Goal: Task Accomplishment & Management: Complete application form

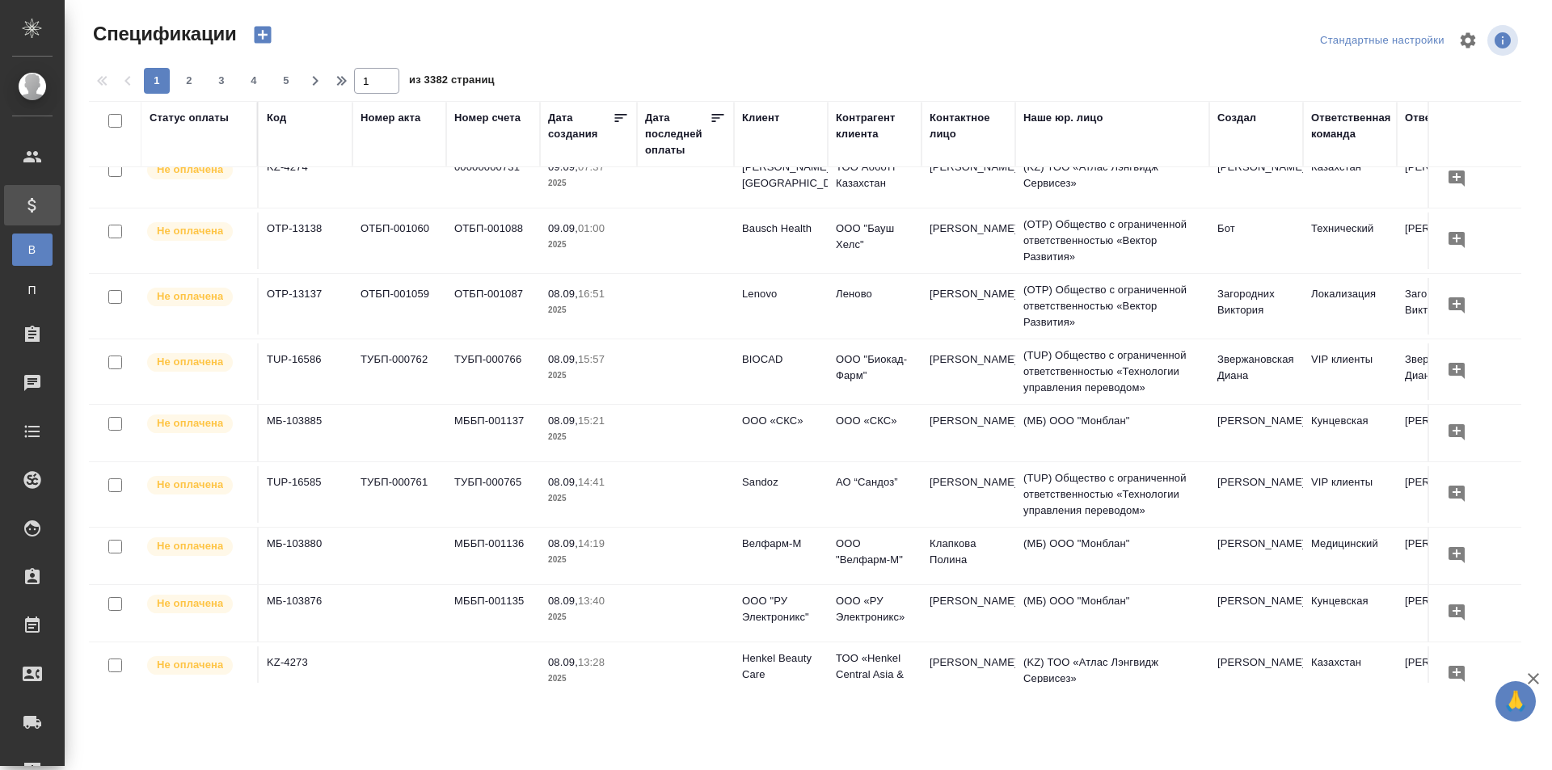
scroll to position [566, 0]
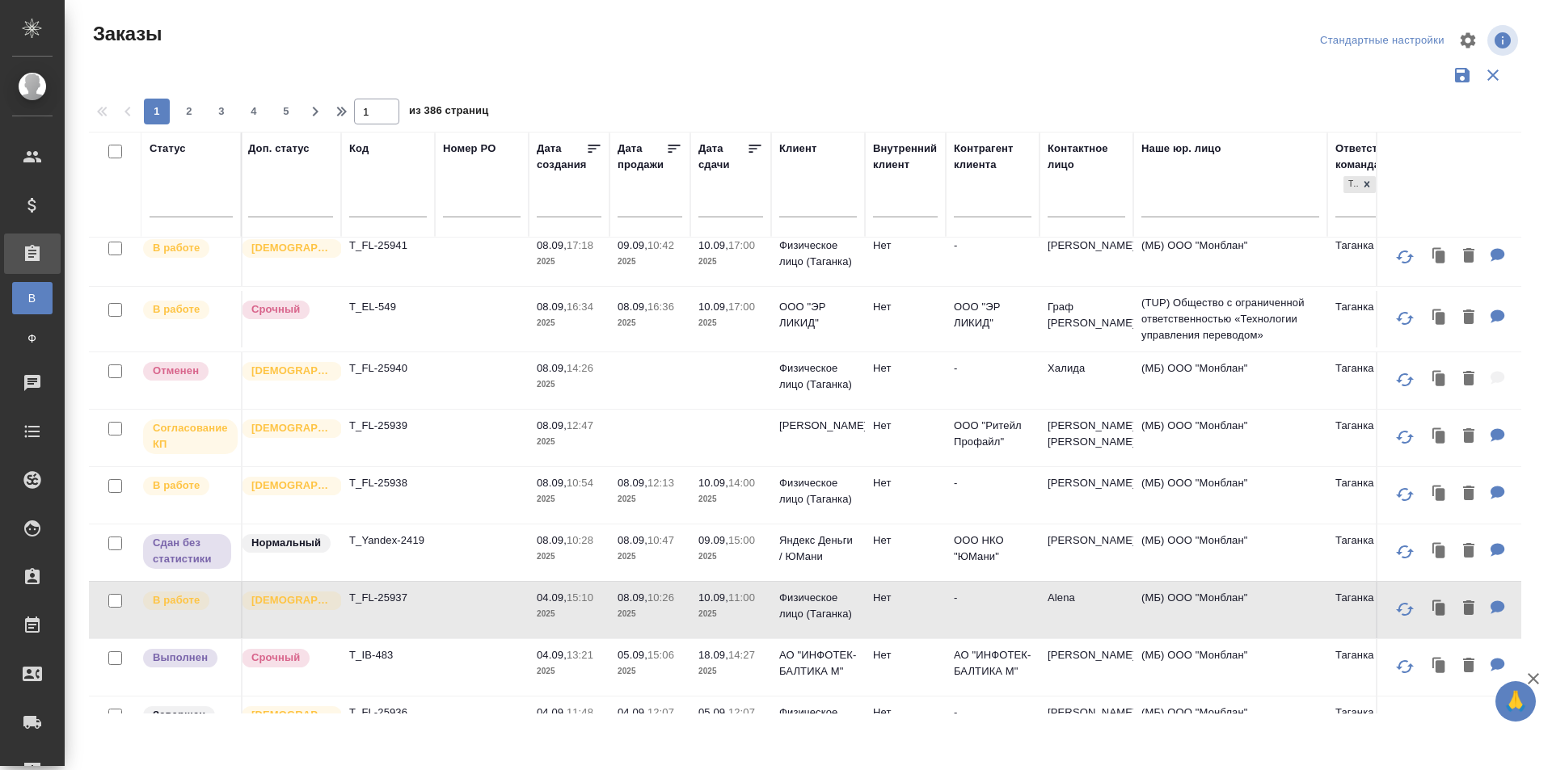
scroll to position [0, 103]
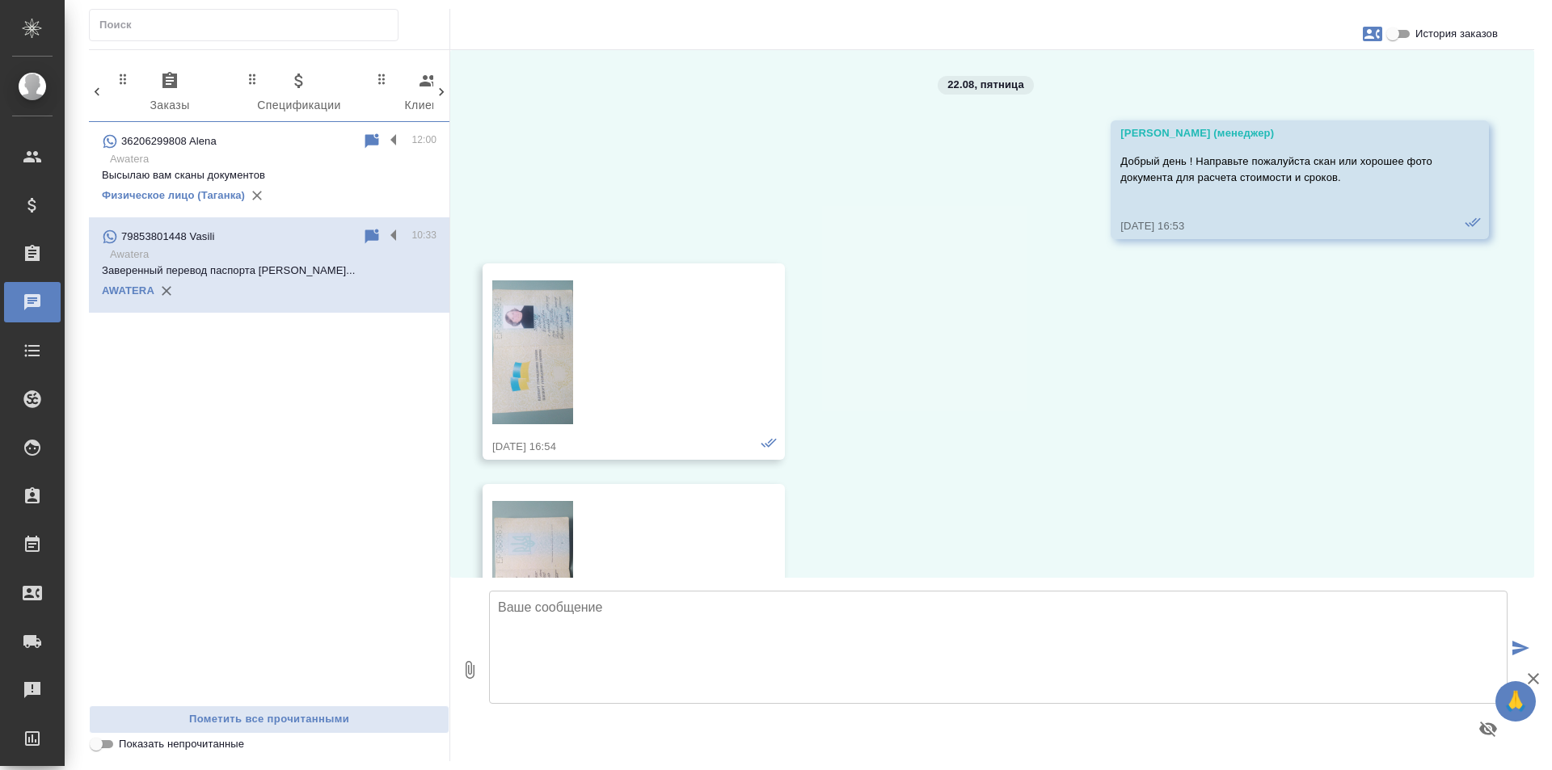
scroll to position [18491, 0]
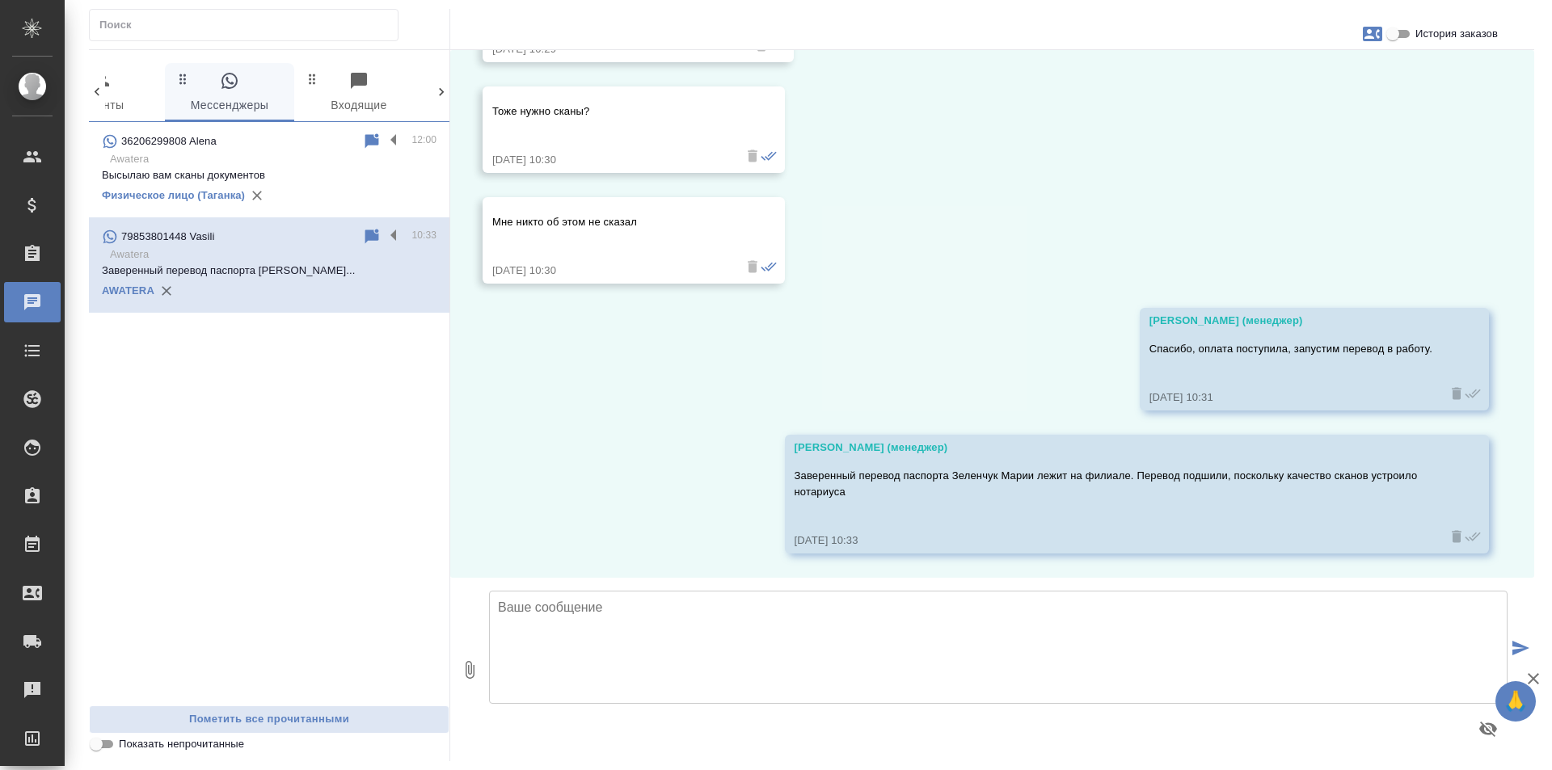
click at [288, 154] on p "Awatera" at bounding box center [273, 159] width 326 height 16
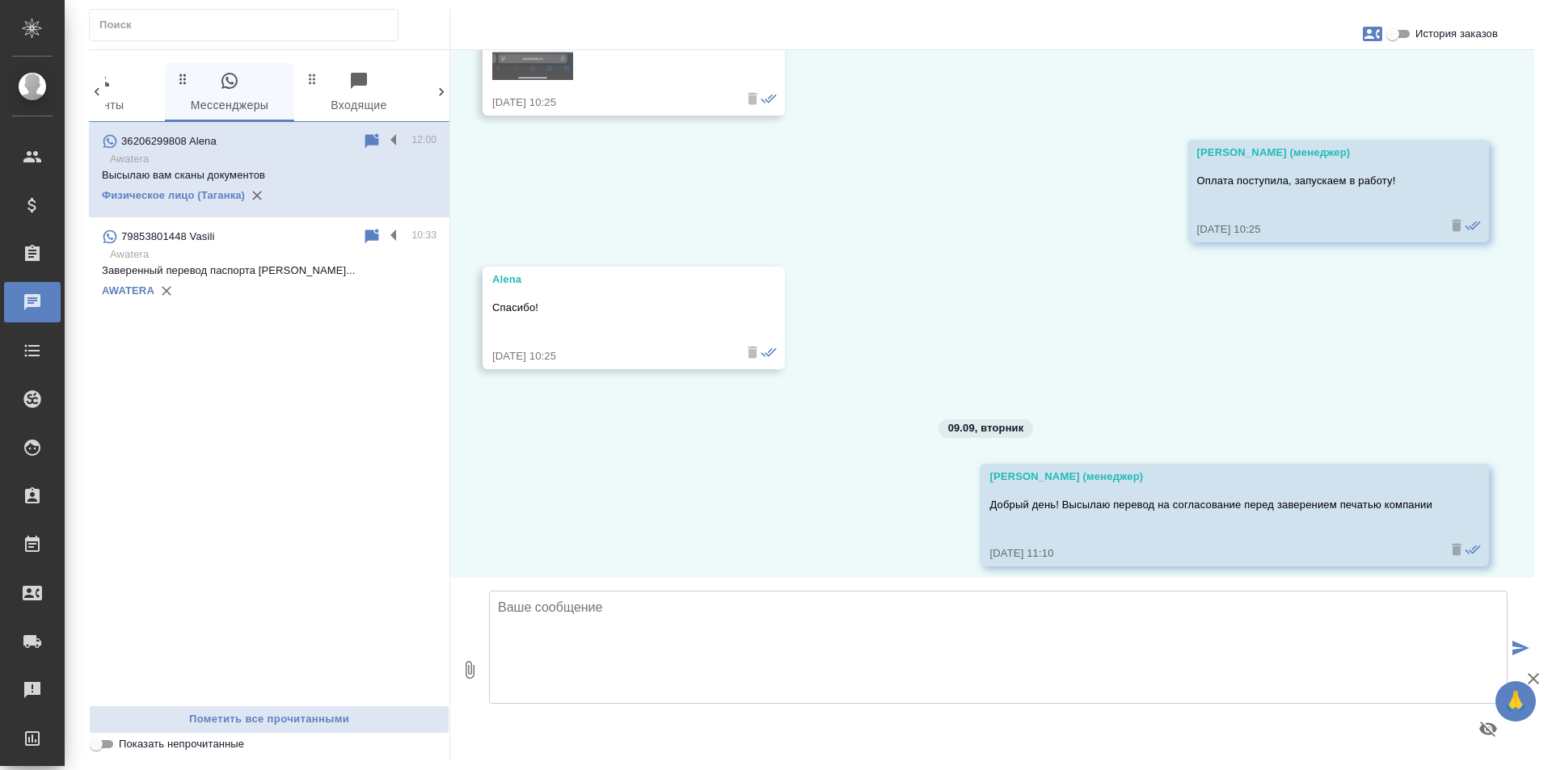
scroll to position [19535, 0]
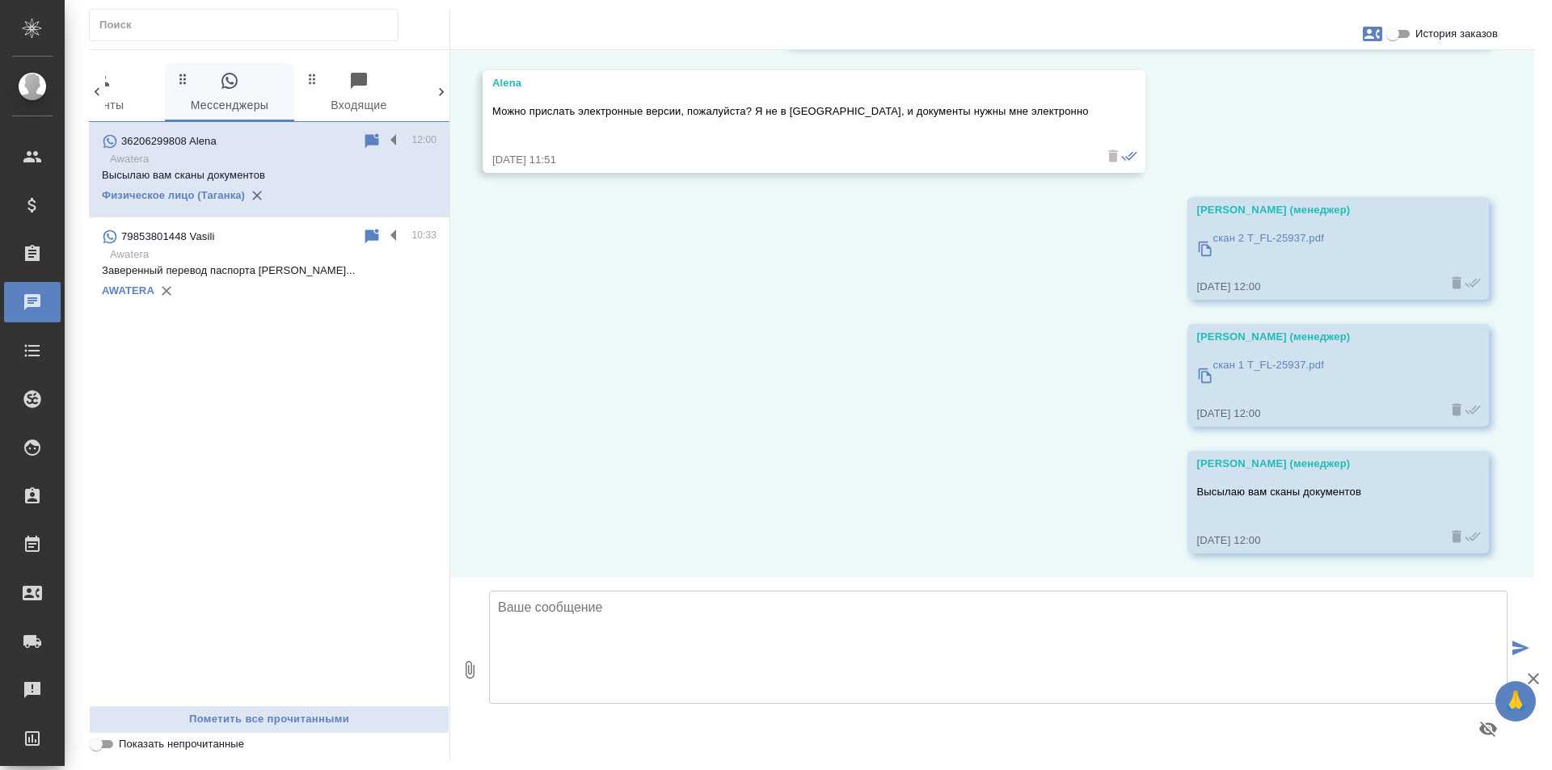
click at [294, 293] on div "AWATERA" at bounding box center [269, 291] width 335 height 24
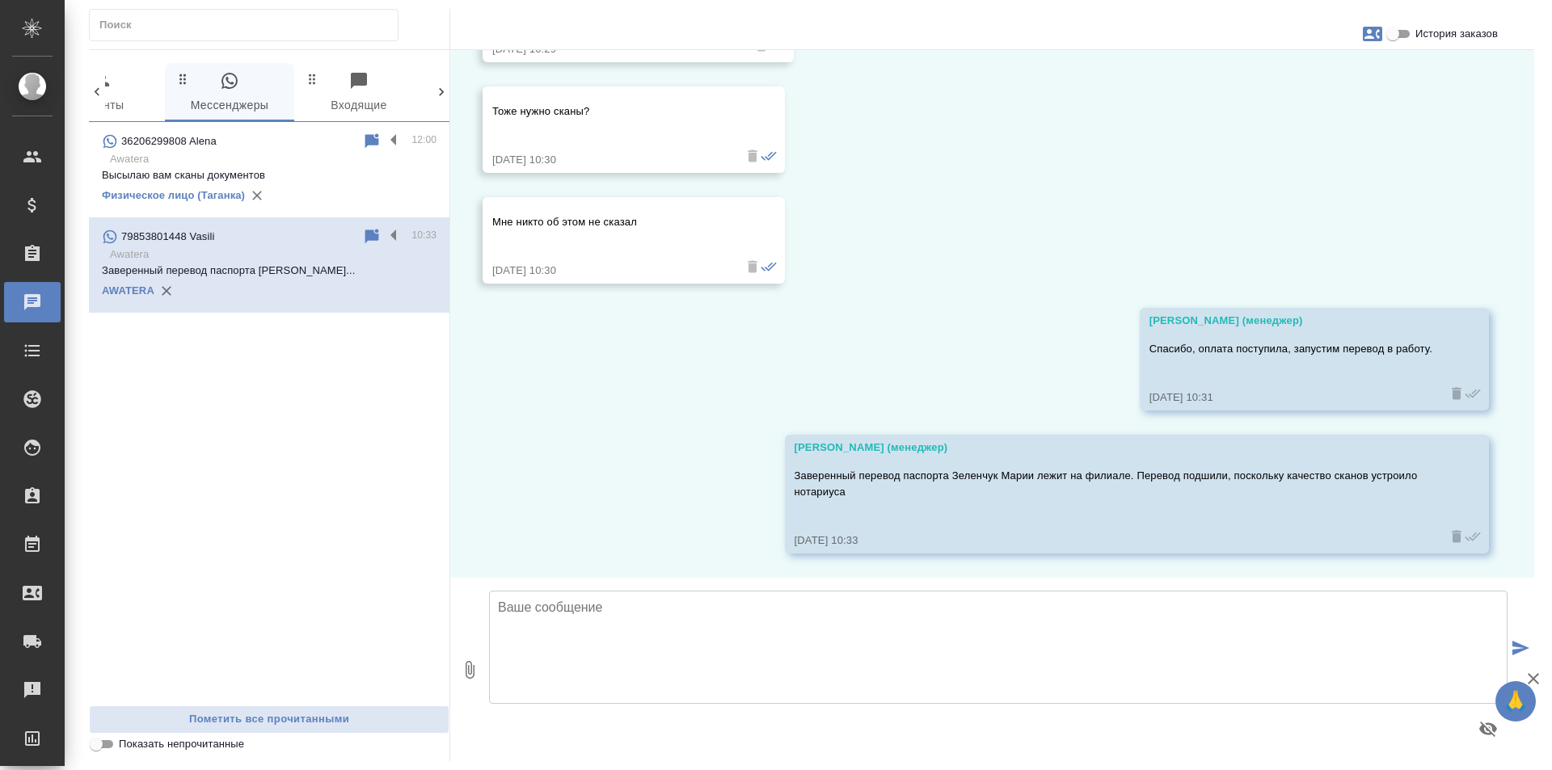
scroll to position [18491, 0]
click at [308, 179] on p "Высылаю вам сканы документов" at bounding box center [269, 175] width 335 height 16
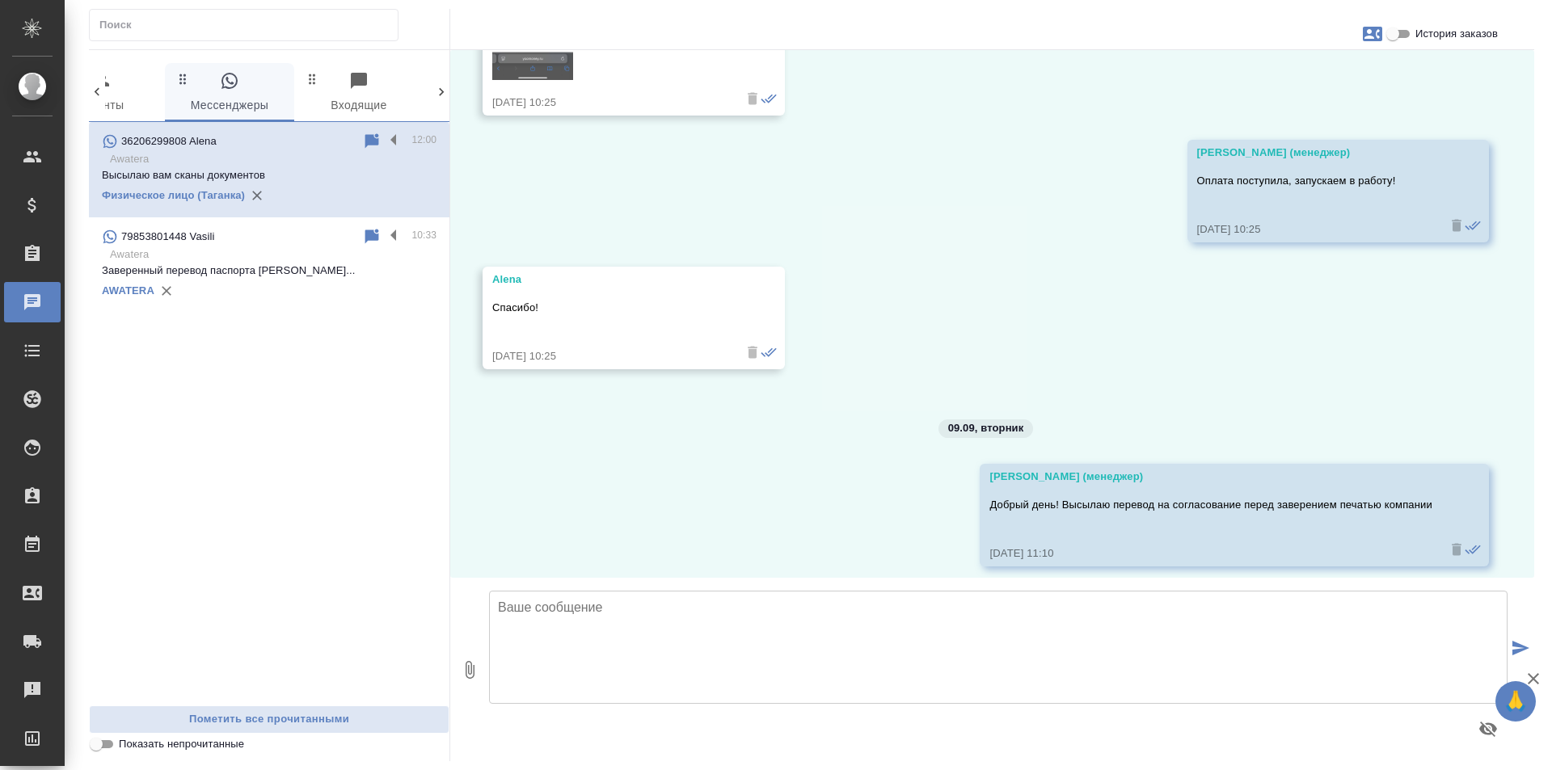
scroll to position [19535, 0]
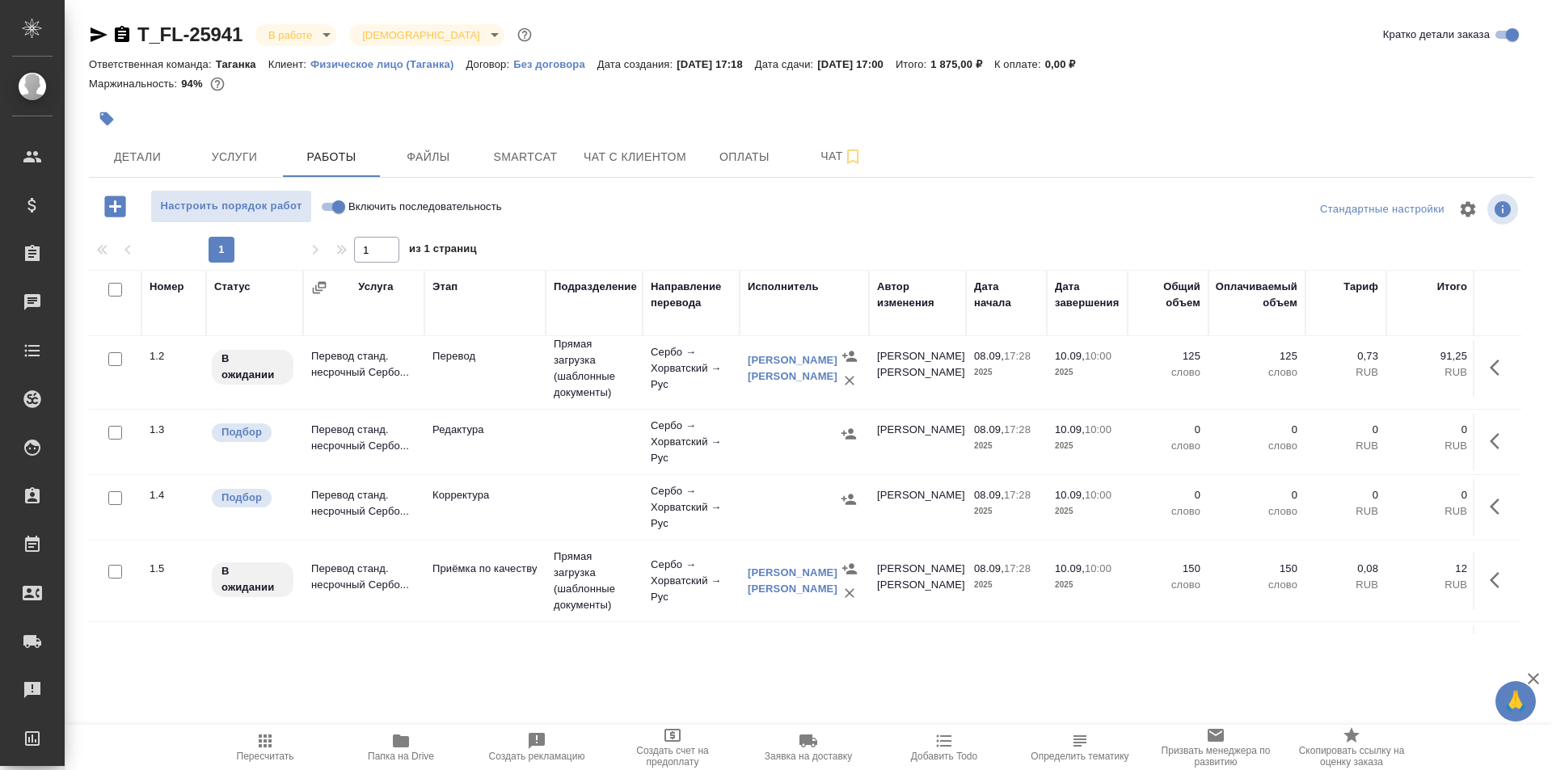
scroll to position [141, 0]
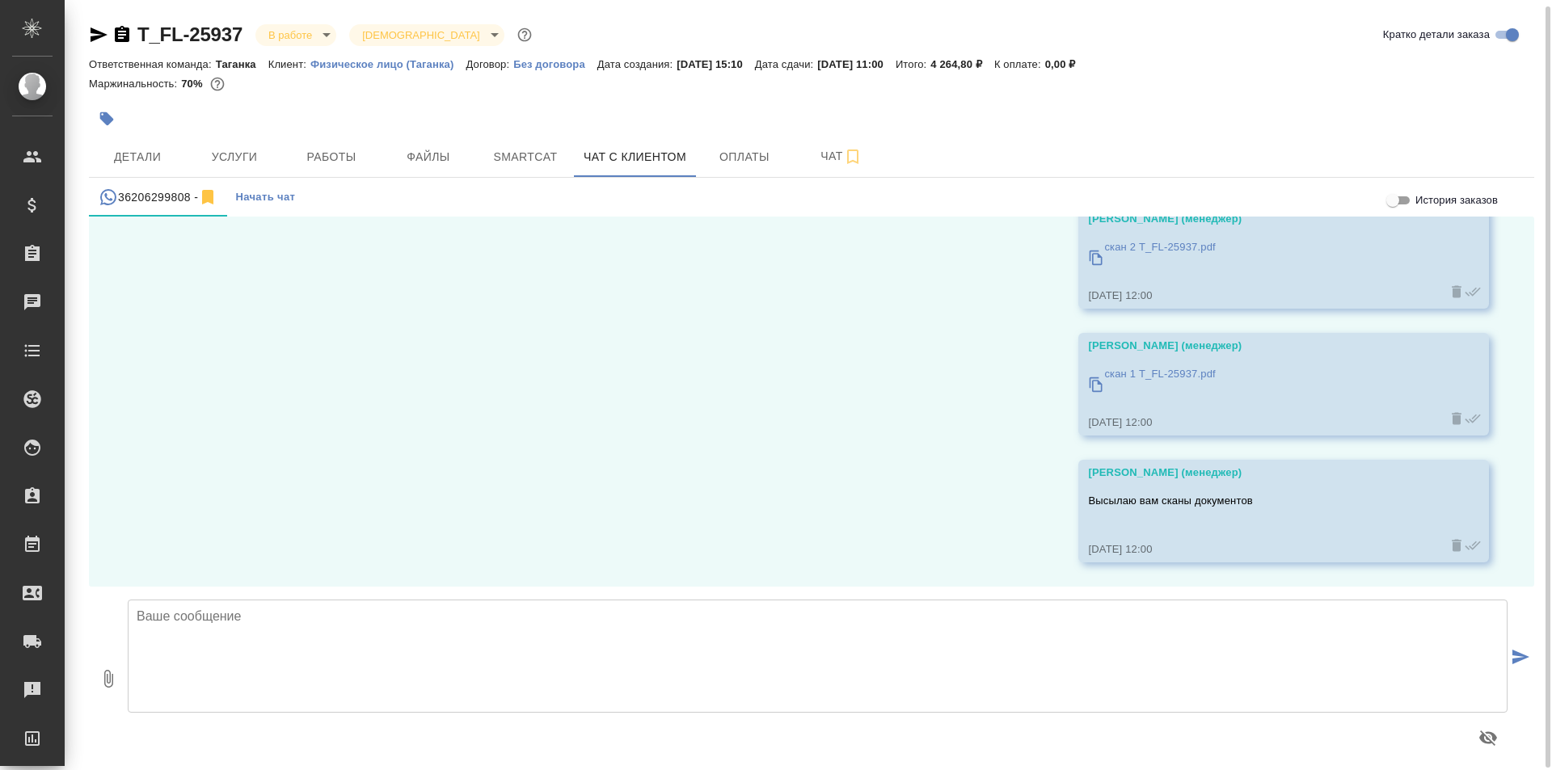
scroll to position [9, 0]
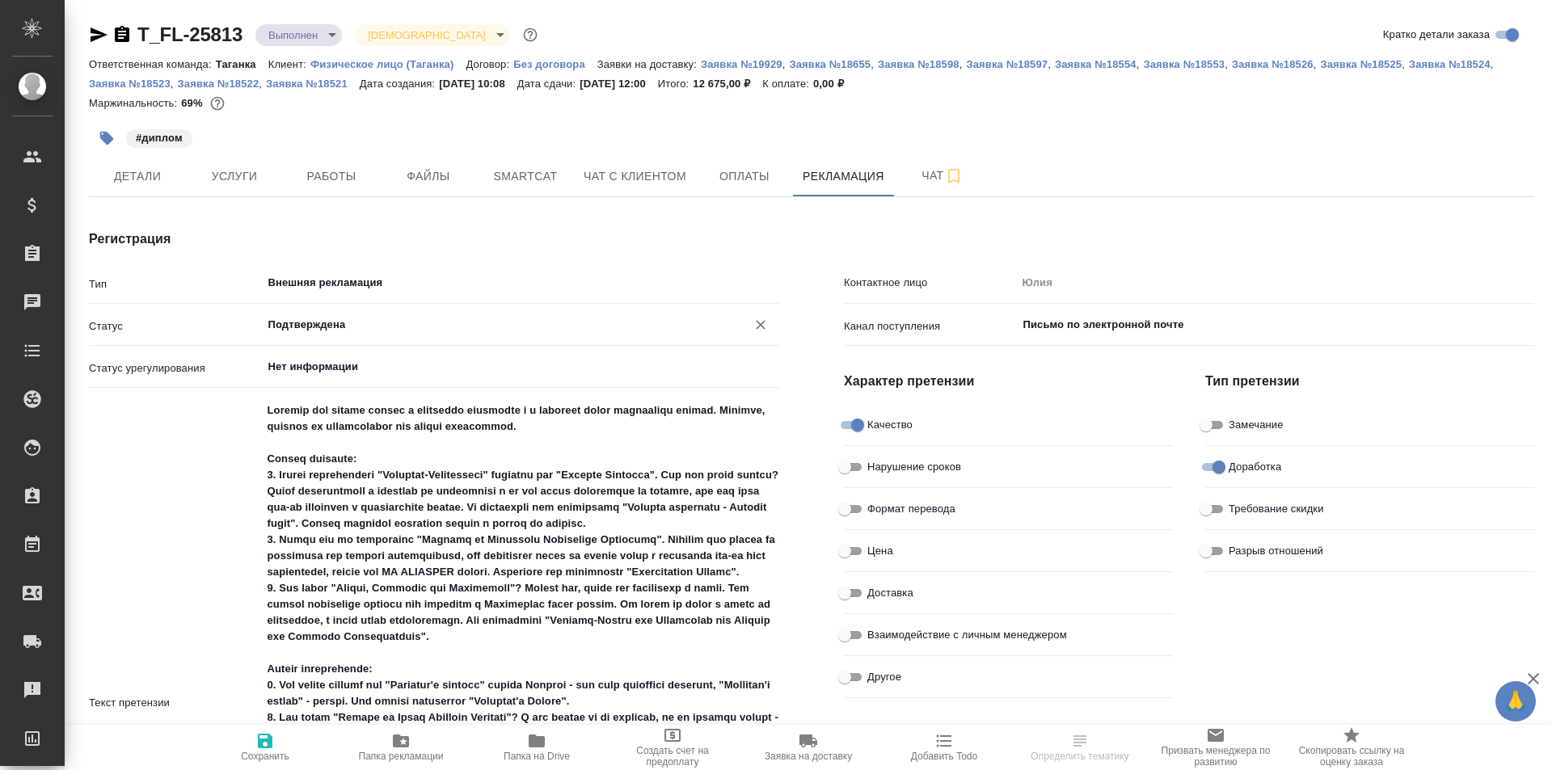
type textarea "x"
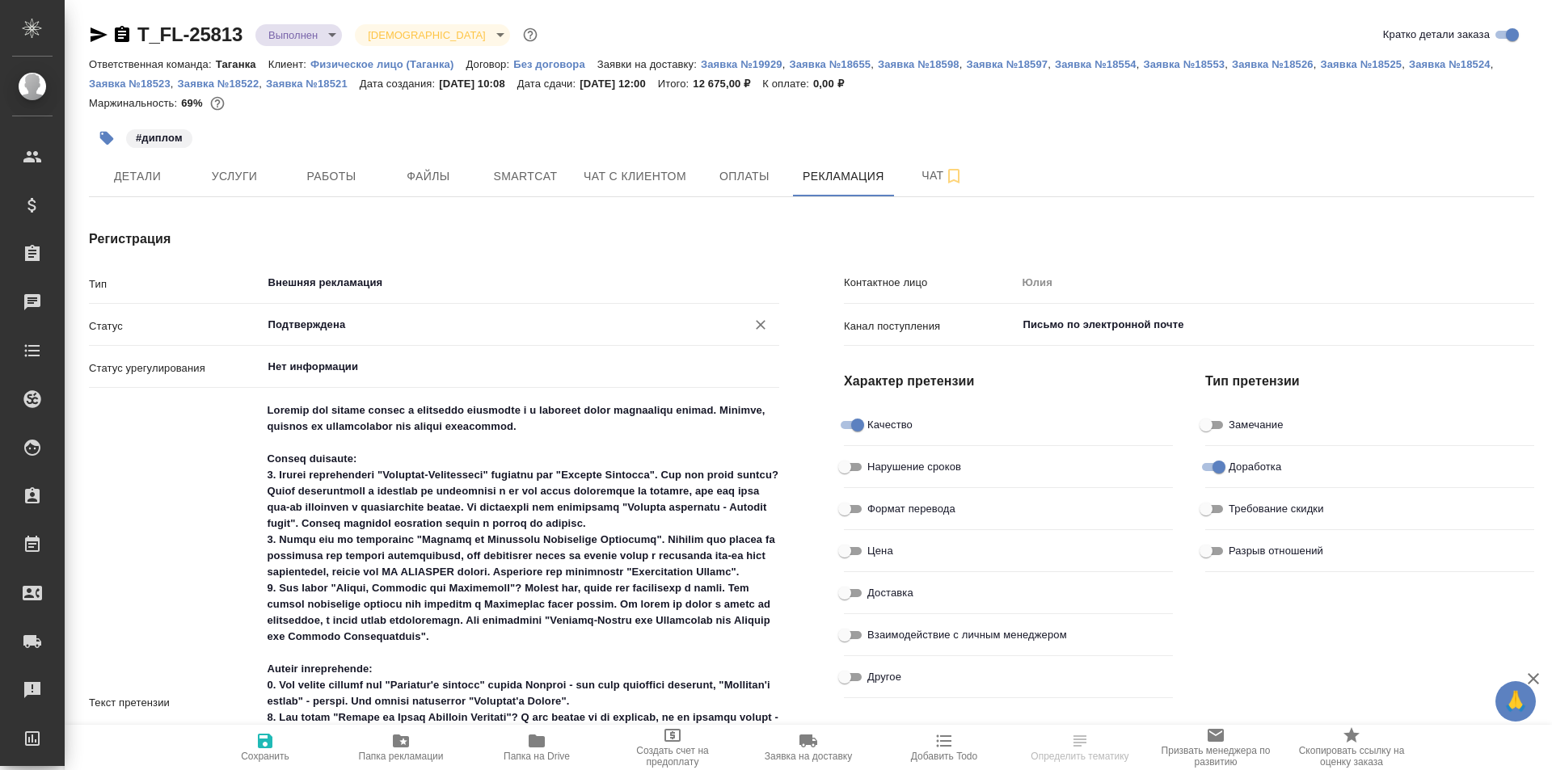
type textarea "x"
type input "Богомолова Анастасия"
type textarea "x"
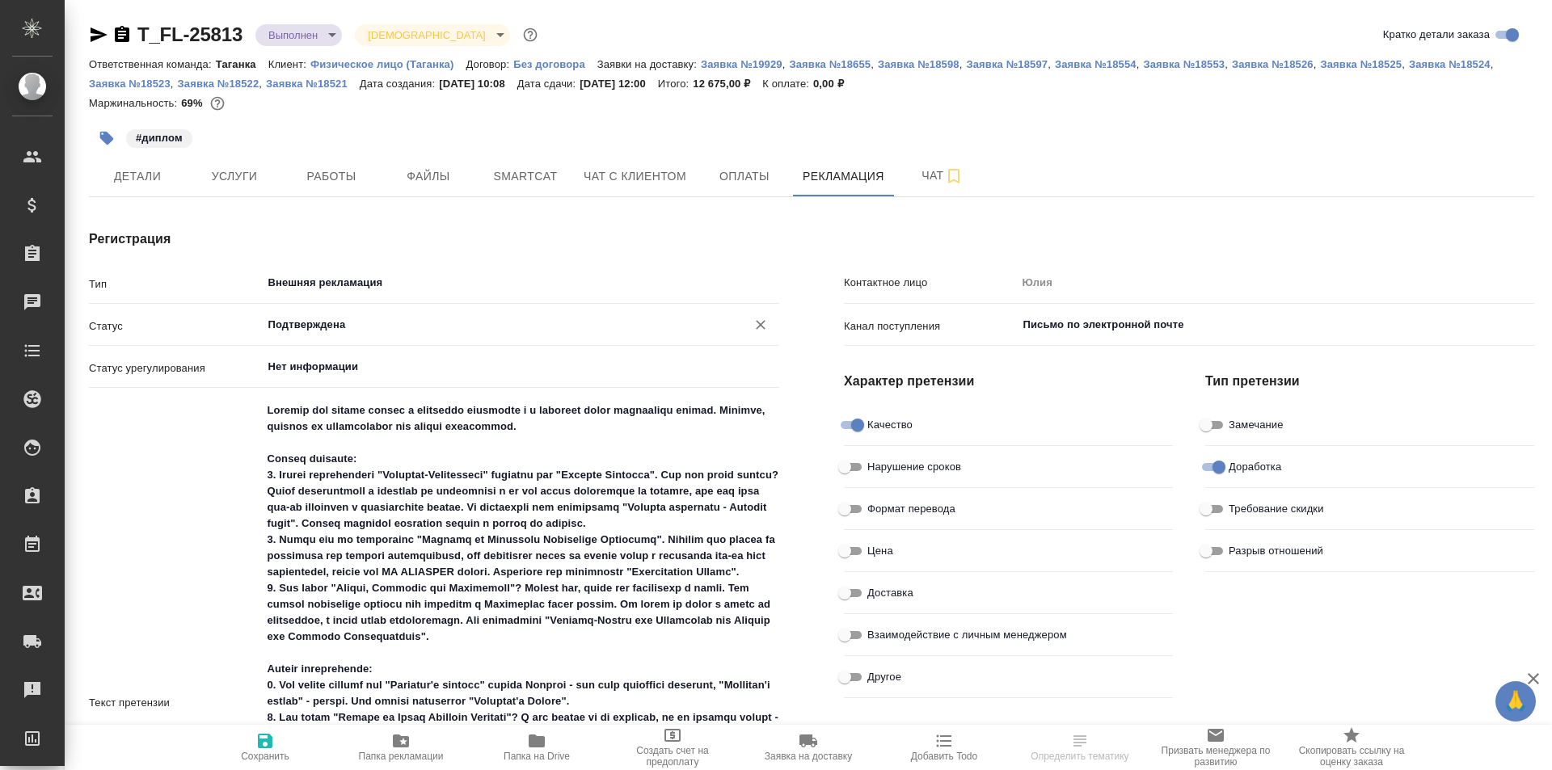
type textarea "x"
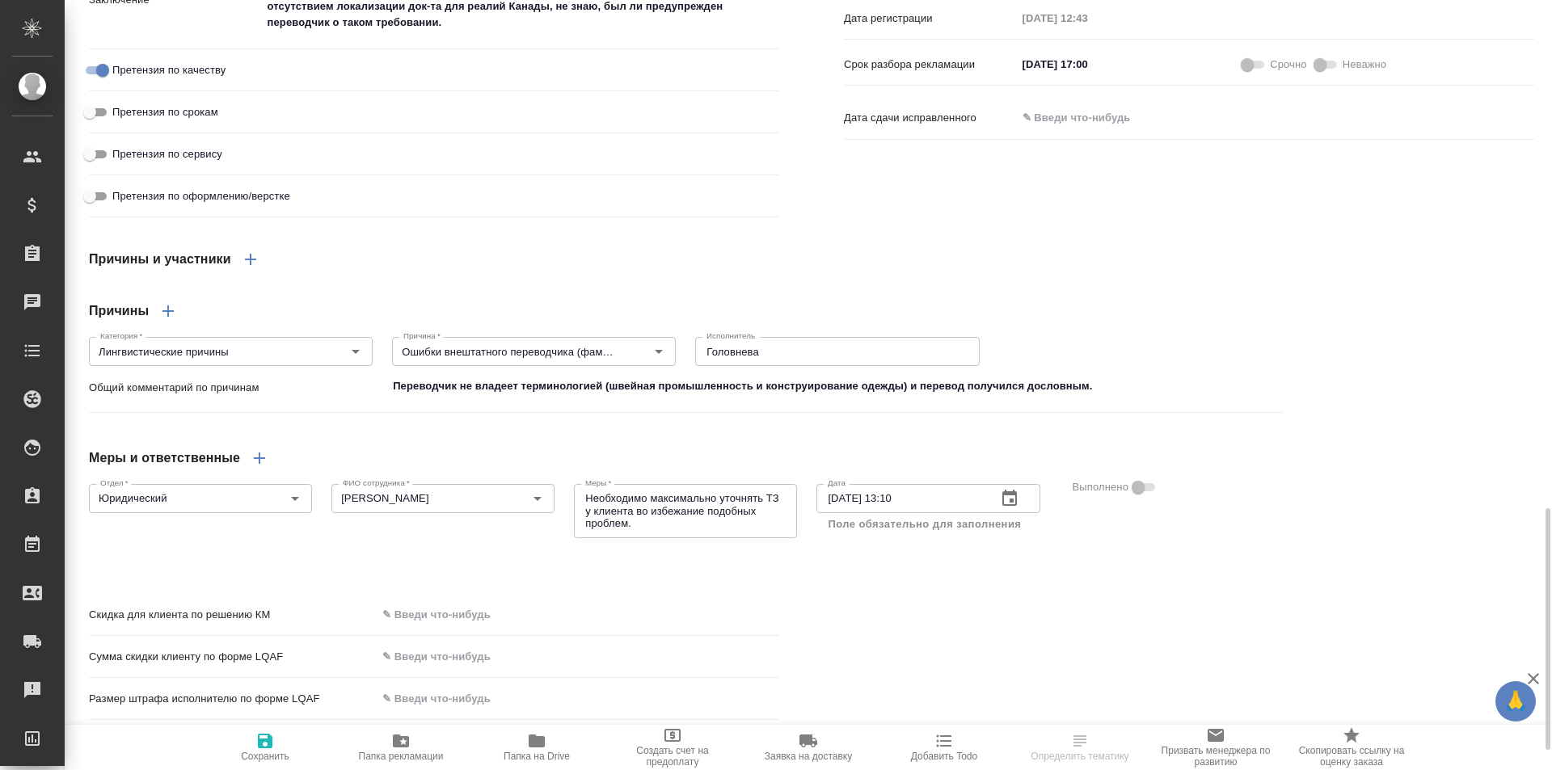
scroll to position [1679, 0]
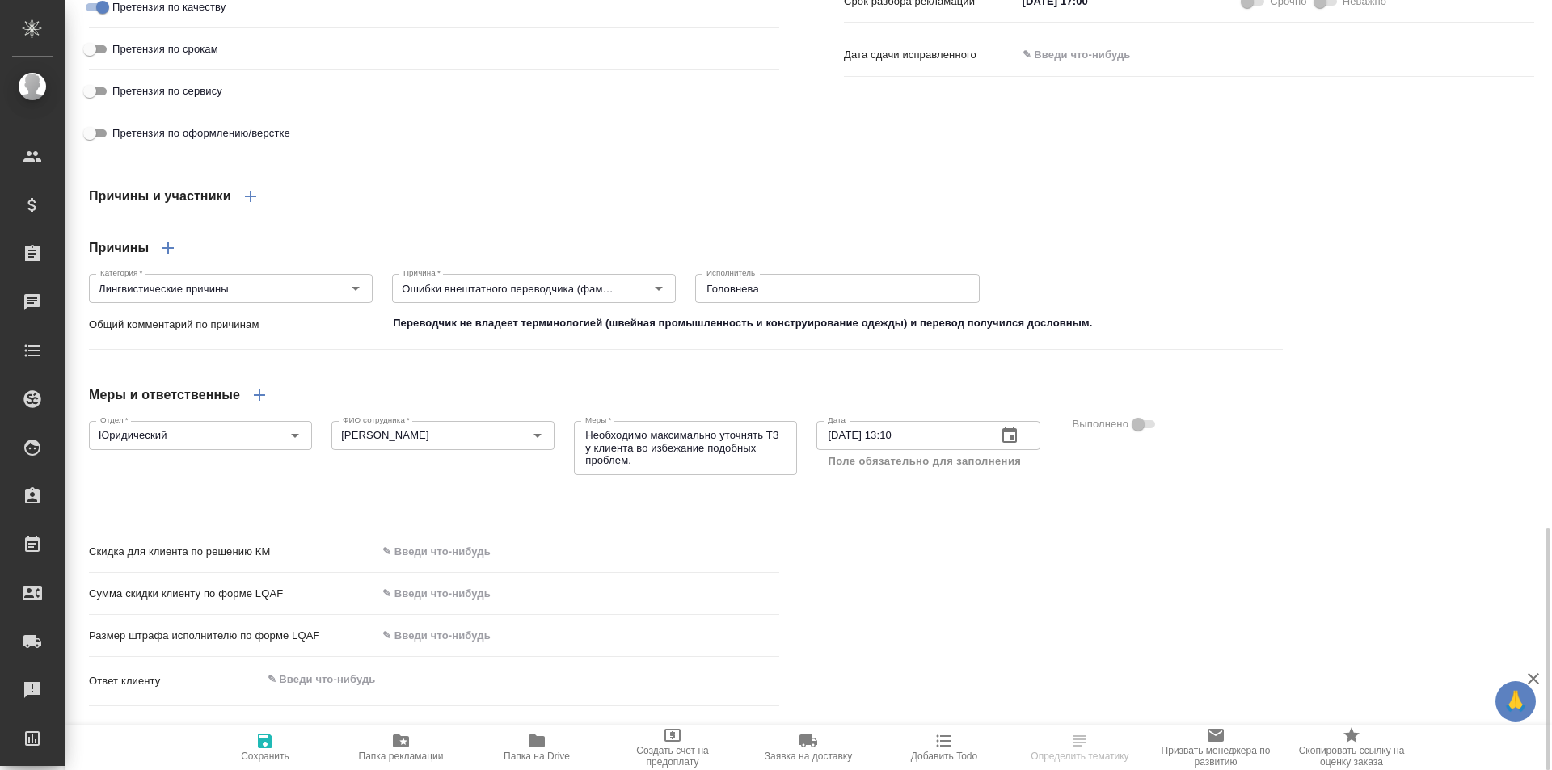
type textarea "x"
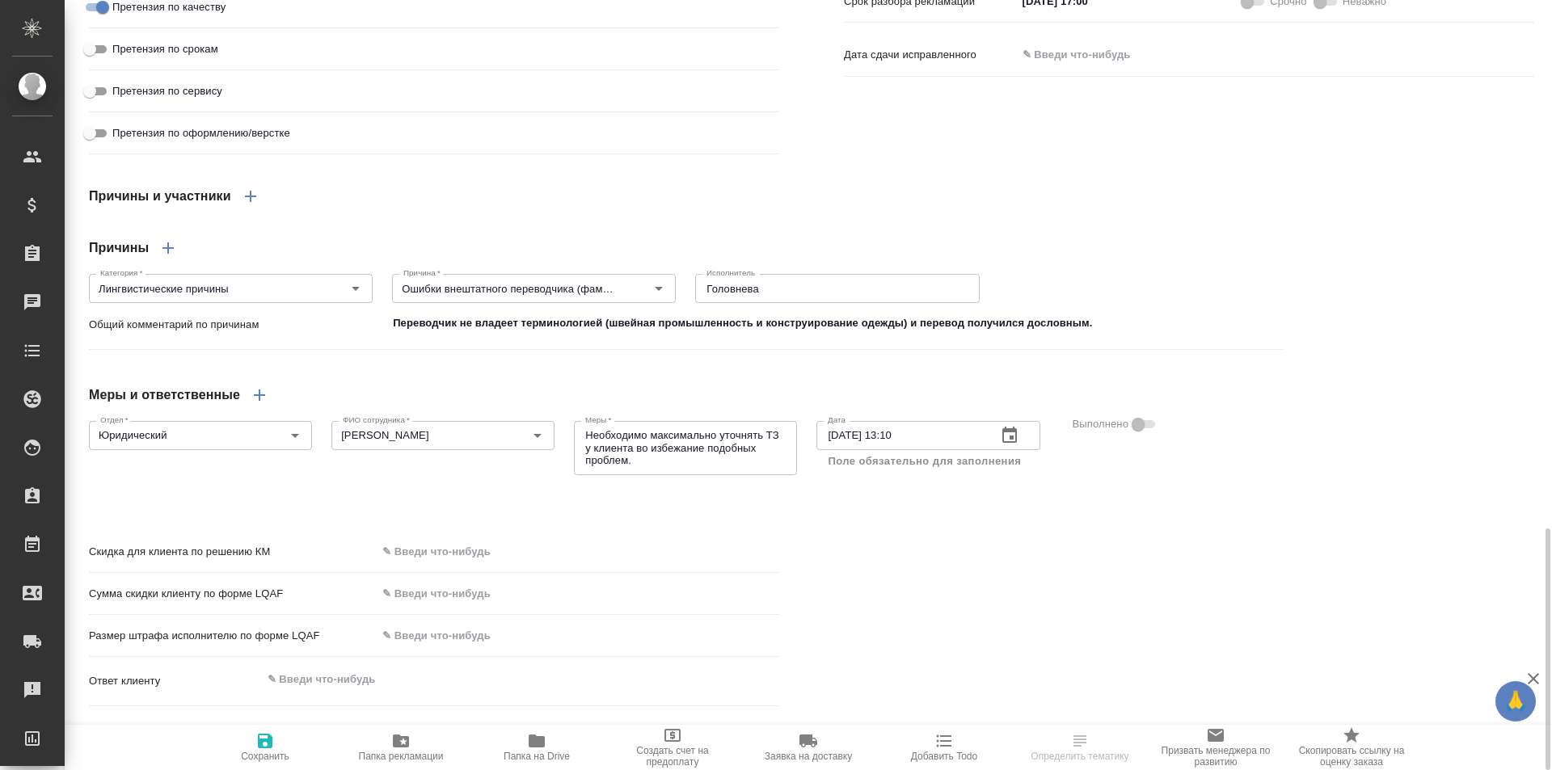
type textarea "x"
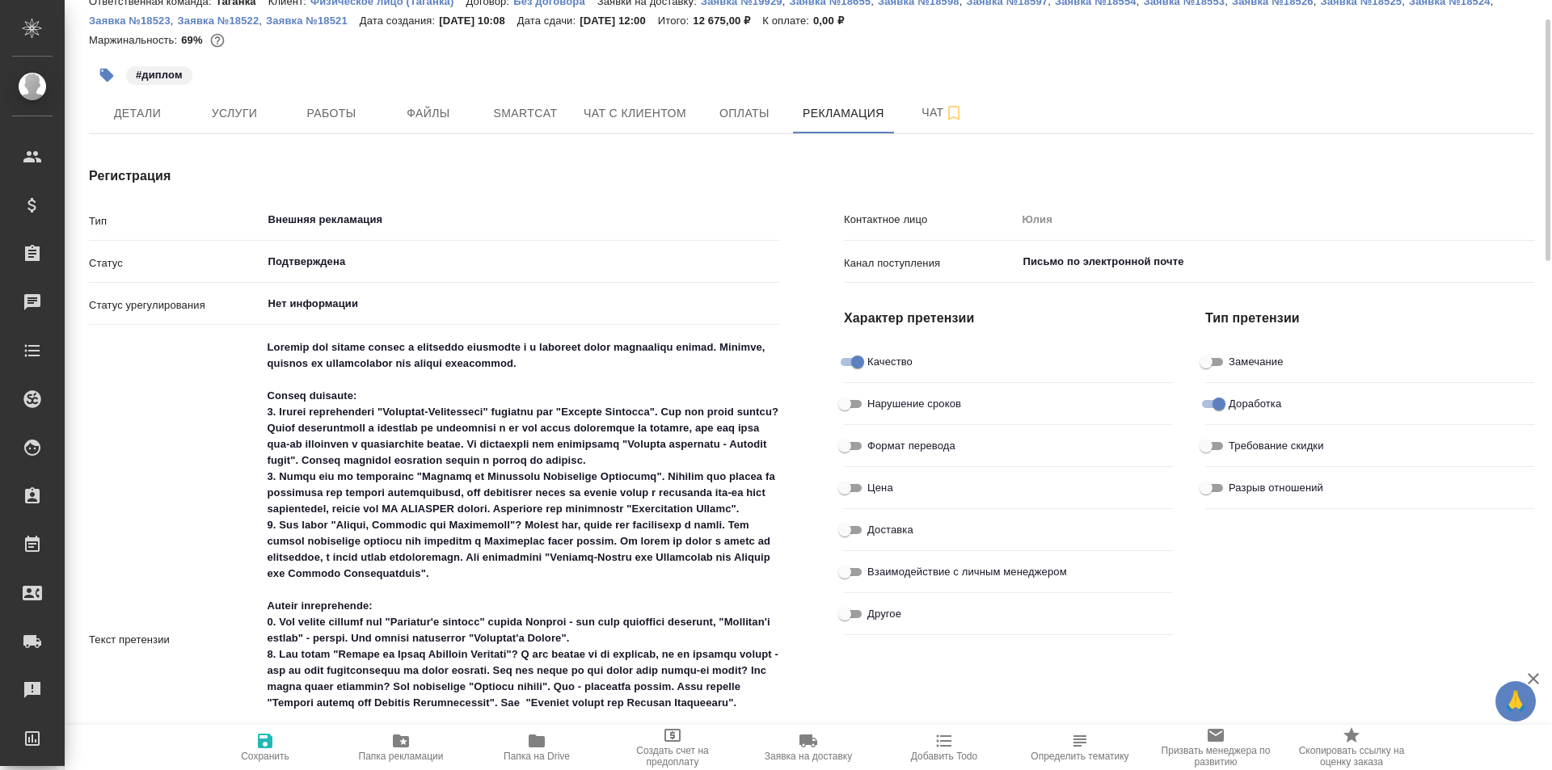
scroll to position [0, 0]
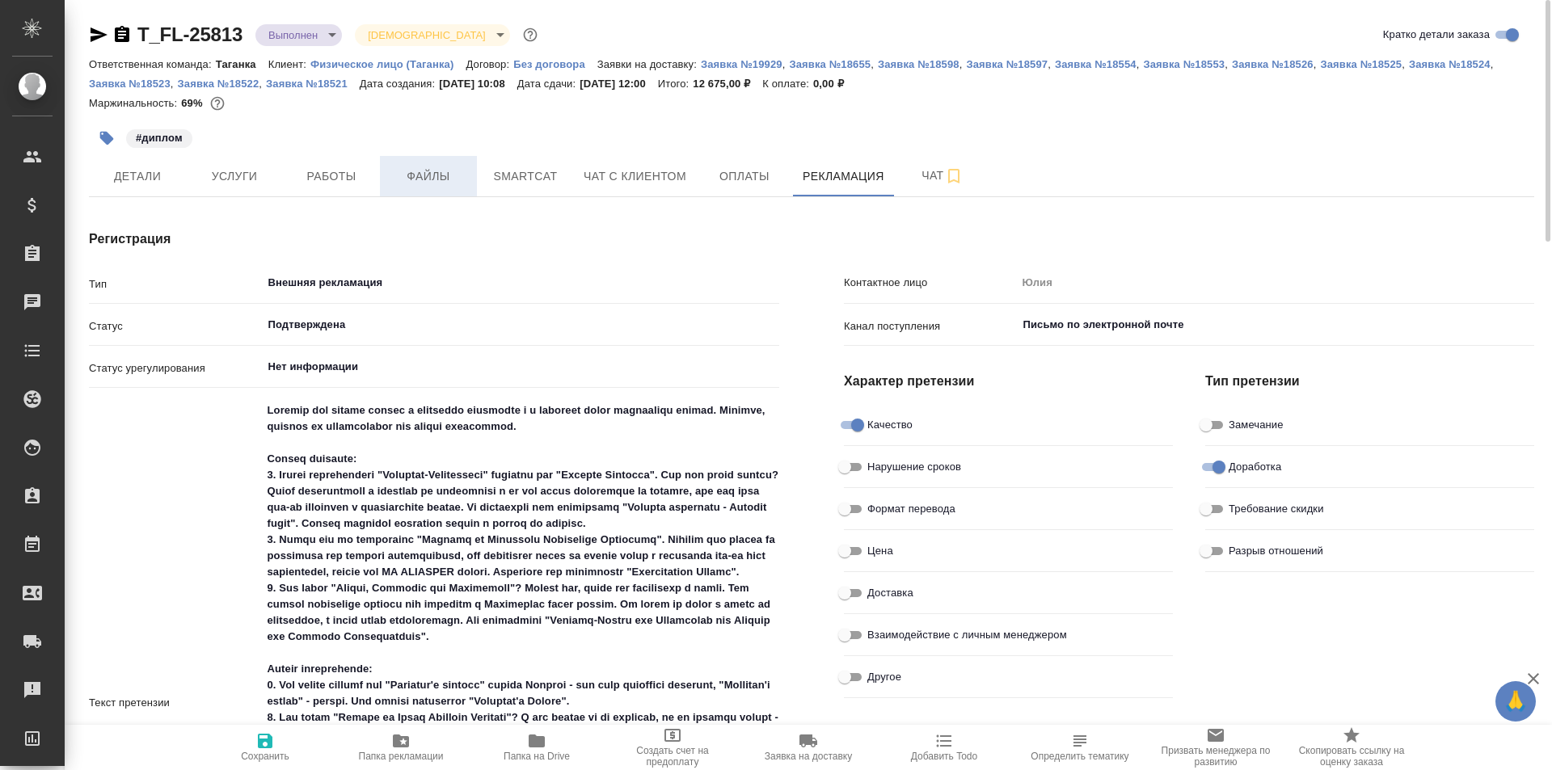
click at [402, 174] on span "Файлы" at bounding box center [429, 176] width 78 height 20
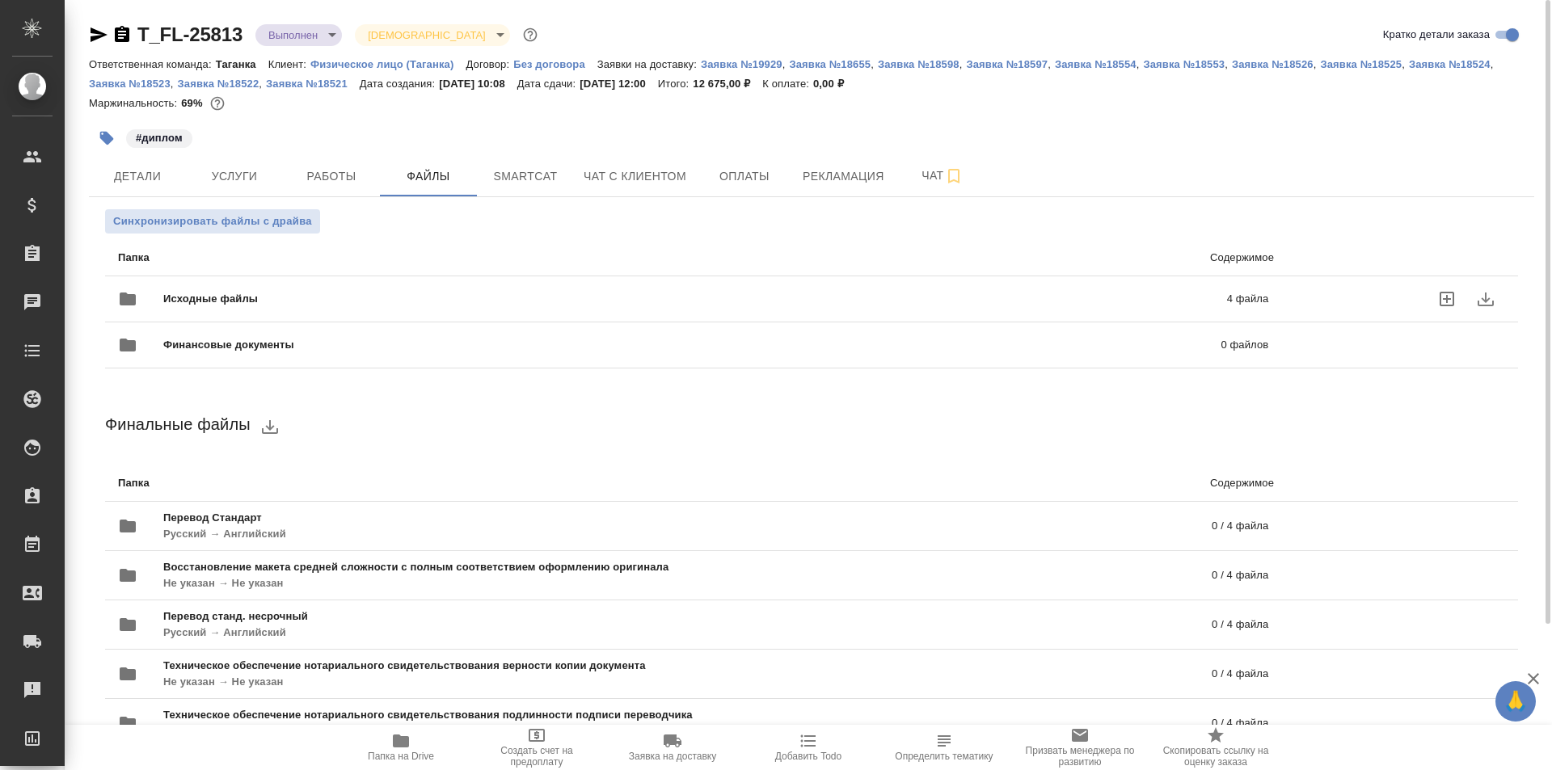
click at [396, 288] on div "Исходные файлы 4 файла" at bounding box center [693, 299] width 1150 height 39
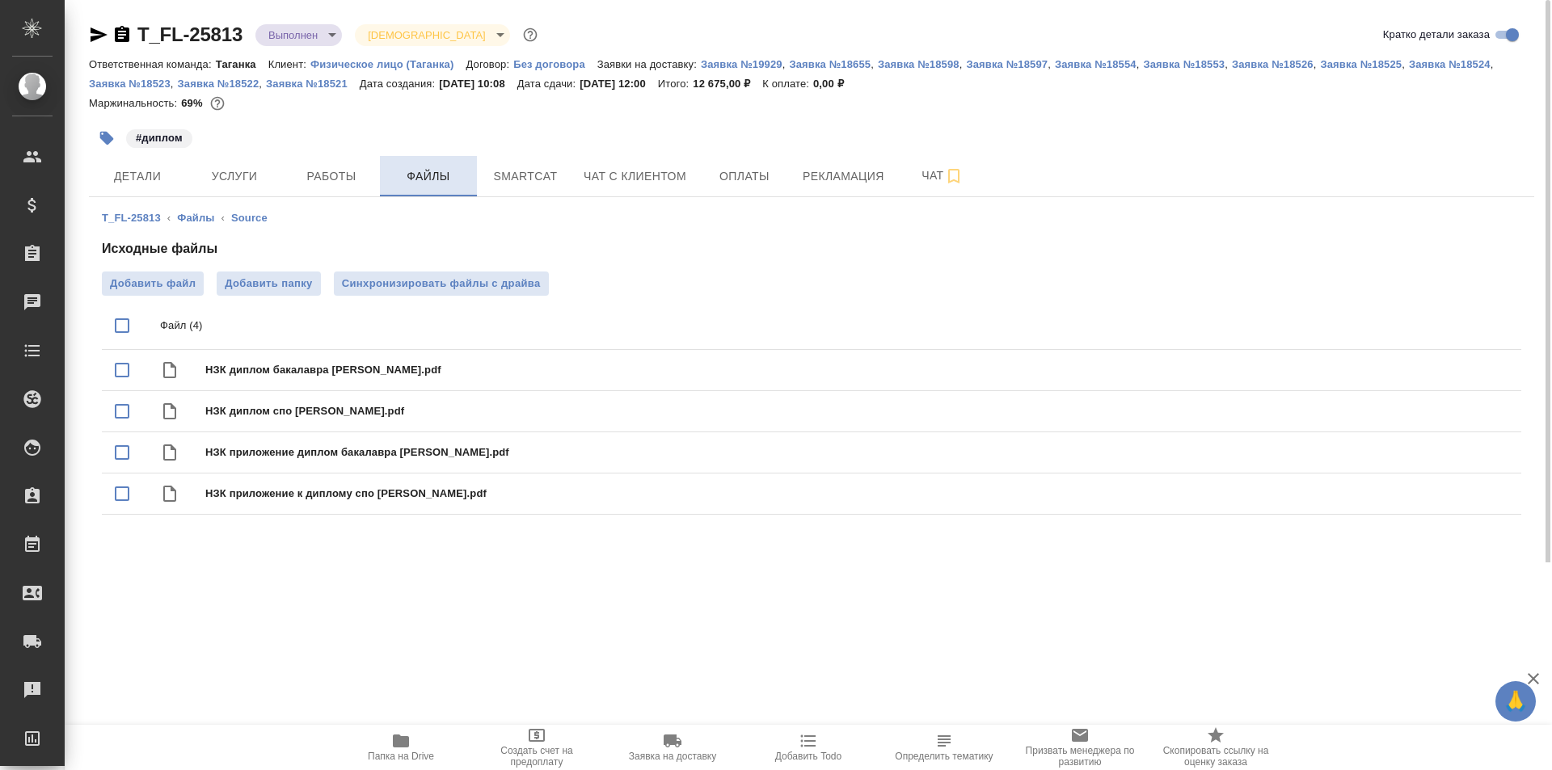
click at [436, 187] on button "Файлы" at bounding box center [428, 176] width 97 height 40
click at [196, 217] on link "Файлы" at bounding box center [195, 218] width 37 height 12
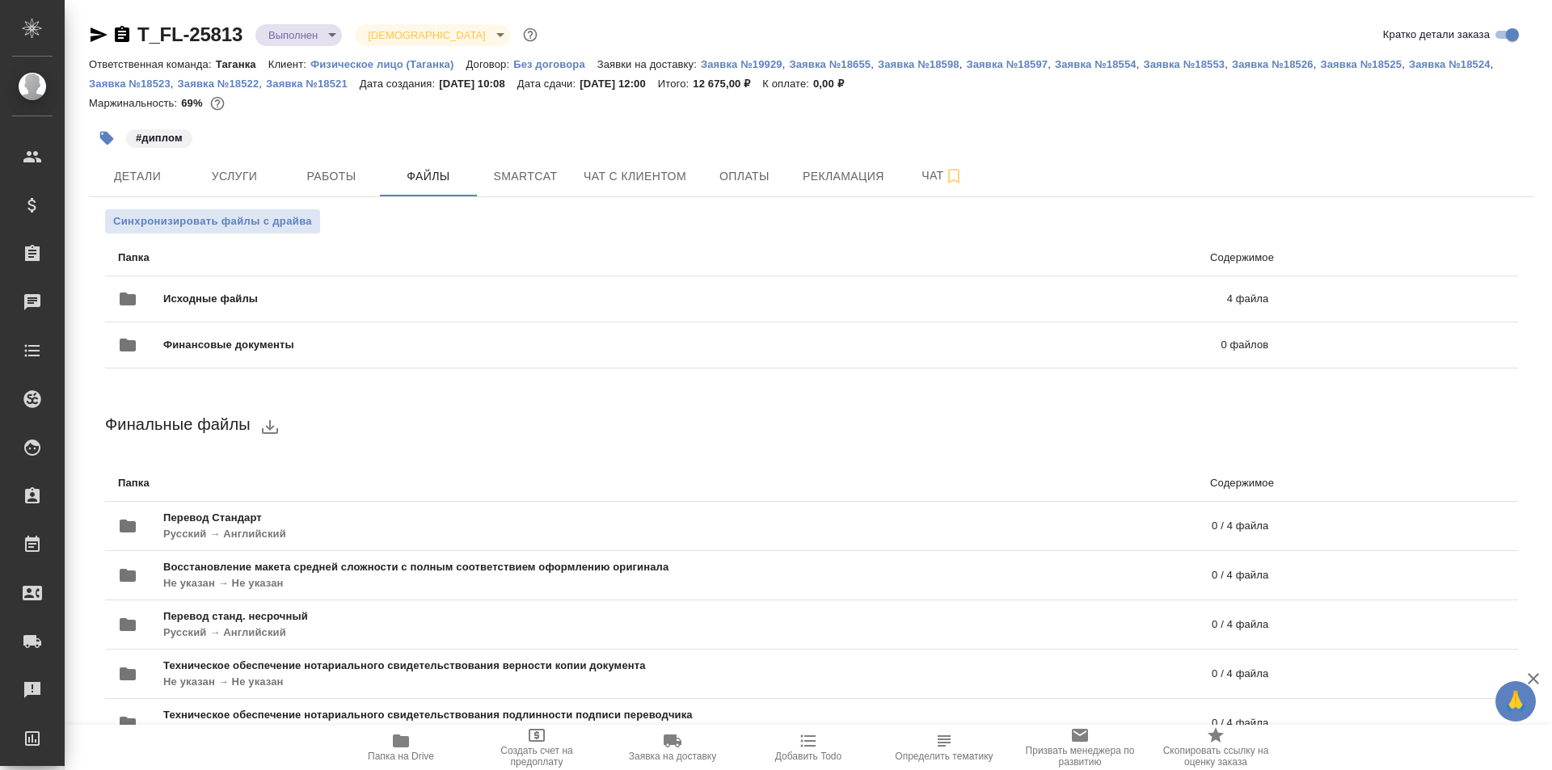
scroll to position [179, 0]
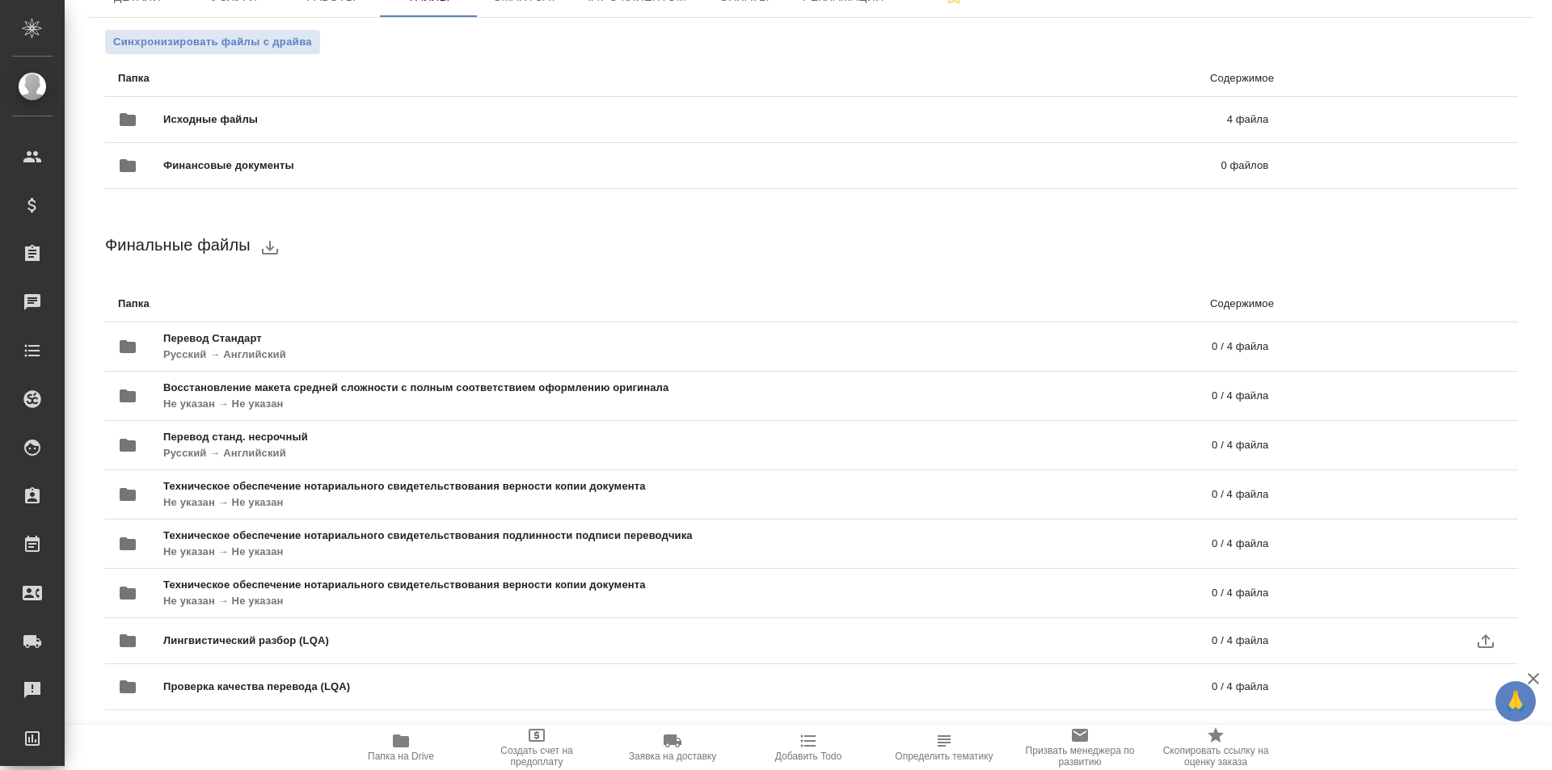
click at [439, 639] on span "Лингвистический разбор (LQA)" at bounding box center [466, 641] width 607 height 16
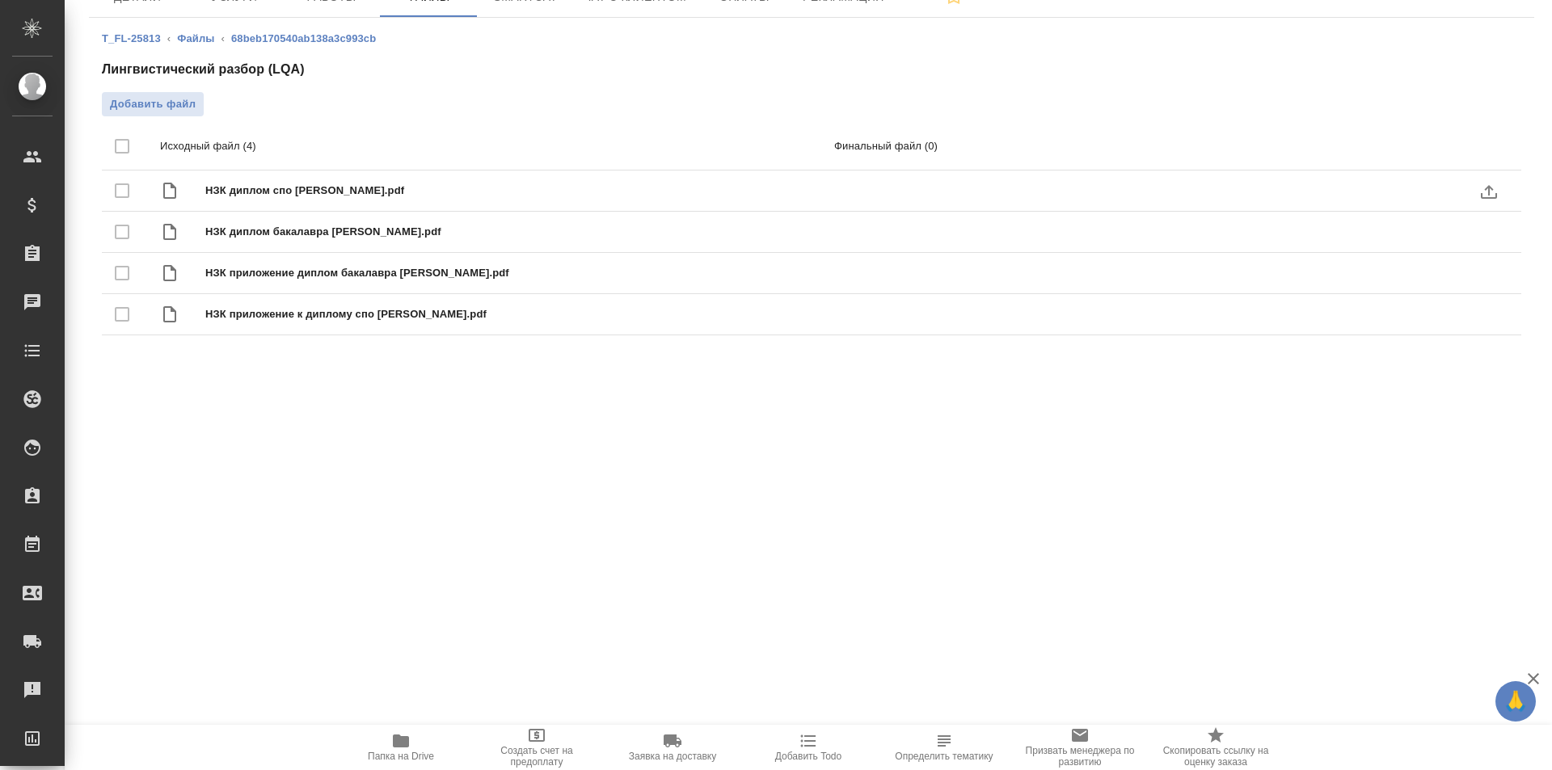
click at [321, 190] on span "НЗК диплом спо Фомина Ю.А..pdf" at bounding box center [524, 191] width 638 height 16
click at [171, 188] on icon at bounding box center [169, 191] width 13 height 16
click at [323, 191] on span "НЗК диплом спо Фомина Ю.А..pdf" at bounding box center [524, 191] width 638 height 16
click at [1480, 182] on icon "uploadFile" at bounding box center [1488, 191] width 19 height 19
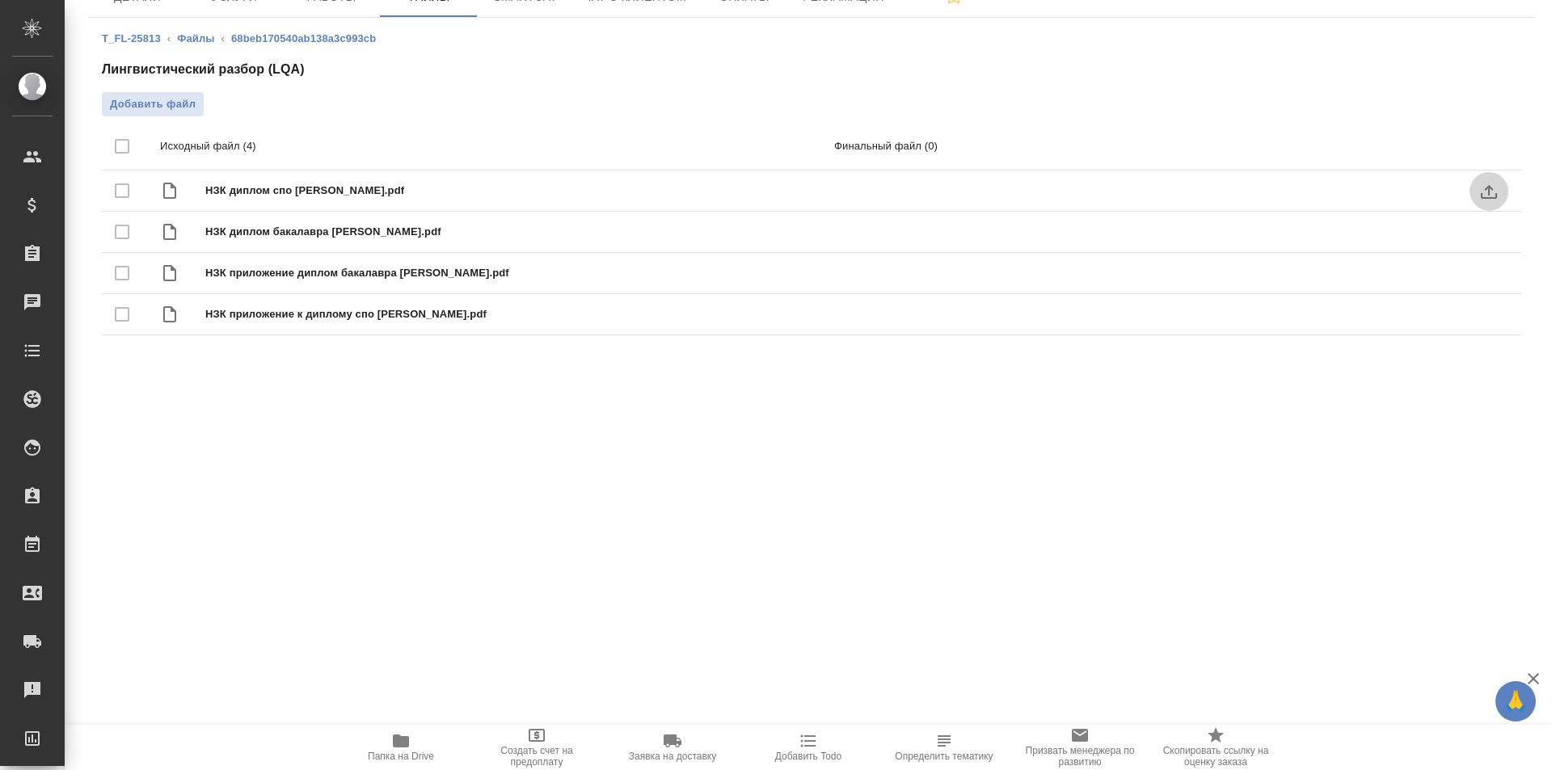
click at [0, 0] on input "uploadFile" at bounding box center [0, 0] width 0 height 0
click at [353, 187] on span "НЗК диплом спо Фомина Ю.А..pdf" at bounding box center [524, 191] width 638 height 16
click at [443, 192] on span "НЗК диплом спо Фомина Ю.А..pdf" at bounding box center [524, 191] width 638 height 16
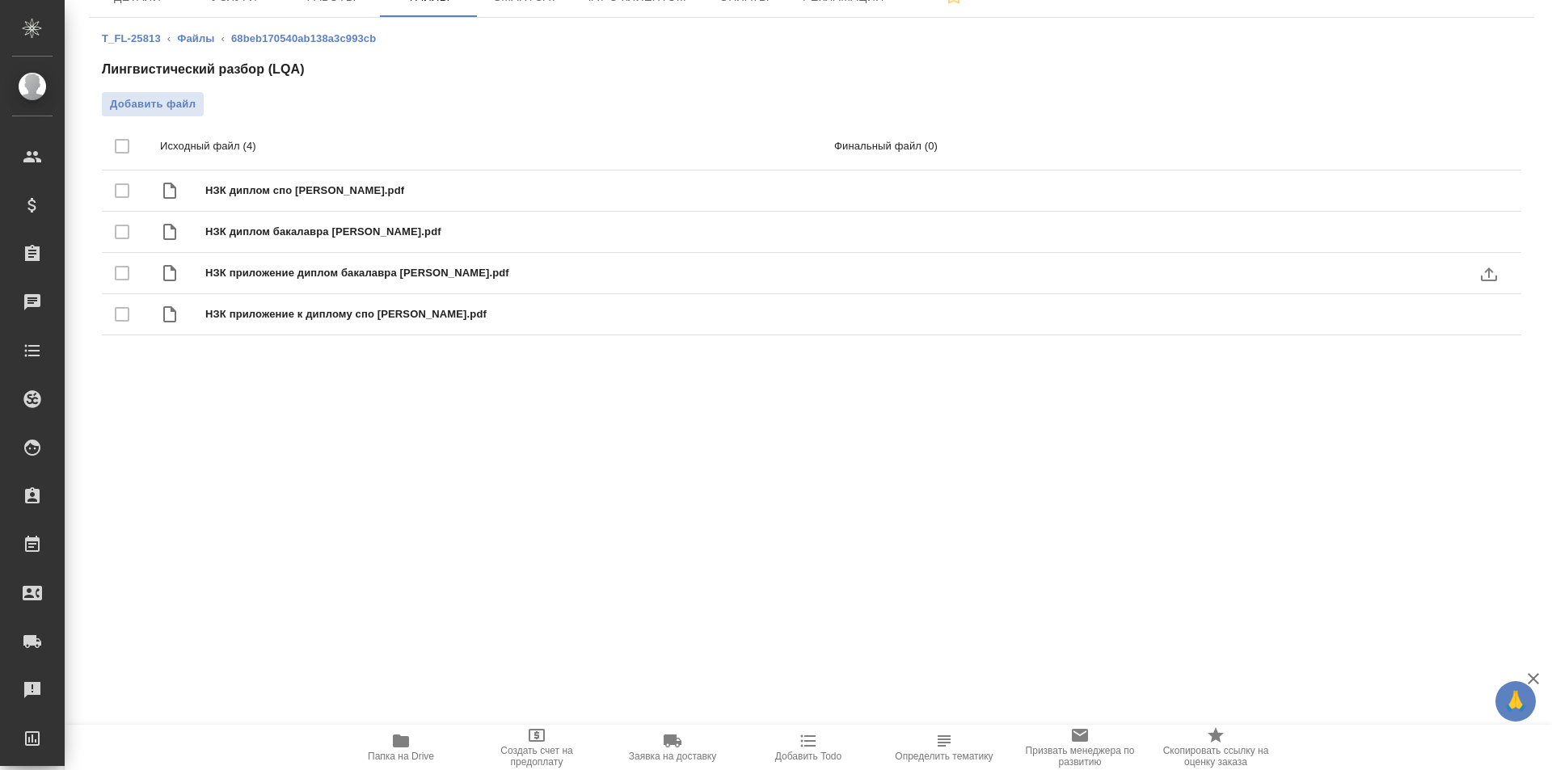
click at [275, 272] on span "НЗК приложение диплом бакалавра Фомина Ю.А..pdf" at bounding box center [524, 273] width 638 height 16
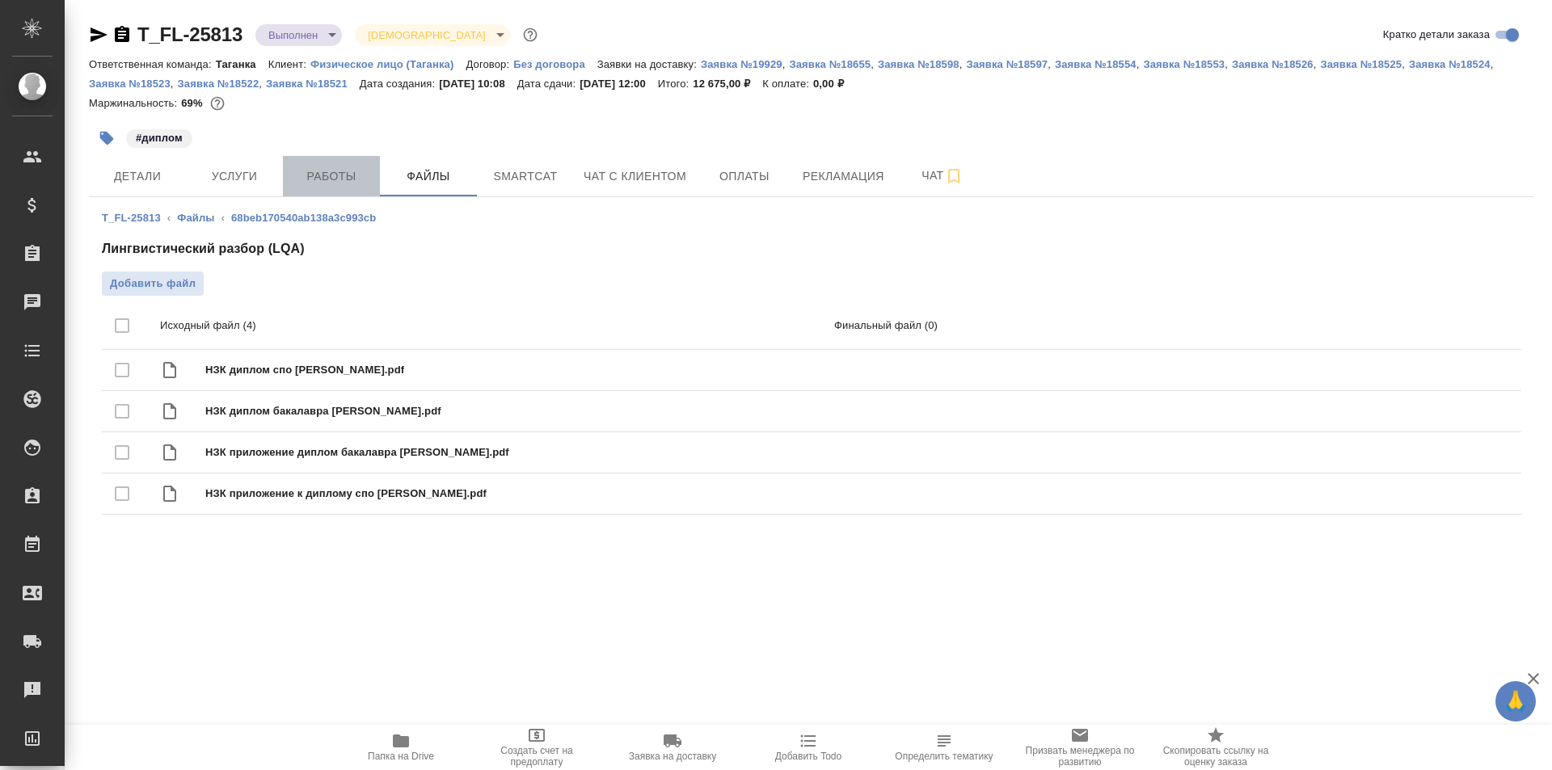
click at [335, 174] on span "Работы" at bounding box center [332, 176] width 78 height 20
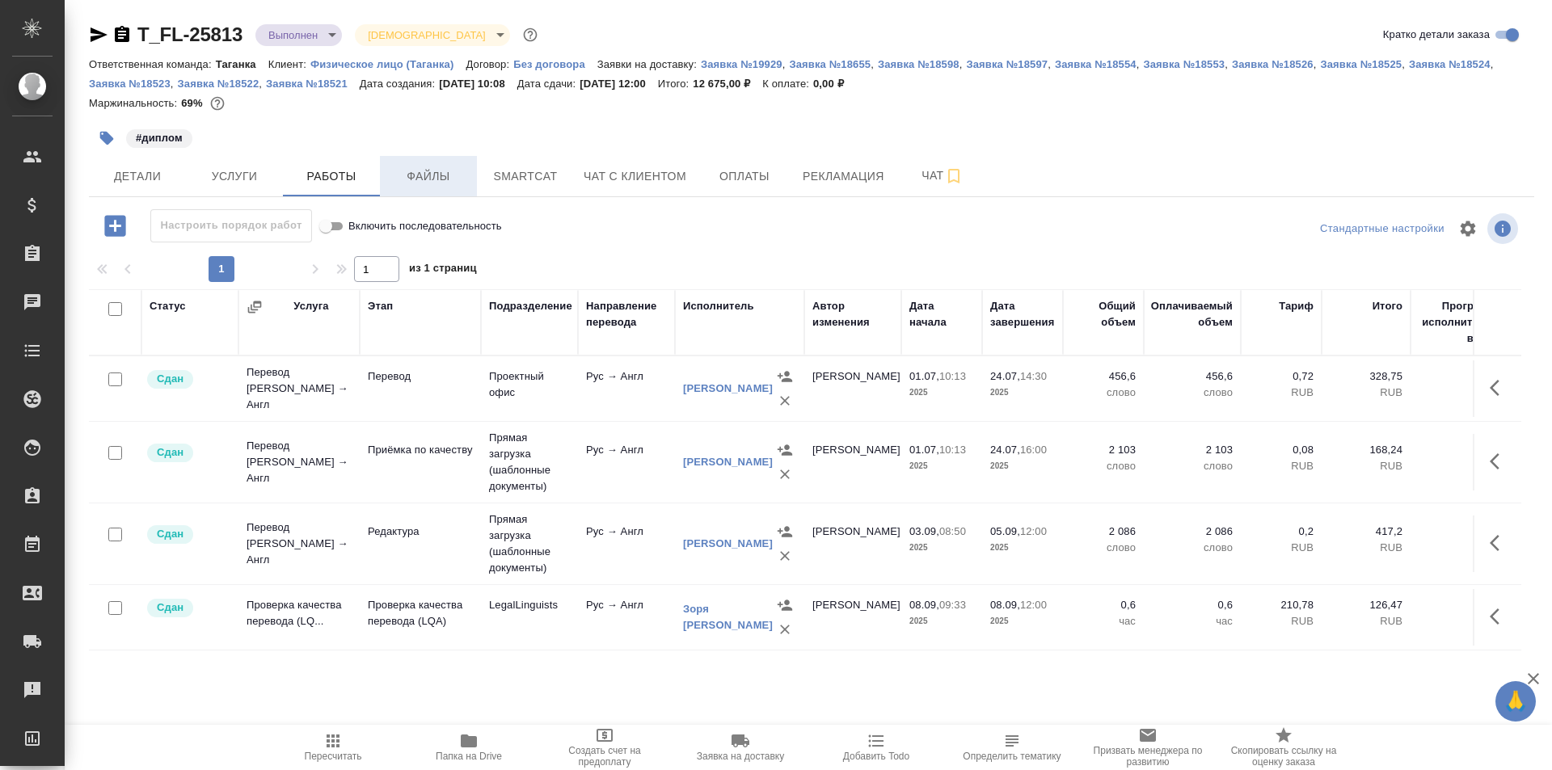
click at [396, 175] on span "Файлы" at bounding box center [429, 176] width 78 height 20
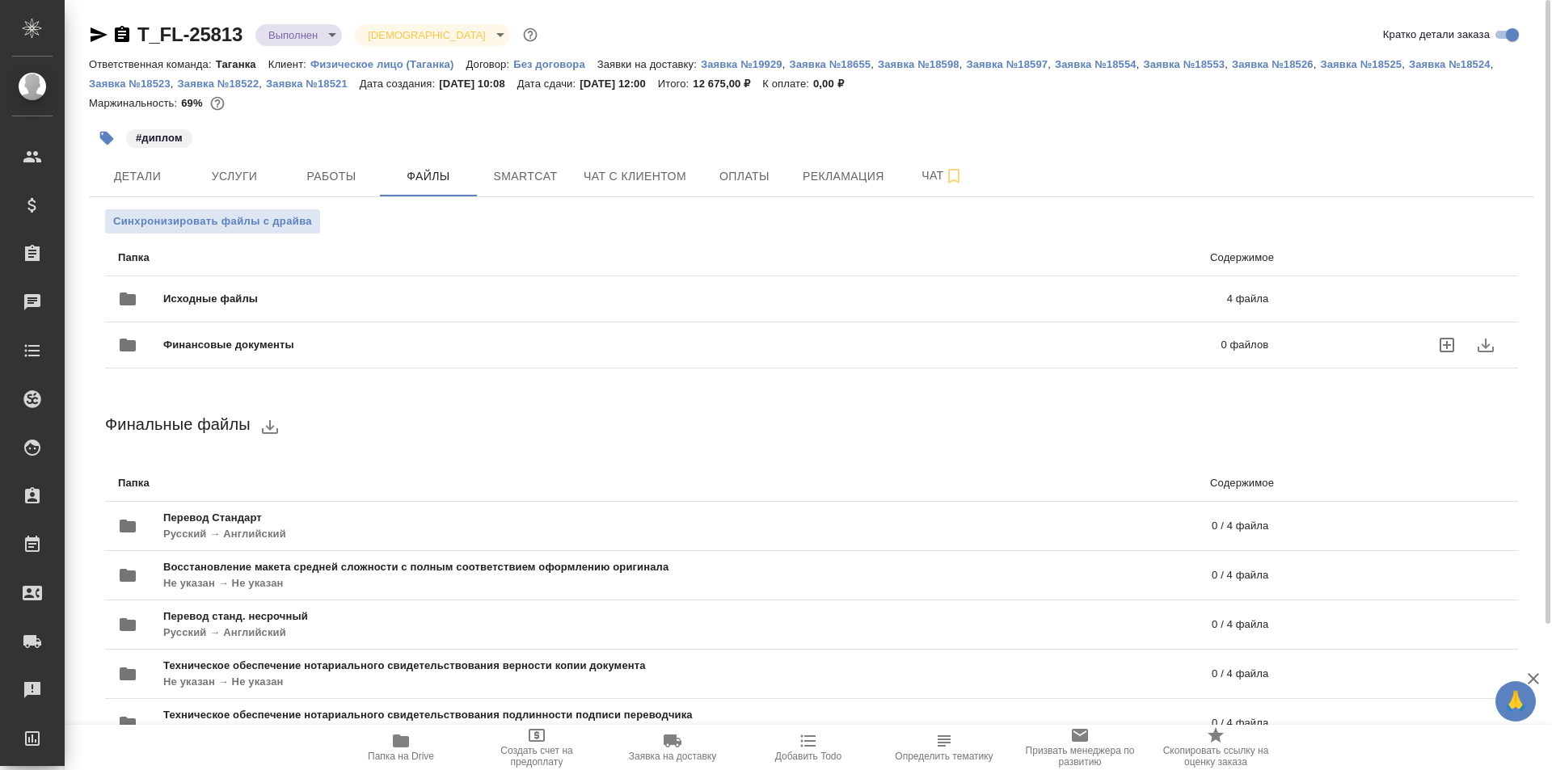
click at [440, 333] on div "Финансовые документы 0 файлов" at bounding box center [693, 345] width 1150 height 39
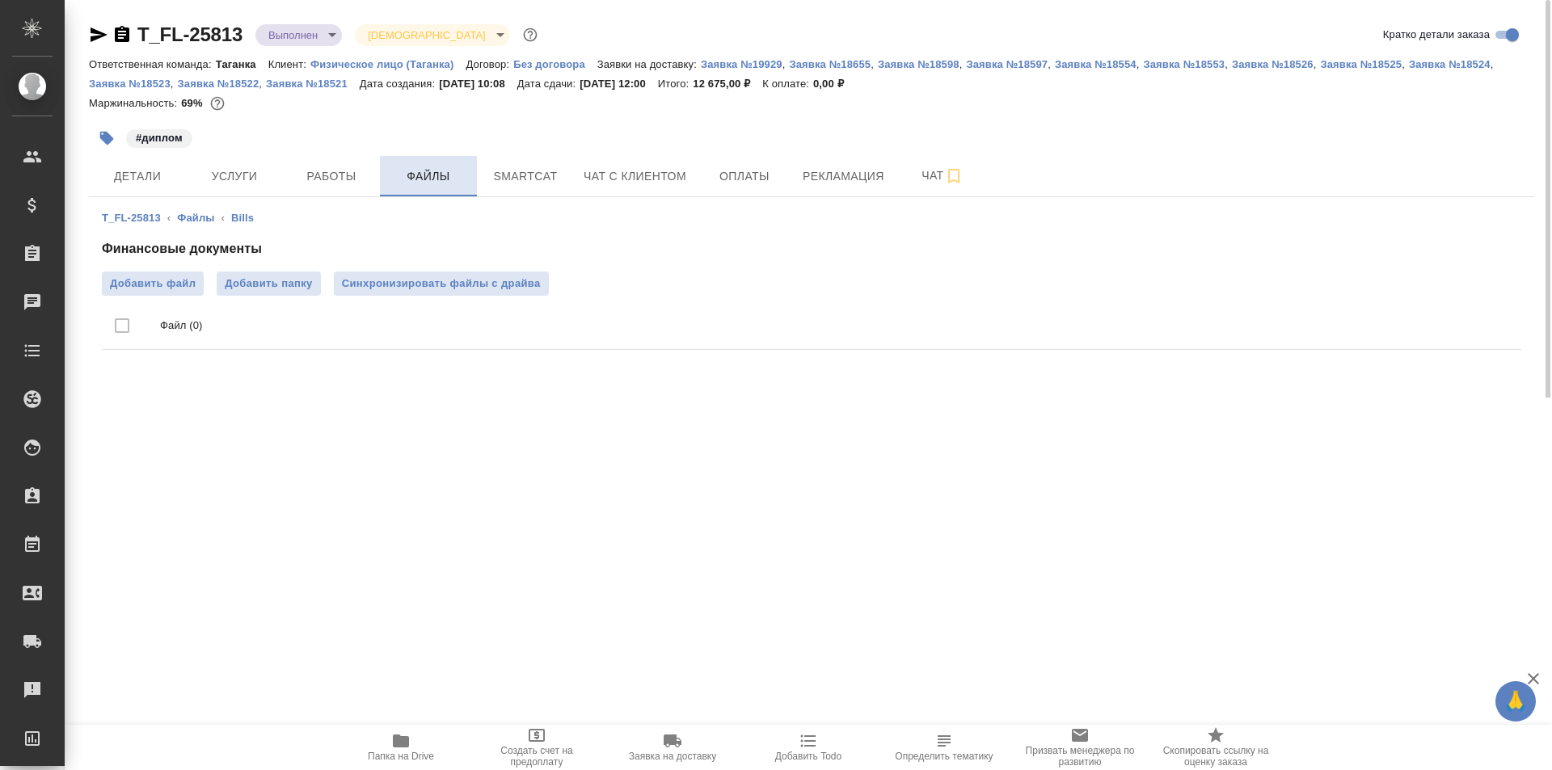
click at [406, 175] on span "Файлы" at bounding box center [429, 176] width 78 height 20
click at [553, 178] on span "Smartcat" at bounding box center [525, 176] width 78 height 20
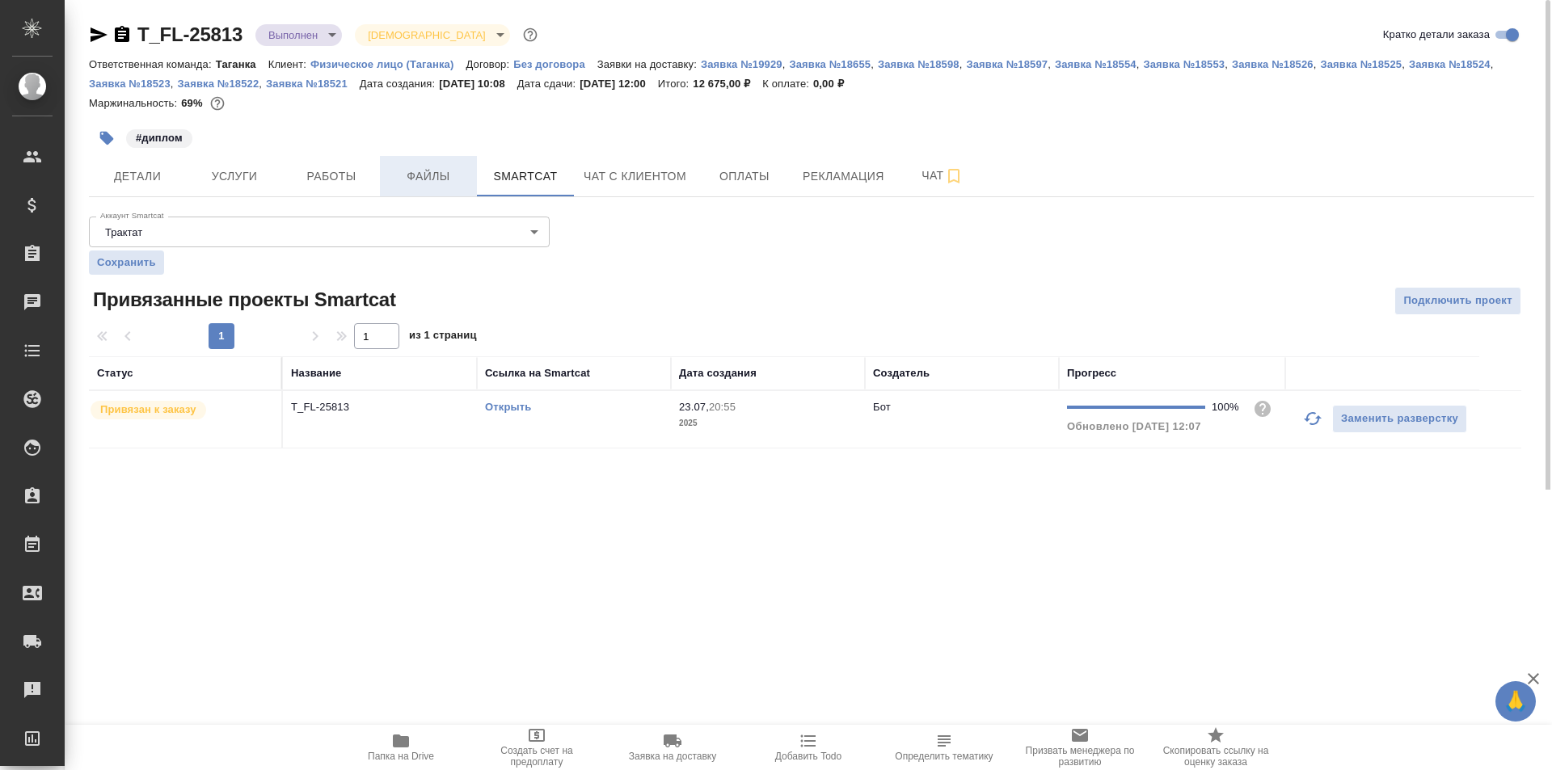
click at [436, 180] on span "Файлы" at bounding box center [429, 176] width 78 height 20
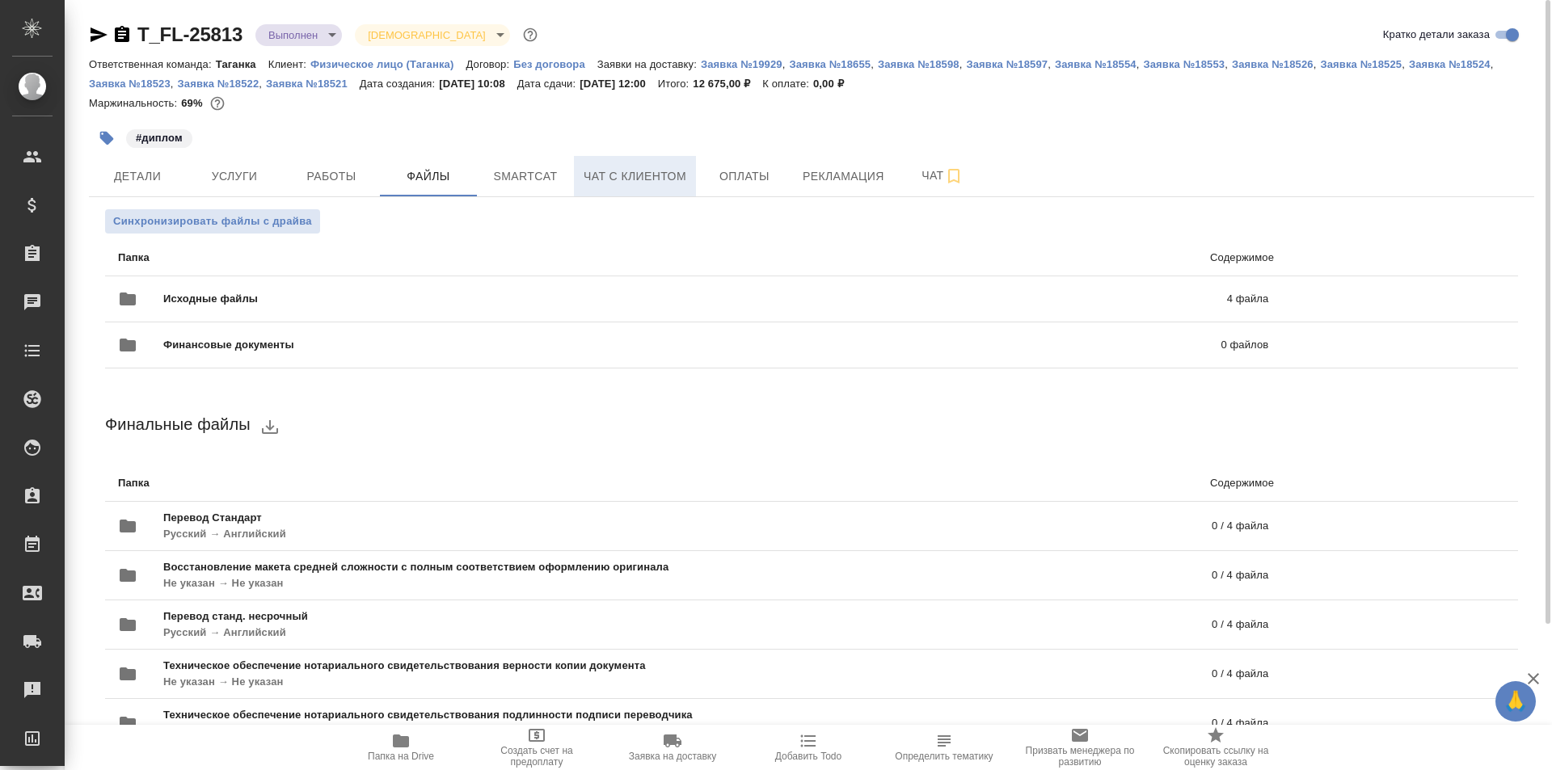
click at [651, 175] on span "Чат с клиентом" at bounding box center [634, 176] width 103 height 20
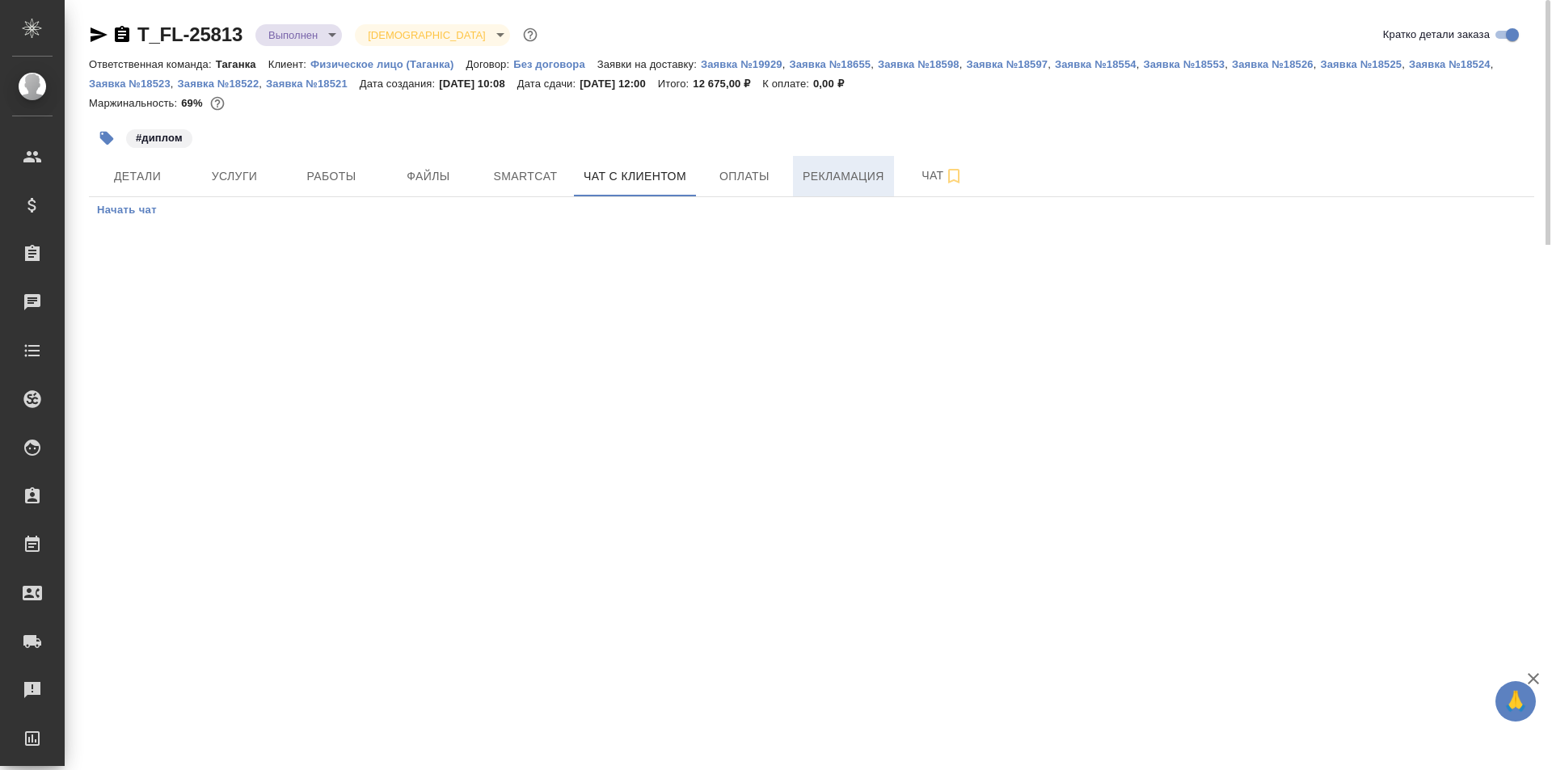
click at [831, 174] on span "Рекламация" at bounding box center [843, 176] width 82 height 20
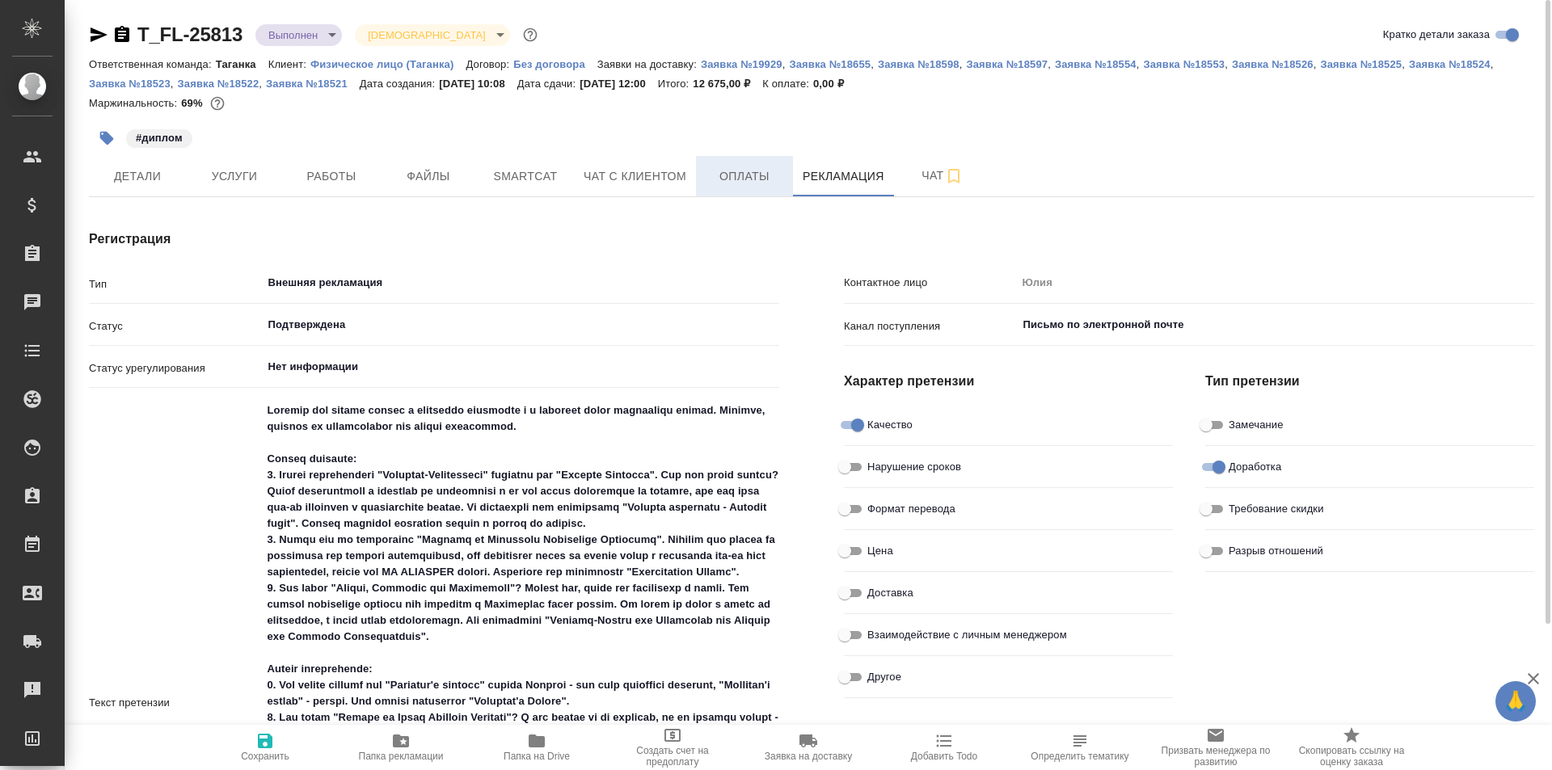
type textarea "x"
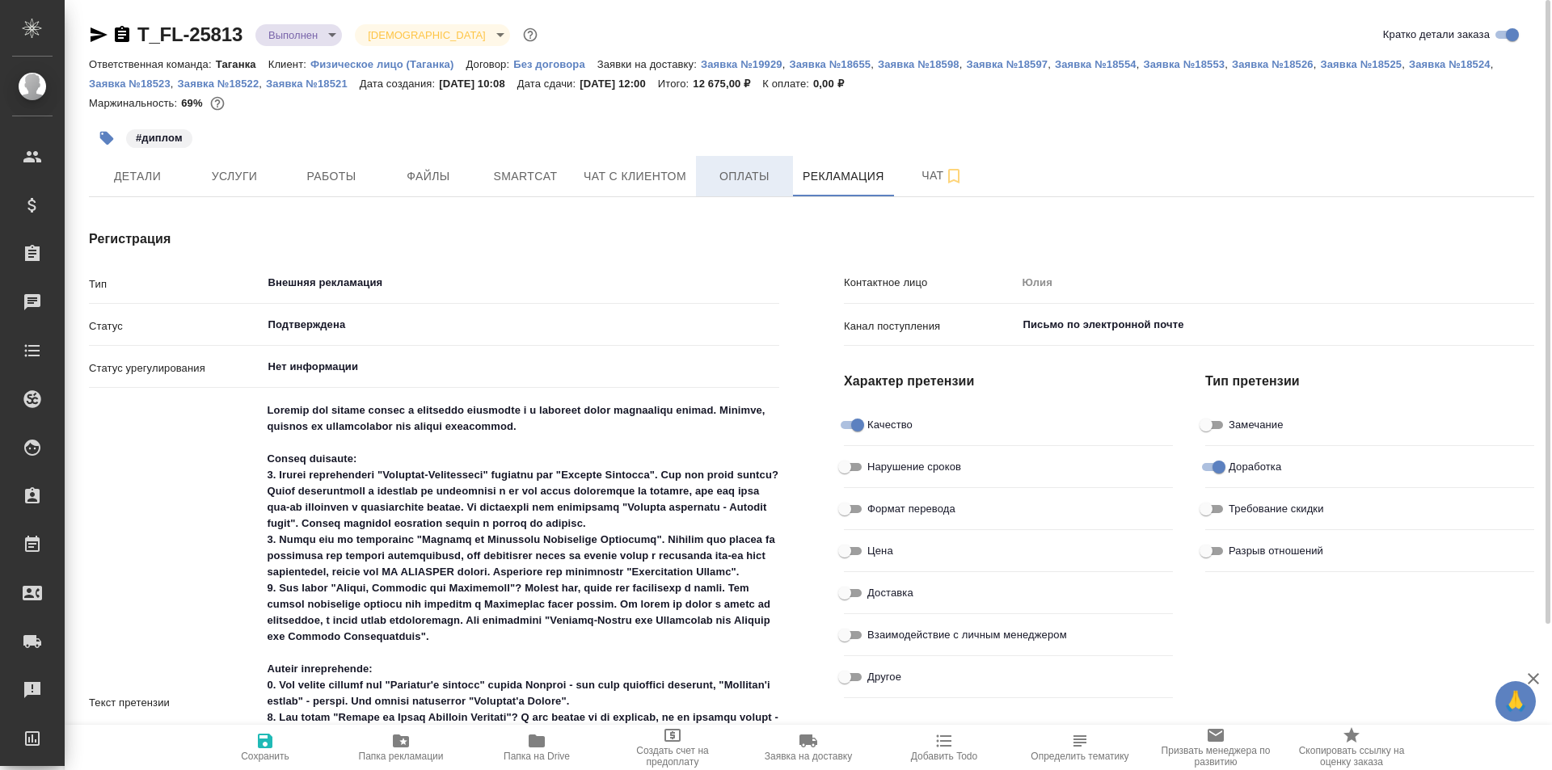
type textarea "x"
type input "Богомолова Анастасия"
type textarea "x"
click at [910, 183] on span "Чат" at bounding box center [942, 176] width 78 height 20
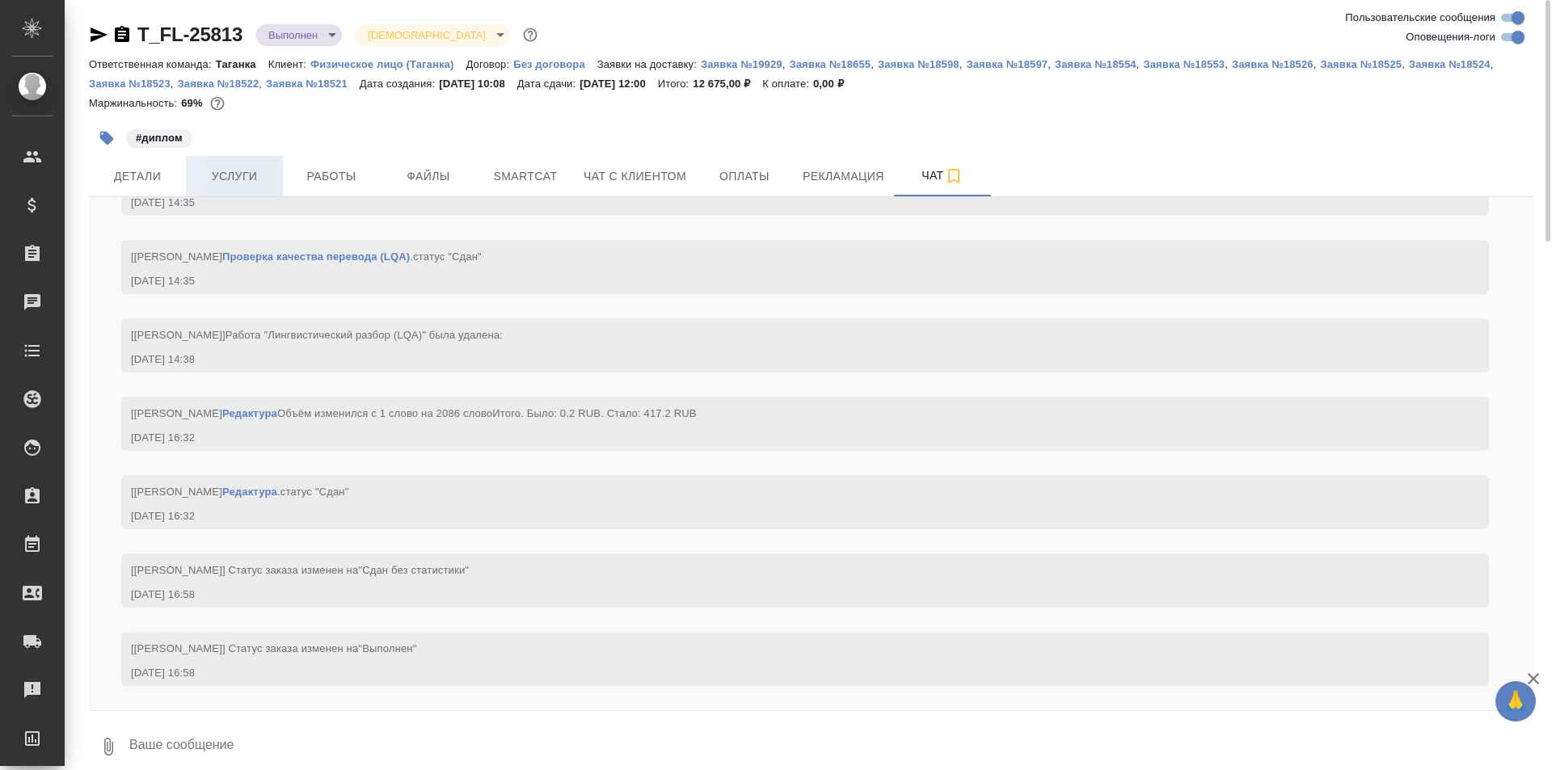
scroll to position [11100, 0]
click at [172, 176] on span "Детали" at bounding box center [138, 176] width 78 height 20
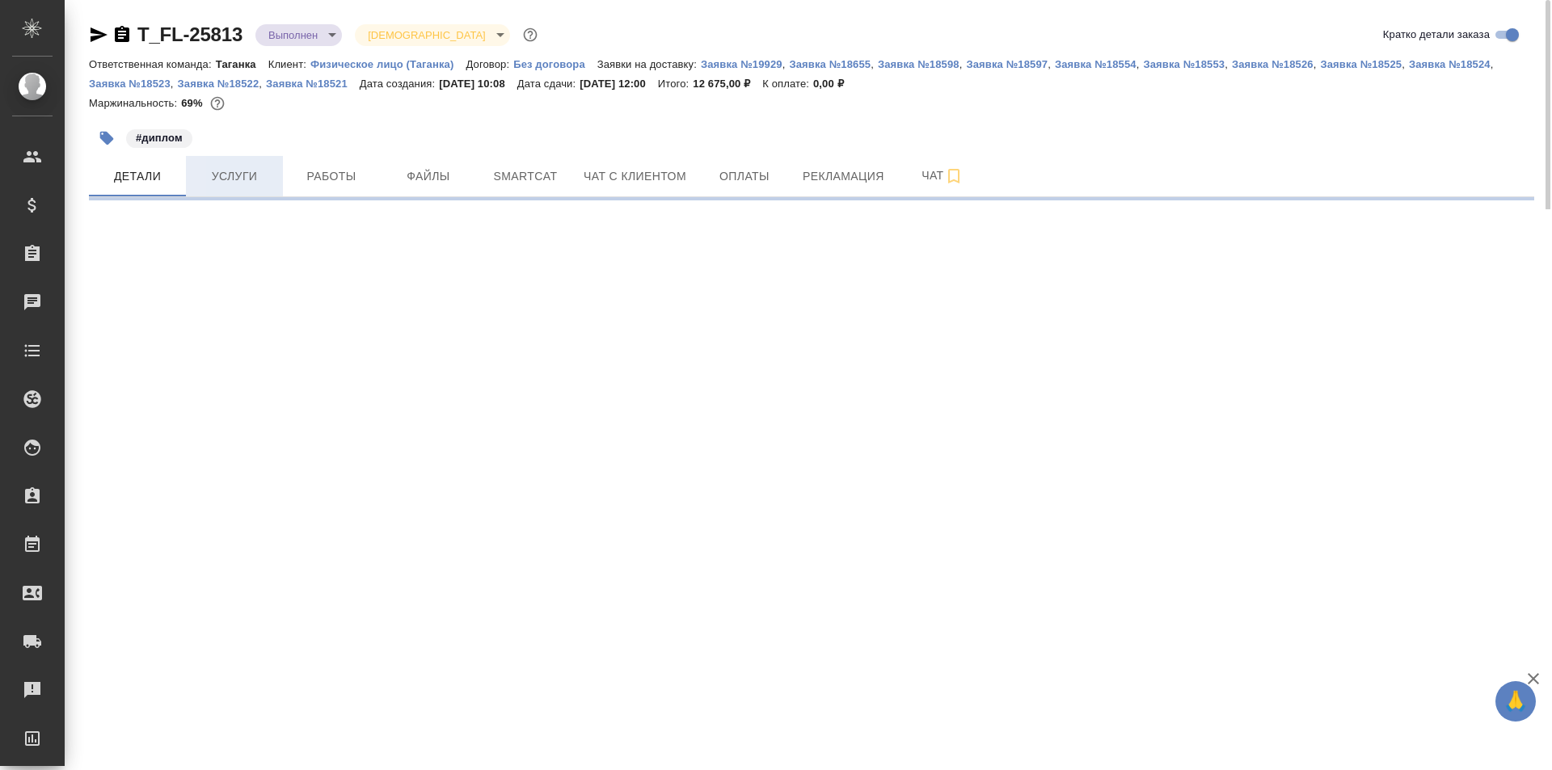
select select "RU"
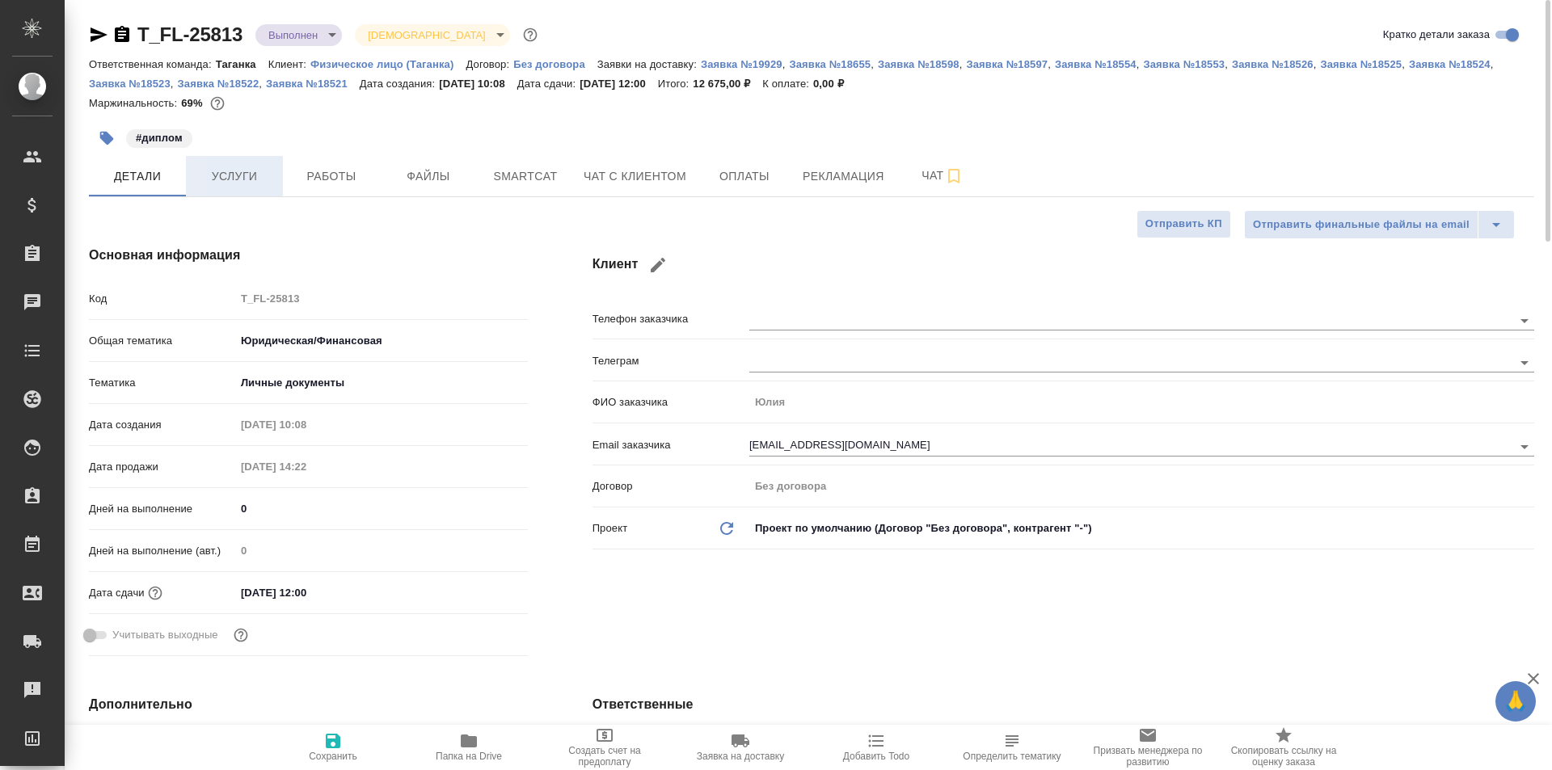
type textarea "x"
type input "Тарабановская Анастасия"
type input "Богомолова Анастасия"
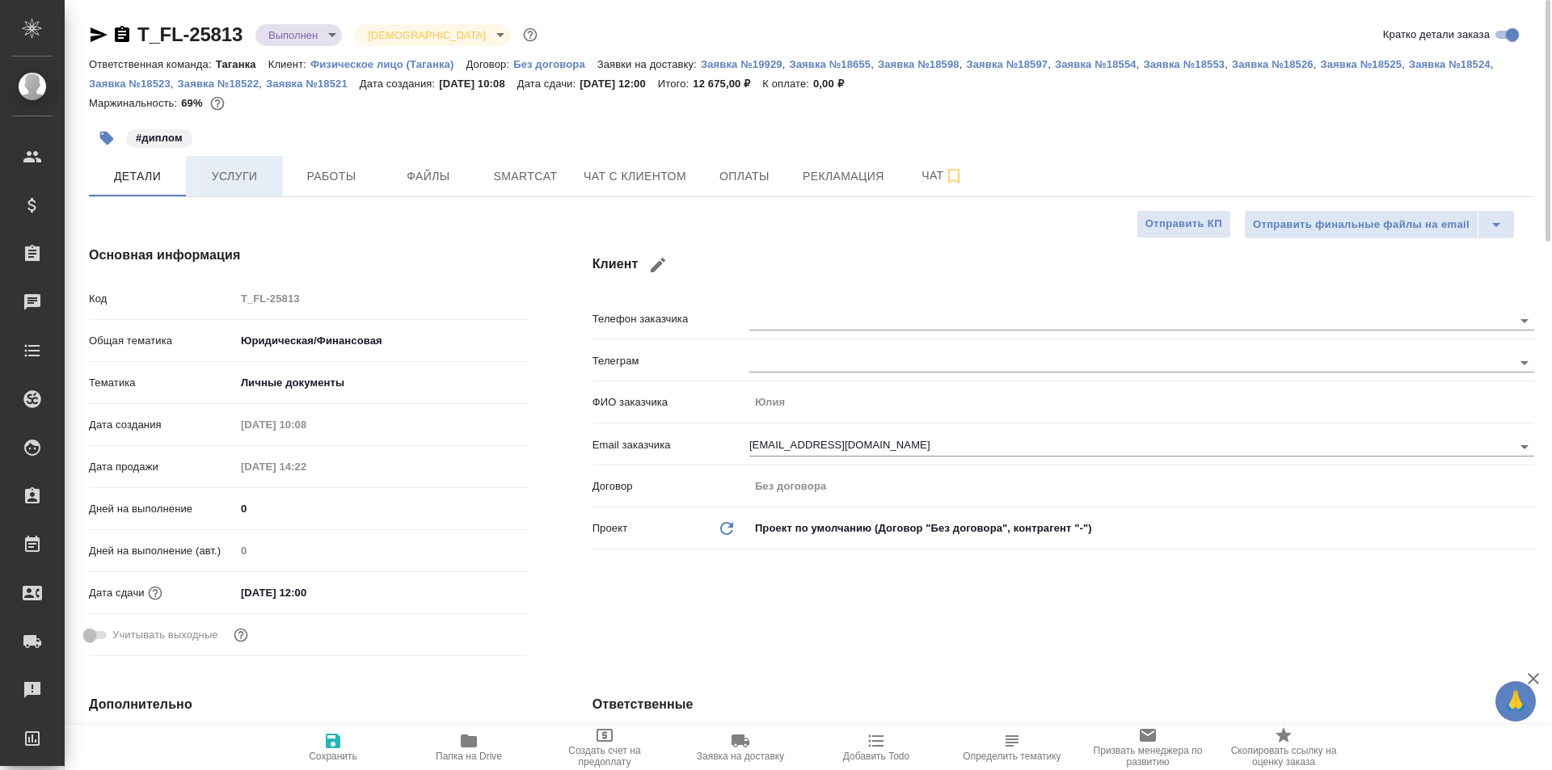
click at [231, 177] on span "Услуги" at bounding box center [235, 176] width 78 height 20
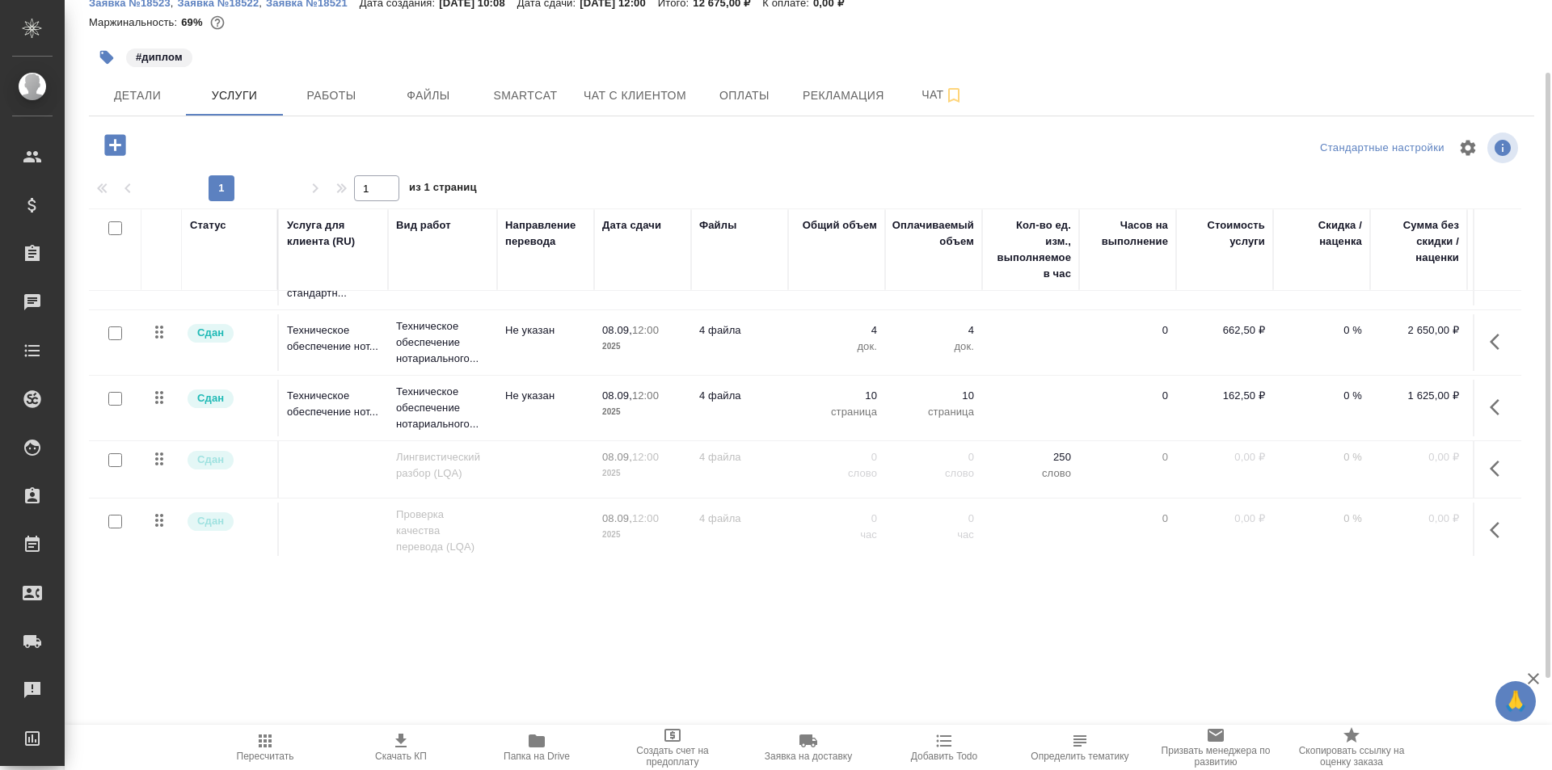
scroll to position [263, 0]
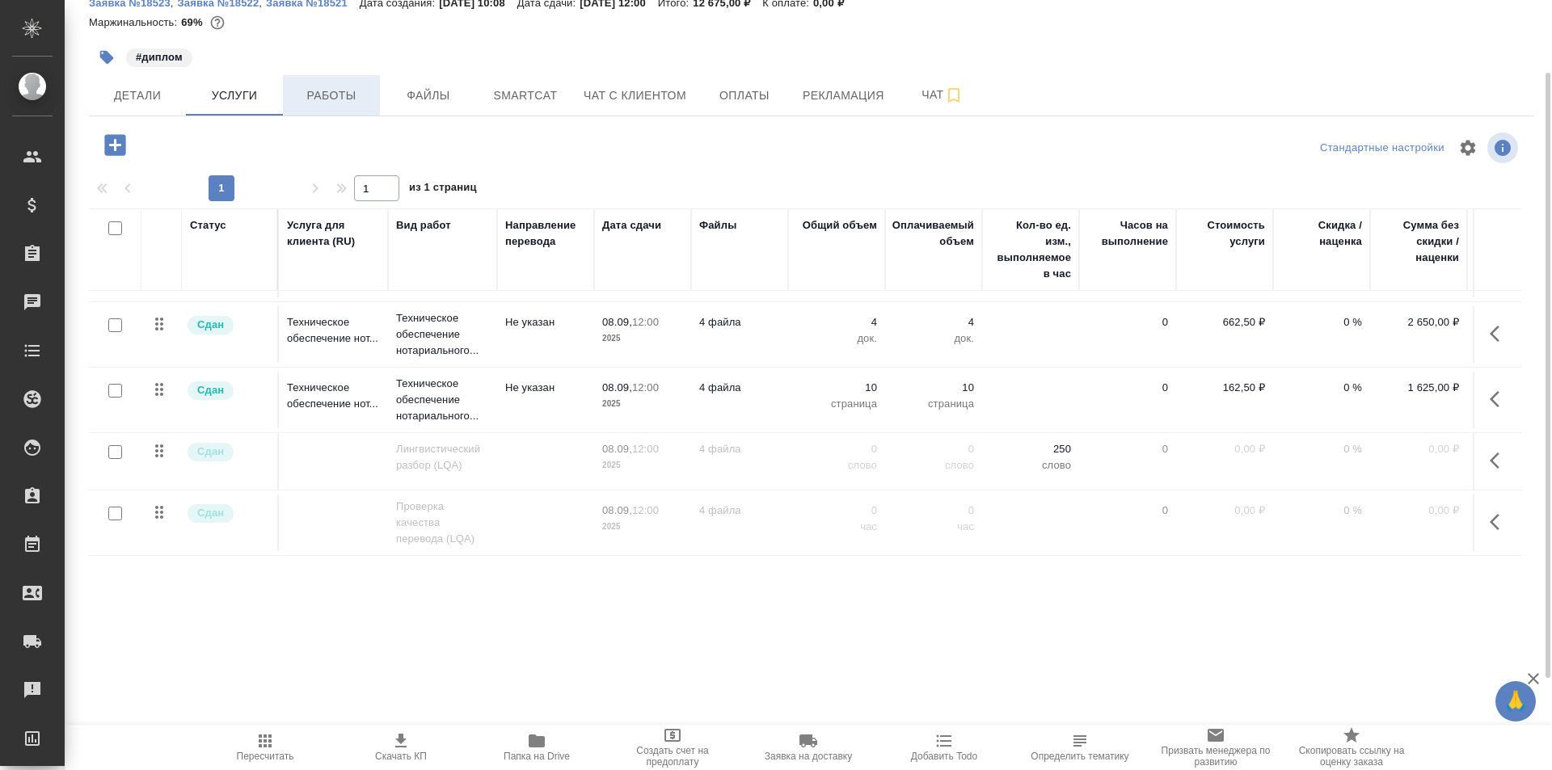
click at [345, 99] on span "Работы" at bounding box center [332, 96] width 78 height 20
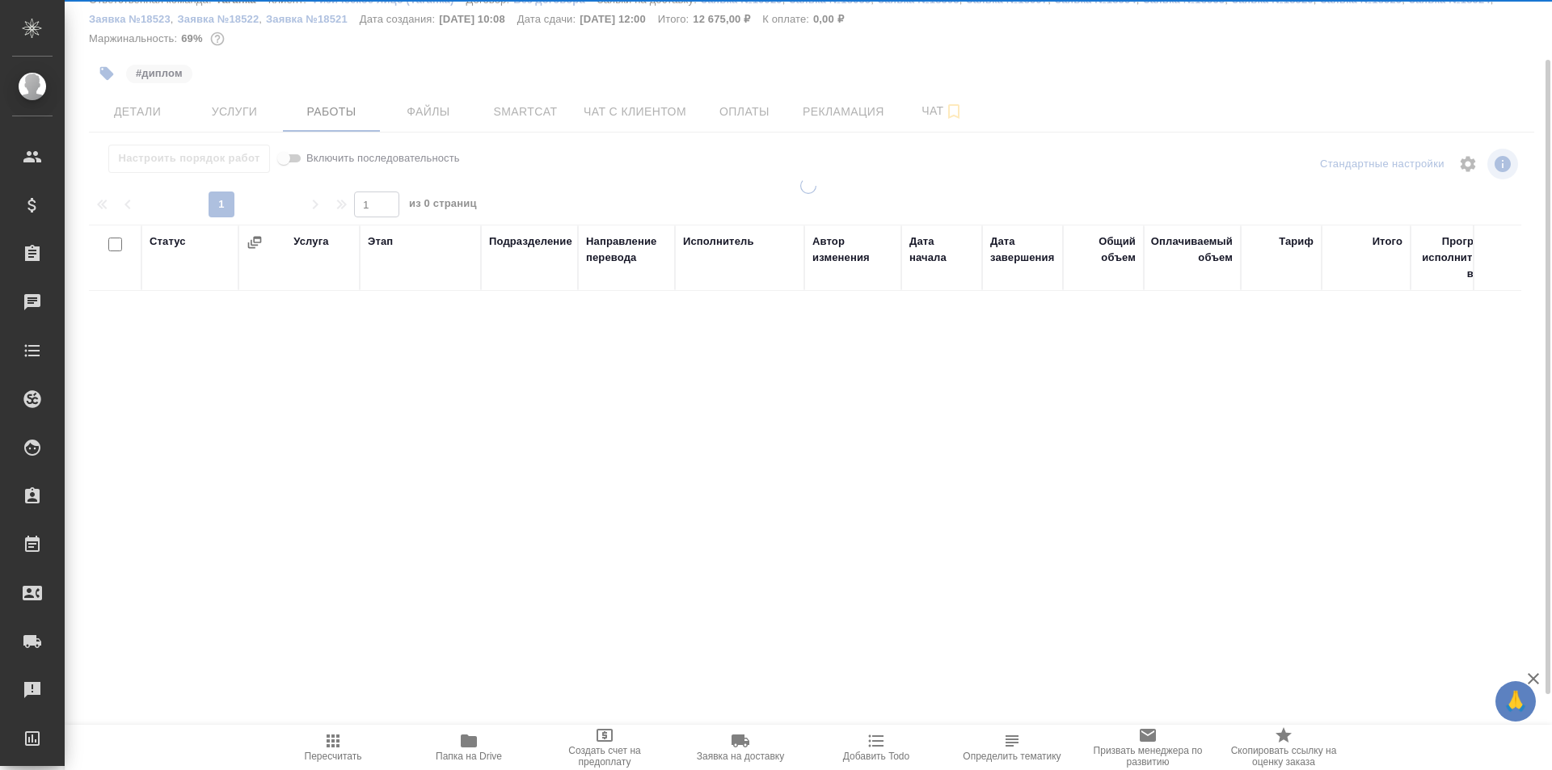
scroll to position [65, 0]
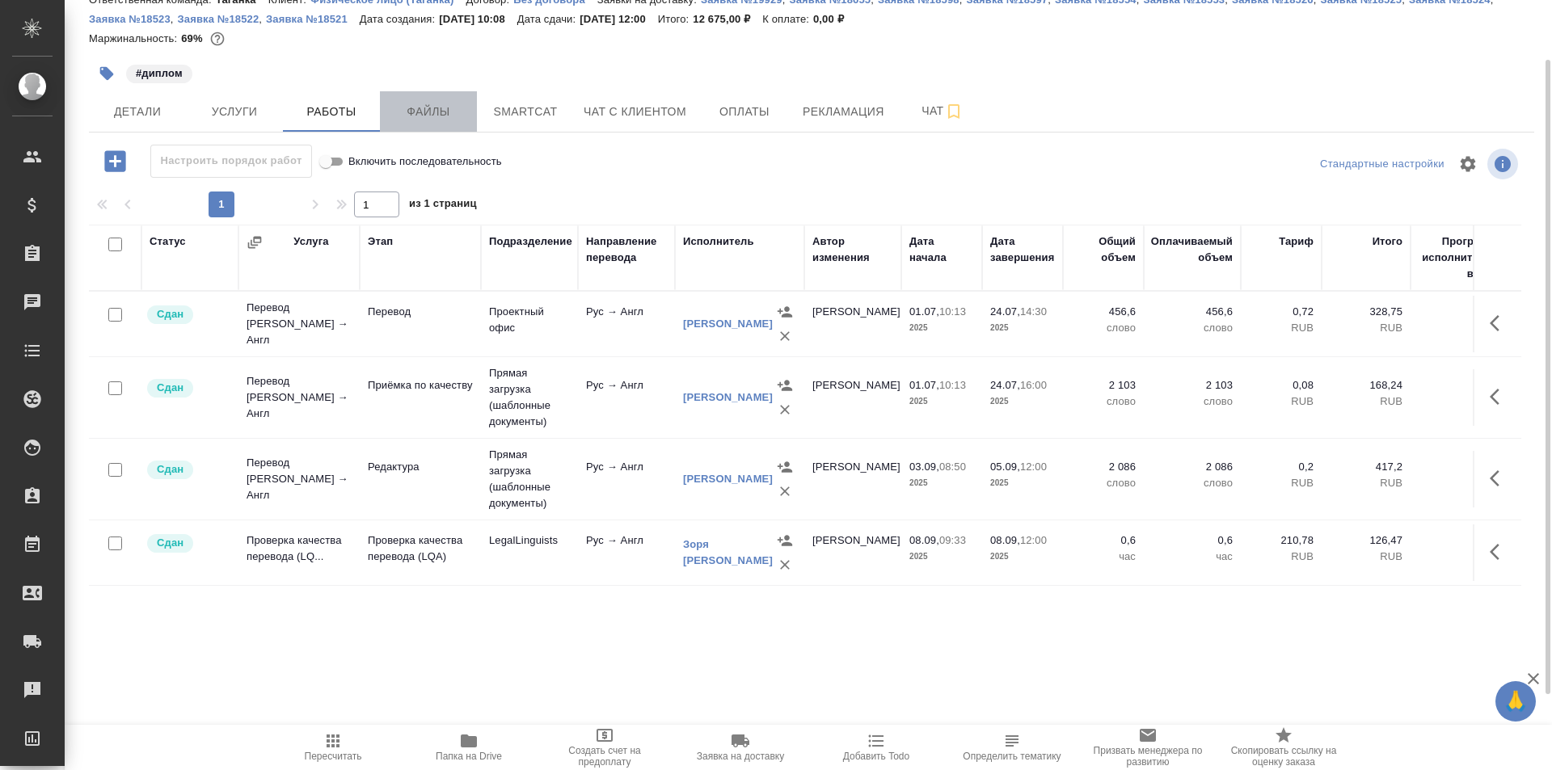
click at [423, 116] on span "Файлы" at bounding box center [429, 112] width 78 height 20
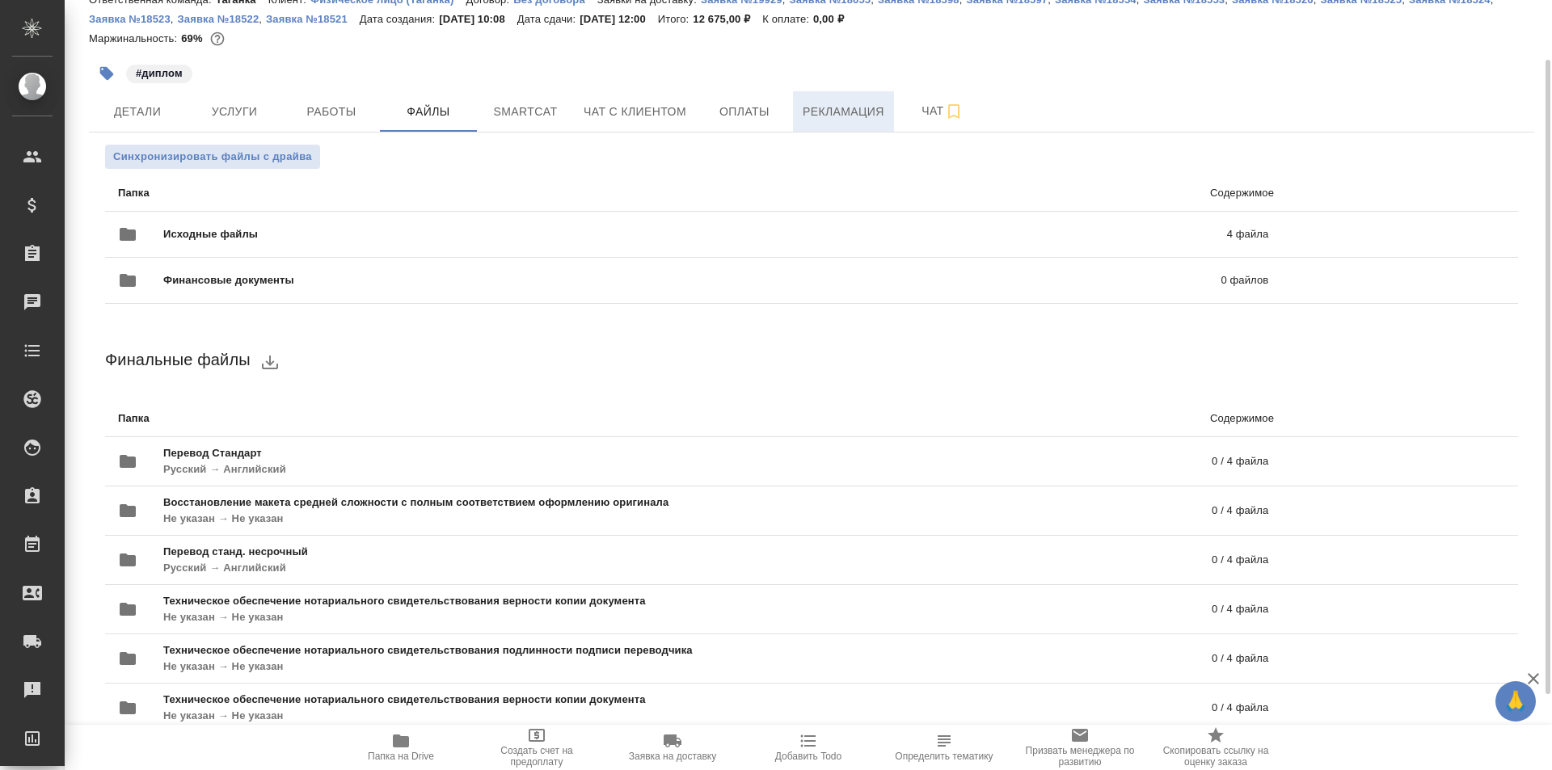
click at [834, 107] on span "Рекламация" at bounding box center [843, 112] width 82 height 20
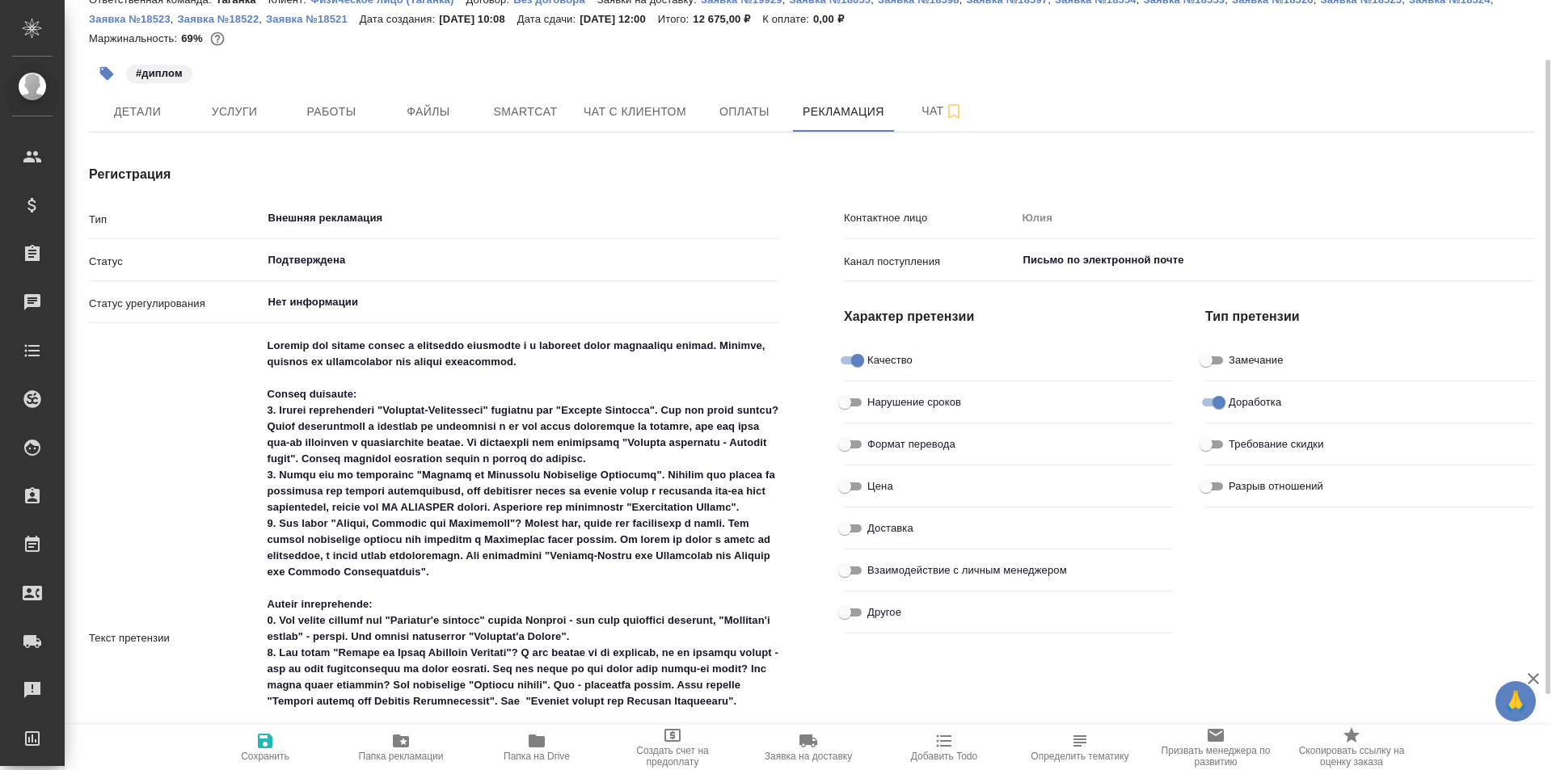
type textarea "x"
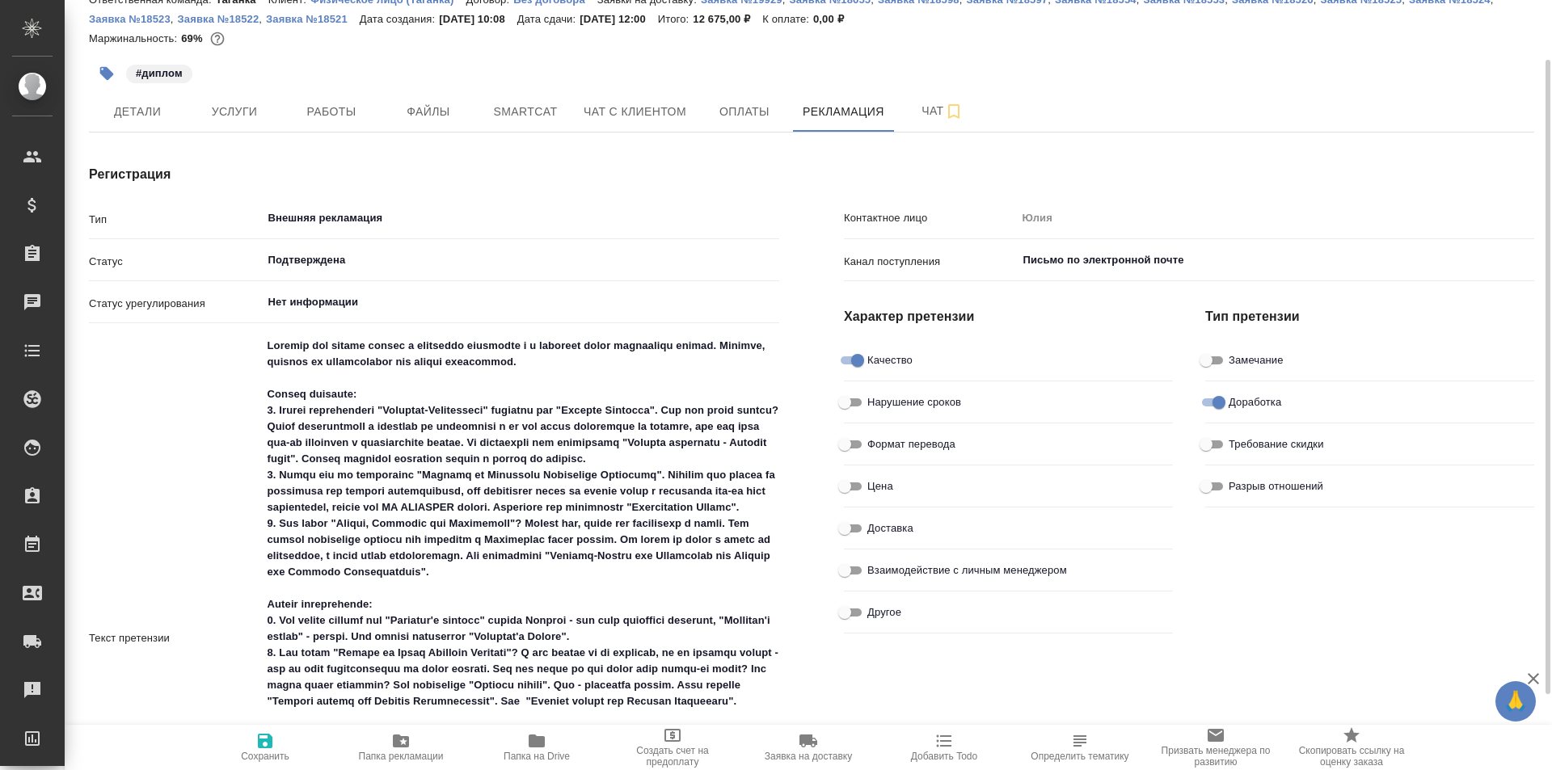
type textarea "x"
type input "Богомолова Анастасия"
type textarea "x"
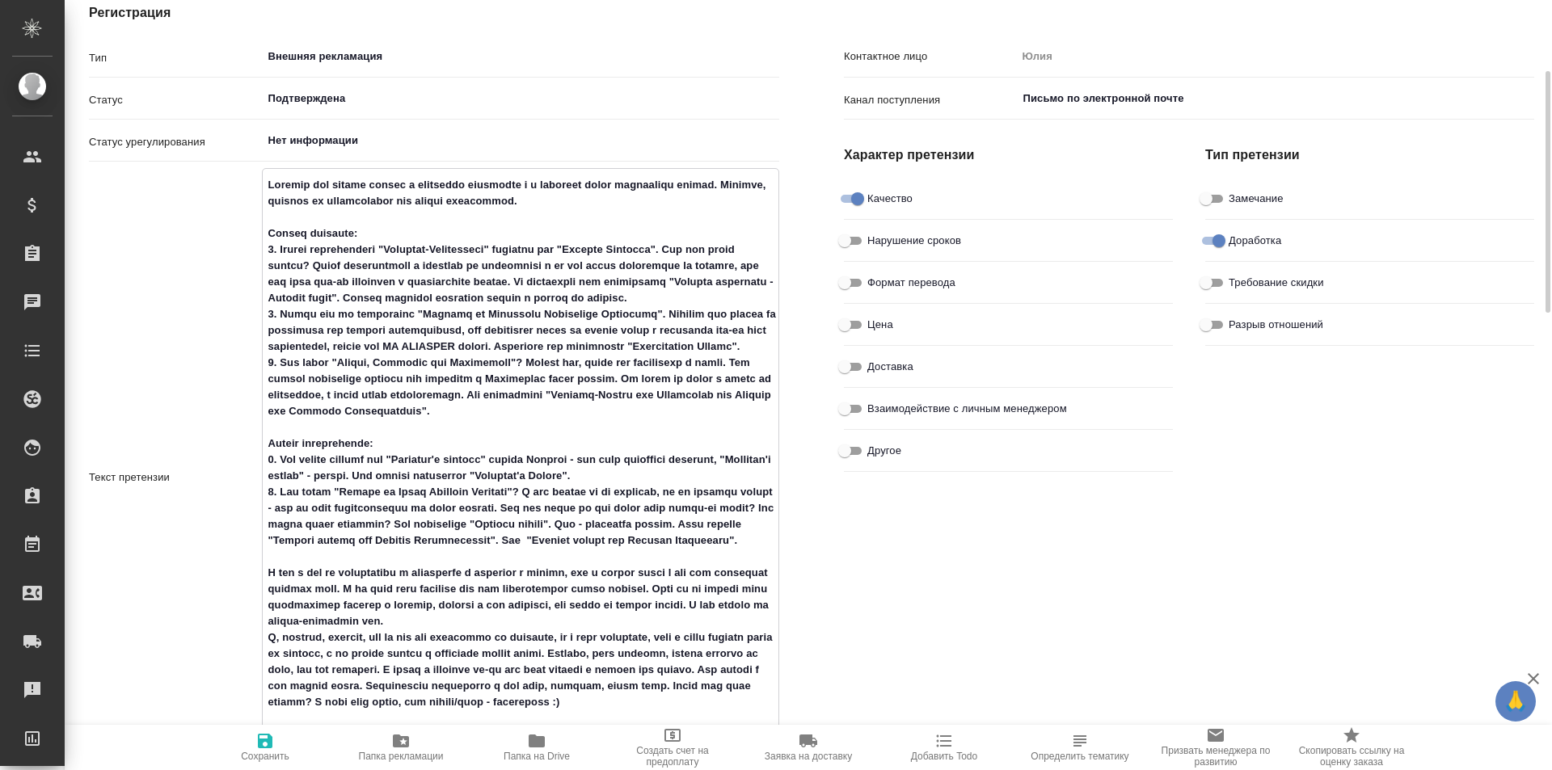
drag, startPoint x: 272, startPoint y: 297, endPoint x: 447, endPoint y: 299, distance: 174.6
click at [447, 299] on textarea at bounding box center [521, 475] width 516 height 609
click at [822, 554] on div "Контактное лицо Юлия Канал поступления Письмо по электронной почте ​ Характер п…" at bounding box center [1188, 648] width 755 height 1354
drag, startPoint x: 271, startPoint y: 358, endPoint x: 377, endPoint y: 356, distance: 106.7
click at [377, 356] on textarea at bounding box center [521, 475] width 516 height 609
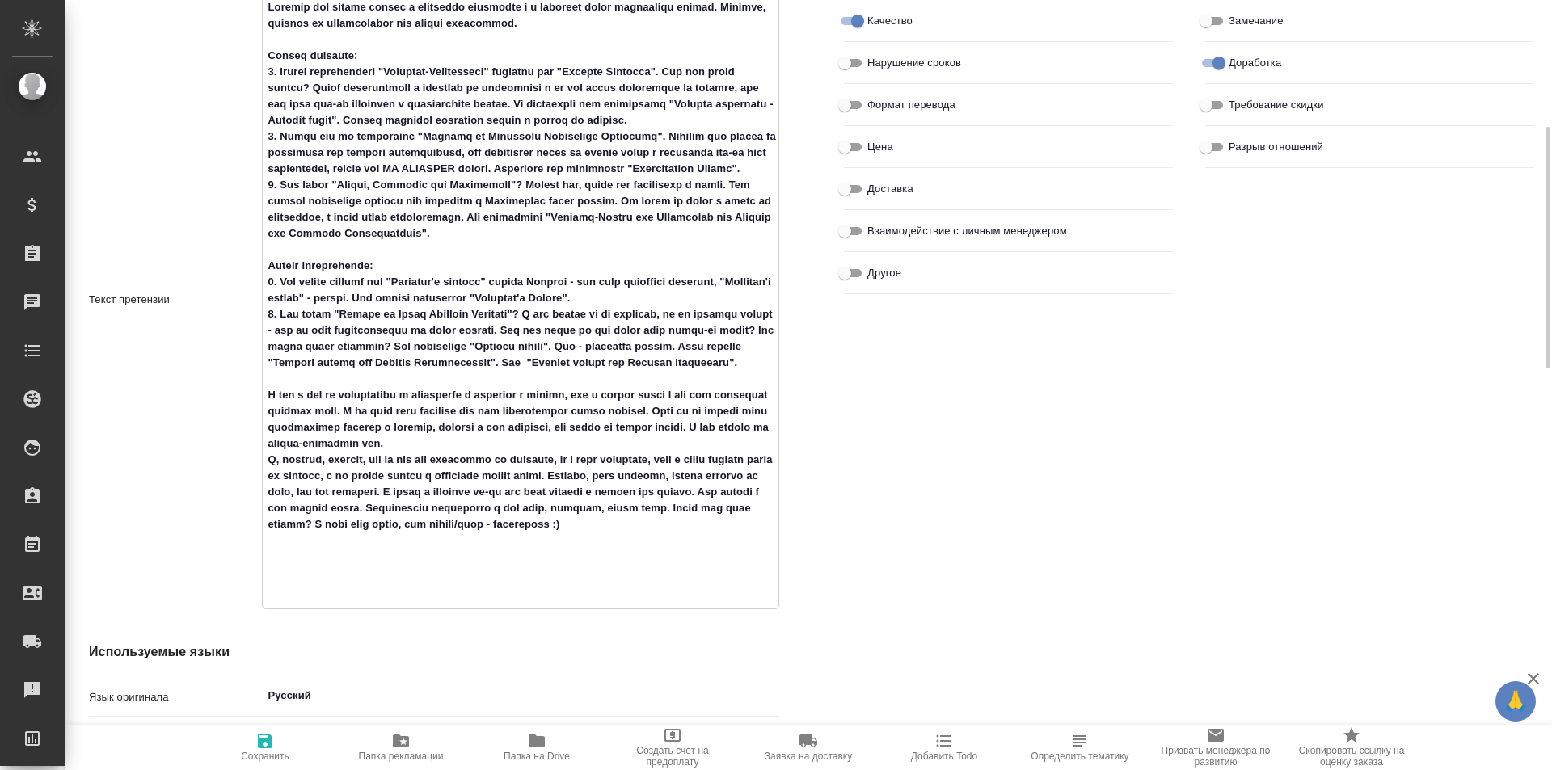
scroll to position [242, 0]
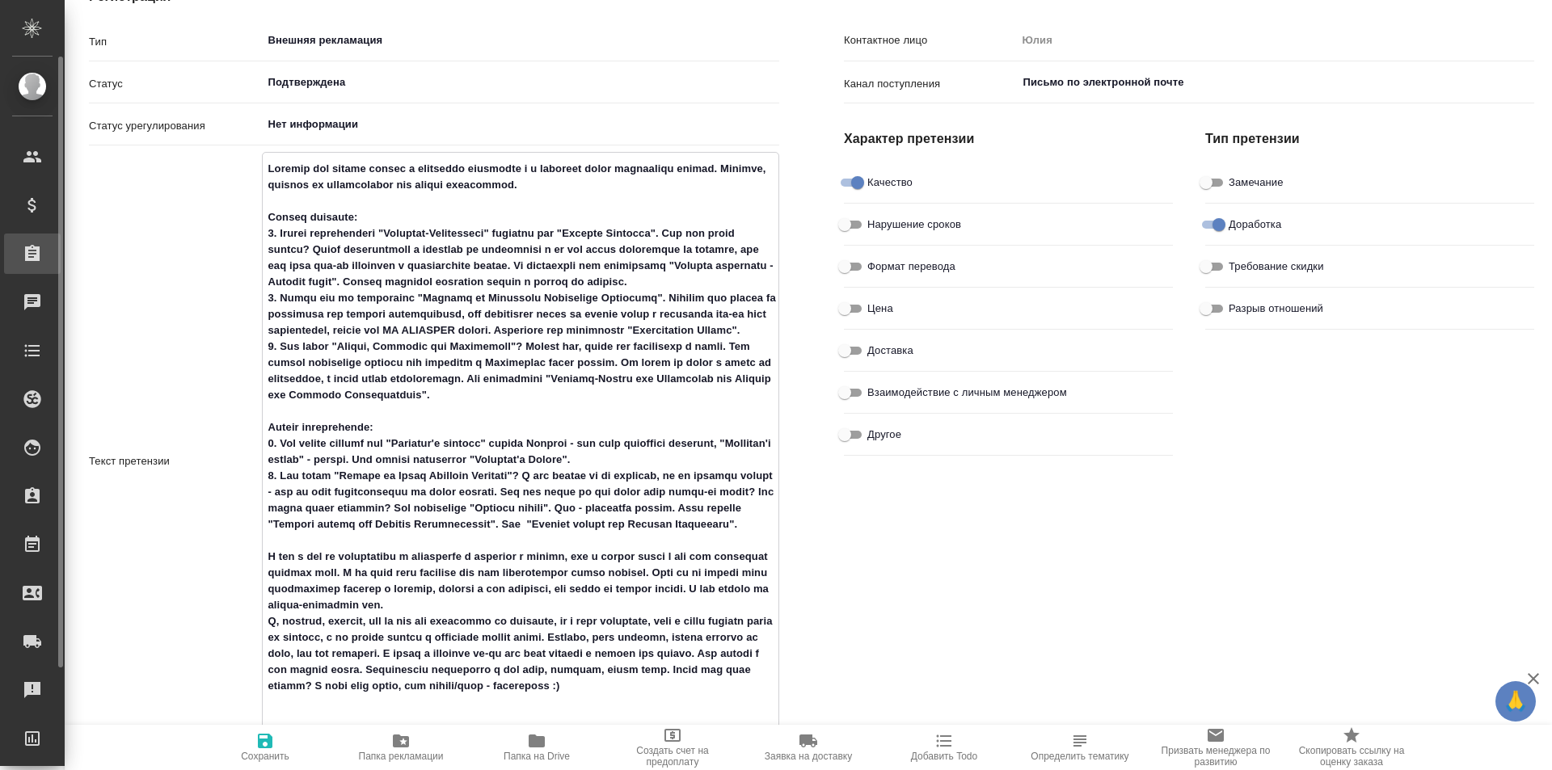
type textarea "x"
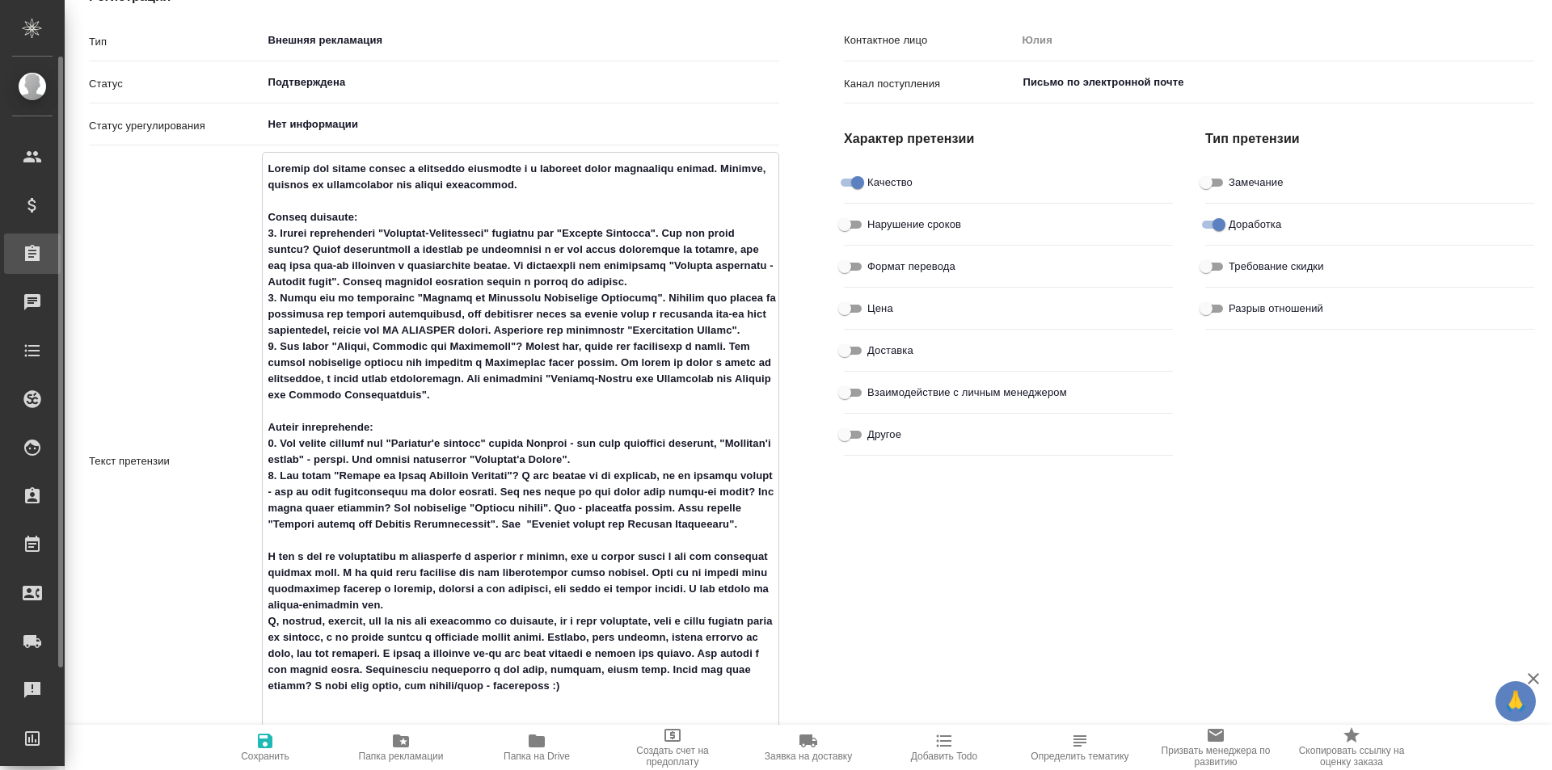
type textarea "x"
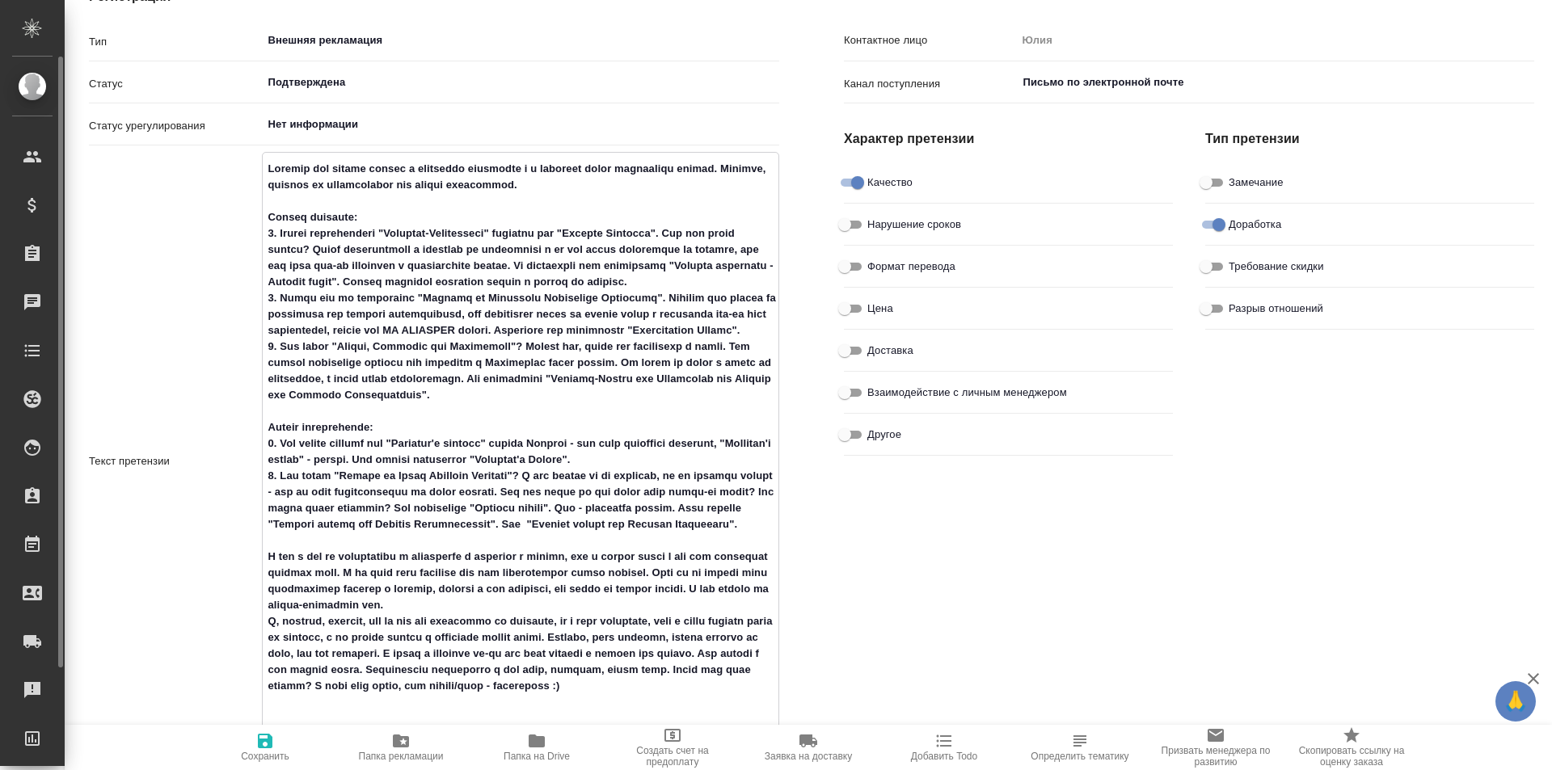
type textarea "x"
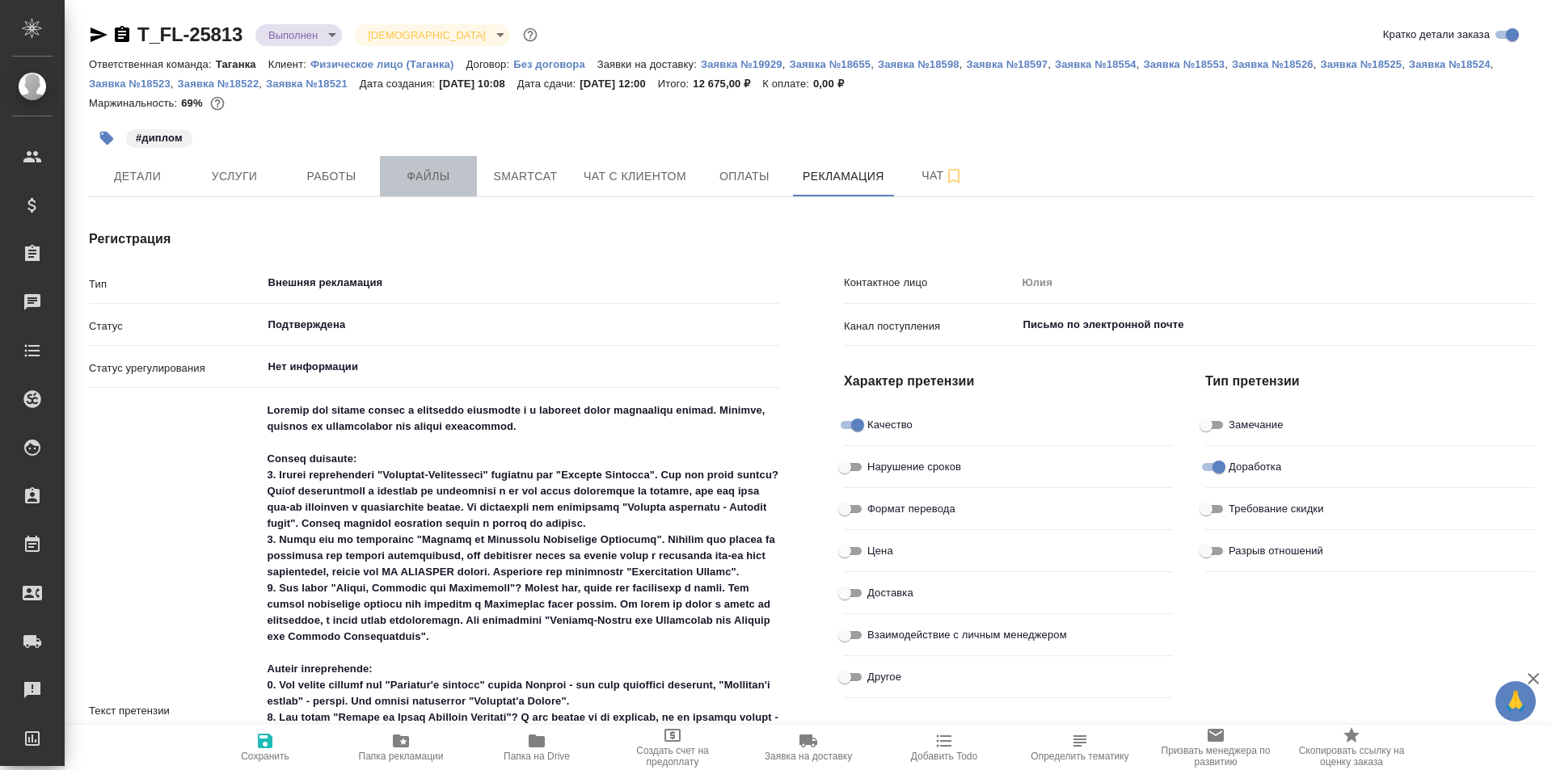
type textarea "x"
click at [428, 187] on button "Файлы" at bounding box center [428, 176] width 97 height 40
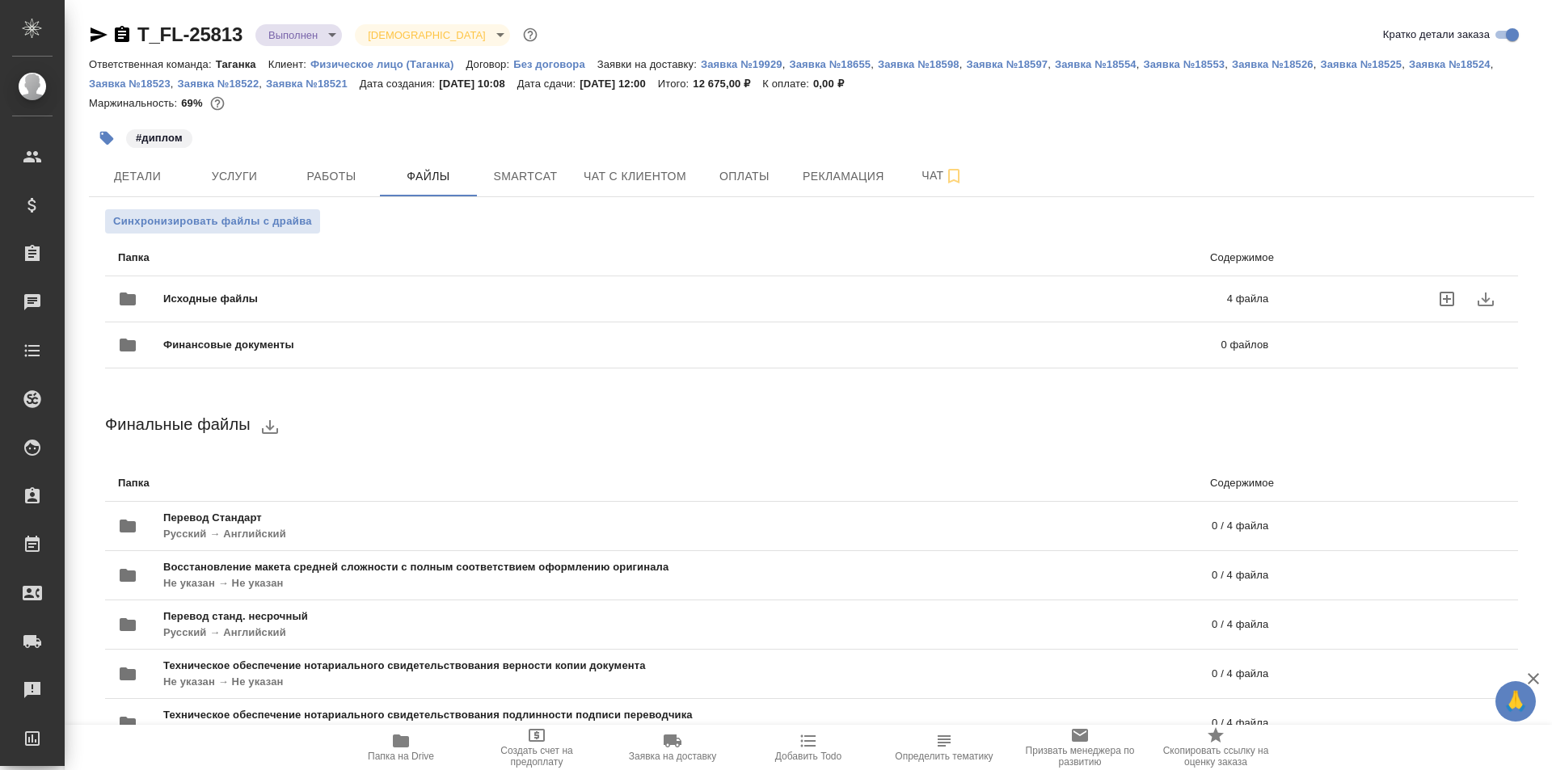
click at [486, 288] on div "Исходные файлы 4 файла" at bounding box center [693, 299] width 1150 height 39
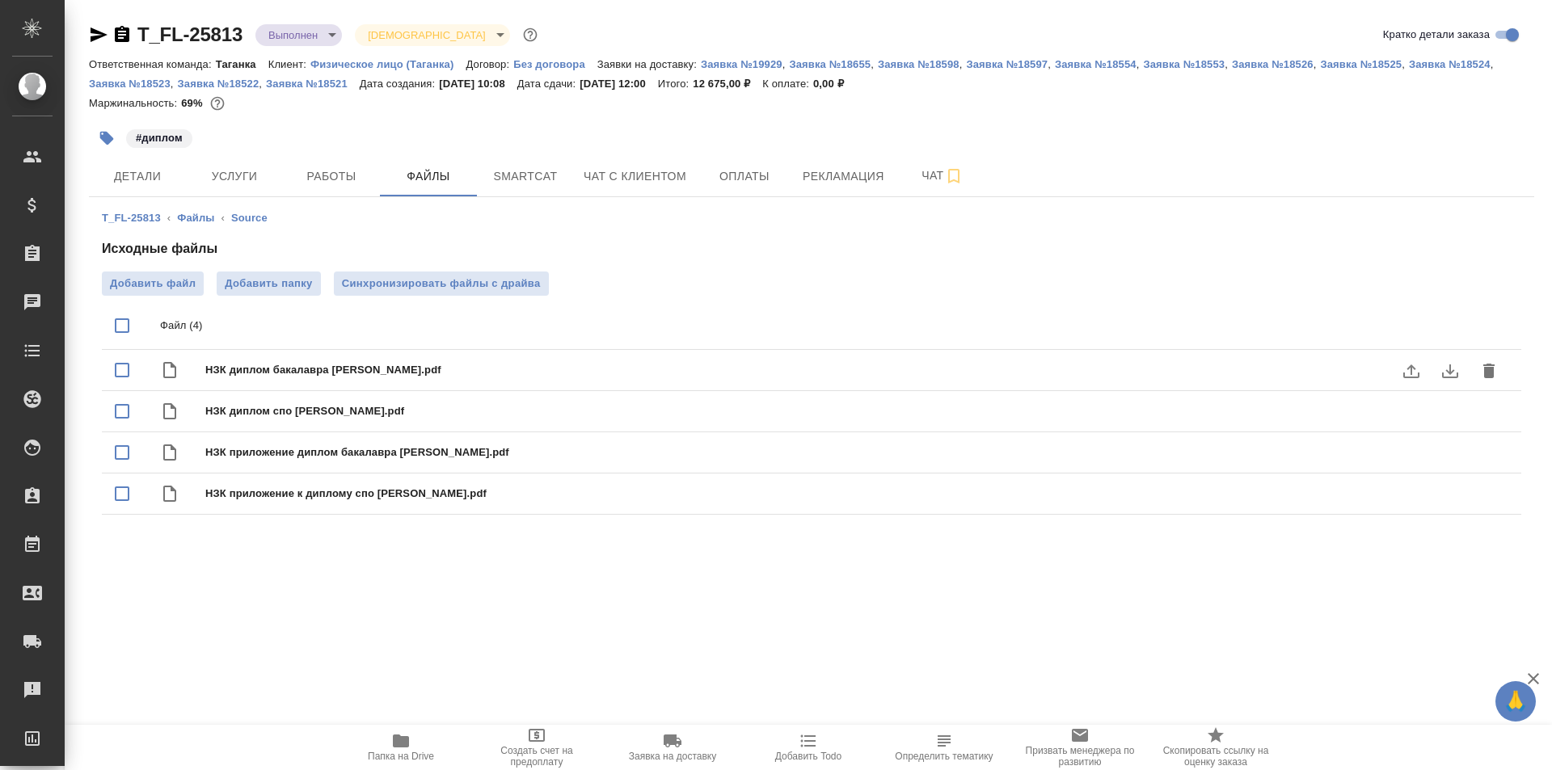
click at [326, 373] on span "НЗК диплом бакалавра Фомина Ю.А..pdf" at bounding box center [843, 370] width 1277 height 16
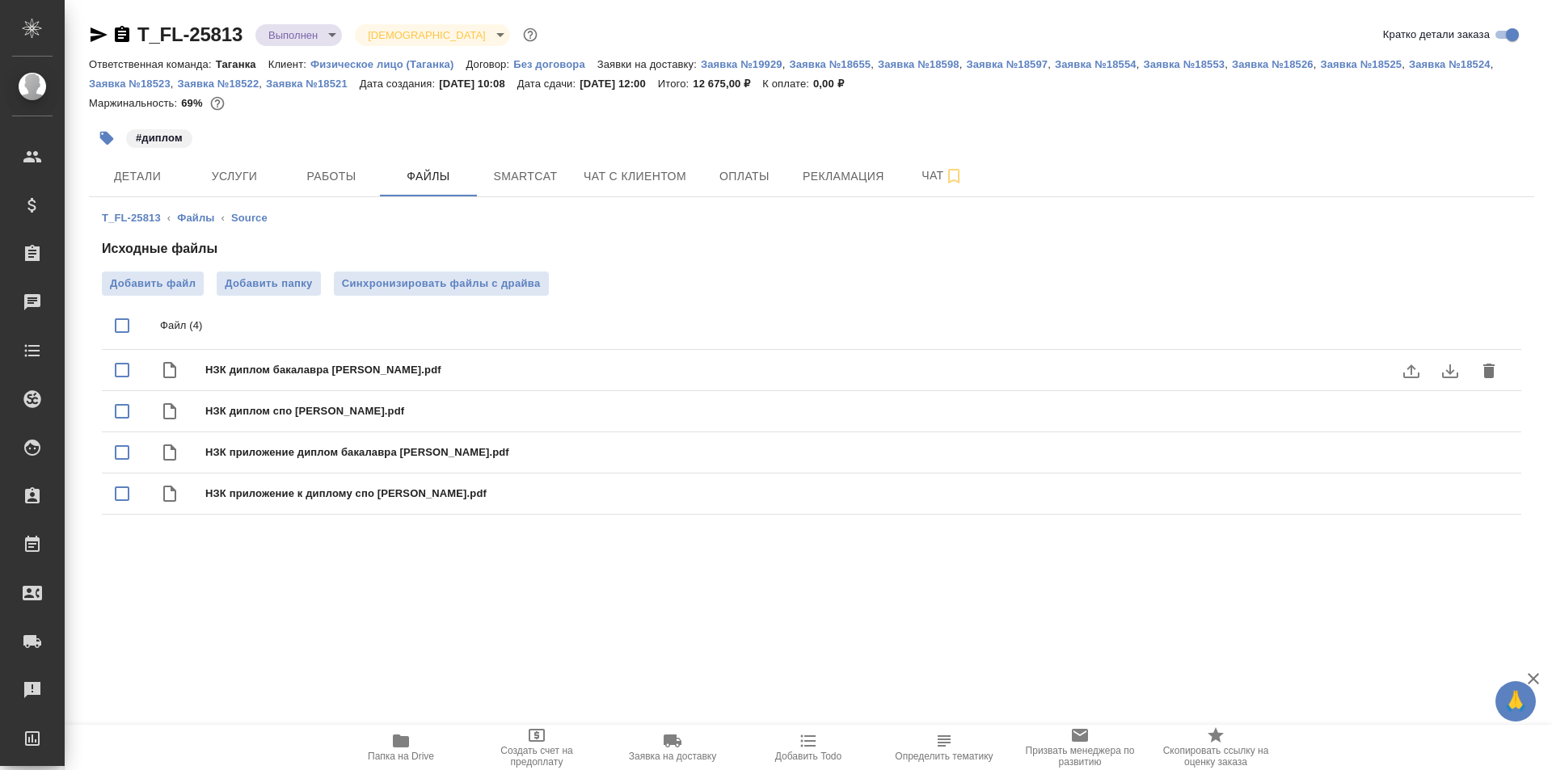
checkbox input "true"
click at [1256, 416] on span "НЗК диплом спо Фомина Ю.А..pdf" at bounding box center [843, 411] width 1277 height 16
checkbox input "true"
click at [1271, 404] on span "НЗК диплом спо Фомина Ю.А..pdf" at bounding box center [843, 411] width 1277 height 16
checkbox input "false"
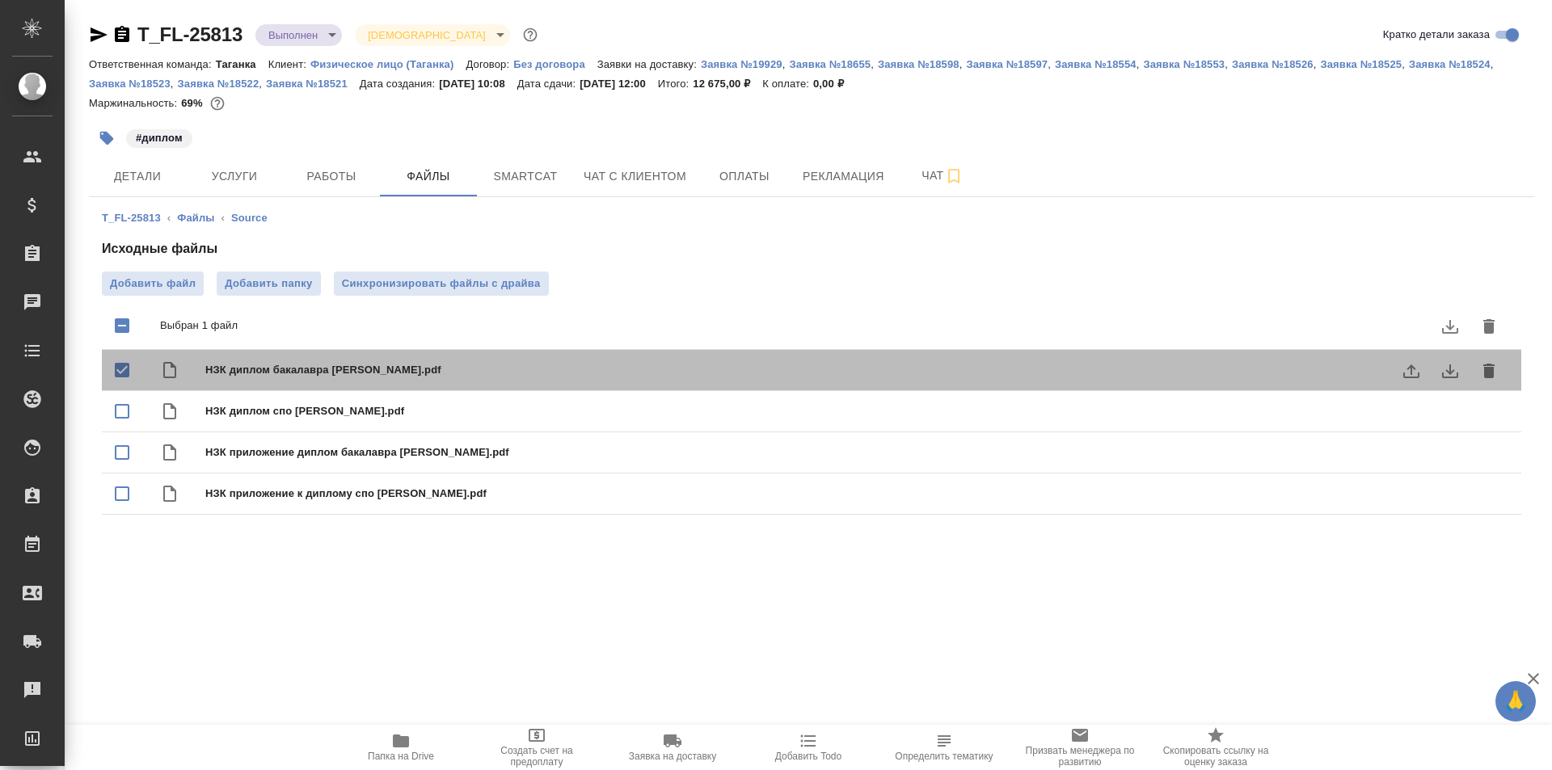
click at [1238, 381] on div "НЗК диплом бакалавра Фомина Ю.А..pdf" at bounding box center [843, 370] width 1277 height 23
checkbox input "false"
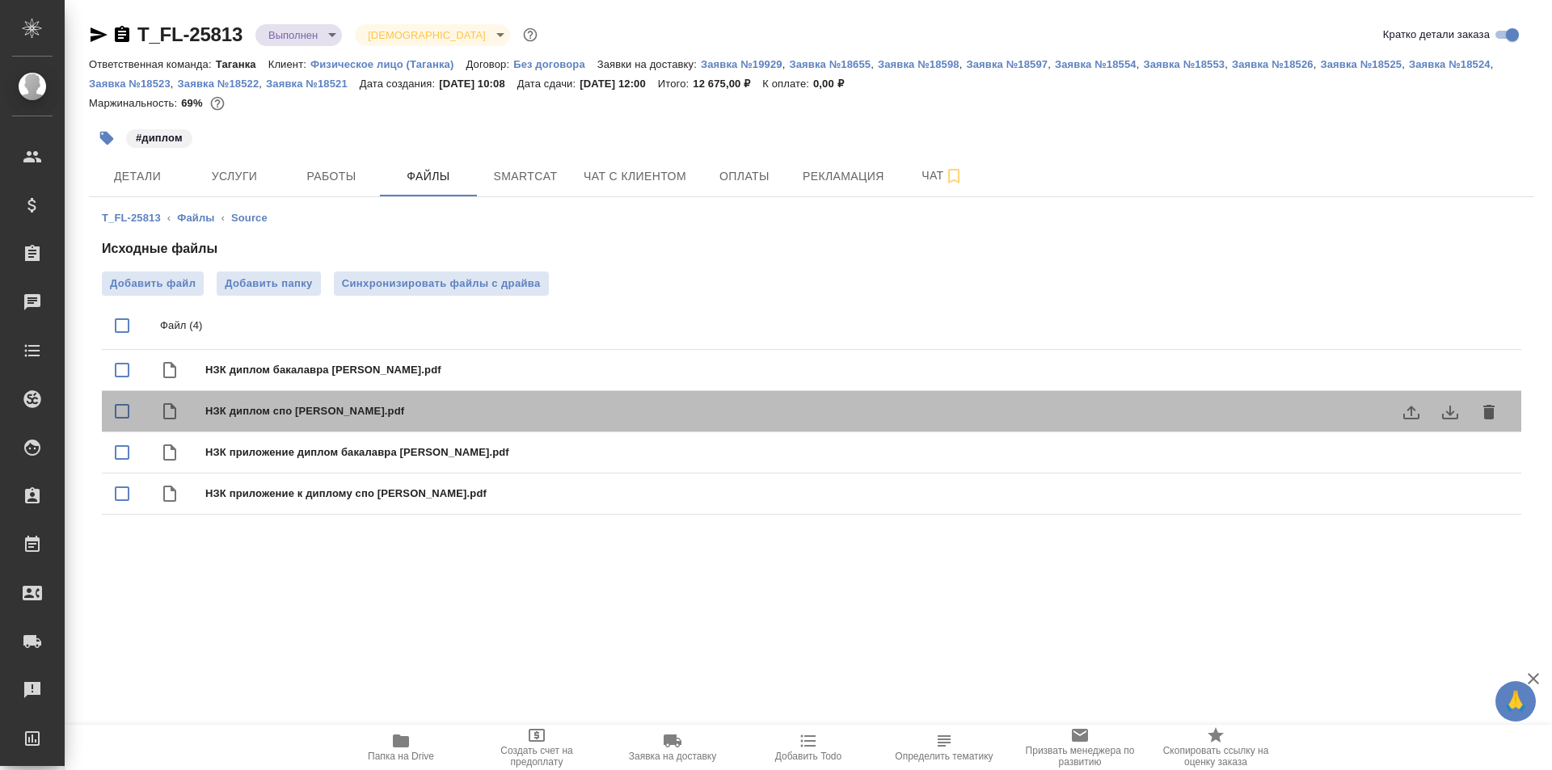
click at [1222, 411] on span "НЗК диплом спо Фомина Ю.А..pdf" at bounding box center [843, 411] width 1277 height 16
checkbox input "true"
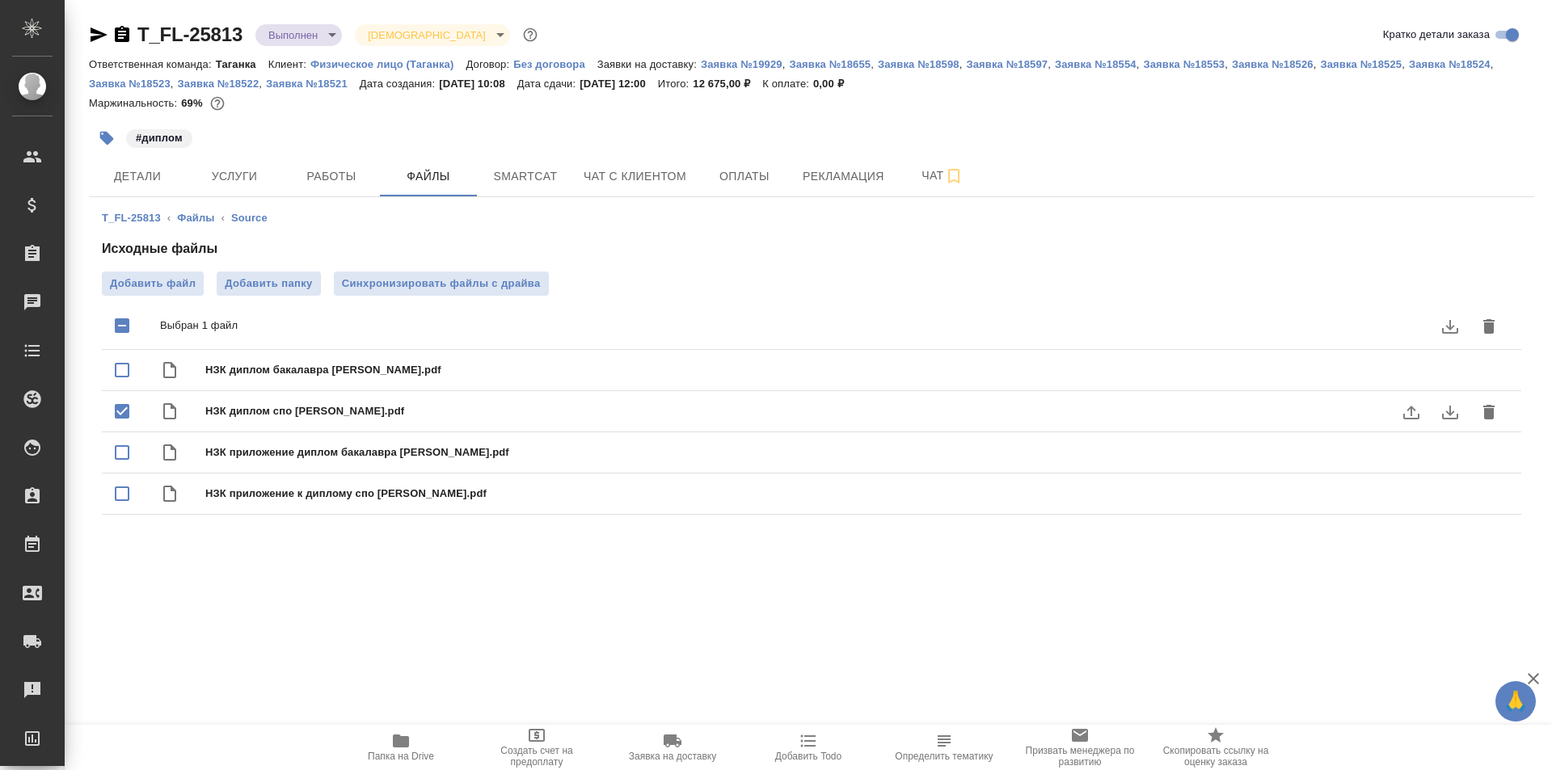
click at [1447, 409] on button "download" at bounding box center [1449, 412] width 39 height 39
click at [1440, 417] on icon "download" at bounding box center [1449, 411] width 19 height 19
click at [834, 165] on button "Рекламация" at bounding box center [843, 176] width 101 height 40
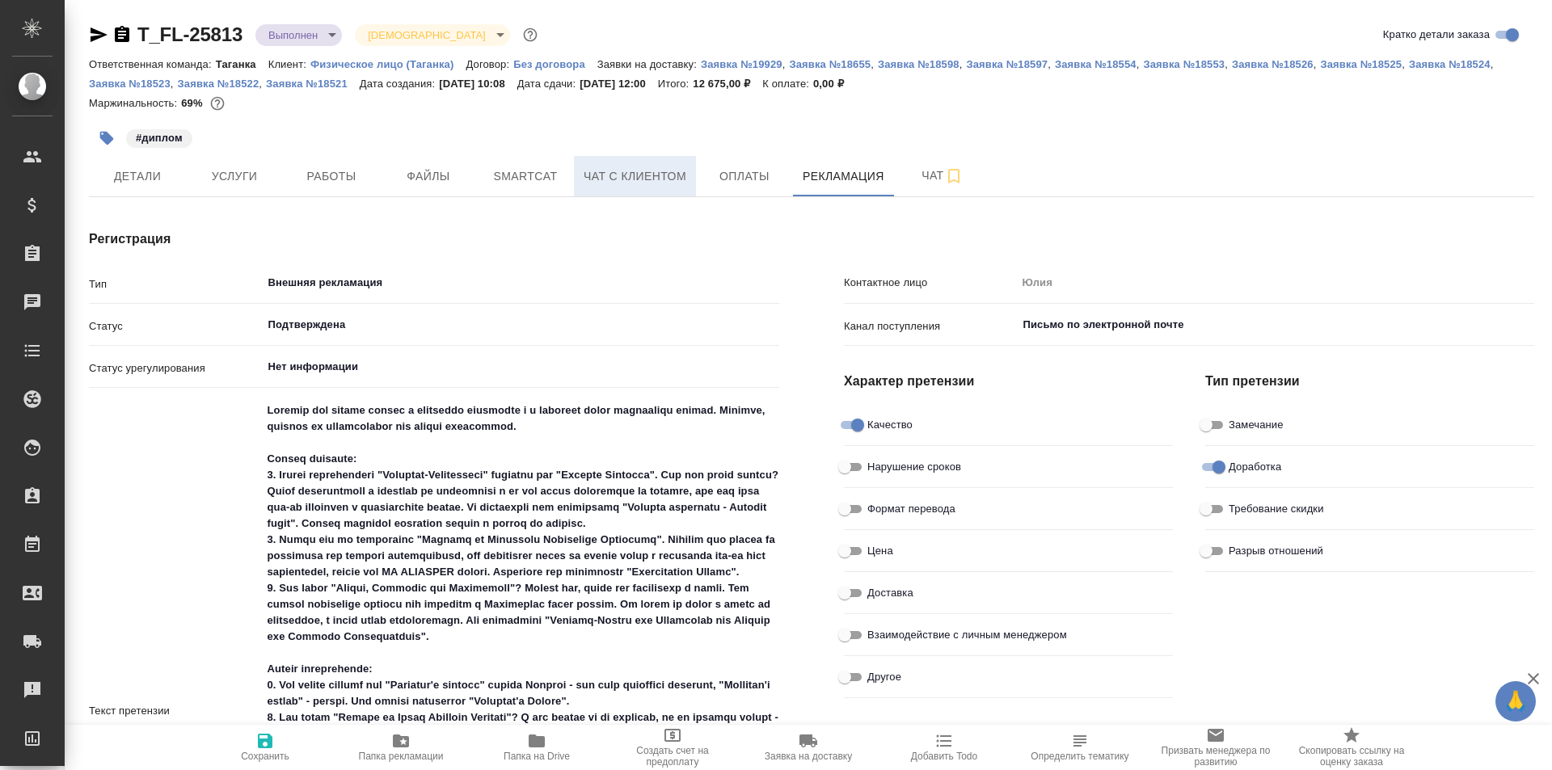
click at [678, 183] on span "Чат с клиентом" at bounding box center [634, 176] width 103 height 20
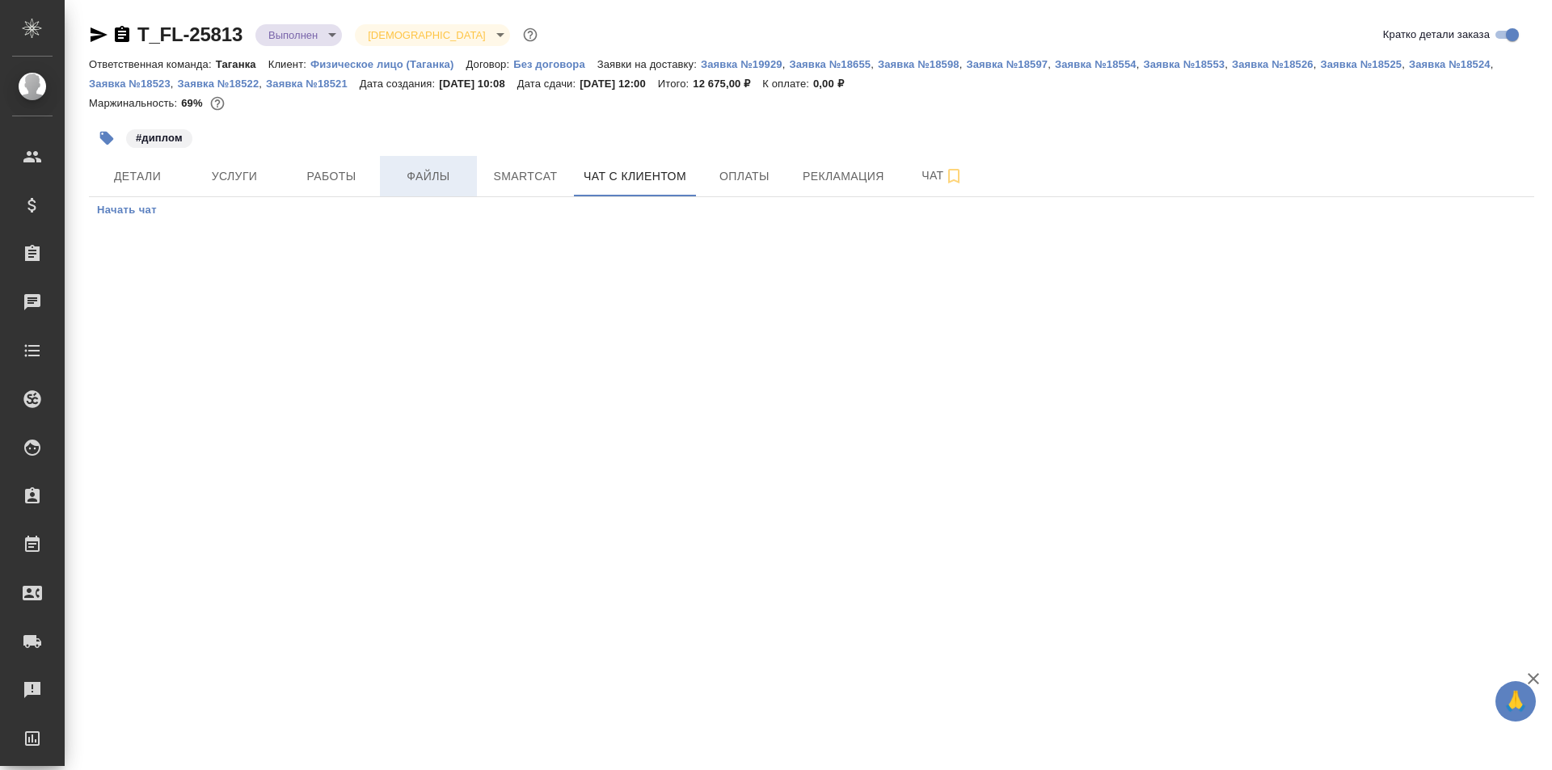
click at [410, 188] on button "Файлы" at bounding box center [428, 176] width 97 height 40
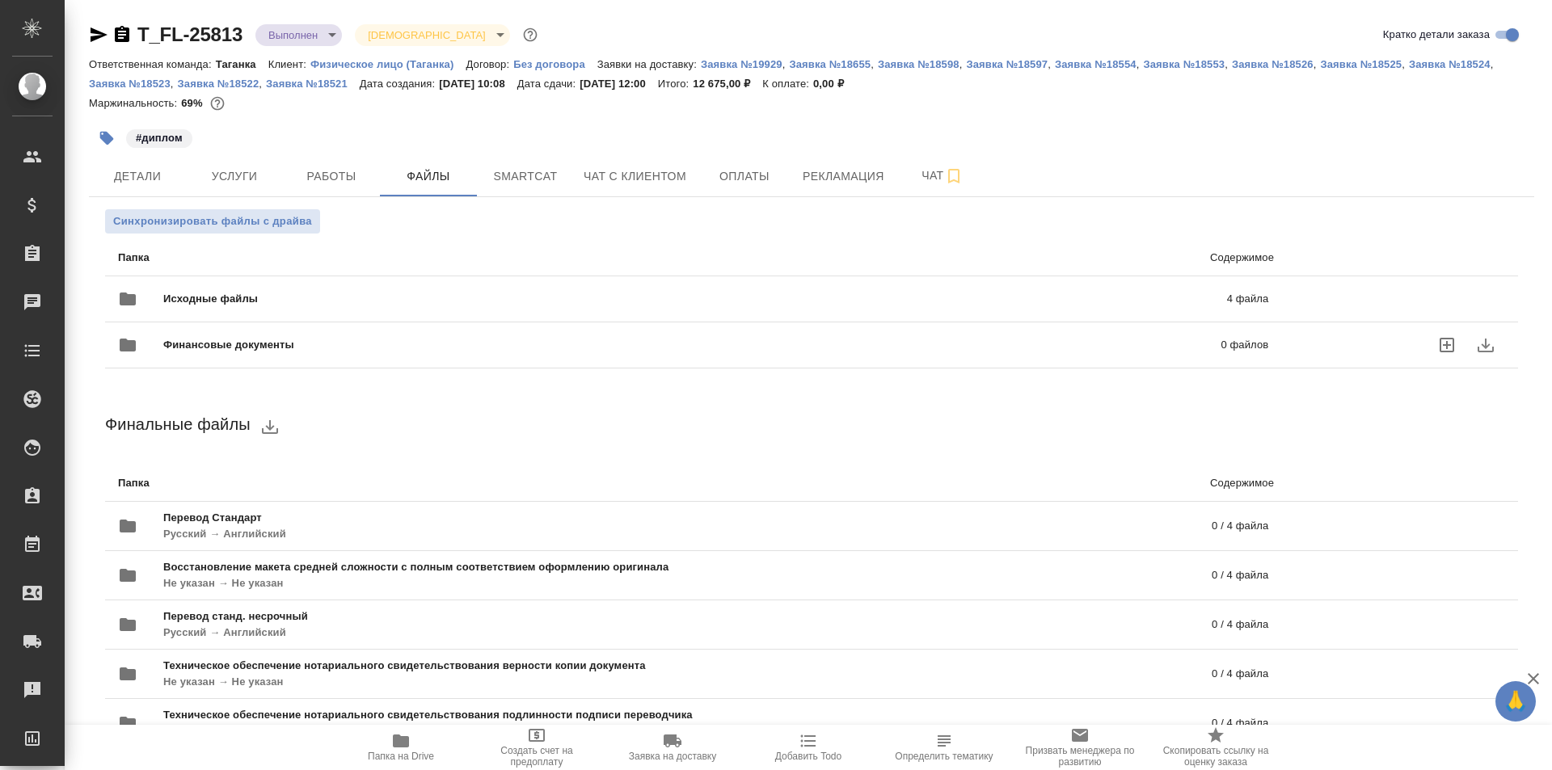
scroll to position [179, 0]
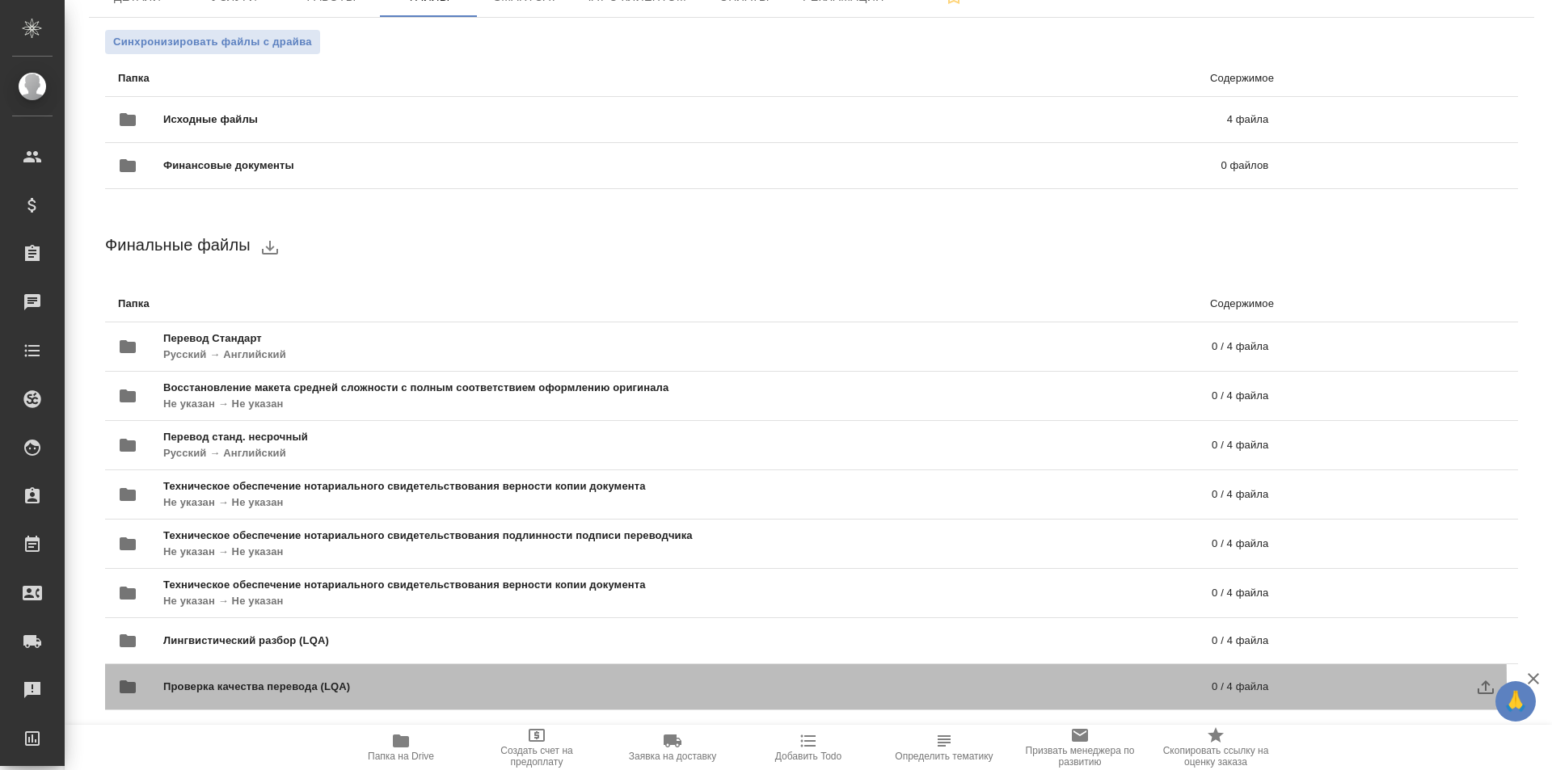
click at [309, 684] on span "Проверка качества перевода (LQA)" at bounding box center [471, 687] width 617 height 16
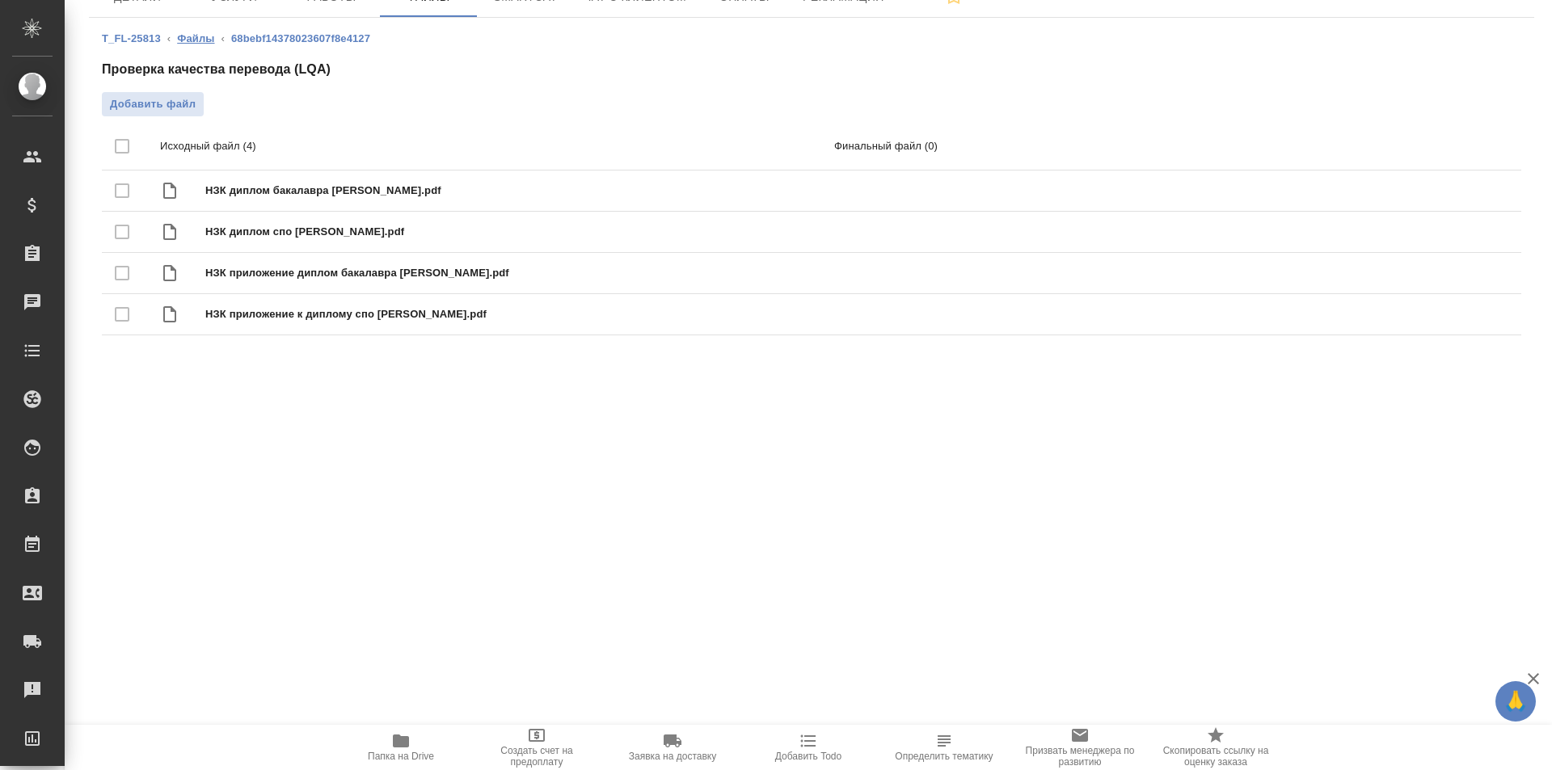
click at [213, 38] on link "Файлы" at bounding box center [195, 38] width 37 height 12
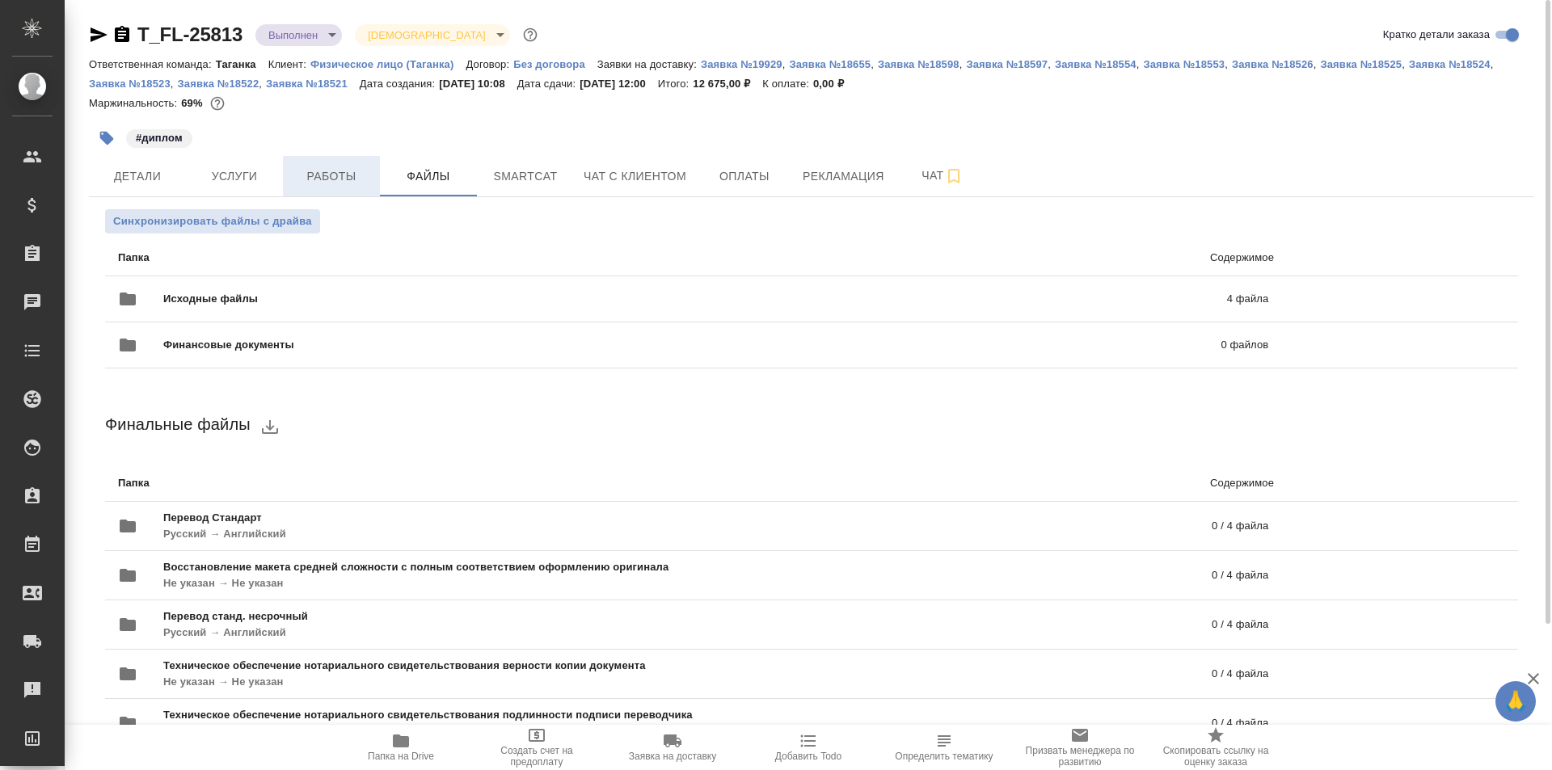
click at [333, 193] on button "Работы" at bounding box center [331, 176] width 97 height 40
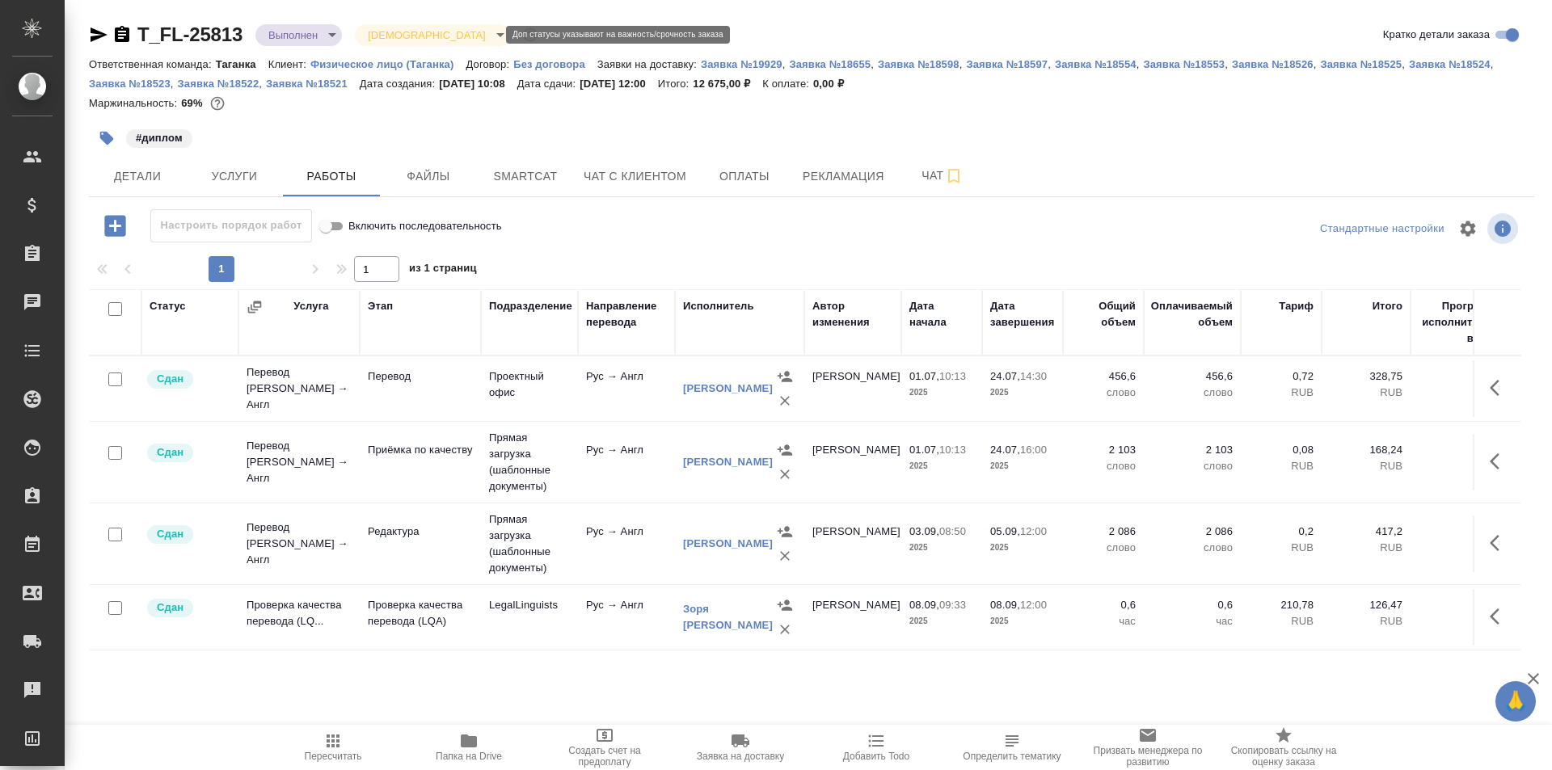
click at [522, 35] on icon "button" at bounding box center [530, 35] width 16 height 16
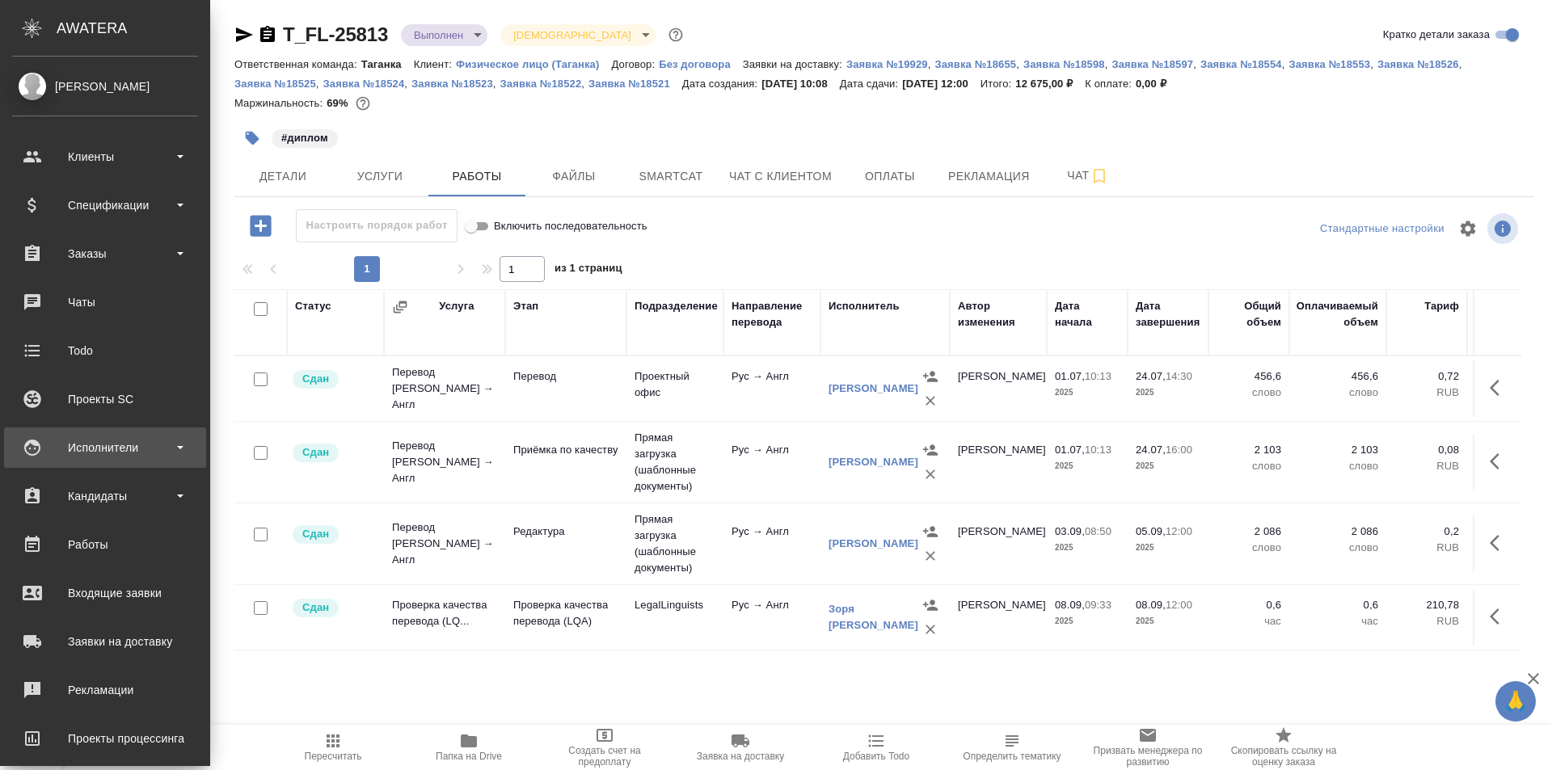
click at [169, 461] on div "Исполнители" at bounding box center [105, 447] width 202 height 40
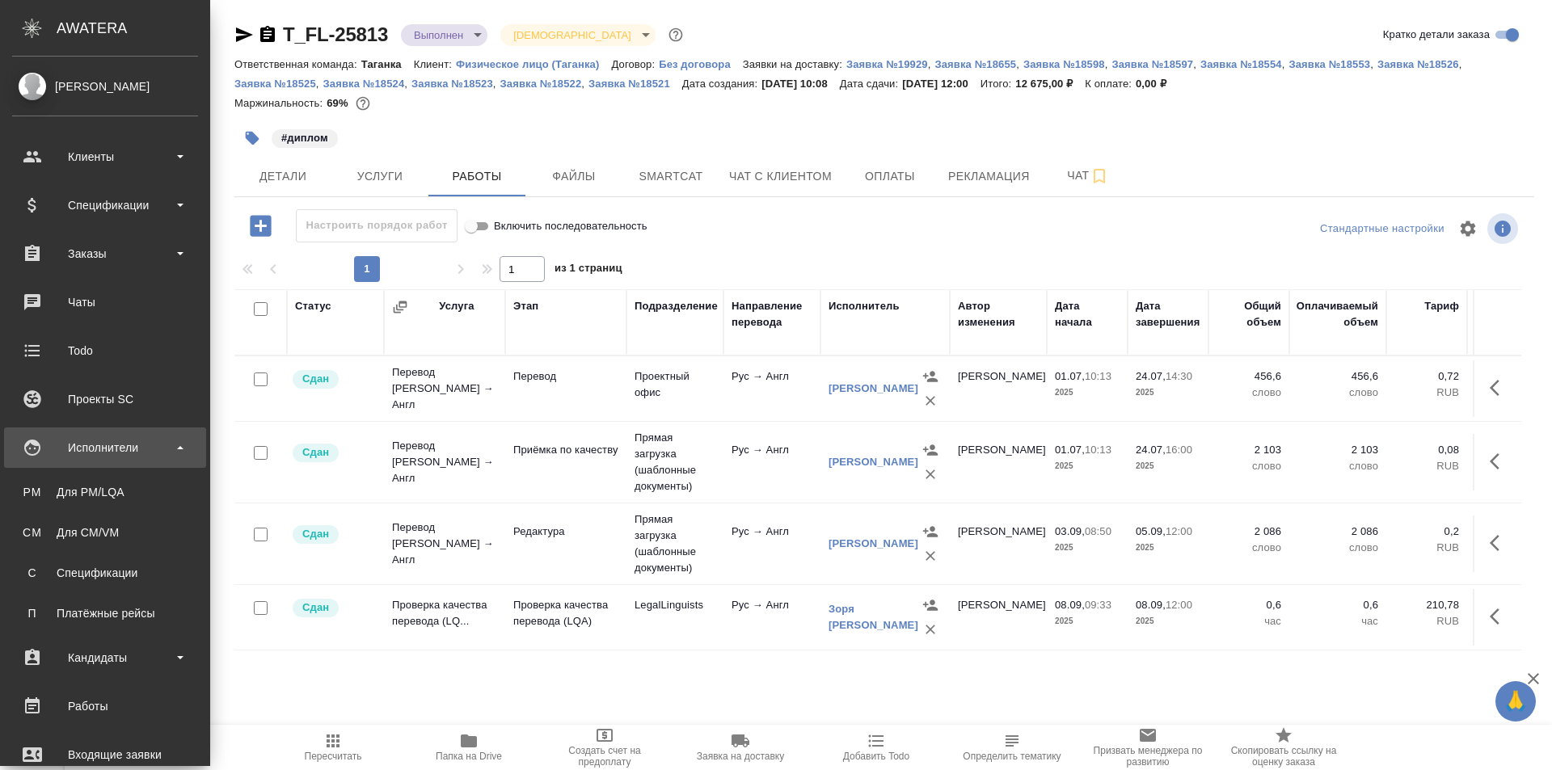
click at [169, 461] on div "Исполнители" at bounding box center [105, 447] width 202 height 40
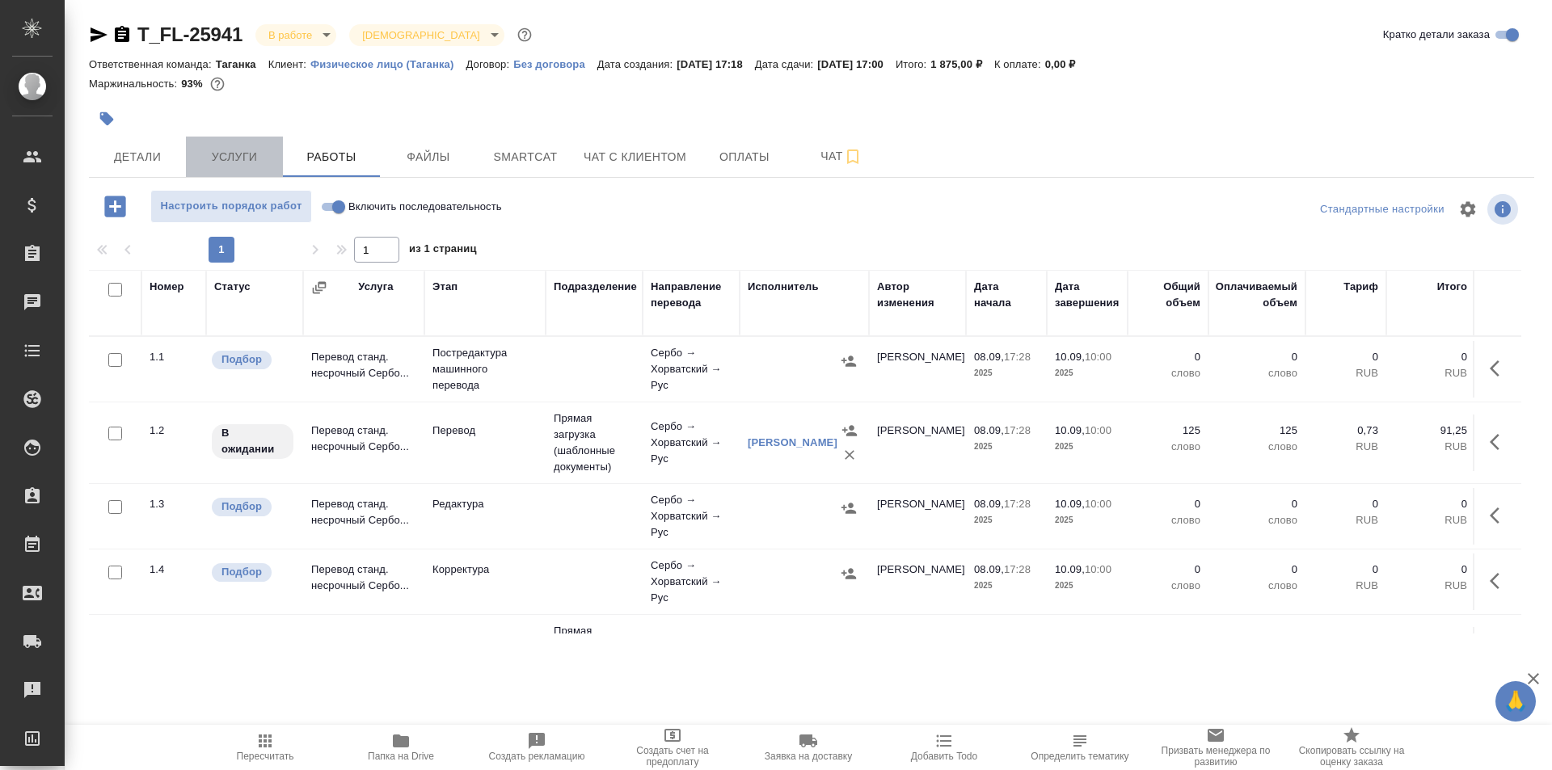
click at [256, 155] on span "Услуги" at bounding box center [235, 157] width 78 height 20
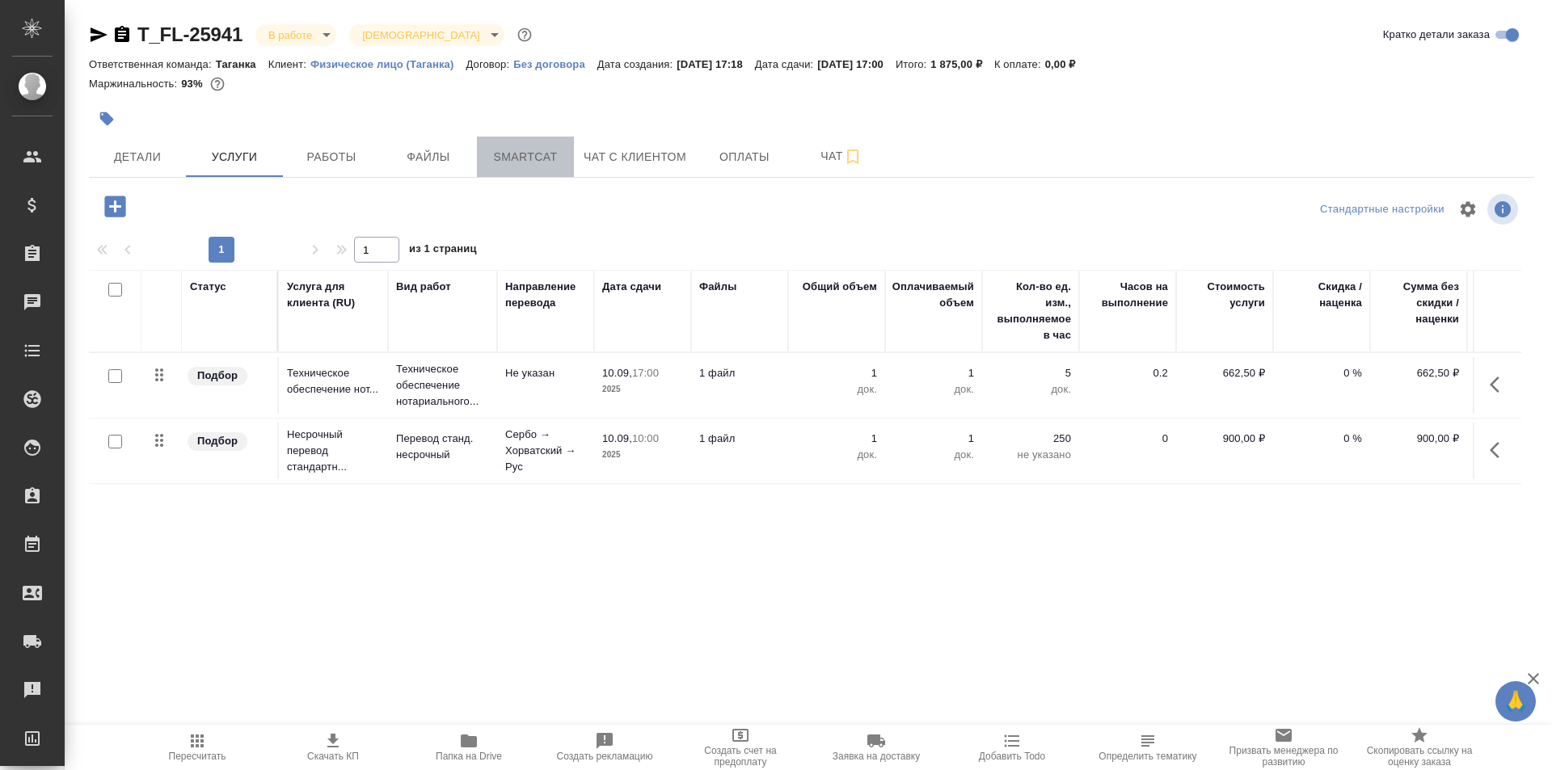
click at [507, 152] on span "Smartcat" at bounding box center [525, 157] width 78 height 20
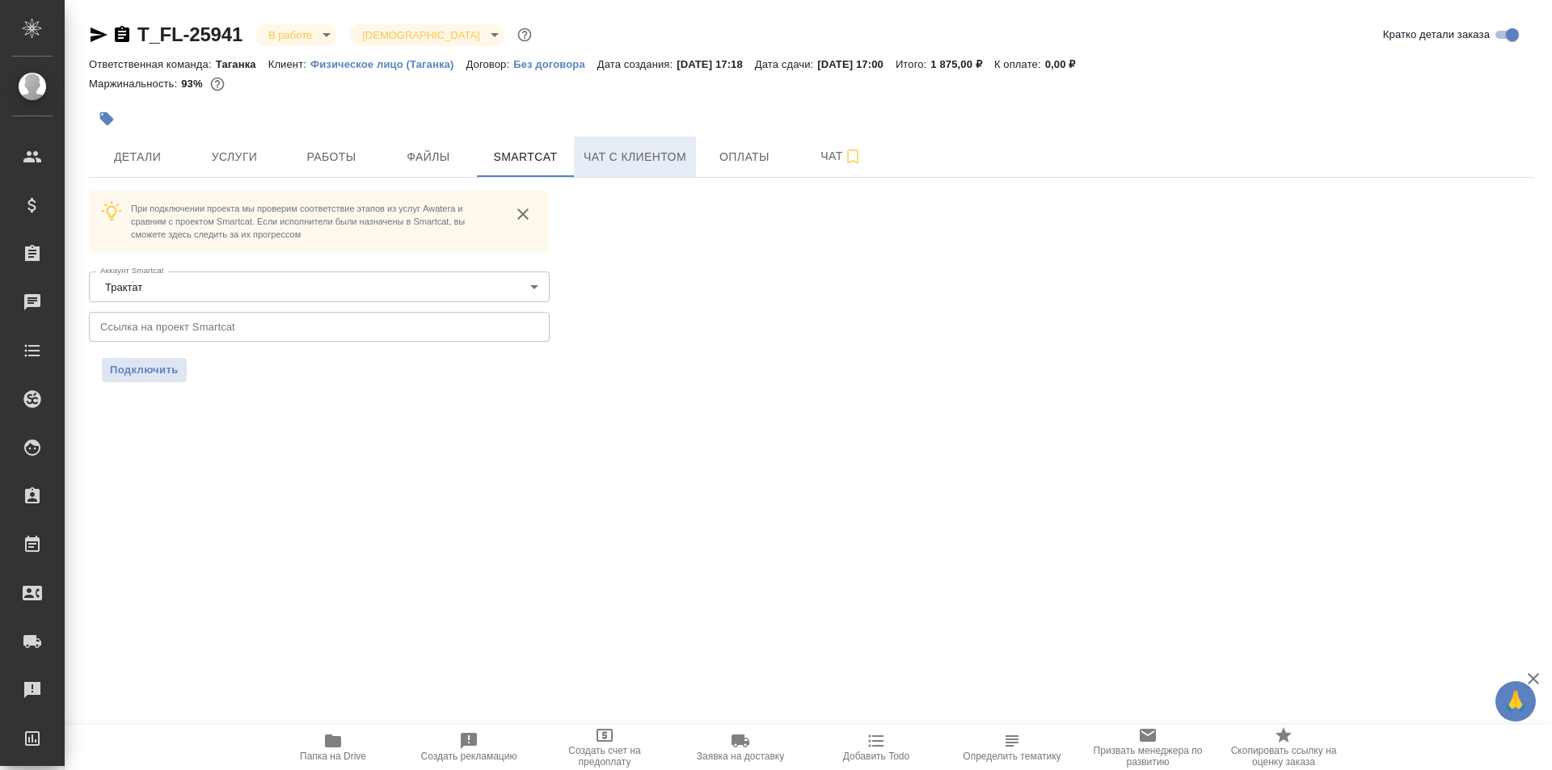
click at [621, 158] on span "Чат с клиентом" at bounding box center [634, 157] width 103 height 20
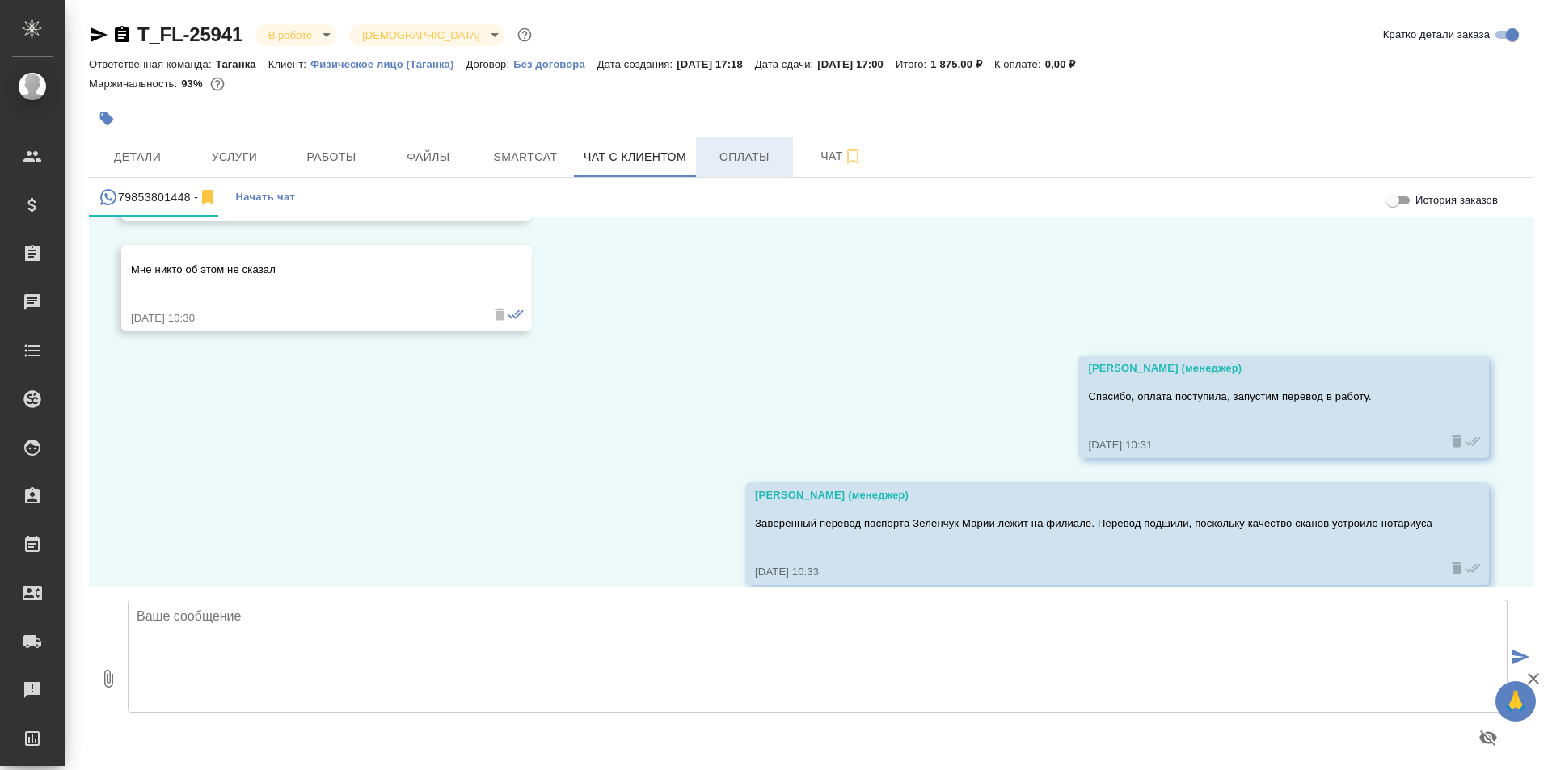
scroll to position [18600, 0]
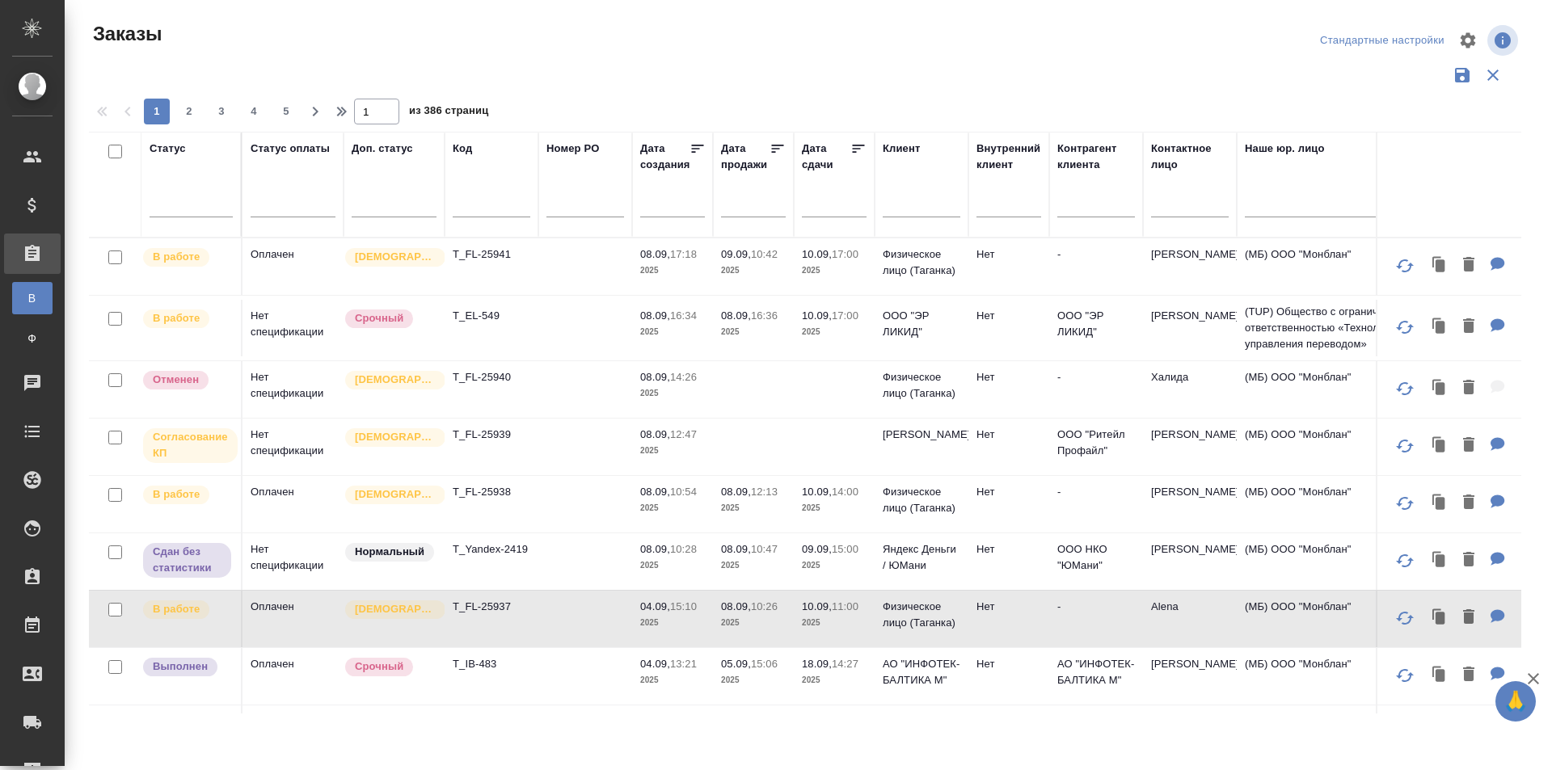
scroll to position [0, 103]
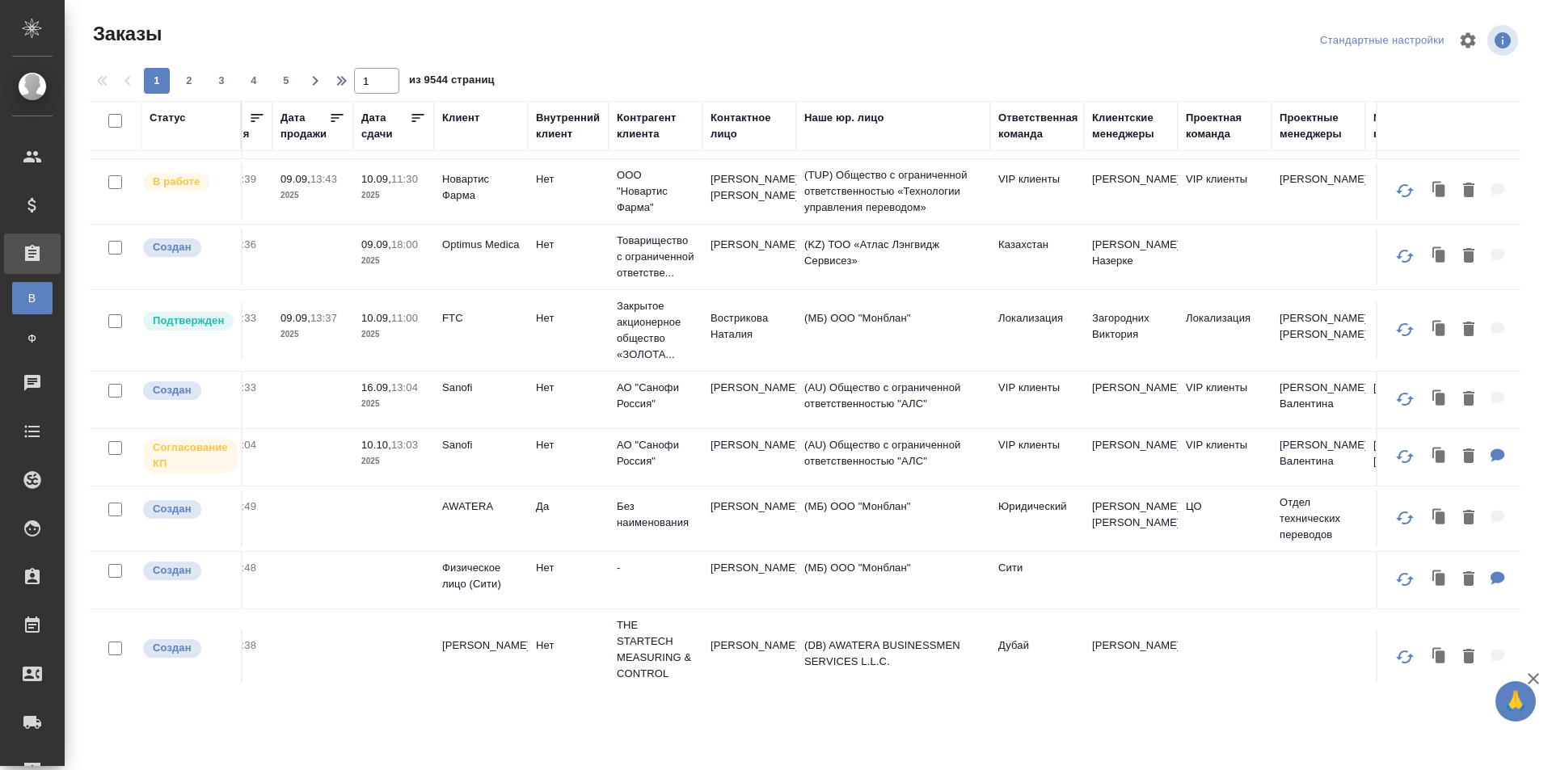
scroll to position [455, 440]
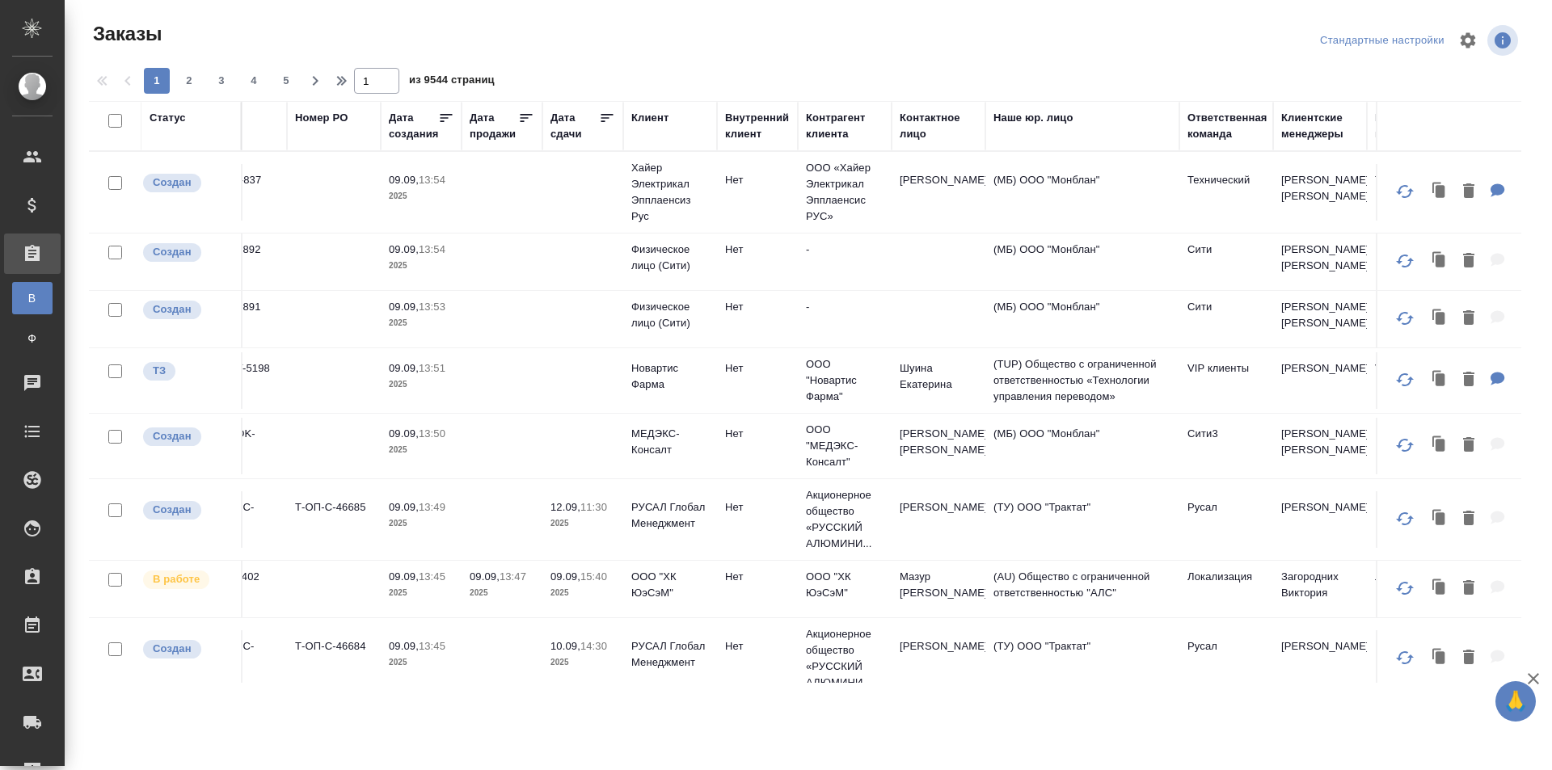
scroll to position [0, 273]
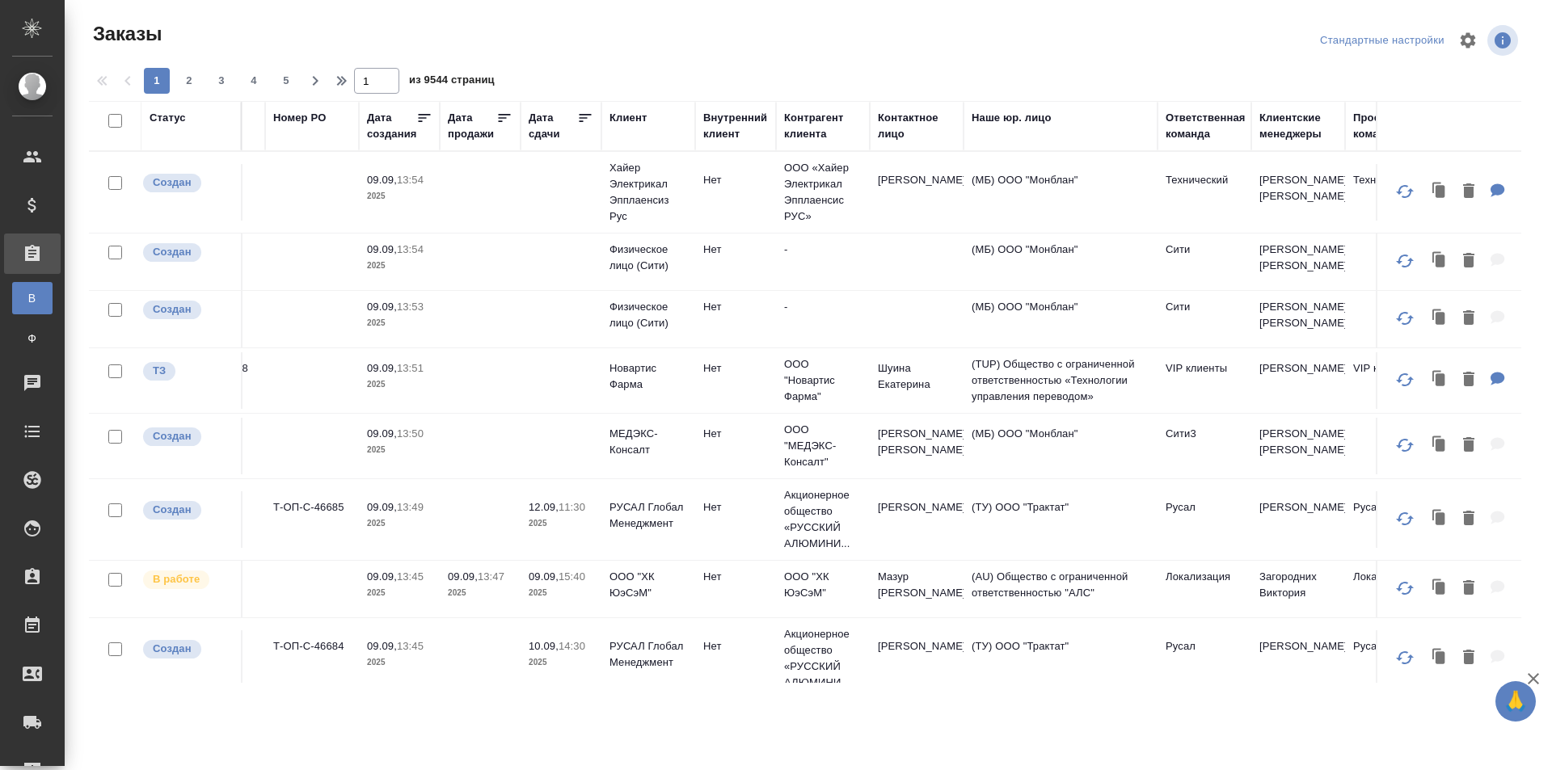
click at [1182, 126] on div "Ответственная команда" at bounding box center [1205, 126] width 80 height 32
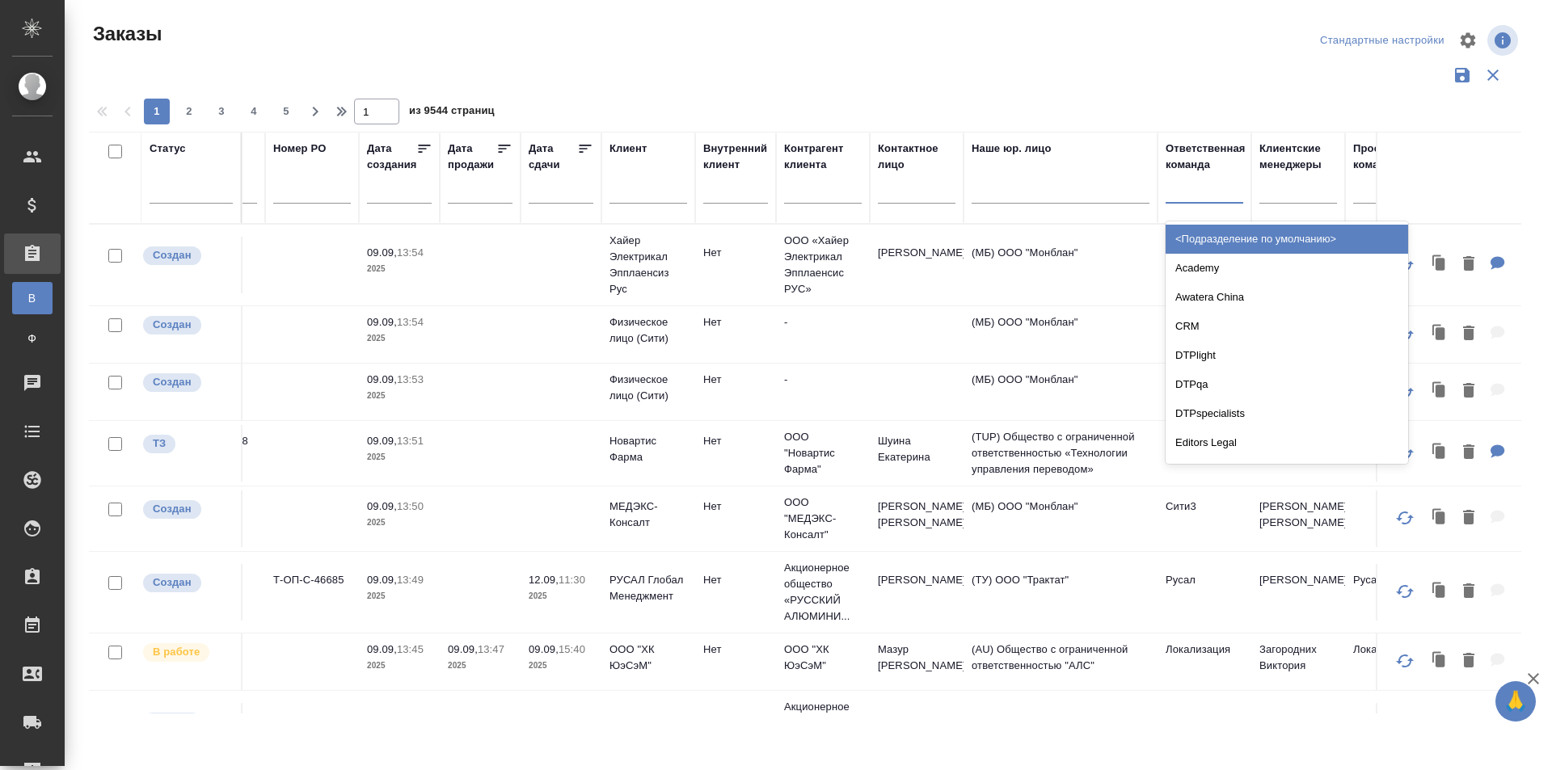
click at [1206, 186] on div at bounding box center [1204, 186] width 78 height 23
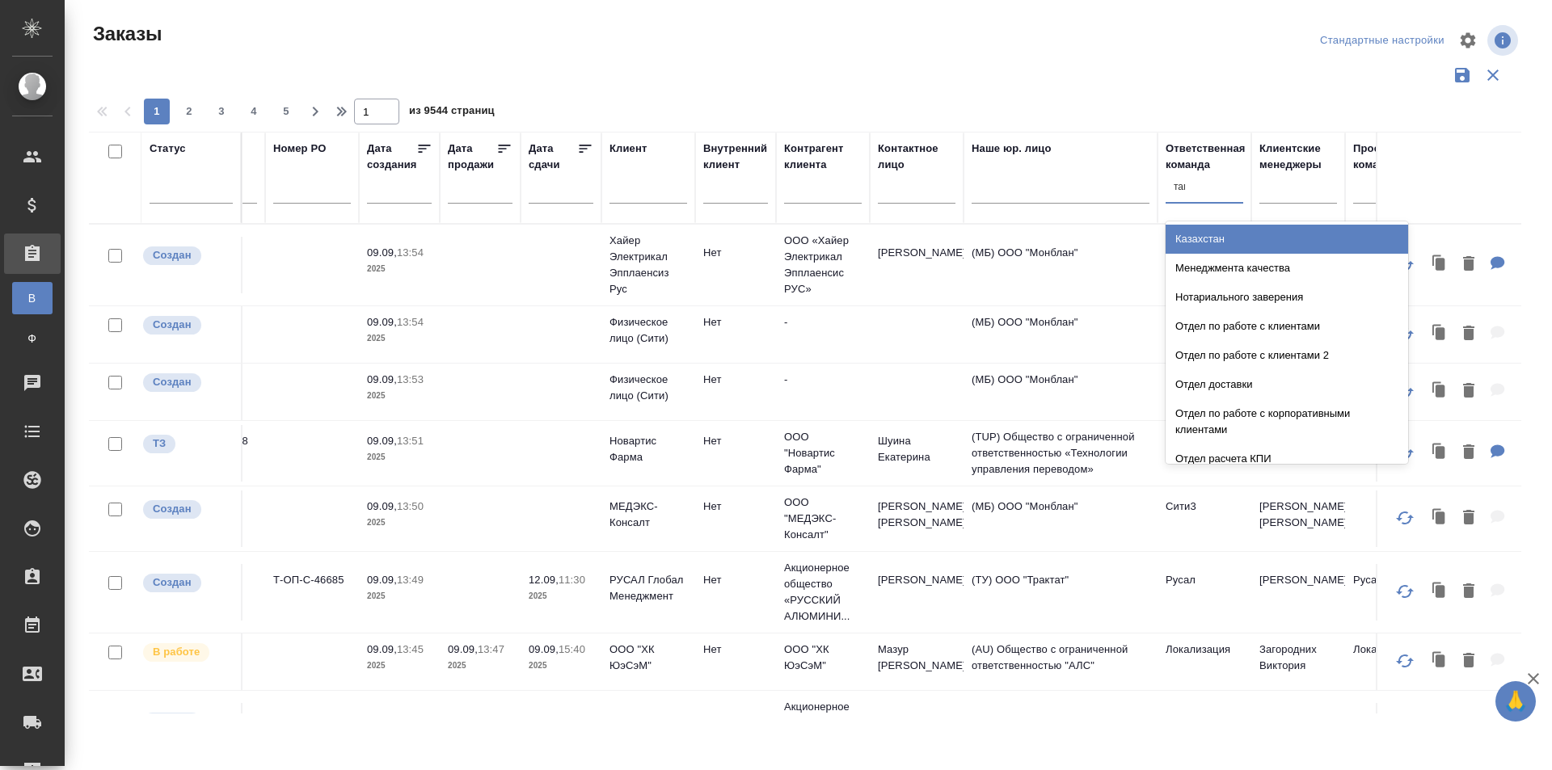
type input "тага"
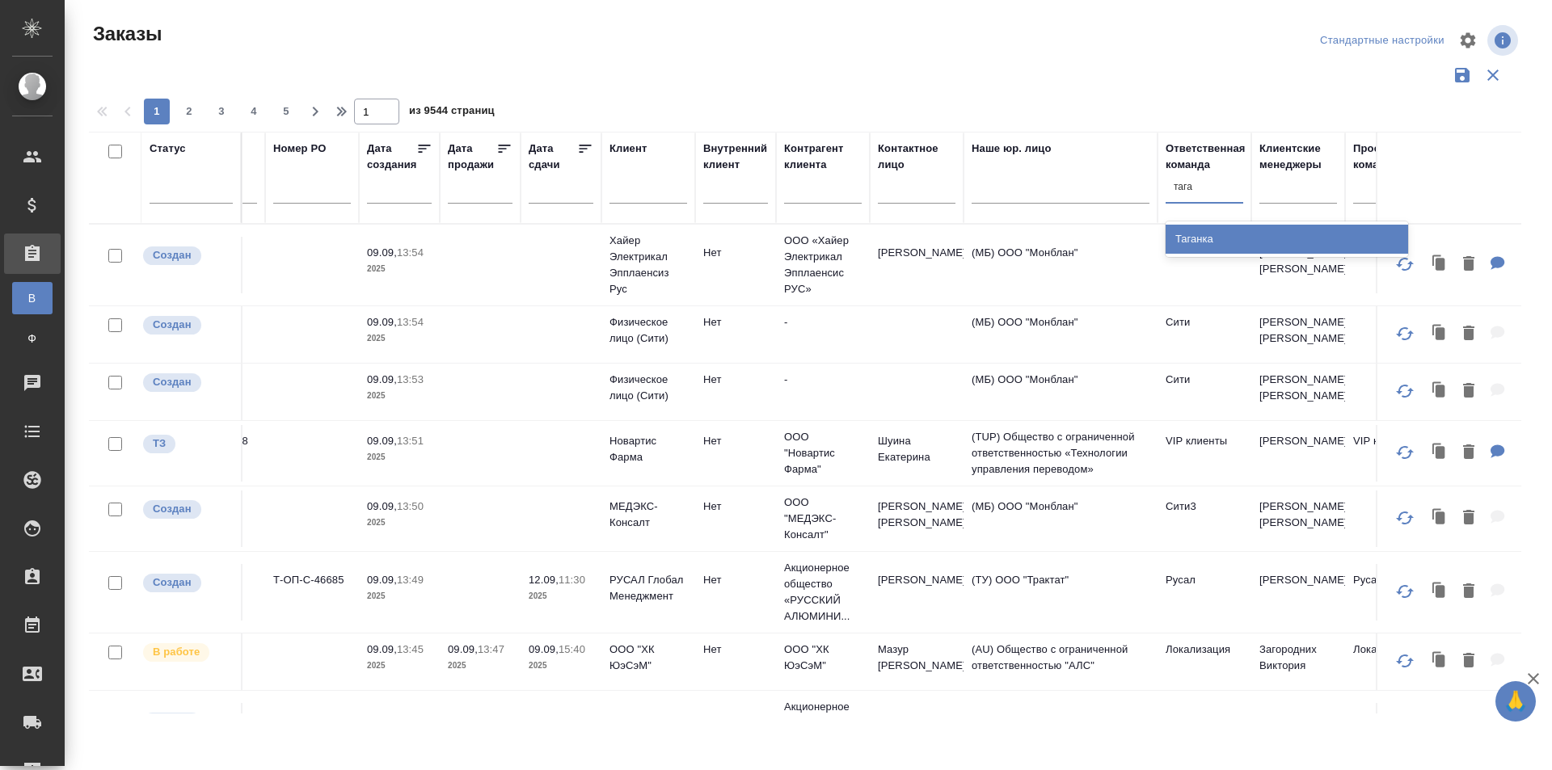
click at [1221, 240] on div "Таганка" at bounding box center [1286, 239] width 242 height 29
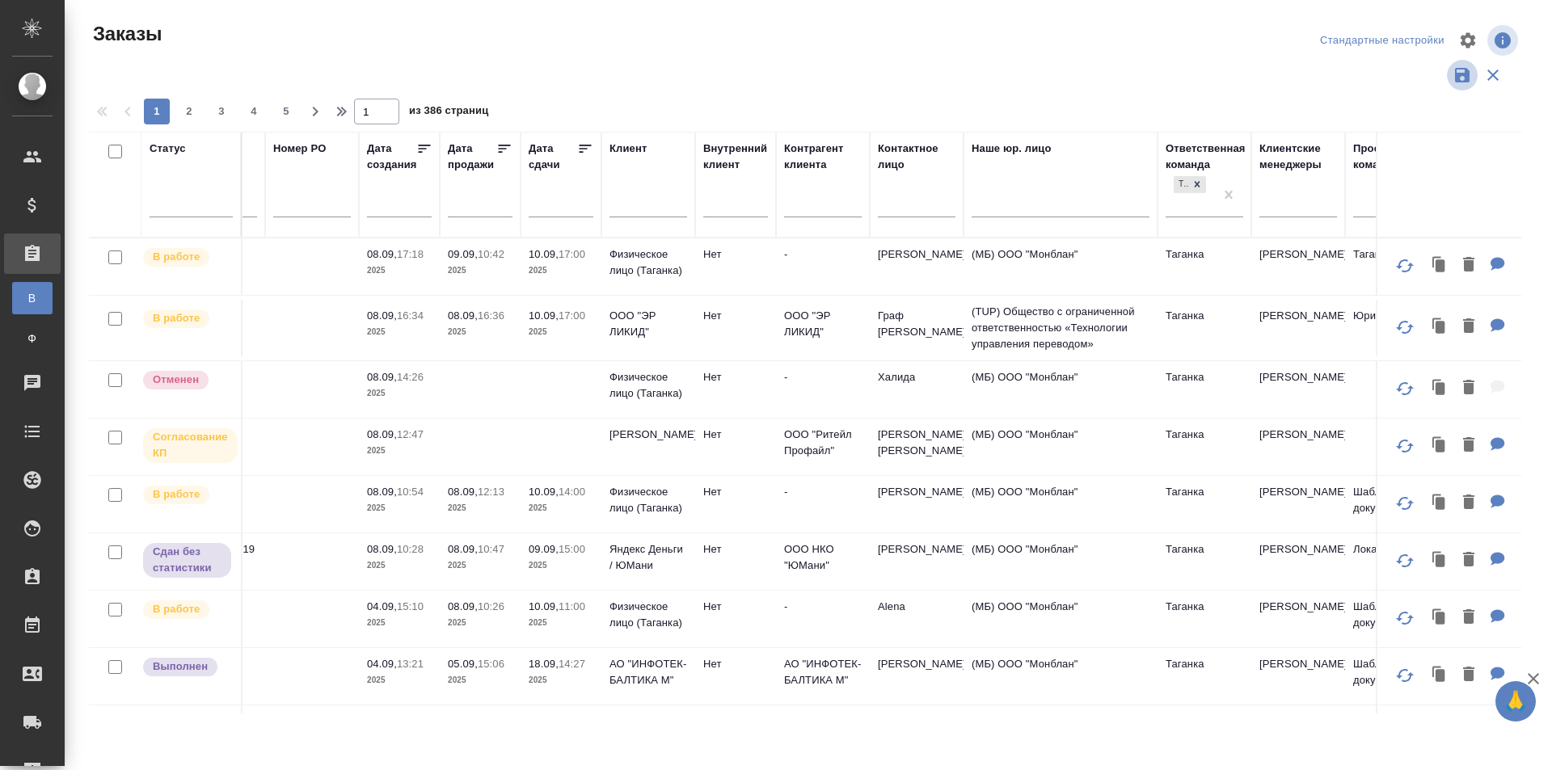
click at [1463, 80] on icon "button" at bounding box center [1461, 74] width 19 height 19
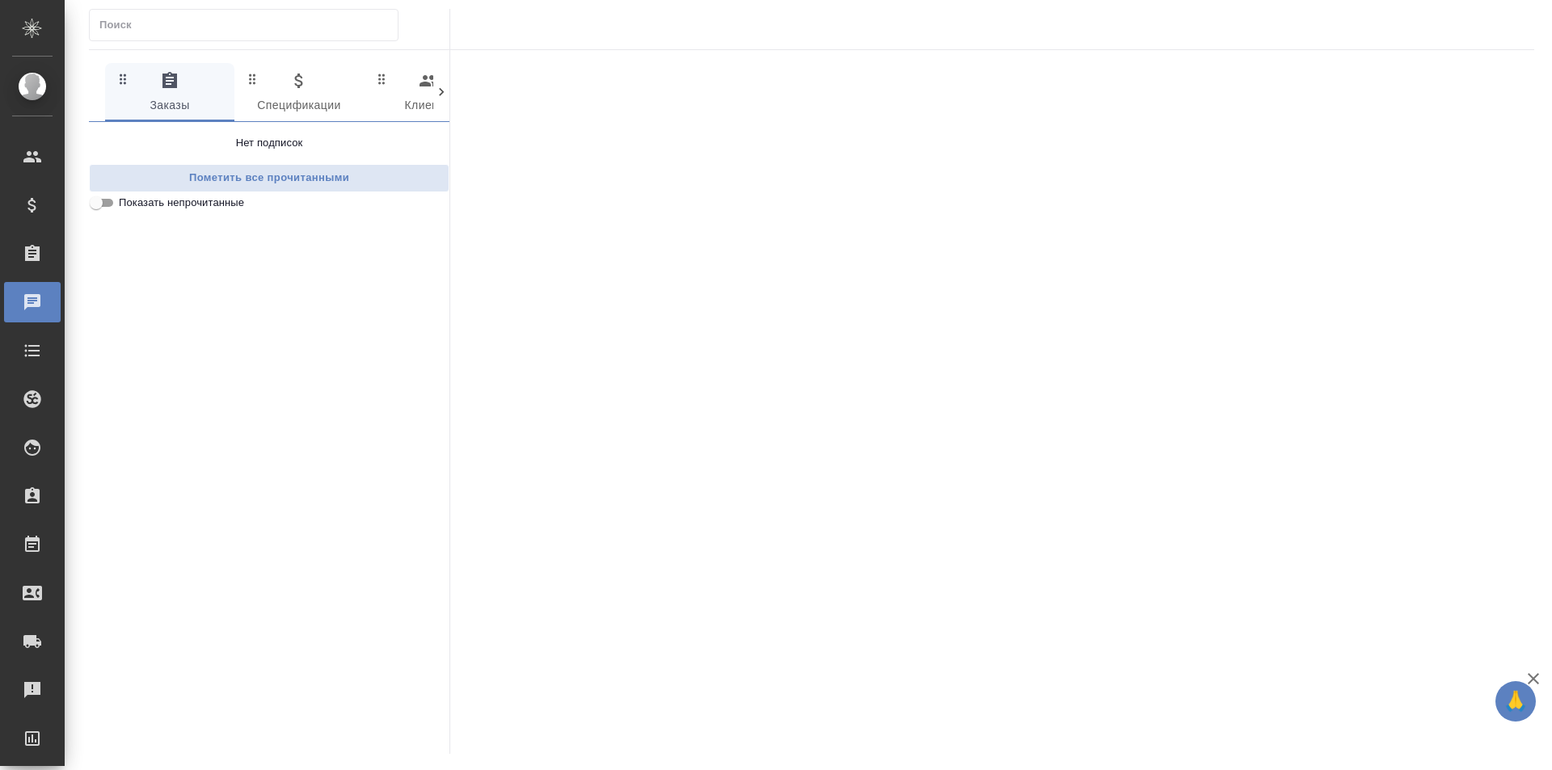
click at [440, 92] on icon at bounding box center [441, 92] width 16 height 16
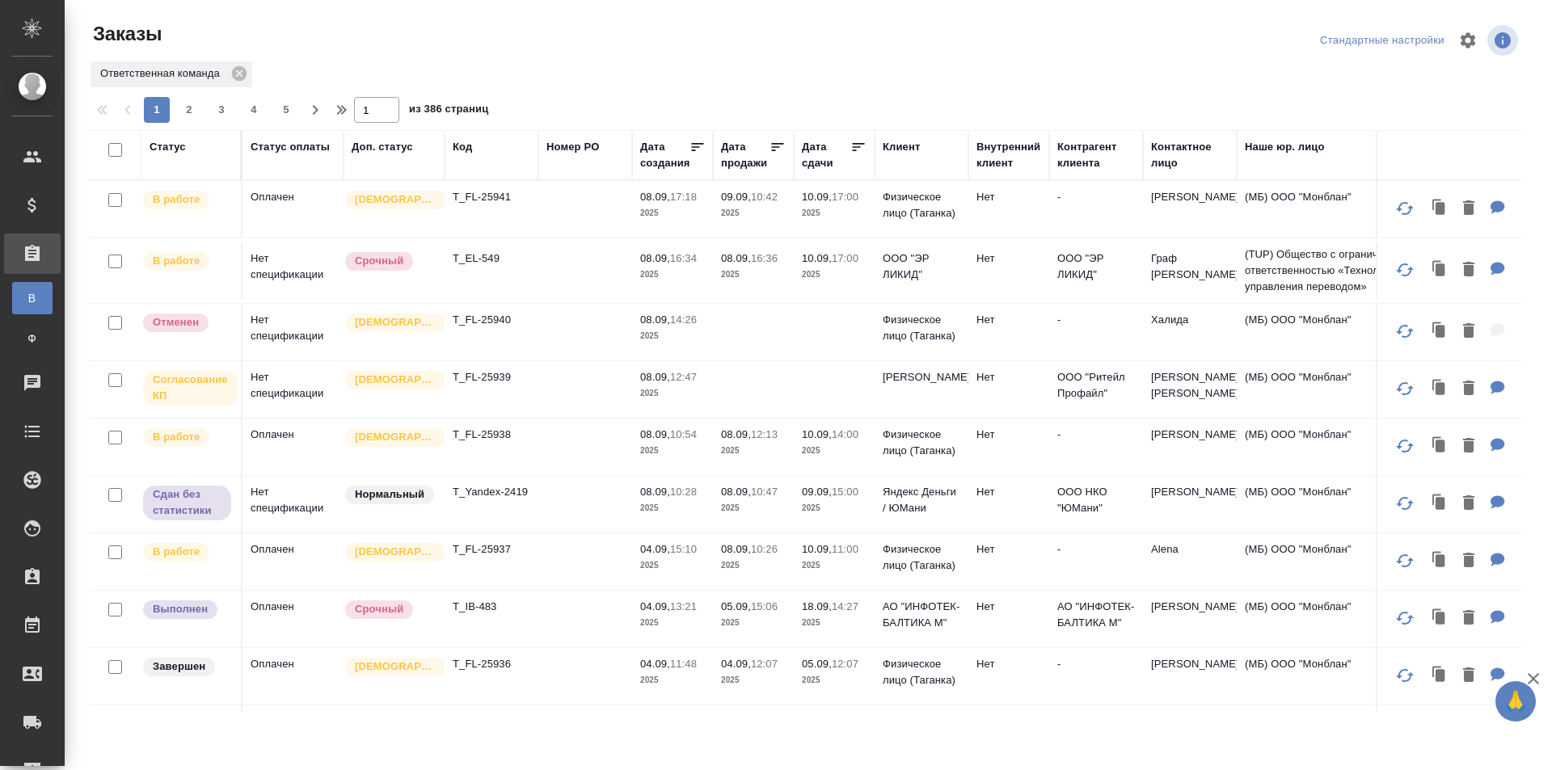
scroll to position [162, 0]
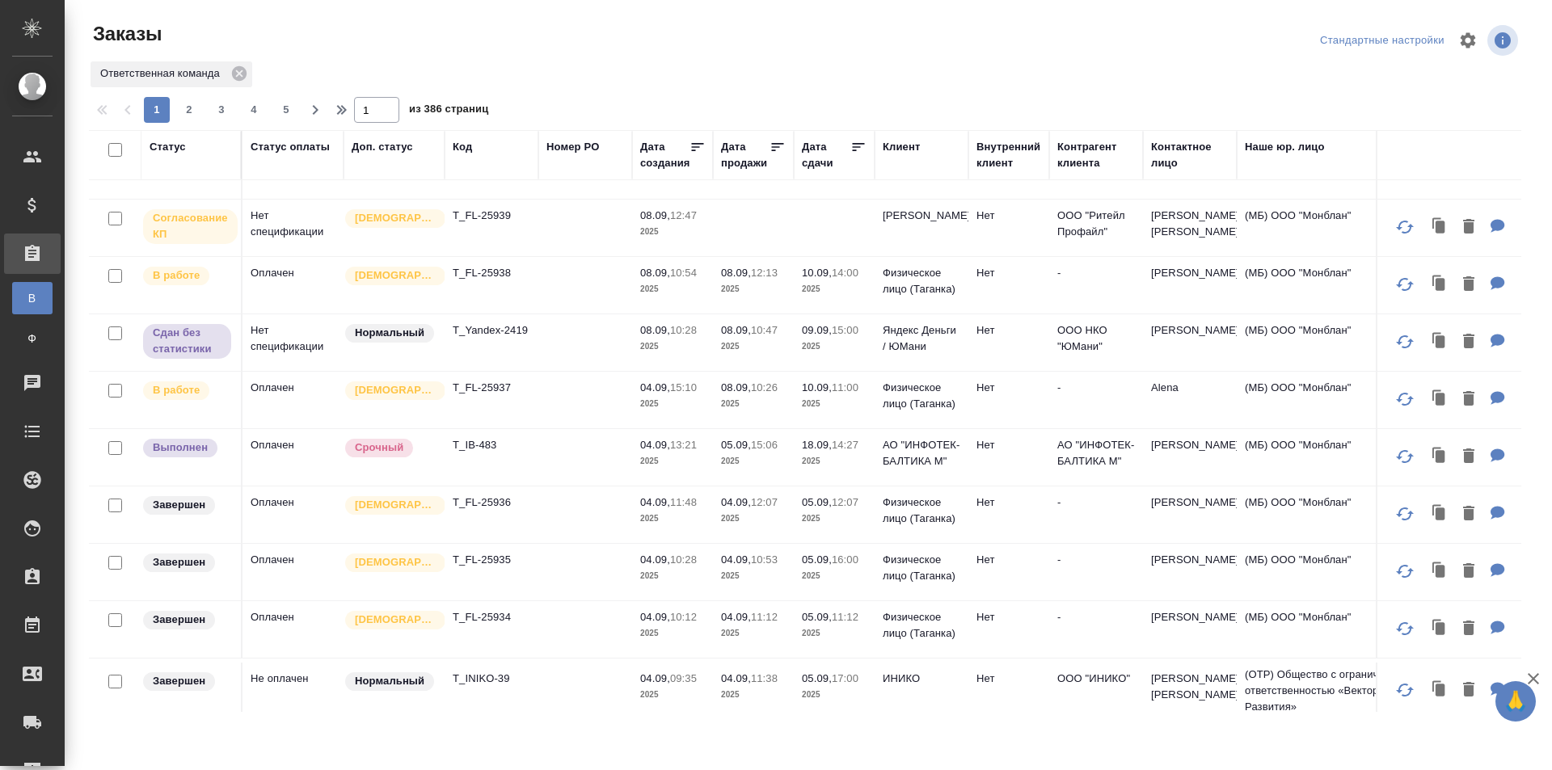
click at [934, 516] on p "Физическое лицо (Таганка)" at bounding box center [921, 511] width 78 height 32
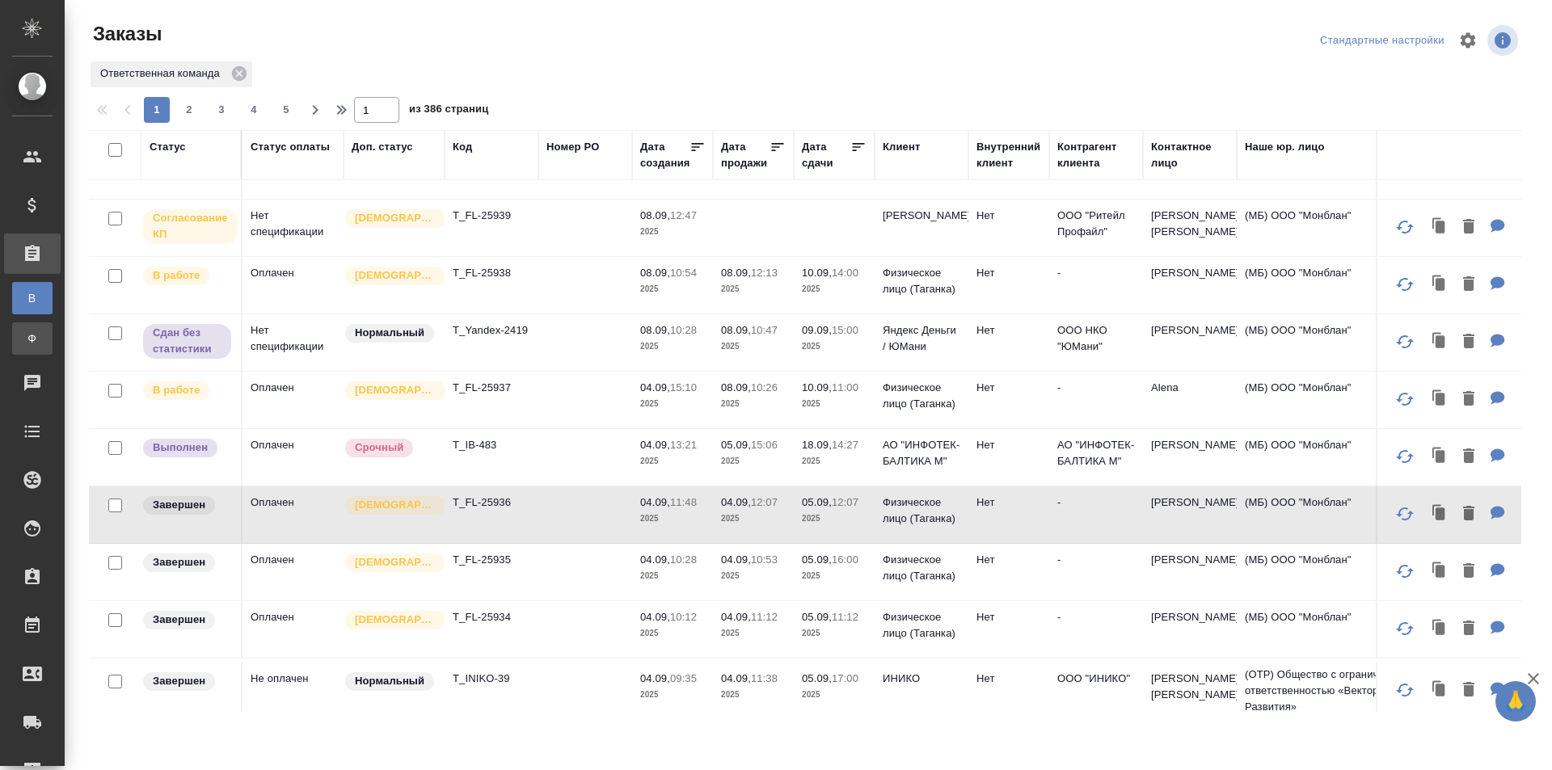
click at [24, 344] on div "Заказы физ. лиц" at bounding box center [12, 339] width 24 height 16
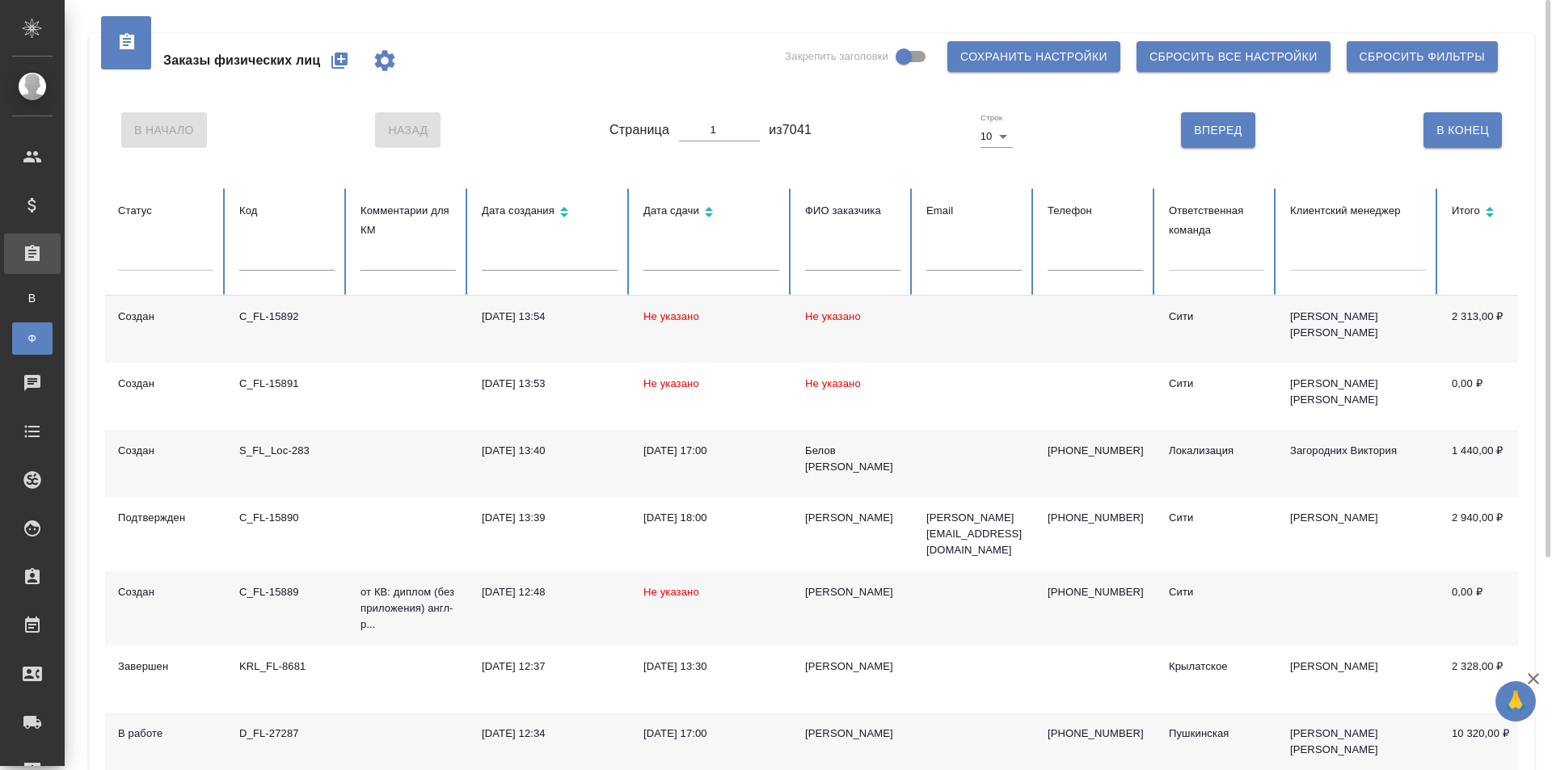
click at [342, 60] on icon "button" at bounding box center [339, 60] width 19 height 19
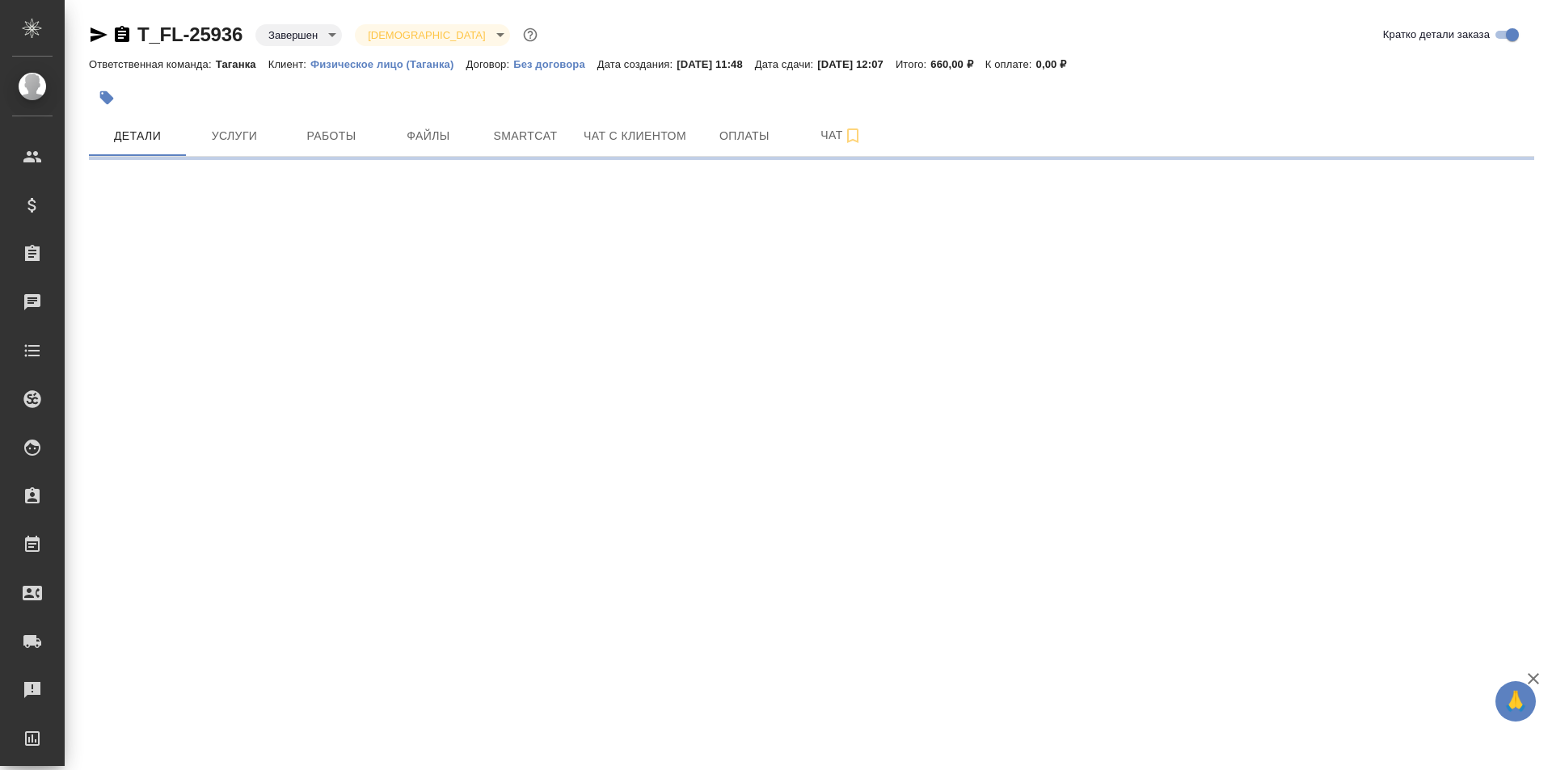
select select "RU"
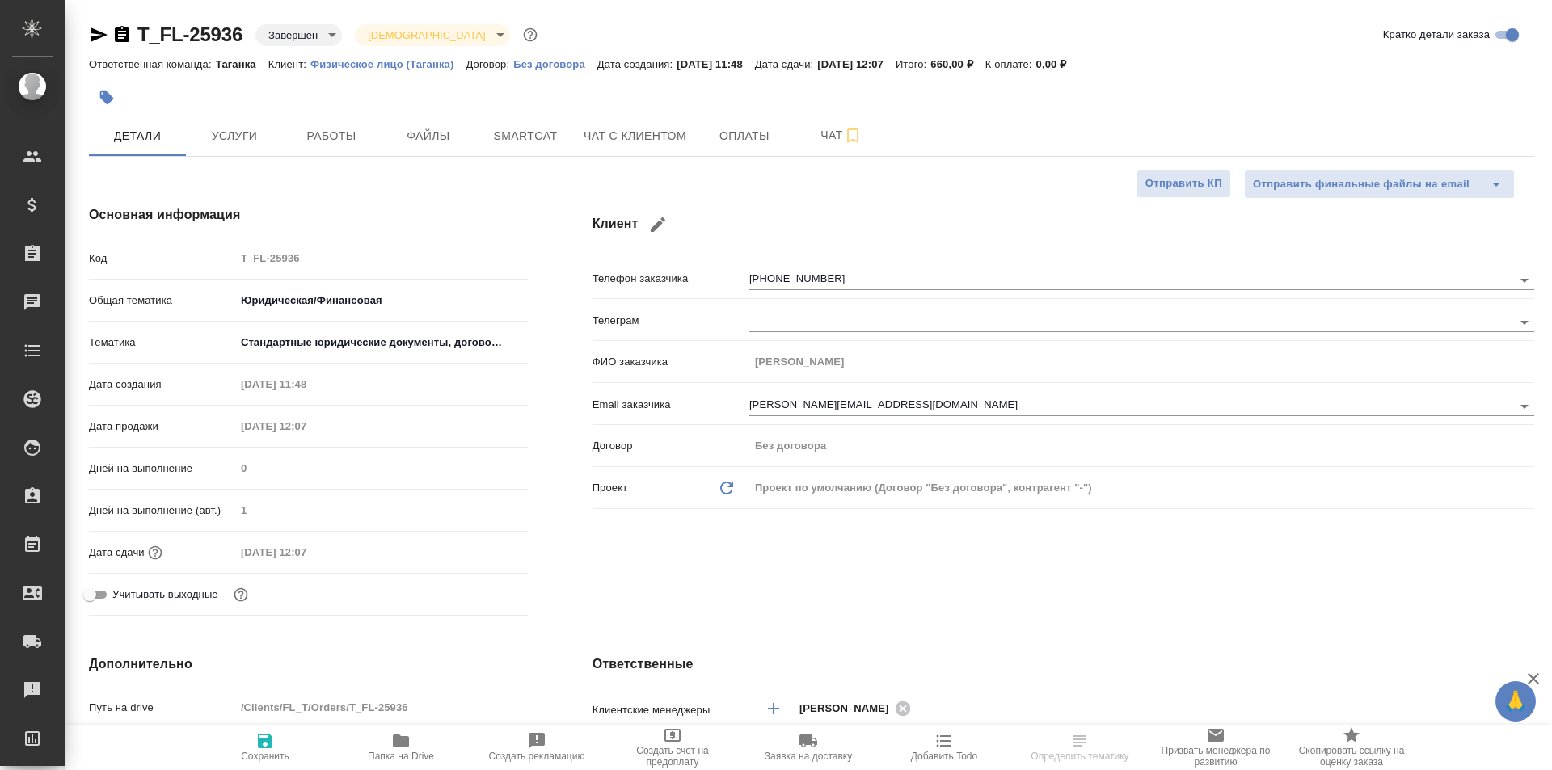
type textarea "x"
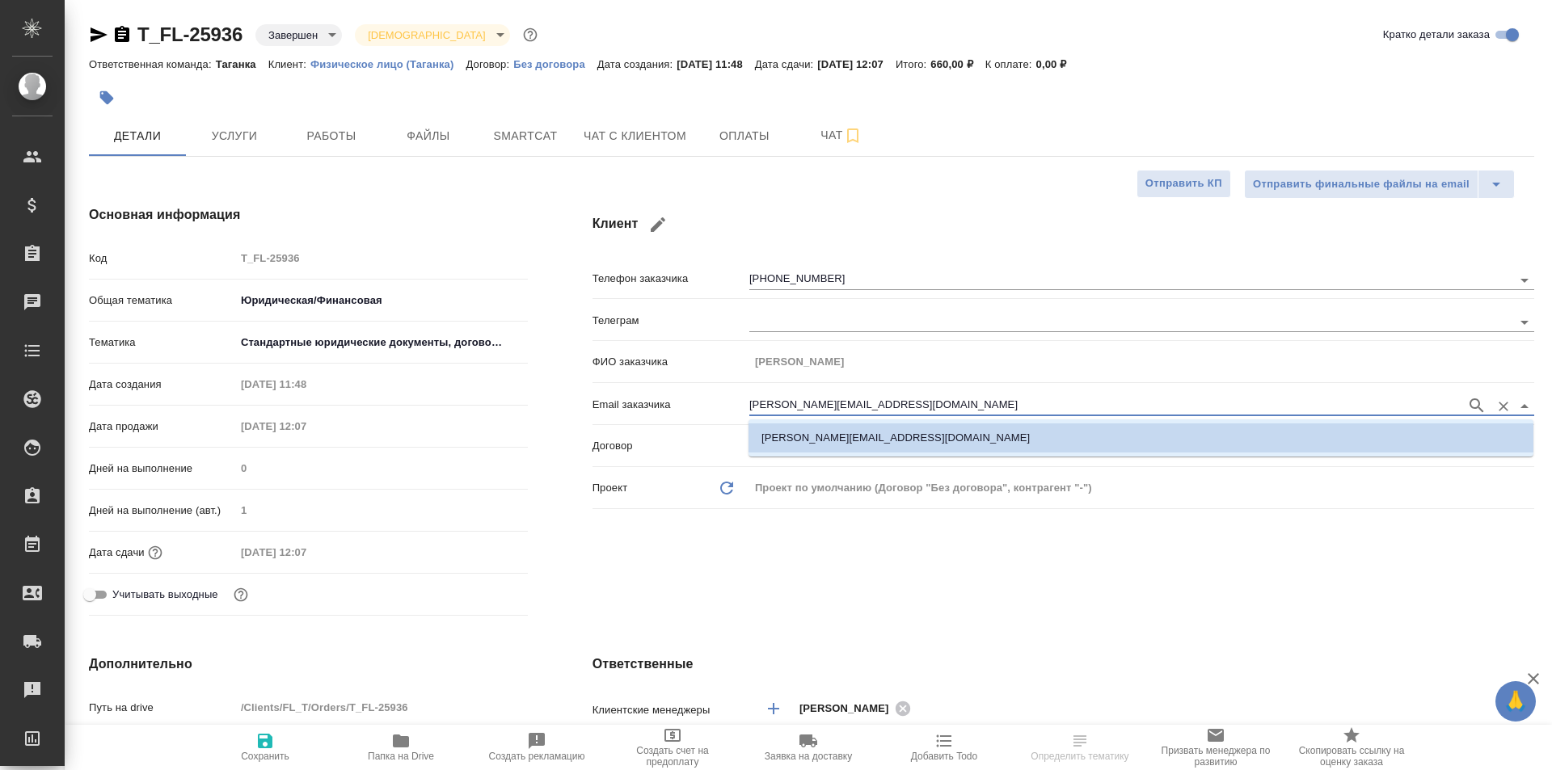
click at [821, 405] on input "[PERSON_NAME][EMAIL_ADDRESS][DOMAIN_NAME]" at bounding box center [1103, 405] width 709 height 19
drag, startPoint x: 821, startPoint y: 405, endPoint x: 771, endPoint y: 276, distance: 138.7
click at [771, 276] on input "[PHONE_NUMBER]" at bounding box center [1103, 279] width 709 height 19
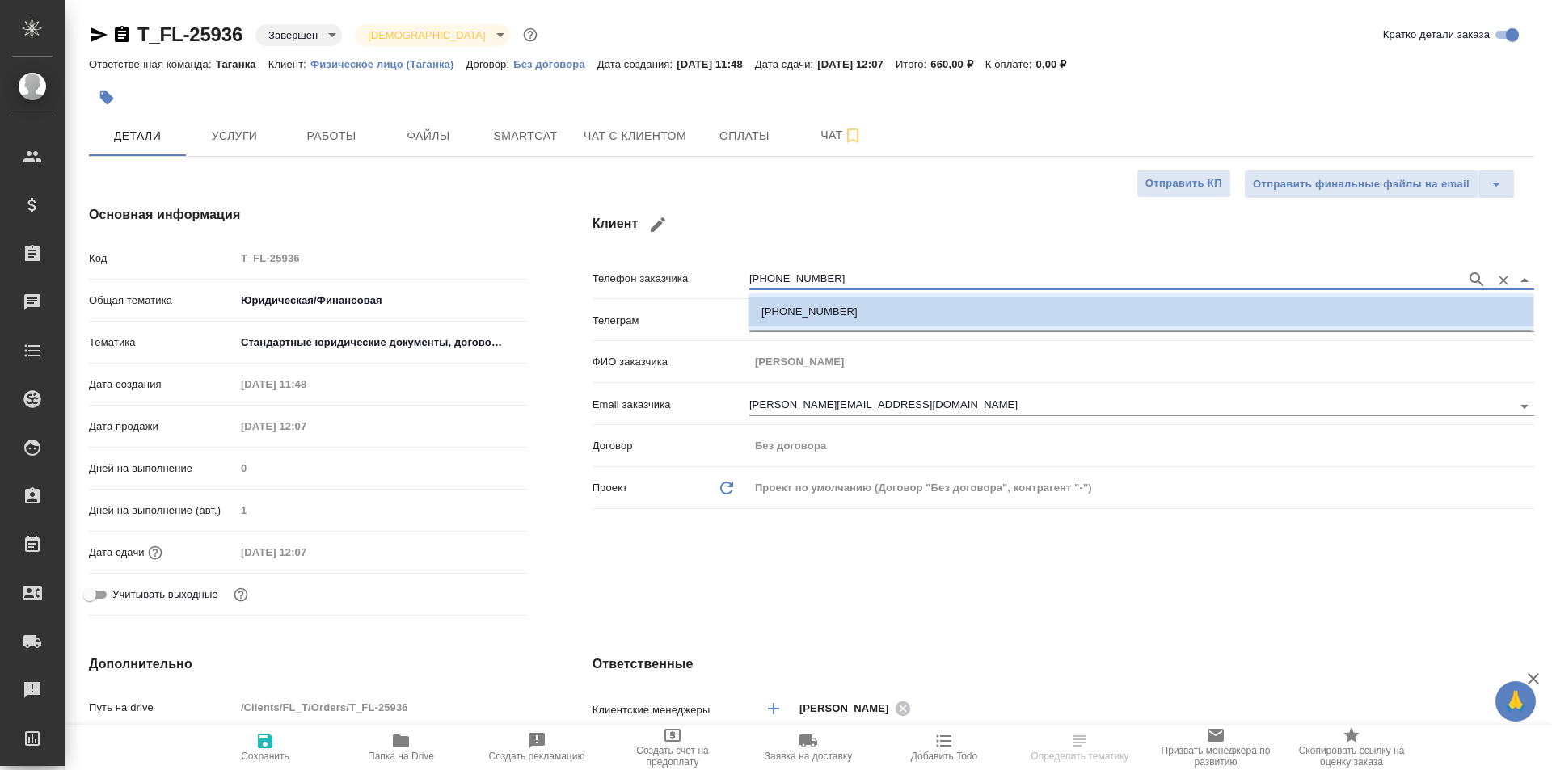
click at [779, 276] on input "[PHONE_NUMBER]" at bounding box center [1103, 279] width 709 height 19
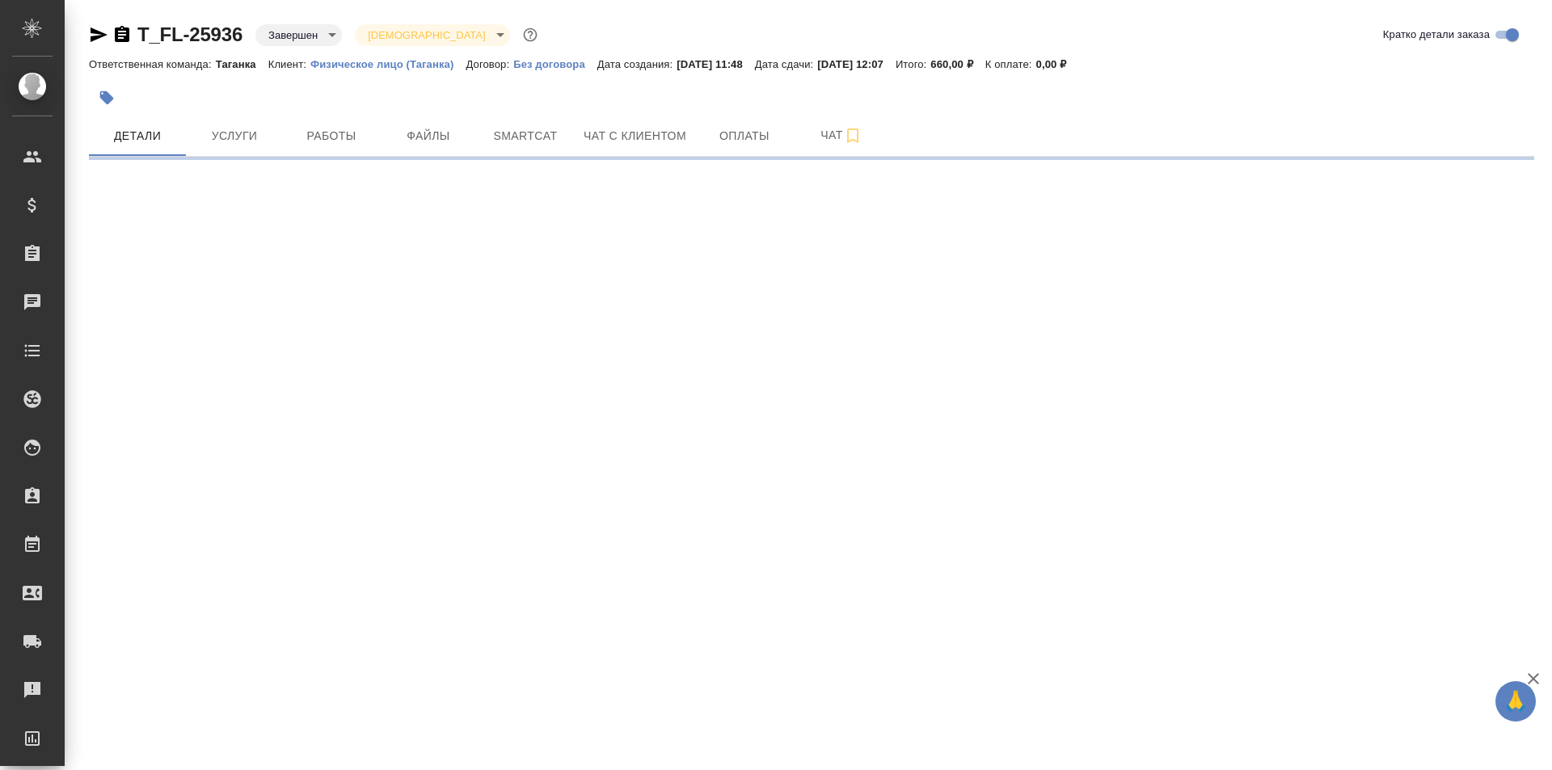
drag, startPoint x: 779, startPoint y: 276, endPoint x: 690, endPoint y: 270, distance: 89.1
click at [690, 270] on div ".cls-1 fill:#fff; AWATERA Galisheva Mariya Клиенты Спецификации Заказы 0 Чаты T…" at bounding box center [776, 385] width 1552 height 770
select select "RU"
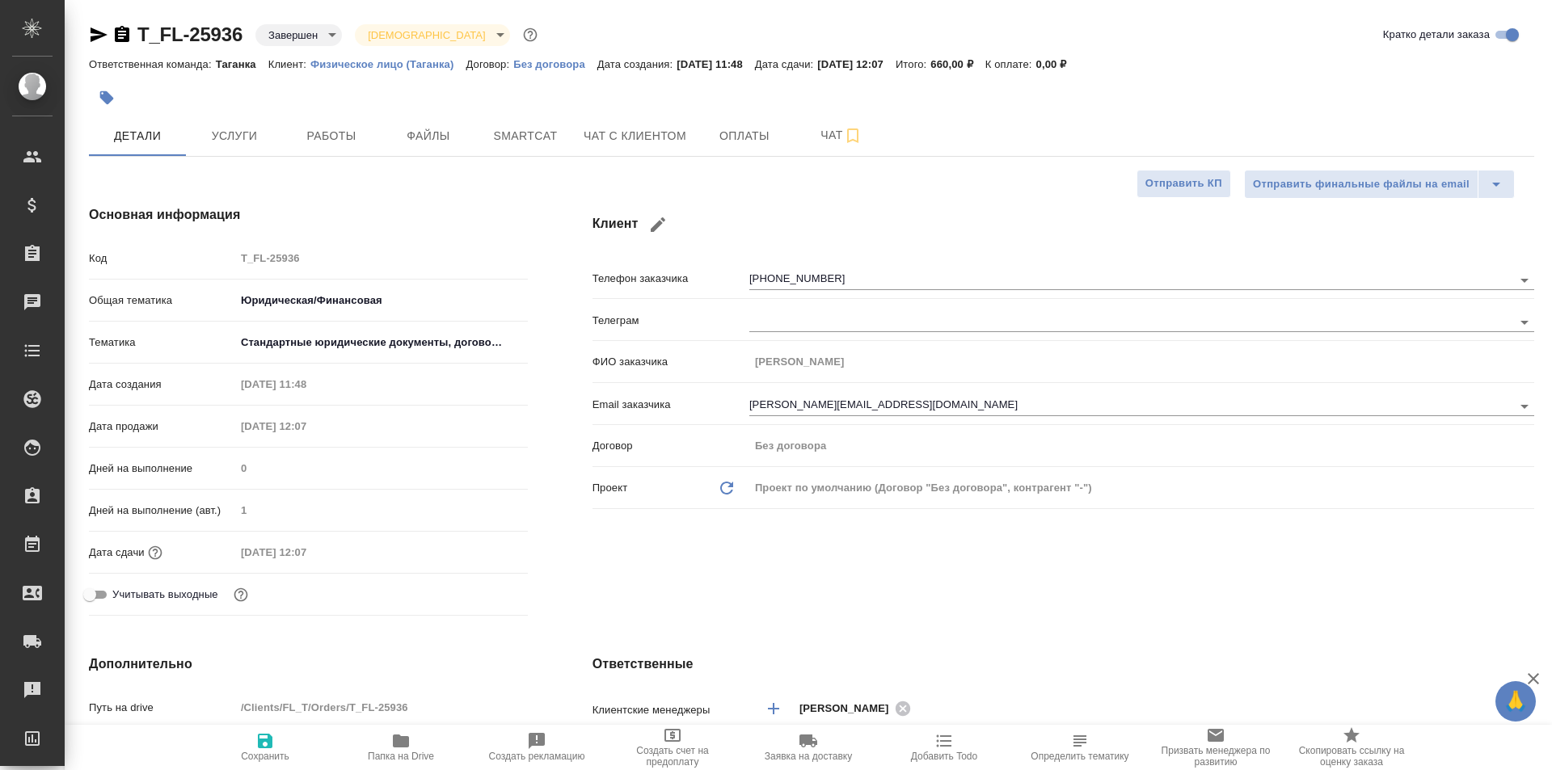
type textarea "x"
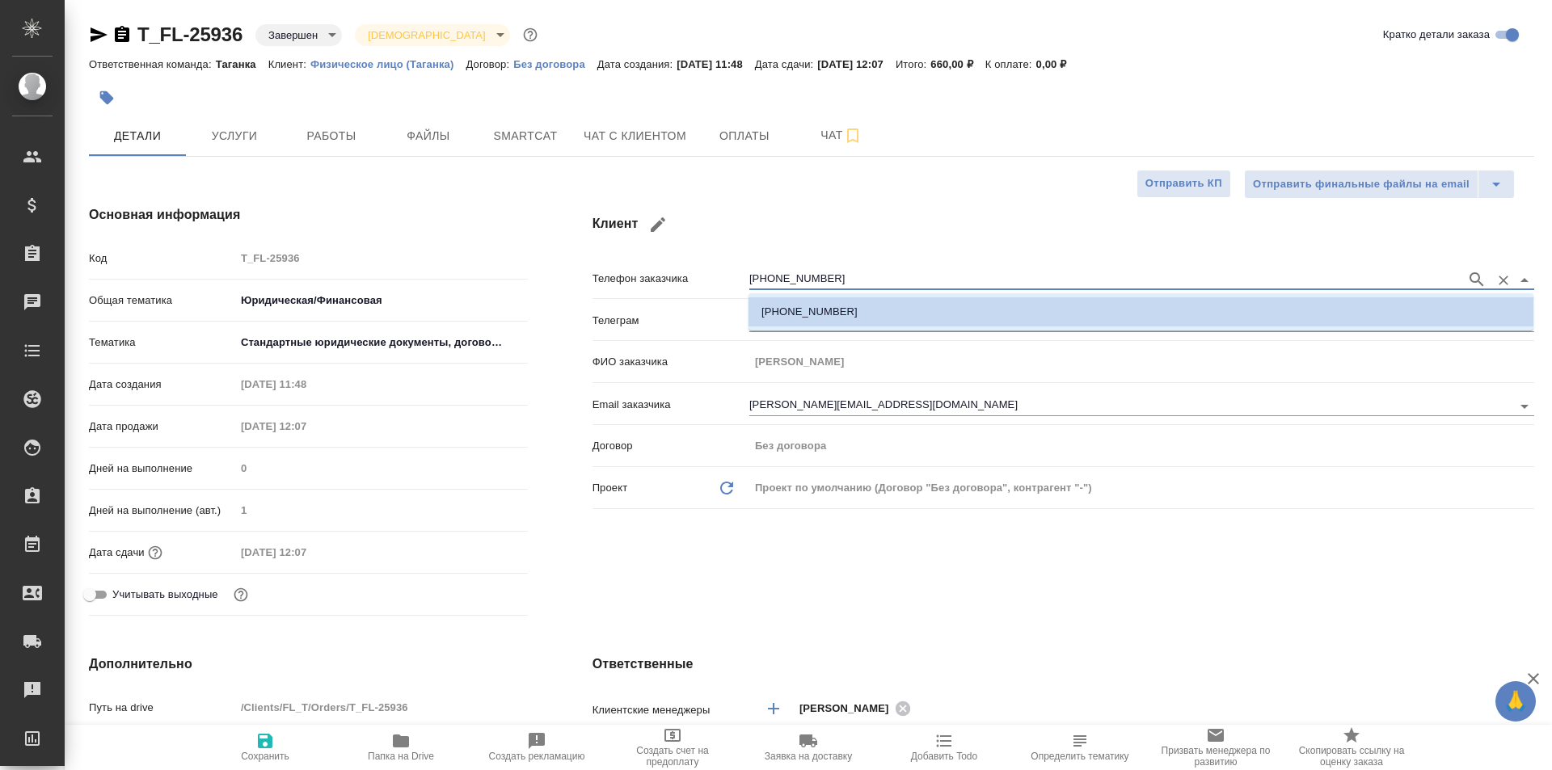
click at [788, 275] on input "[PHONE_NUMBER]" at bounding box center [1103, 279] width 709 height 19
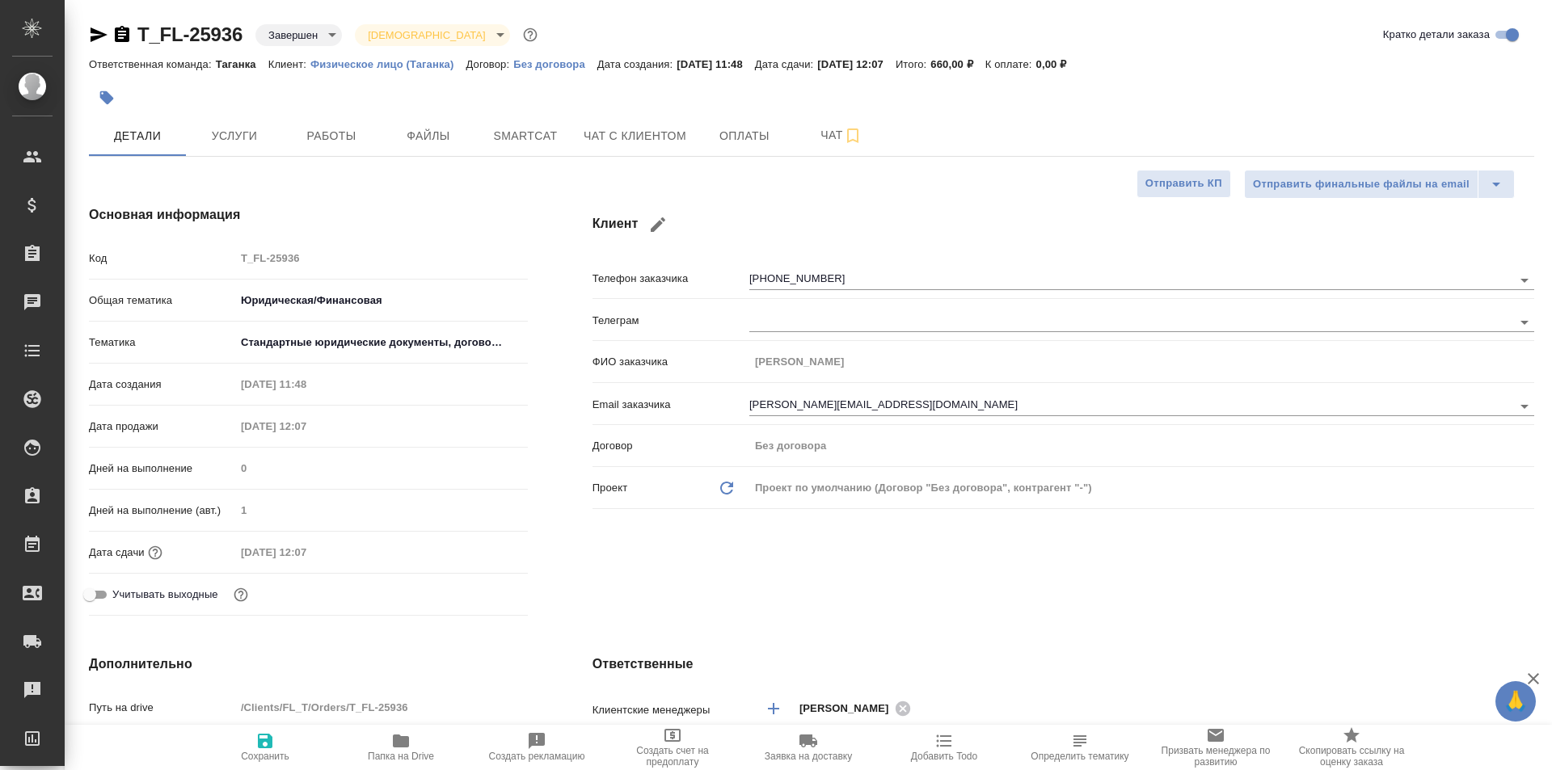
type textarea "x"
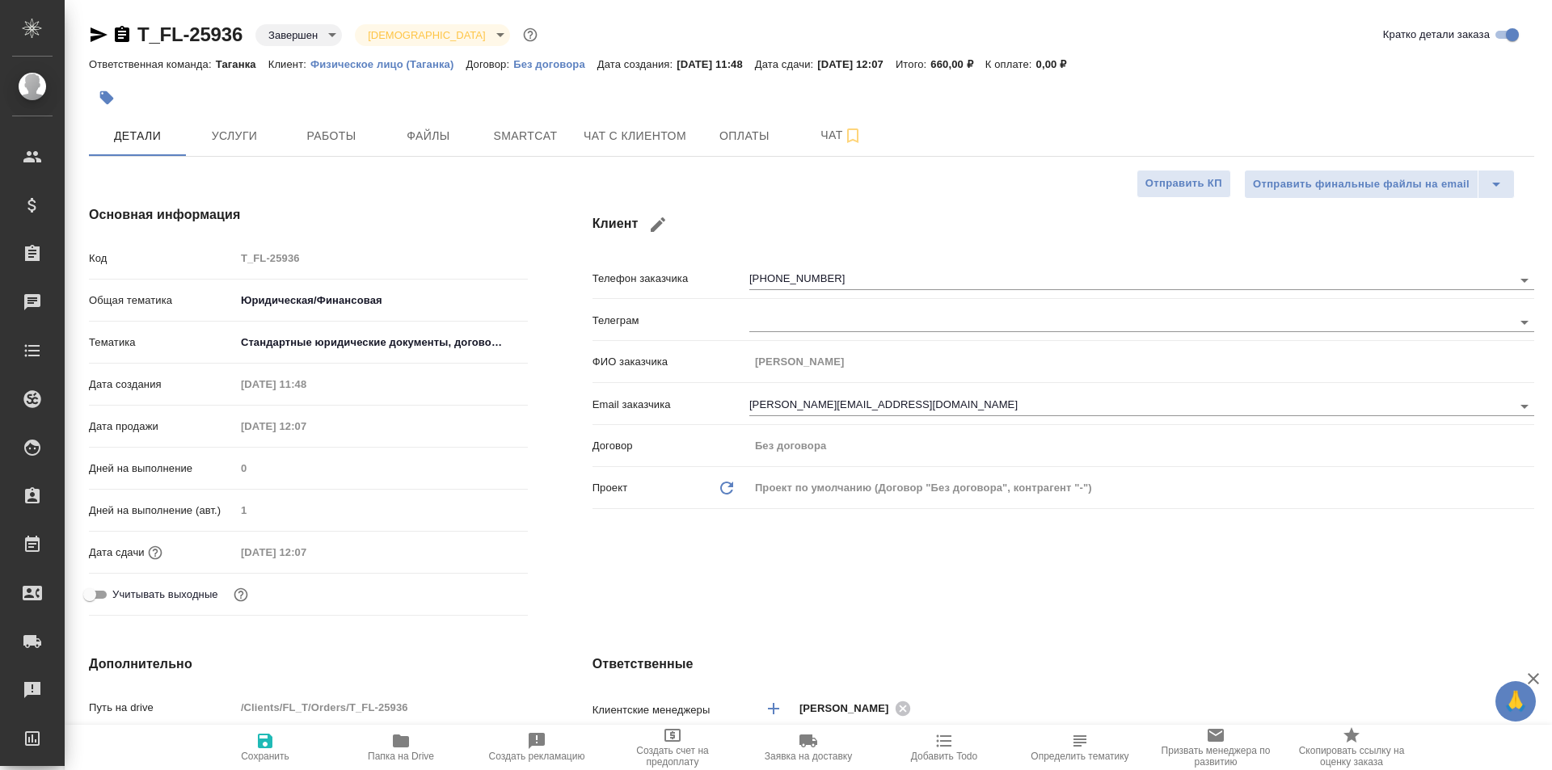
type textarea "x"
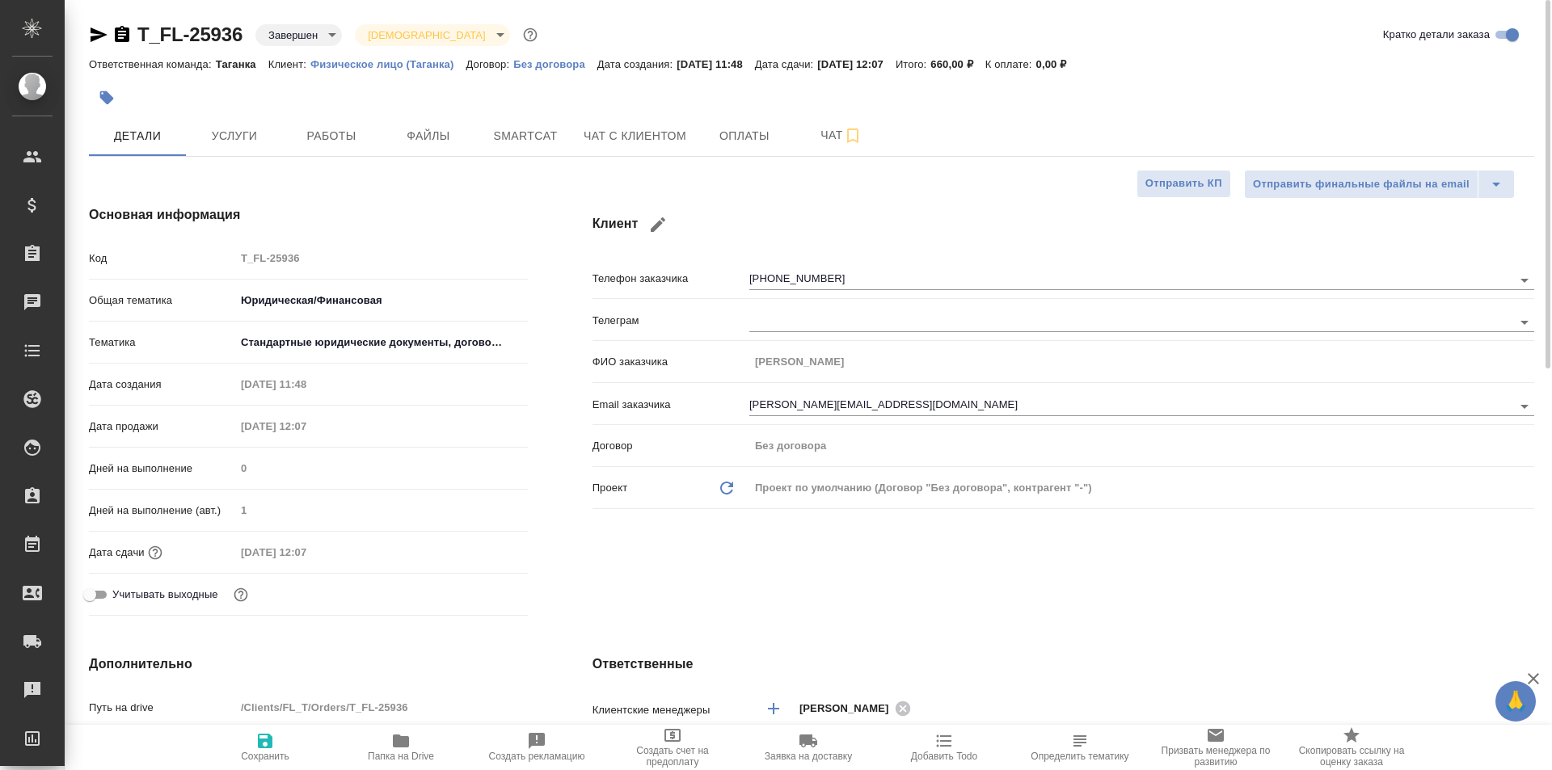
type textarea "x"
click at [834, 406] on input "[EMAIL_ADDRESS][DOMAIN_NAME]" at bounding box center [1103, 405] width 709 height 19
type textarea "x"
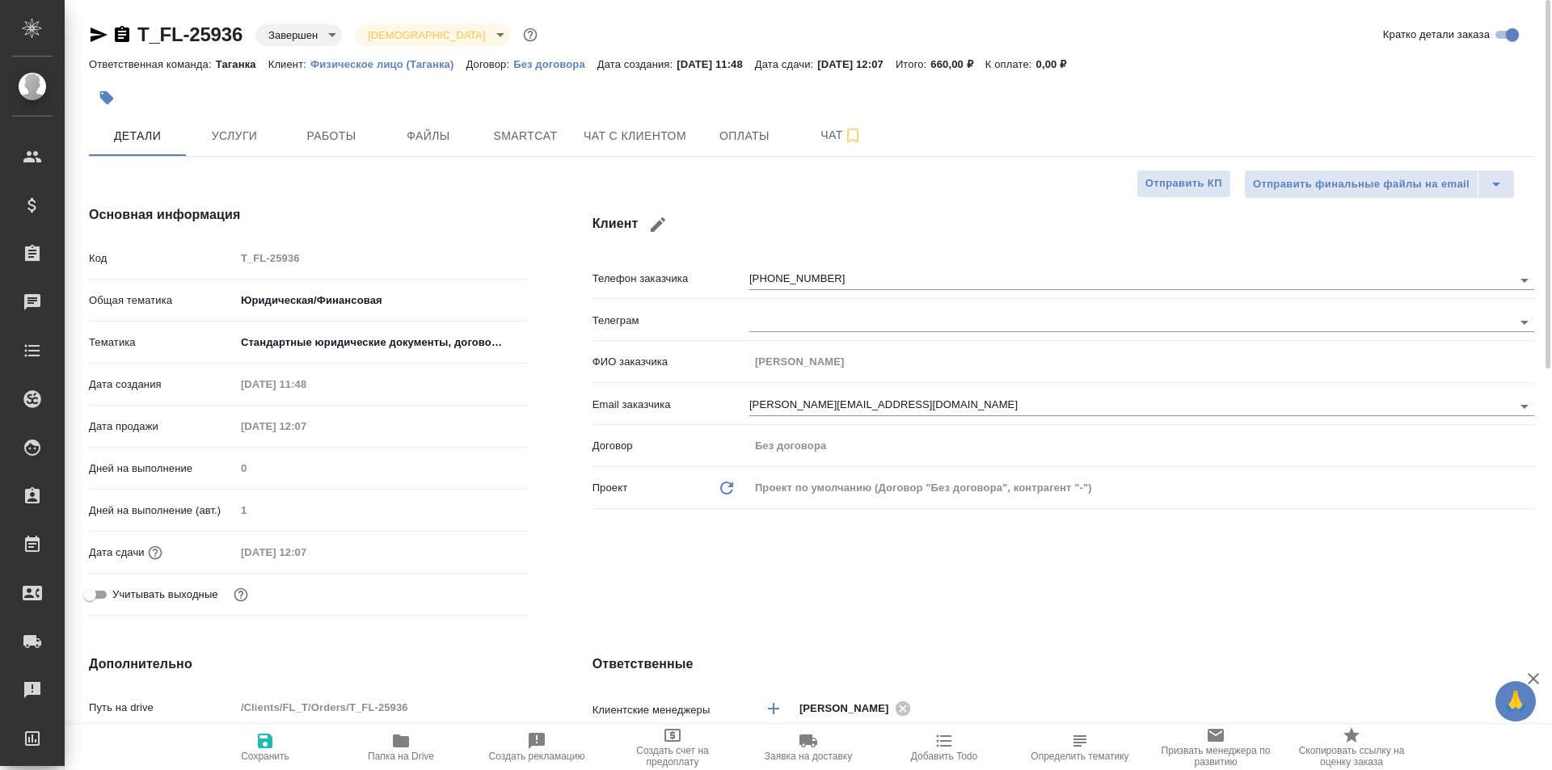
type textarea "x"
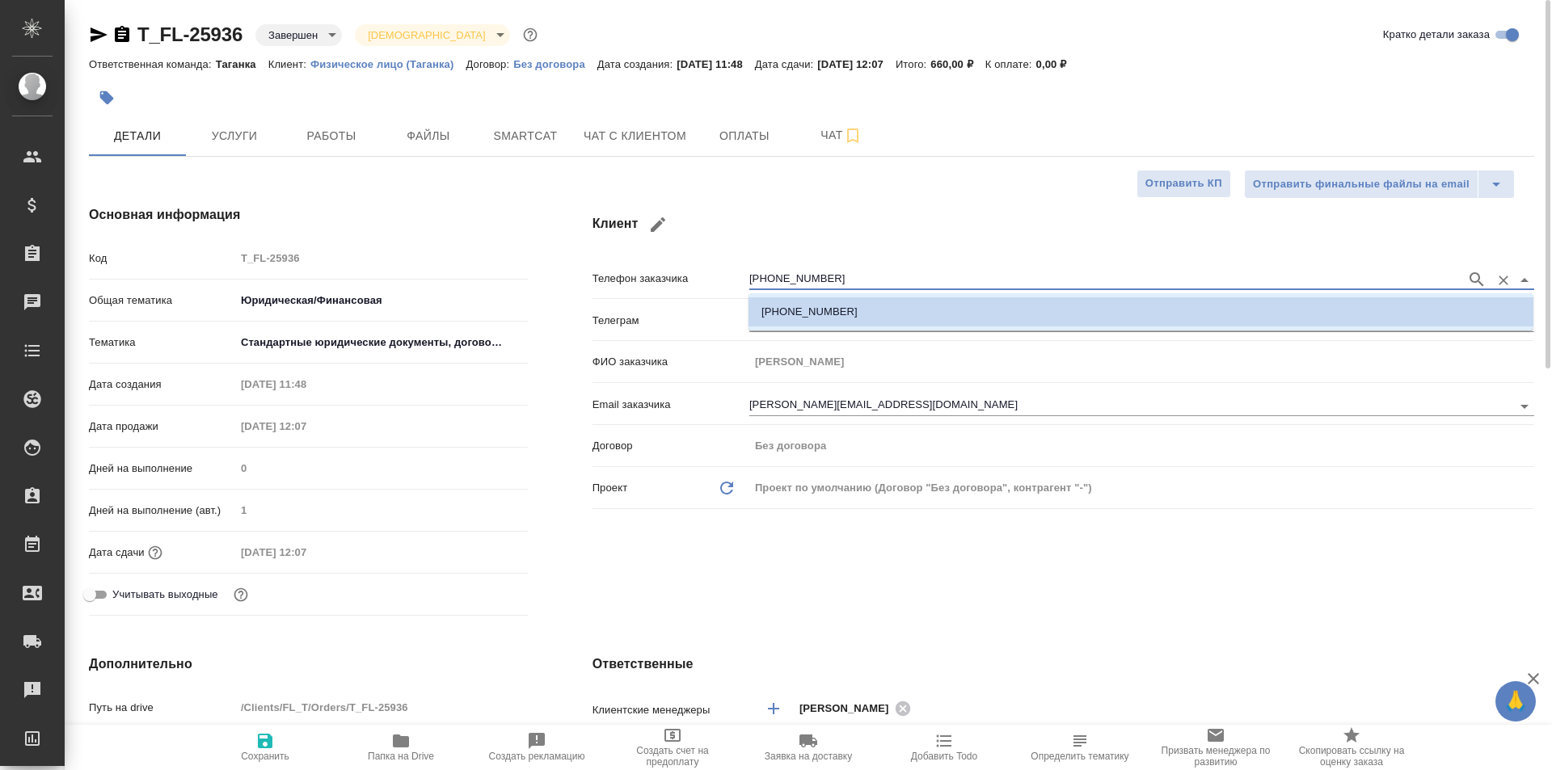
click at [791, 276] on input "+79877209000" at bounding box center [1103, 279] width 709 height 19
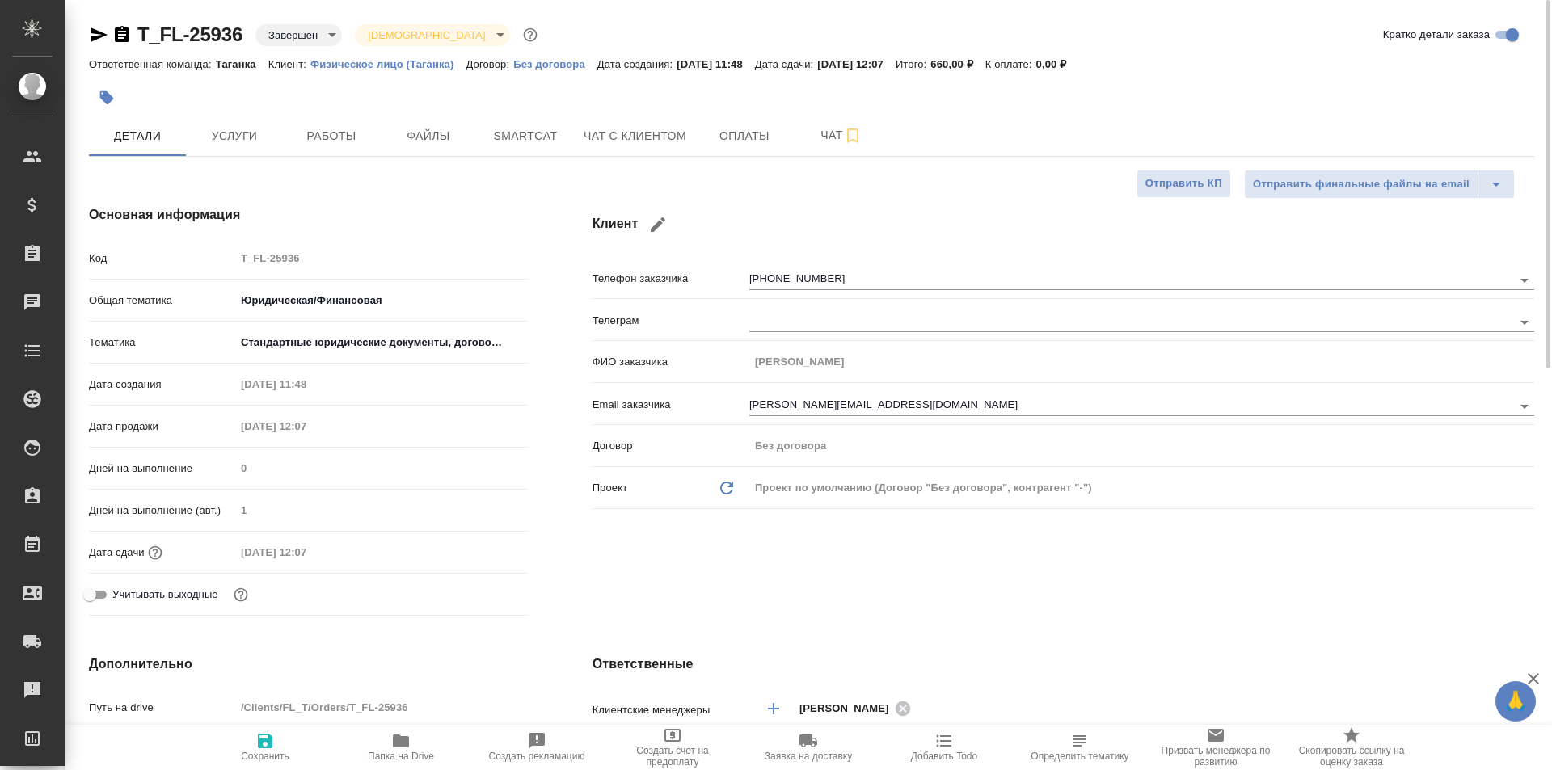
type textarea "x"
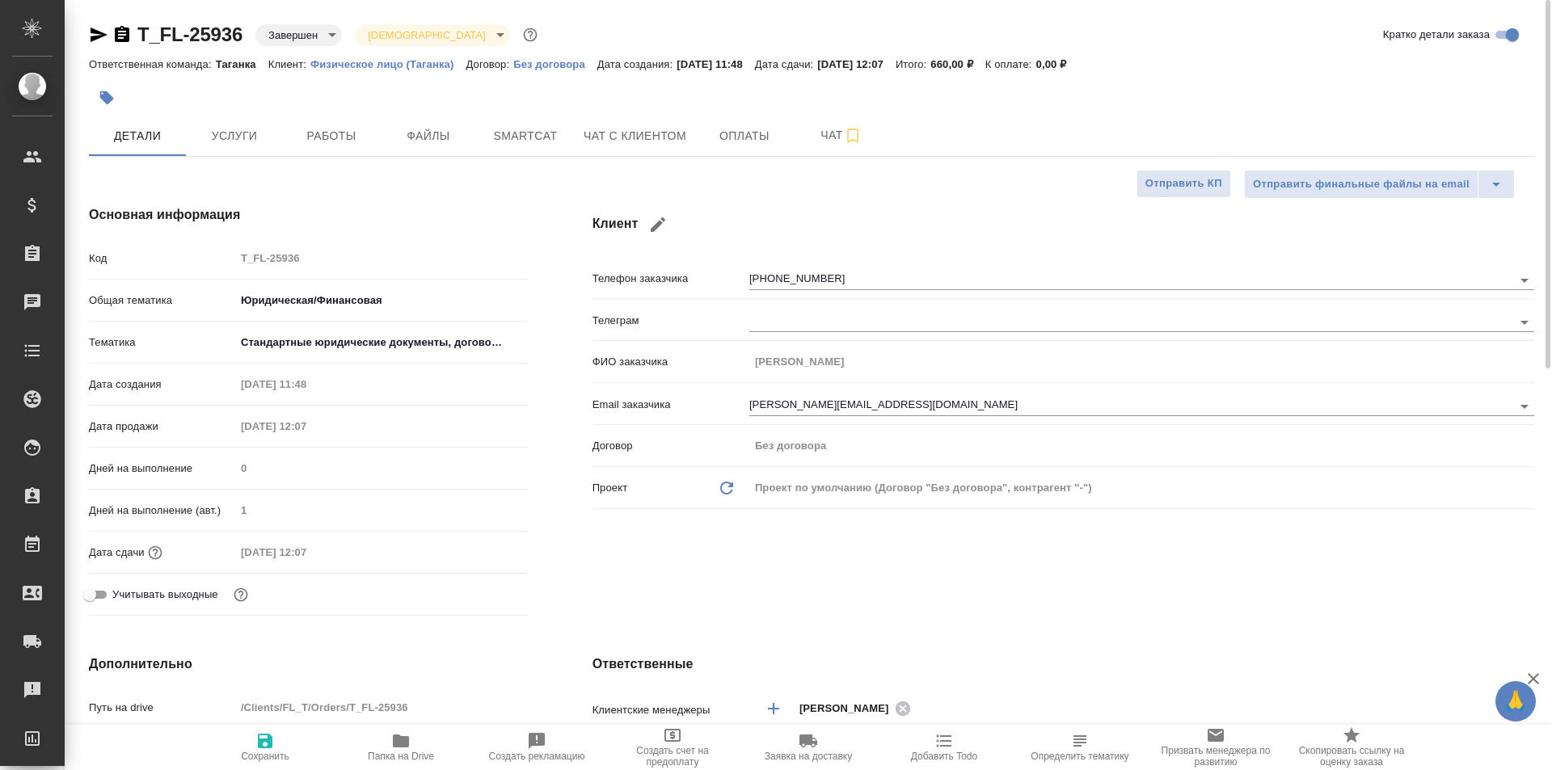
type textarea "x"
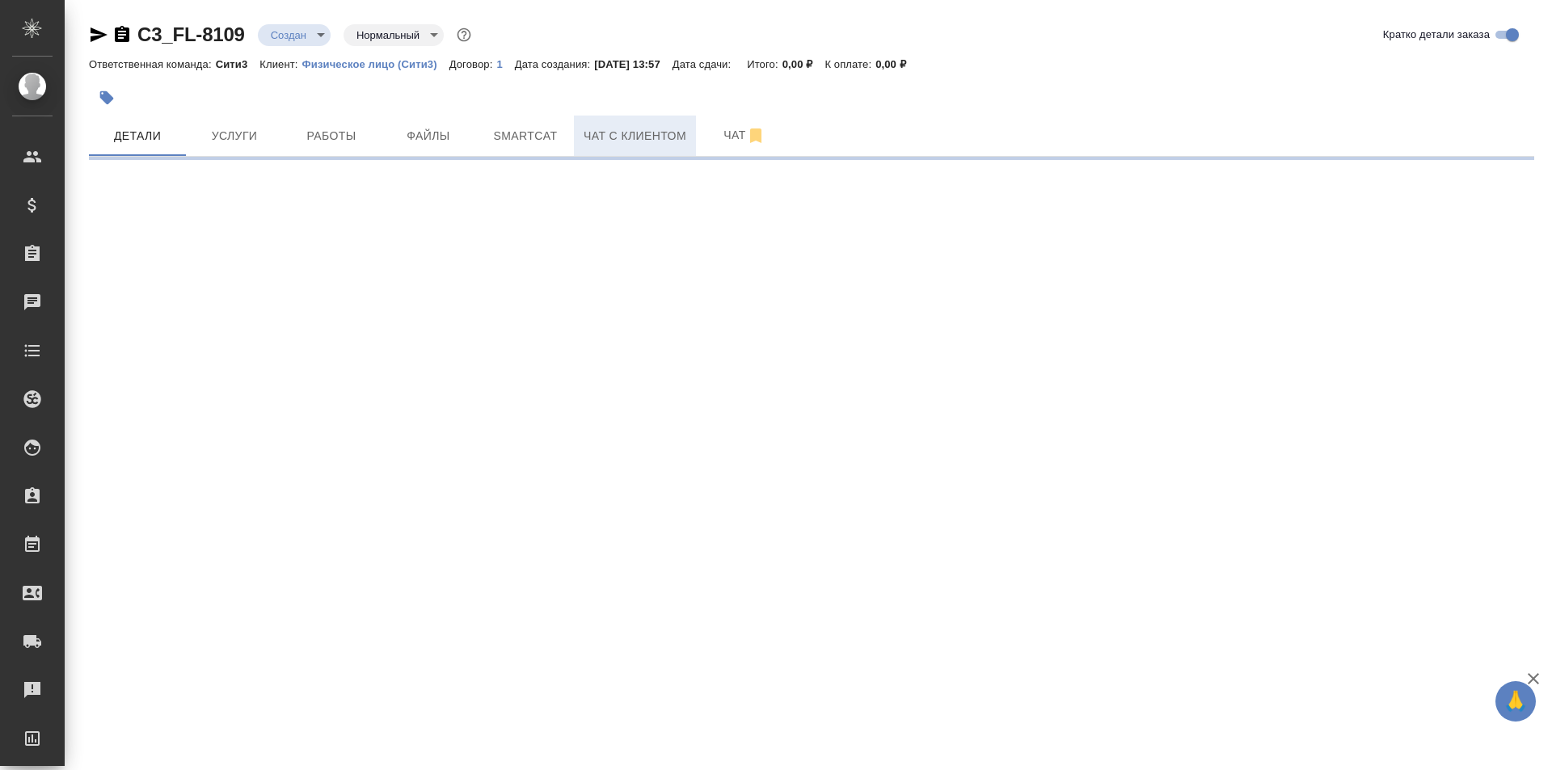
select select "RU"
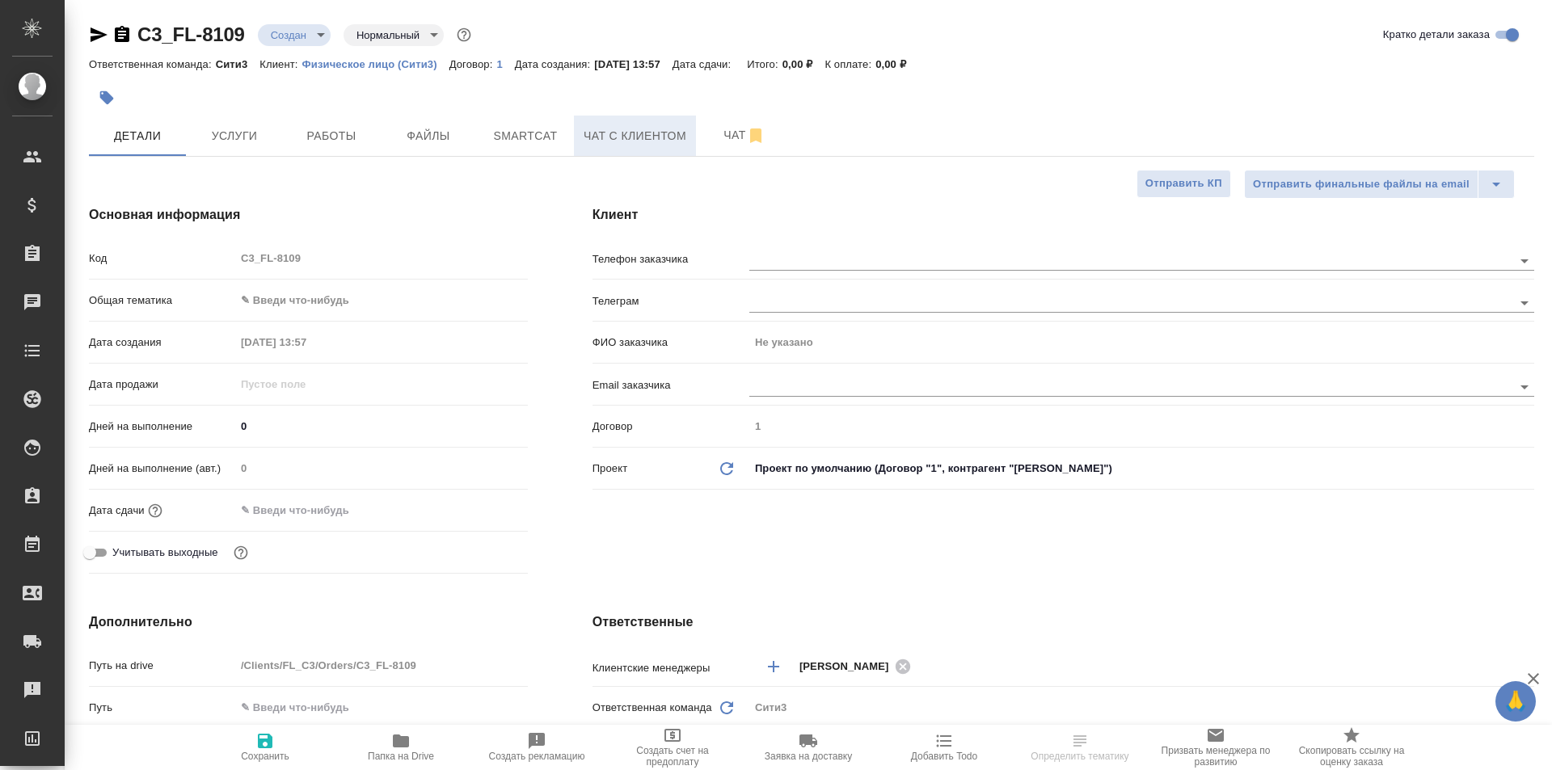
type textarea "x"
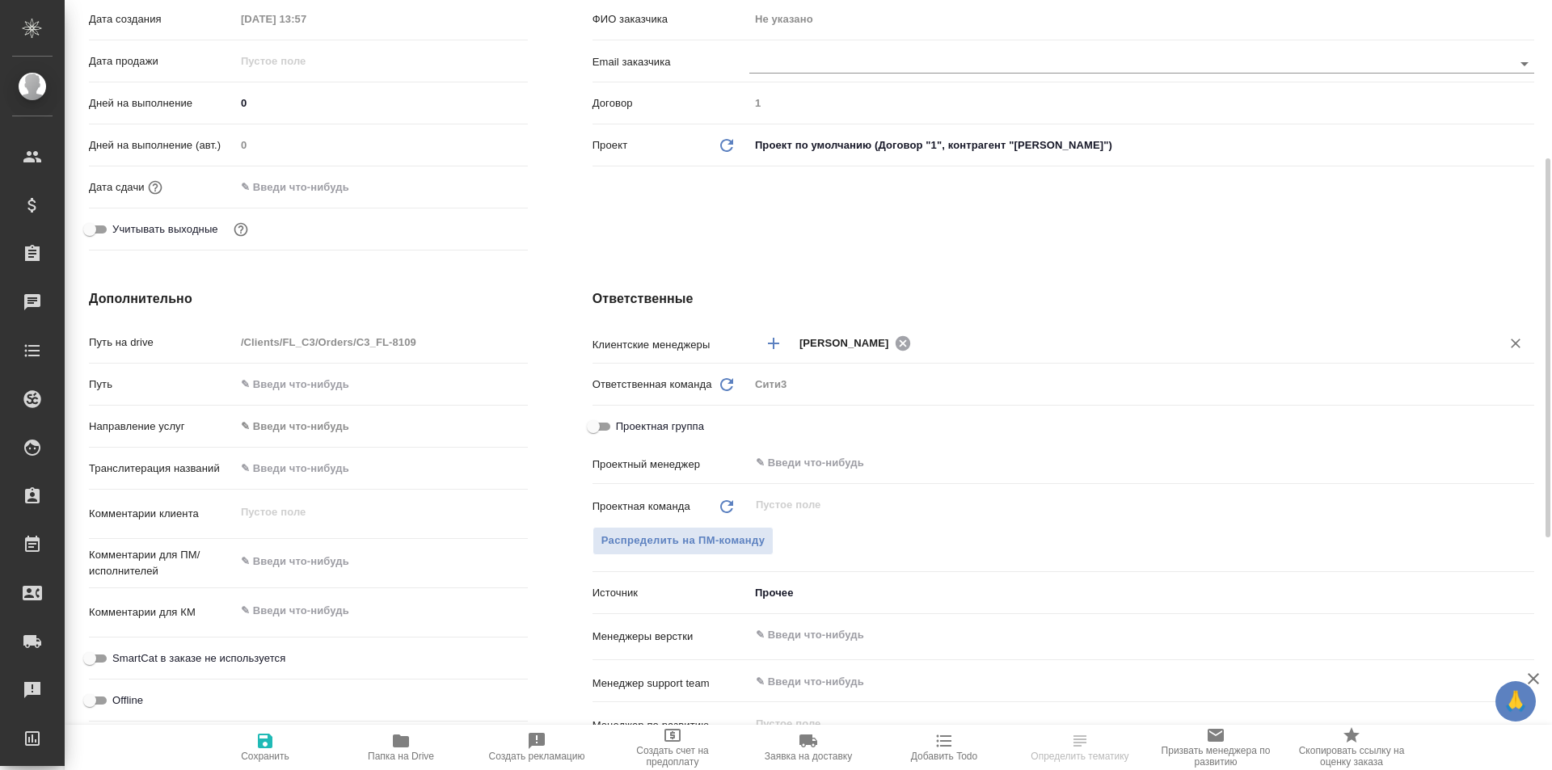
click at [899, 343] on icon at bounding box center [902, 342] width 15 height 15
type textarea "x"
click at [865, 342] on input "text" at bounding box center [1137, 342] width 676 height 19
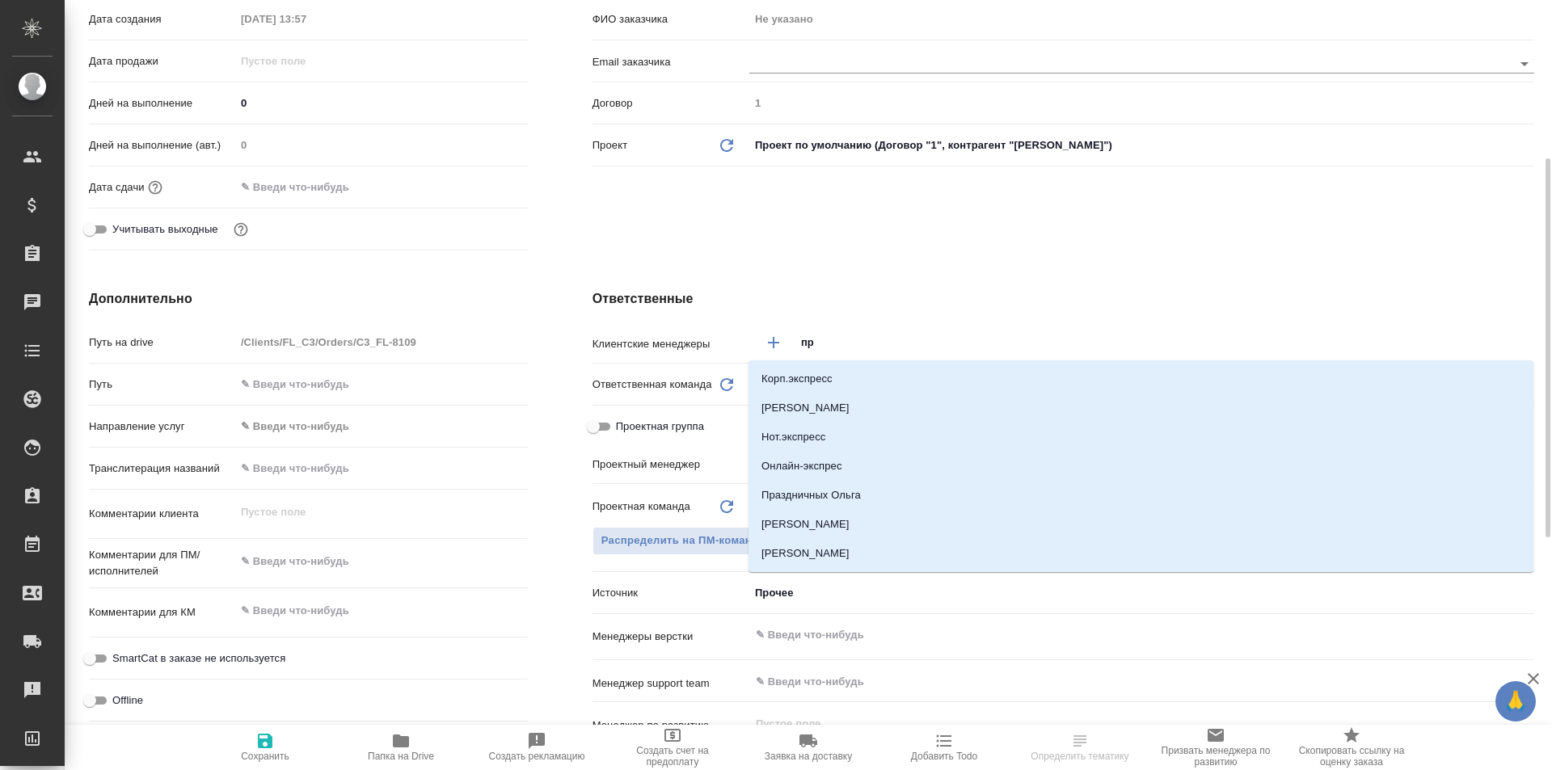
type input "про"
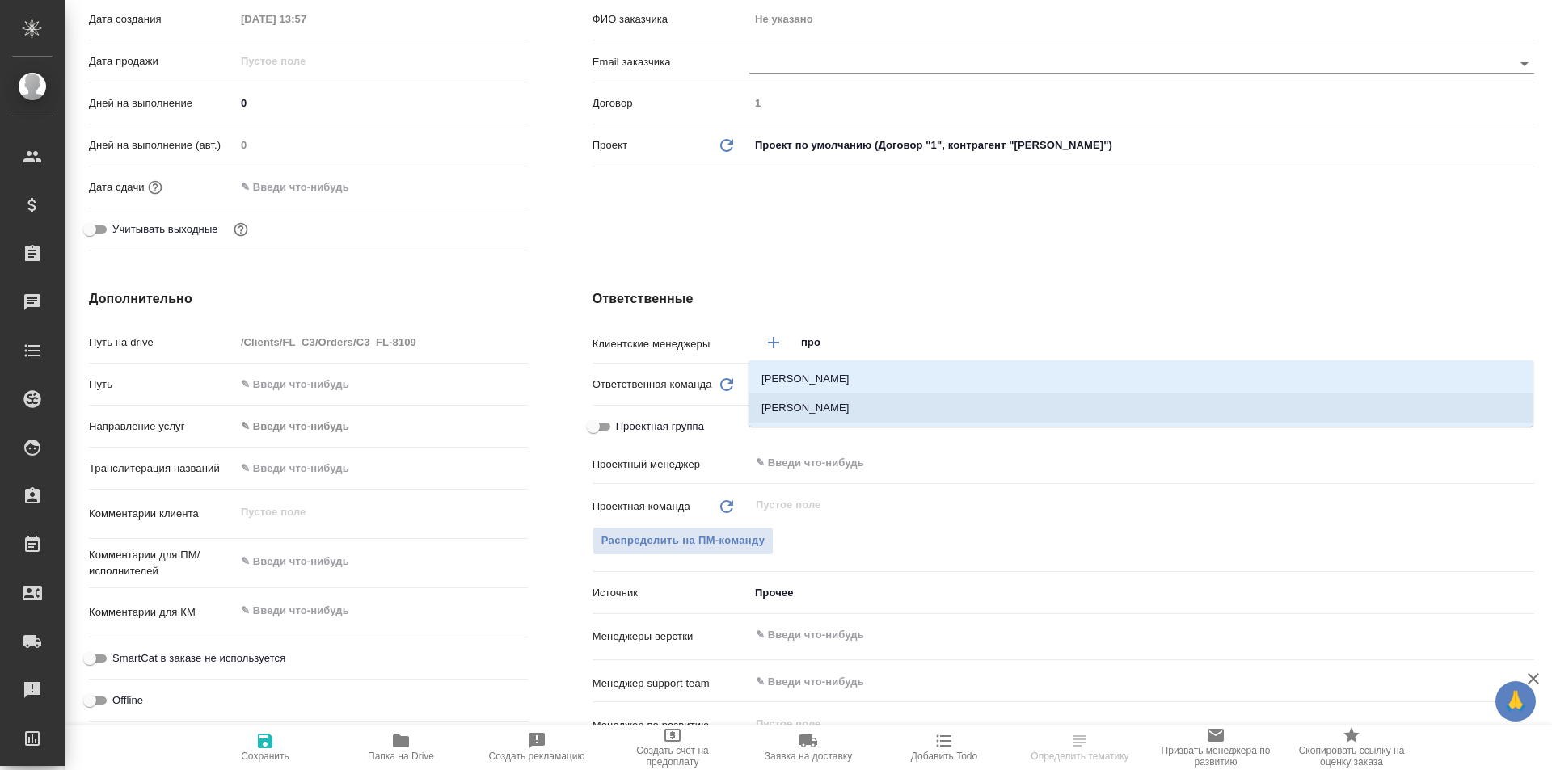
click at [840, 420] on li "[PERSON_NAME]" at bounding box center [1140, 408] width 785 height 29
type textarea "x"
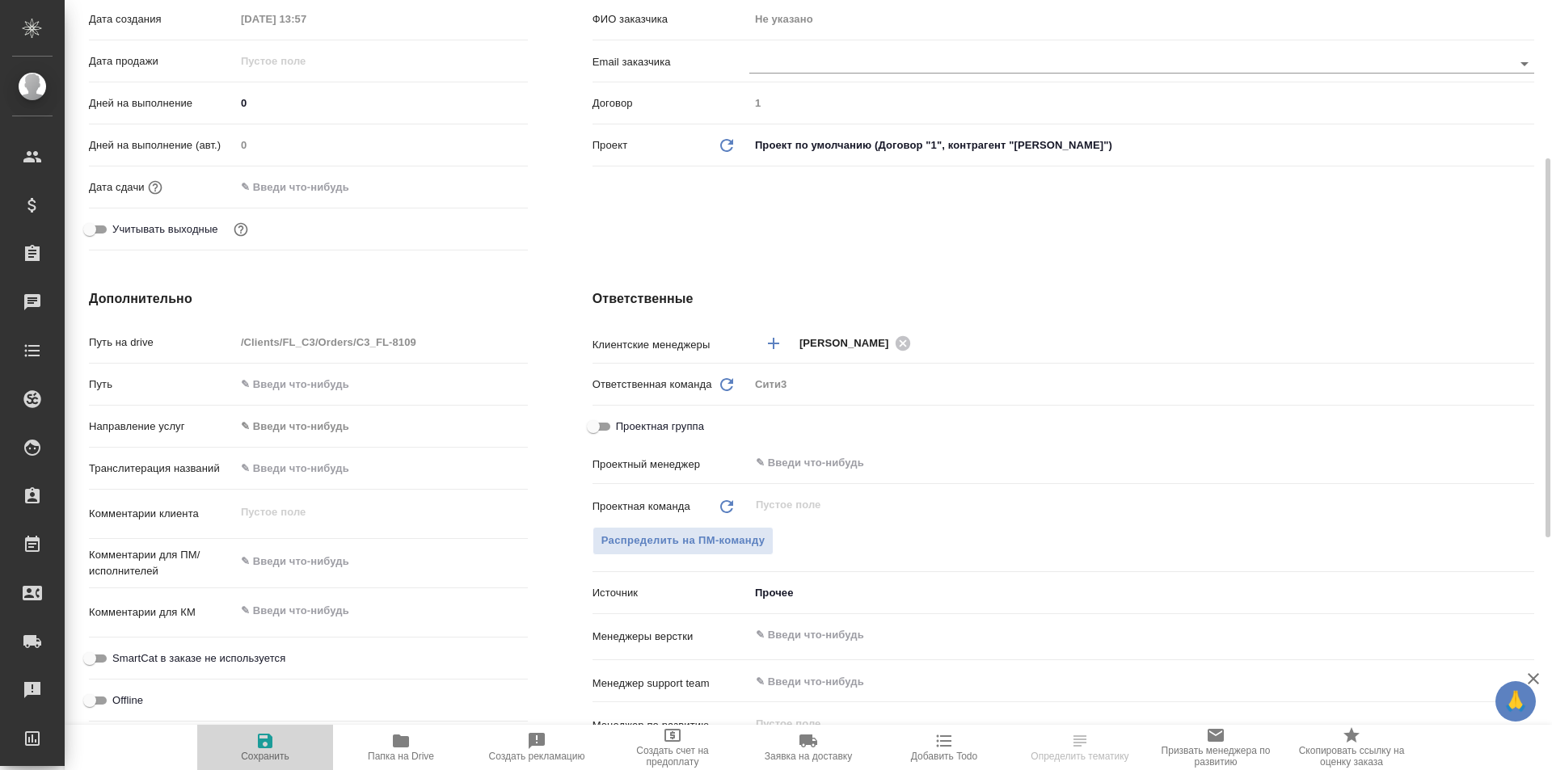
click at [263, 762] on button "Сохранить" at bounding box center [265, 747] width 136 height 45
type textarea "x"
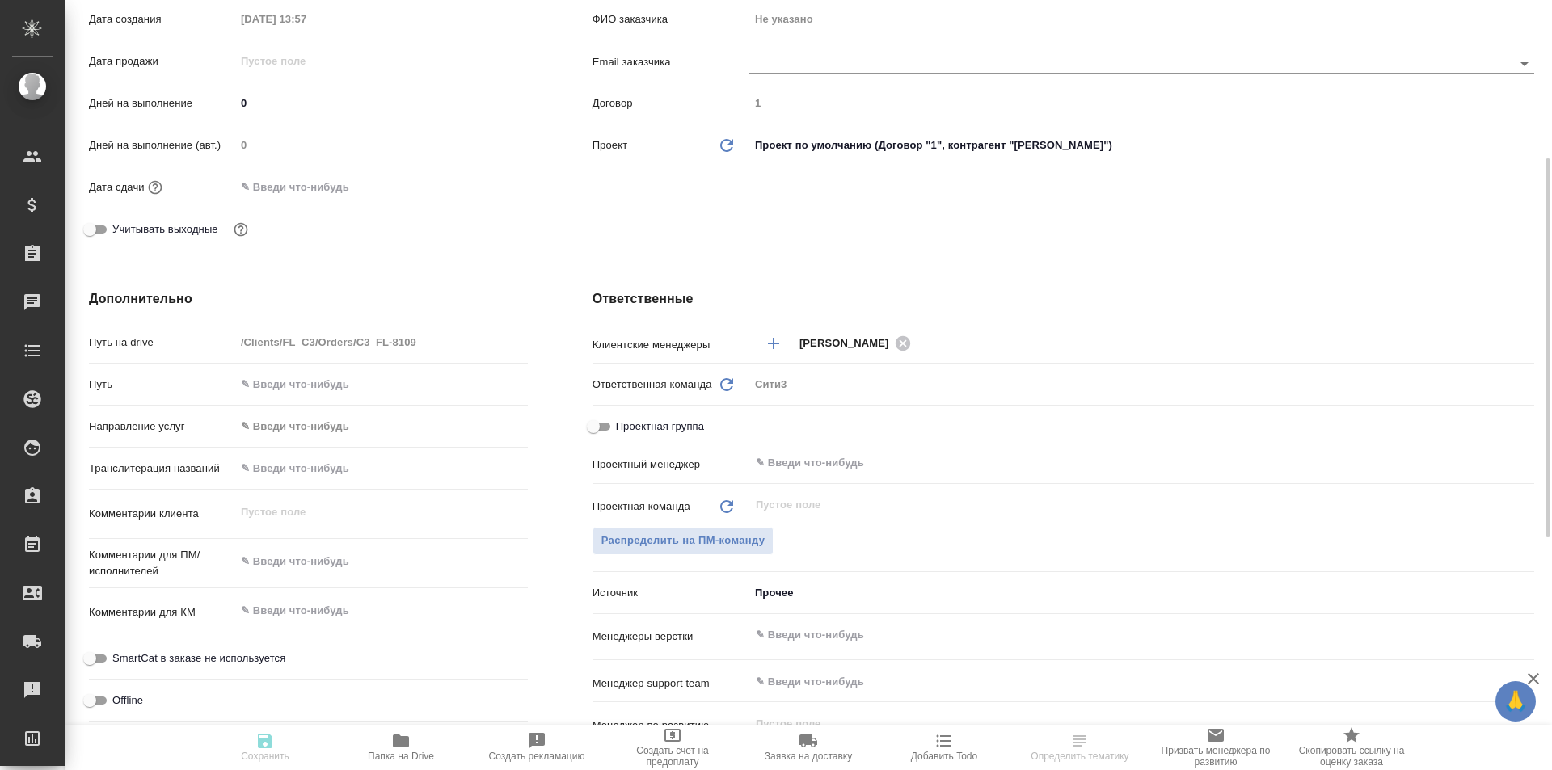
type textarea "x"
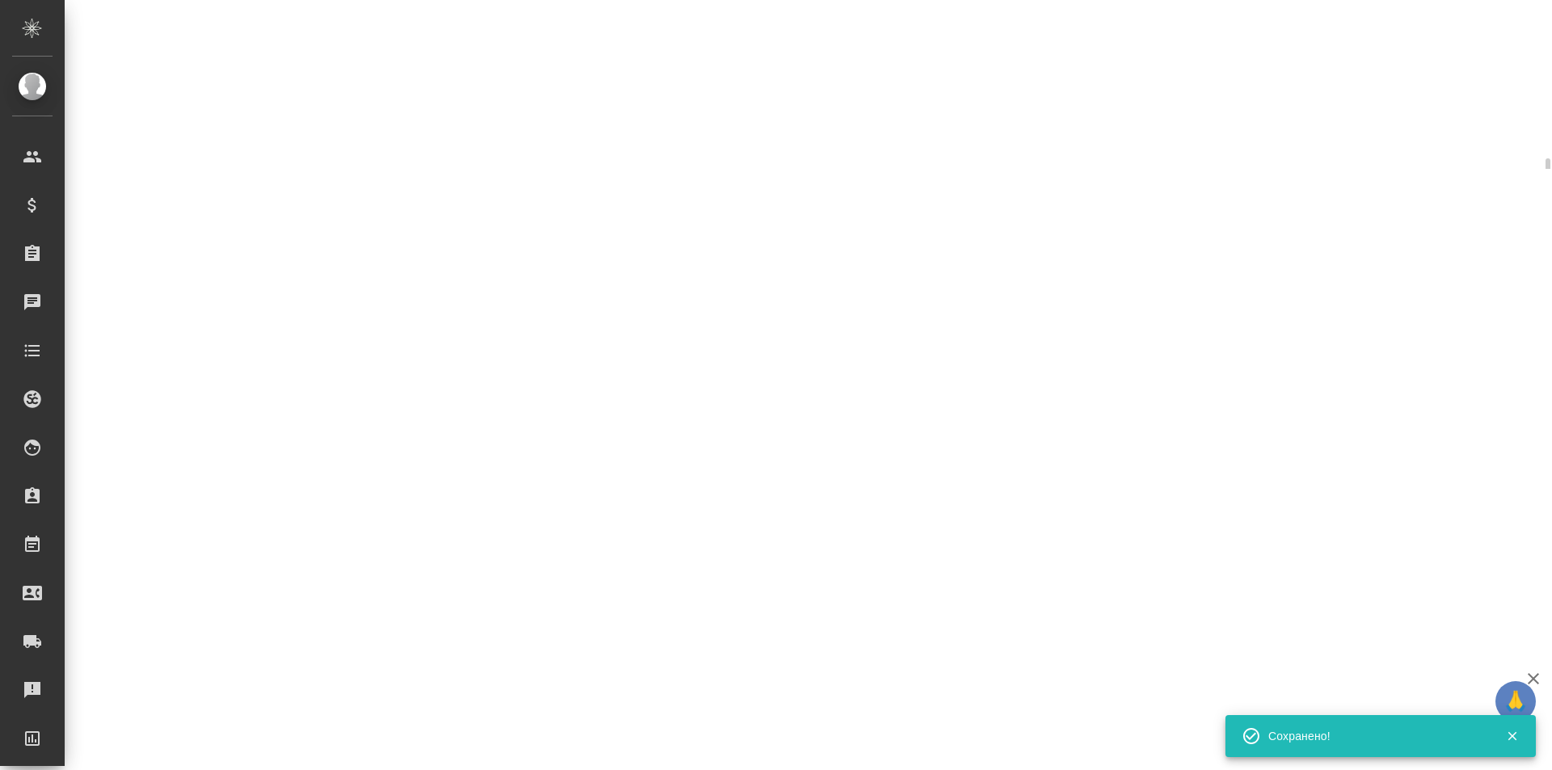
select select "RU"
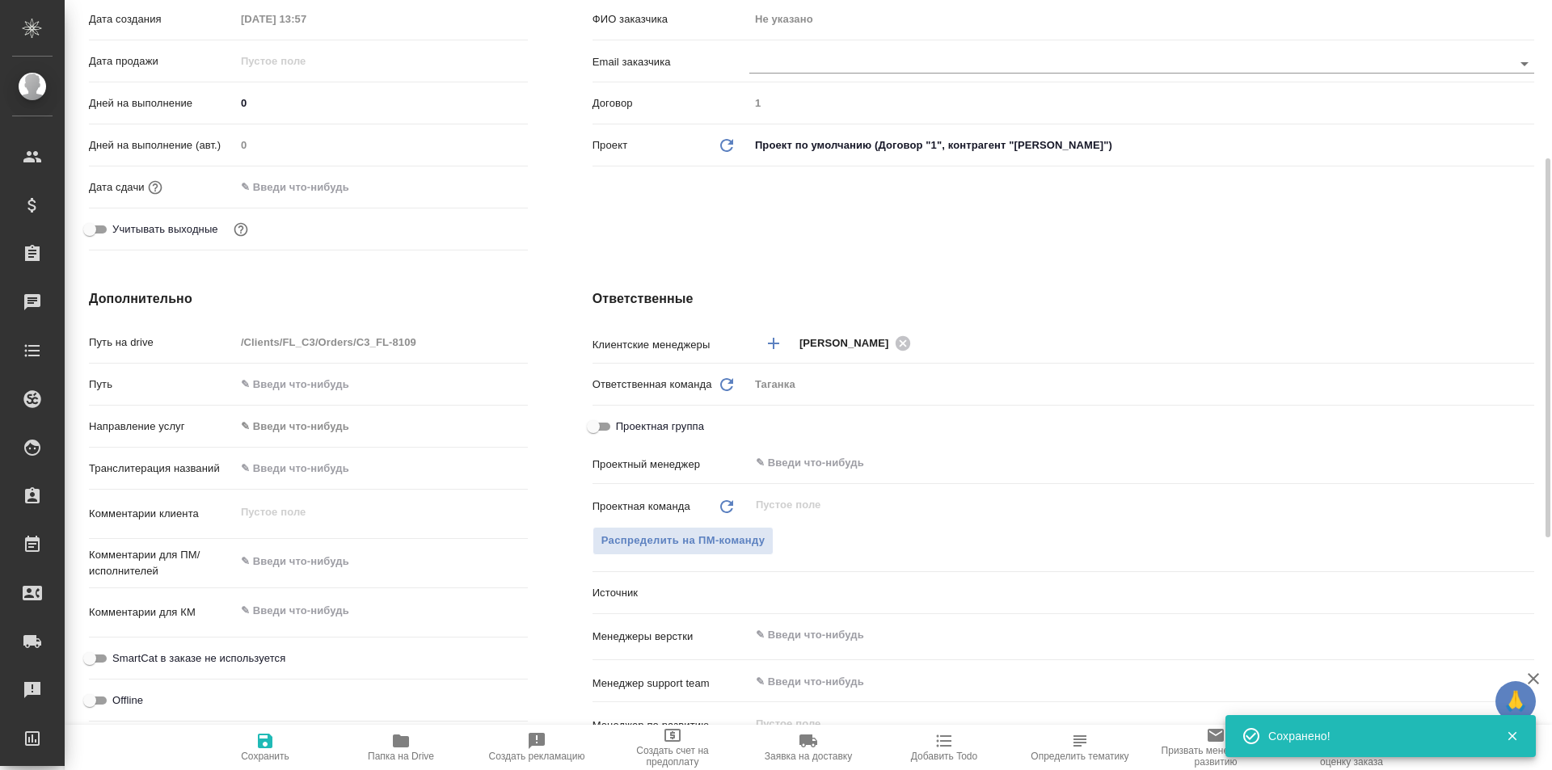
type textarea "x"
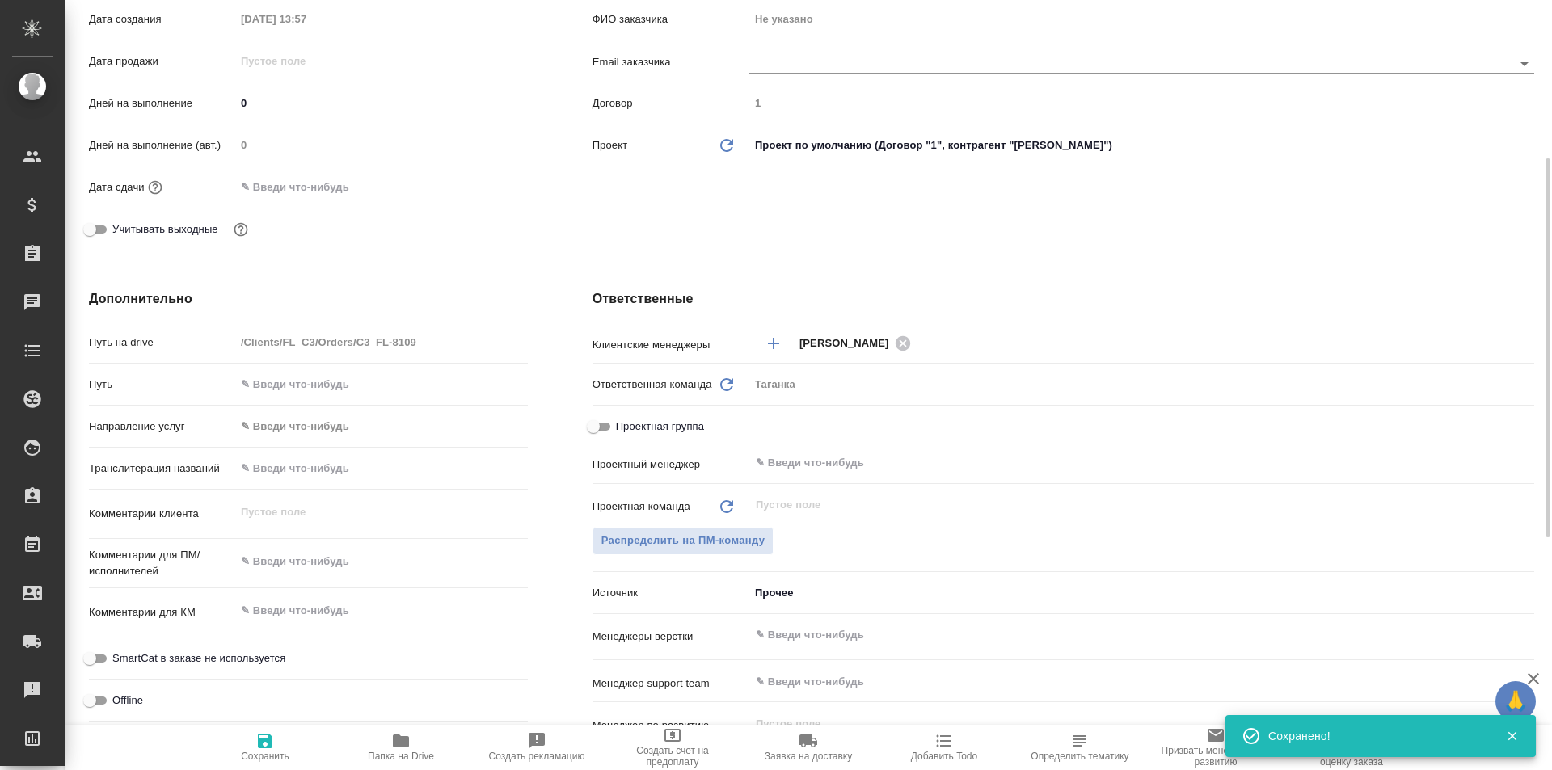
type textarea "x"
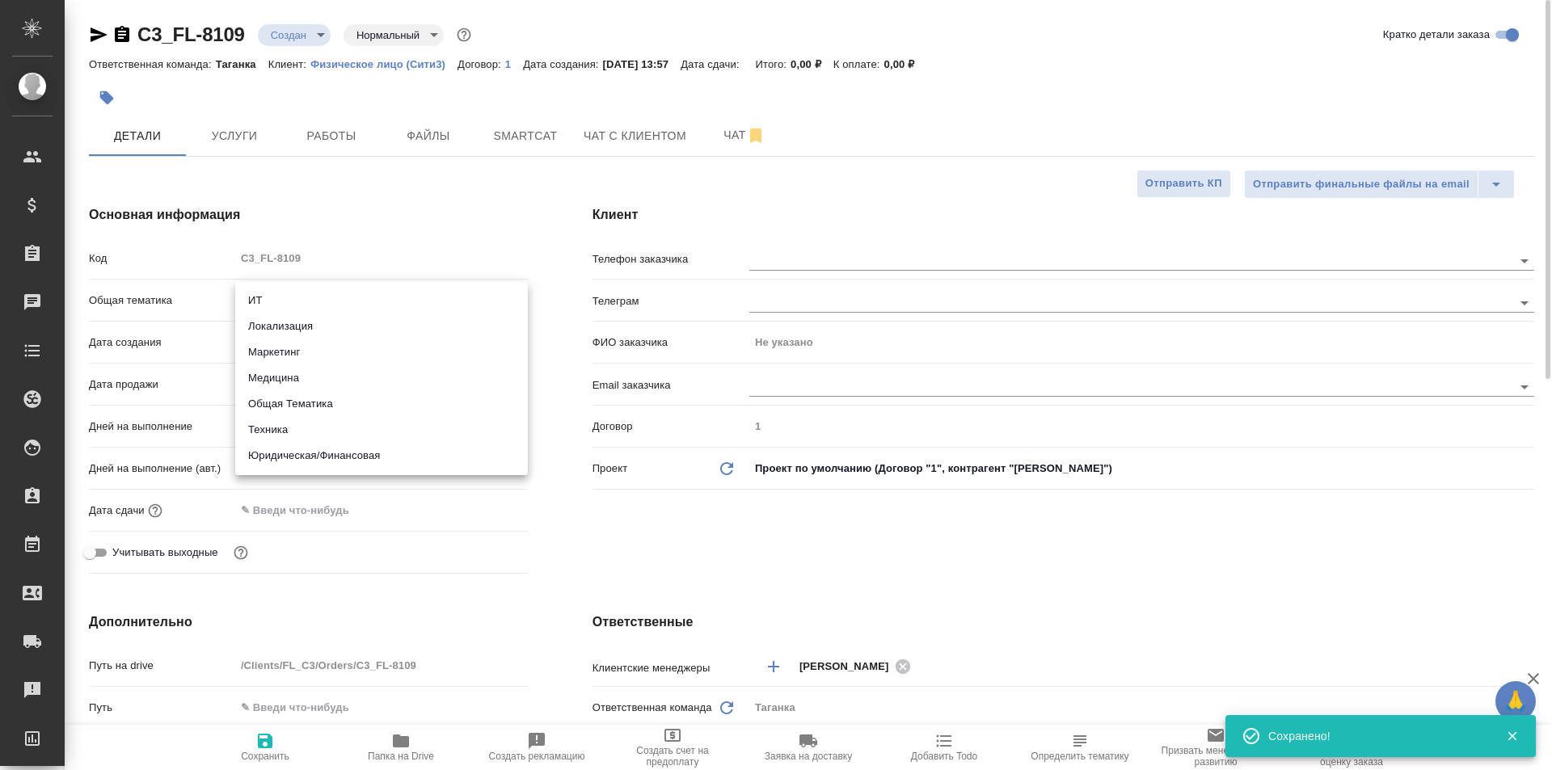
click at [325, 306] on body "🙏 .cls-1 fill:#fff; AWATERA Galisheva [PERSON_NAME] Спецификации Заказы 0 Чаты …" at bounding box center [776, 385] width 1552 height 770
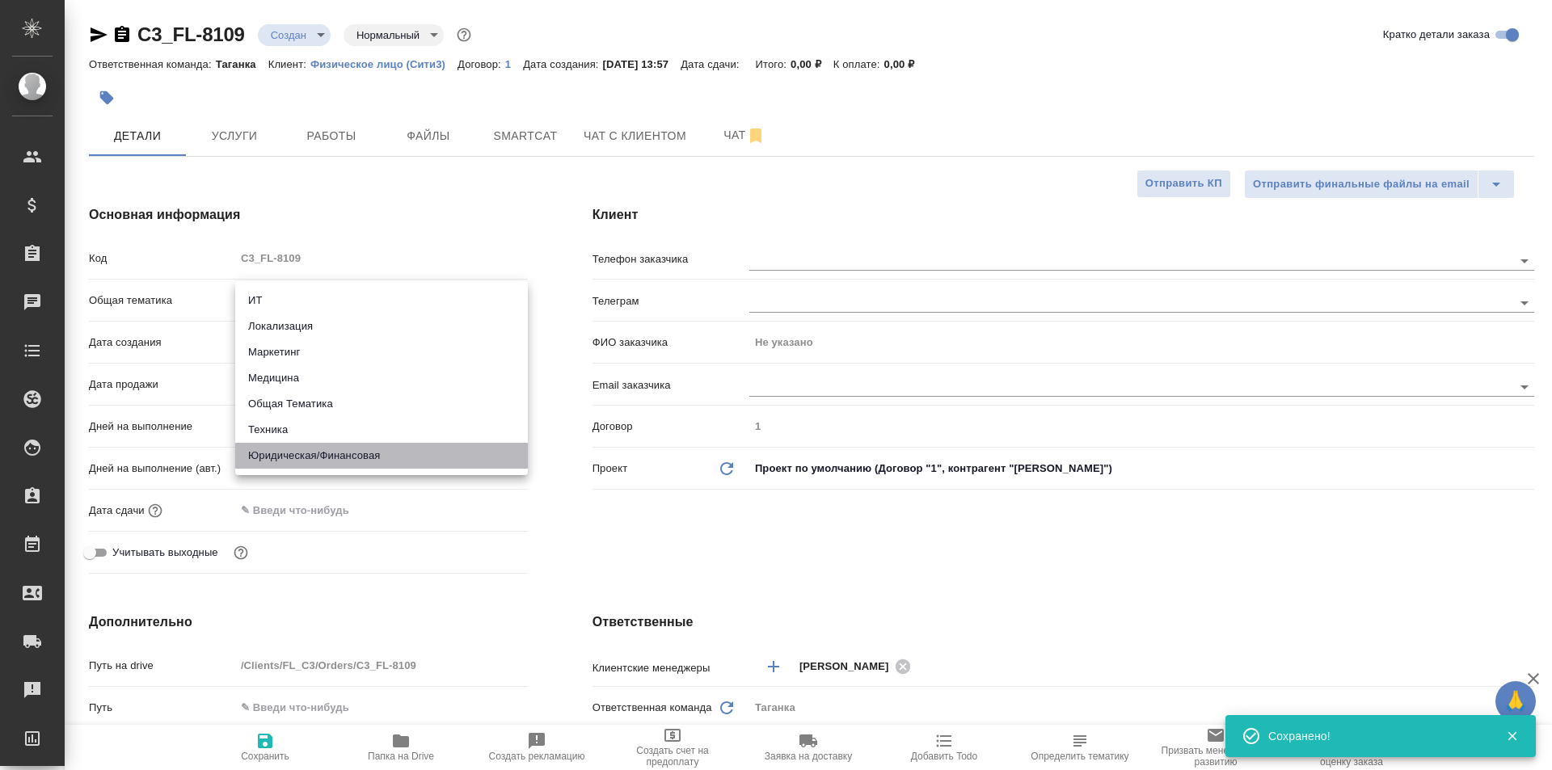
click at [317, 458] on li "Юридическая/Финансовая" at bounding box center [381, 456] width 293 height 26
type input "yr-fn"
type textarea "x"
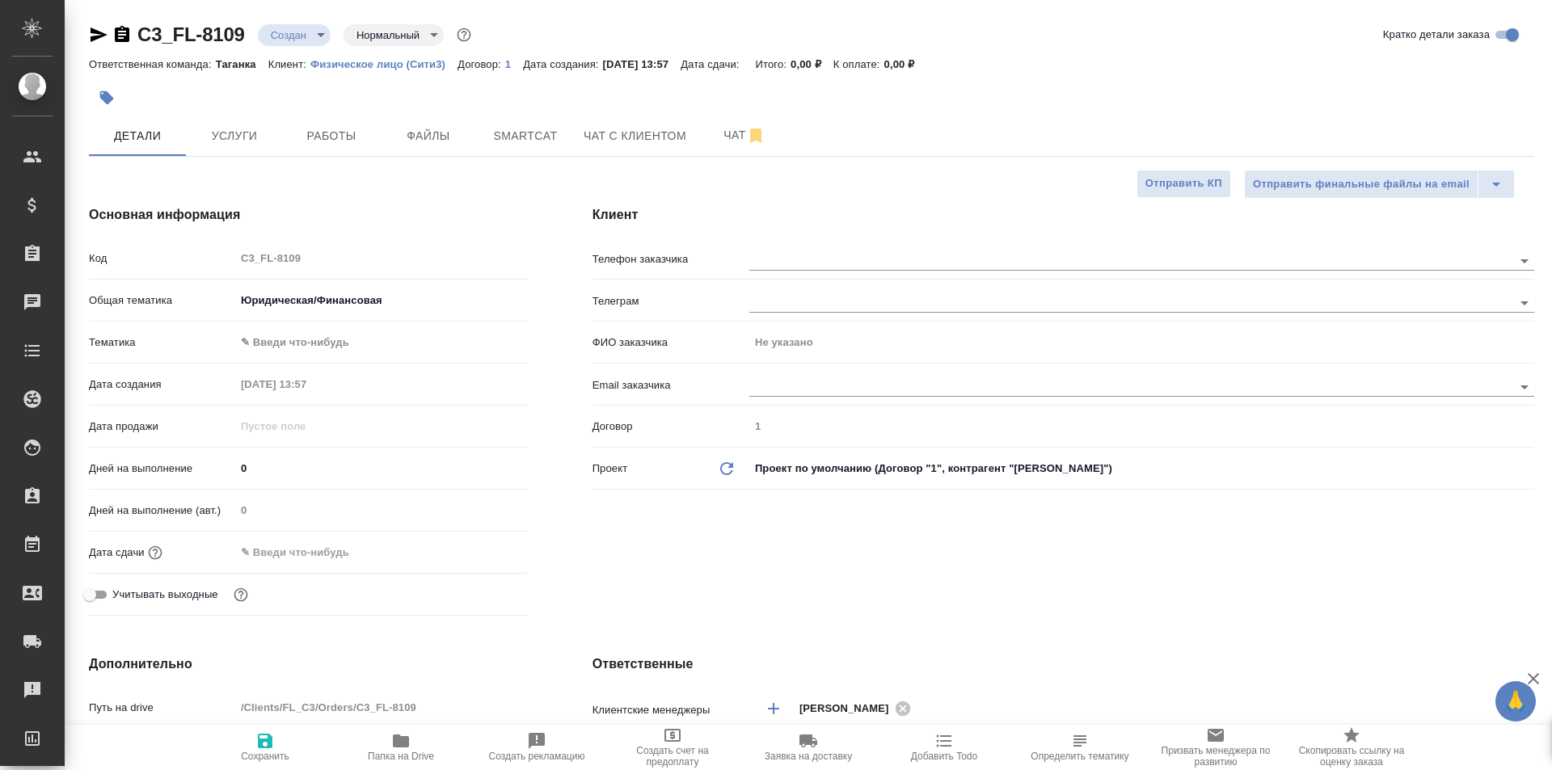
click at [314, 326] on div "Общая тематика Юридическая/Финансовая yr-fn" at bounding box center [308, 307] width 439 height 42
click at [314, 331] on body "🙏 .cls-1 fill:#fff; AWATERA Galisheva [PERSON_NAME] Спецификации Заказы 0 Чаты …" at bounding box center [776, 385] width 1552 height 770
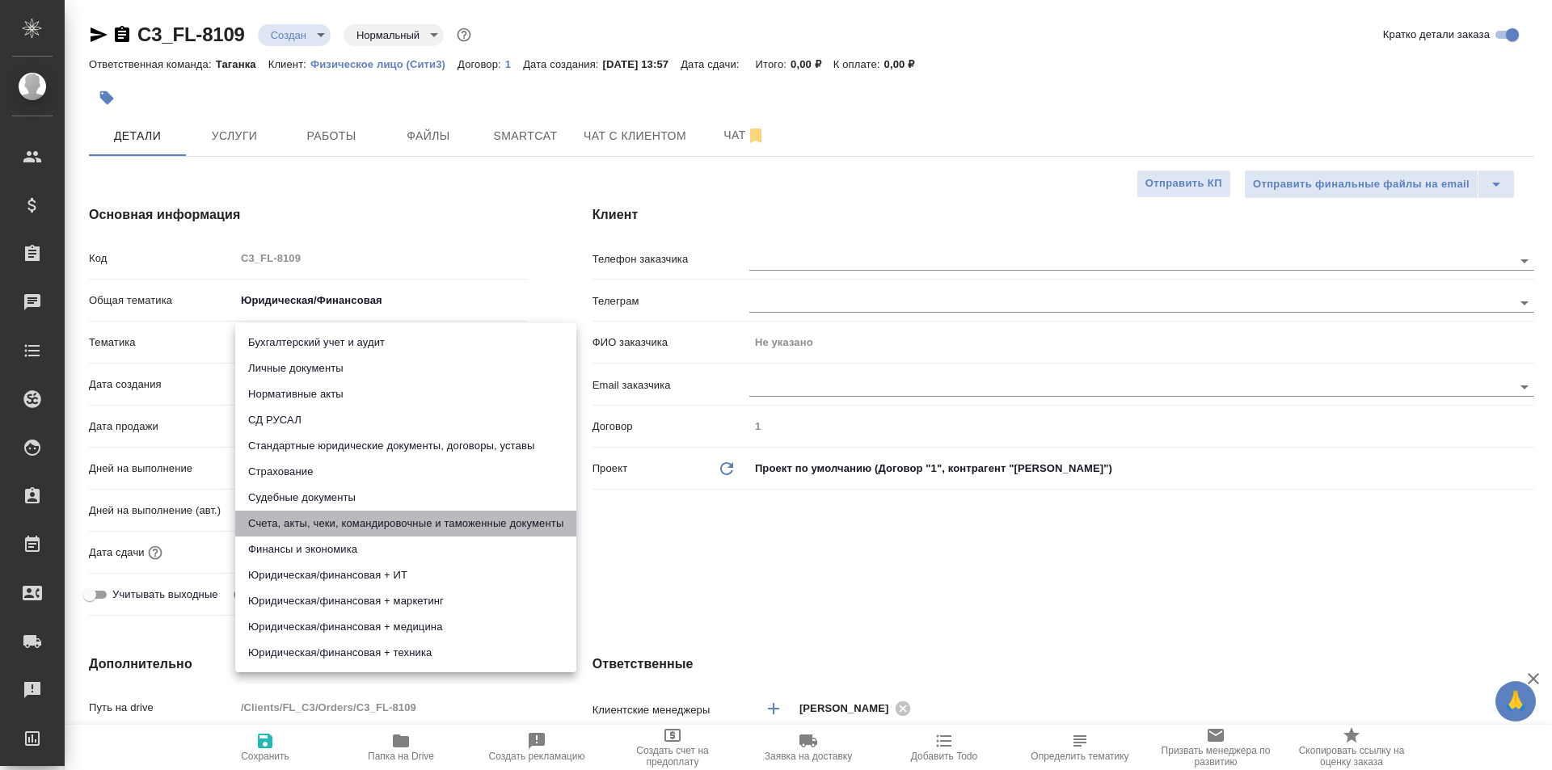
click at [398, 524] on li "Счета, акты, чеки, командировочные и таможенные документы" at bounding box center [405, 524] width 341 height 26
type textarea "x"
type input "5f647205b73bc97568ca66c0"
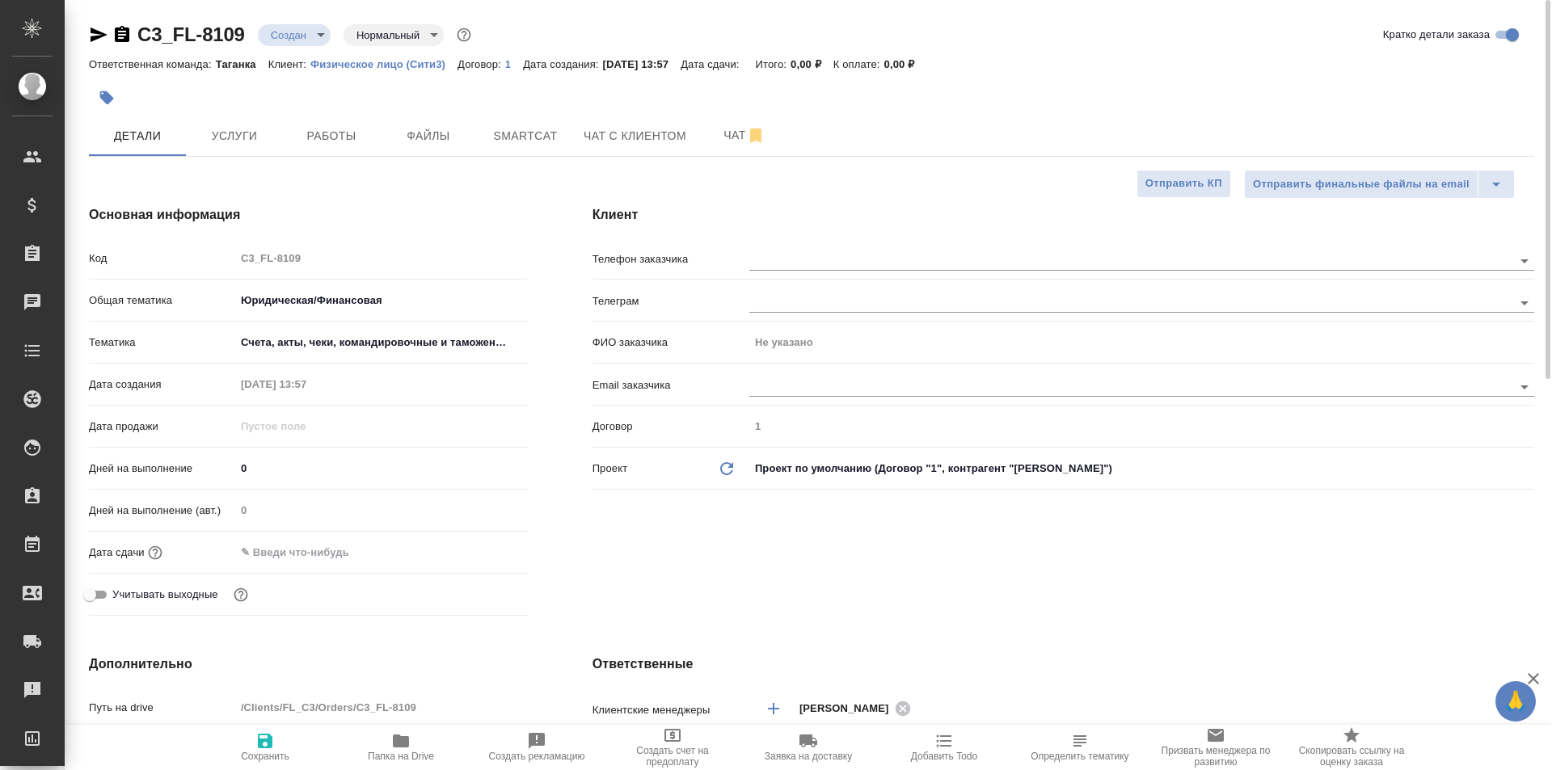
click at [267, 747] on icon "button" at bounding box center [265, 741] width 15 height 15
type textarea "x"
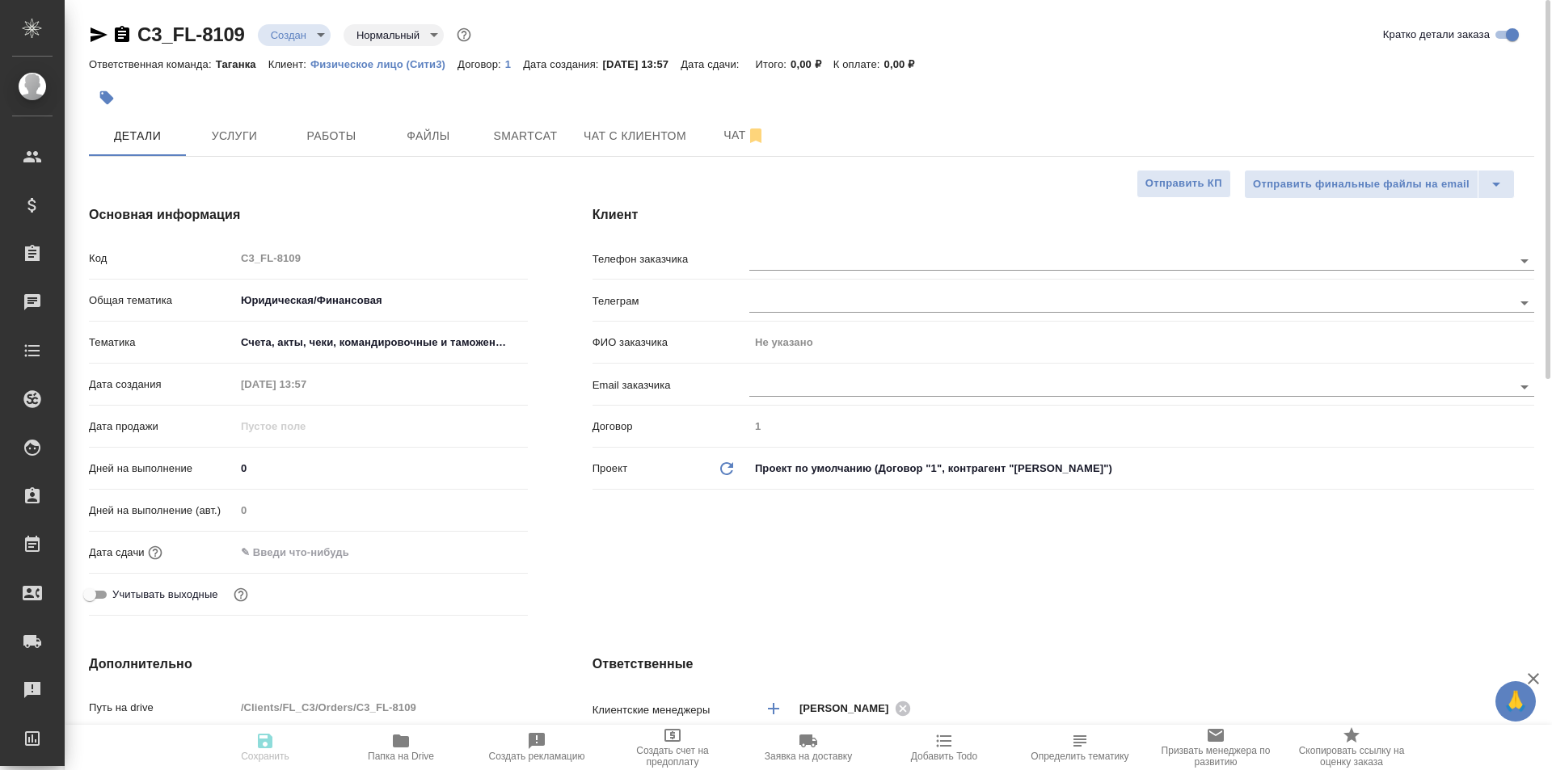
type textarea "x"
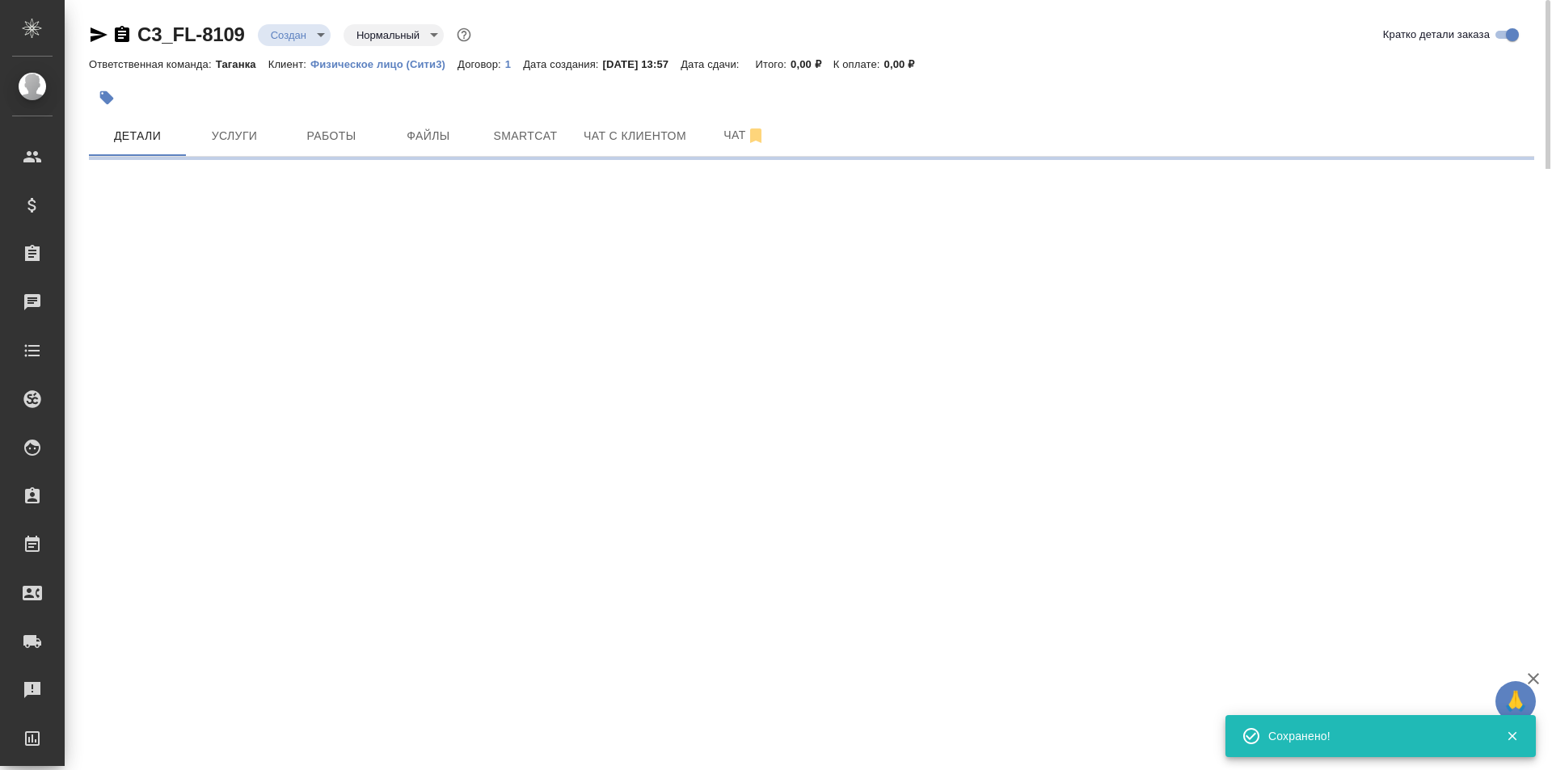
select select "RU"
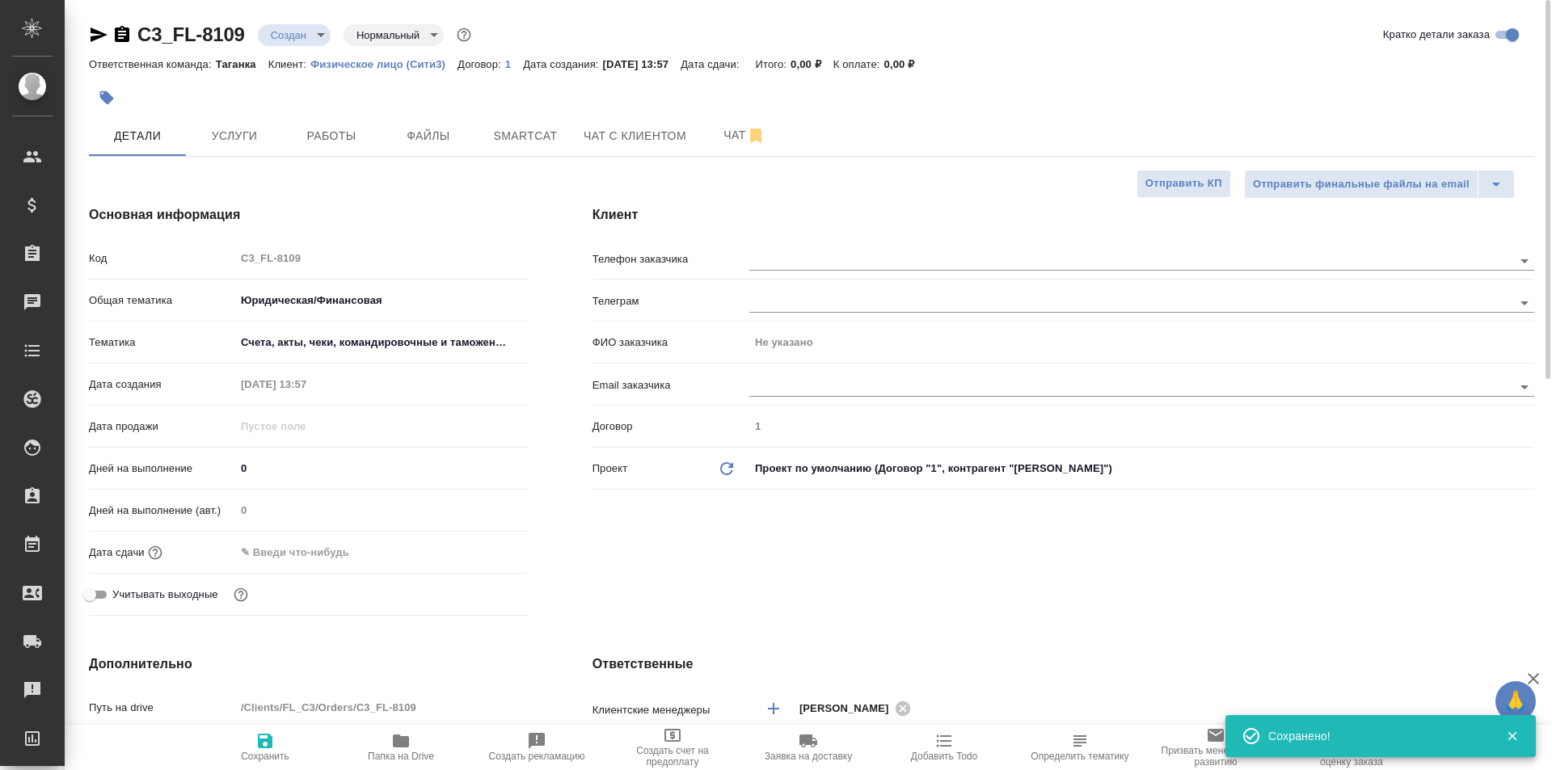
type textarea "x"
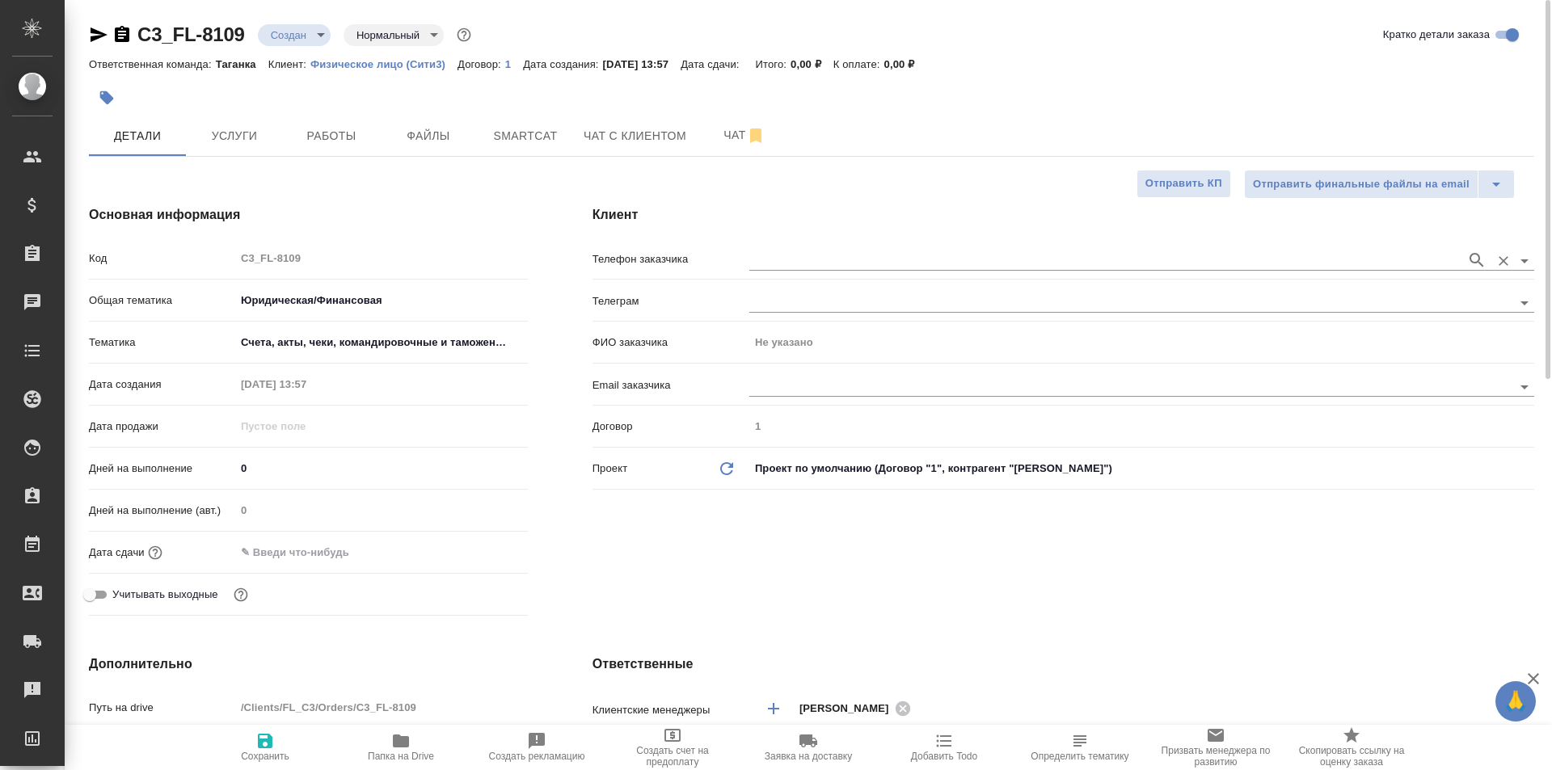
click at [815, 253] on input "text" at bounding box center [1103, 260] width 709 height 19
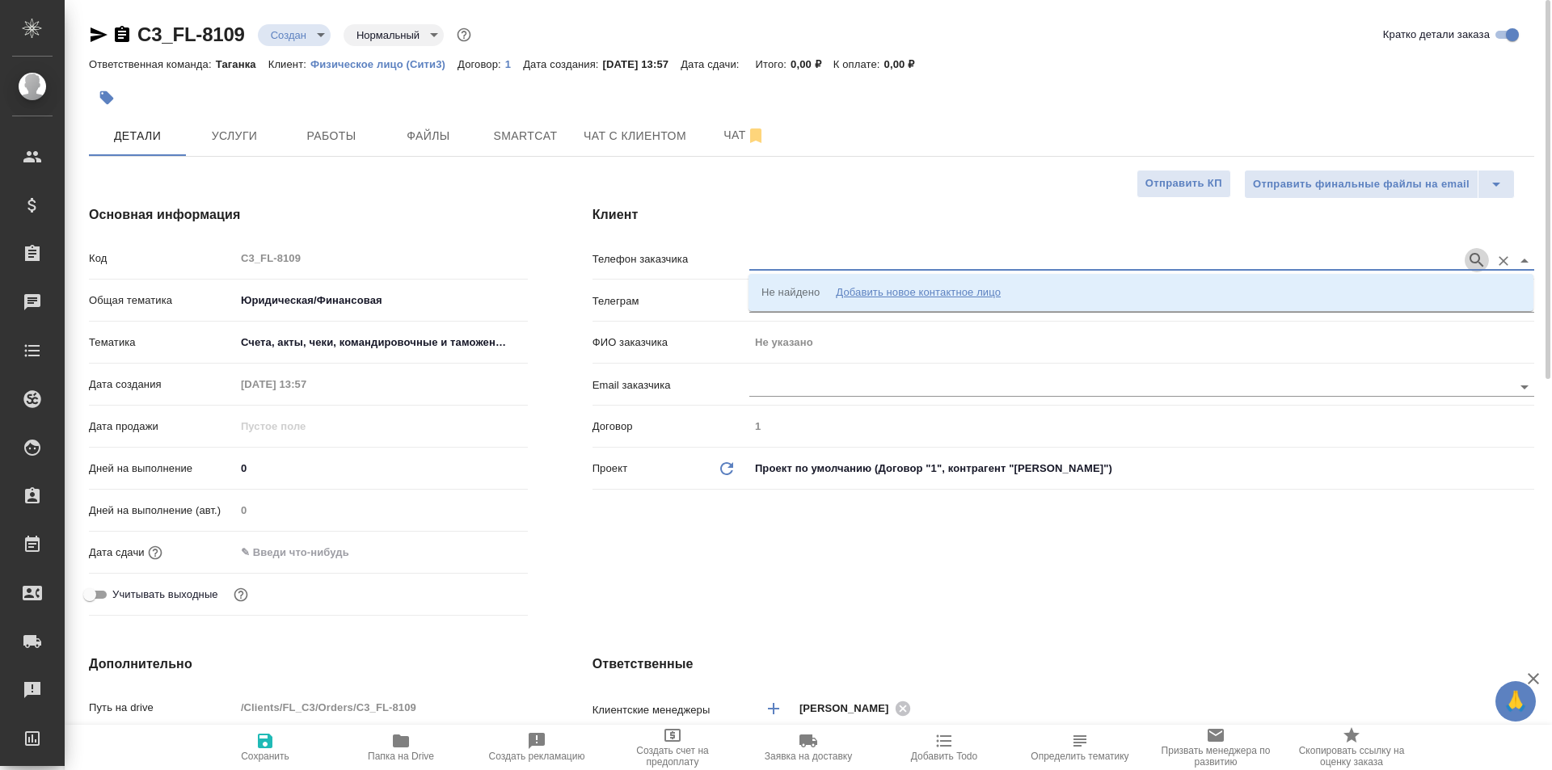
click at [1476, 260] on icon "button" at bounding box center [1476, 260] width 19 height 19
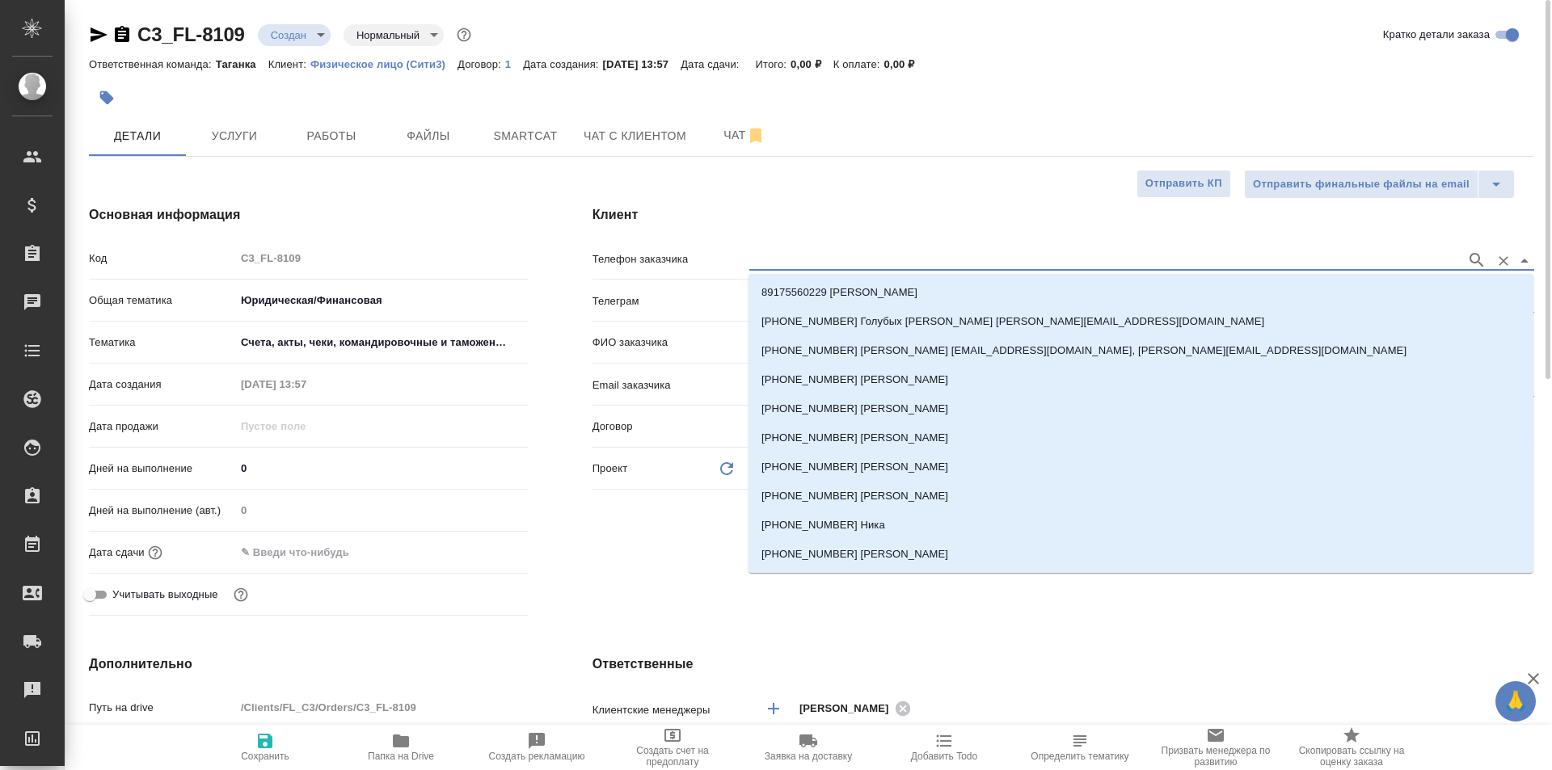
paste input "[PHONE_NUMBER]"
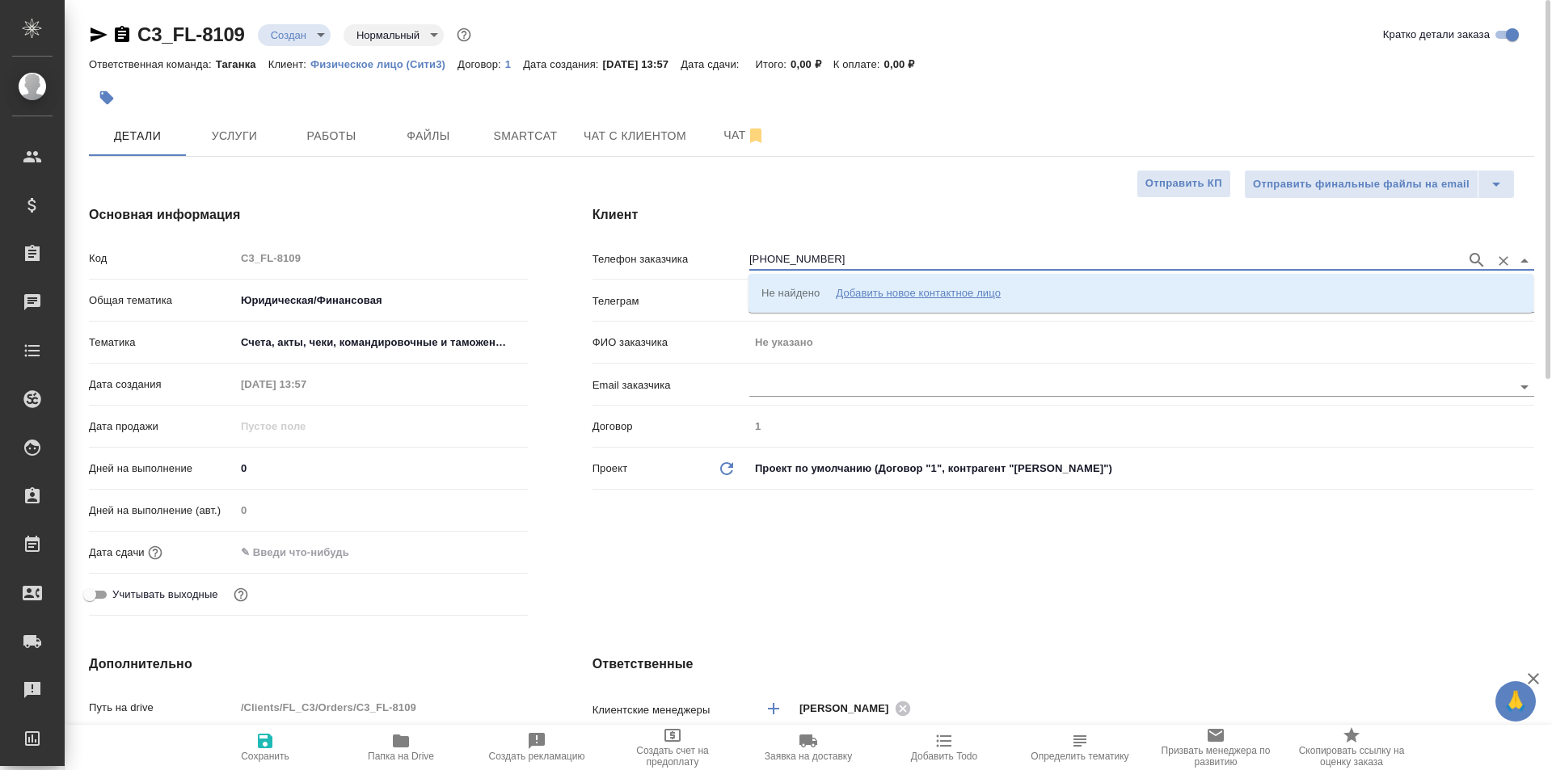
drag, startPoint x: 840, startPoint y: 256, endPoint x: 752, endPoint y: 269, distance: 88.2
click at [752, 269] on input "[PHONE_NUMBER]" at bounding box center [1103, 260] width 709 height 19
type input "+"
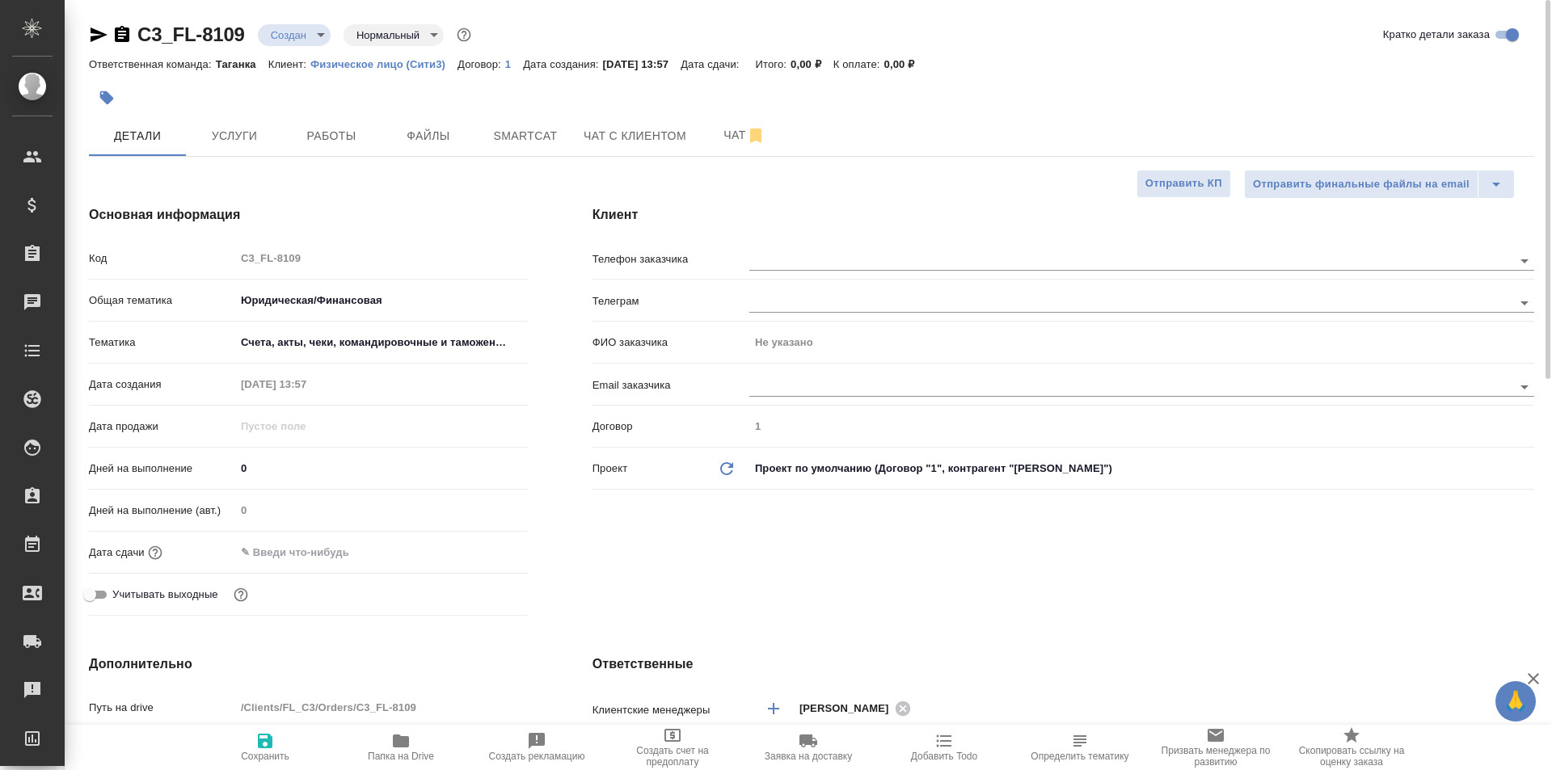
type textarea "x"
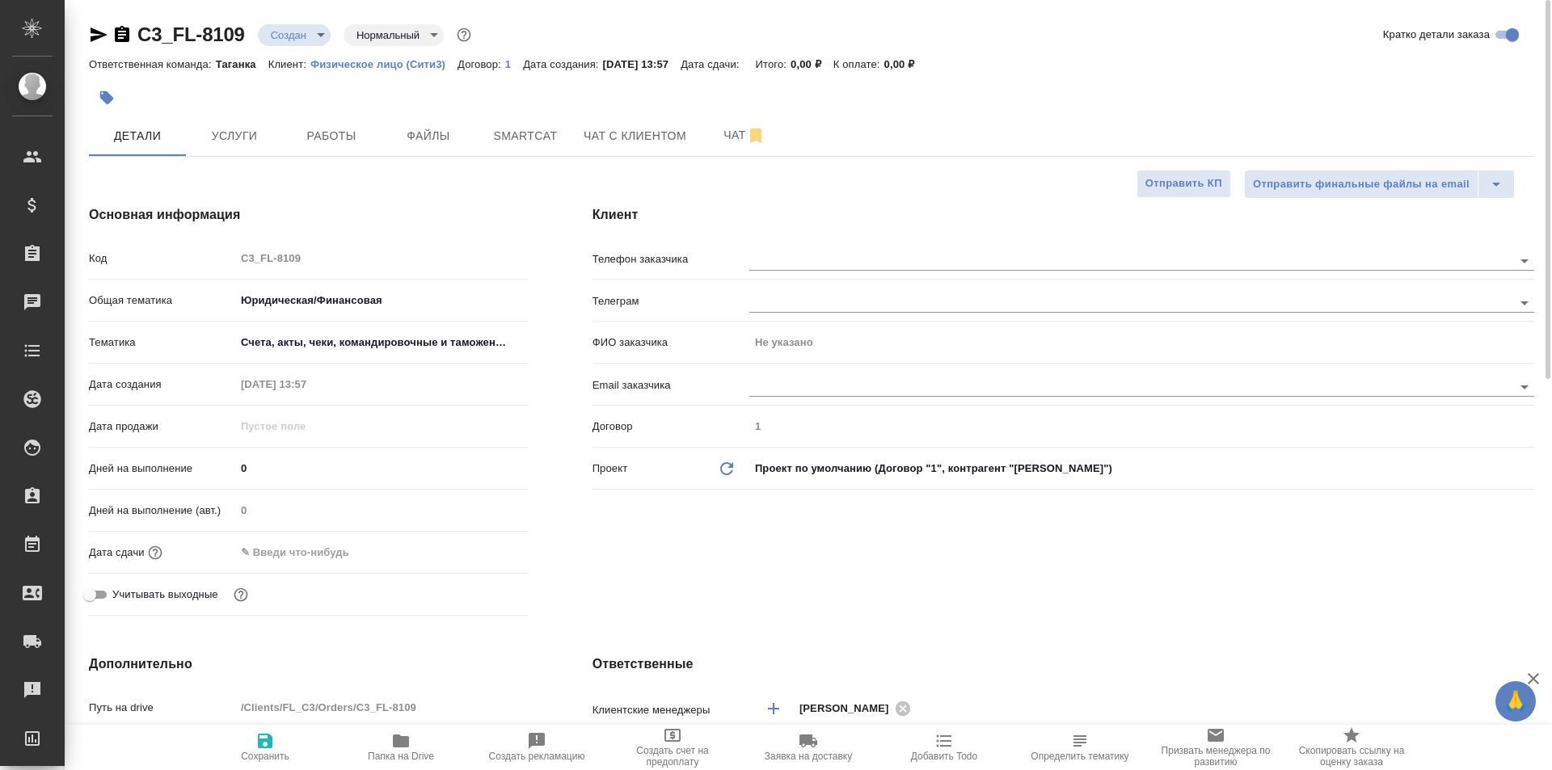
type textarea "x"
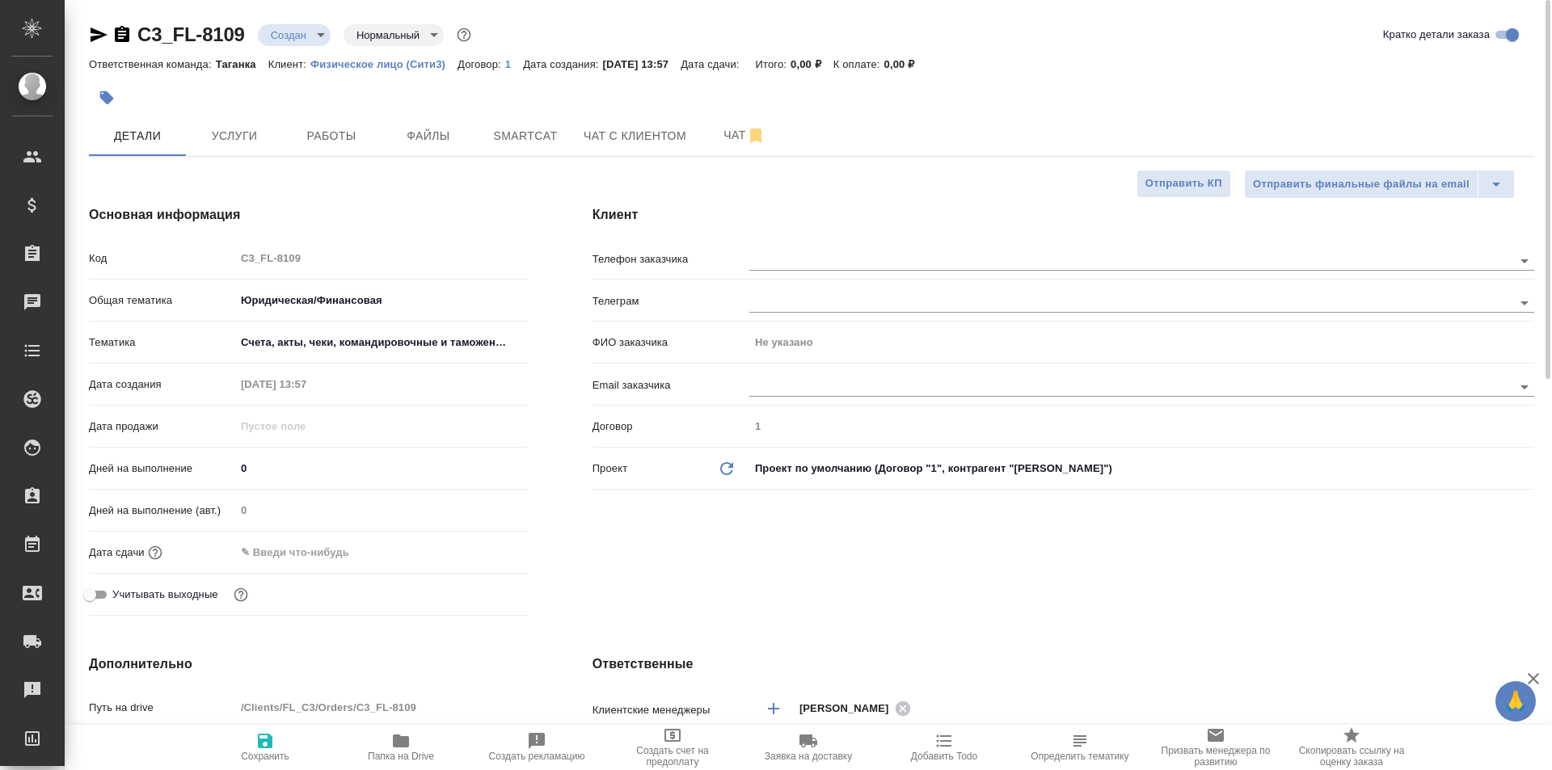
type textarea "x"
drag, startPoint x: 838, startPoint y: 398, endPoint x: 853, endPoint y: 383, distance: 20.6
click at [840, 396] on div at bounding box center [1141, 385] width 785 height 30
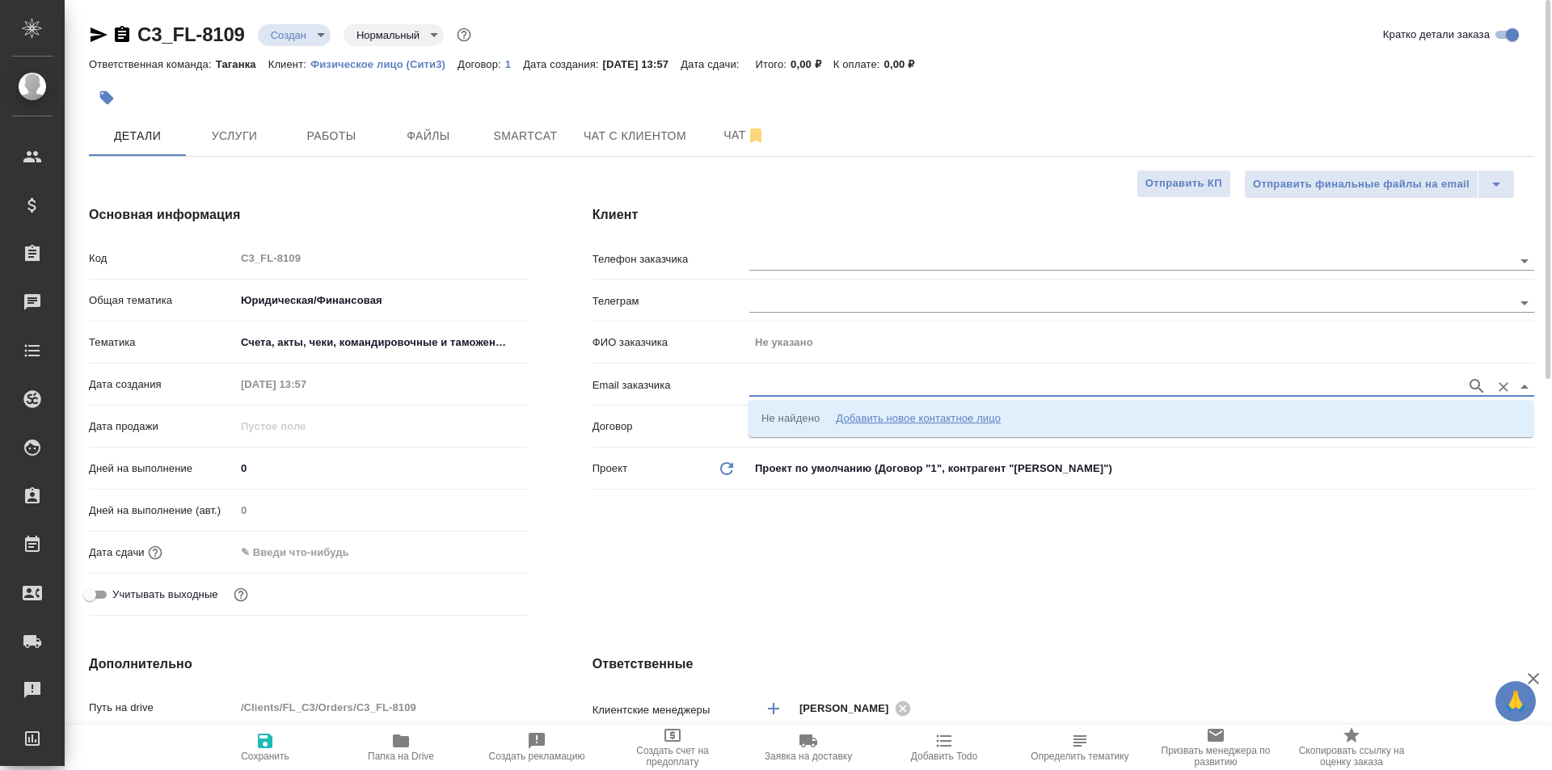
drag, startPoint x: 853, startPoint y: 383, endPoint x: 1455, endPoint y: 362, distance: 602.4
click at [858, 382] on input "text" at bounding box center [1103, 386] width 709 height 19
click at [1478, 387] on icon "button" at bounding box center [1476, 386] width 14 height 14
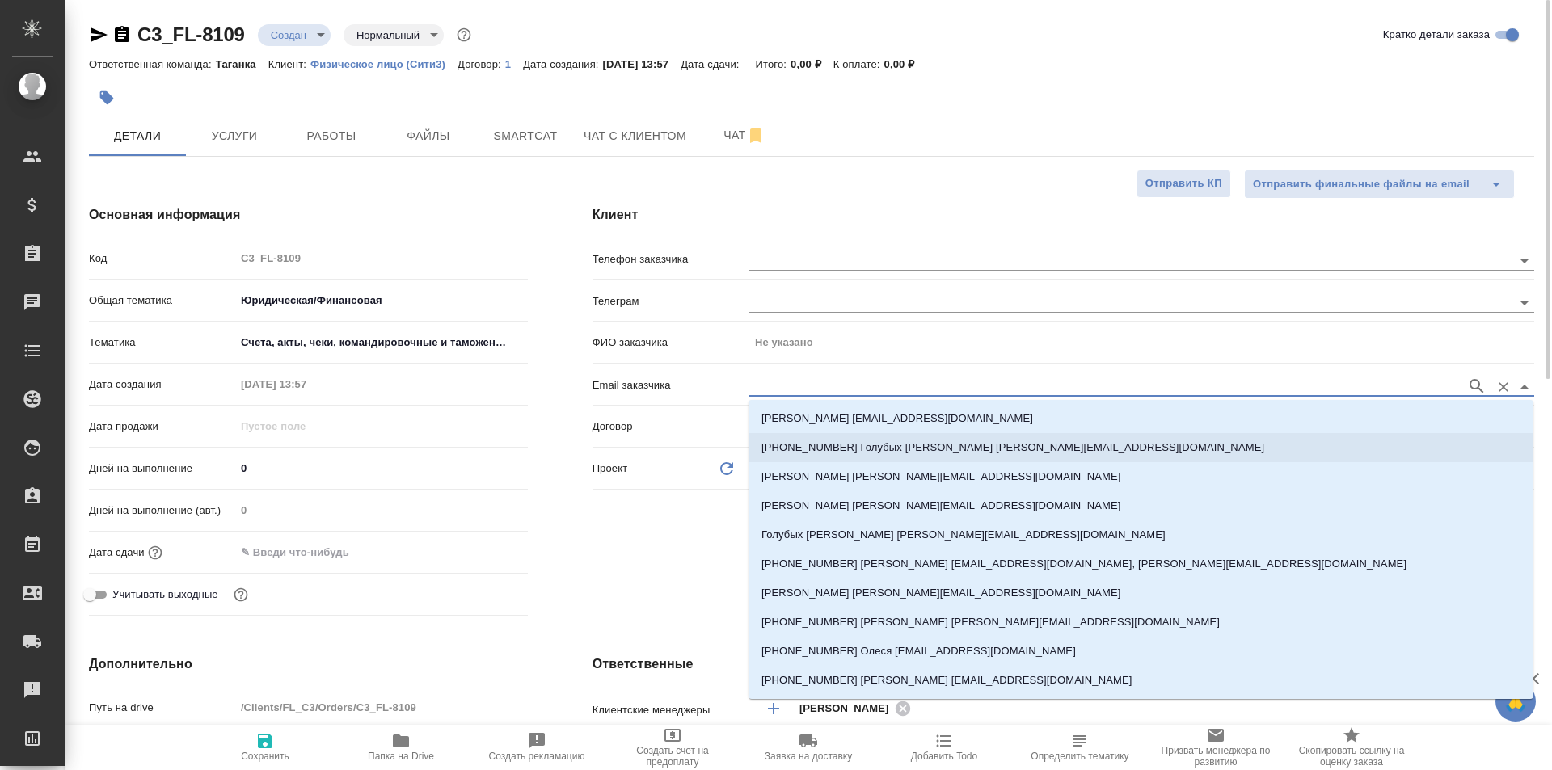
paste input "[PERSON_NAME][EMAIL_ADDRESS][DOMAIN_NAME]"
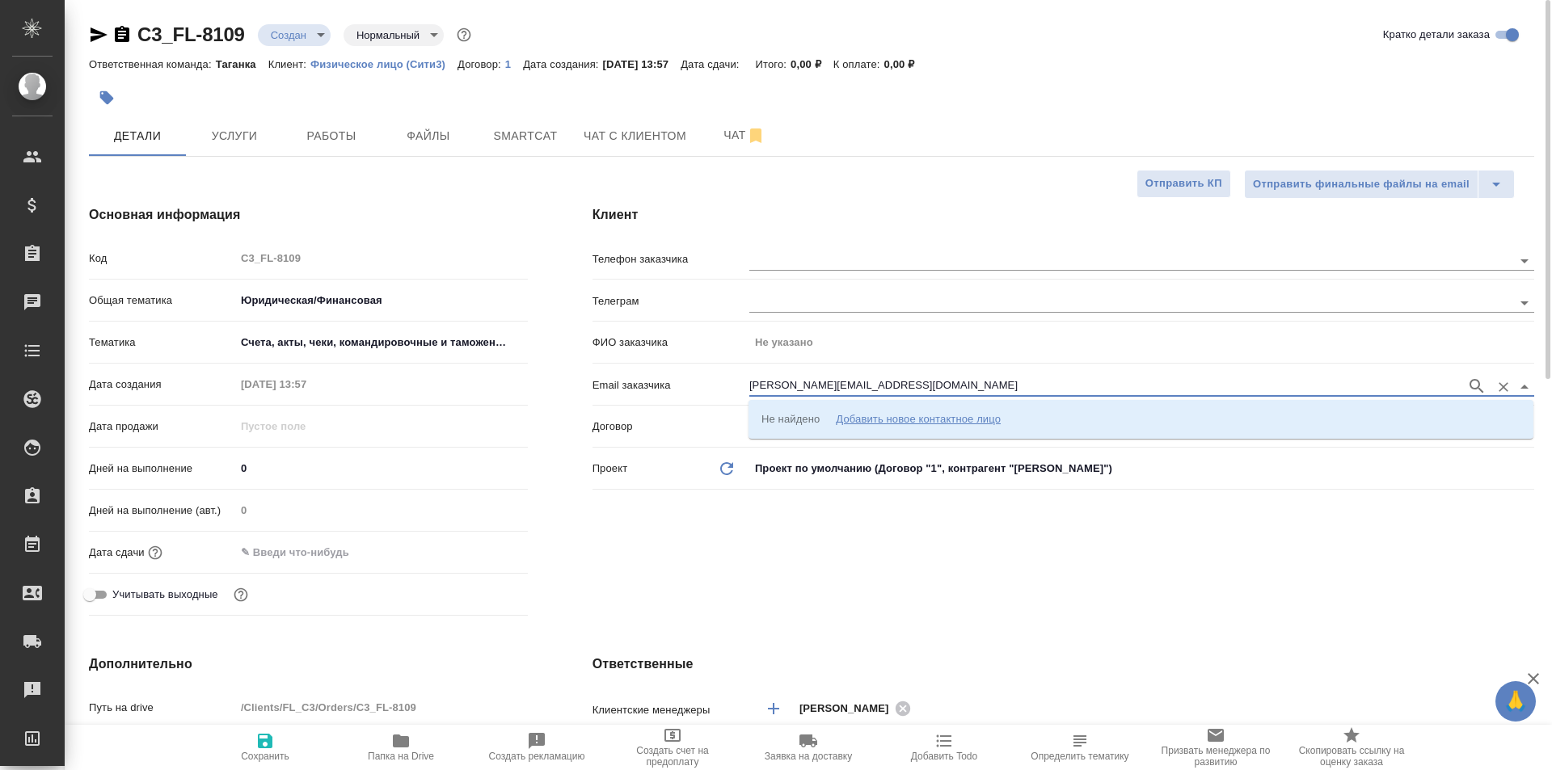
type input "[PERSON_NAME][EMAIL_ADDRESS][DOMAIN_NAME]"
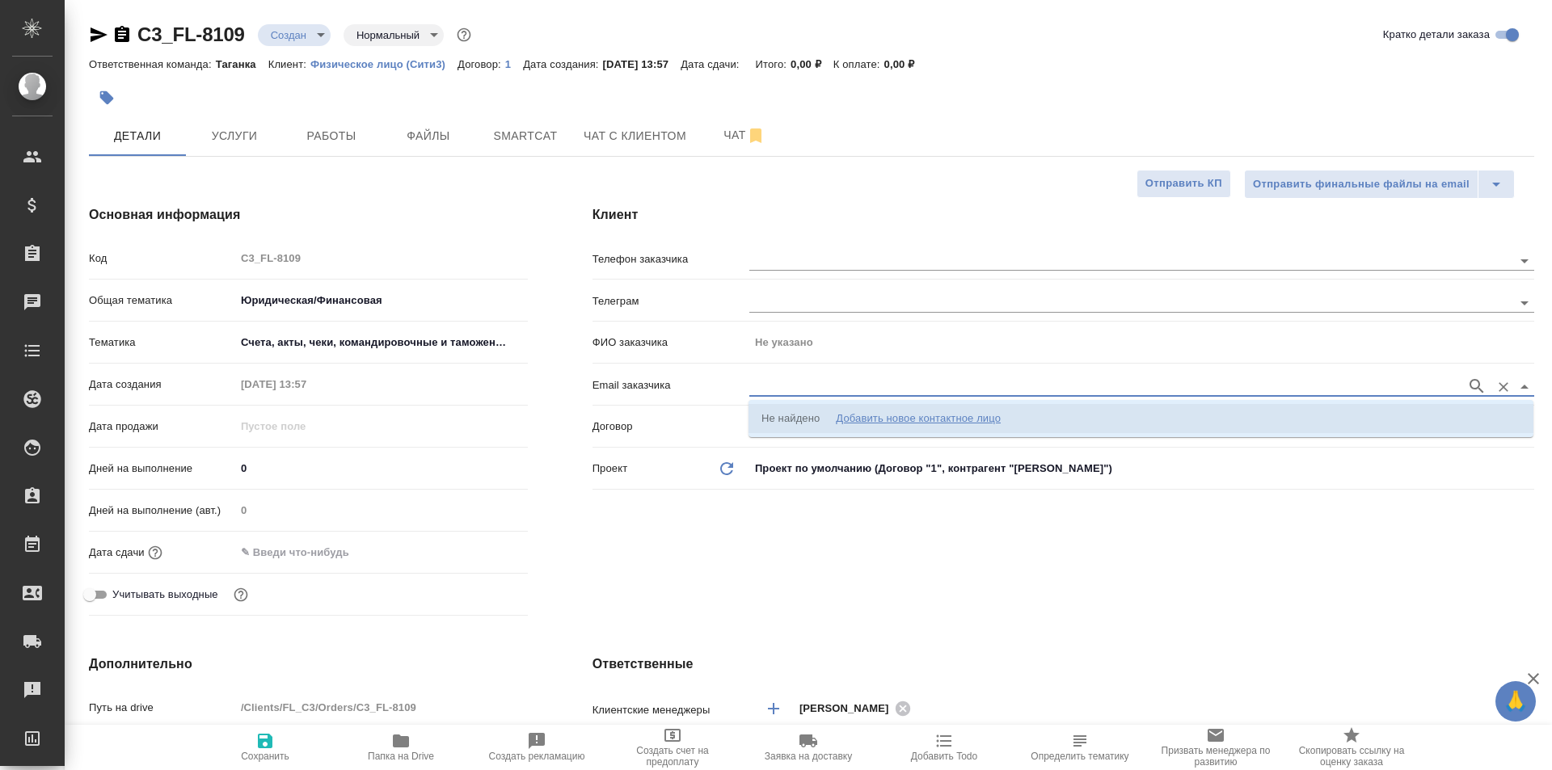
click at [941, 412] on div "Добавить новое контактное лицо" at bounding box center [918, 419] width 165 height 16
type input "[PERSON_NAME][EMAIL_ADDRESS][DOMAIN_NAME]"
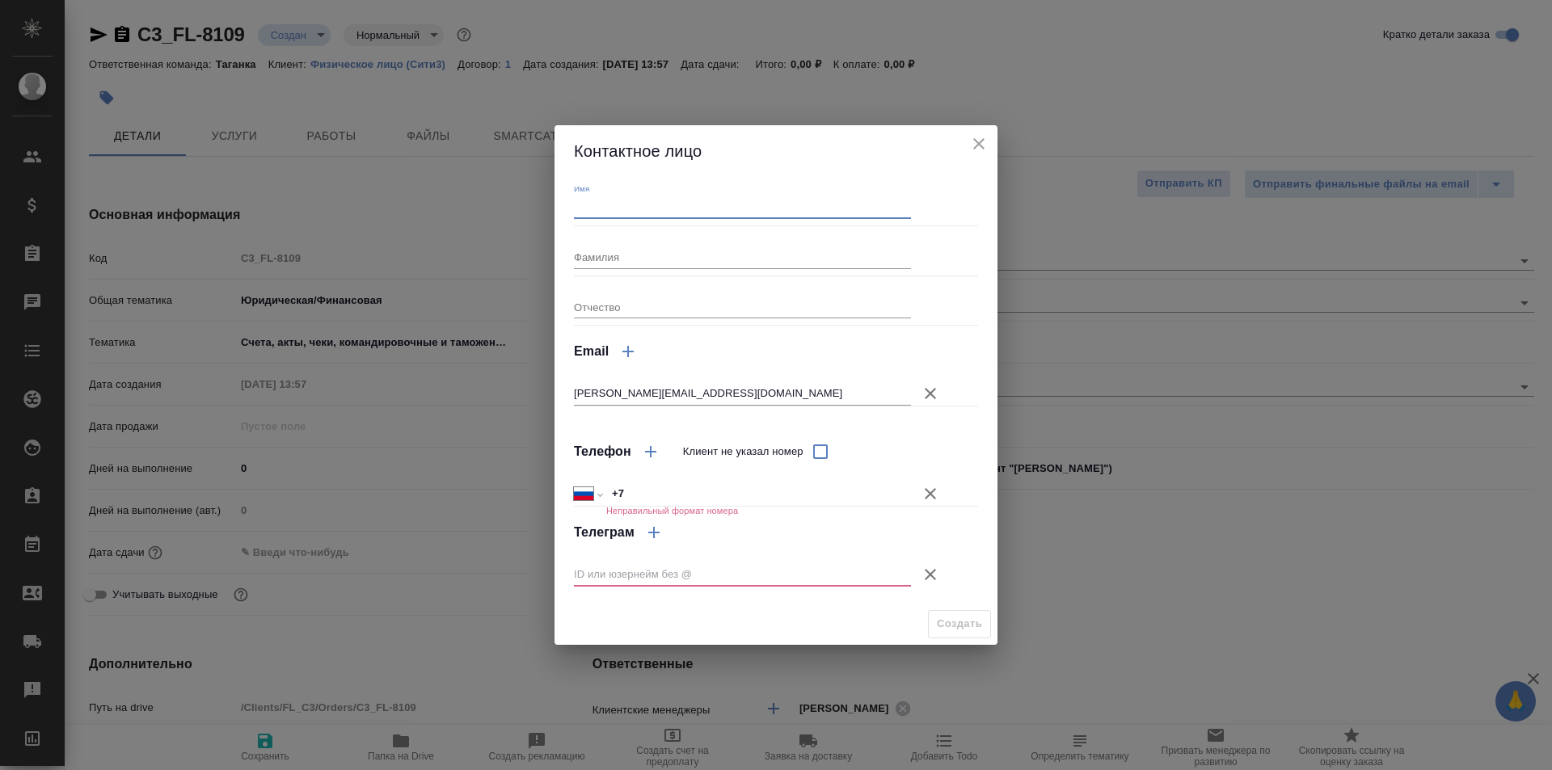
click at [649, 204] on input "Имя" at bounding box center [742, 207] width 337 height 23
type input "Руслан"
type textarea "x"
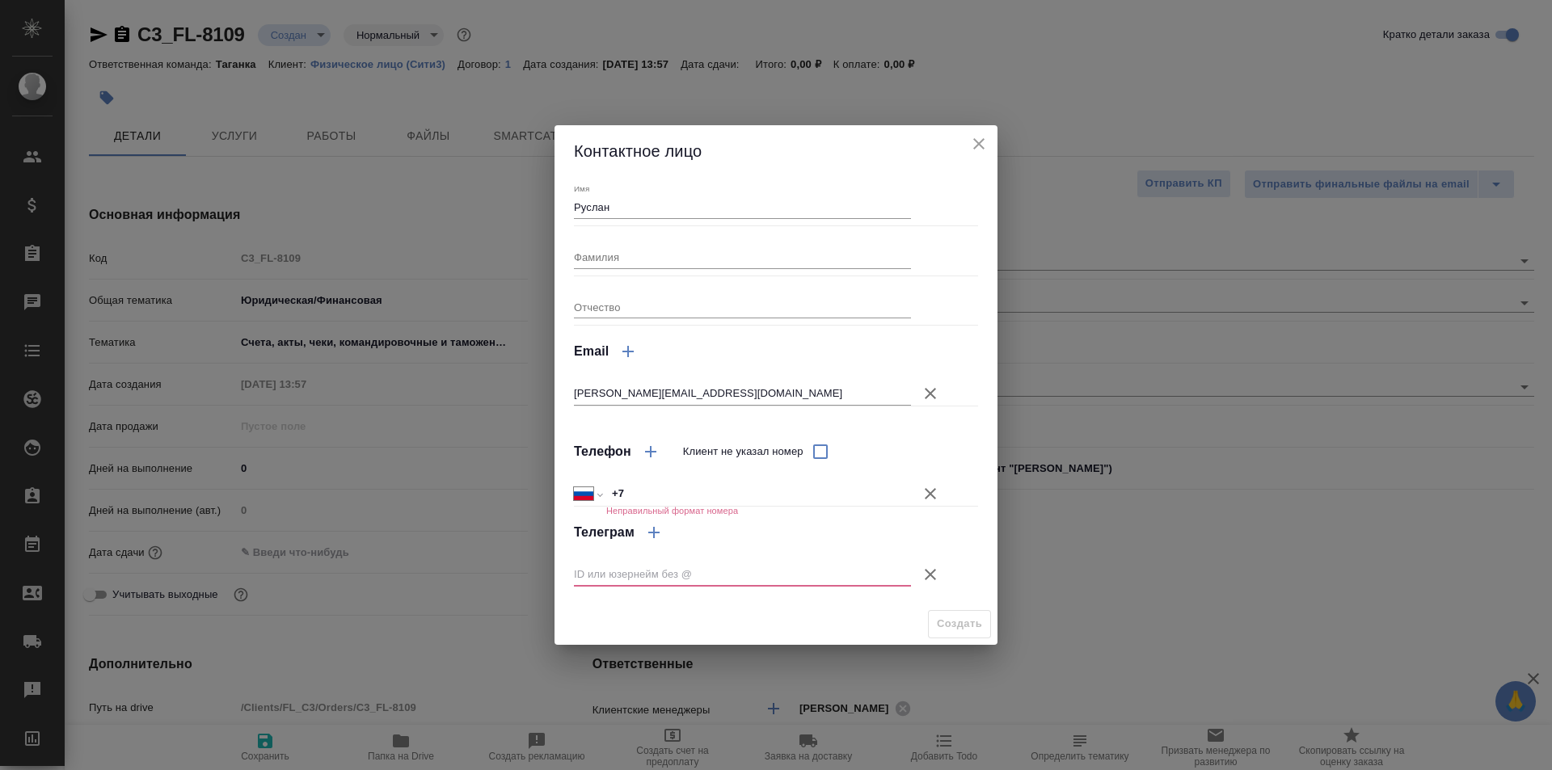
type textarea "x"
click at [679, 497] on input "+7" at bounding box center [758, 493] width 303 height 23
paste input "79877209000"
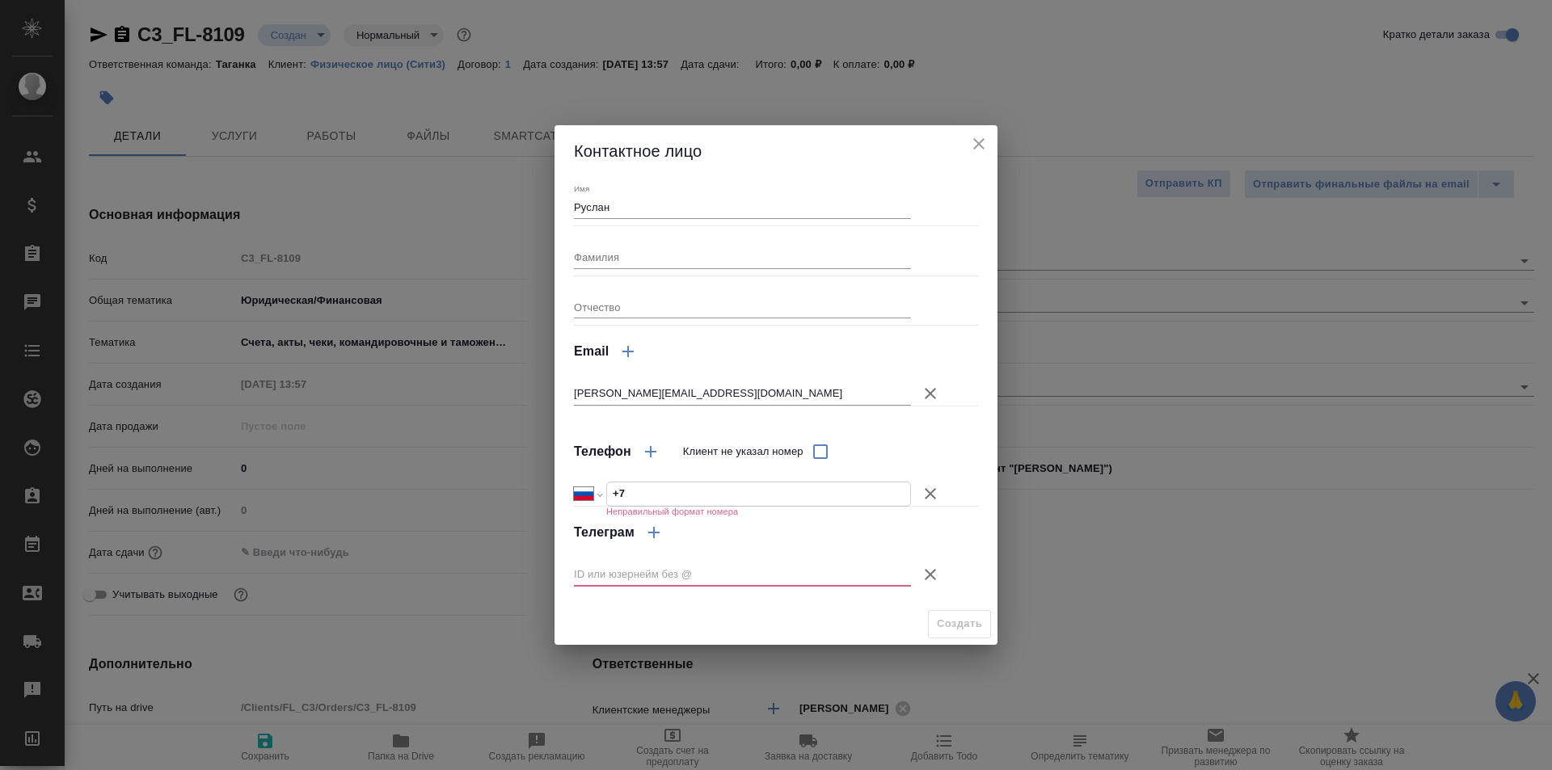
select select "KZ"
type input "[PHONE_NUMBER]"
click at [631, 489] on input "[PHONE_NUMBER]" at bounding box center [758, 493] width 303 height 23
select select "RU"
type input "[PHONE_NUMBER]"
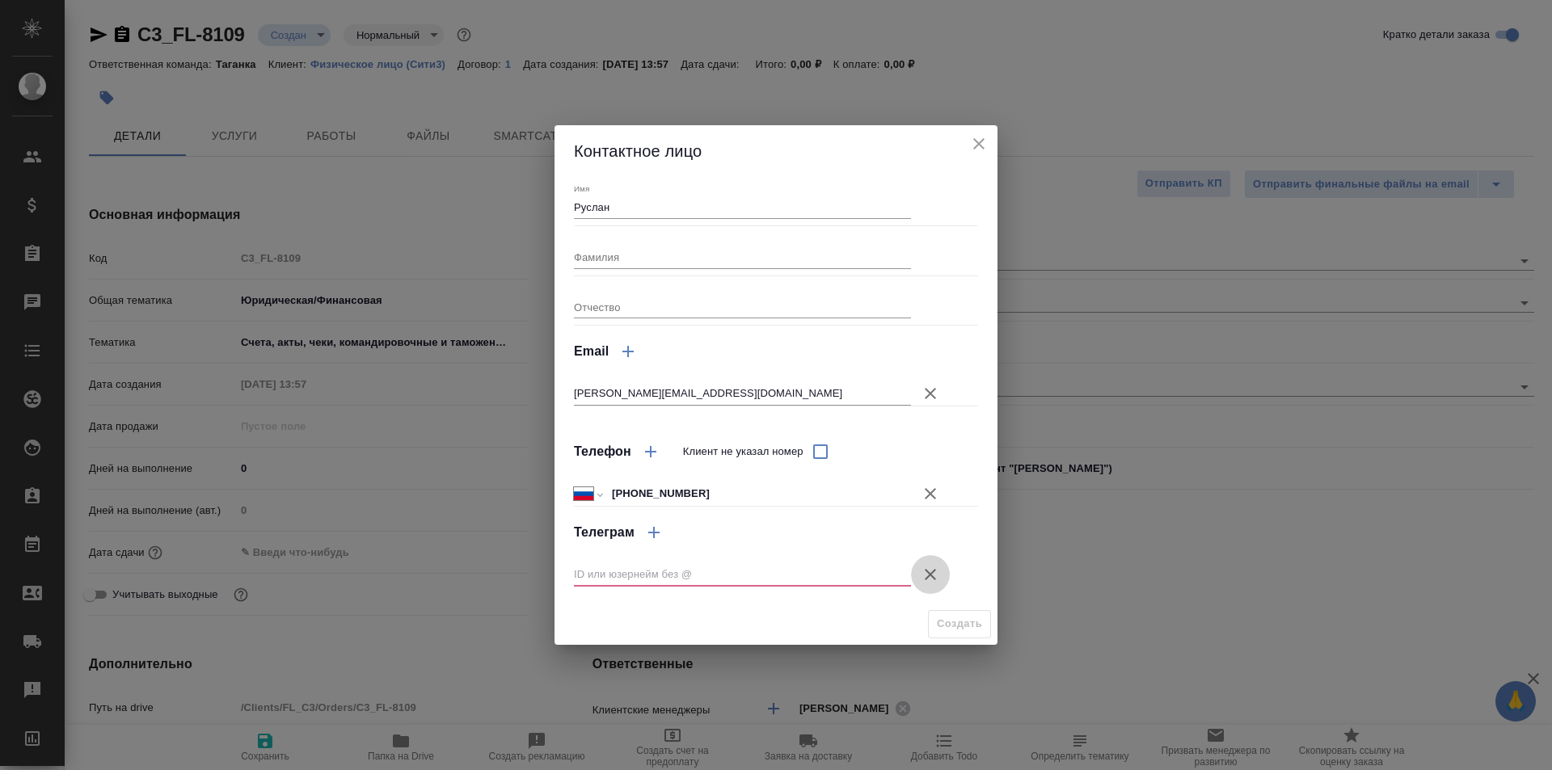
click at [933, 575] on icon "button" at bounding box center [929, 574] width 19 height 19
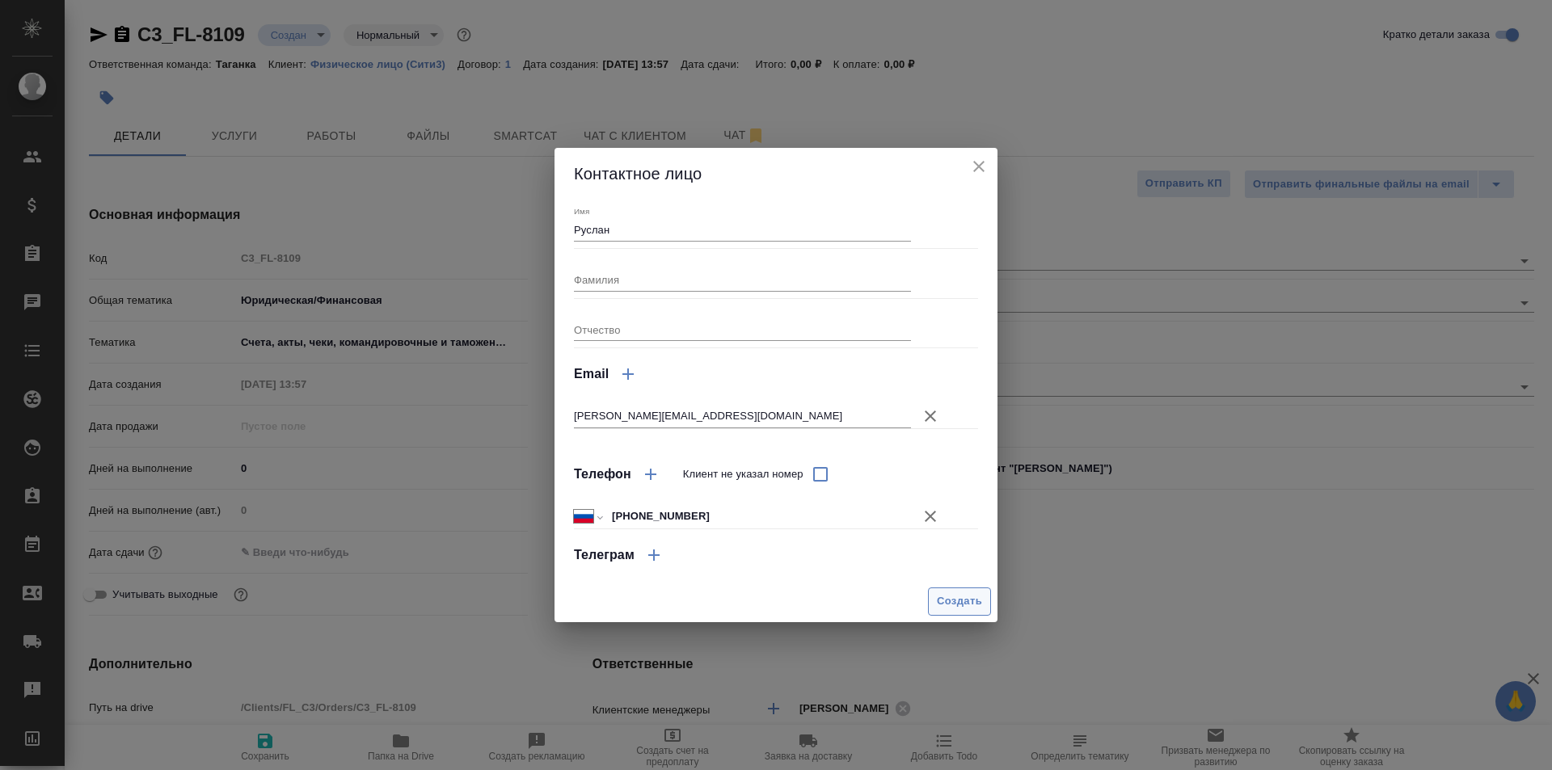
click at [967, 598] on span "Создать" at bounding box center [959, 601] width 45 height 19
type input "Руслан"
type textarea "x"
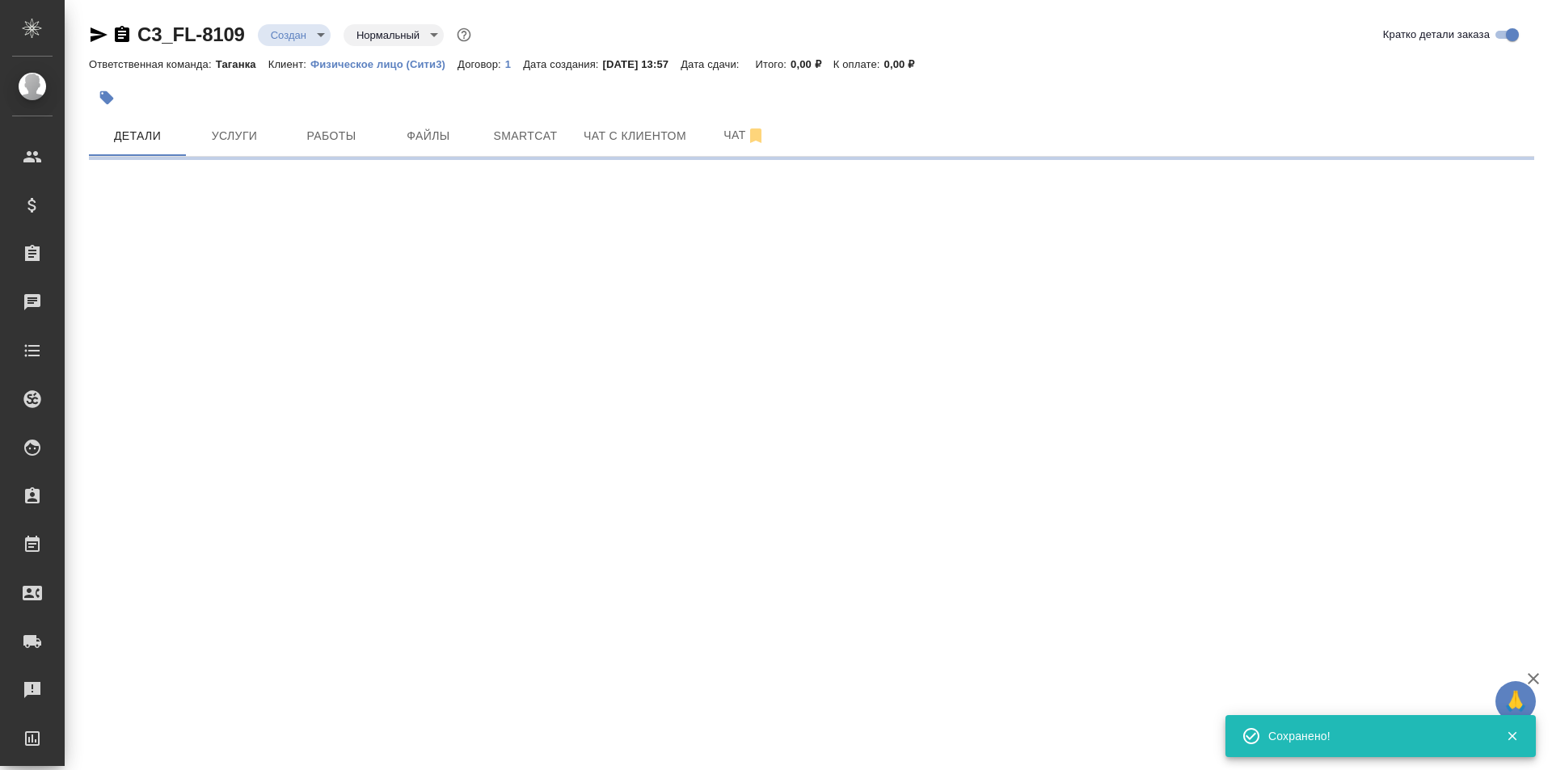
type input "holyTrinity"
select select "RU"
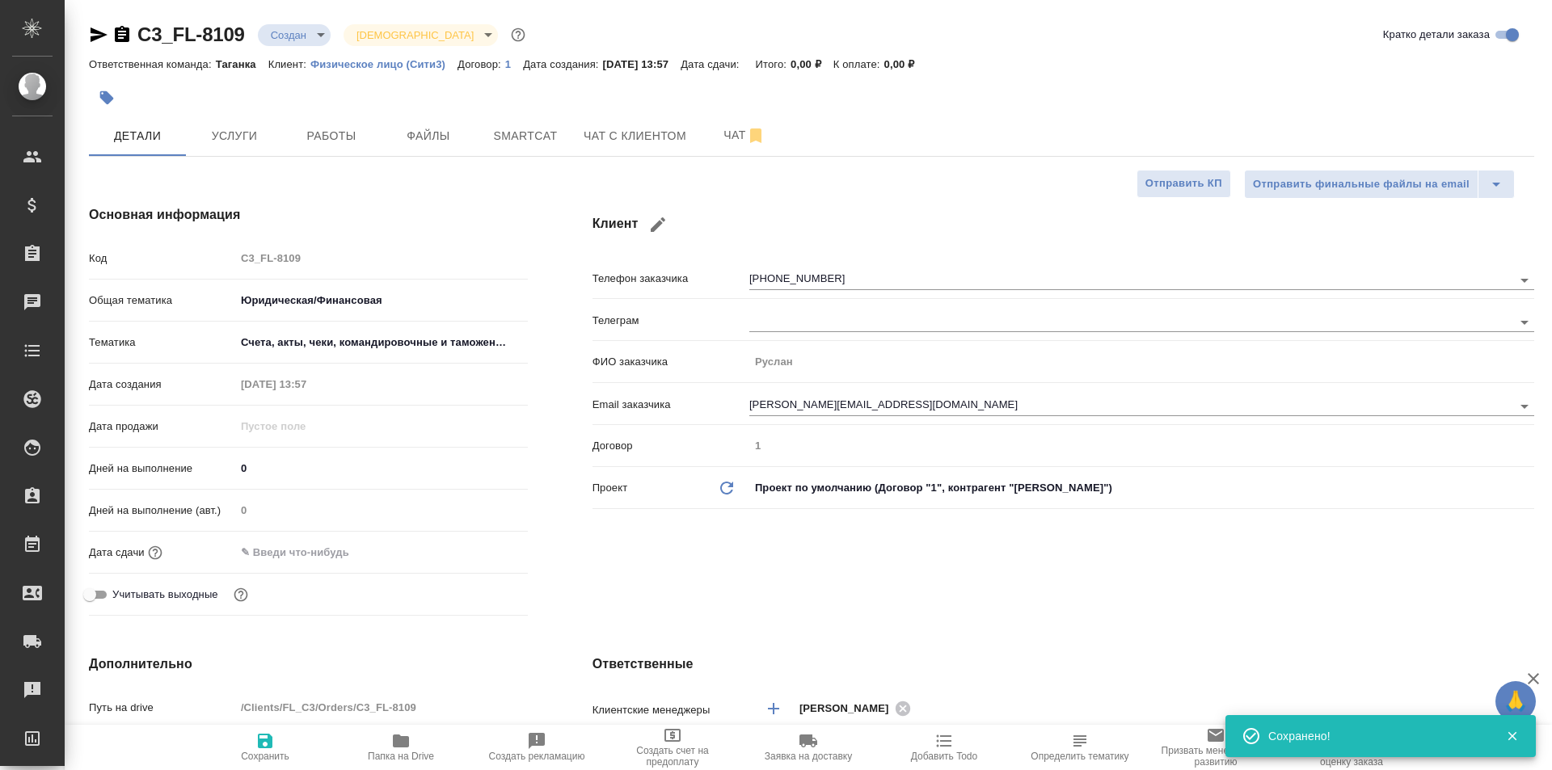
type textarea "x"
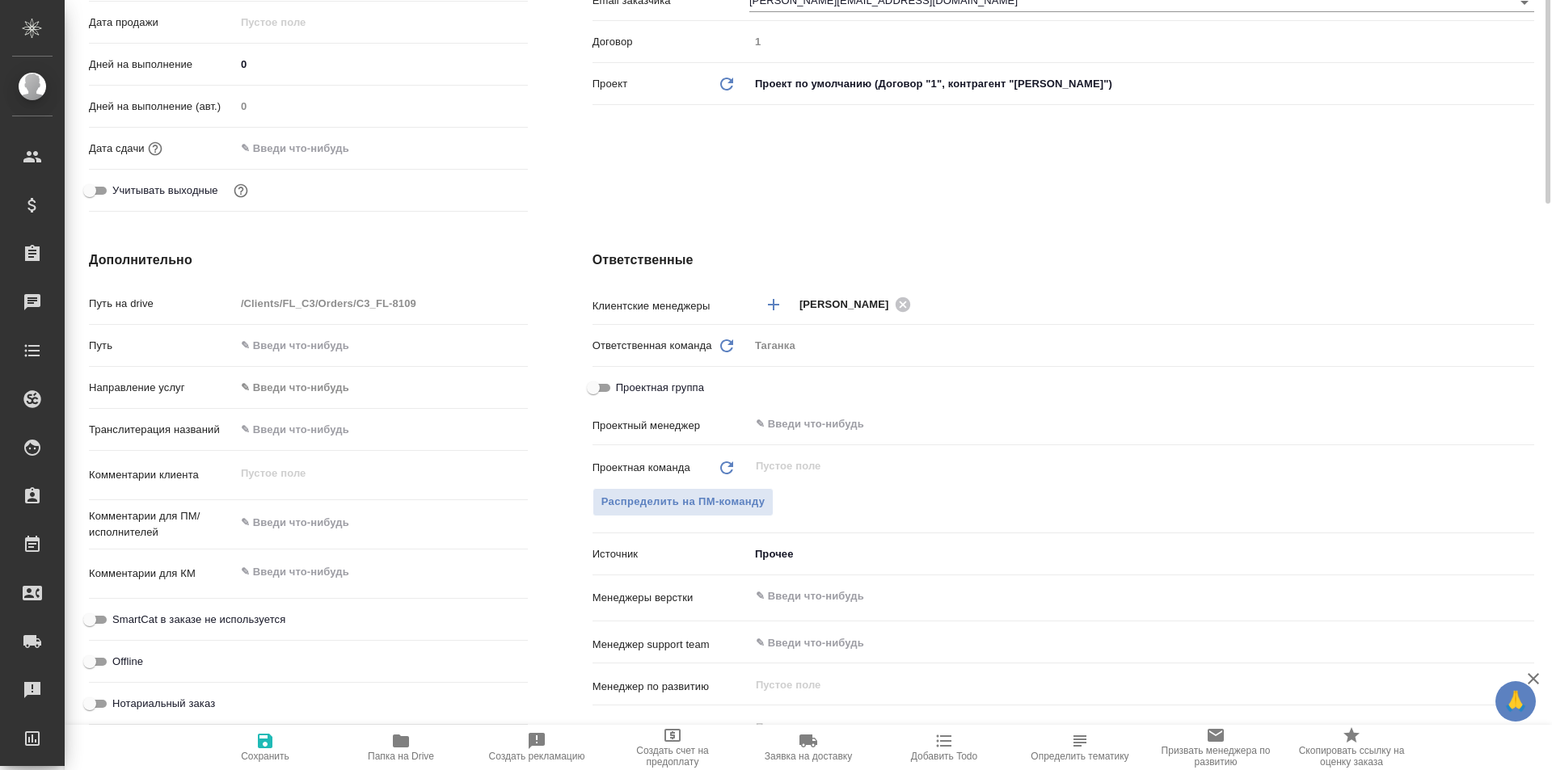
scroll to position [81, 0]
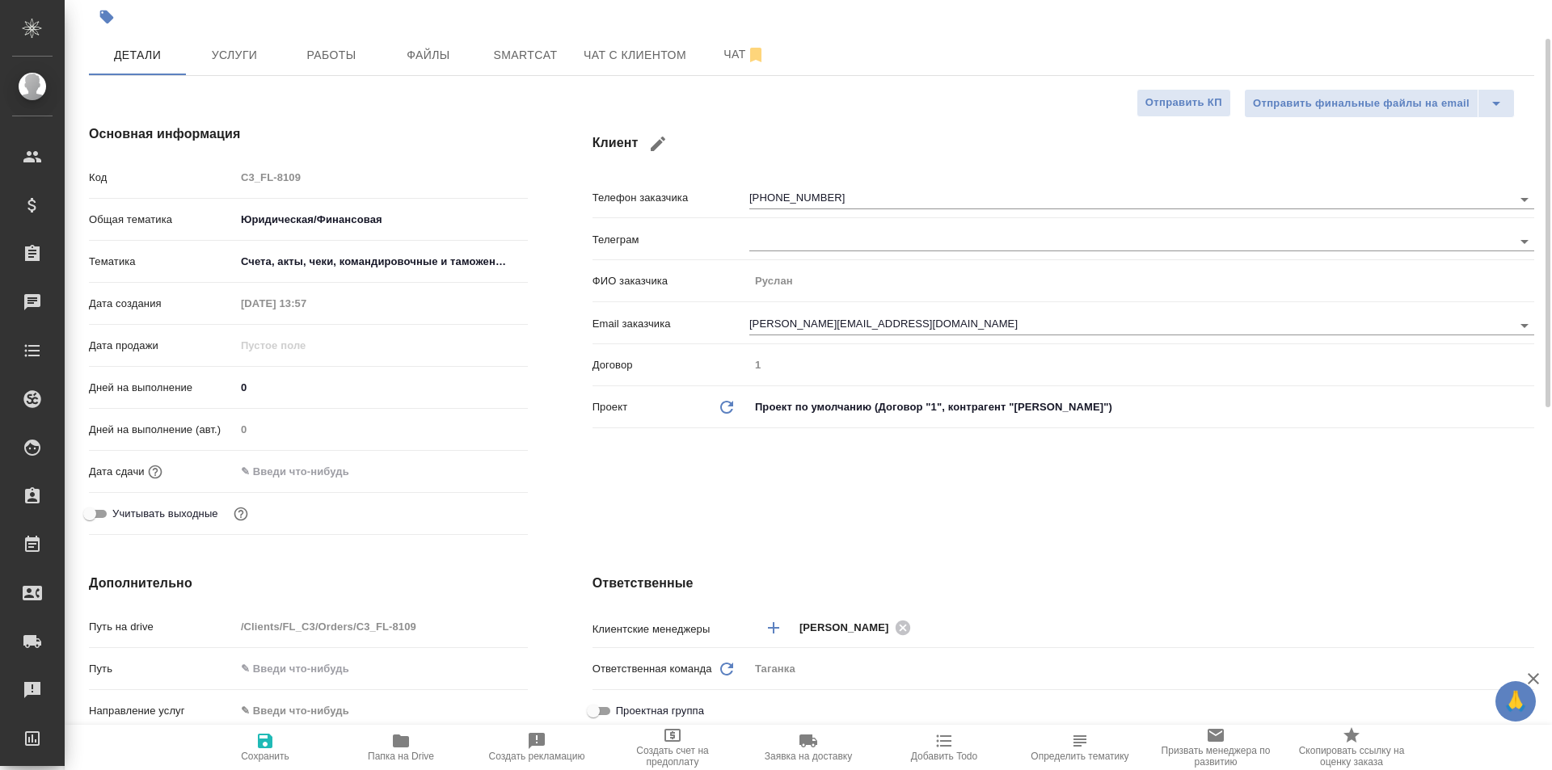
type textarea "x"
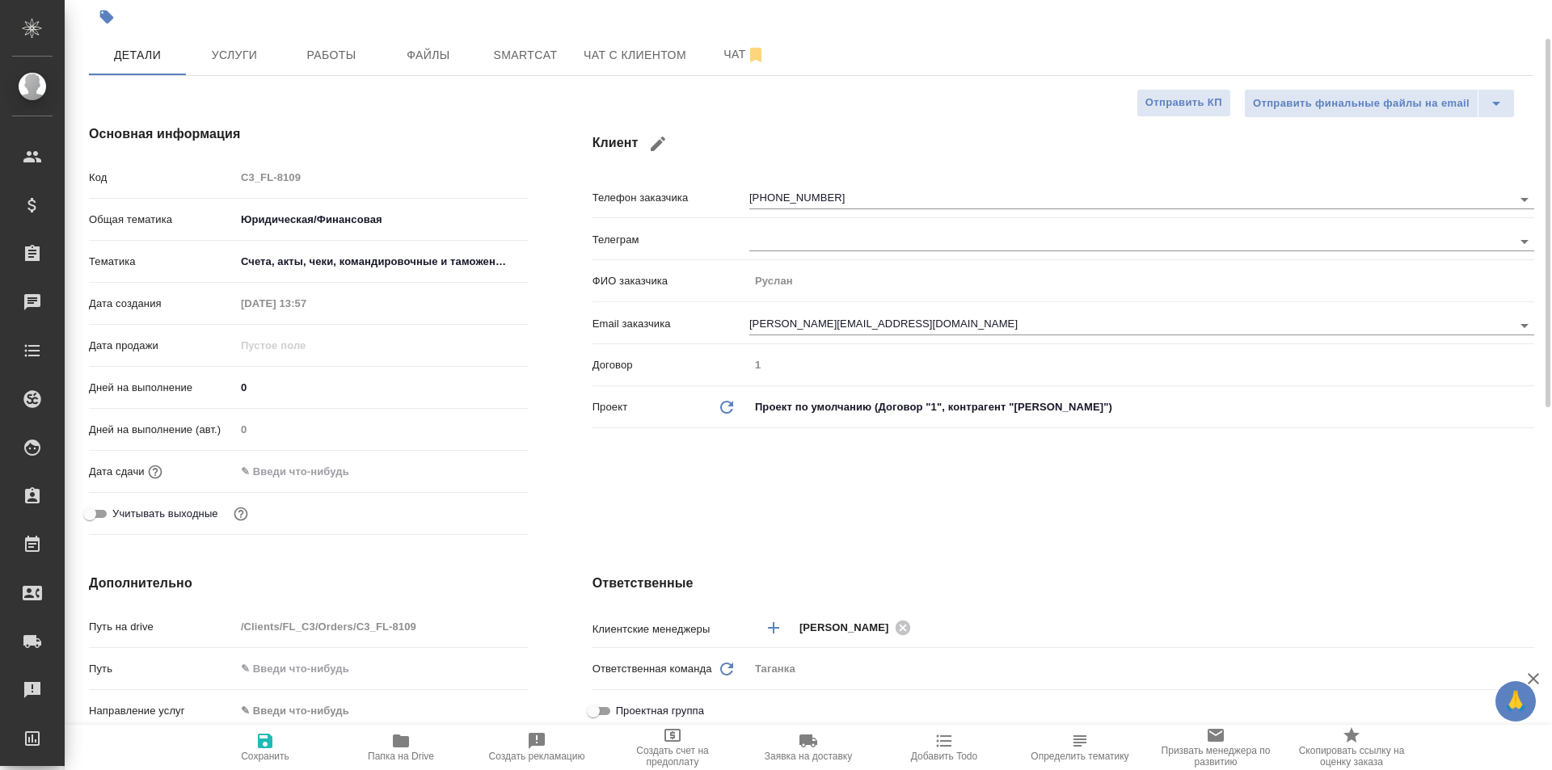
type textarea "x"
click at [406, 53] on span "Файлы" at bounding box center [429, 55] width 78 height 20
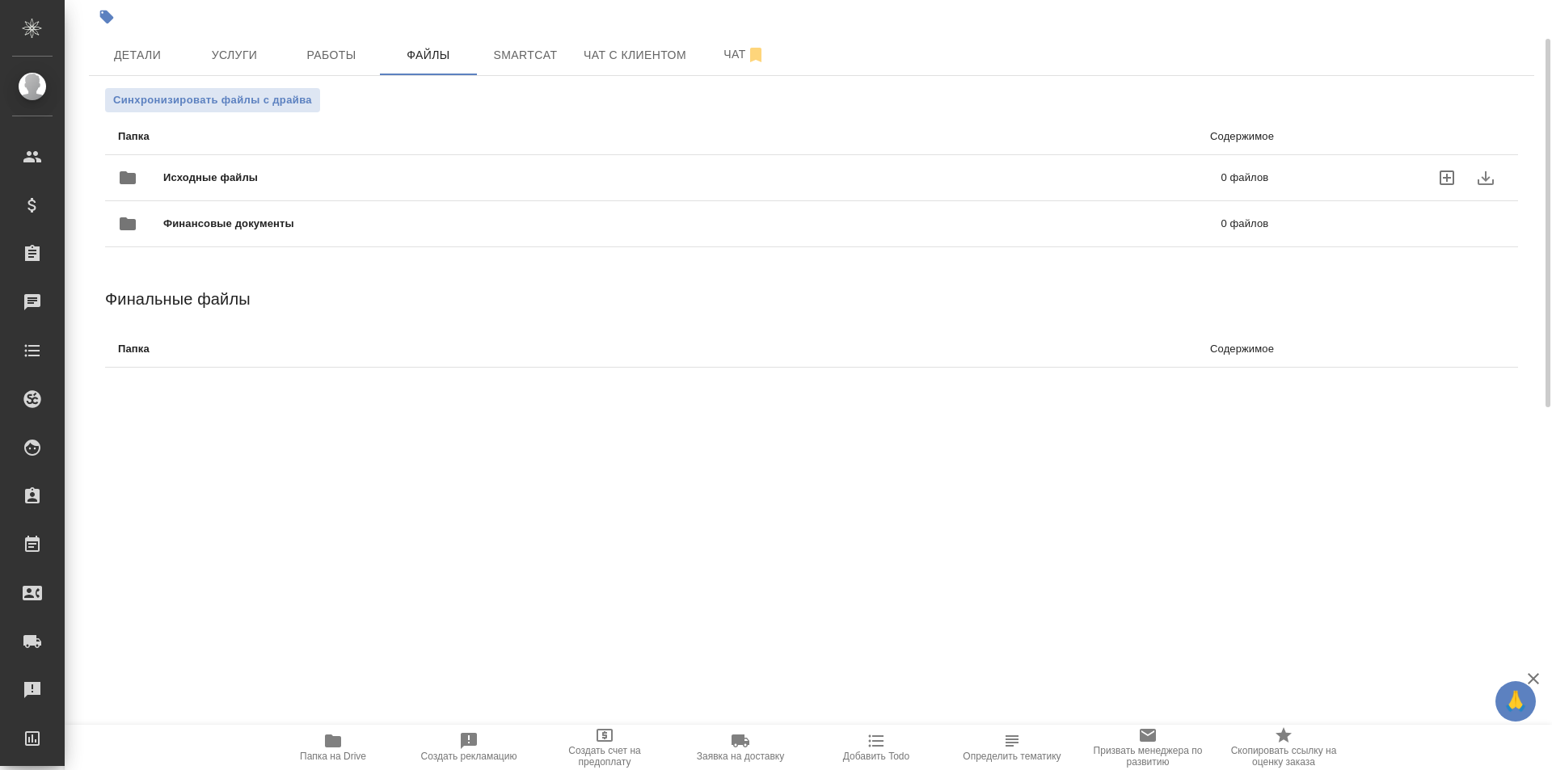
click at [308, 174] on span "Исходные файлы" at bounding box center [451, 178] width 576 height 16
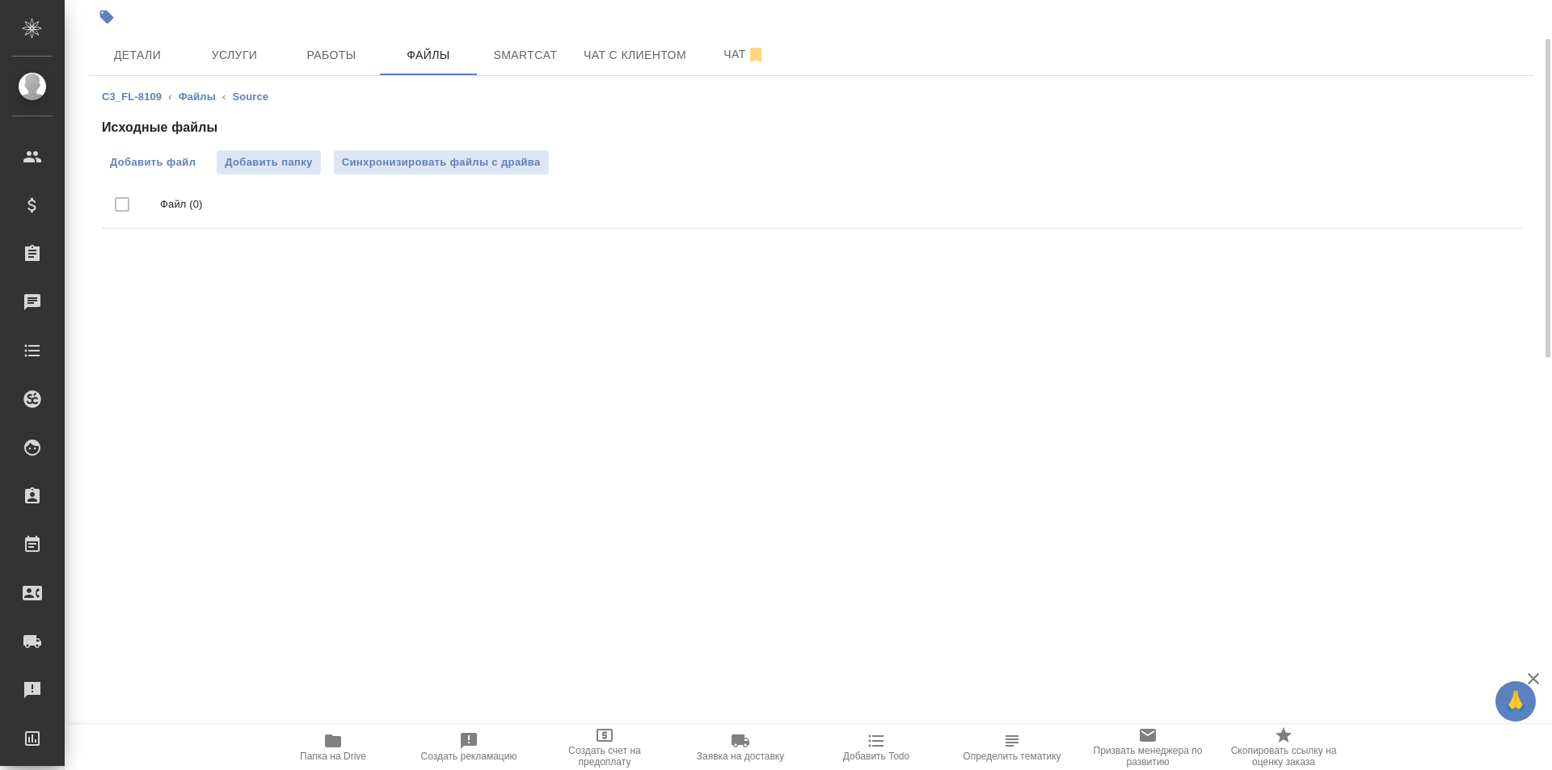
click at [149, 155] on span "Добавить файл" at bounding box center [153, 162] width 86 height 16
click at [0, 0] on input "Добавить файл" at bounding box center [0, 0] width 0 height 0
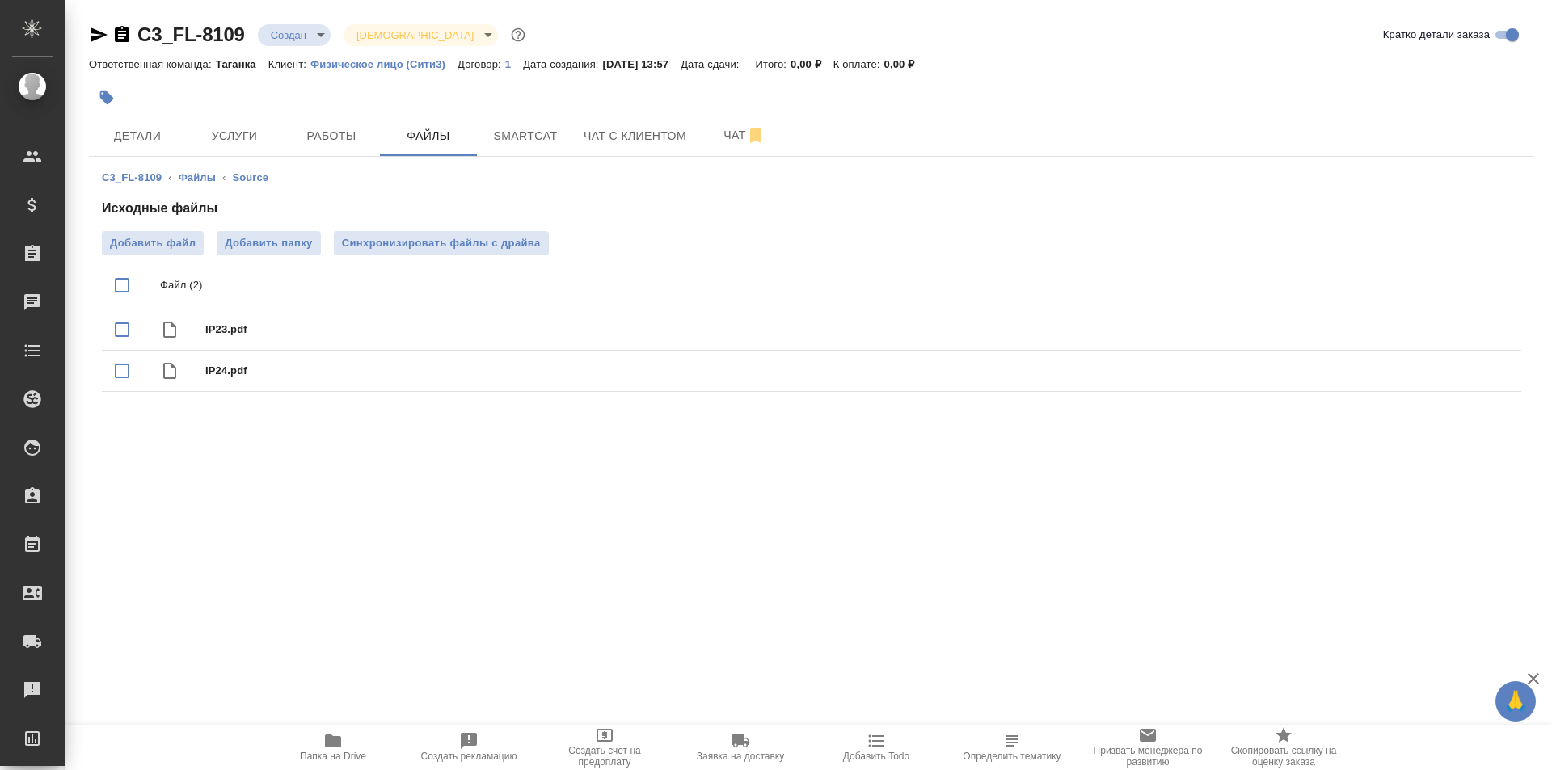
click at [342, 755] on span "Папка на Drive" at bounding box center [333, 756] width 66 height 11
click at [157, 128] on span "Детали" at bounding box center [138, 136] width 78 height 20
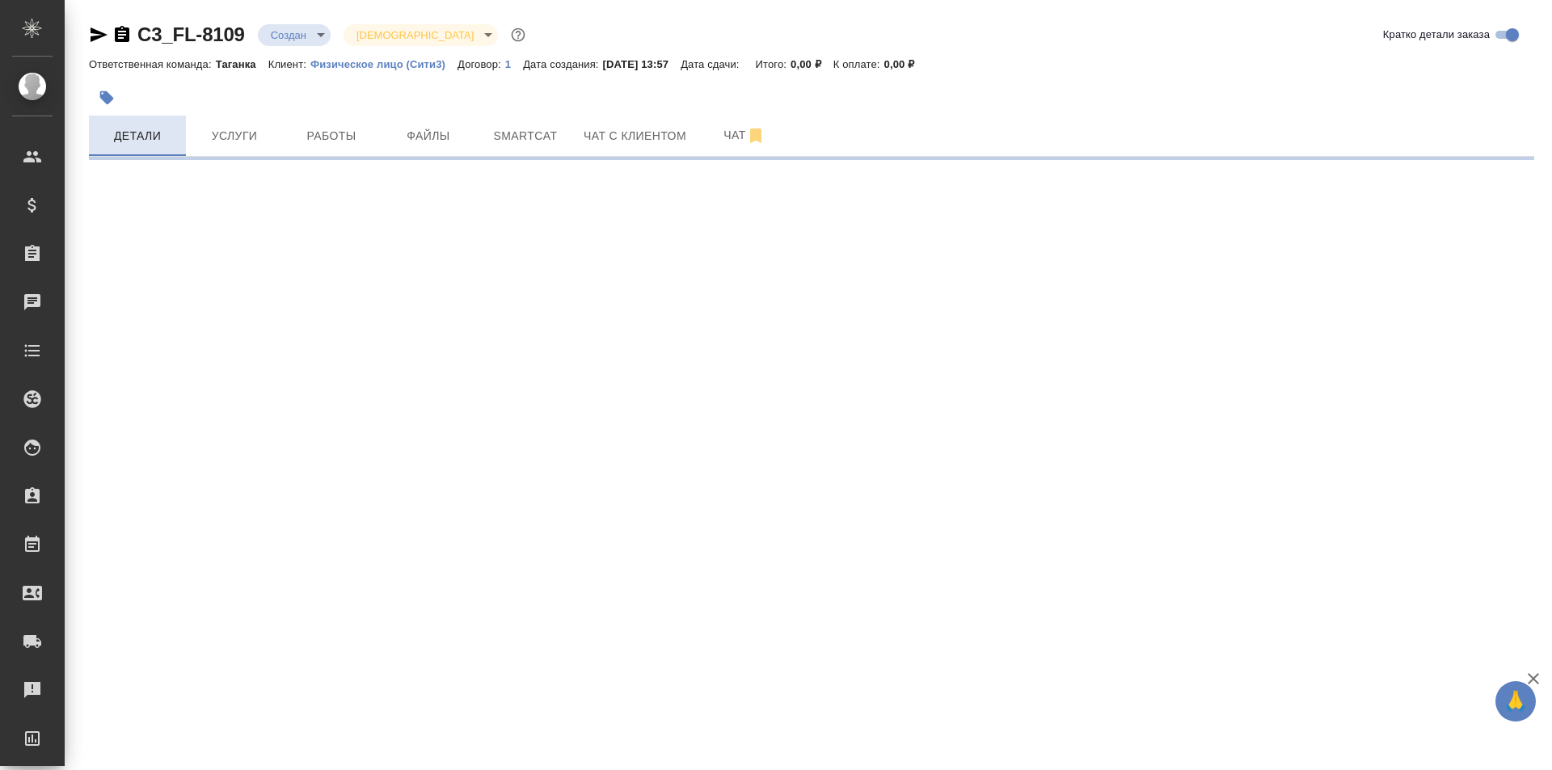
select select "RU"
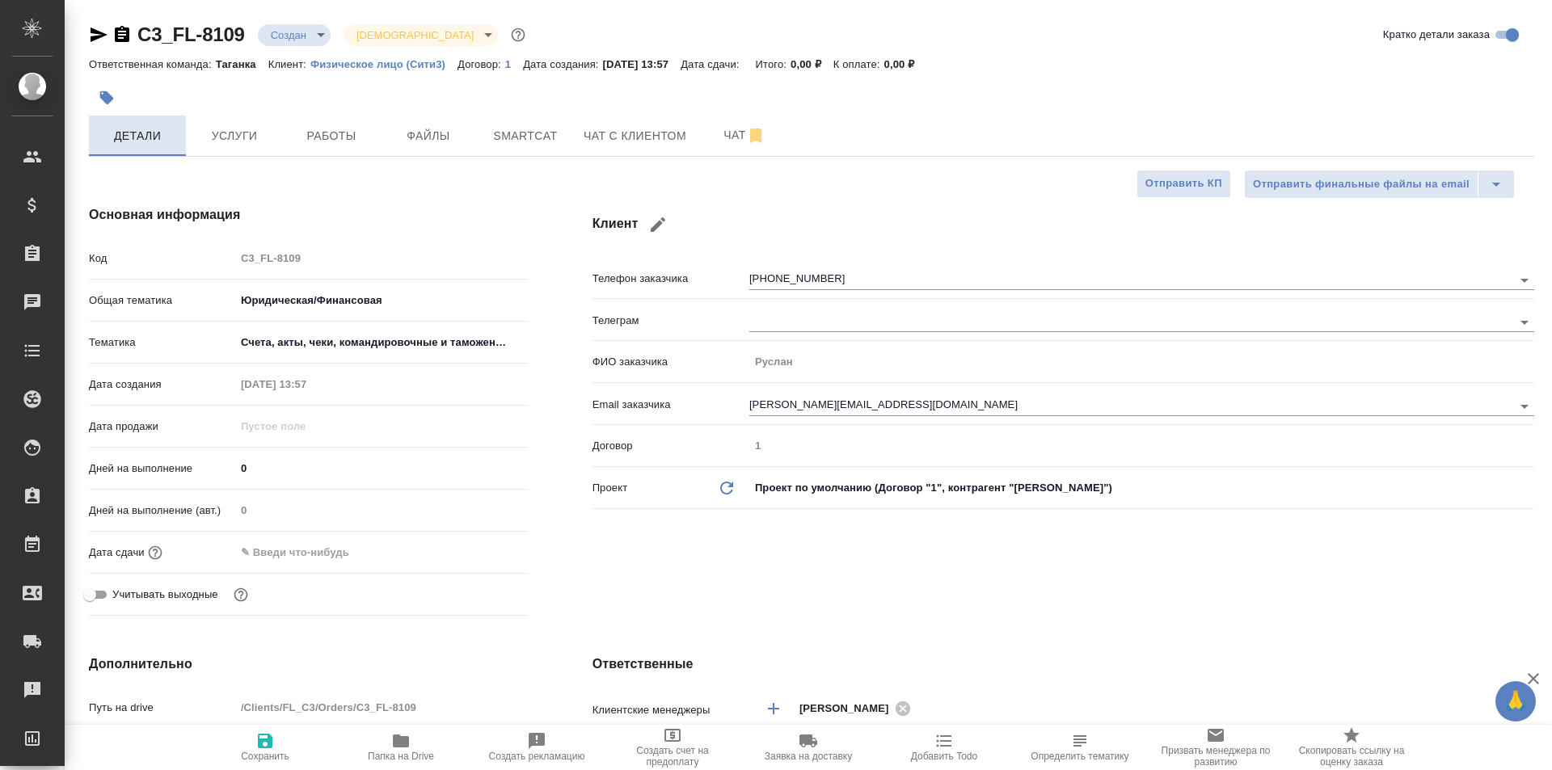
type textarea "x"
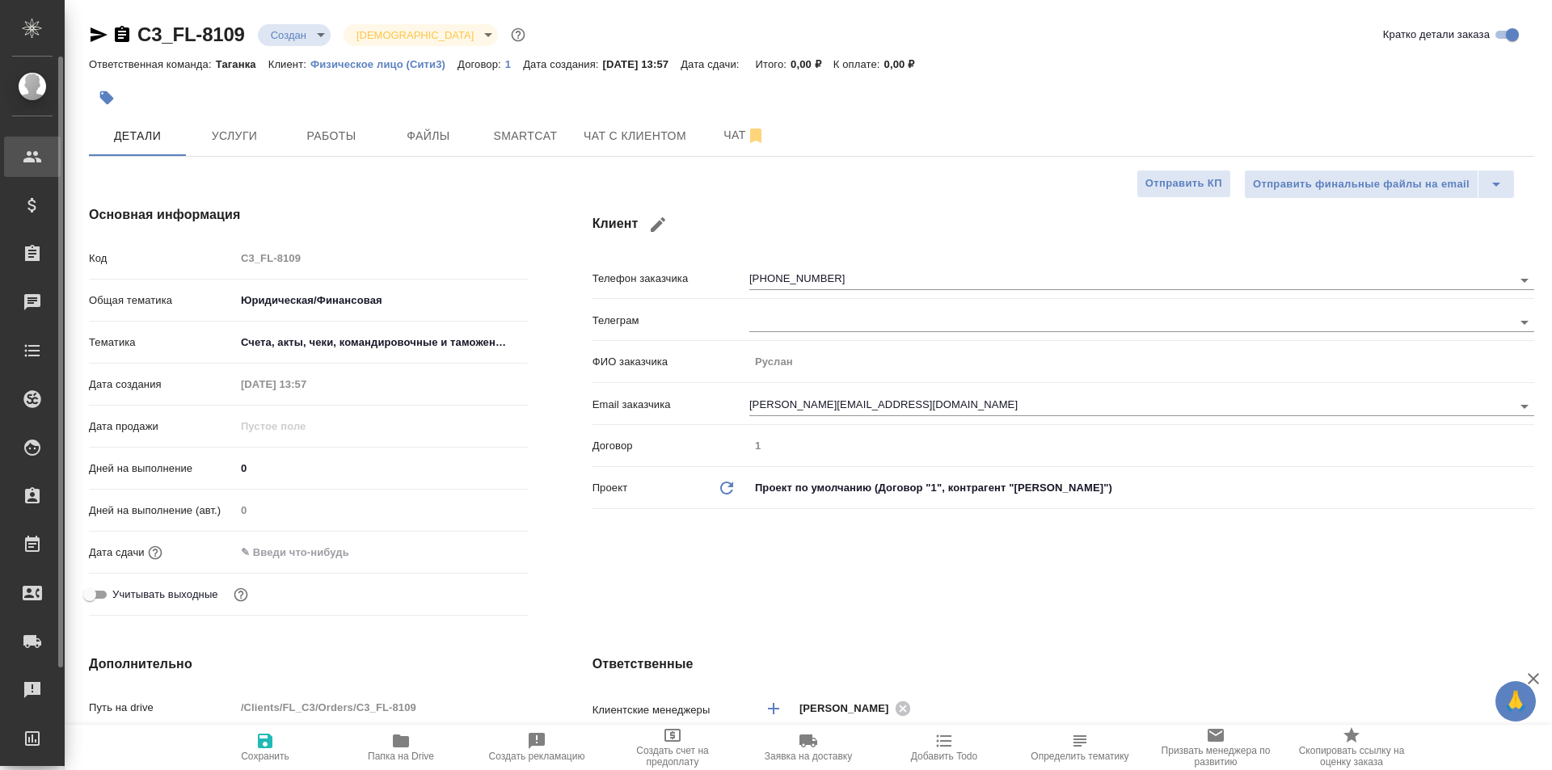
type textarea "x"
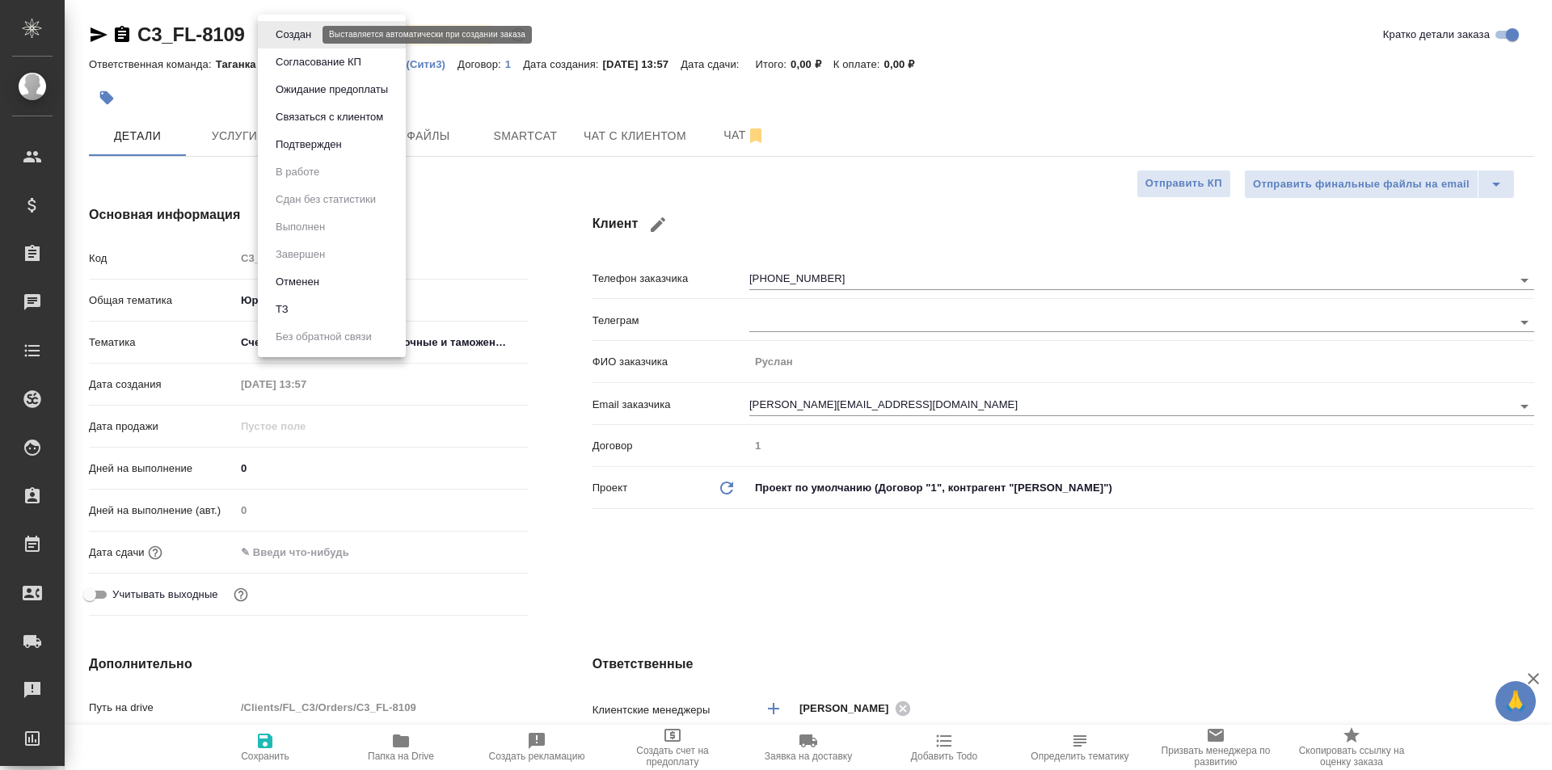
click at [294, 36] on body "🙏 .cls-1 fill:#fff; AWATERA Galisheva [PERSON_NAME] Спецификации Заказы 0 Чаты …" at bounding box center [776, 385] width 1552 height 770
click at [310, 303] on li "ТЗ" at bounding box center [332, 309] width 148 height 27
type textarea "x"
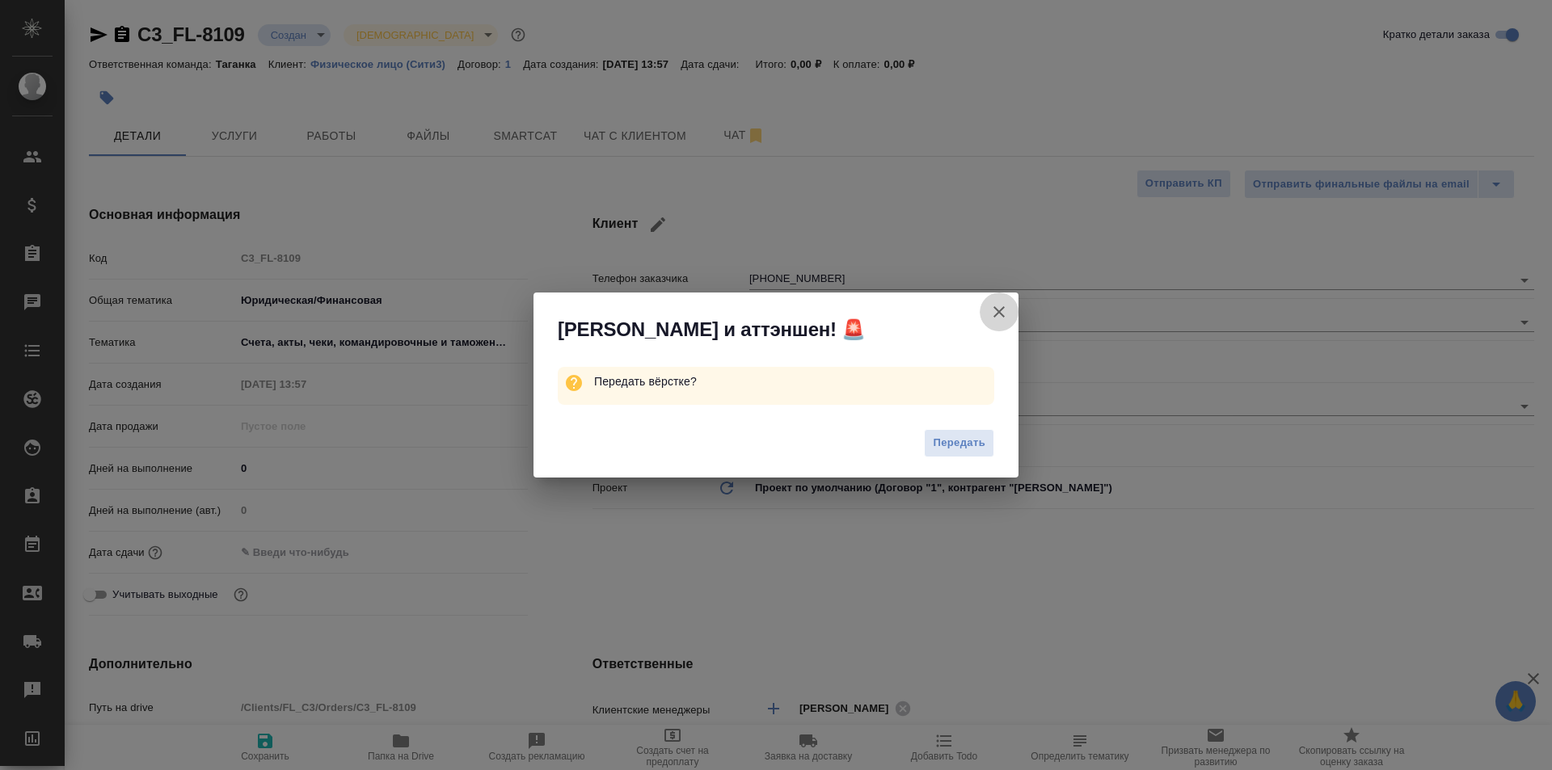
click at [998, 303] on icon "button" at bounding box center [998, 311] width 19 height 19
type textarea "x"
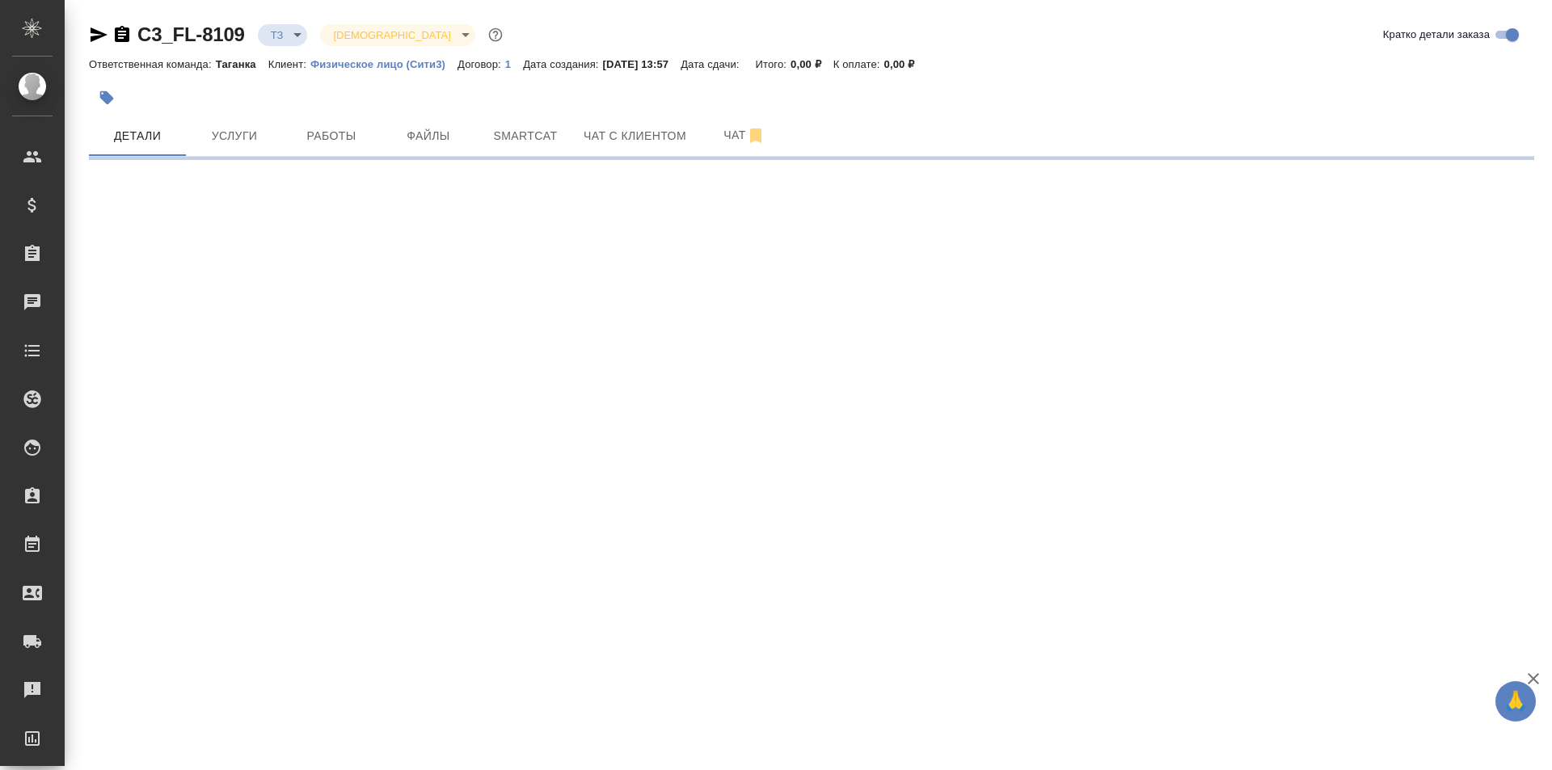
select select "RU"
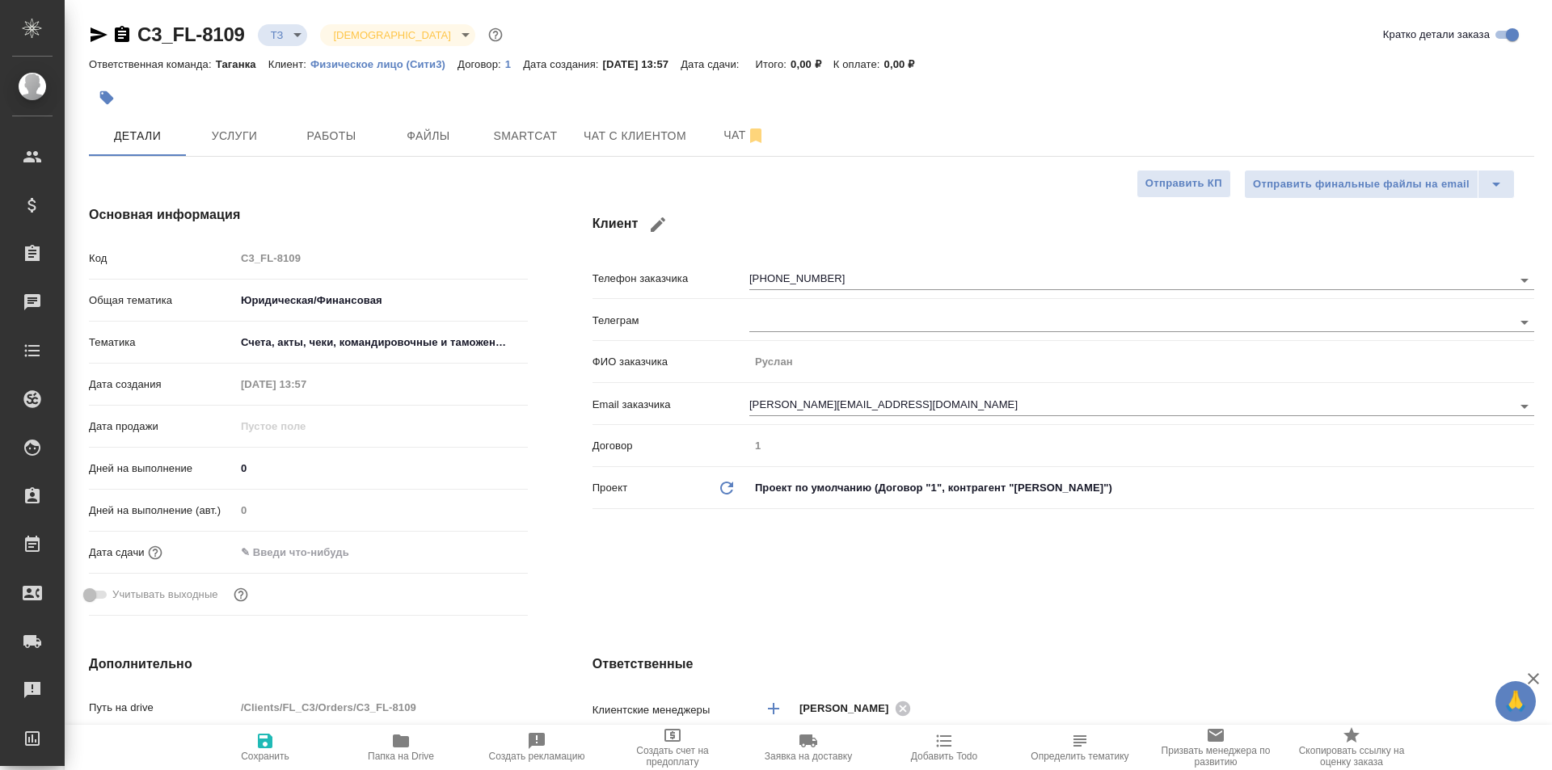
type textarea "x"
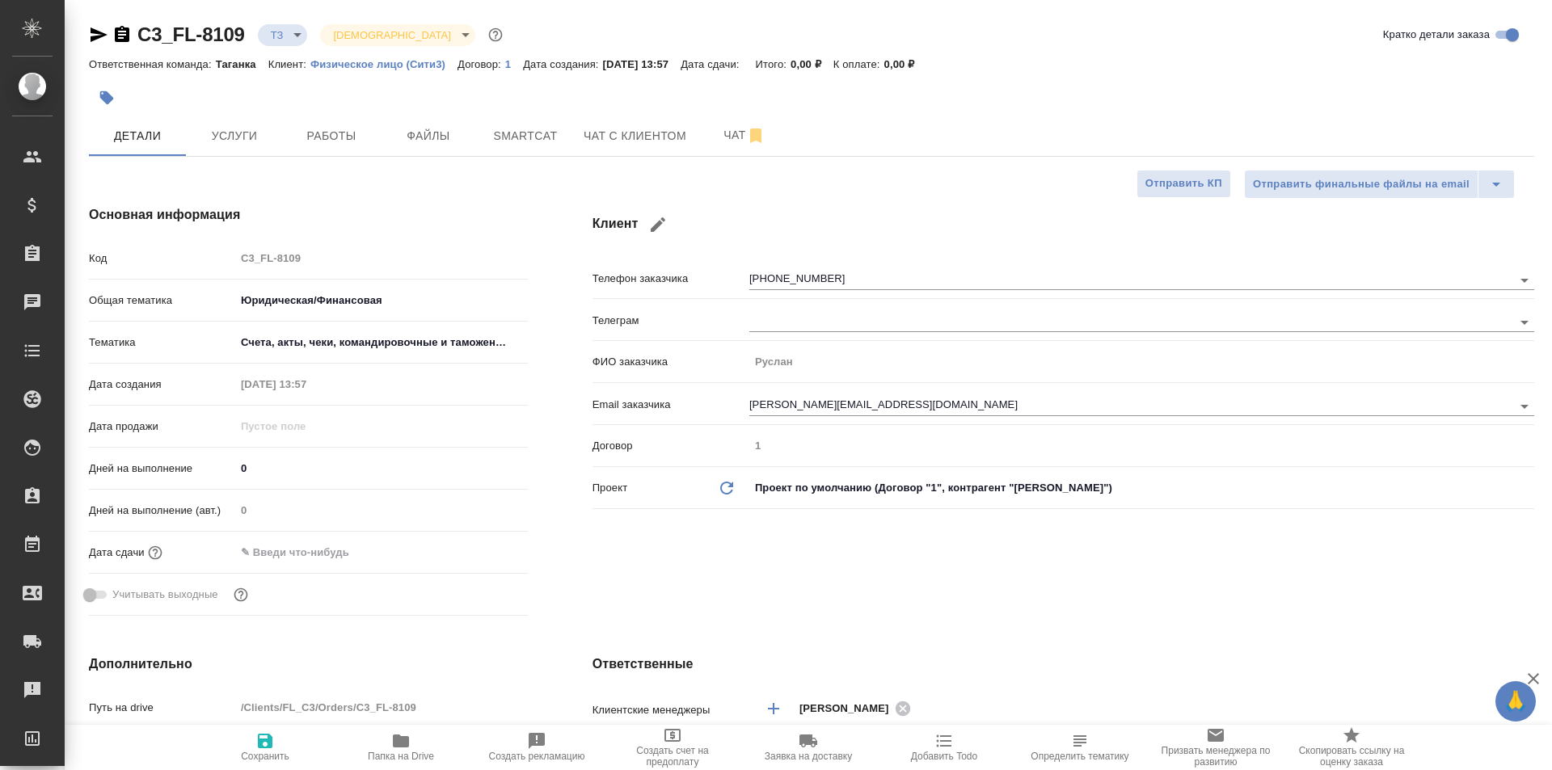
type textarea "x"
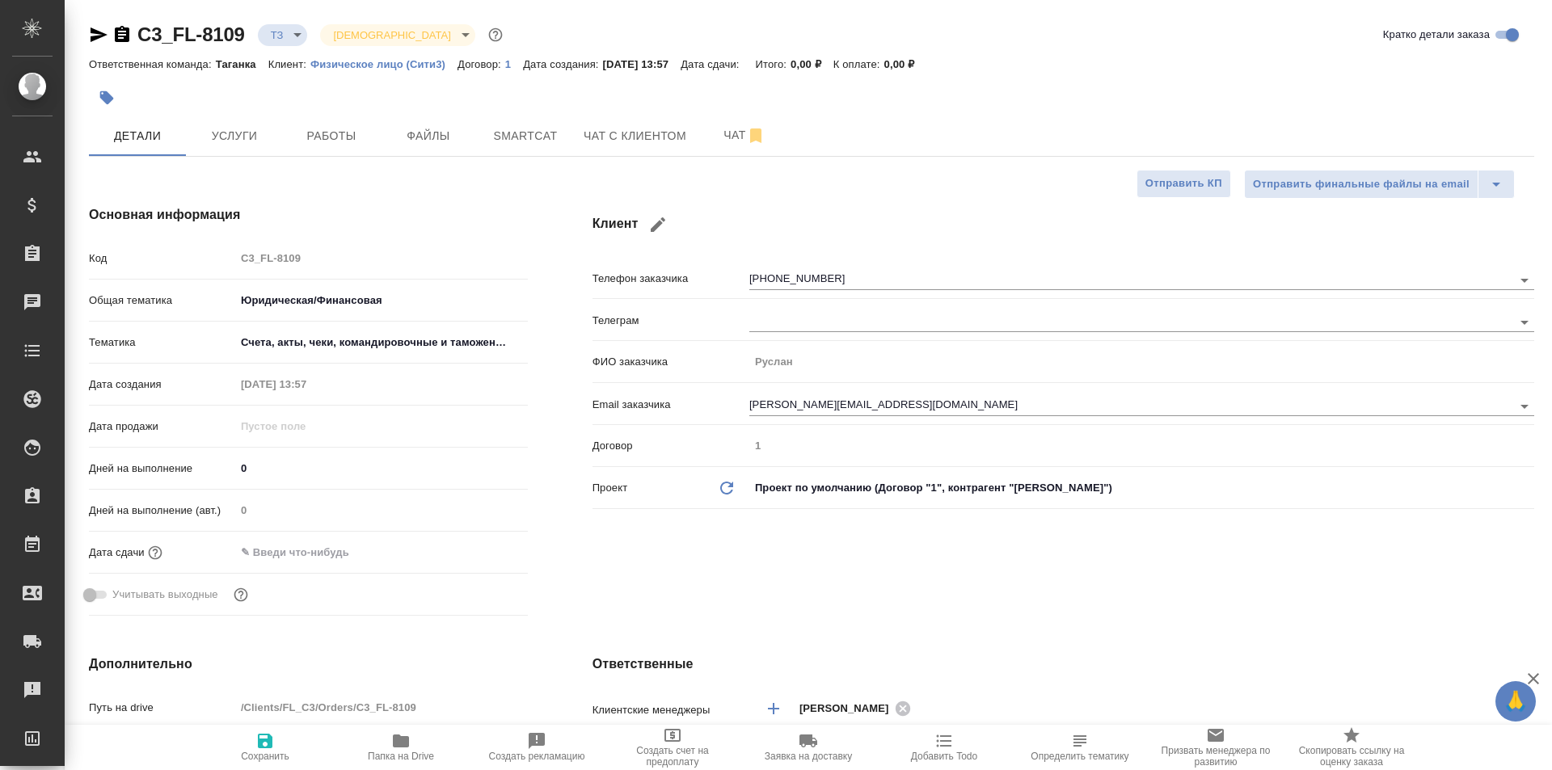
type textarea "x"
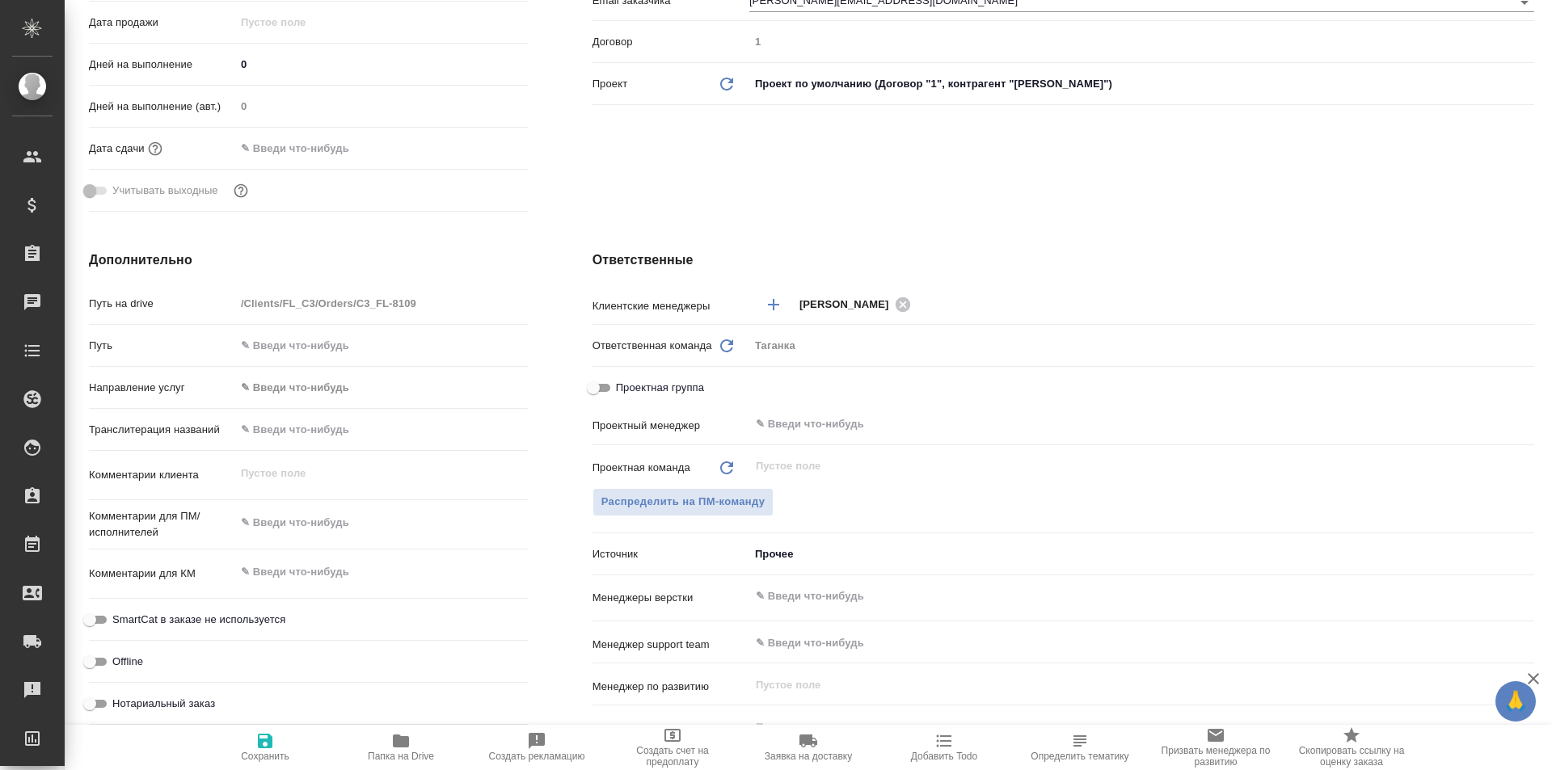
type textarea "x"
click at [310, 529] on textarea at bounding box center [381, 522] width 293 height 27
type textarea "x"
type textarea "р"
type textarea "x"
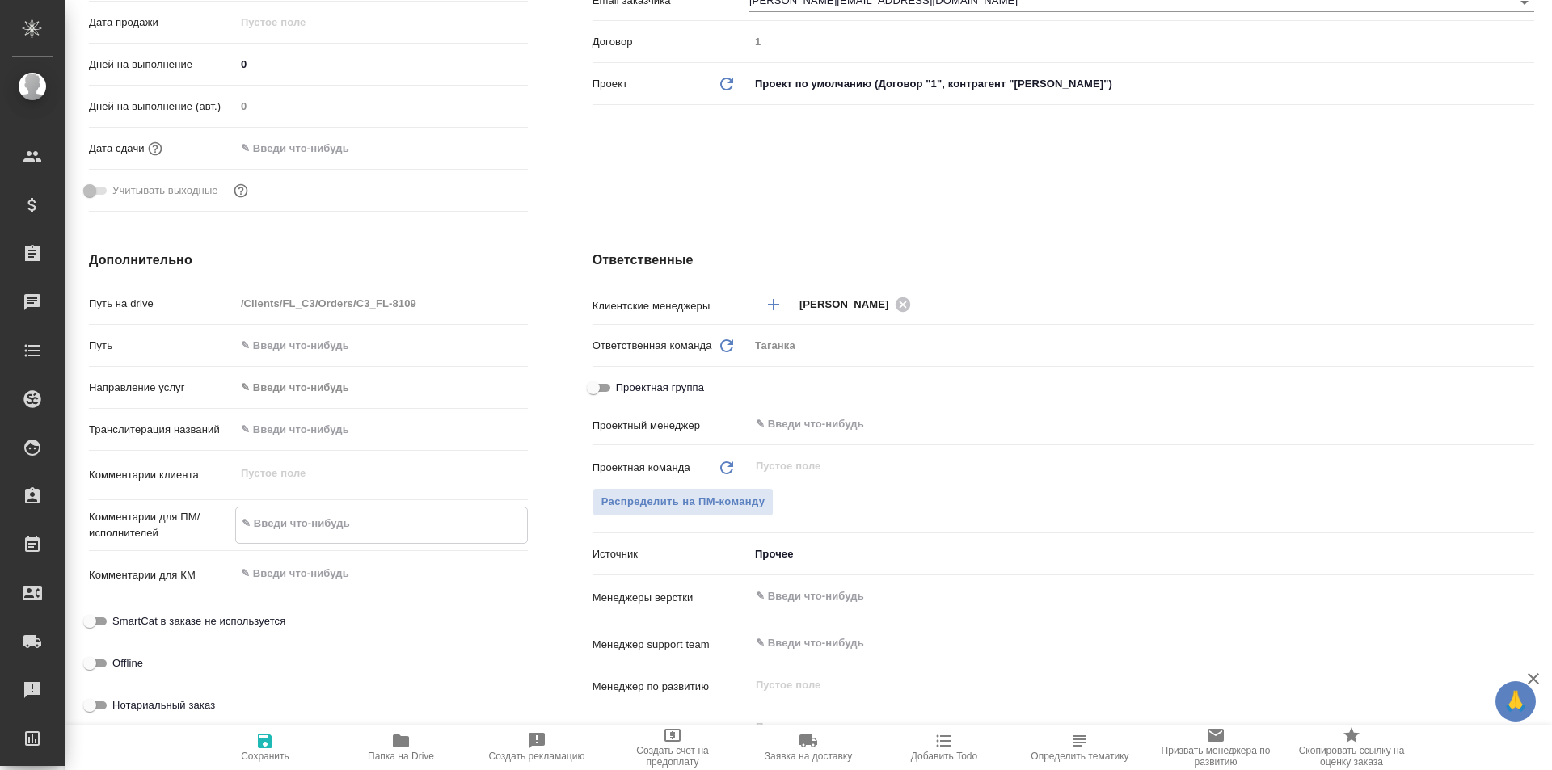
type textarea "x"
type textarea "ру"
type textarea "x"
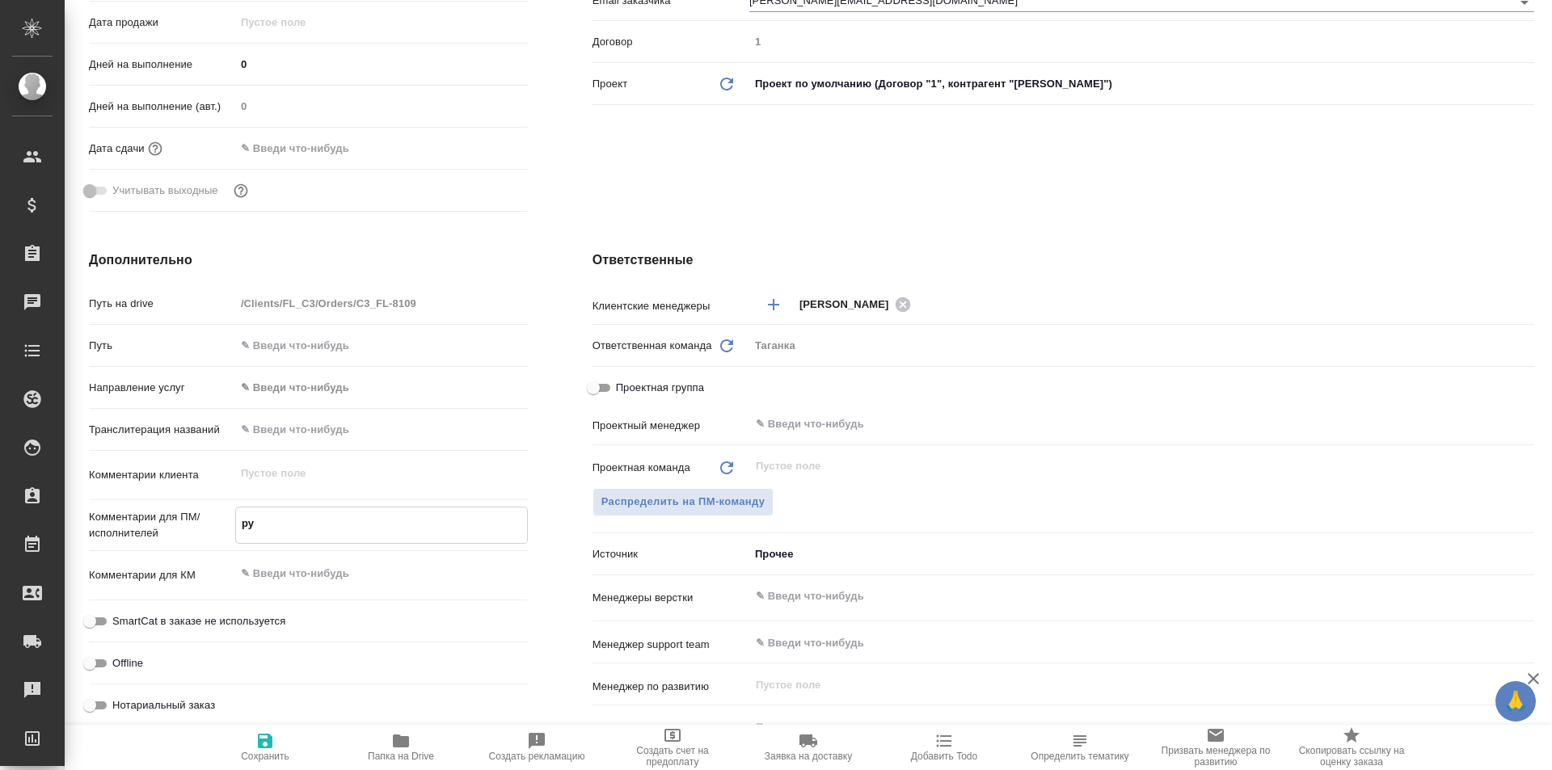
type textarea "x"
type textarea "рус"
type textarea "x"
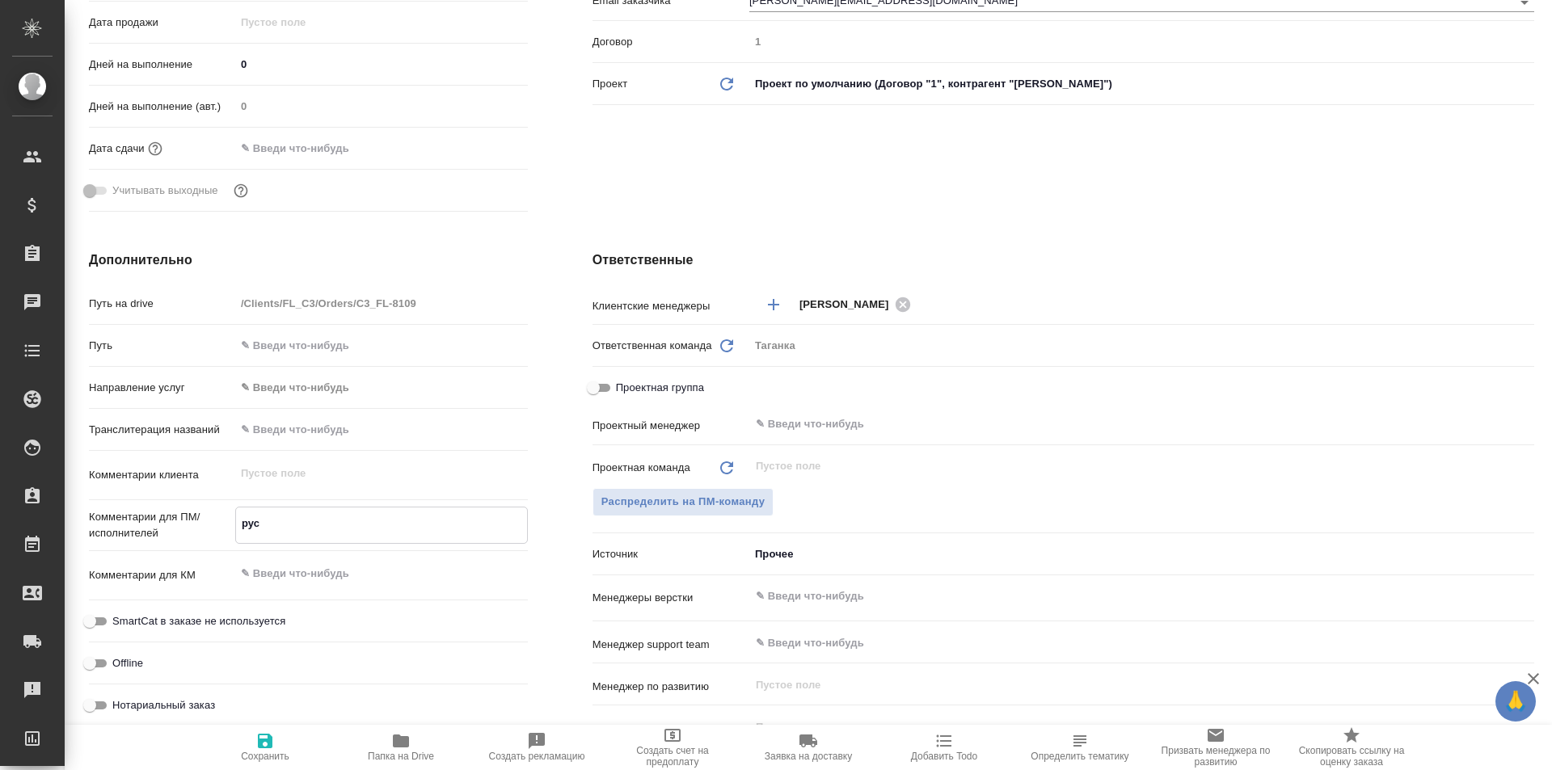
type textarea "рус-"
type textarea "x"
type textarea "рус-а"
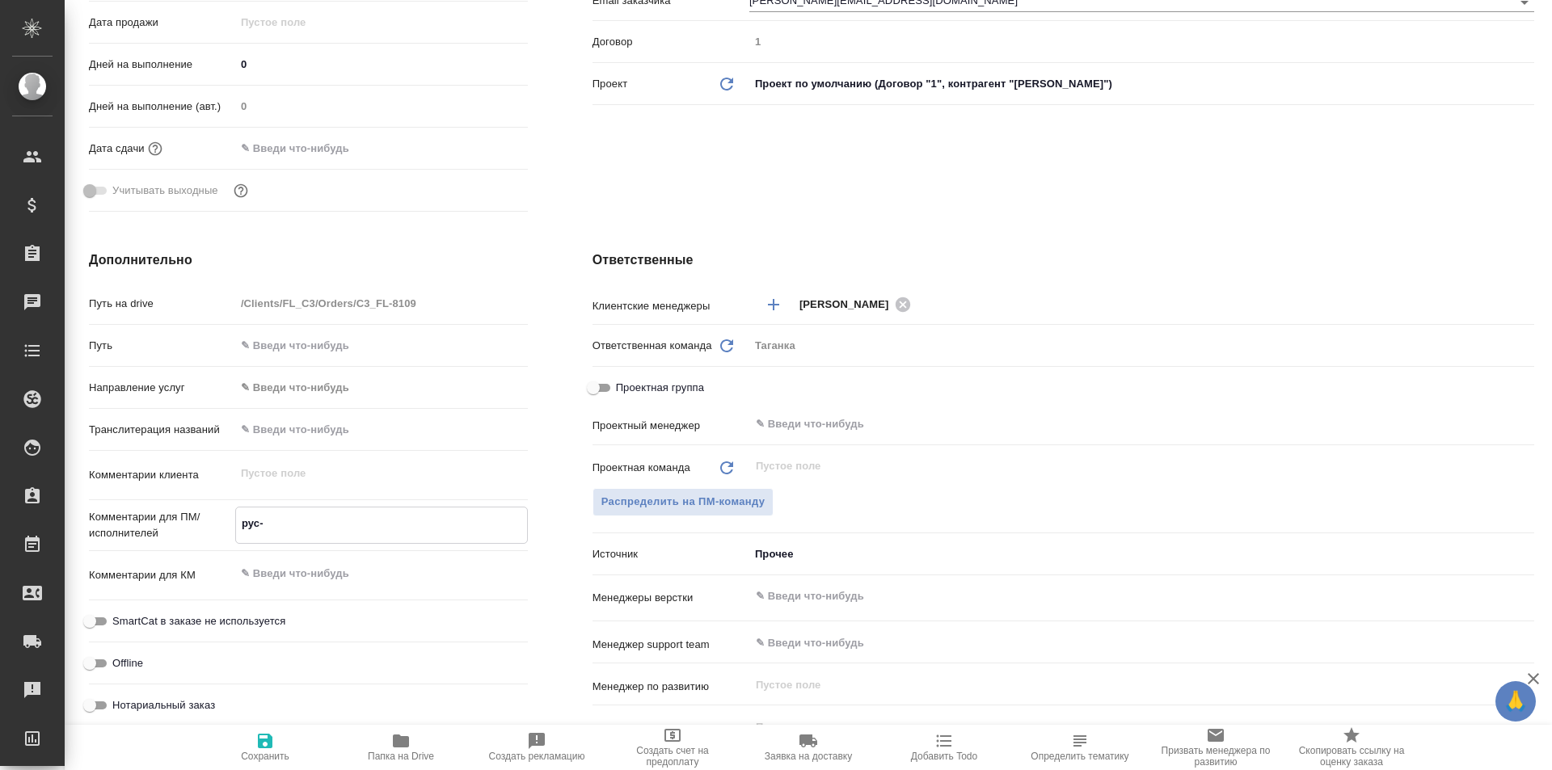
type textarea "x"
type textarea "рус-ан"
type textarea "x"
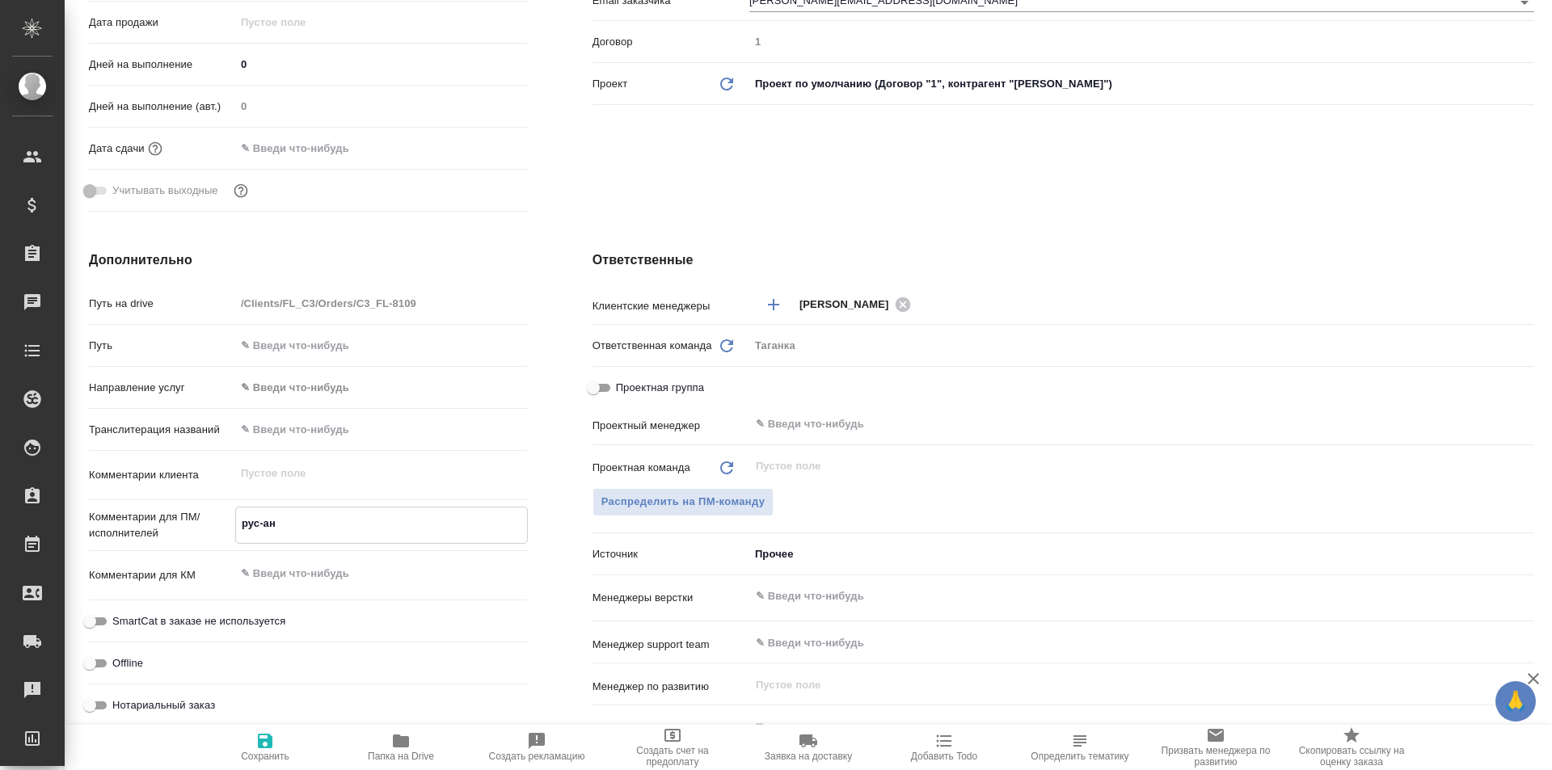
type textarea "x"
type textarea "рус-анг"
type textarea "x"
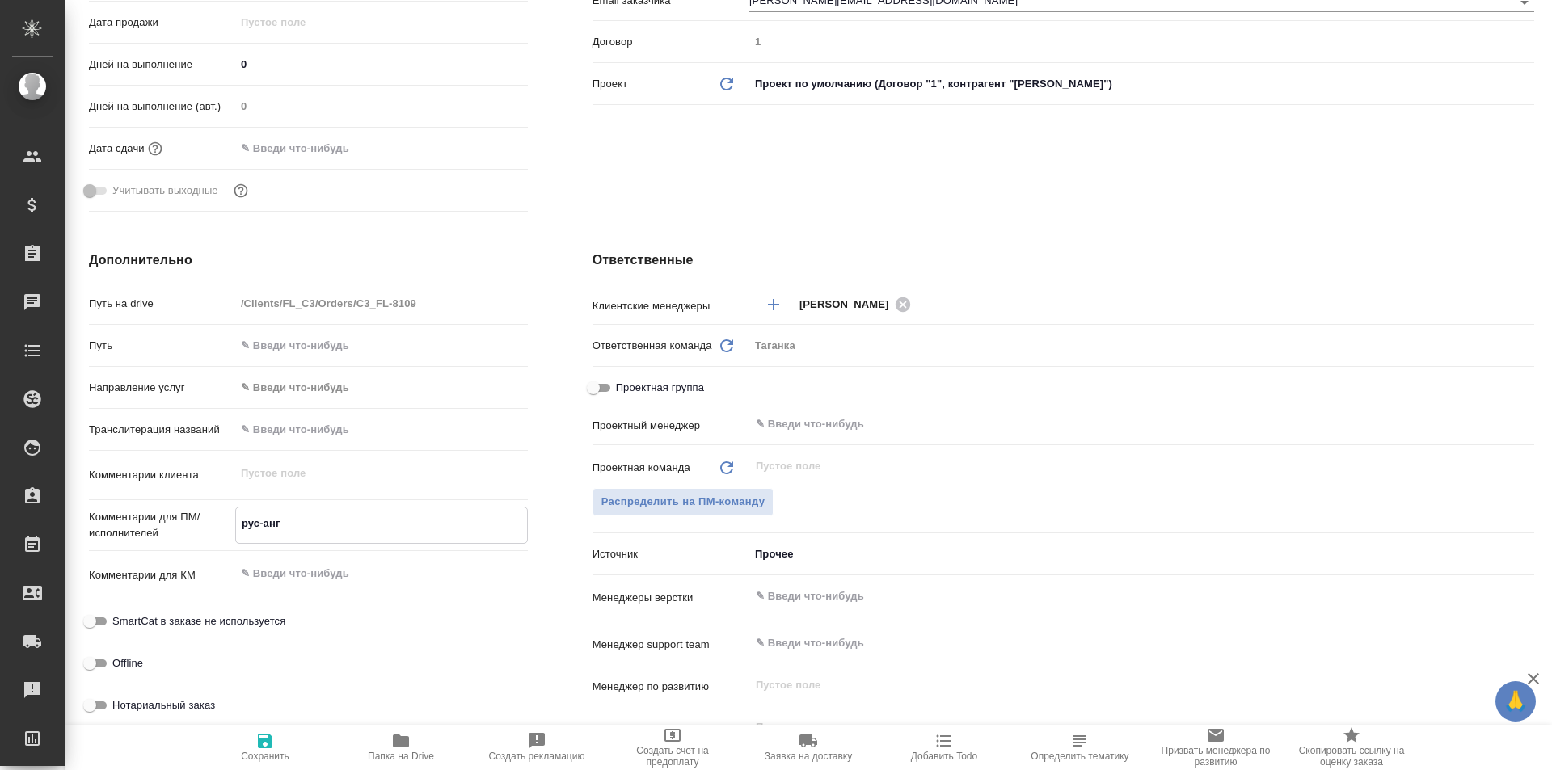
type textarea "рус-анг"
type textarea "x"
click at [272, 749] on icon "button" at bounding box center [264, 740] width 19 height 19
type textarea "x"
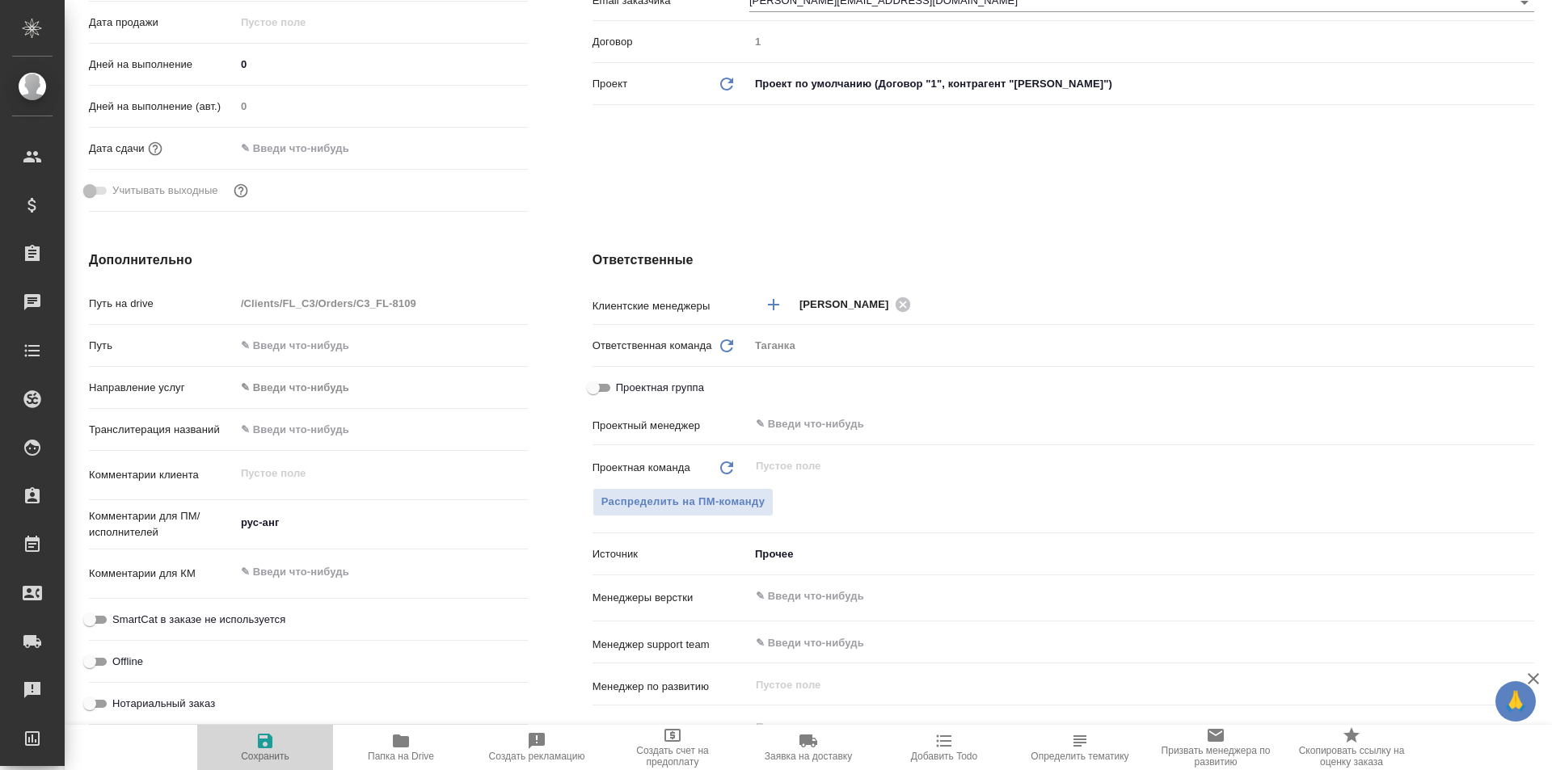
type textarea "x"
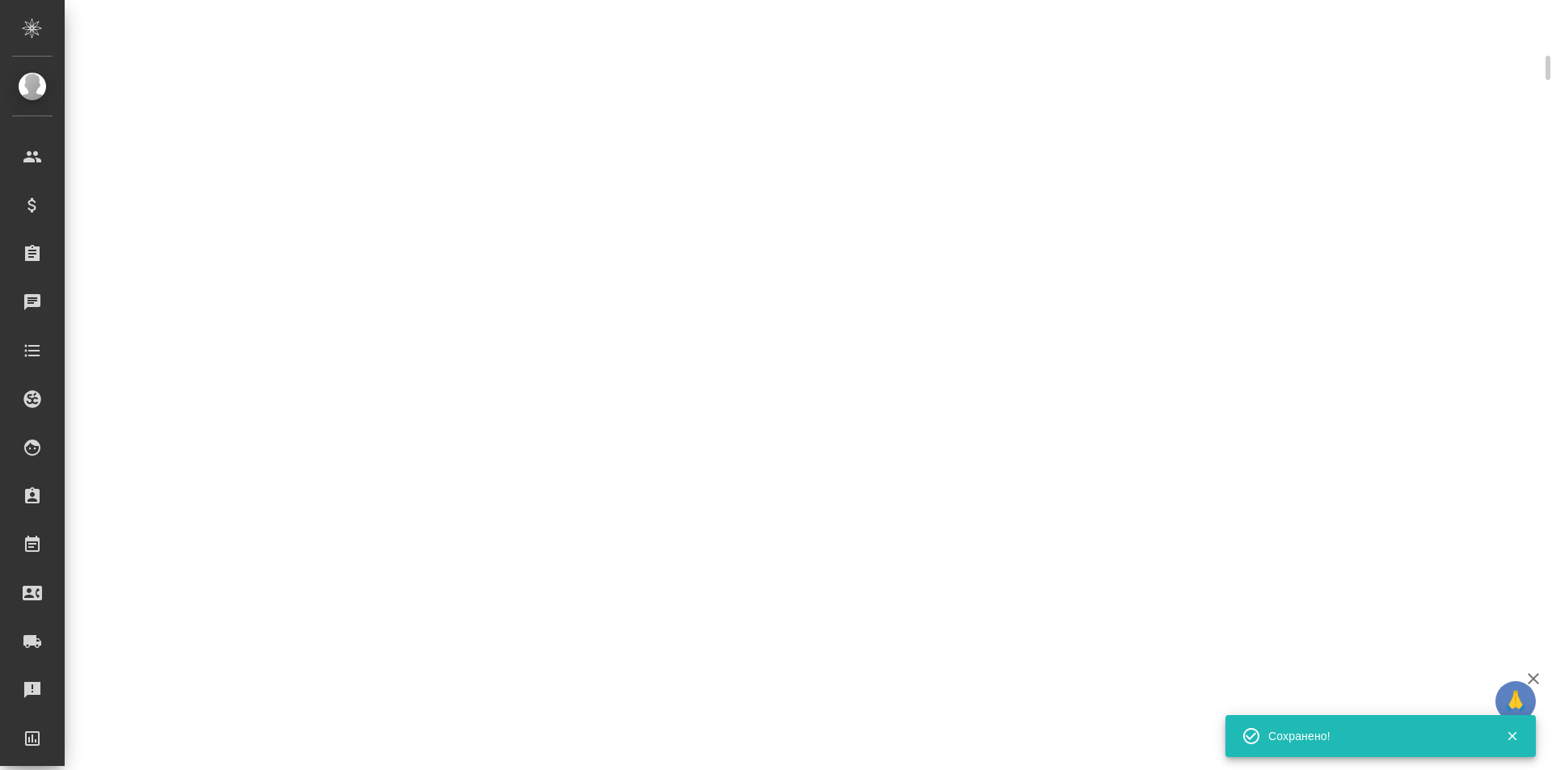
scroll to position [391, 0]
select select "RU"
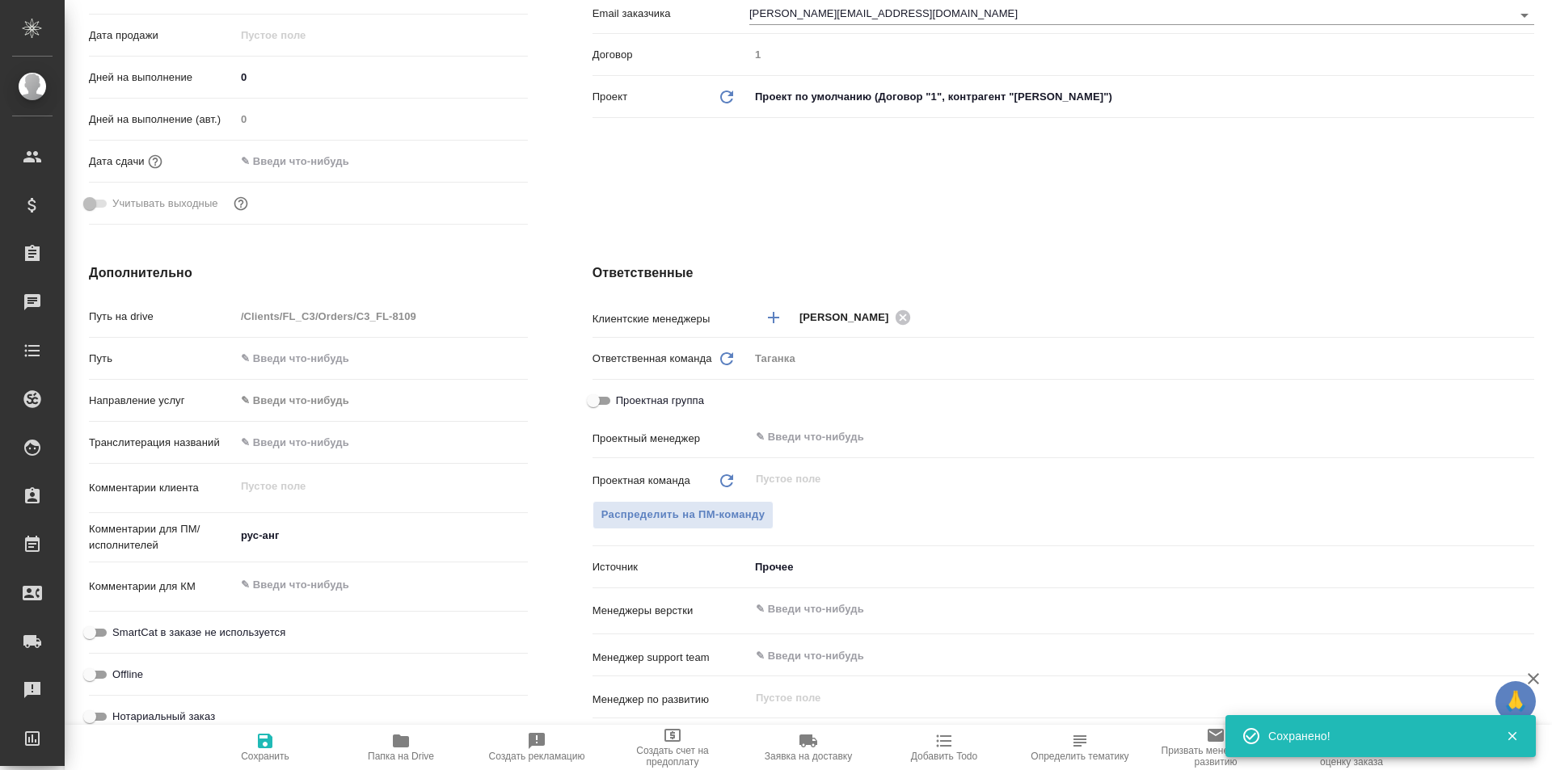
type textarea "x"
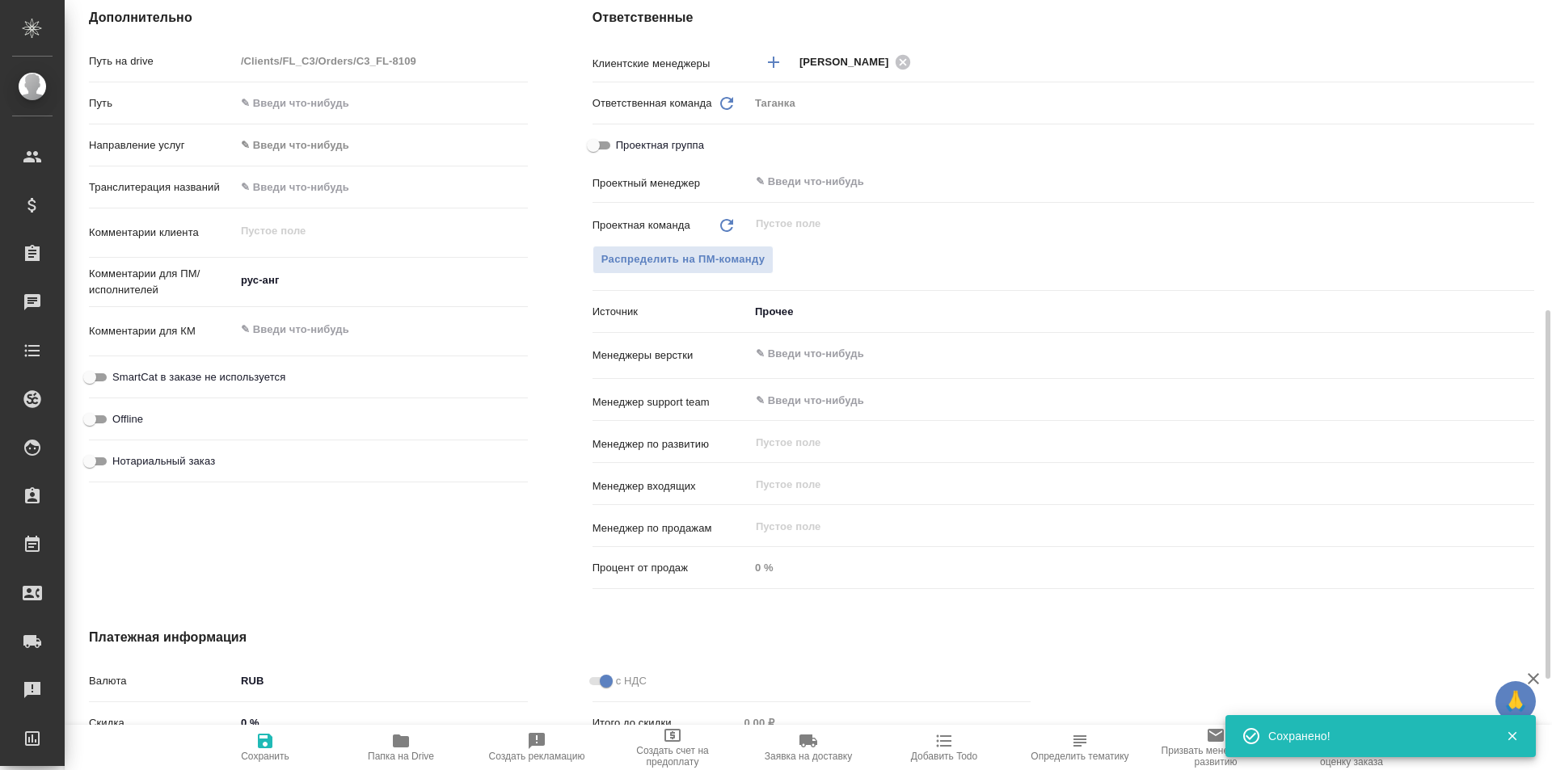
scroll to position [485, 0]
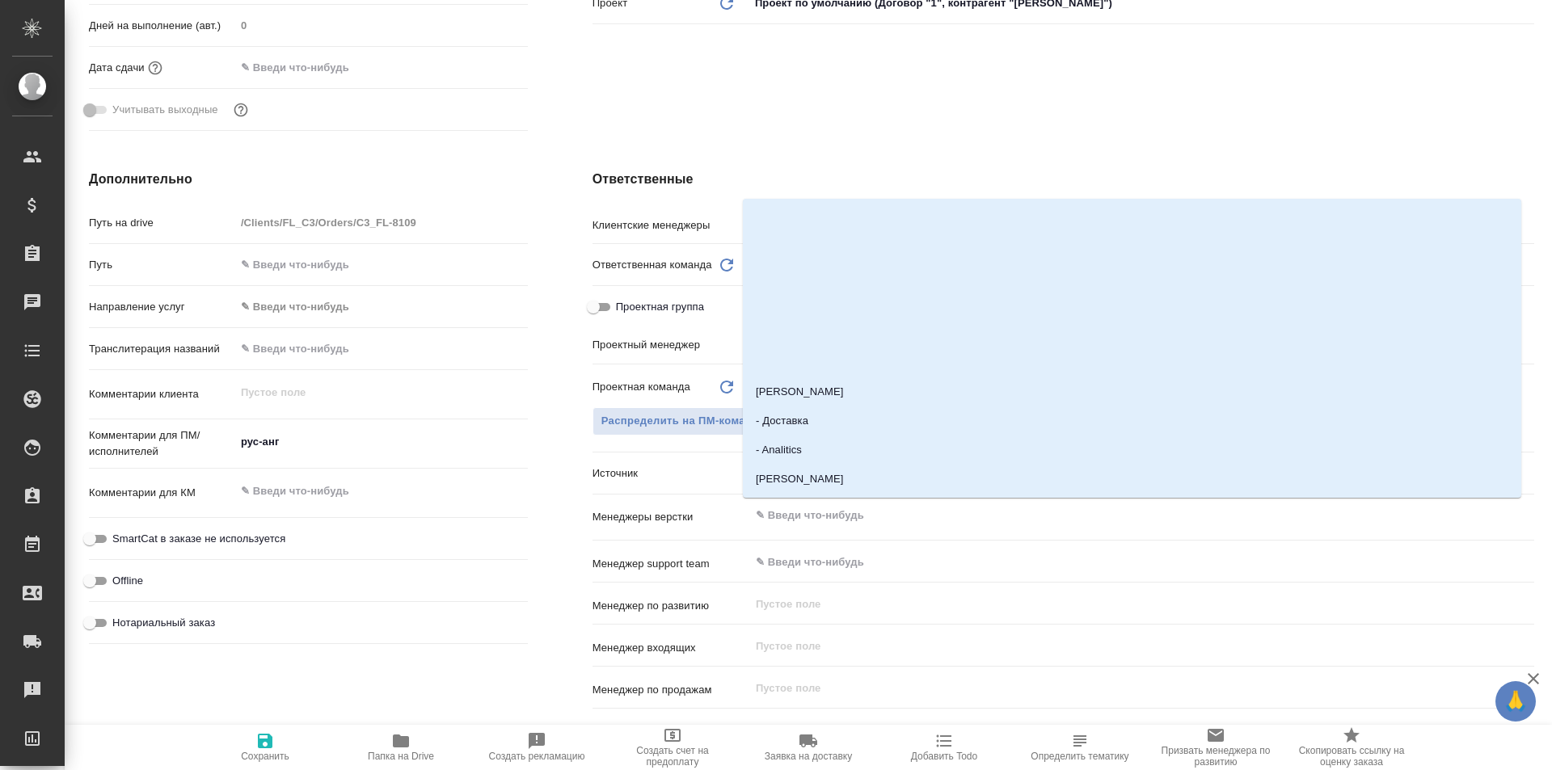
click at [811, 512] on input "text" at bounding box center [1114, 515] width 721 height 19
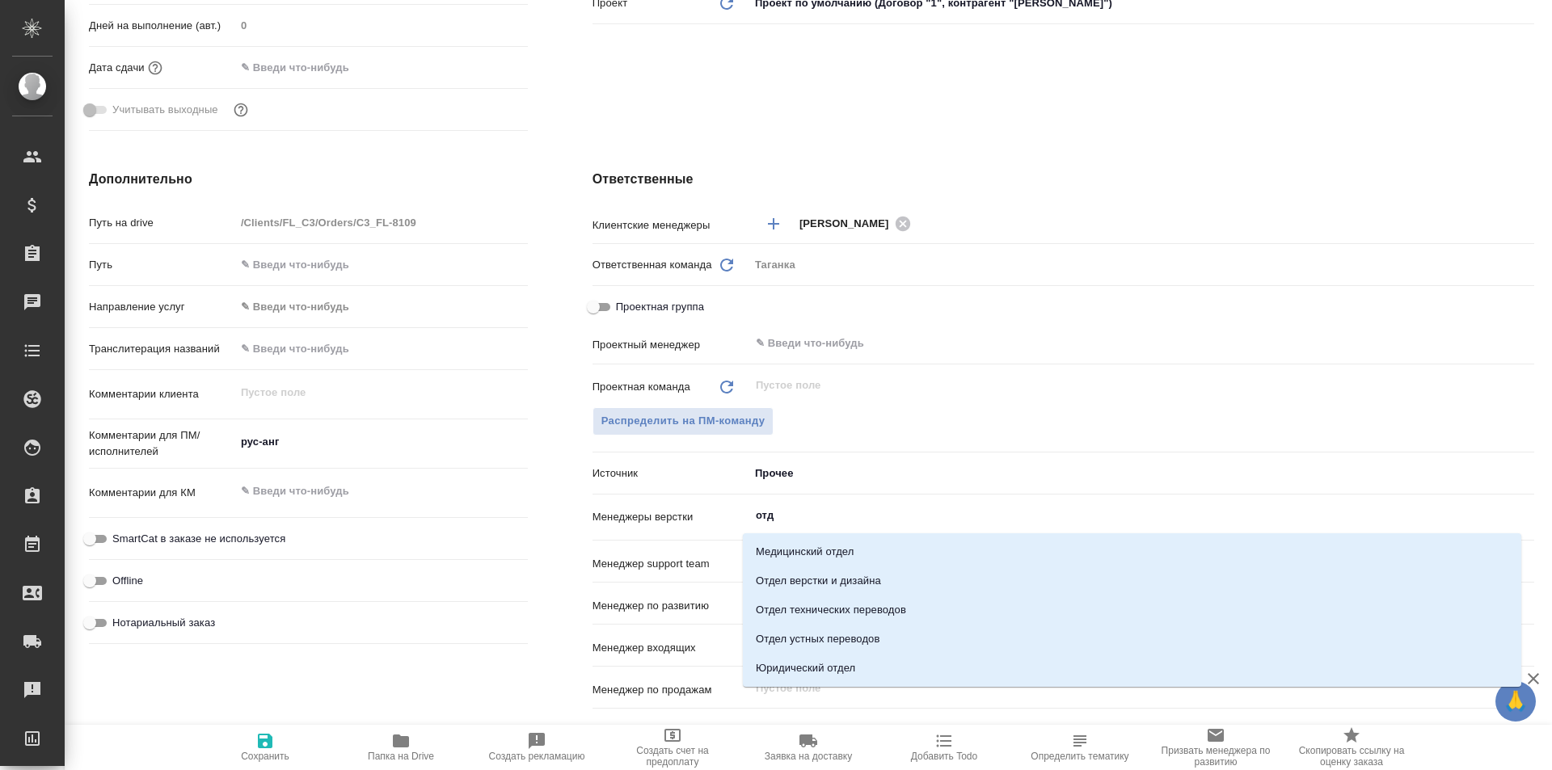
type input "отде"
click at [840, 579] on li "Отдел верстки и дизайна" at bounding box center [1132, 580] width 778 height 29
type textarea "x"
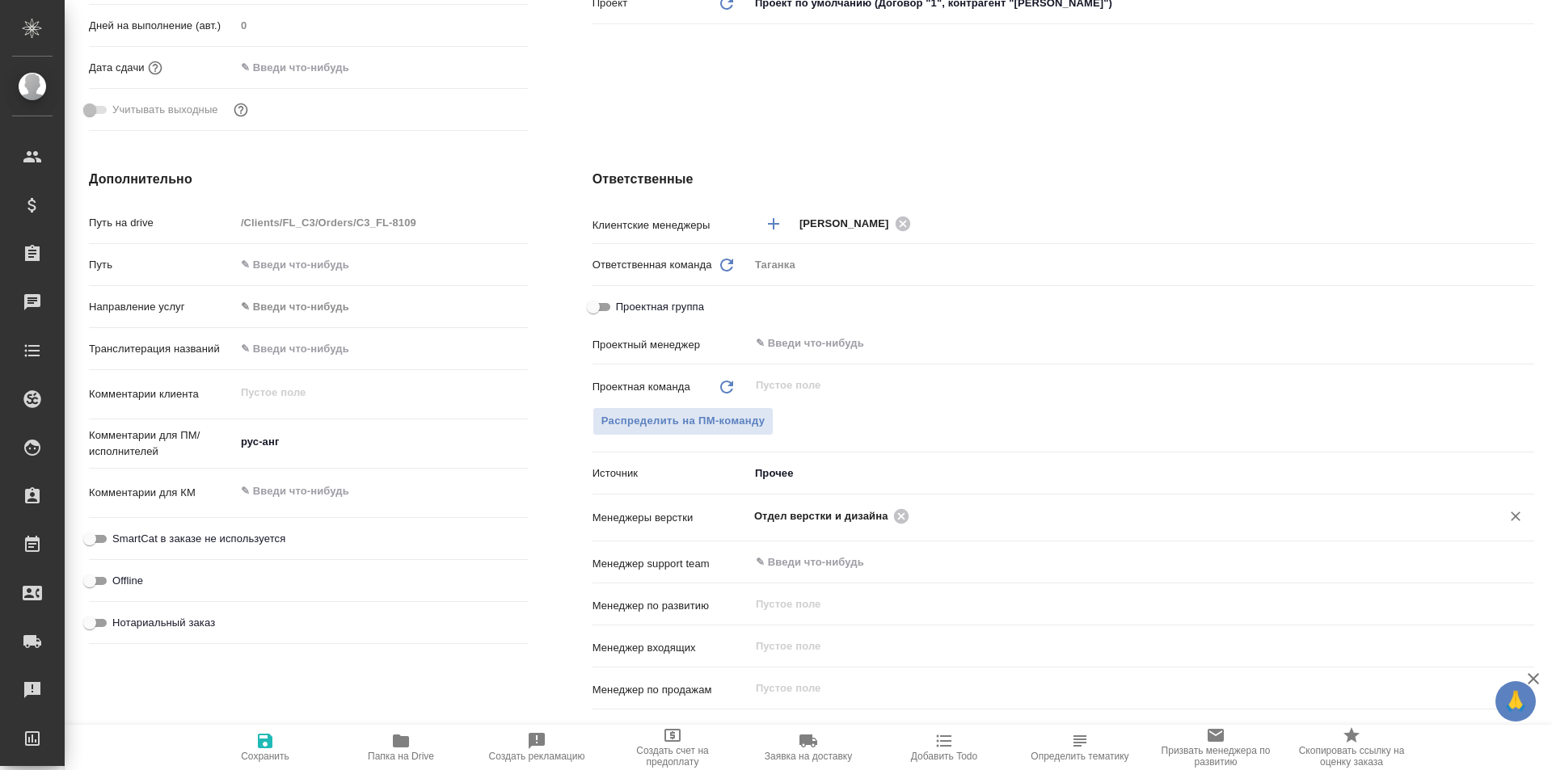
click at [269, 743] on icon "button" at bounding box center [265, 741] width 15 height 15
type textarea "x"
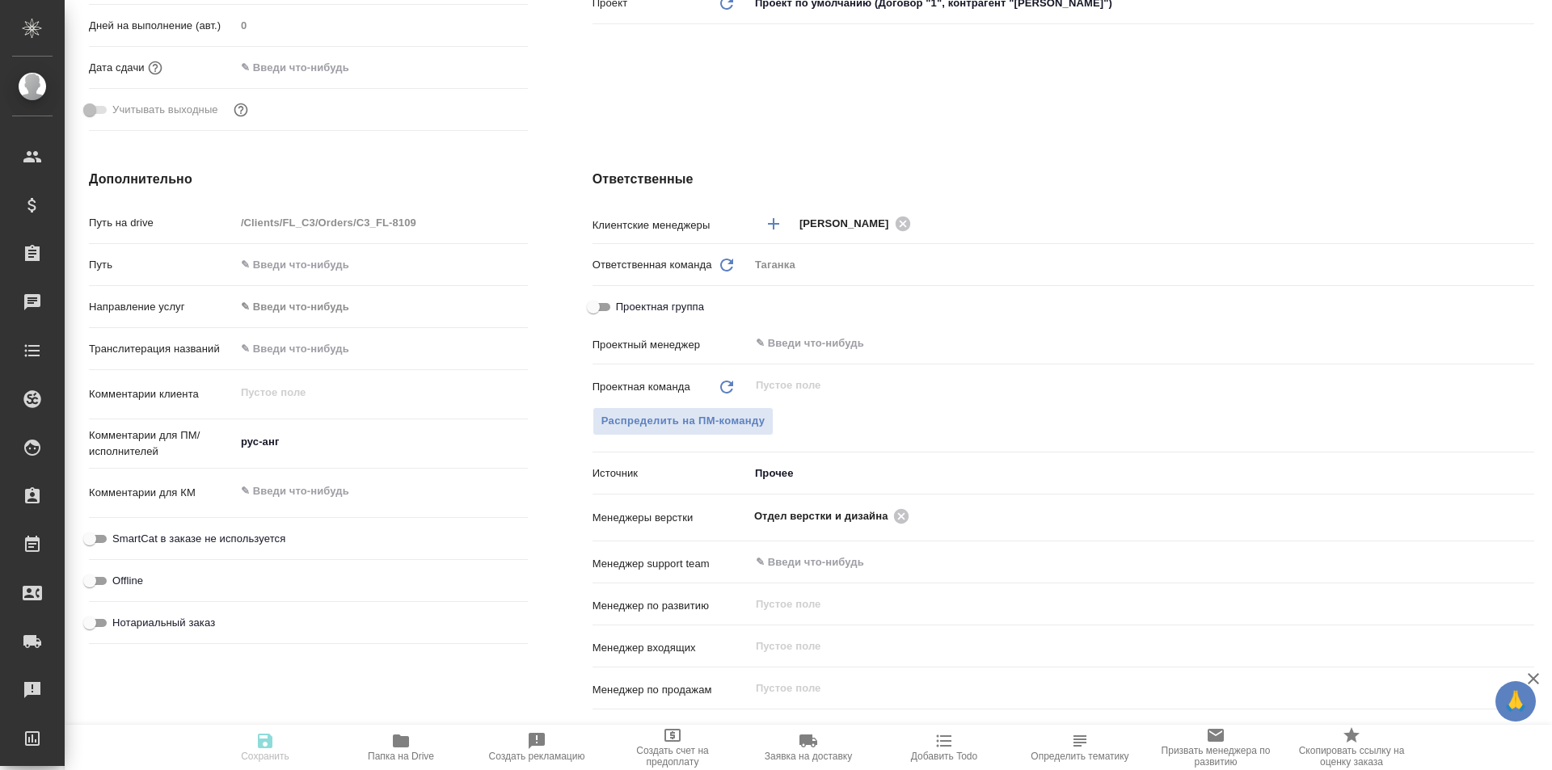
type textarea "x"
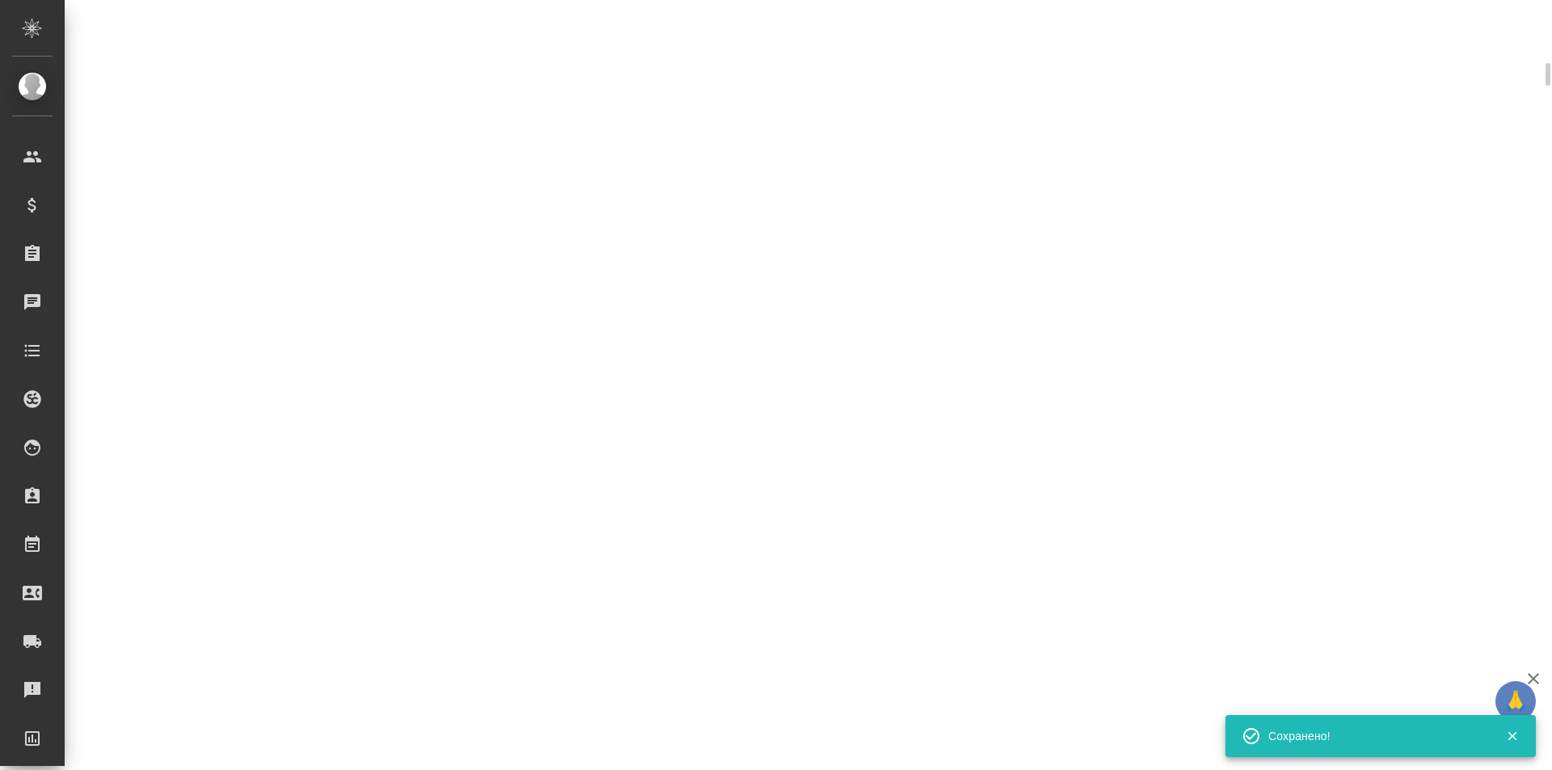
scroll to position [472, 0]
select select "RU"
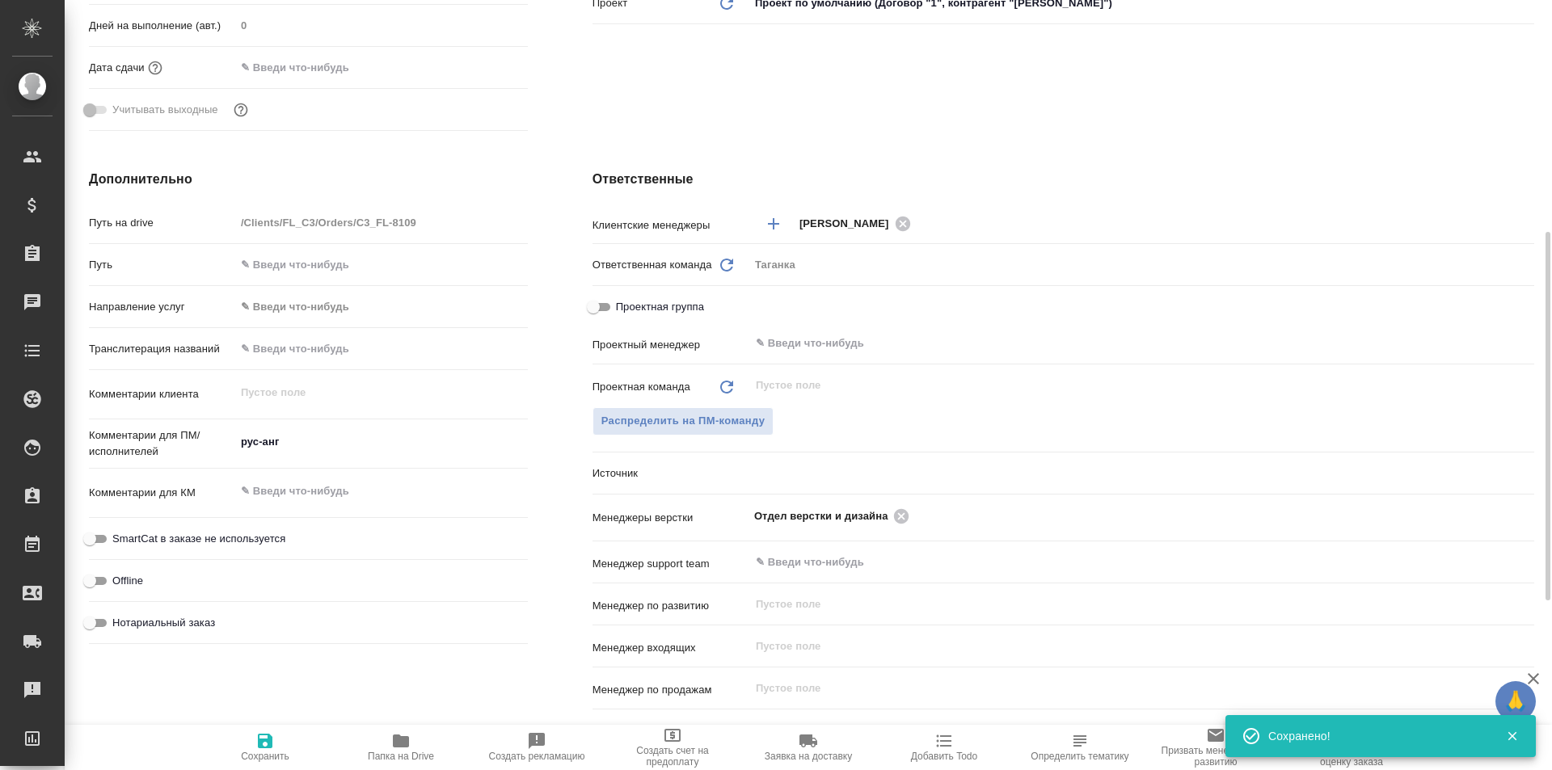
type textarea "x"
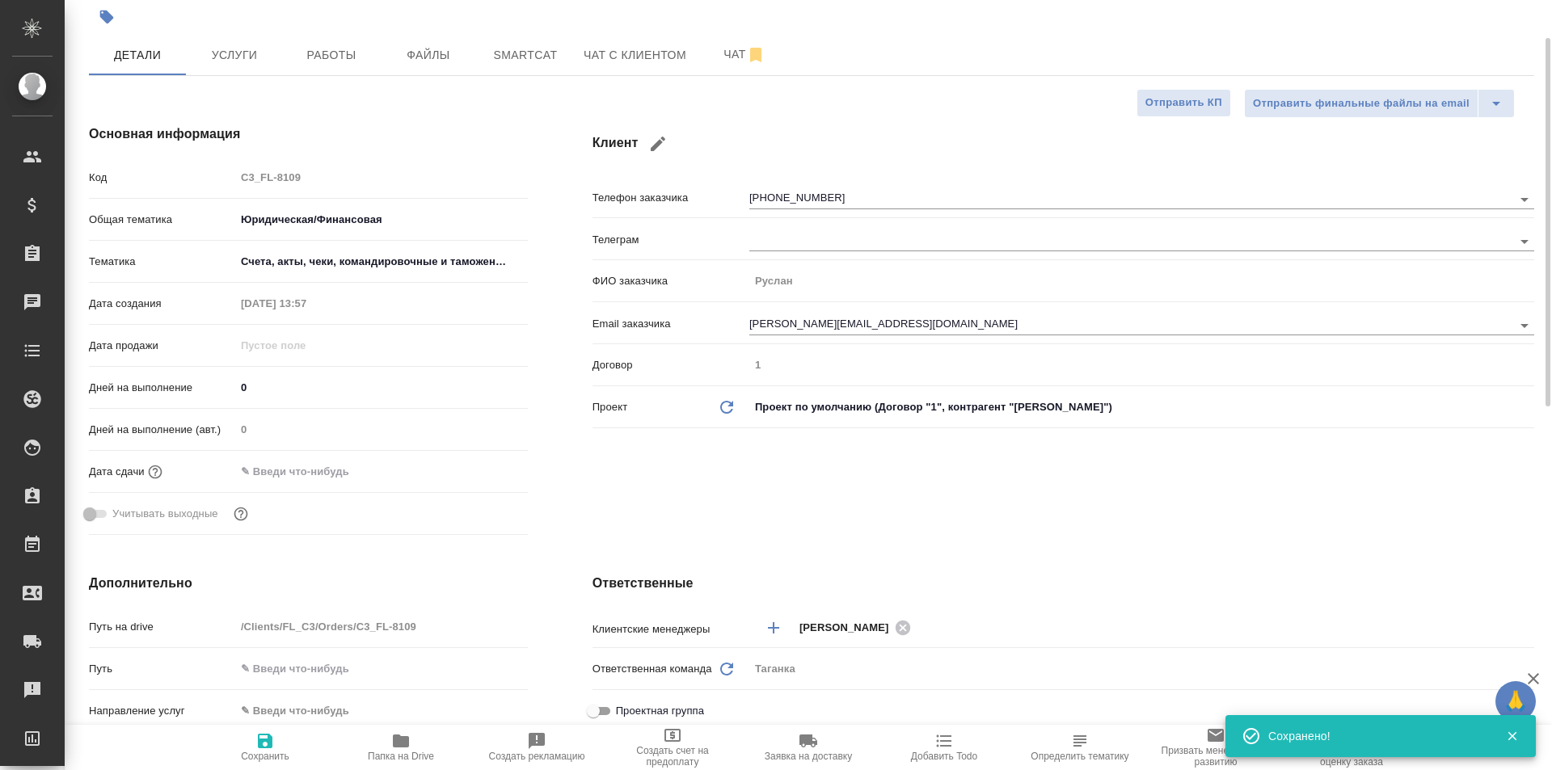
scroll to position [0, 0]
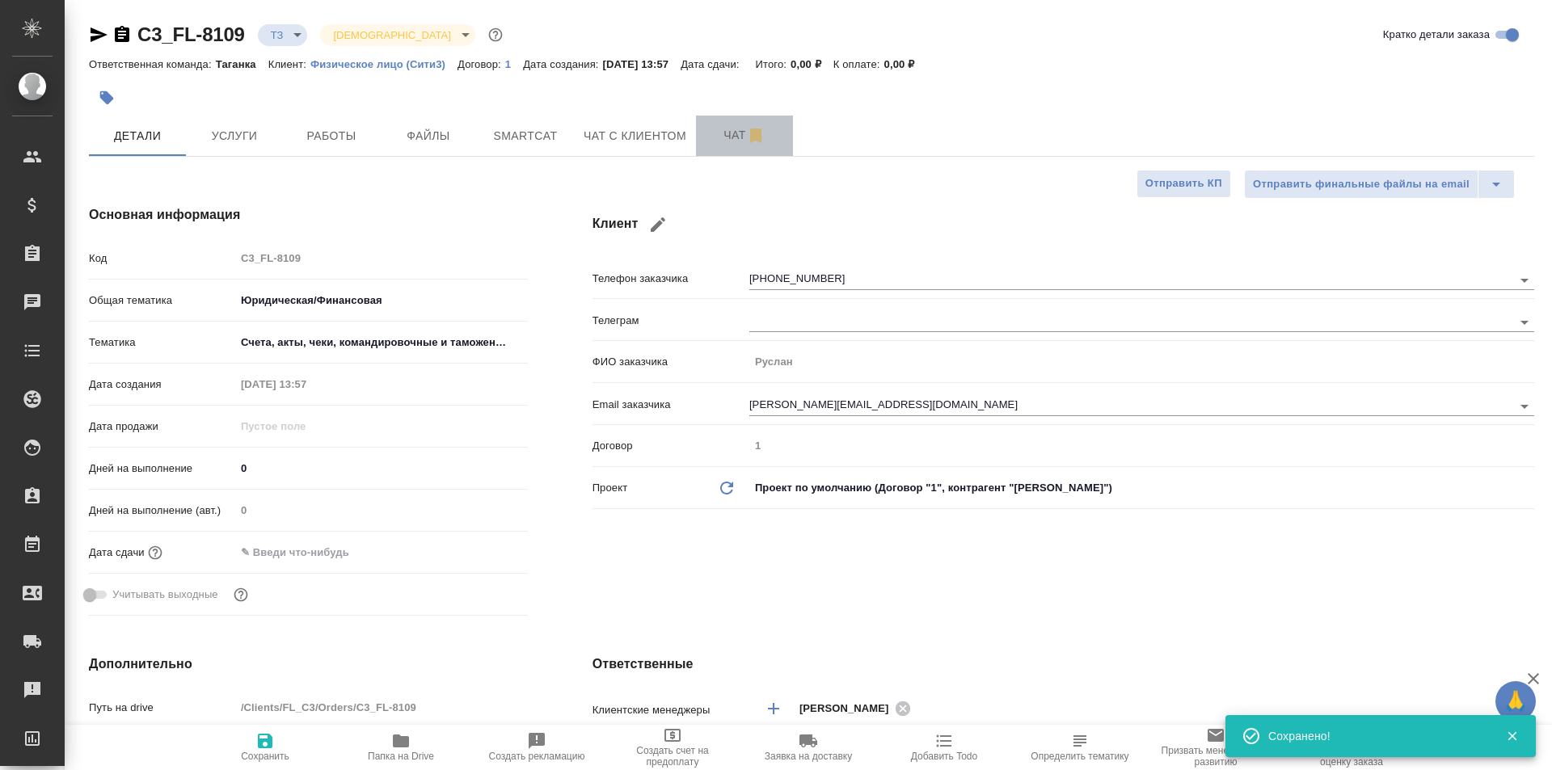
click at [734, 145] on span "Чат" at bounding box center [744, 135] width 78 height 20
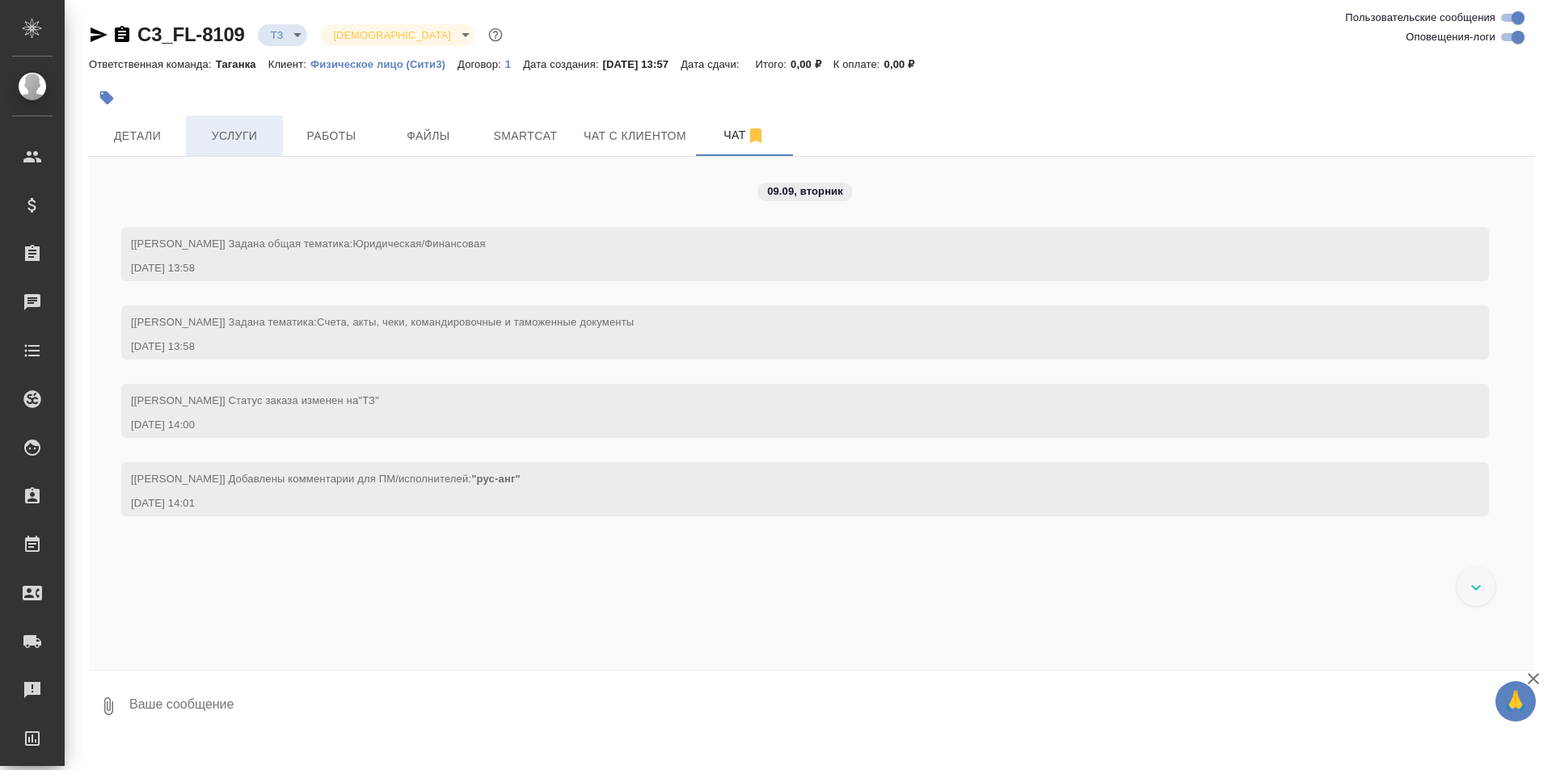
click at [238, 126] on span "Услуги" at bounding box center [235, 136] width 78 height 20
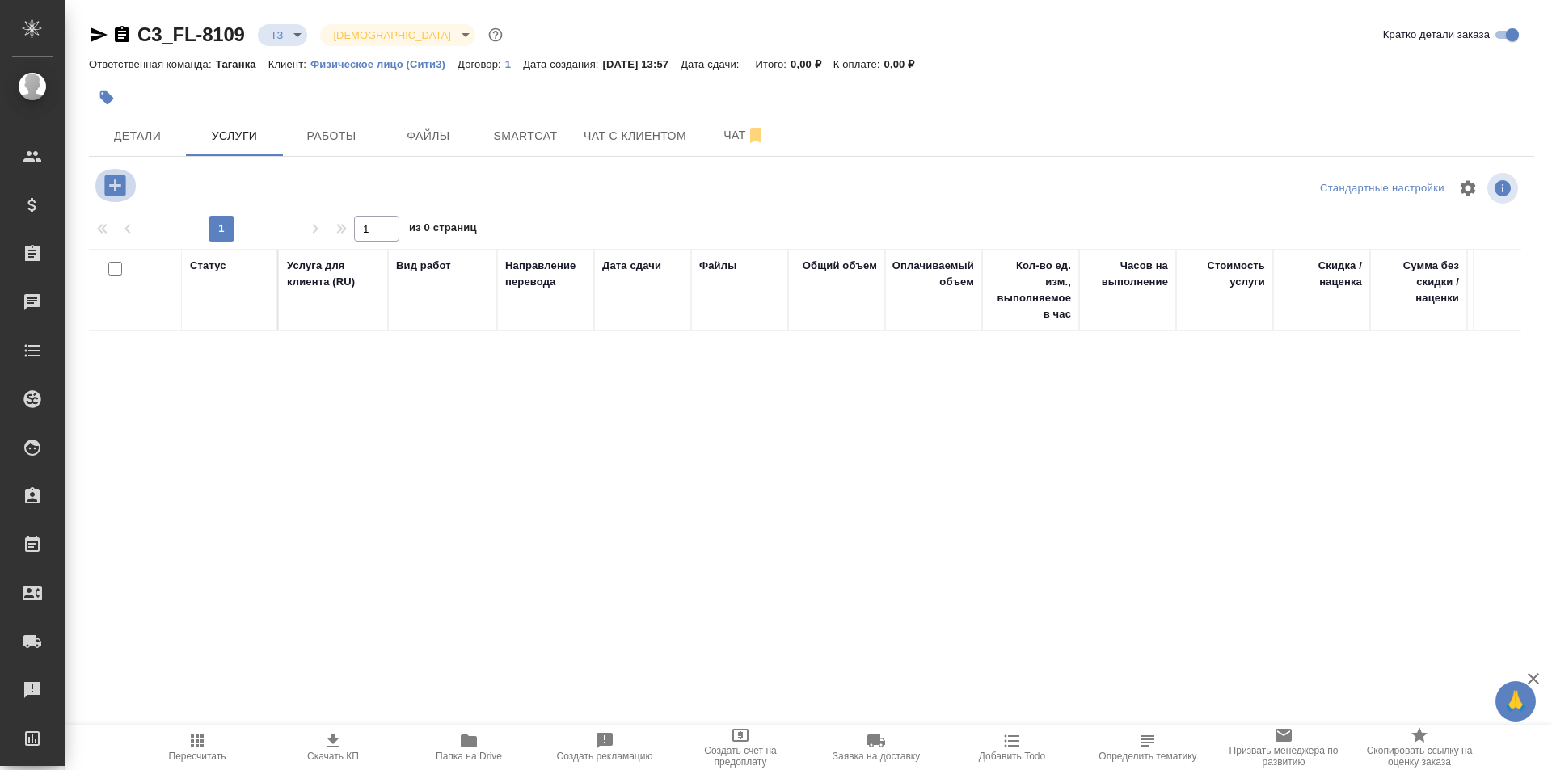
click at [118, 181] on icon "button" at bounding box center [114, 185] width 21 height 21
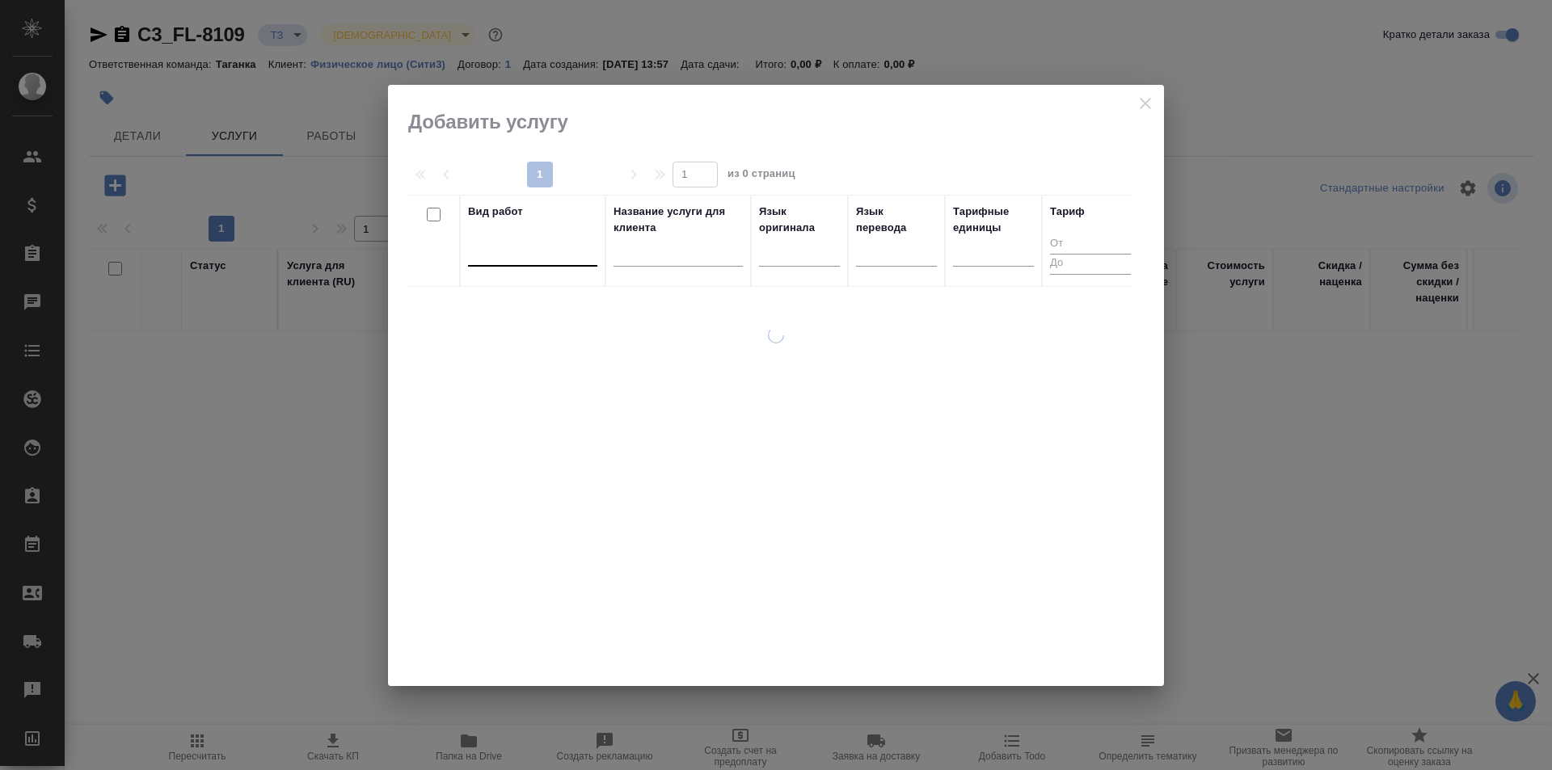
click at [565, 252] on div at bounding box center [532, 249] width 129 height 23
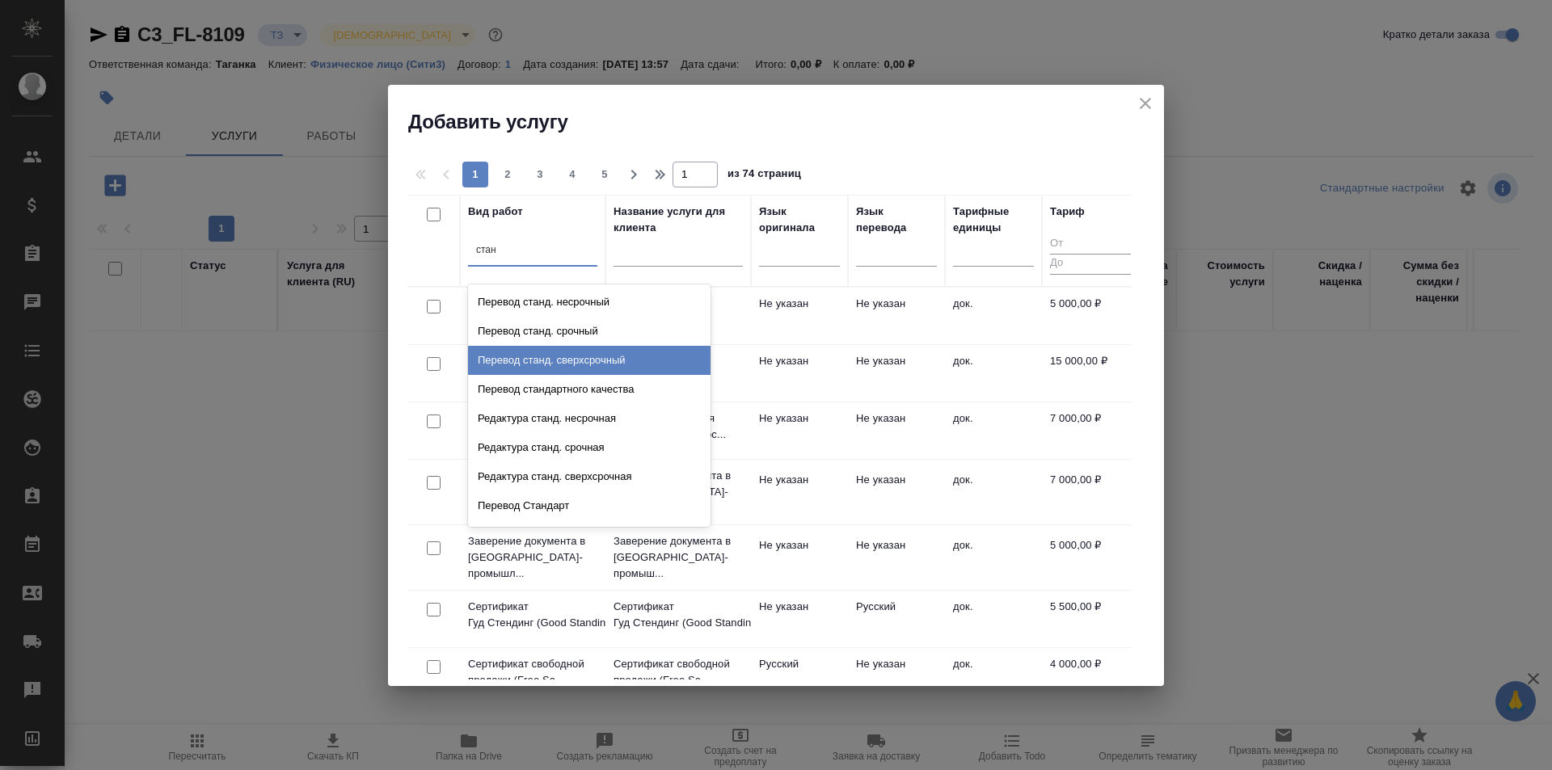
type input "станд"
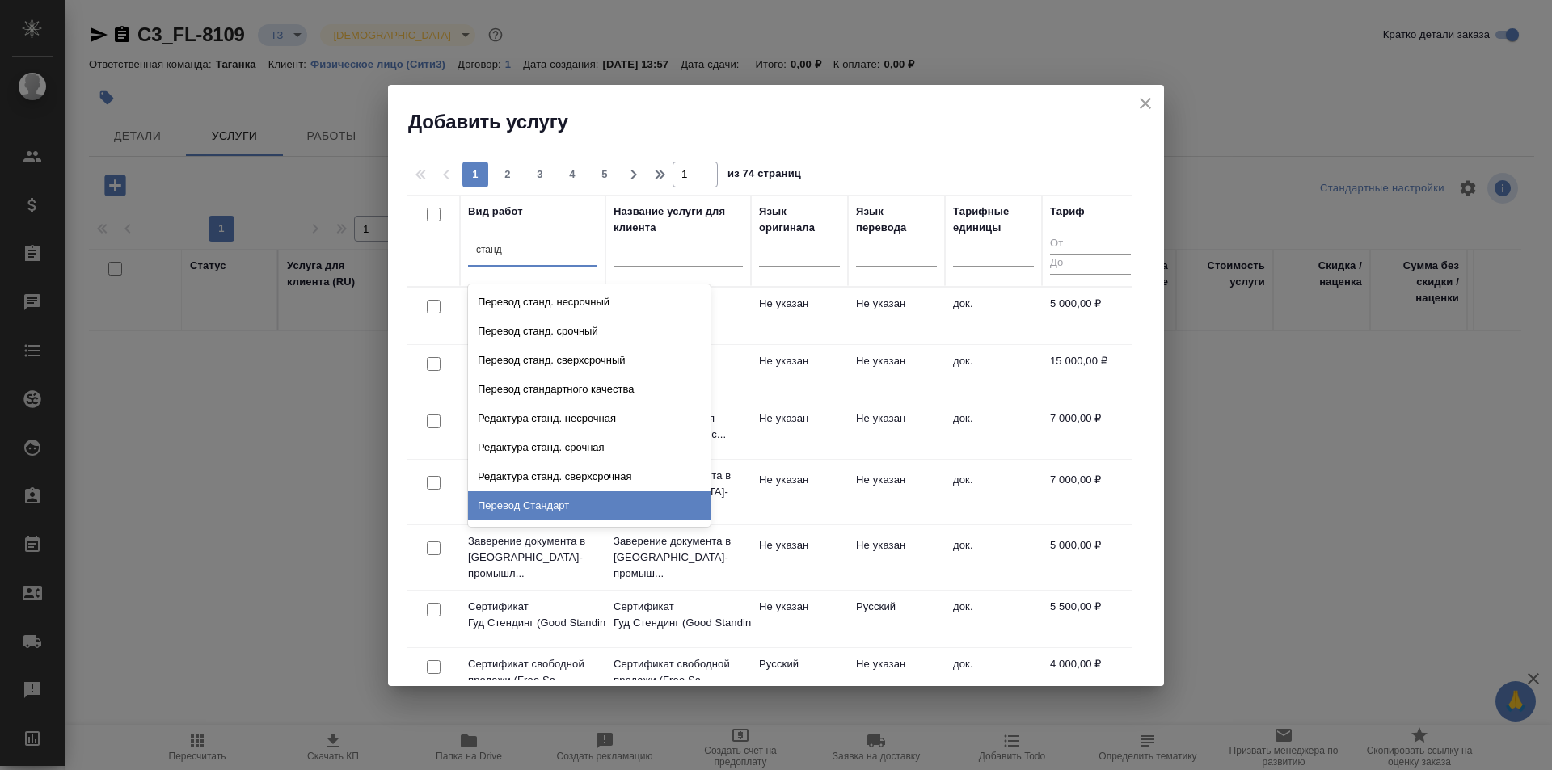
click at [550, 508] on div "Перевод Стандарт" at bounding box center [589, 505] width 242 height 29
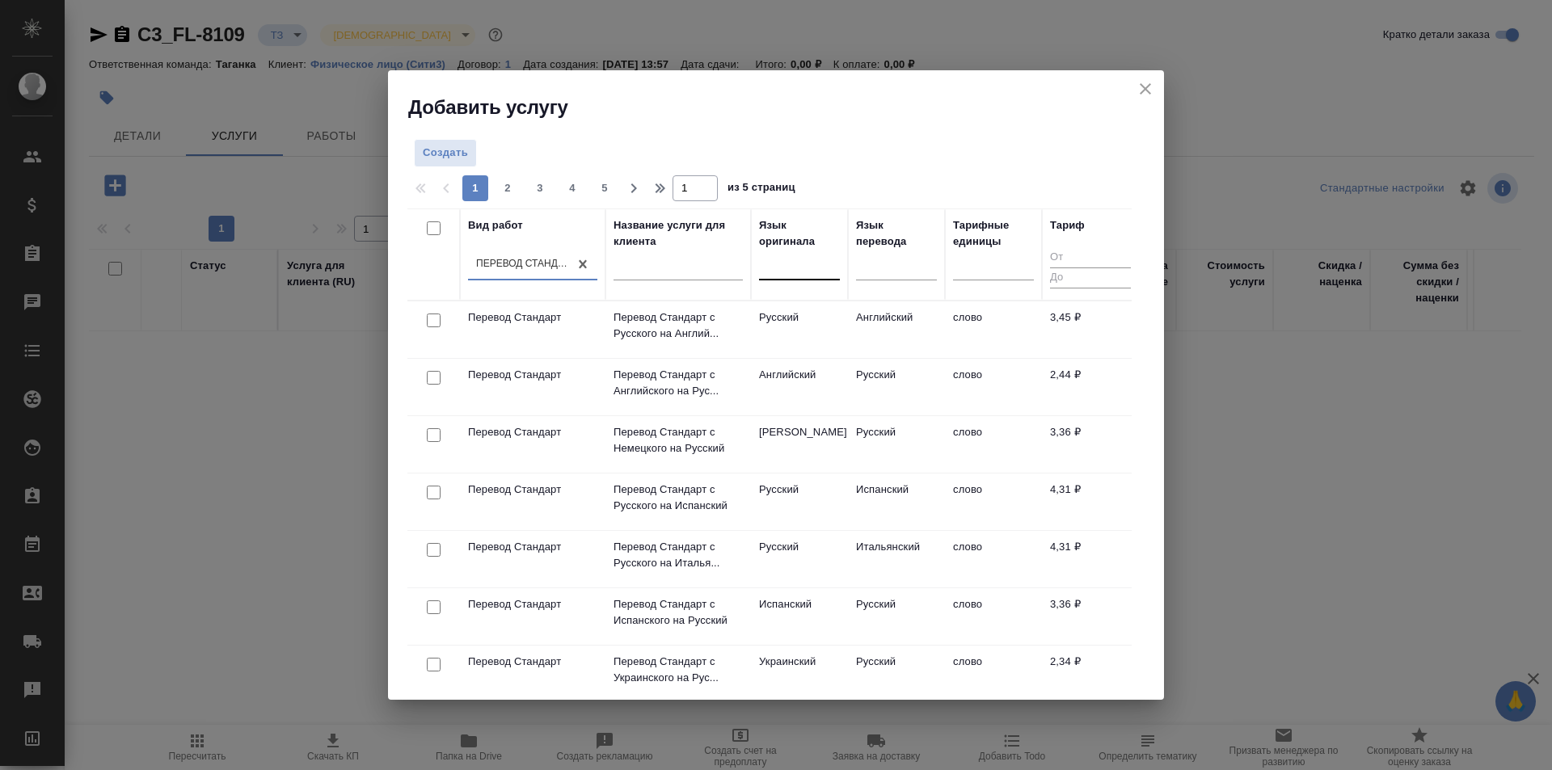
click at [806, 251] on div at bounding box center [799, 265] width 81 height 31
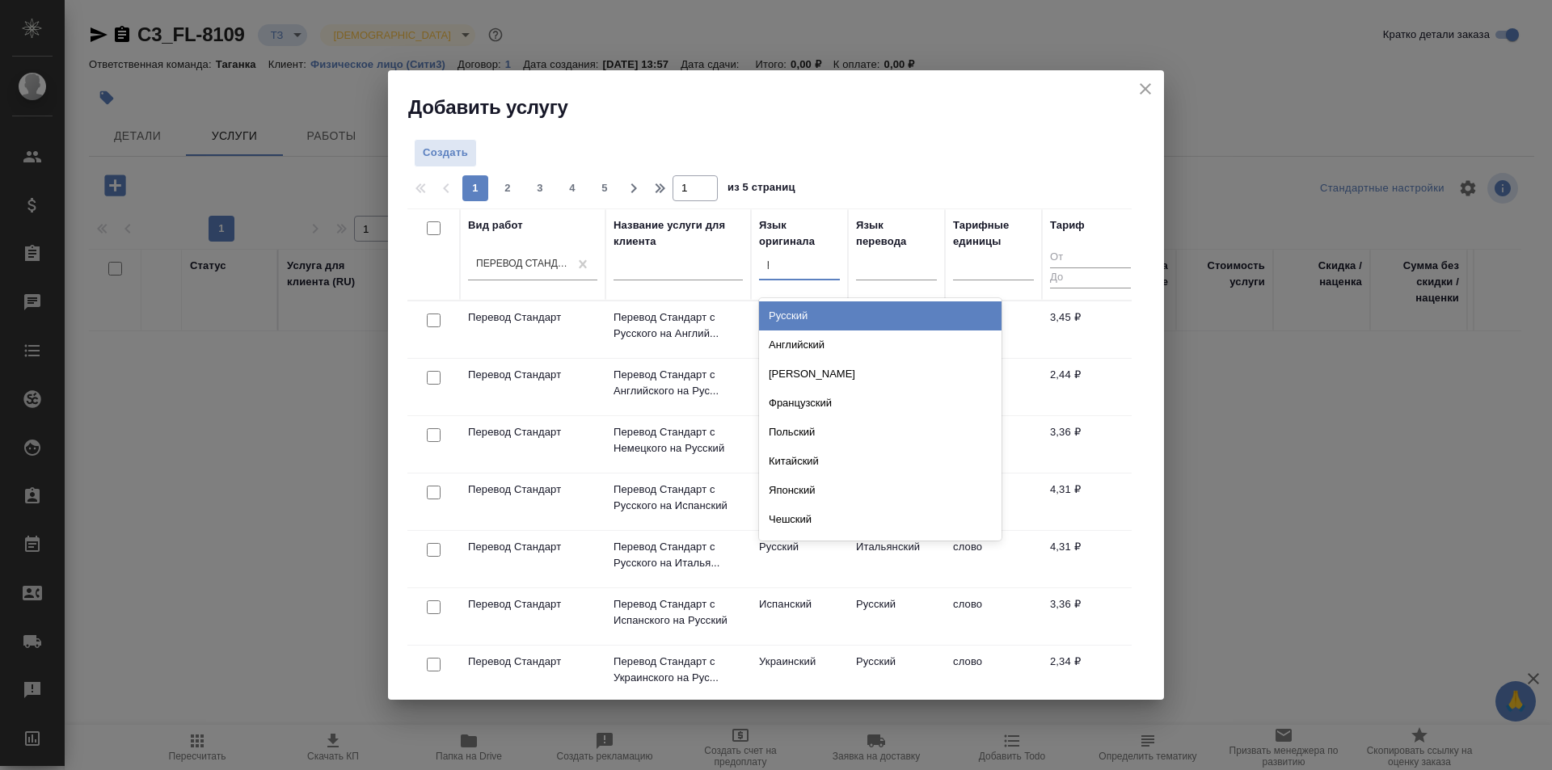
type input "ру"
click at [819, 306] on div "Русский" at bounding box center [880, 315] width 242 height 29
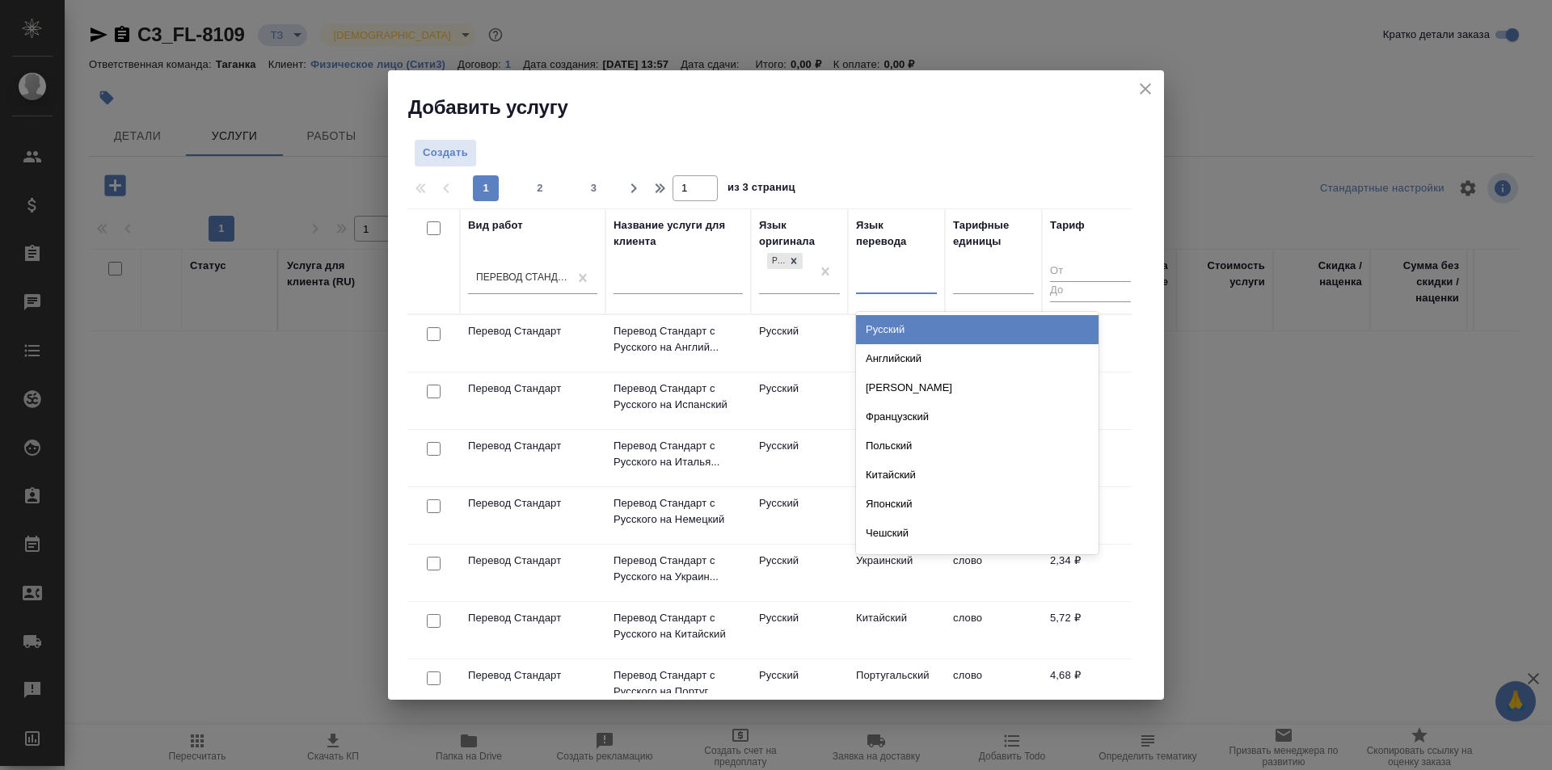
click at [903, 280] on div at bounding box center [896, 277] width 81 height 23
type input "анг"
click at [902, 319] on div "Английский" at bounding box center [977, 329] width 242 height 29
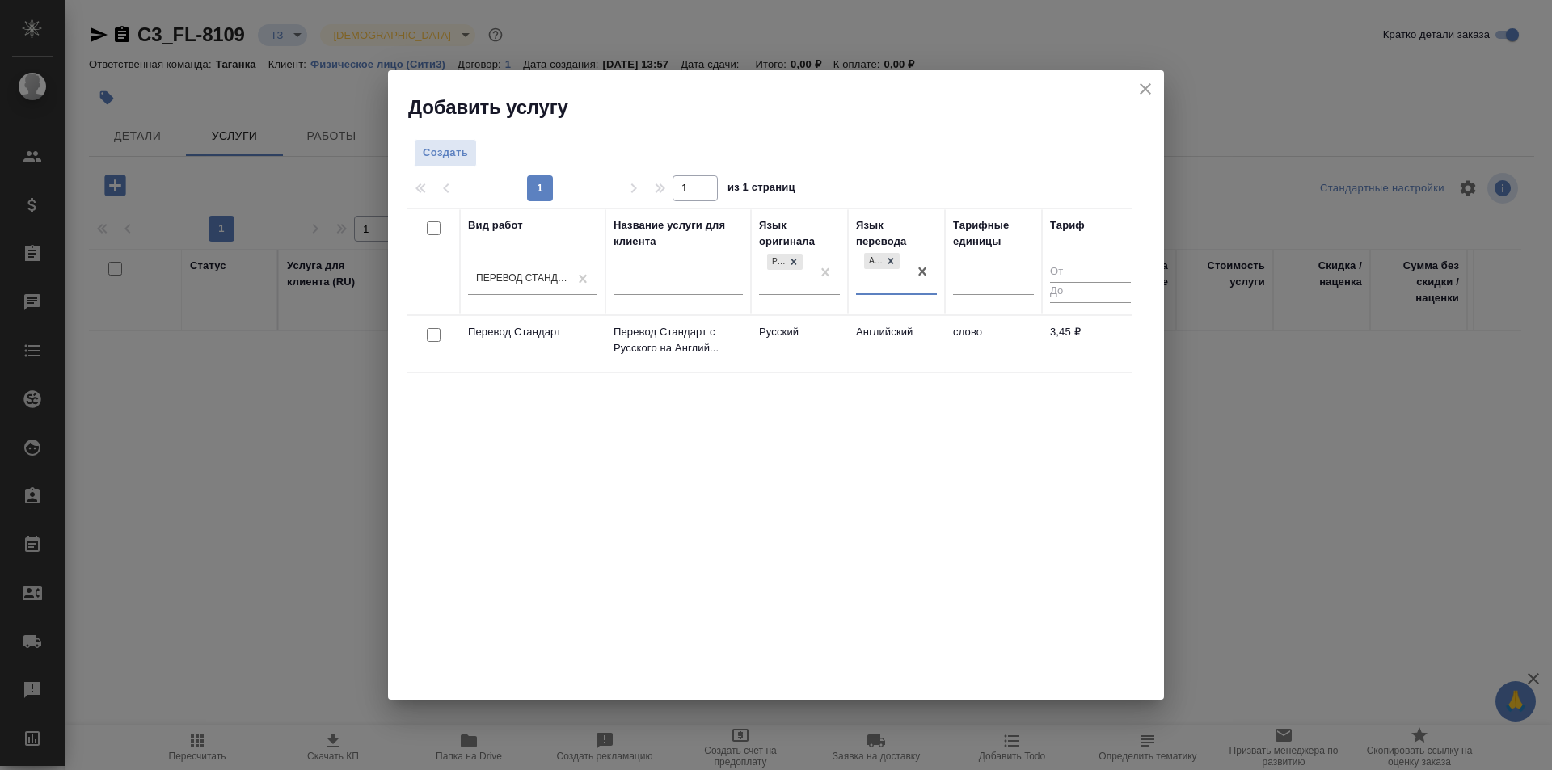
click at [870, 344] on td "Английский" at bounding box center [896, 344] width 97 height 57
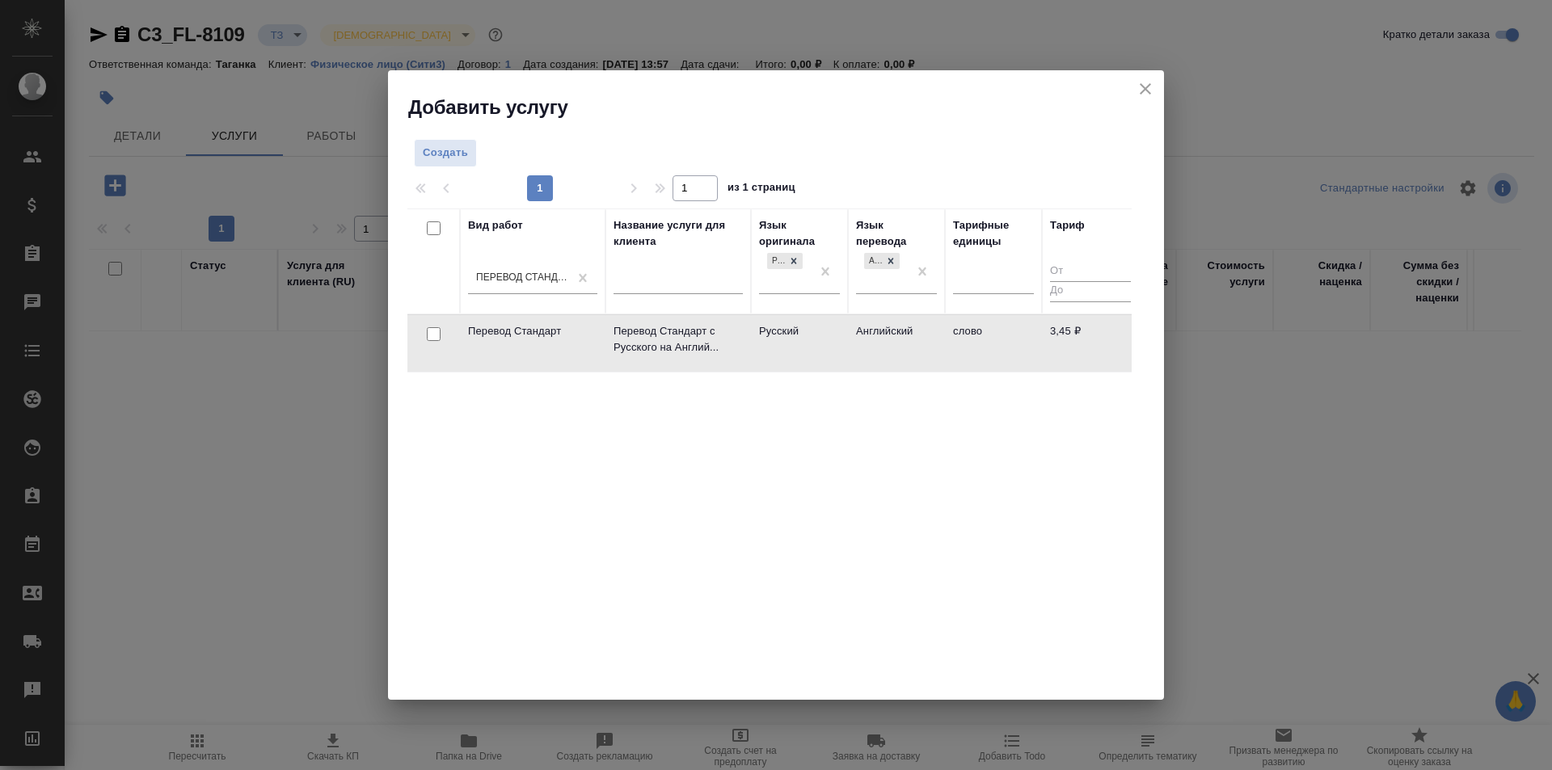
click at [870, 344] on td "Английский" at bounding box center [896, 343] width 97 height 57
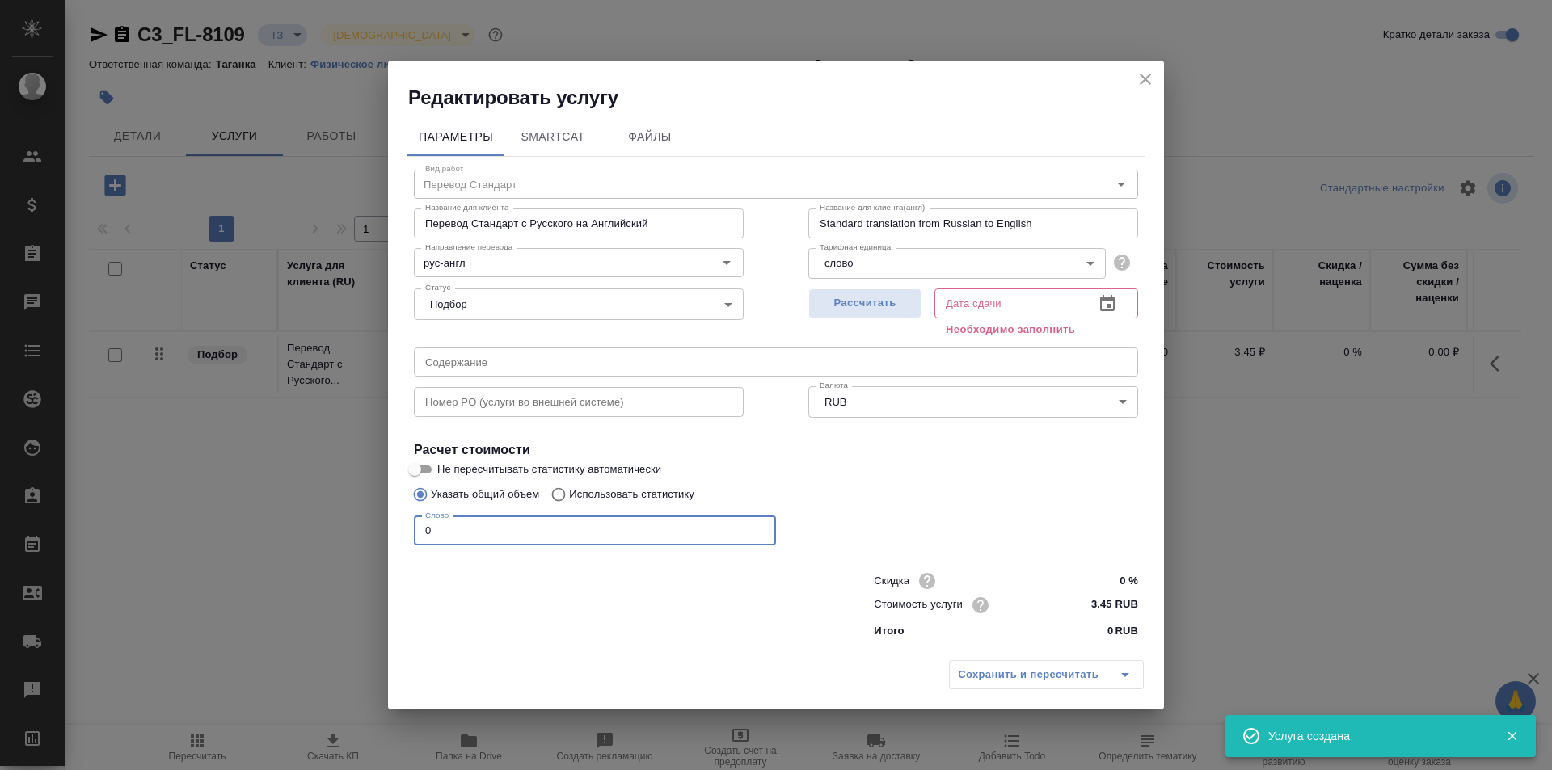
drag, startPoint x: 453, startPoint y: 531, endPoint x: 411, endPoint y: 535, distance: 42.2
click at [411, 535] on div "Вид работ Перевод Стандарт Вид работ Название для клиента Перевод Стандарт с Ру…" at bounding box center [775, 401] width 737 height 489
type input "250"
click at [1118, 300] on button "button" at bounding box center [1107, 303] width 39 height 39
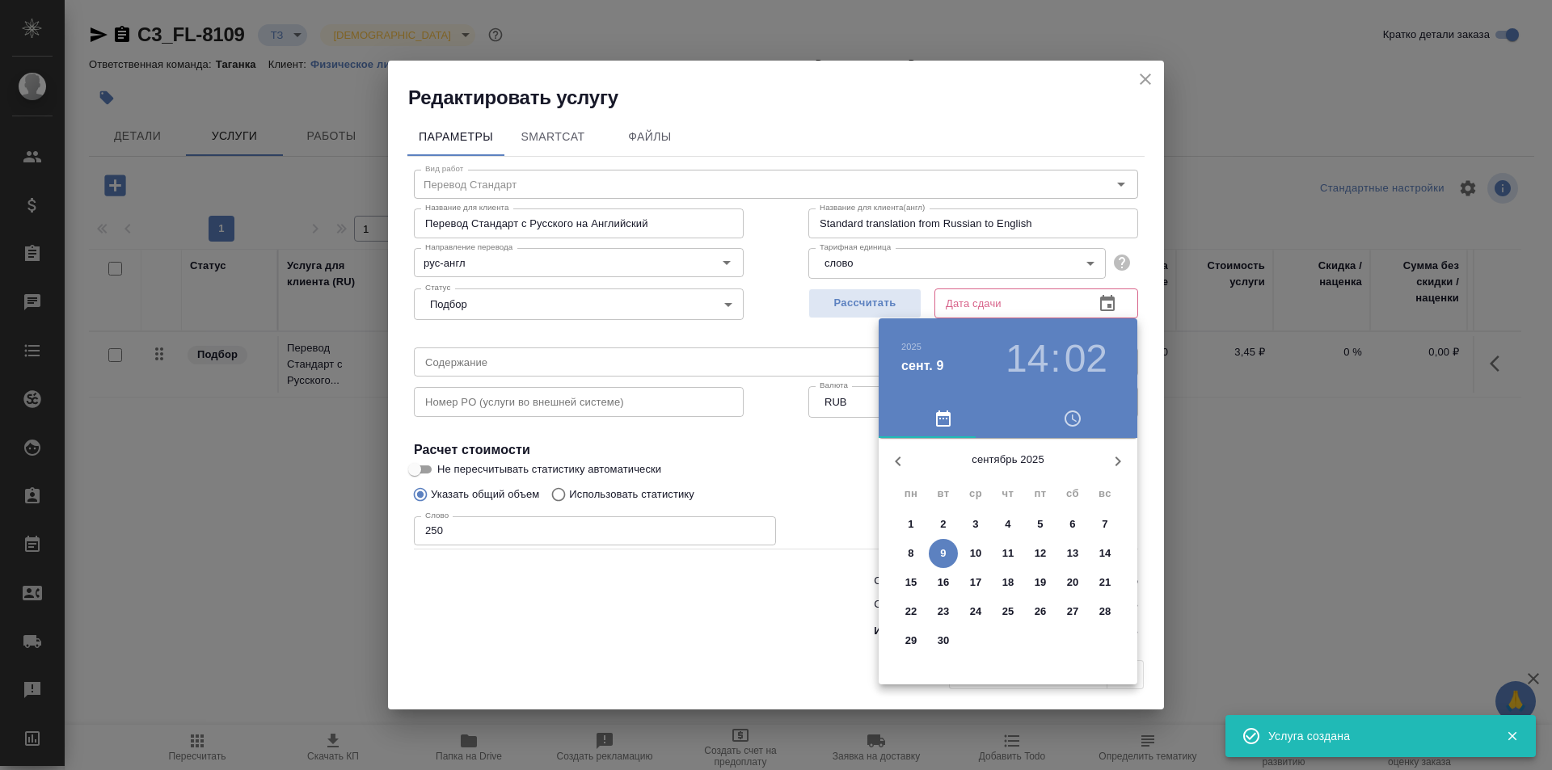
click at [974, 550] on p "10" at bounding box center [976, 553] width 12 height 16
type input "10.09.2025 14:02"
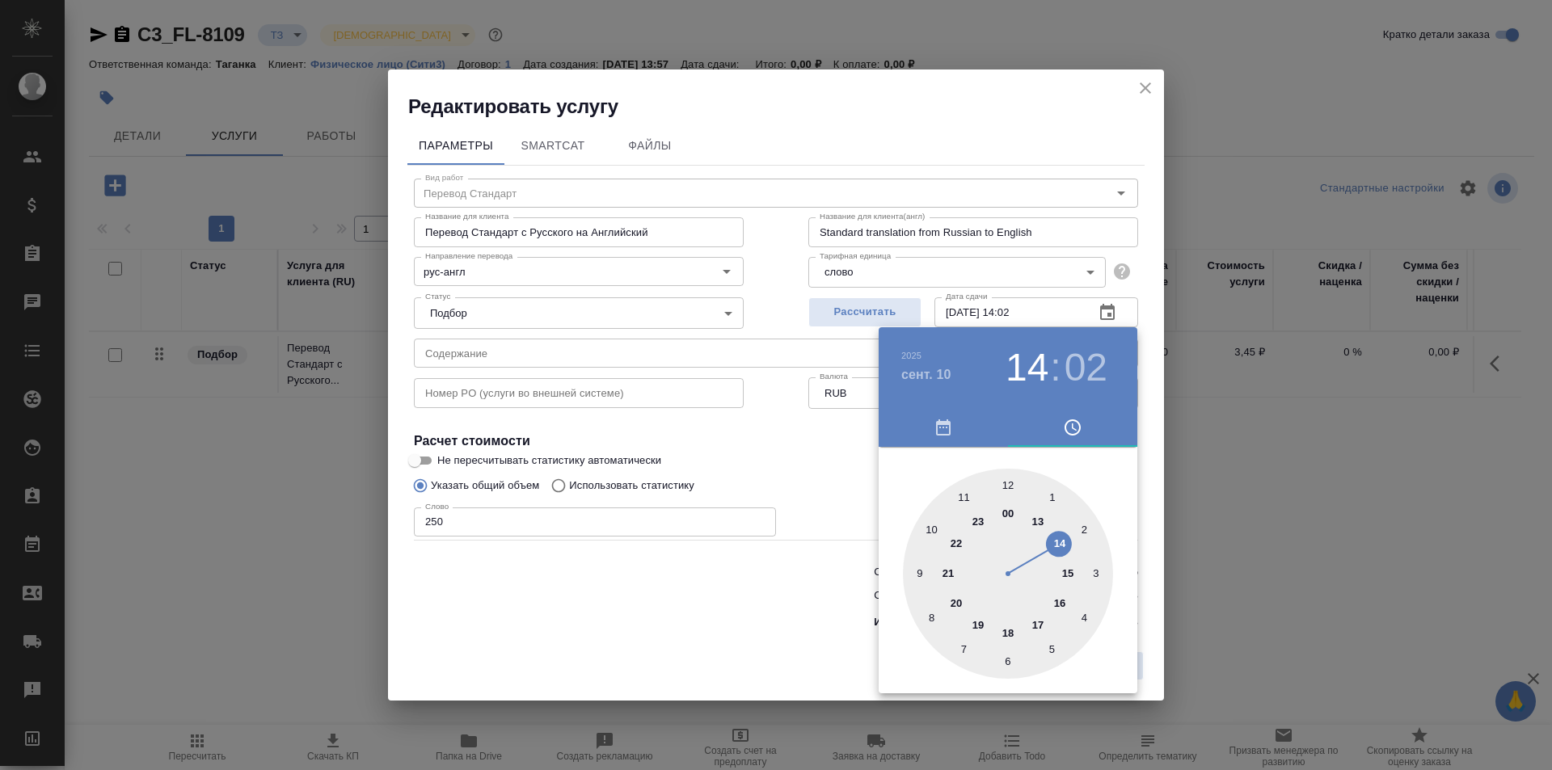
click at [765, 486] on div at bounding box center [776, 385] width 1552 height 770
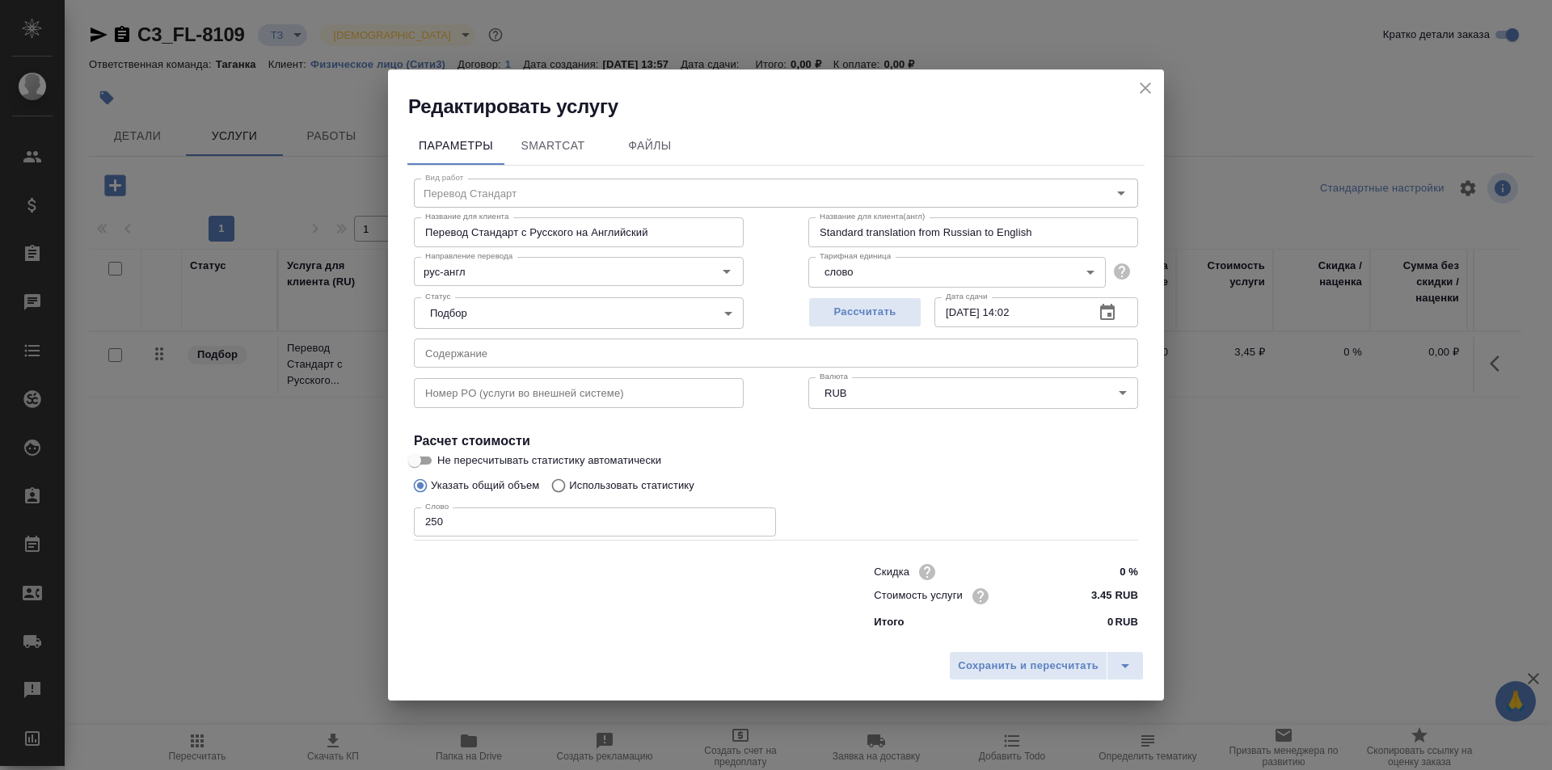
click at [1028, 647] on div "Сохранить и пересчитать" at bounding box center [776, 671] width 776 height 57
click at [1029, 659] on span "Сохранить и пересчитать" at bounding box center [1028, 666] width 141 height 19
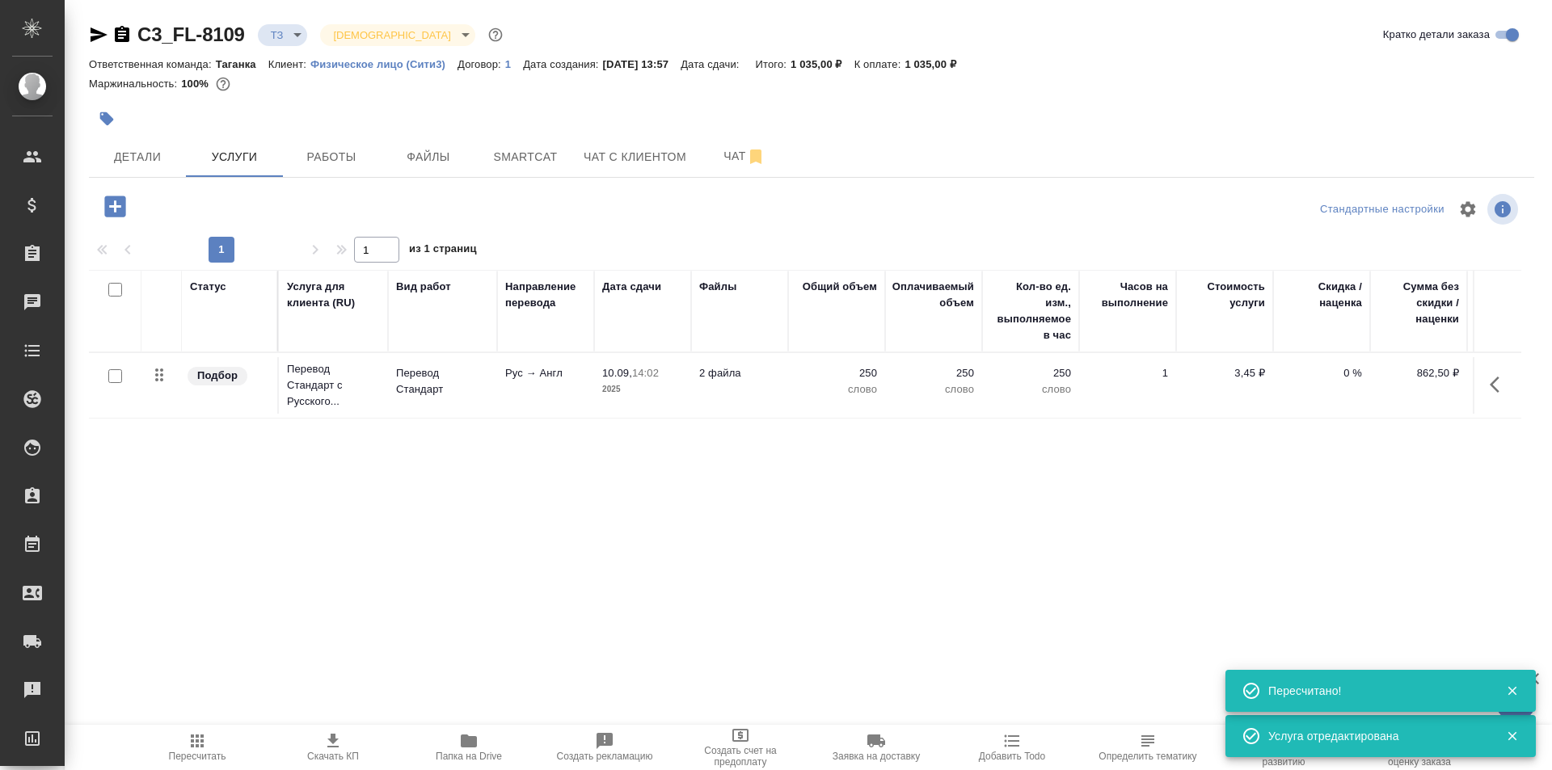
click at [107, 378] on div at bounding box center [115, 376] width 36 height 23
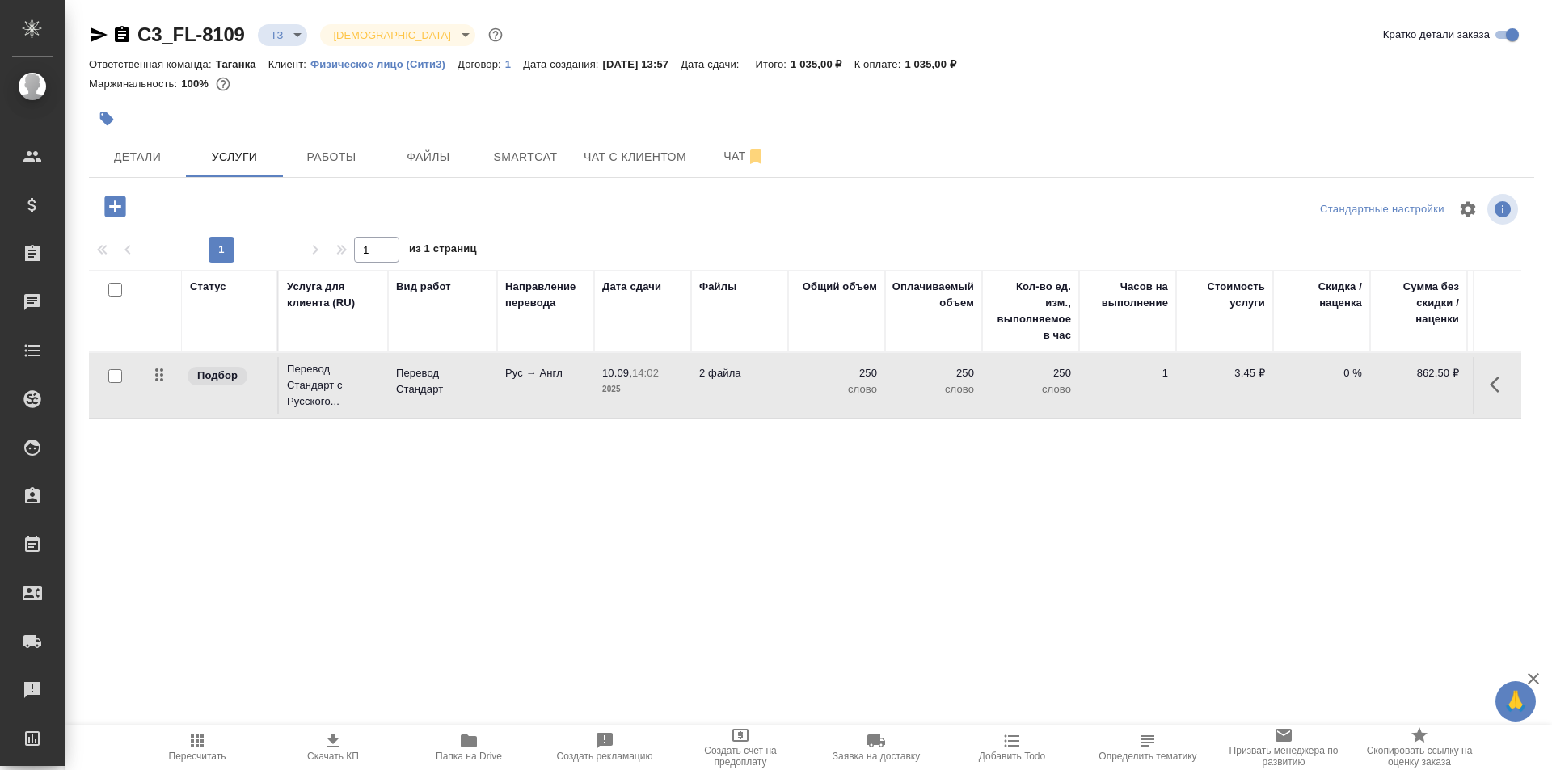
click at [112, 378] on input "checkbox" at bounding box center [115, 376] width 14 height 14
checkbox input "true"
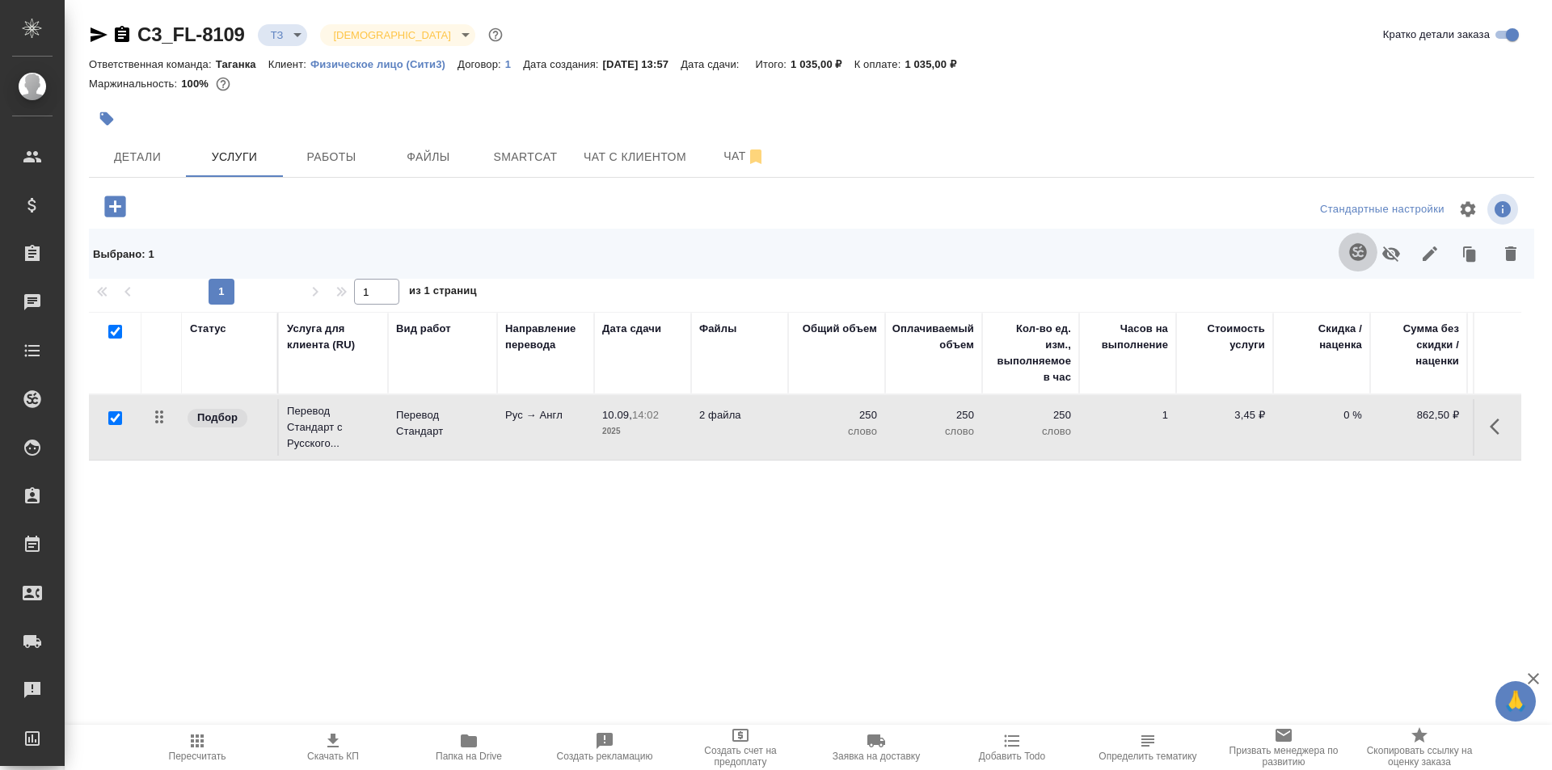
click at [1349, 246] on icon "button" at bounding box center [1357, 251] width 17 height 17
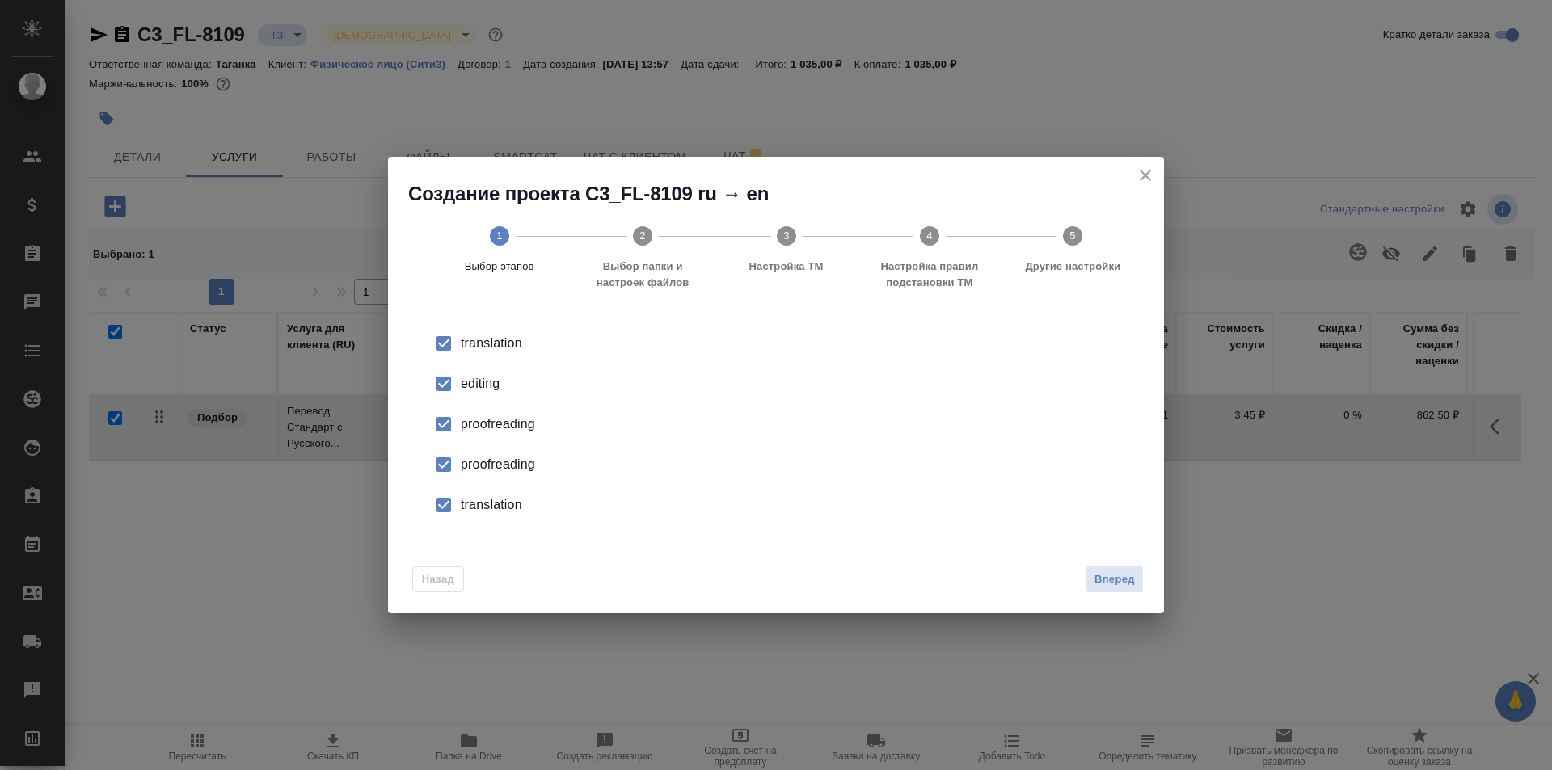
click at [1147, 178] on icon "close" at bounding box center [1144, 175] width 11 height 11
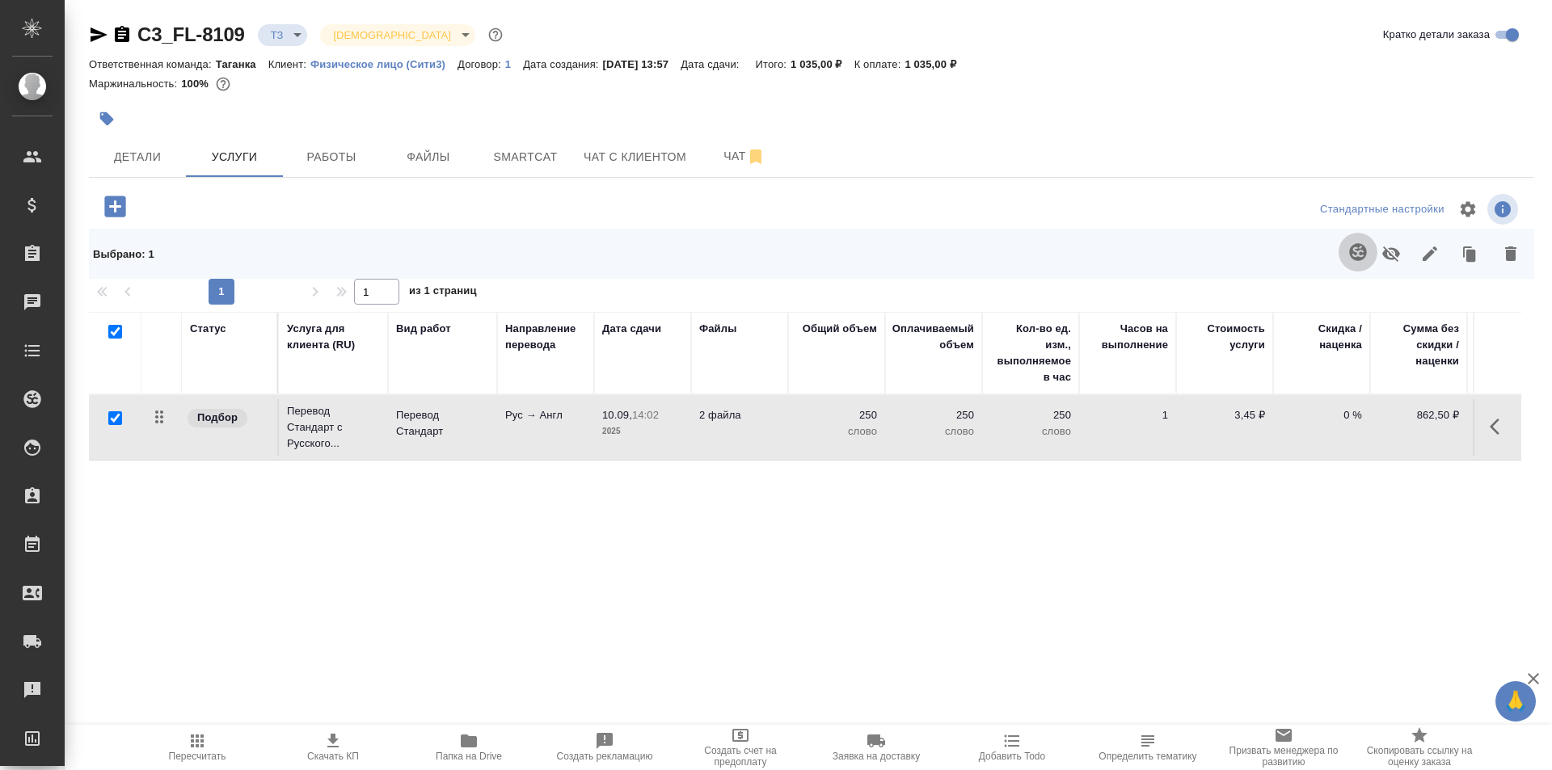
click at [1350, 247] on icon "button" at bounding box center [1357, 251] width 17 height 17
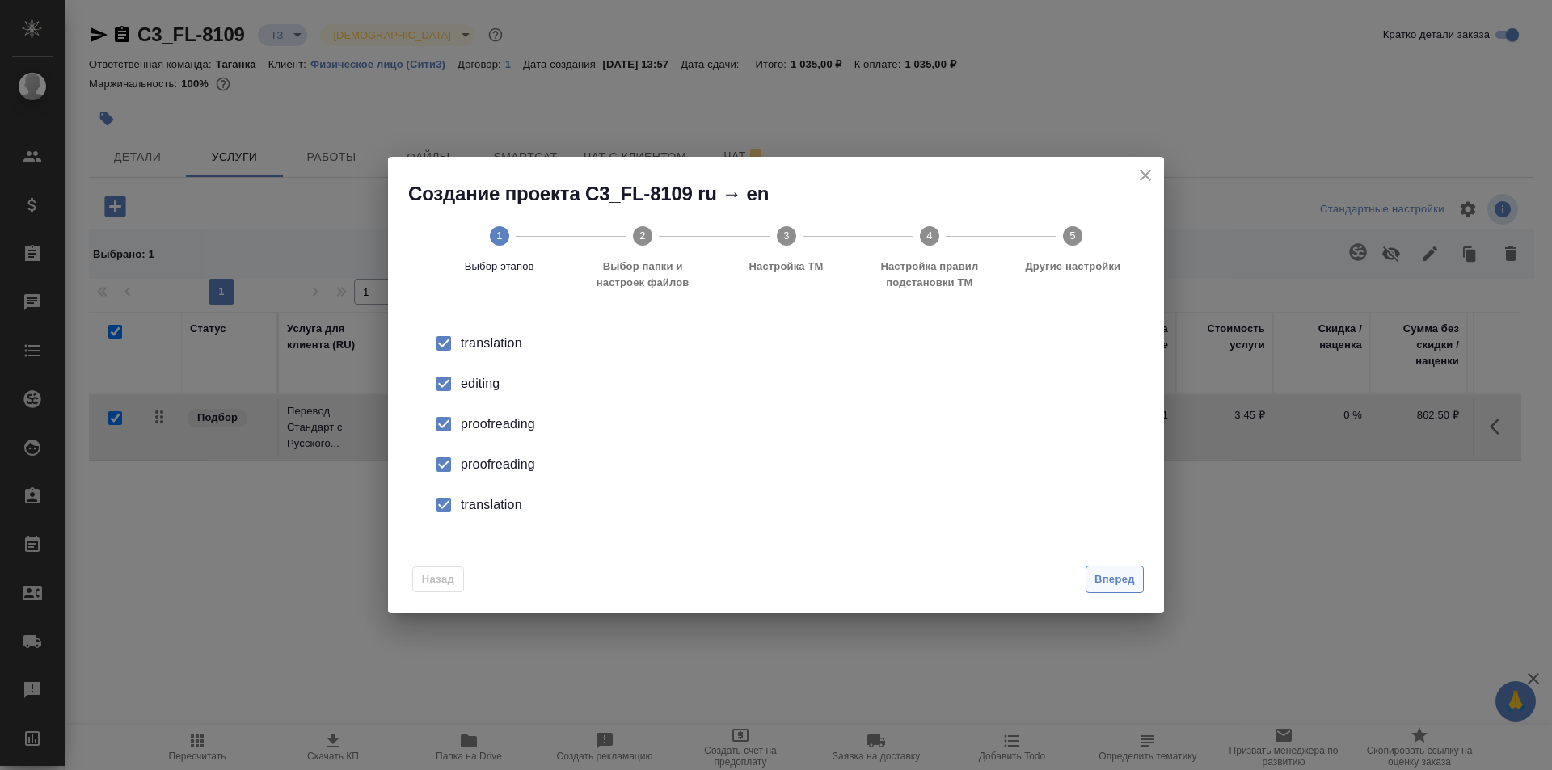
click at [1114, 579] on span "Вперед" at bounding box center [1114, 580] width 40 height 19
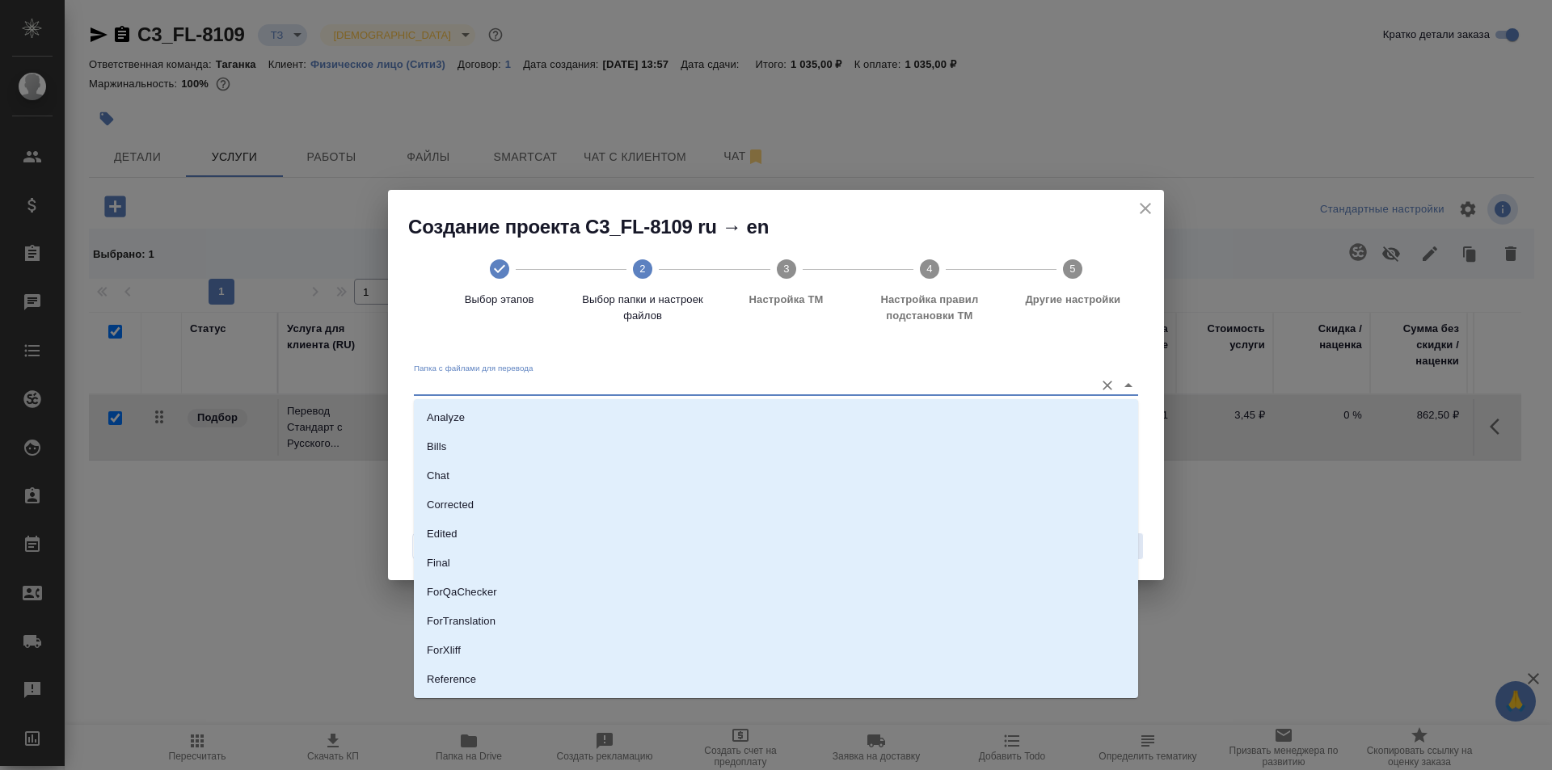
click at [588, 383] on input "Папка с файлами для перевода" at bounding box center [750, 385] width 672 height 19
click at [473, 634] on li "Source" at bounding box center [776, 624] width 724 height 29
type input "Source"
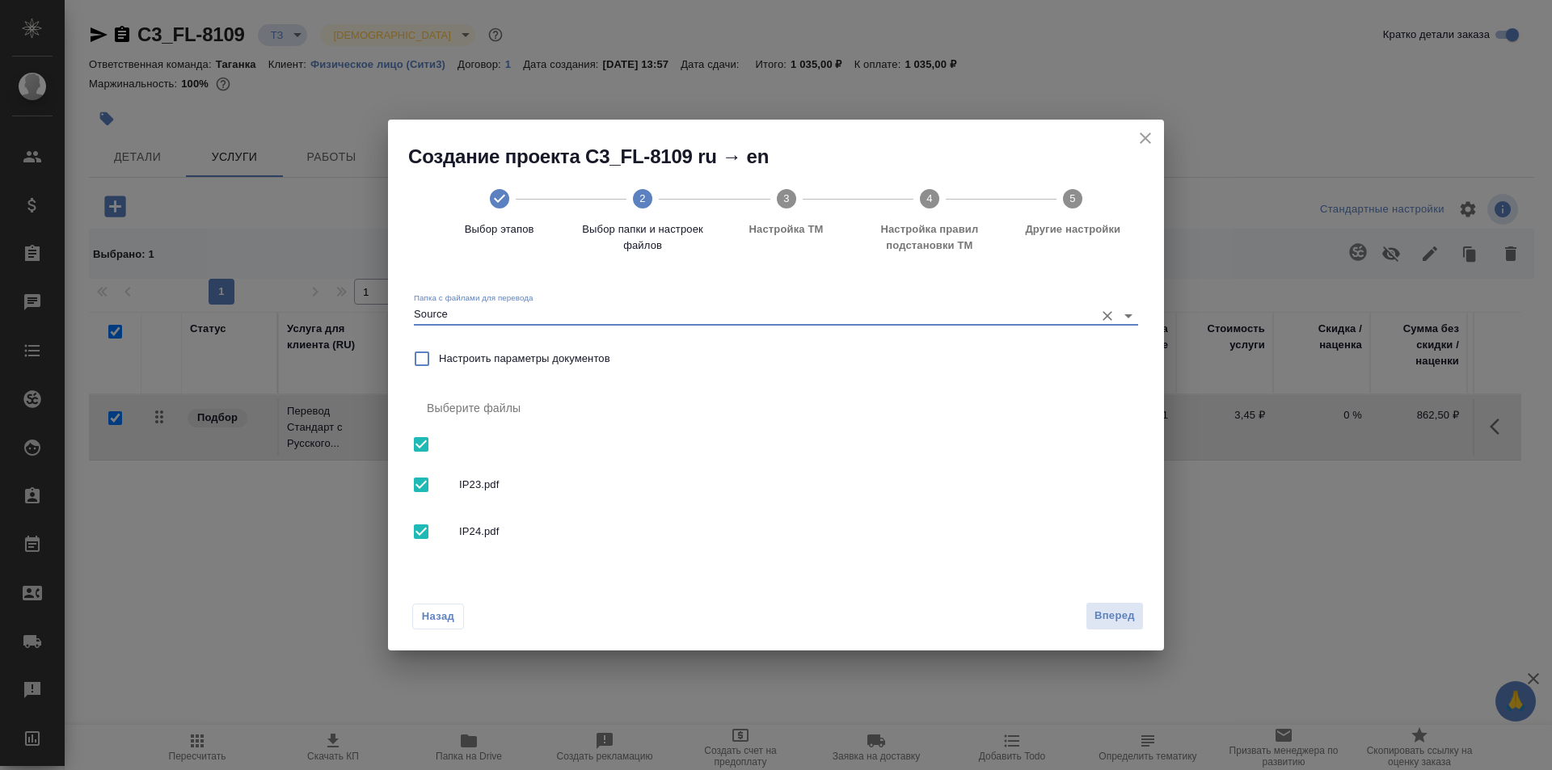
click at [1131, 614] on span "Вперед" at bounding box center [1114, 616] width 40 height 19
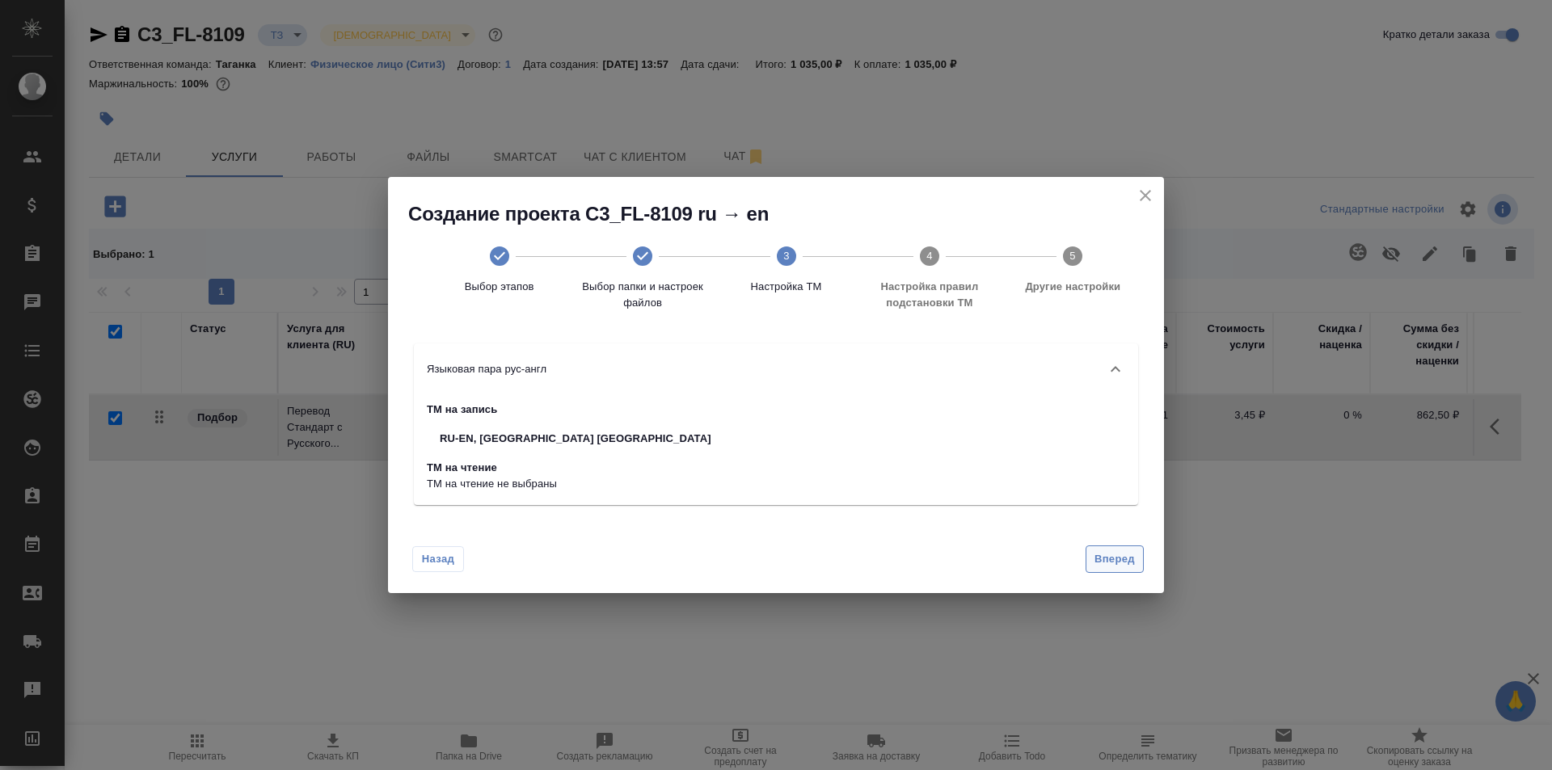
click at [1126, 559] on span "Вперед" at bounding box center [1114, 559] width 40 height 19
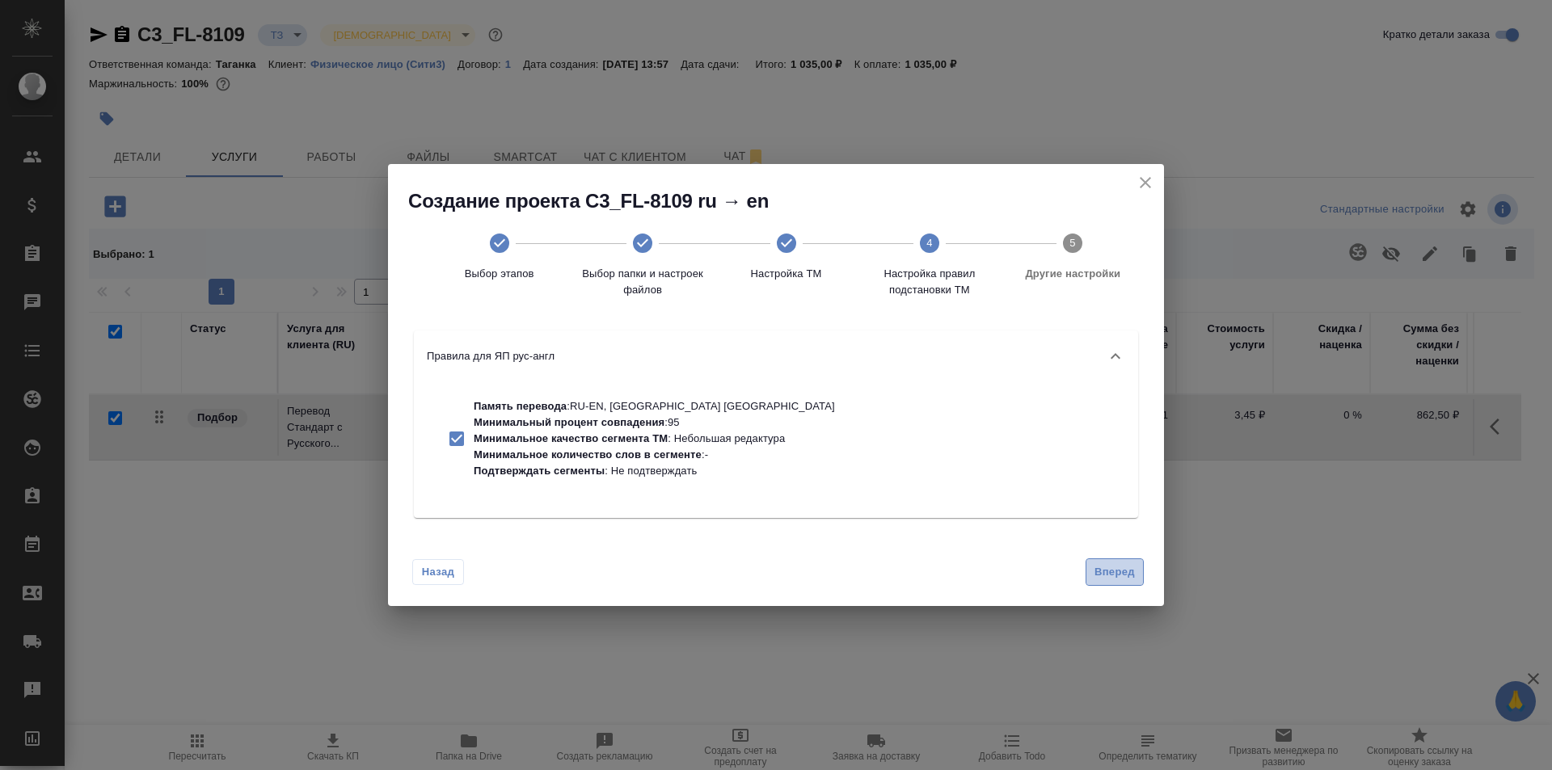
click at [1124, 569] on span "Вперед" at bounding box center [1114, 572] width 40 height 19
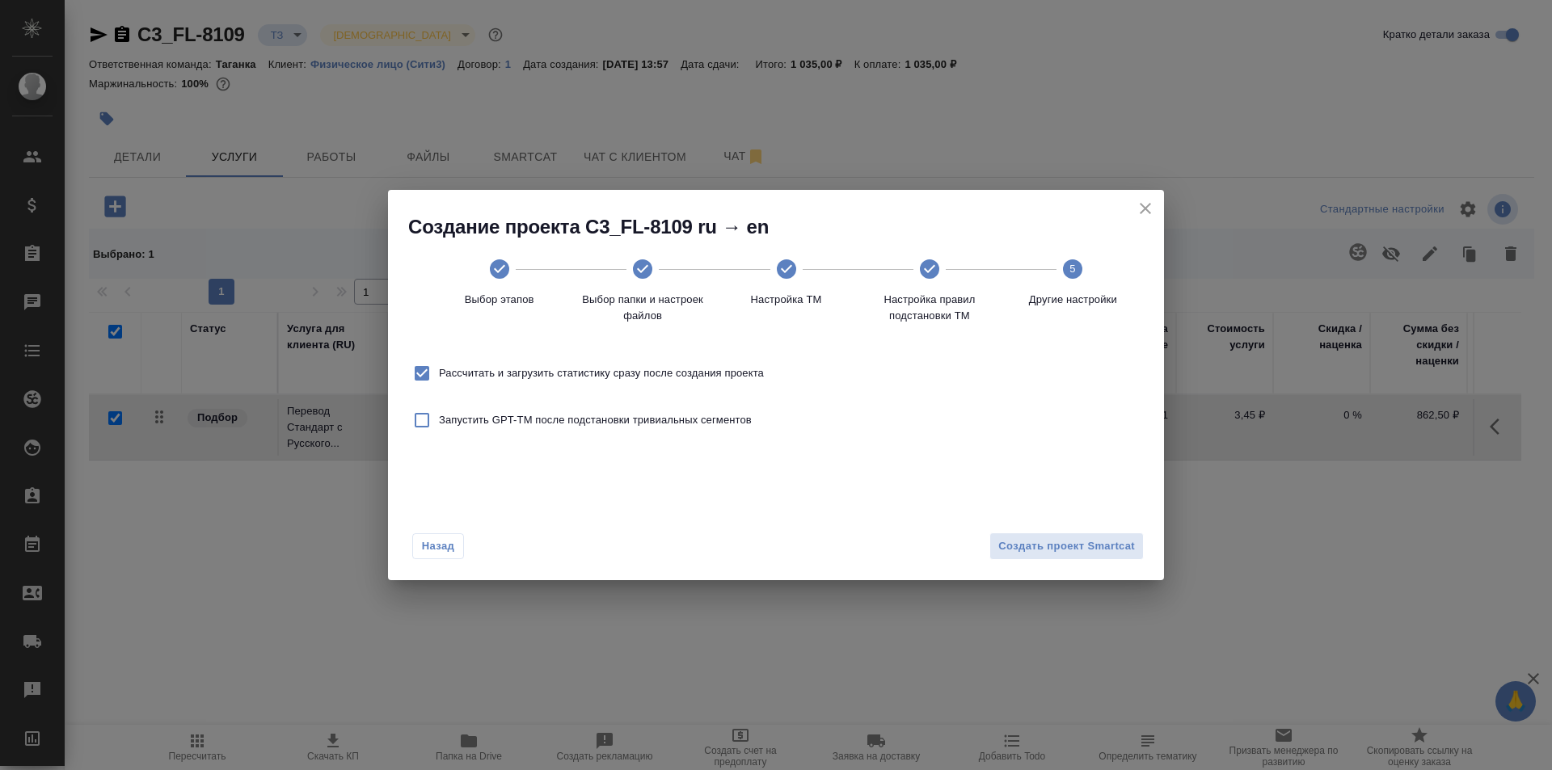
click at [422, 373] on input "Рассчитать и загрузить статистику сразу после создания проекта" at bounding box center [422, 373] width 34 height 34
checkbox input "false"
click at [1128, 547] on span "Создать проект Smartcat" at bounding box center [1066, 546] width 137 height 19
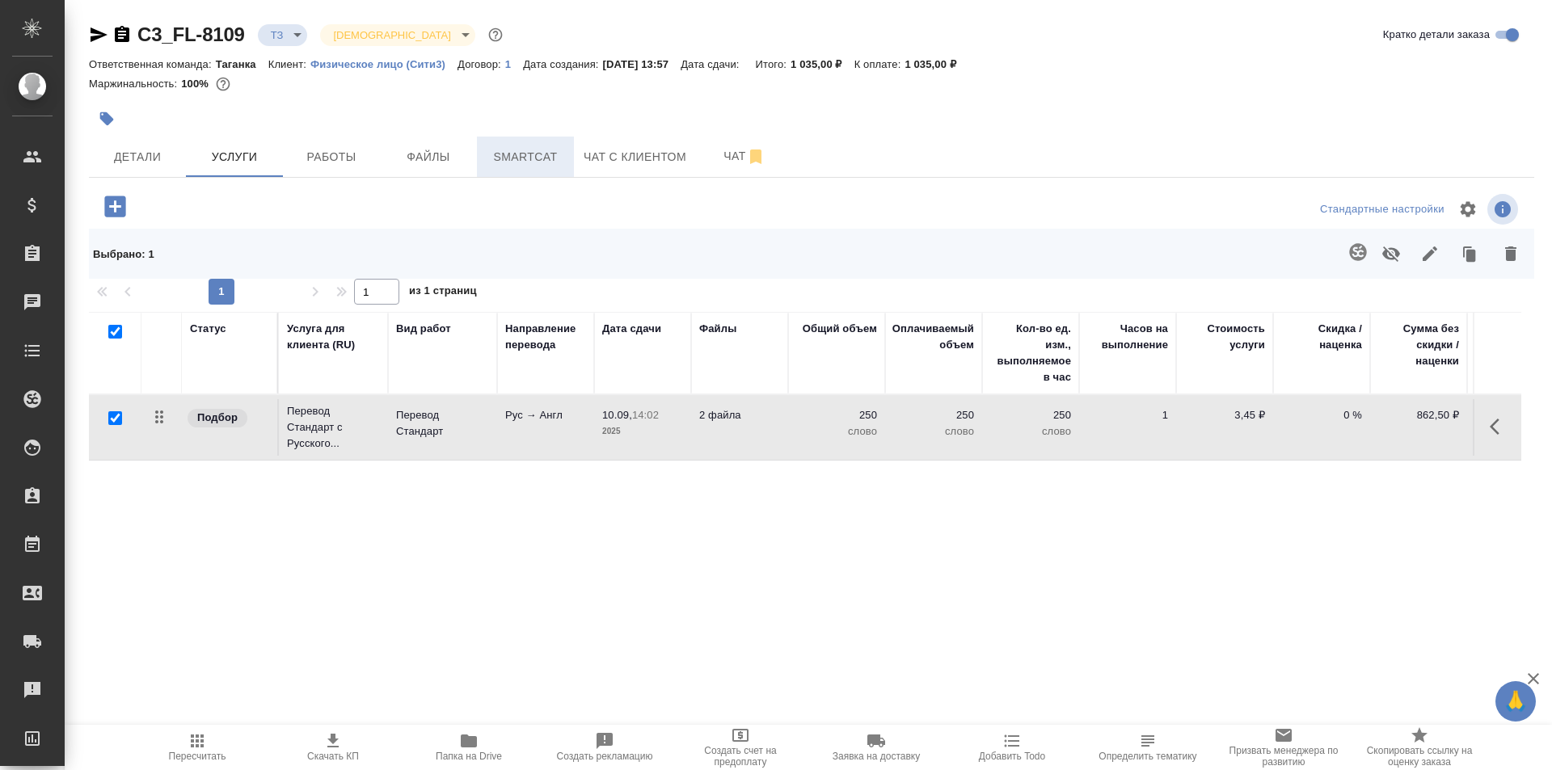
click at [507, 151] on span "Smartcat" at bounding box center [525, 157] width 78 height 20
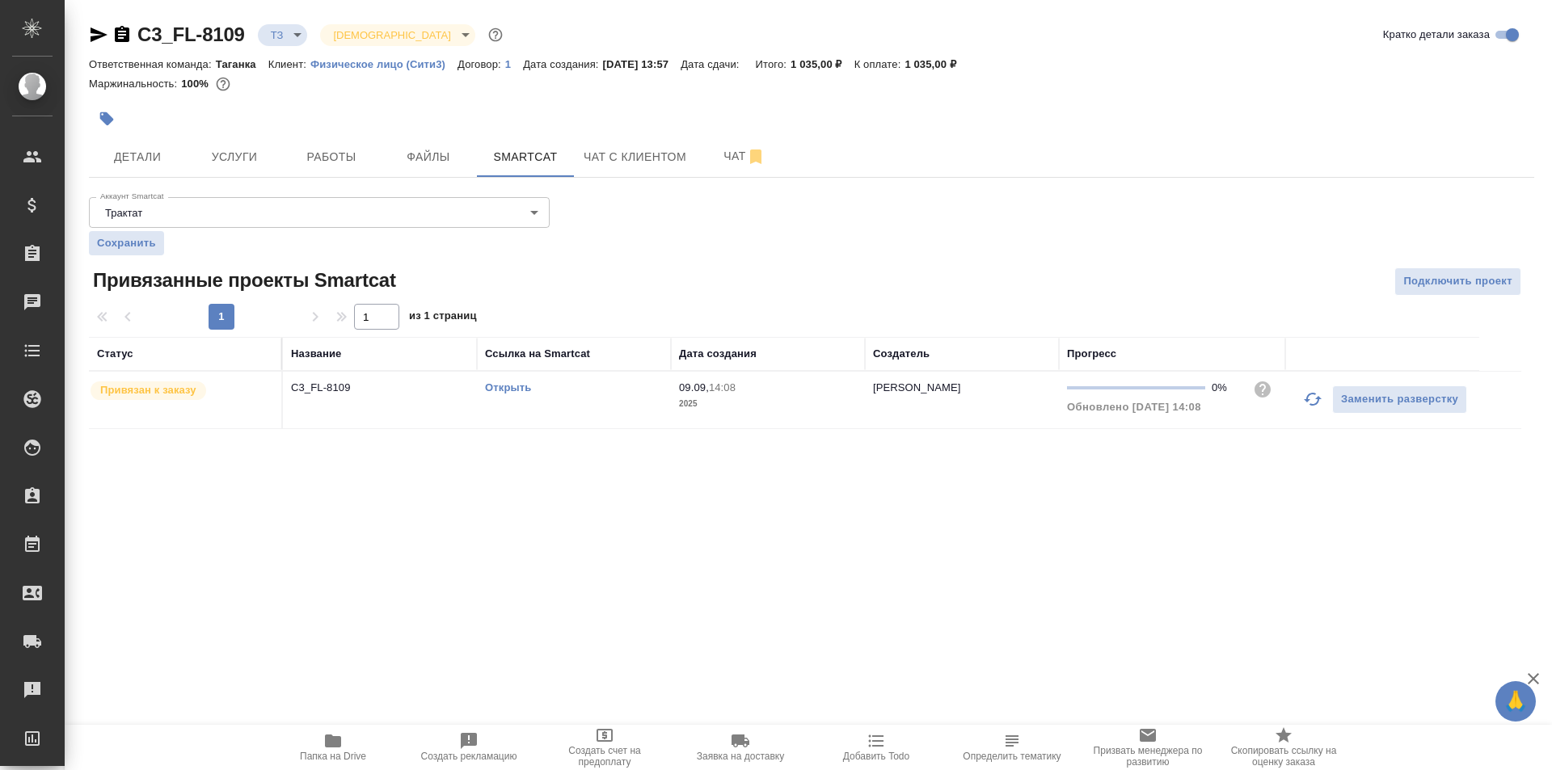
click at [502, 394] on div "Открыть" at bounding box center [574, 388] width 178 height 16
click at [512, 386] on link "Открыть" at bounding box center [508, 387] width 46 height 12
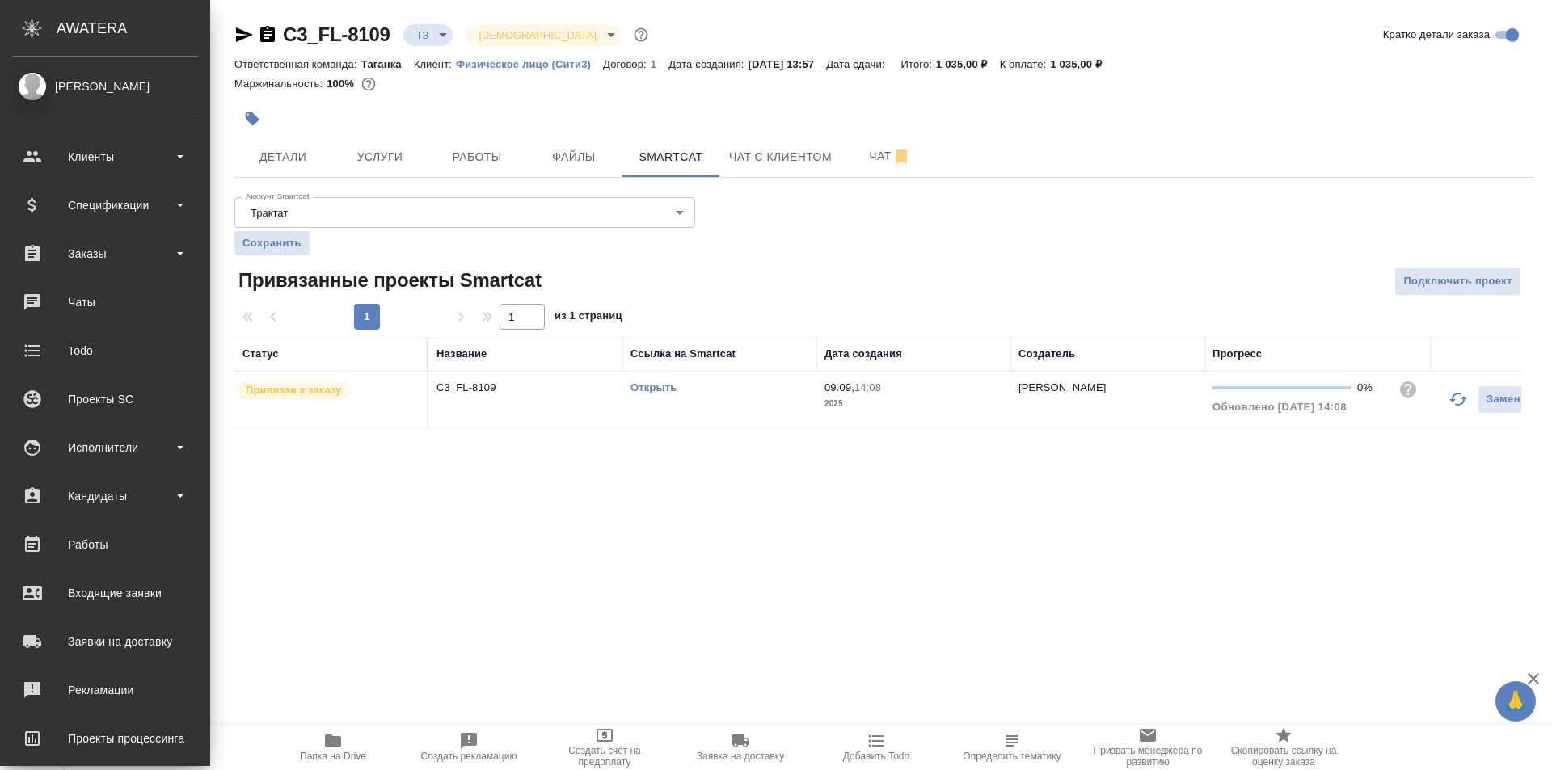
click at [84, 91] on div "[PERSON_NAME]" at bounding box center [105, 87] width 186 height 18
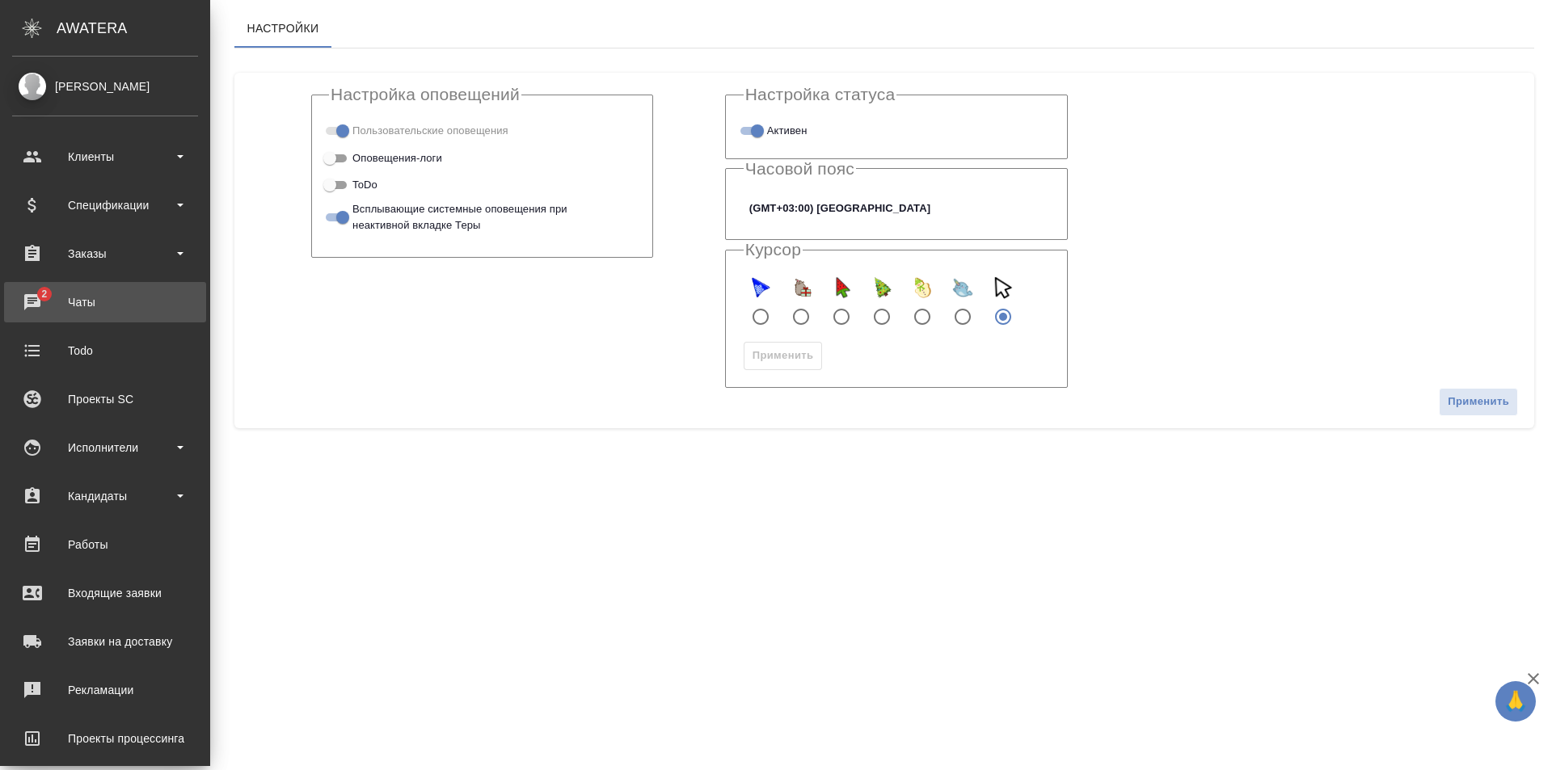
click at [117, 300] on div "Чаты" at bounding box center [105, 302] width 186 height 24
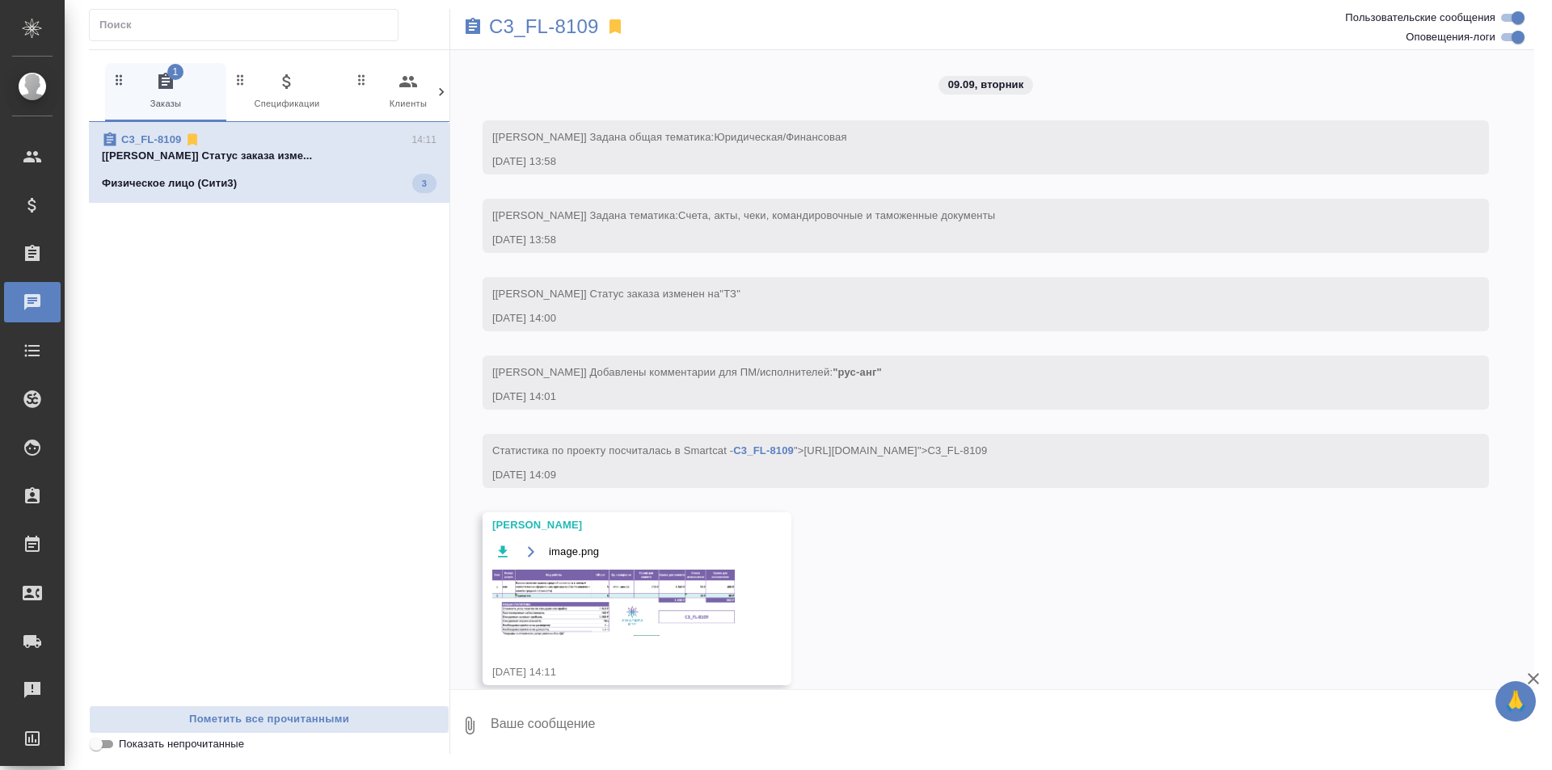
scroll to position [32, 0]
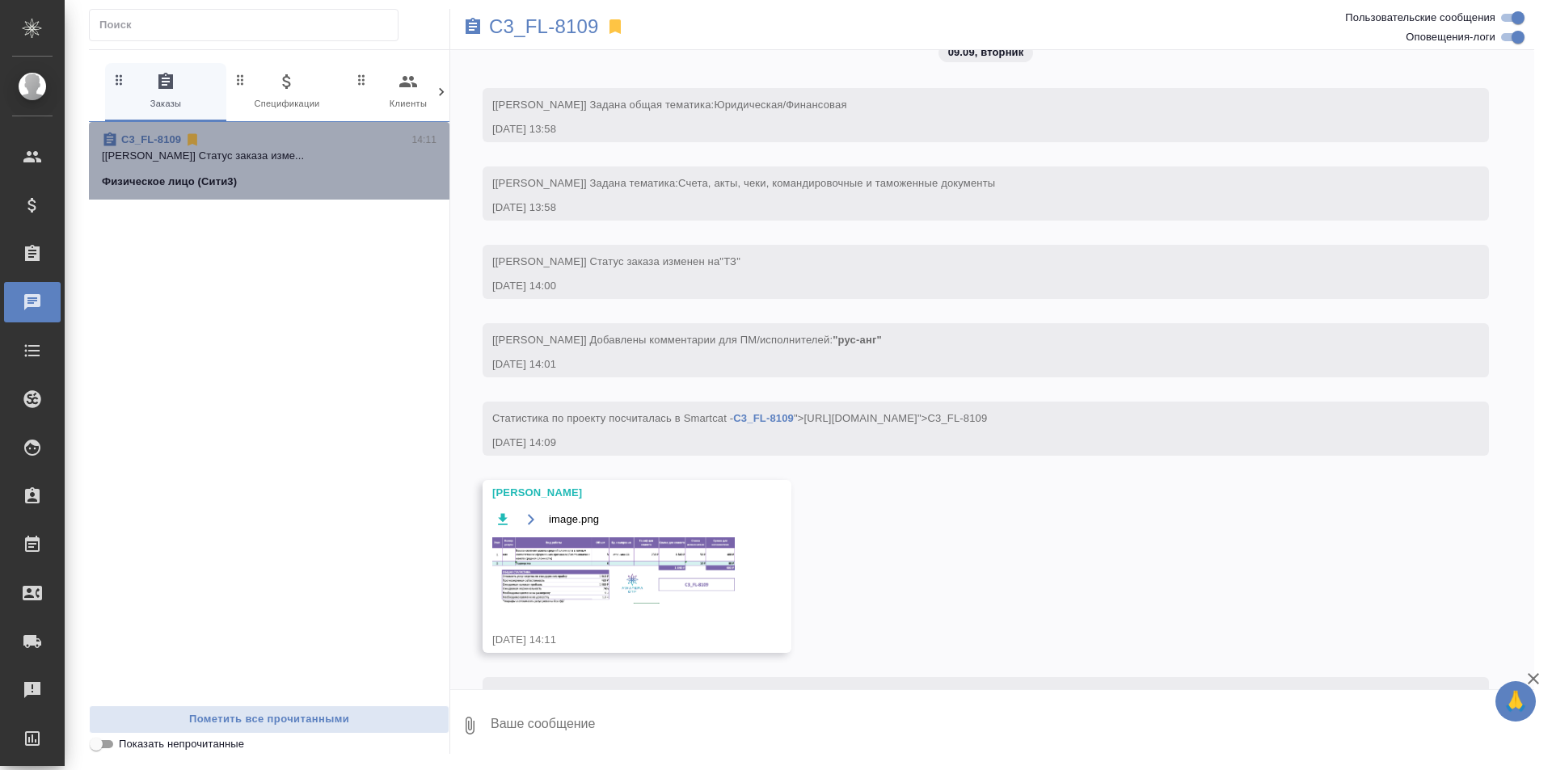
click at [382, 175] on div "Физическое лицо (Сити3)" at bounding box center [269, 182] width 335 height 16
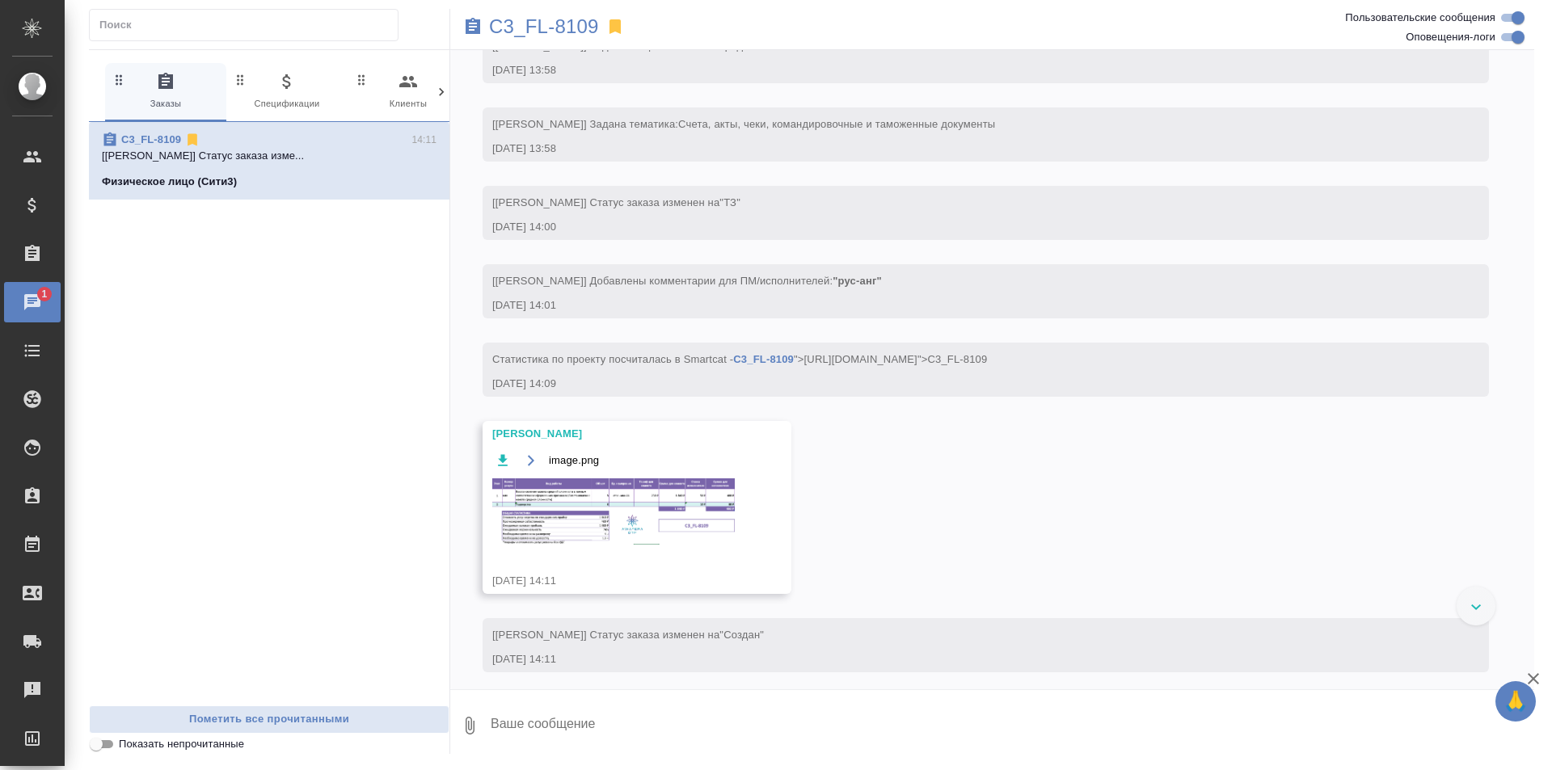
scroll to position [99, 0]
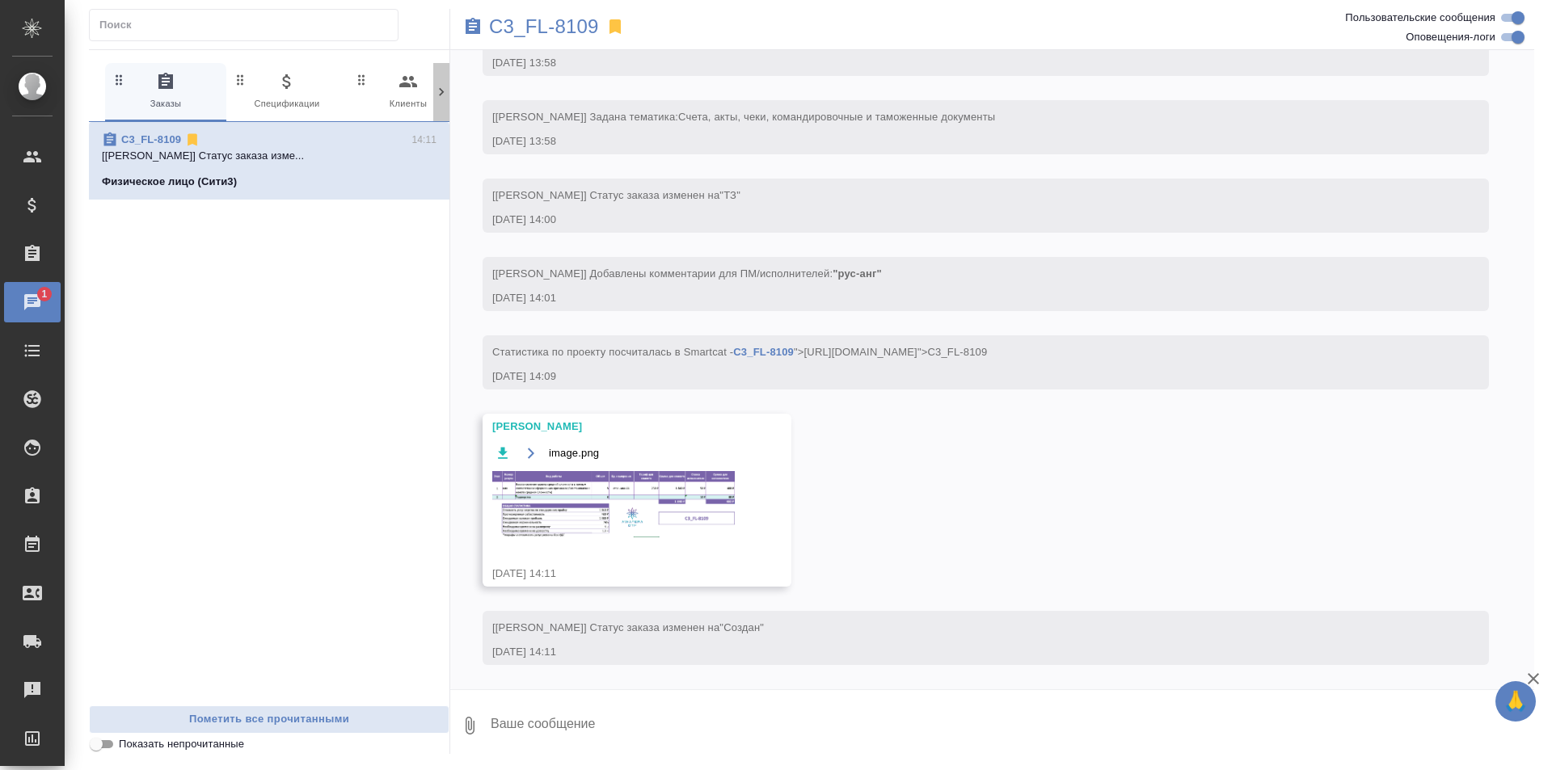
click at [442, 95] on icon at bounding box center [441, 92] width 16 height 16
click at [214, 78] on span "1" at bounding box center [211, 72] width 16 height 16
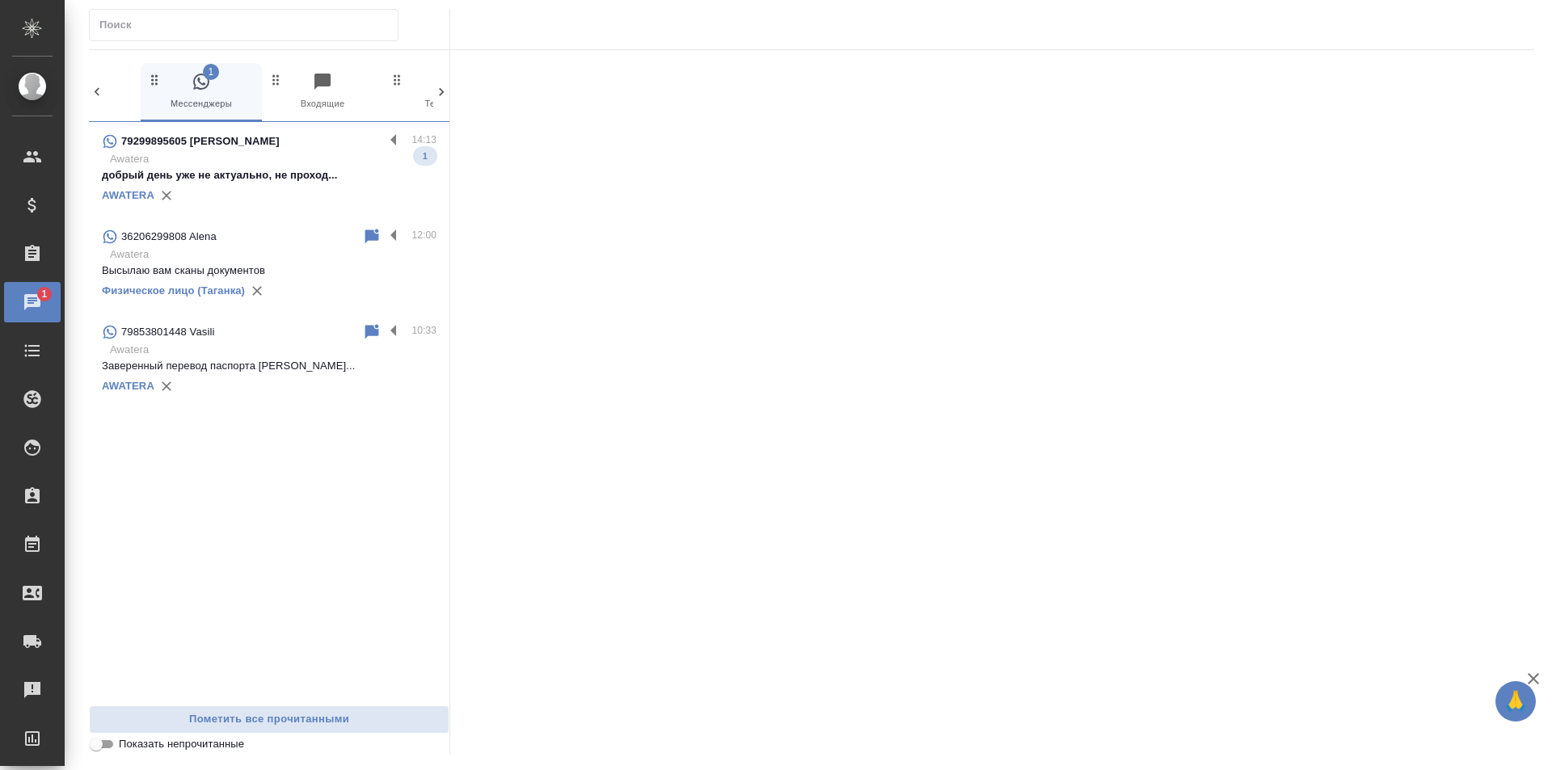
click at [312, 181] on p "добрый день уже не актуально, не проход..." at bounding box center [269, 175] width 335 height 16
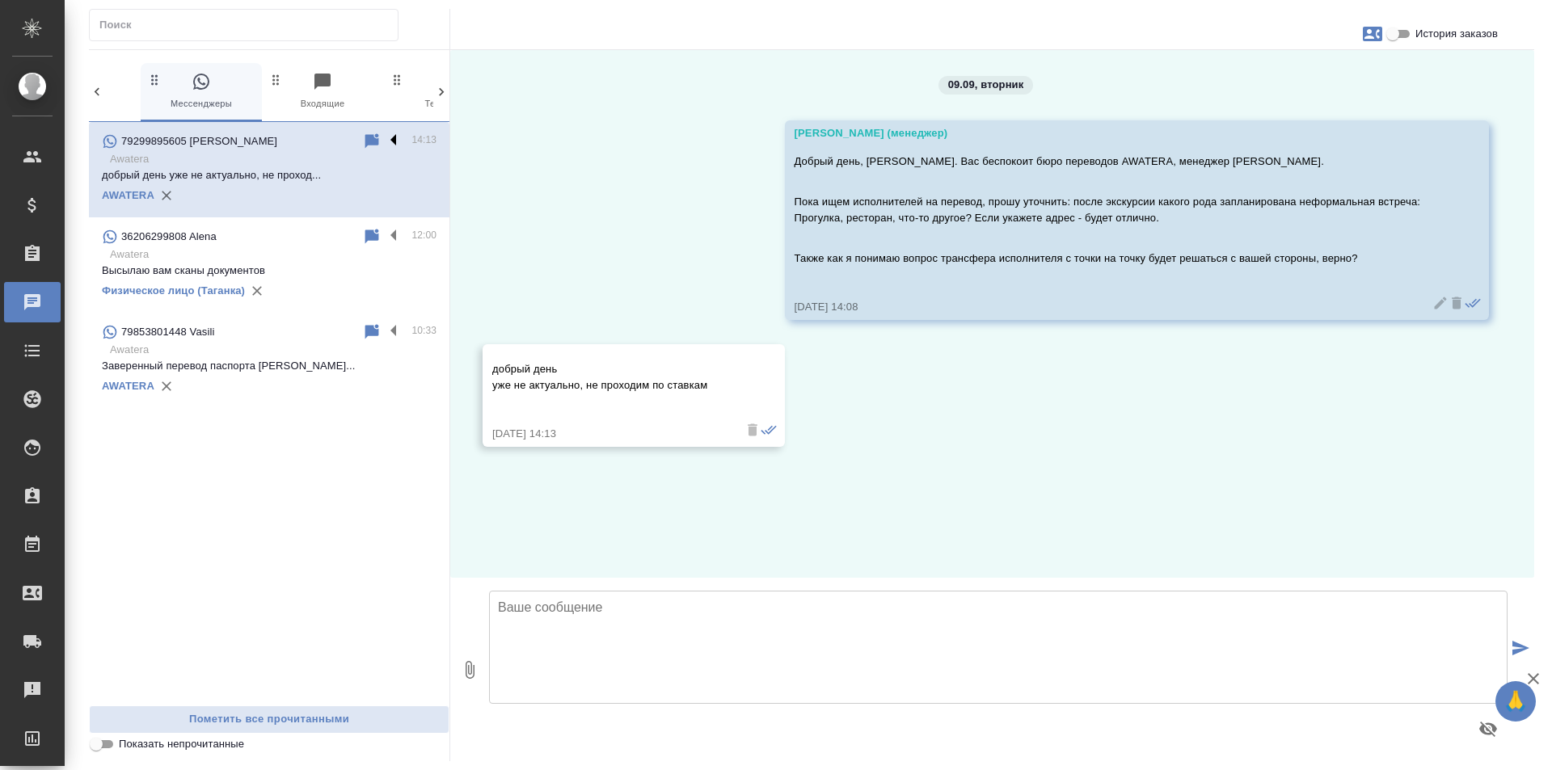
click at [400, 138] on label at bounding box center [397, 141] width 27 height 19
click at [0, 0] on input "checkbox" at bounding box center [0, 0] width 0 height 0
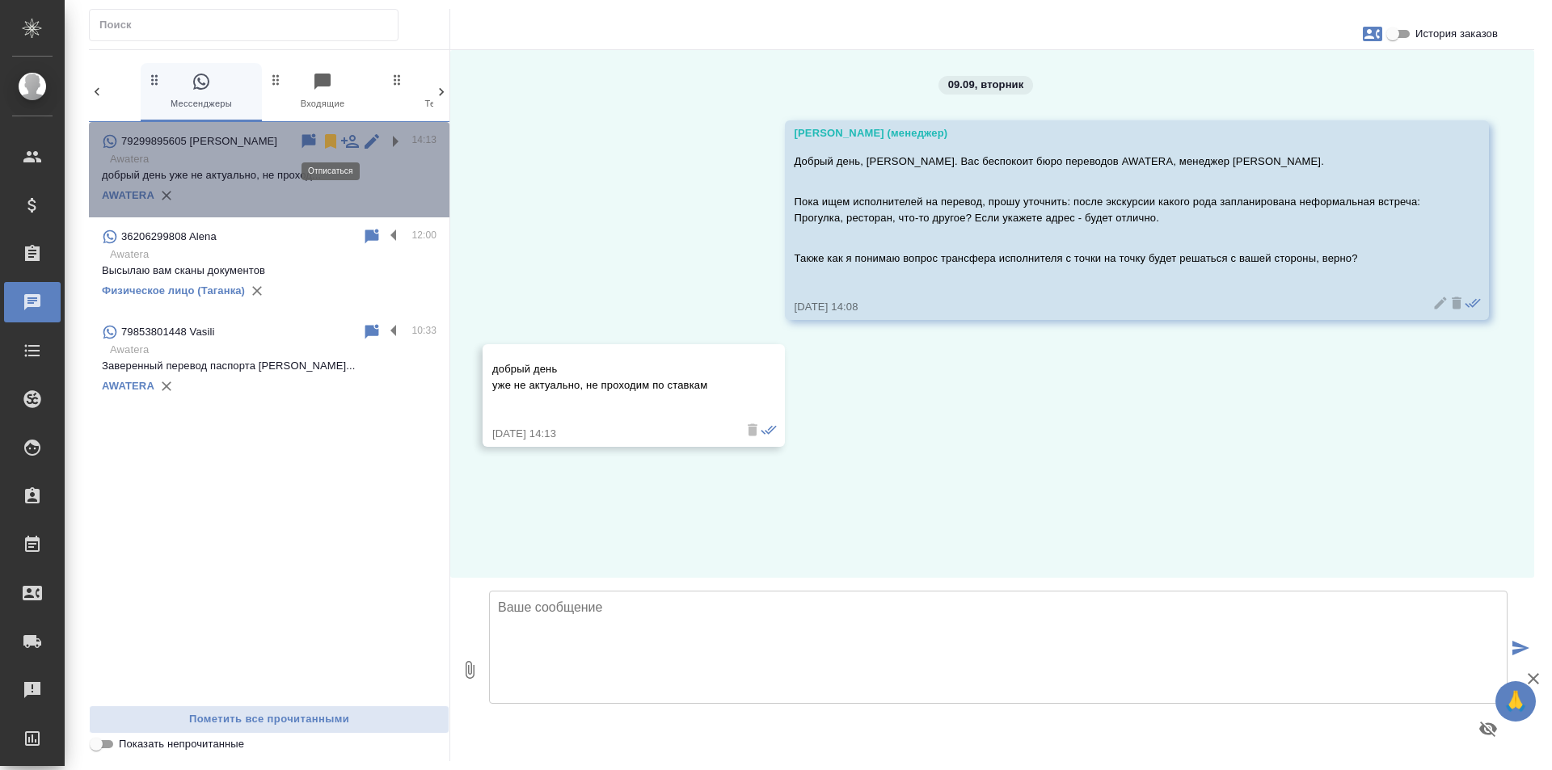
click at [337, 142] on icon at bounding box center [330, 141] width 19 height 19
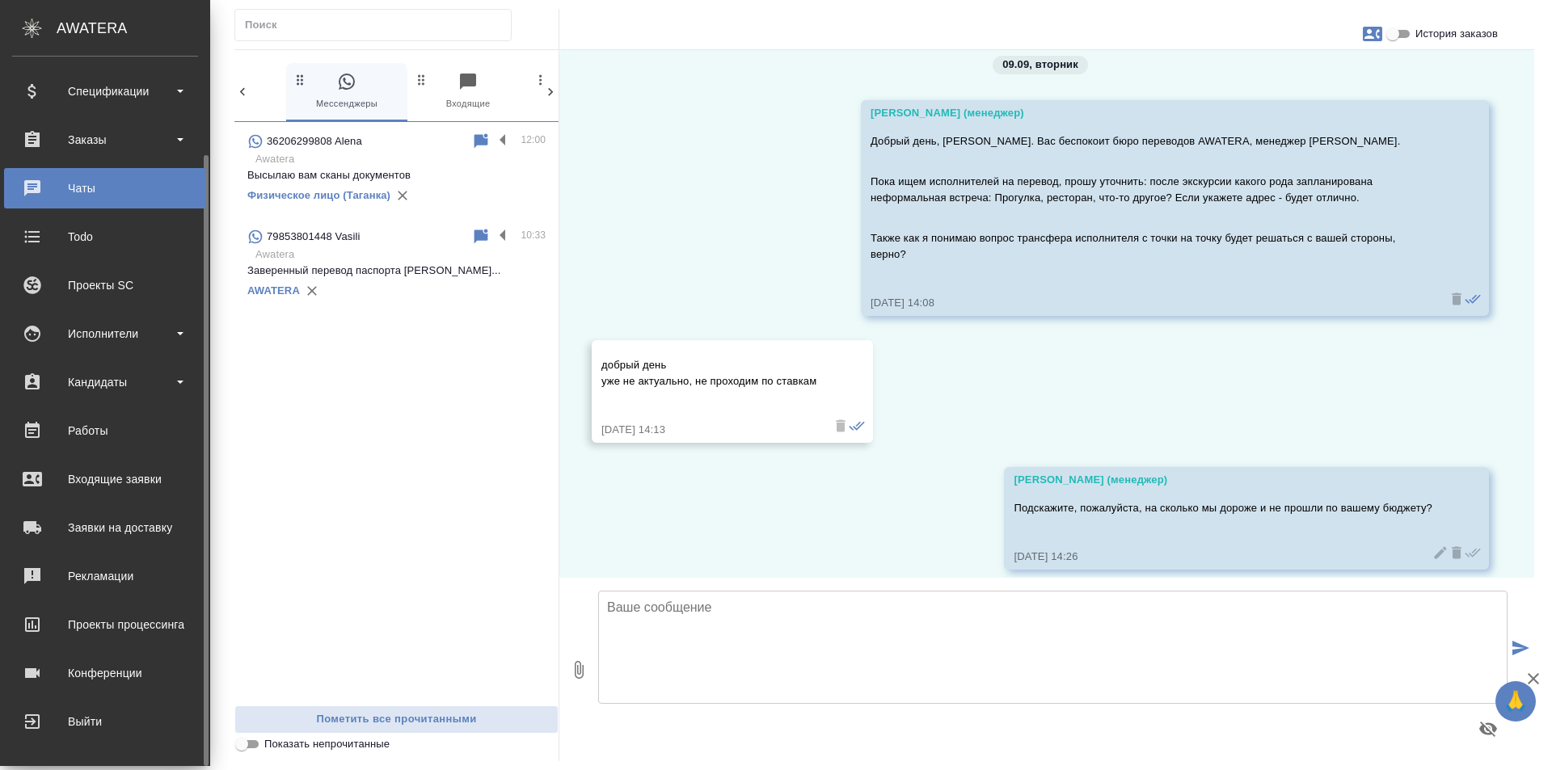
scroll to position [0, 0]
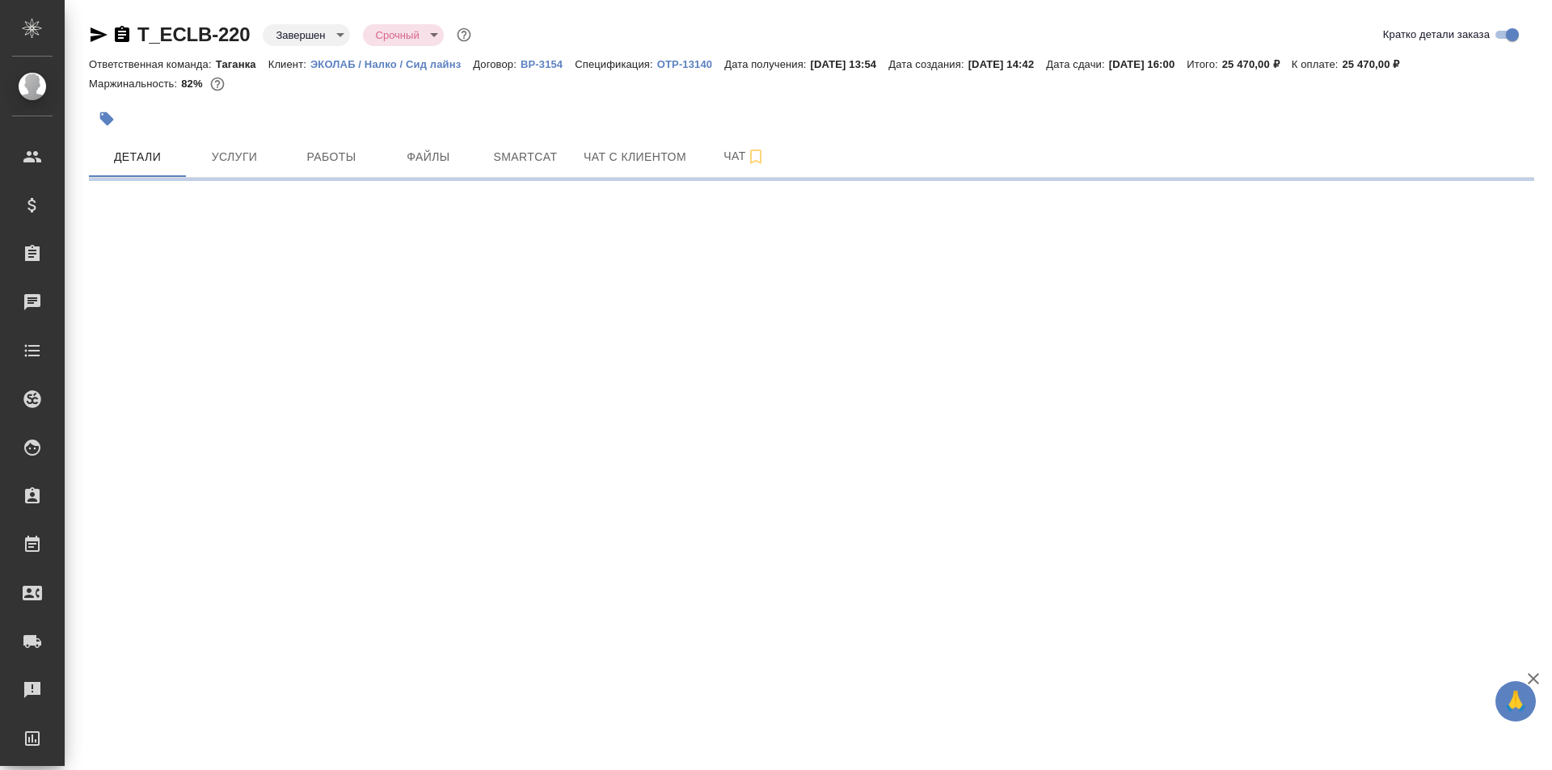
select select "RU"
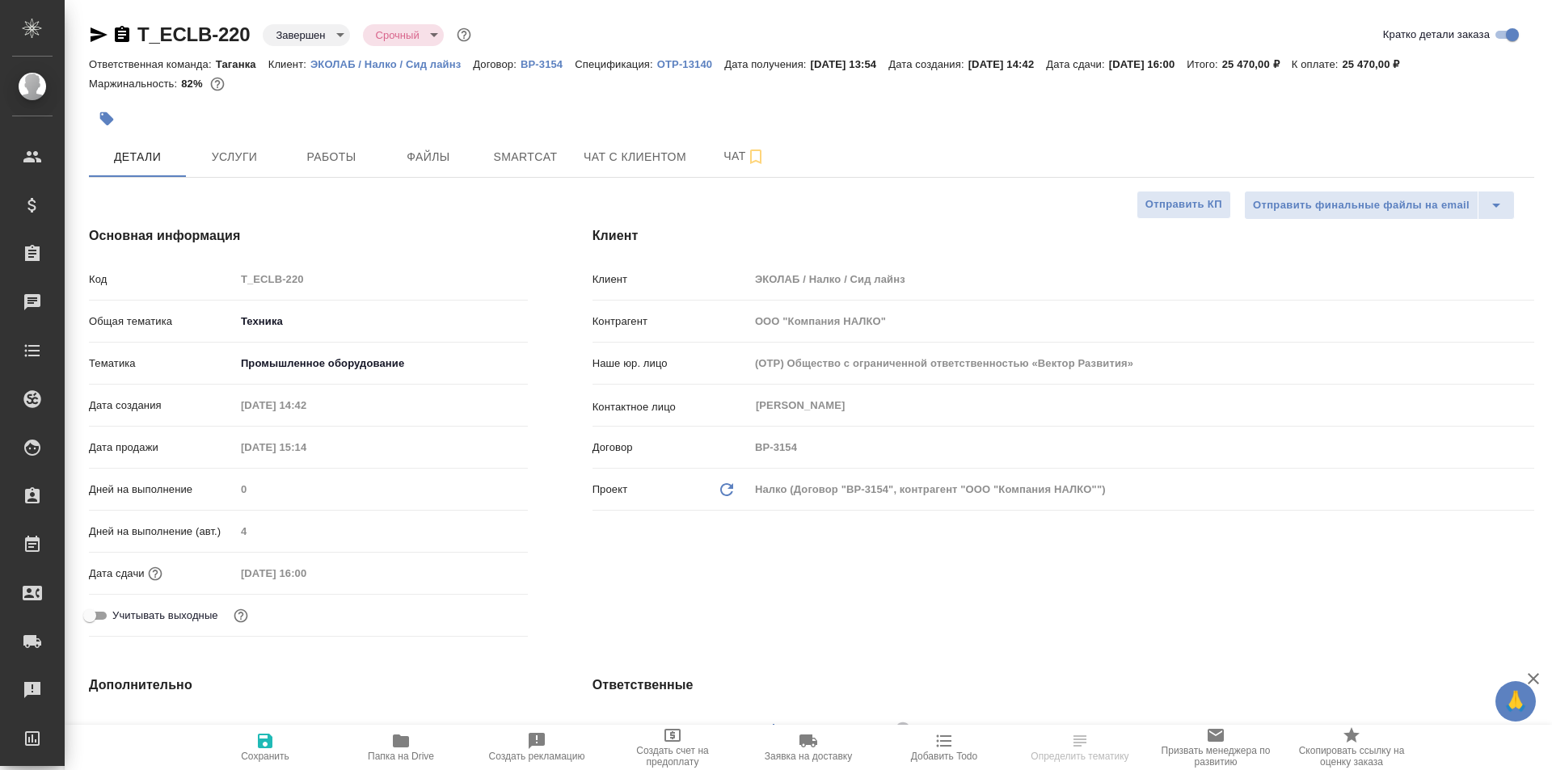
type textarea "x"
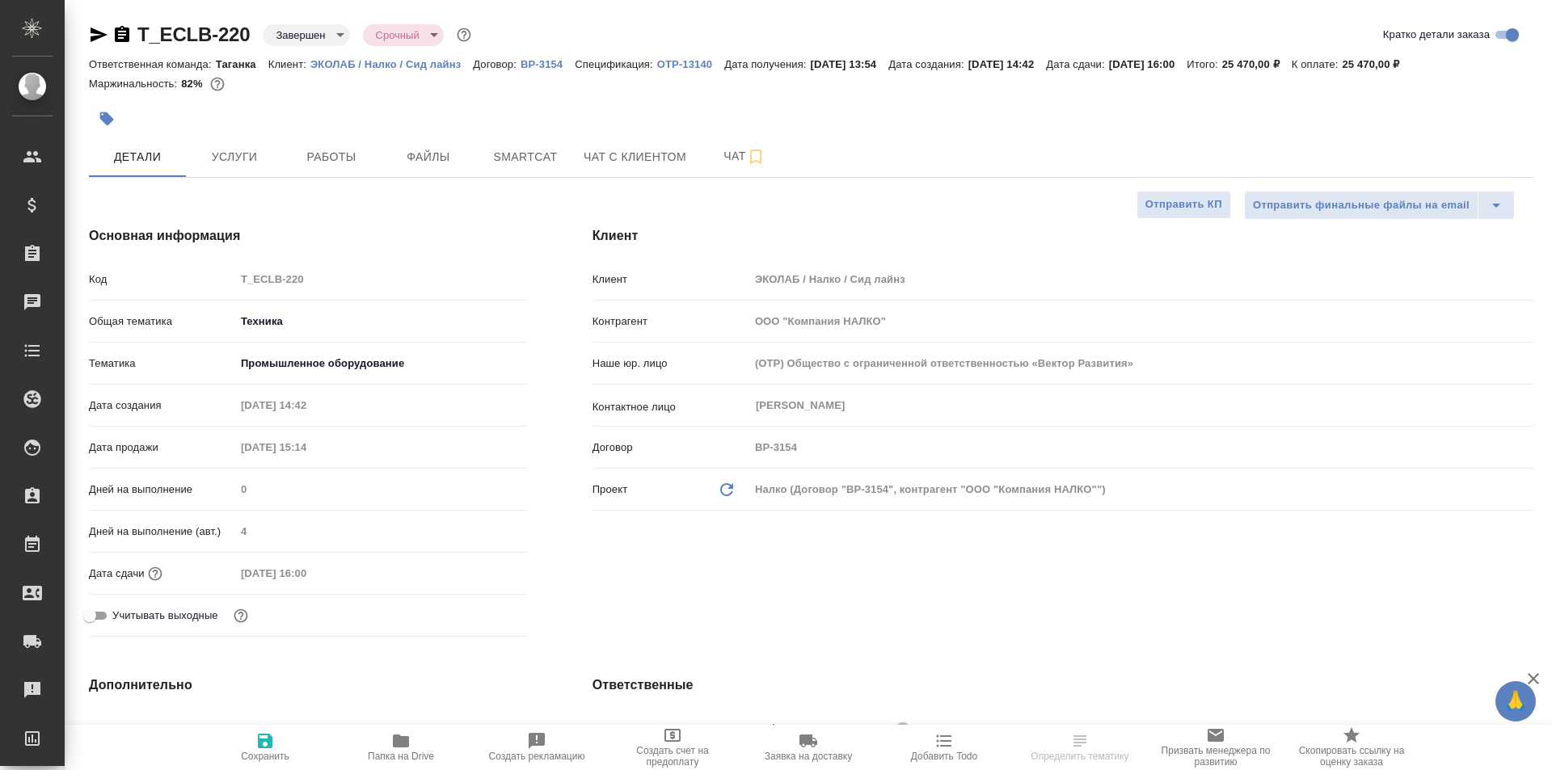
type textarea "x"
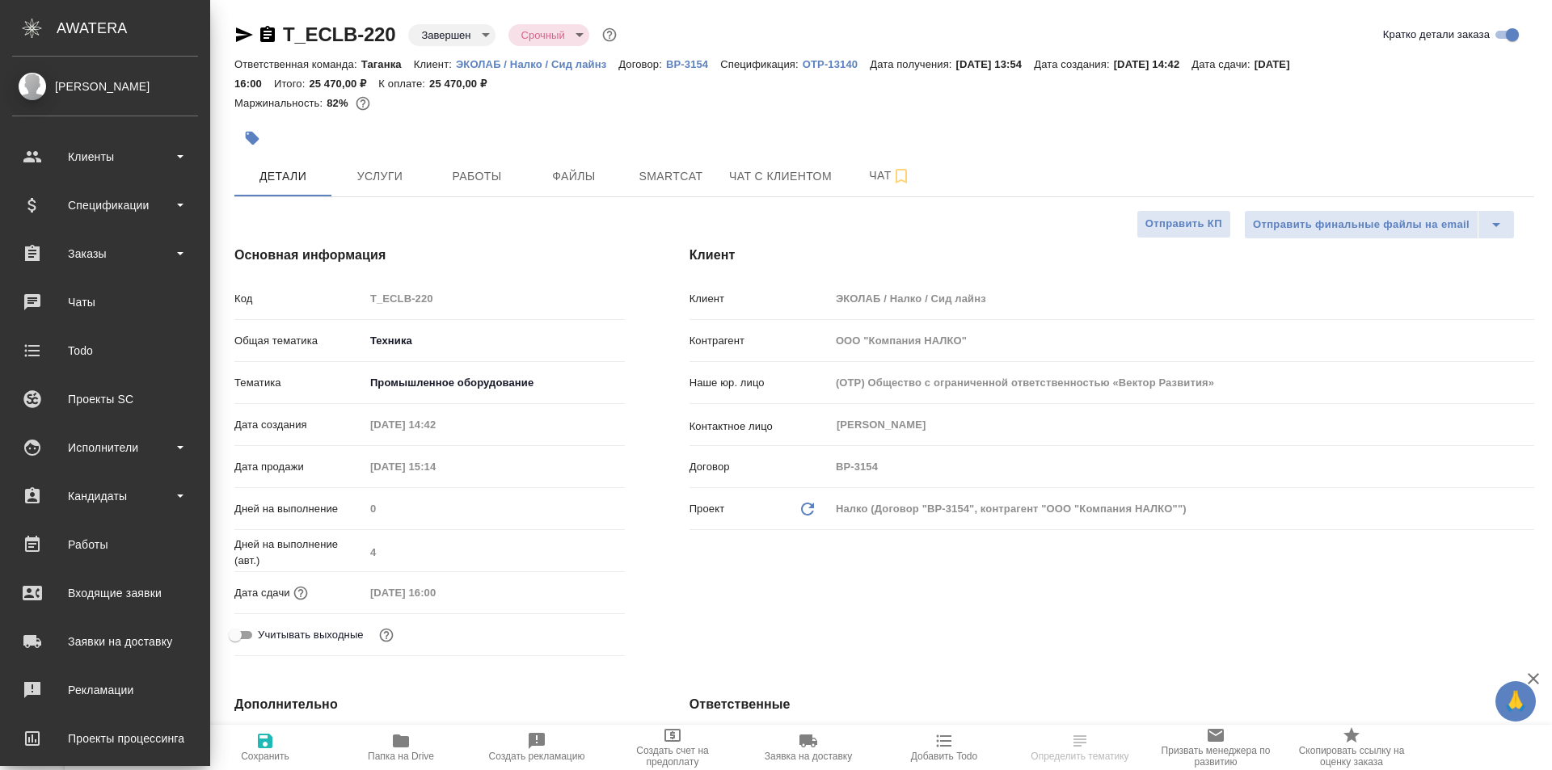
click at [32, 87] on div "[PERSON_NAME]" at bounding box center [105, 87] width 186 height 18
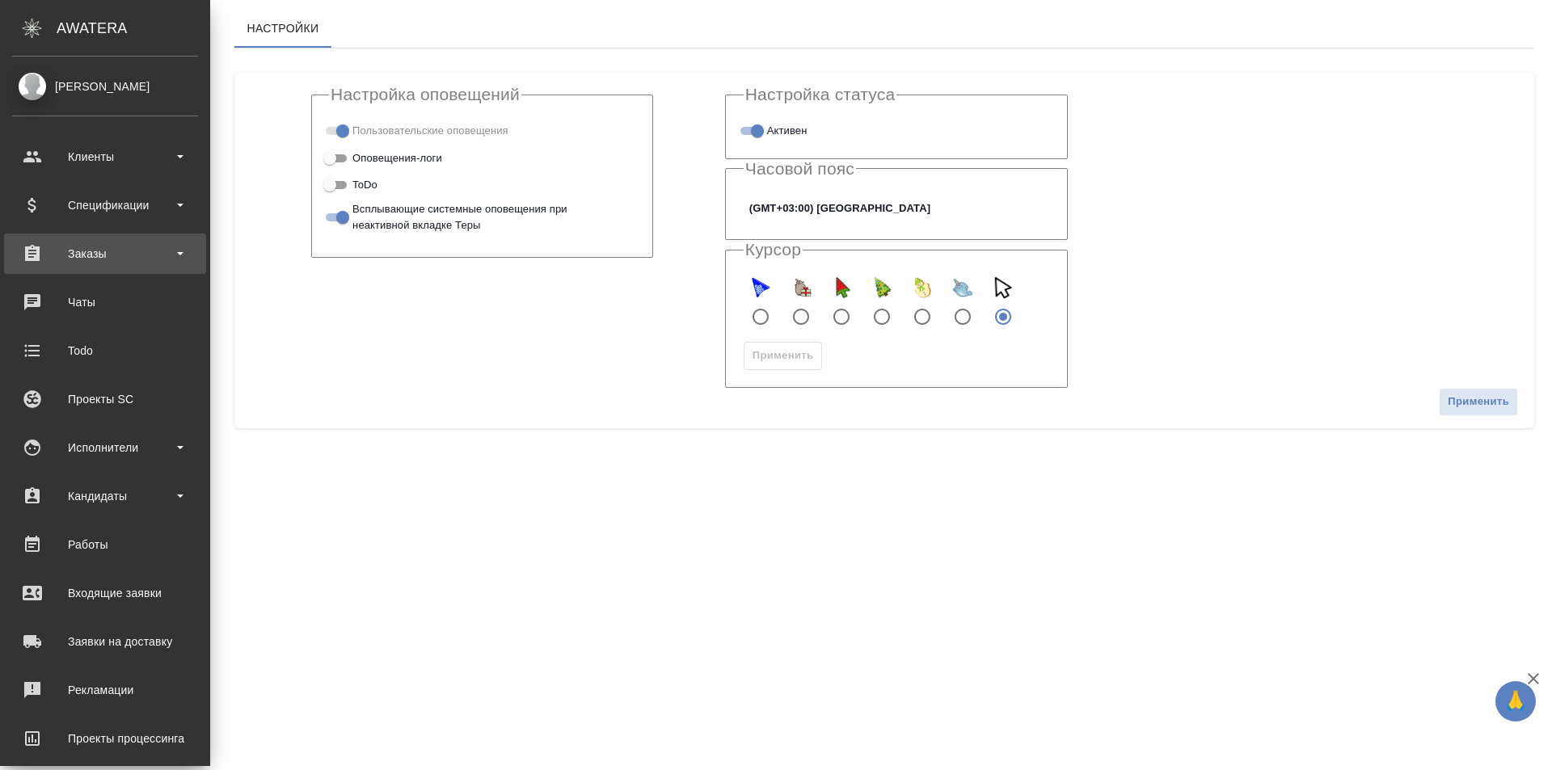
click at [145, 252] on div "Заказы" at bounding box center [105, 254] width 186 height 24
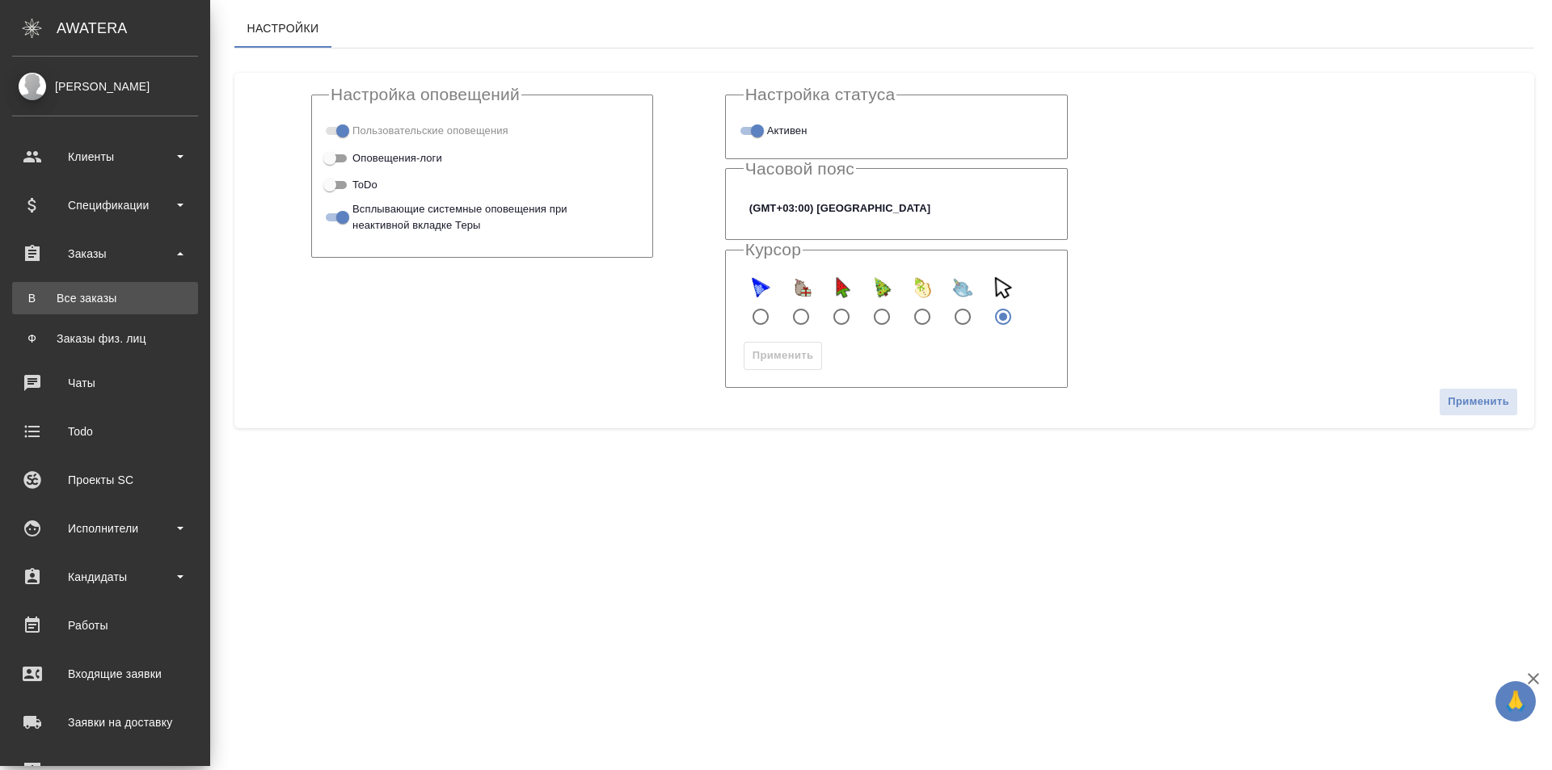
click at [136, 292] on div "Все заказы" at bounding box center [105, 298] width 170 height 16
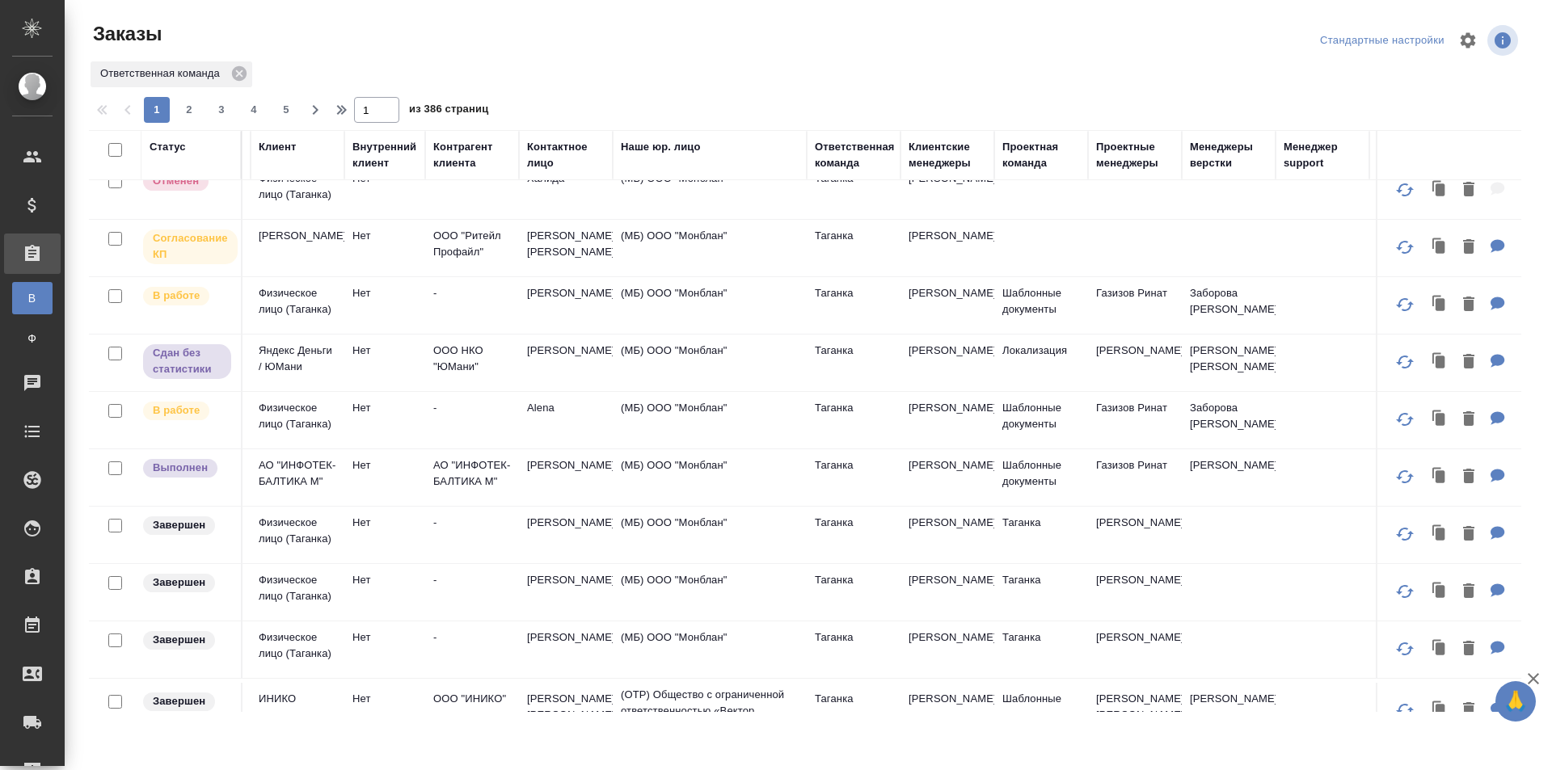
scroll to position [0, 624]
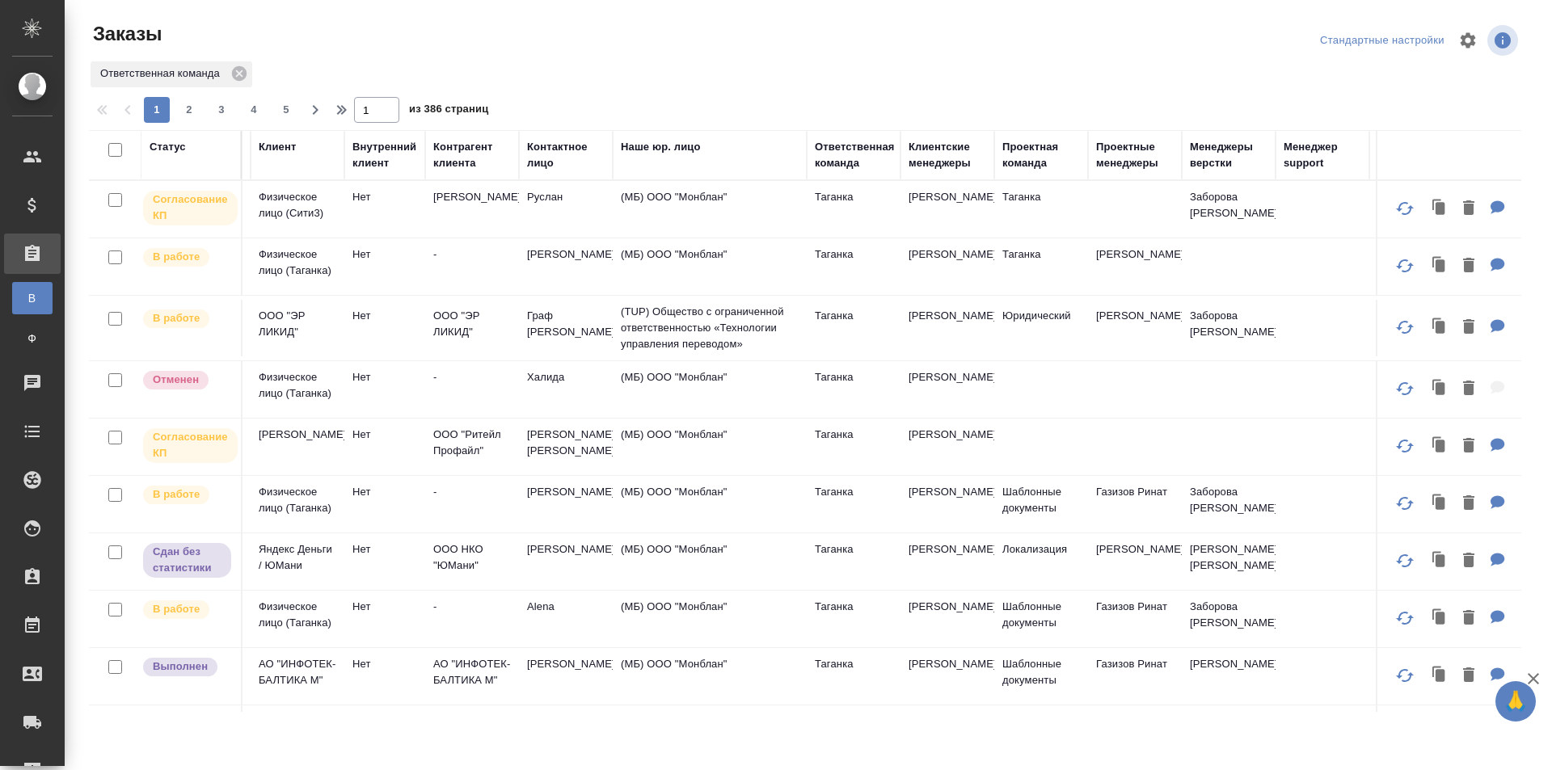
click at [845, 143] on div "Ответственная команда" at bounding box center [855, 155] width 80 height 32
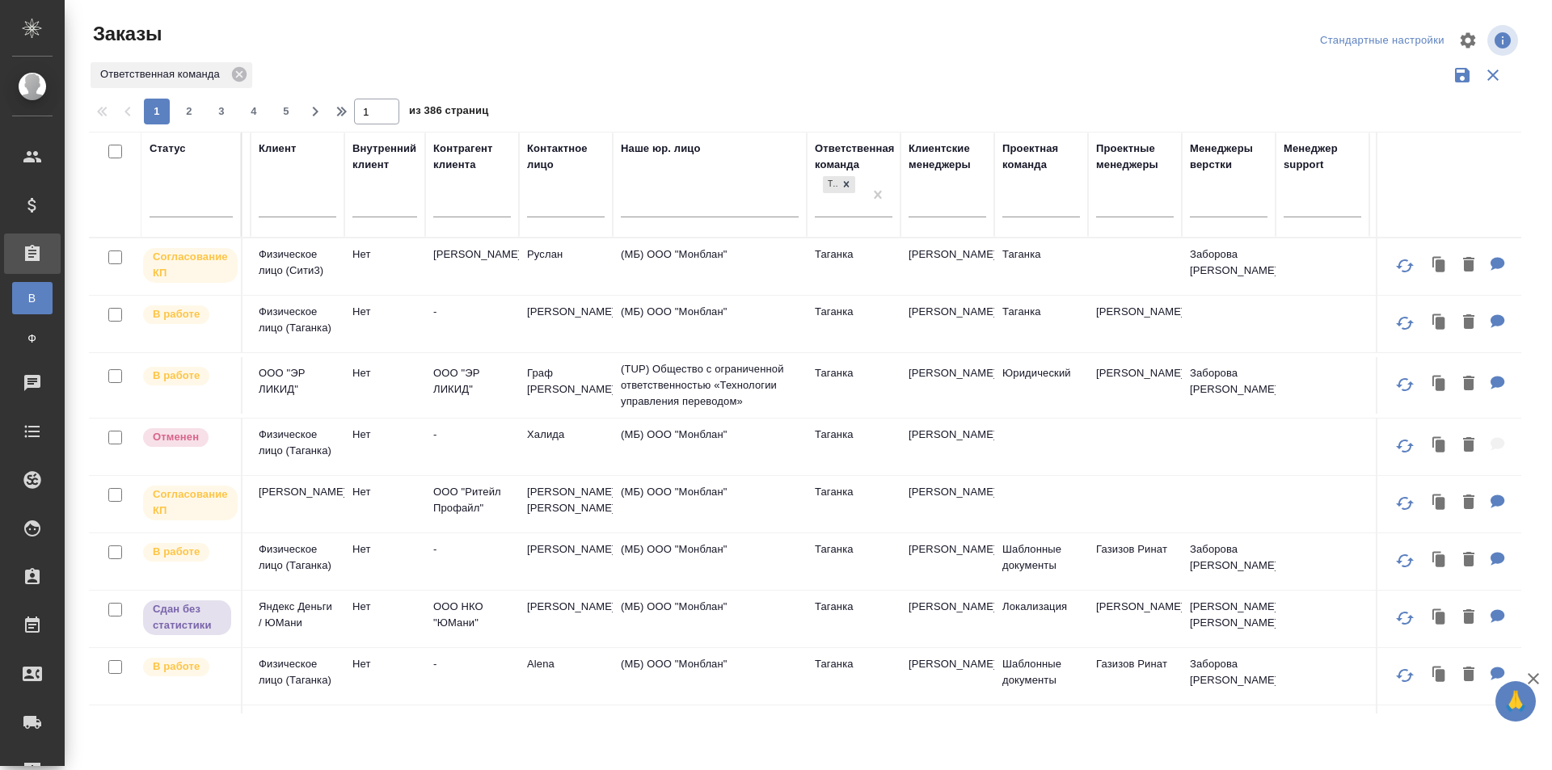
click at [853, 153] on div "Ответственная команда" at bounding box center [855, 157] width 80 height 32
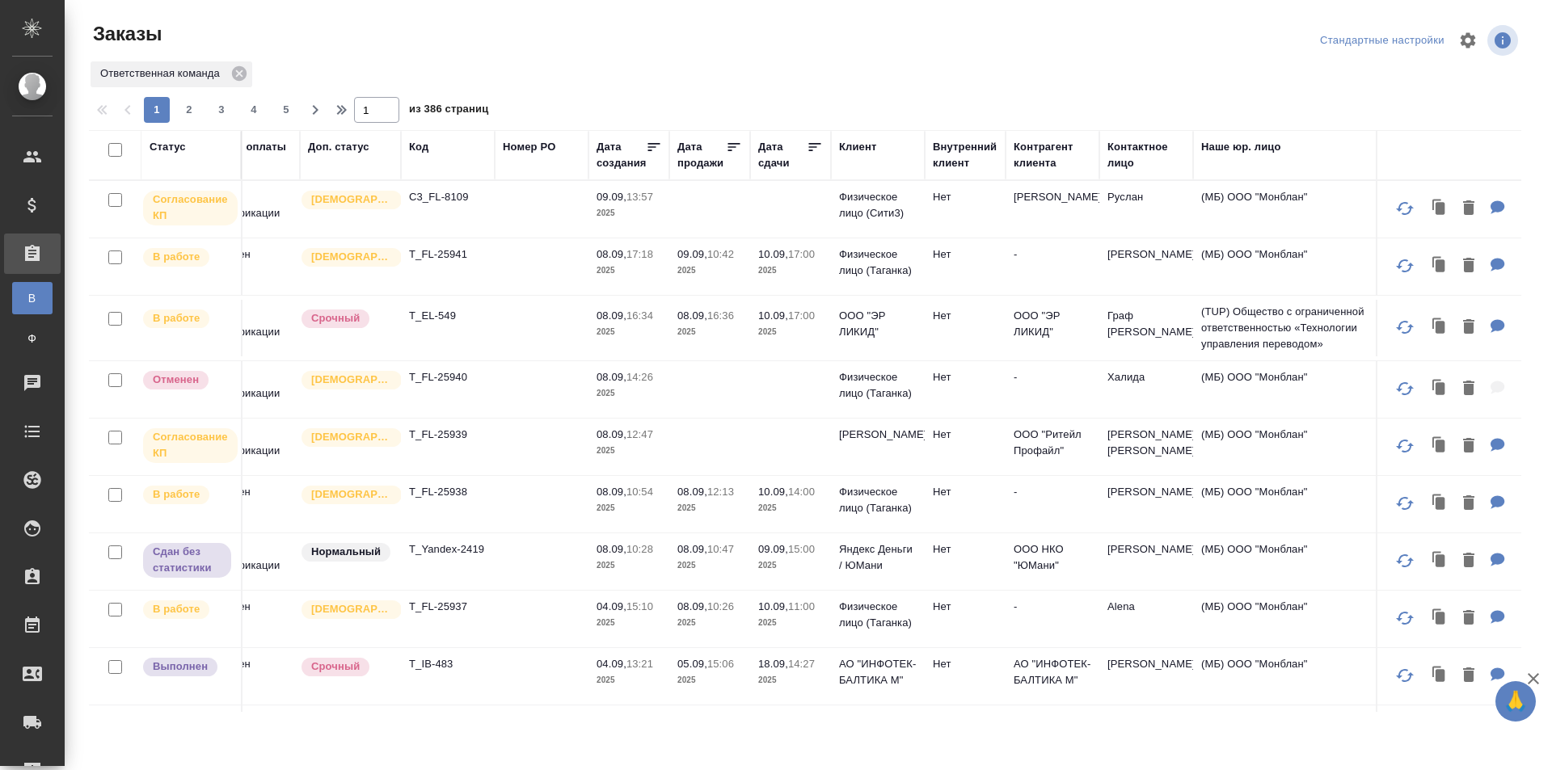
scroll to position [0, 0]
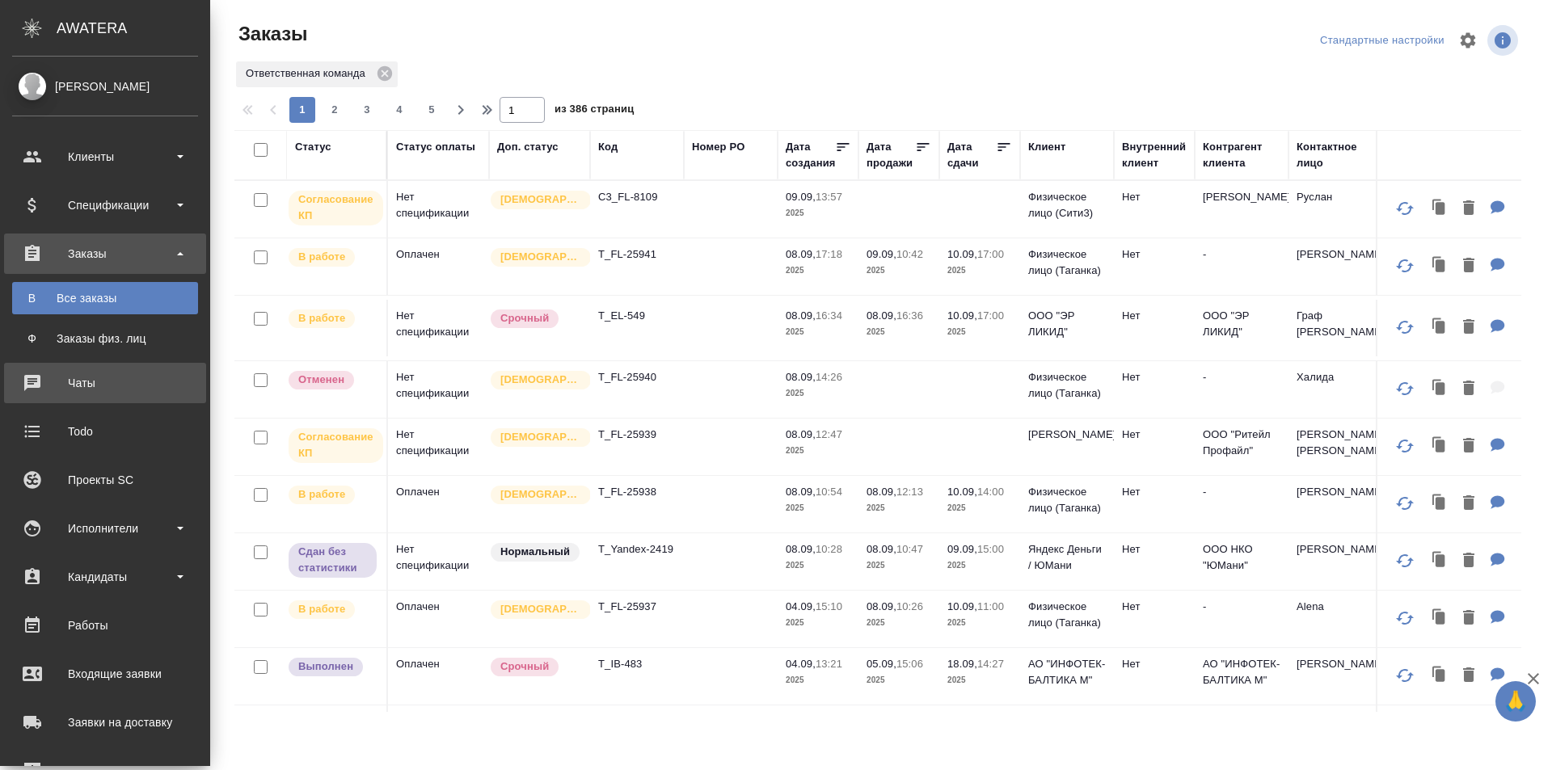
click at [79, 387] on div "Чаты" at bounding box center [105, 383] width 186 height 24
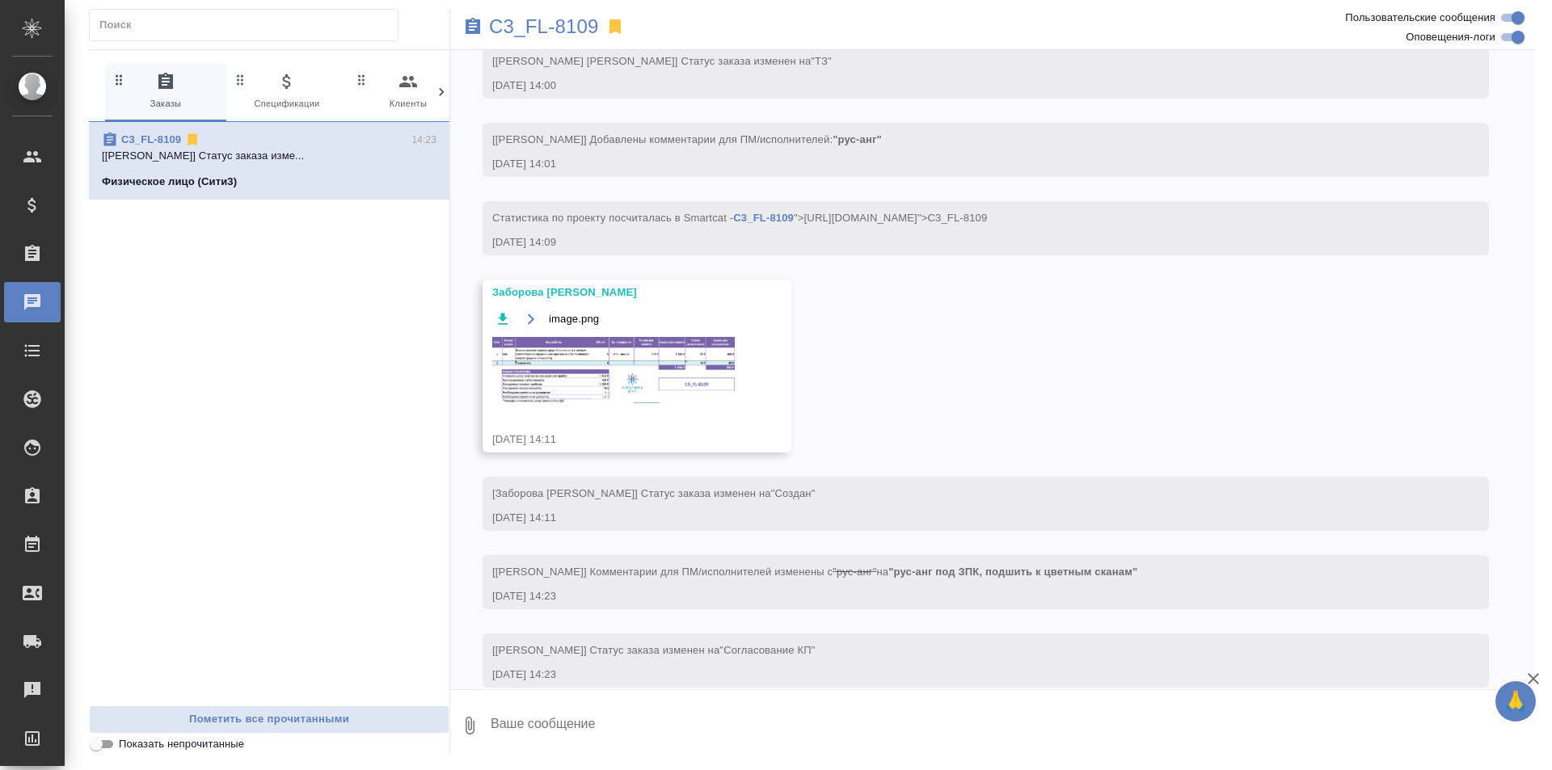
scroll to position [255, 0]
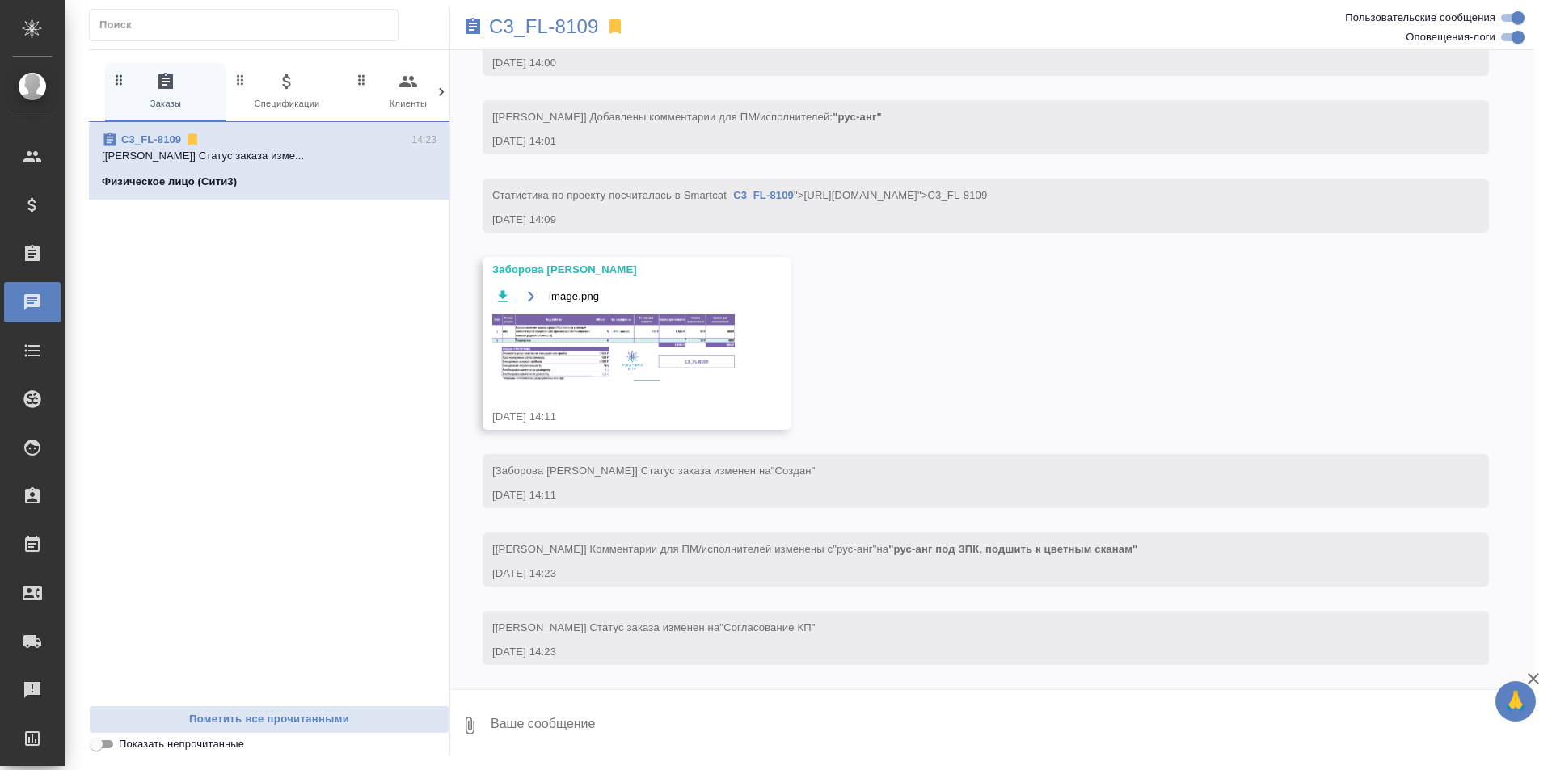
click at [437, 93] on icon at bounding box center [441, 92] width 16 height 16
click at [208, 90] on icon "button" at bounding box center [201, 81] width 19 height 19
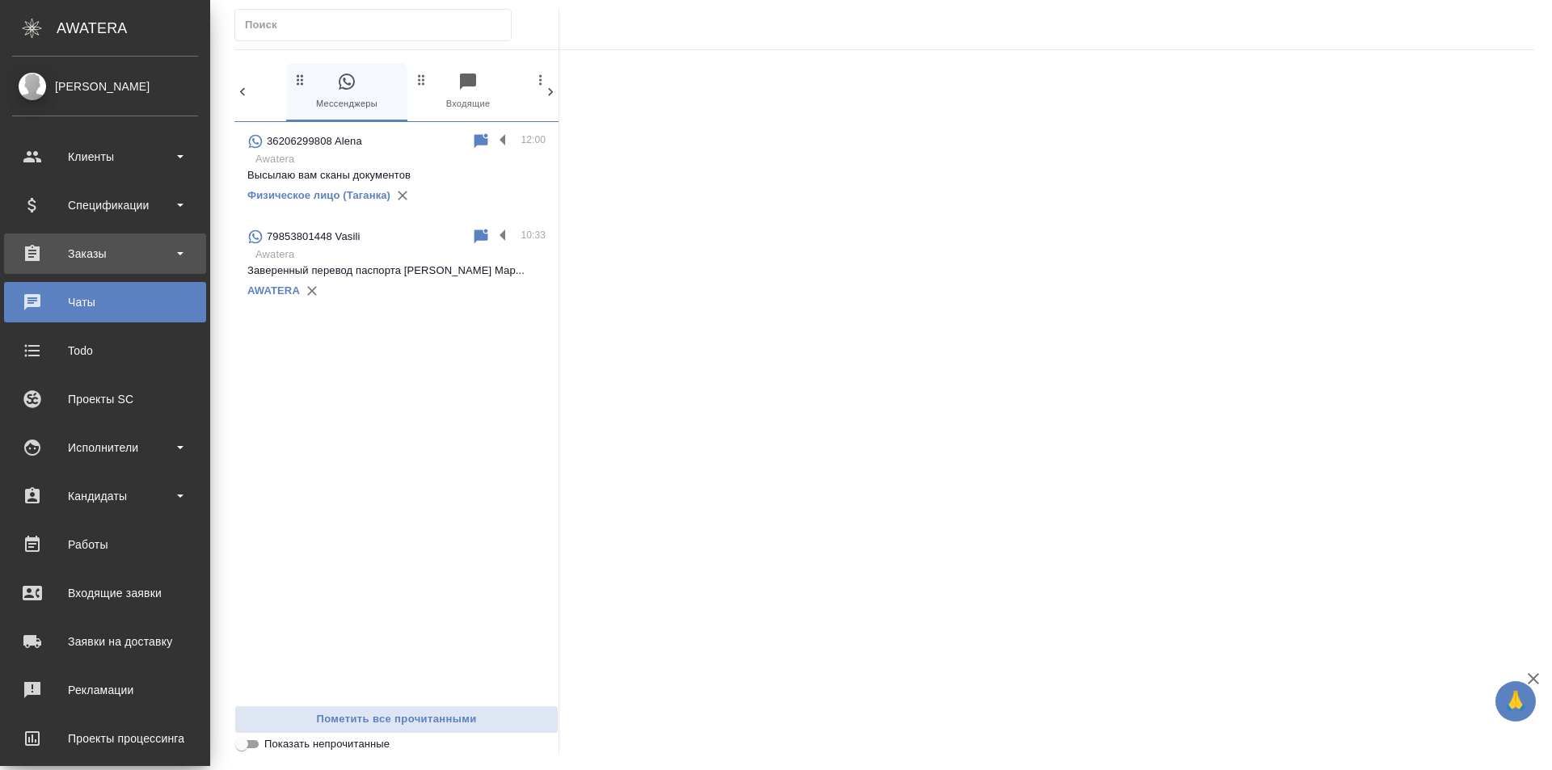
click at [118, 258] on div "Заказы" at bounding box center [105, 254] width 186 height 24
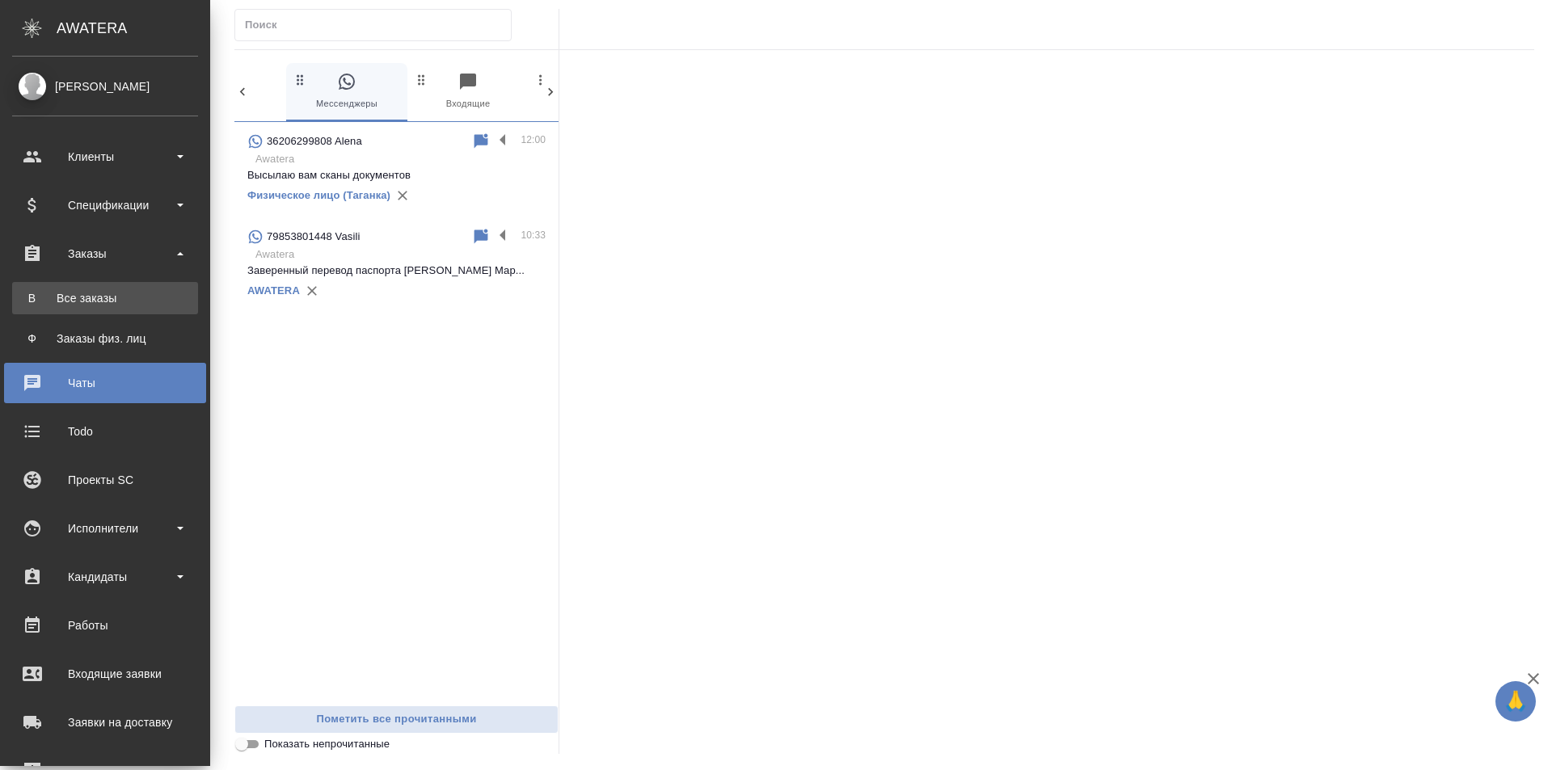
click at [143, 297] on div "Все заказы" at bounding box center [105, 298] width 170 height 16
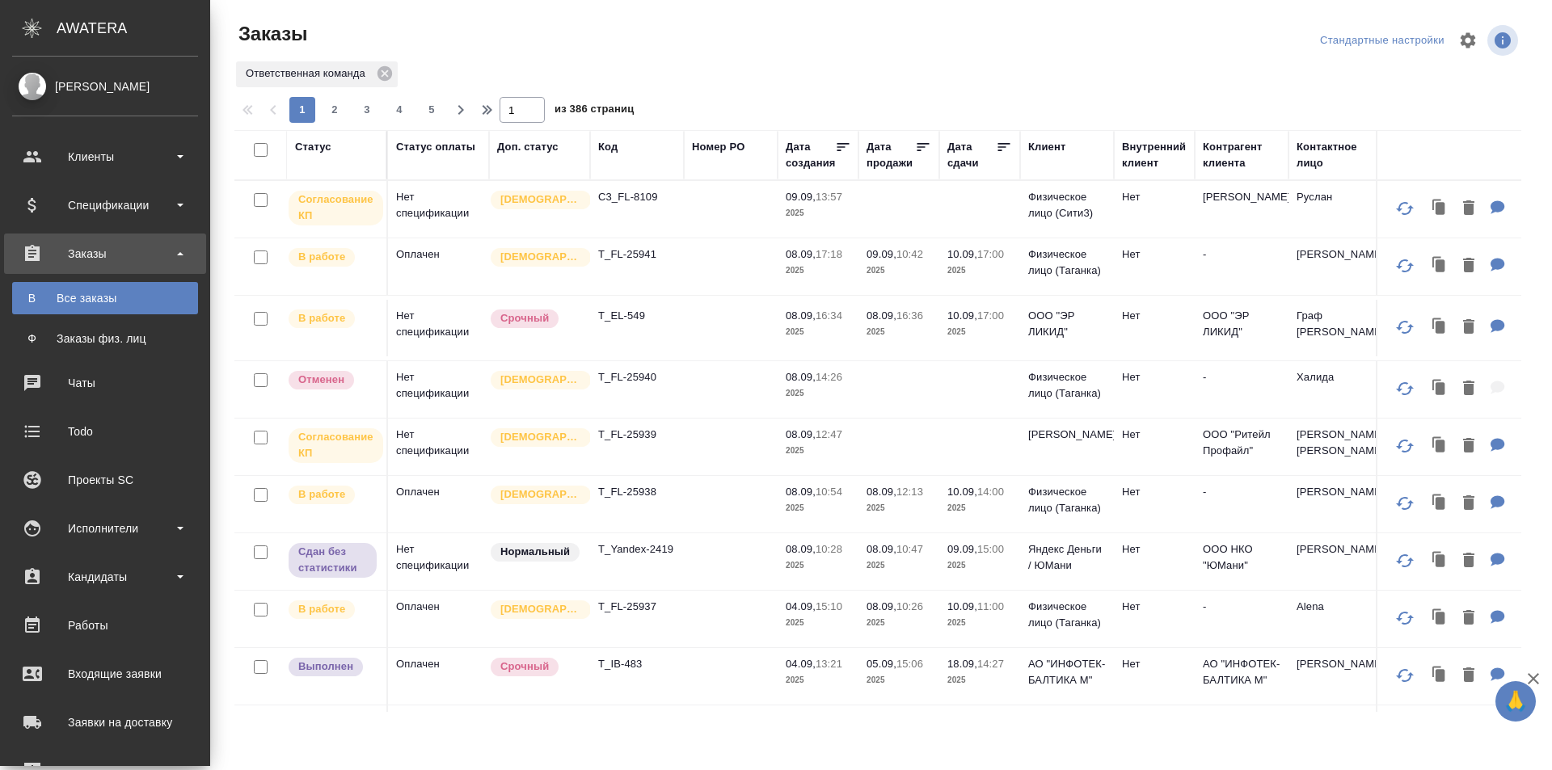
click at [109, 258] on div "Заказы" at bounding box center [105, 254] width 186 height 24
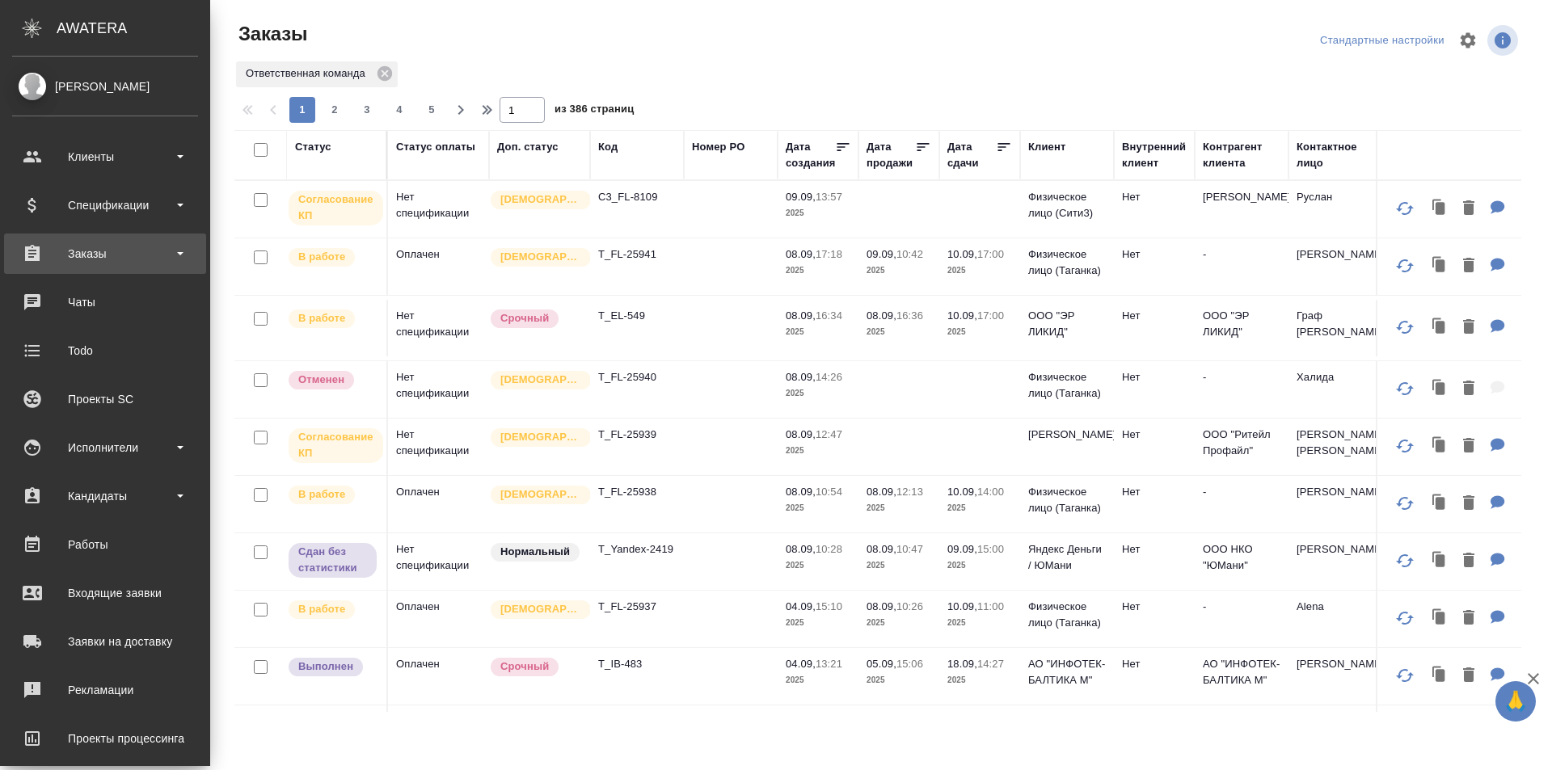
click at [109, 258] on div "Заказы" at bounding box center [105, 254] width 186 height 24
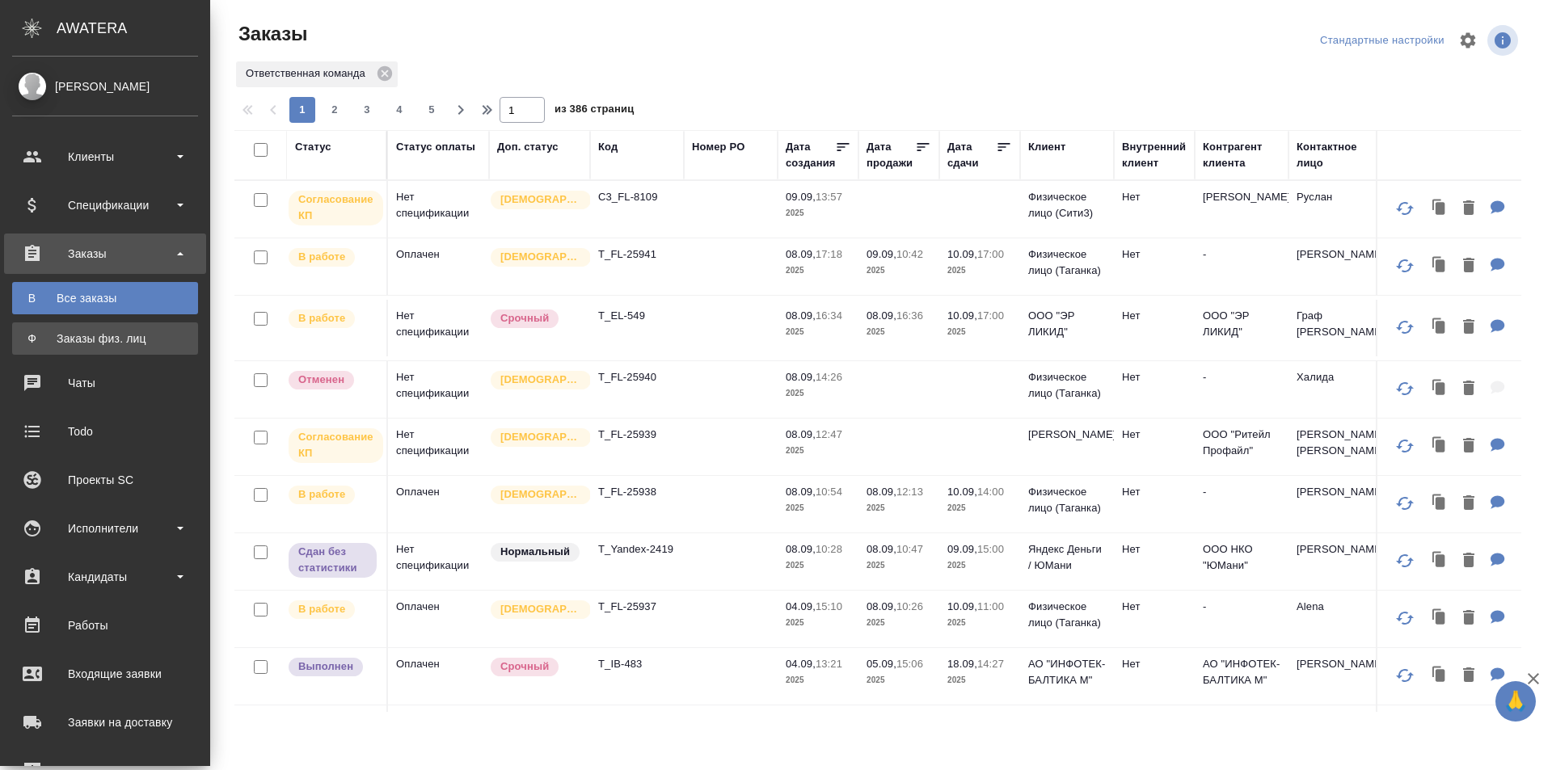
click at [137, 340] on div "Заказы физ. лиц" at bounding box center [105, 339] width 170 height 16
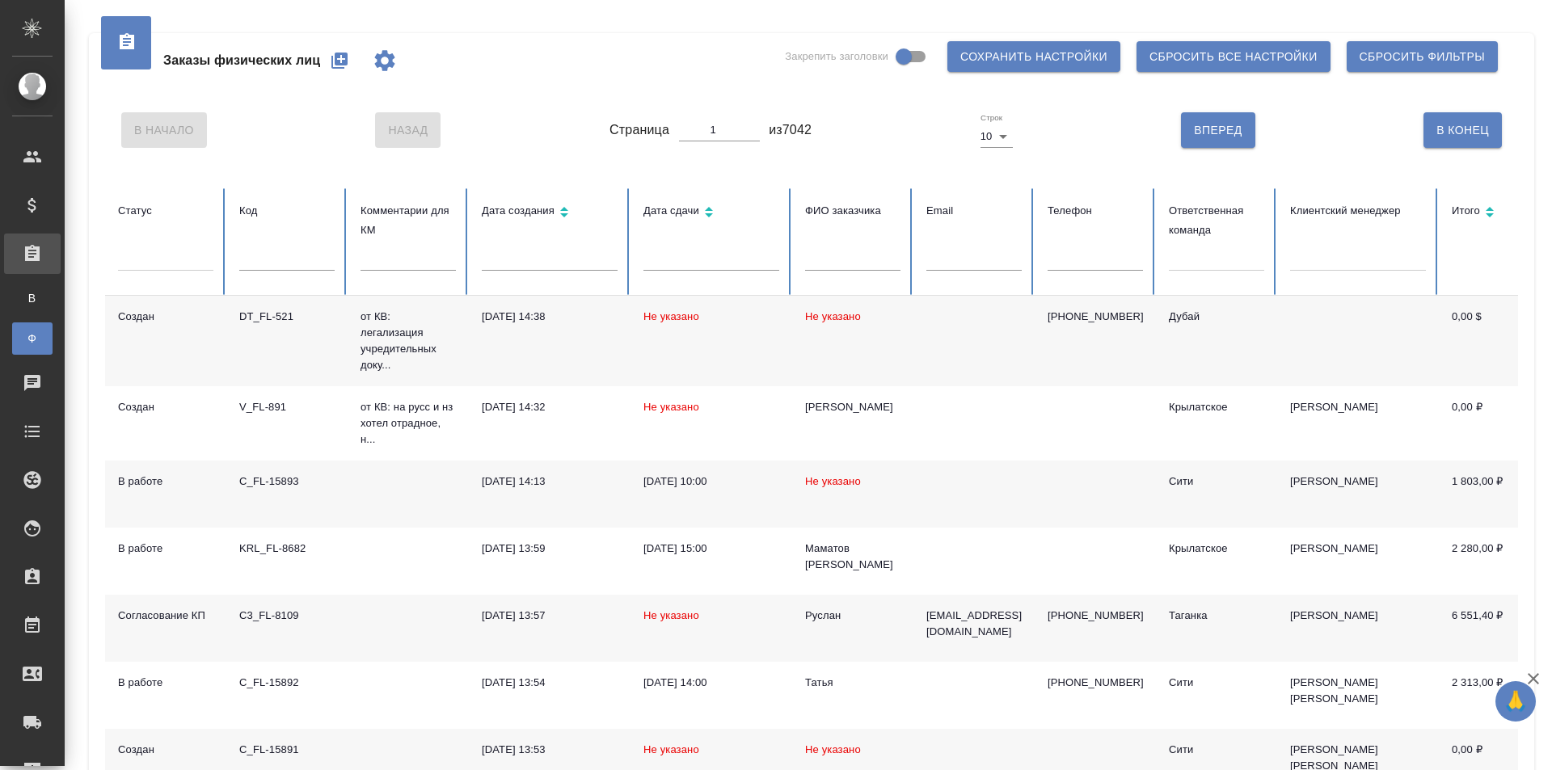
click at [974, 274] on div at bounding box center [973, 265] width 95 height 34
click at [971, 267] on input "text" at bounding box center [973, 259] width 95 height 23
paste input "mazhirina.maria@mail.ru"
type input "mazhirina.maria@mail.ru"
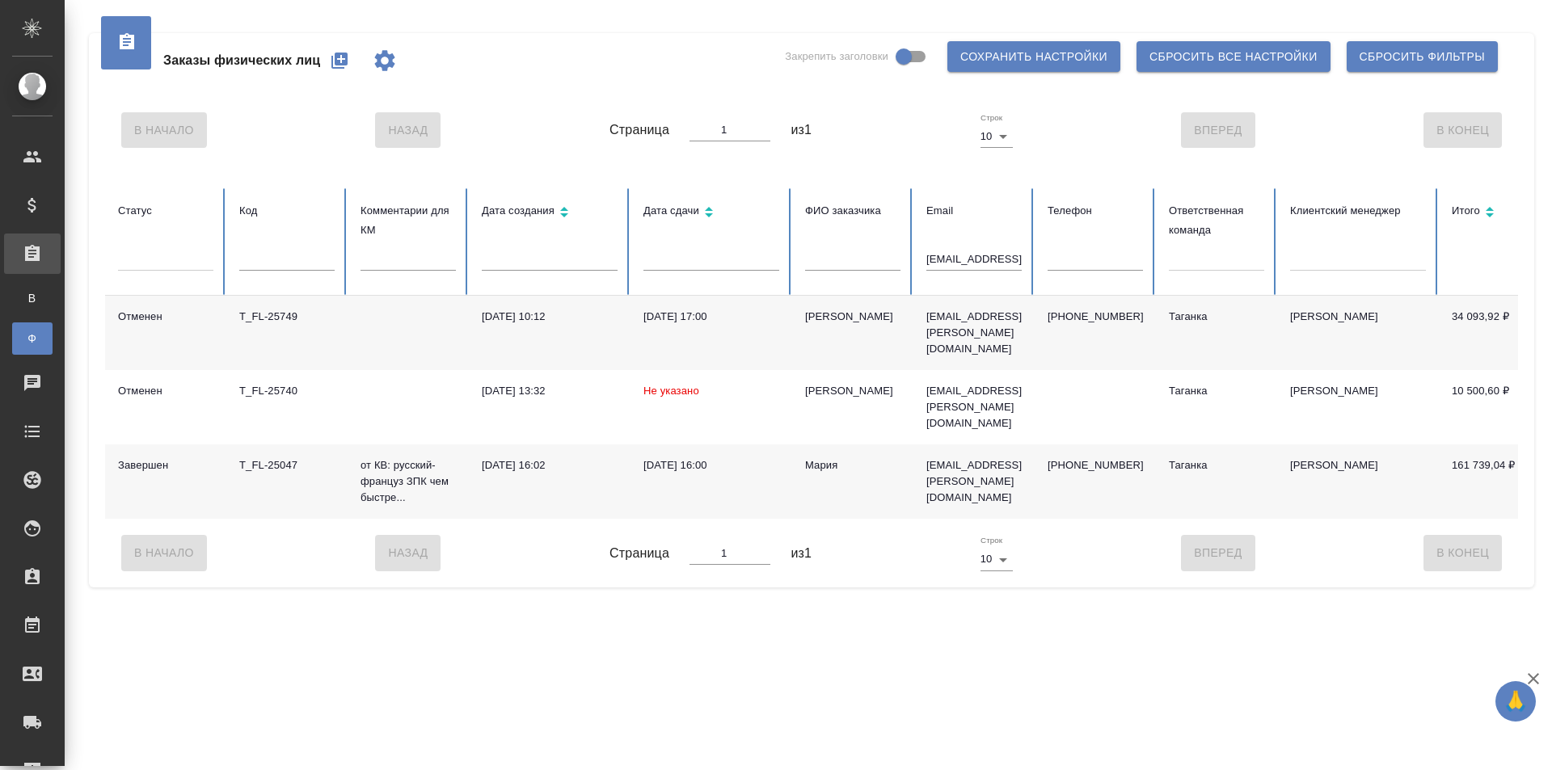
click at [339, 57] on icon "button" at bounding box center [339, 61] width 16 height 16
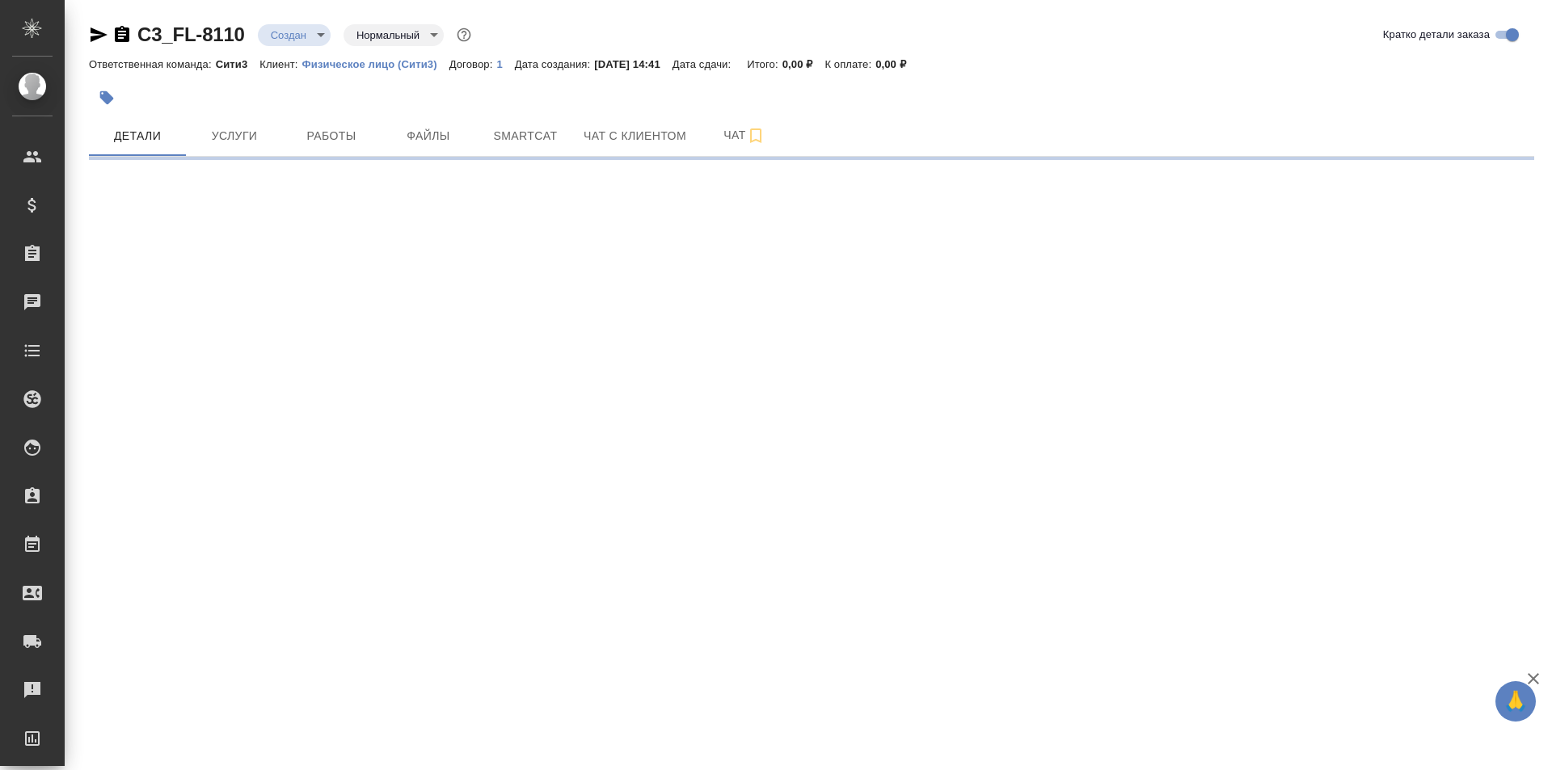
select select "RU"
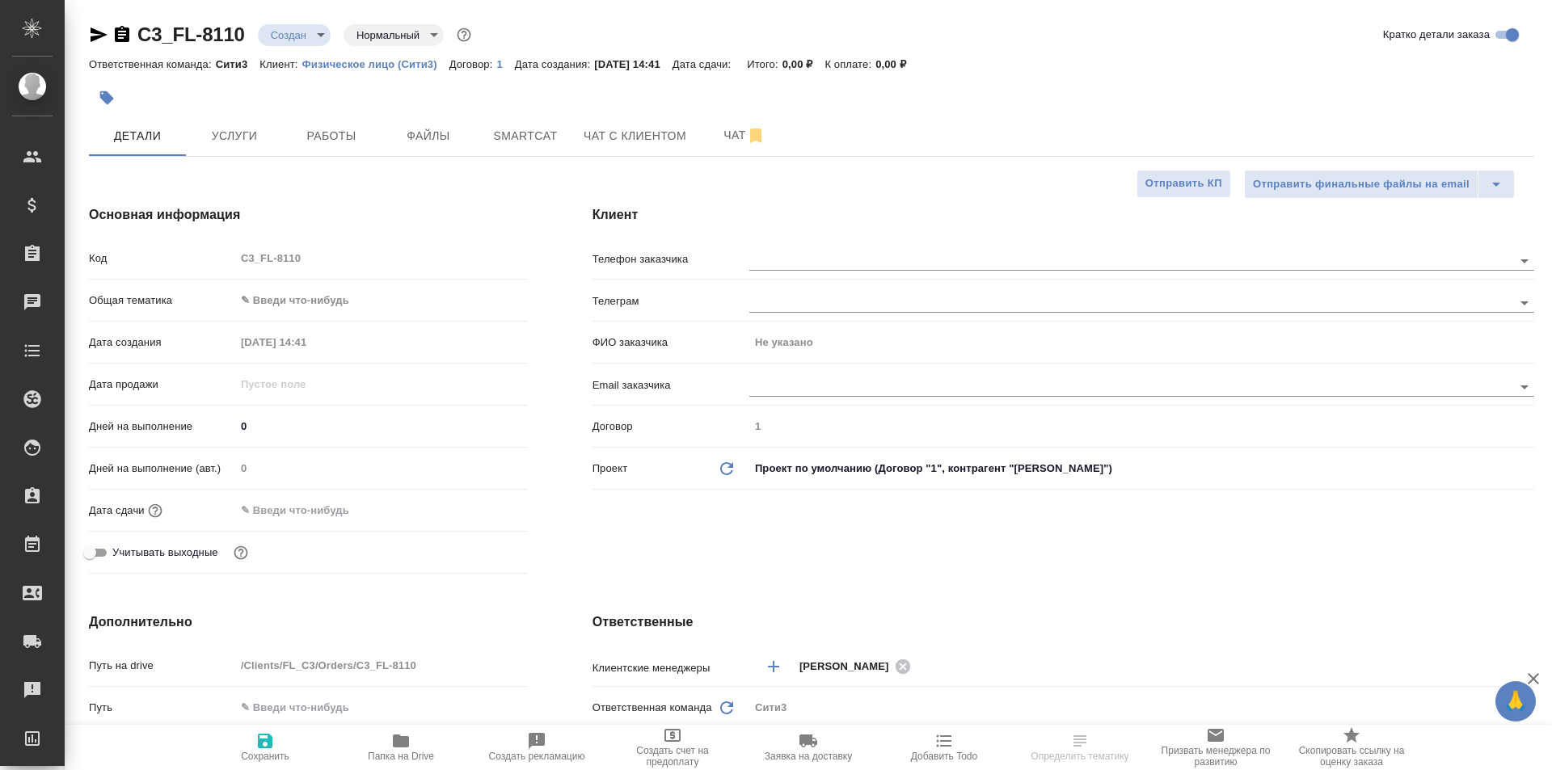
type textarea "x"
click at [905, 669] on icon at bounding box center [903, 667] width 18 height 18
type textarea "x"
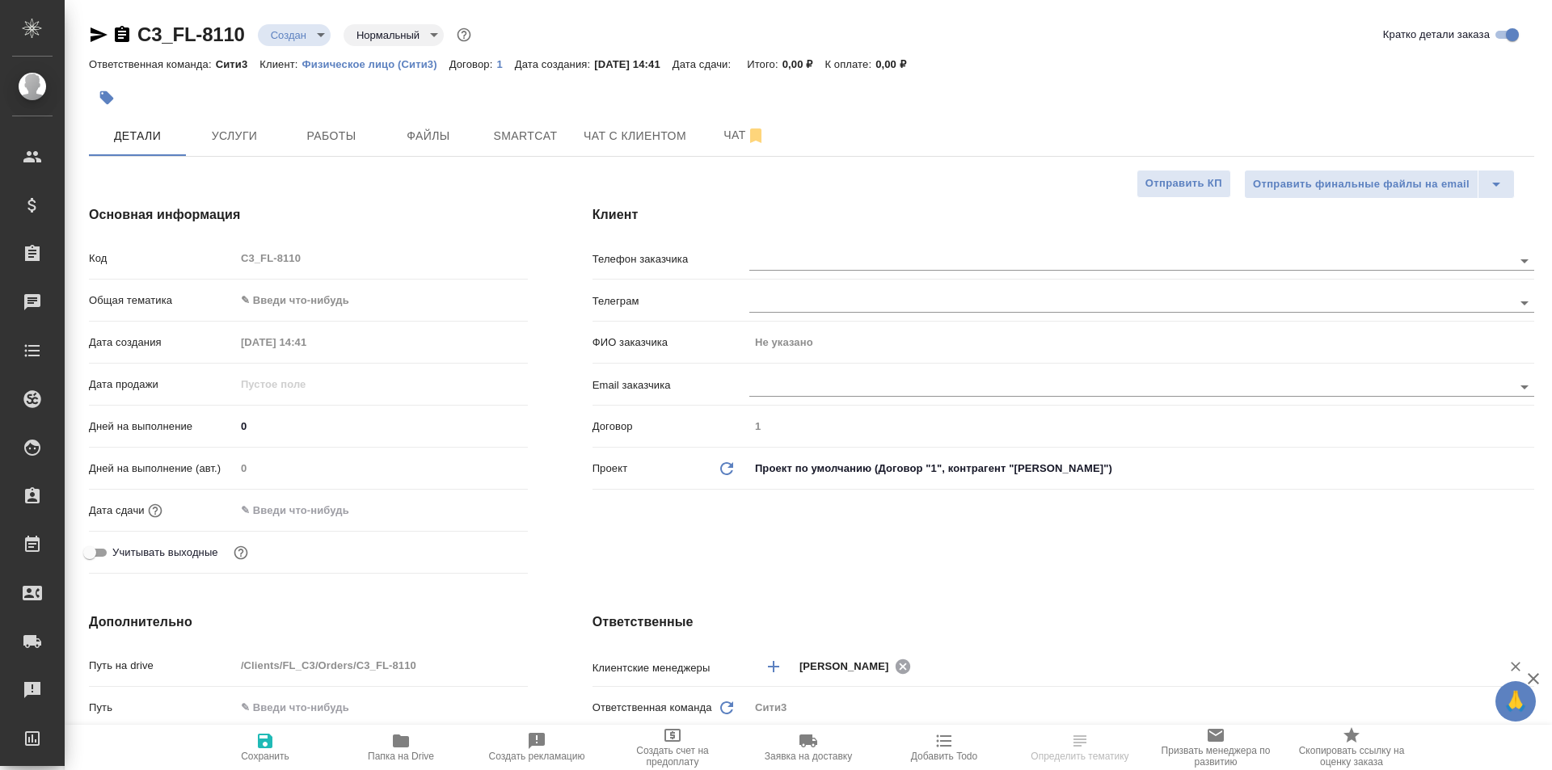
type textarea "x"
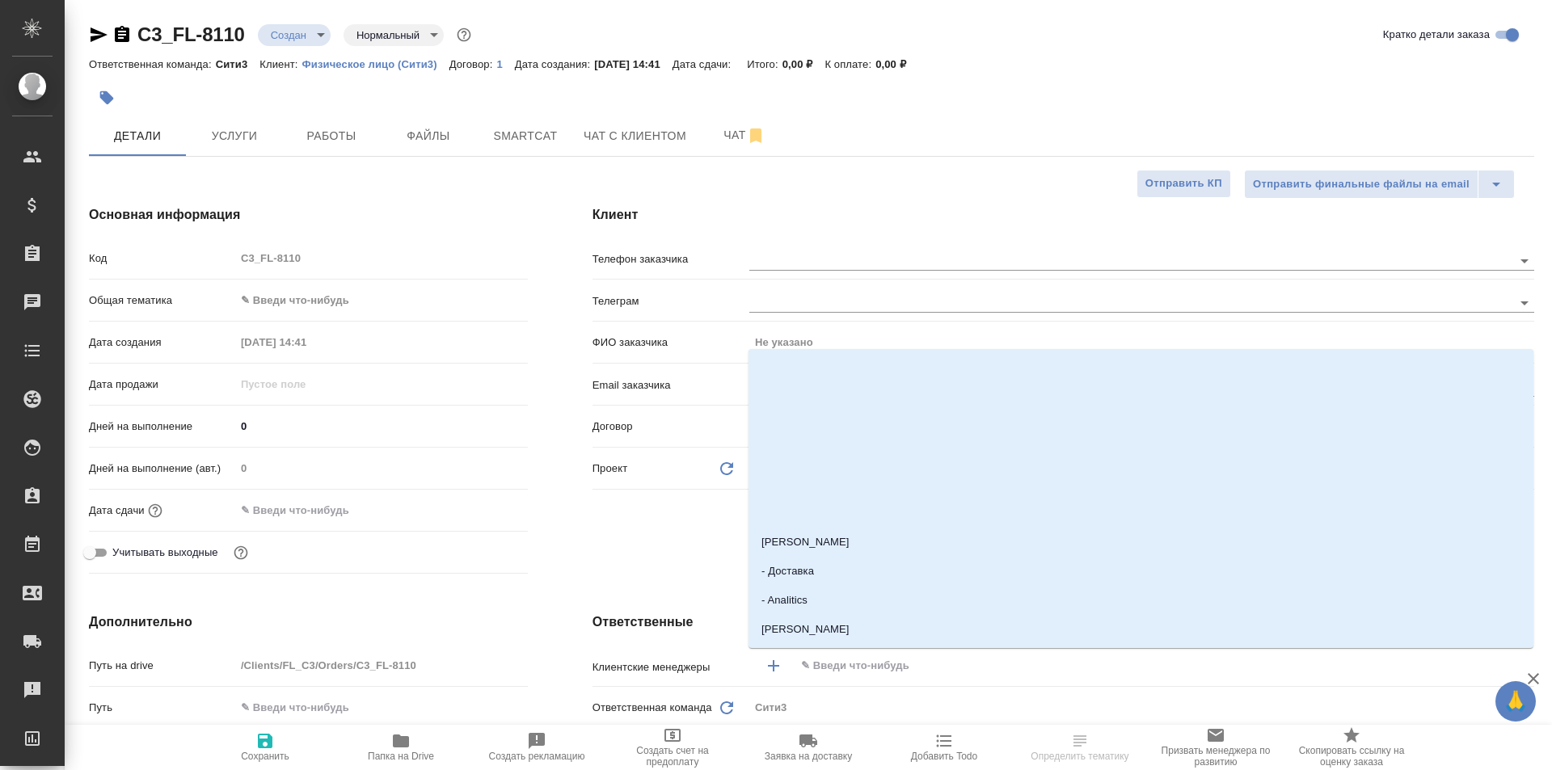
click at [886, 668] on input "text" at bounding box center [1137, 665] width 676 height 19
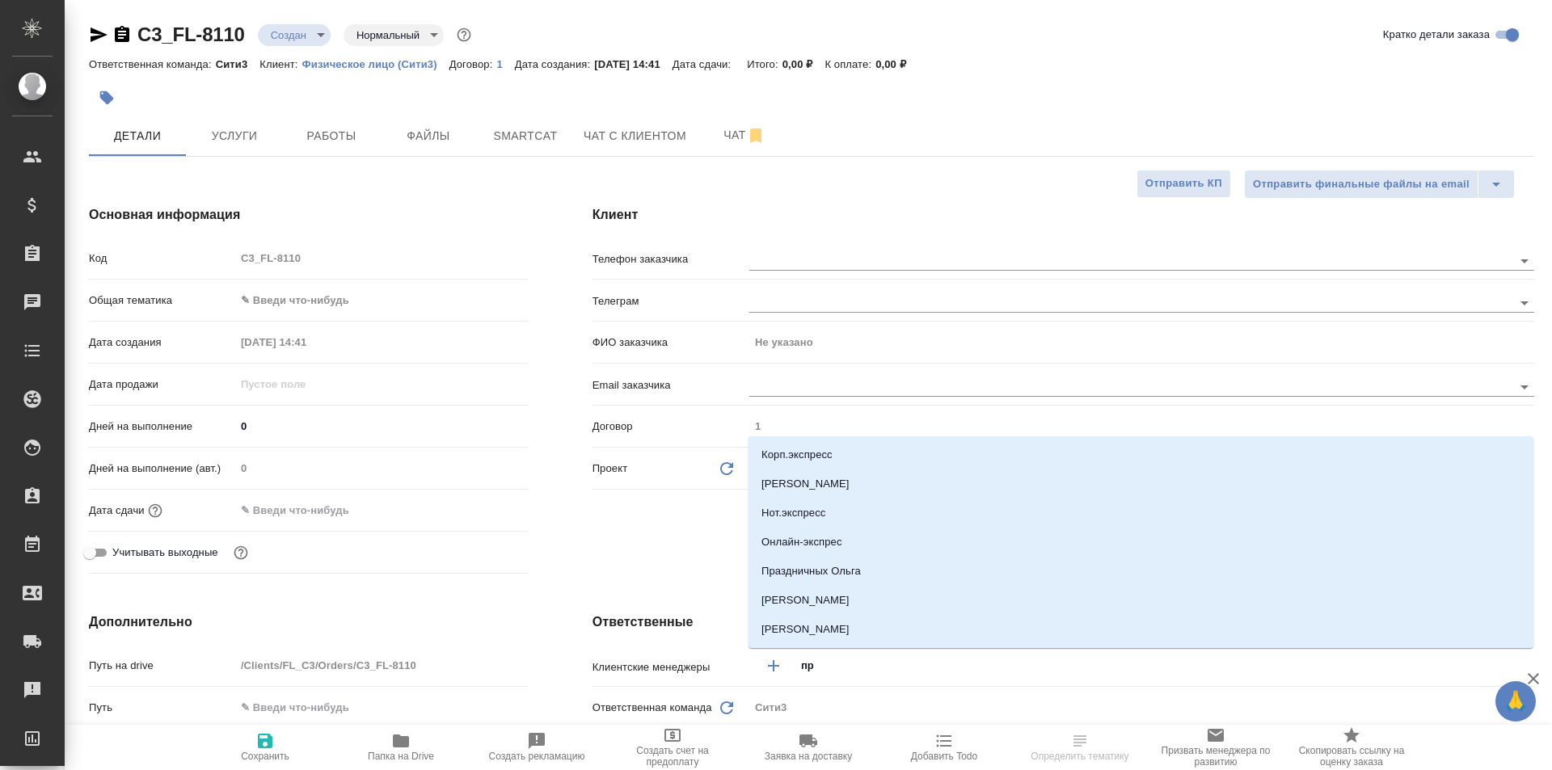
type input "про"
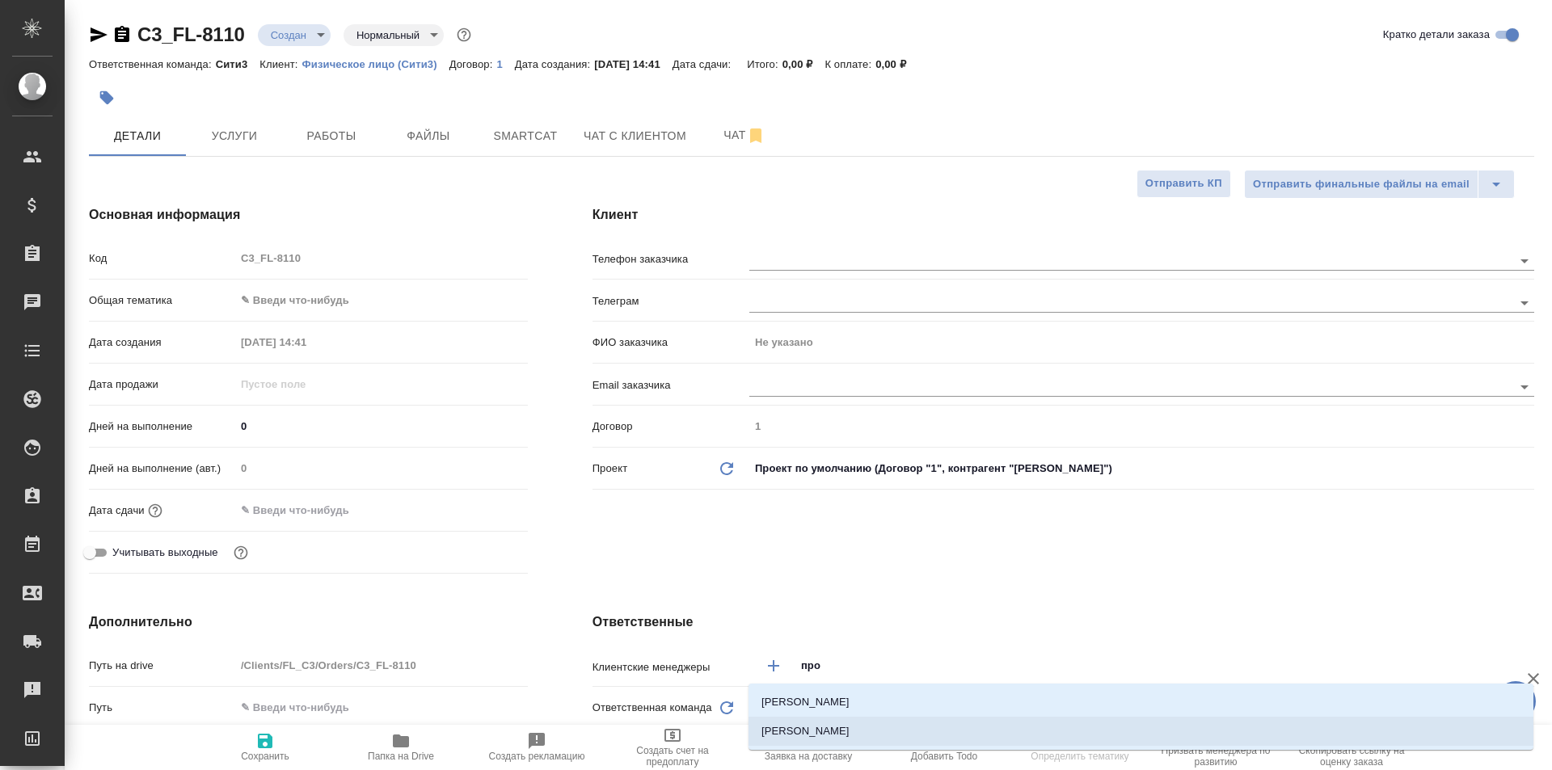
click at [881, 728] on li "[PERSON_NAME]" at bounding box center [1140, 731] width 785 height 29
type textarea "x"
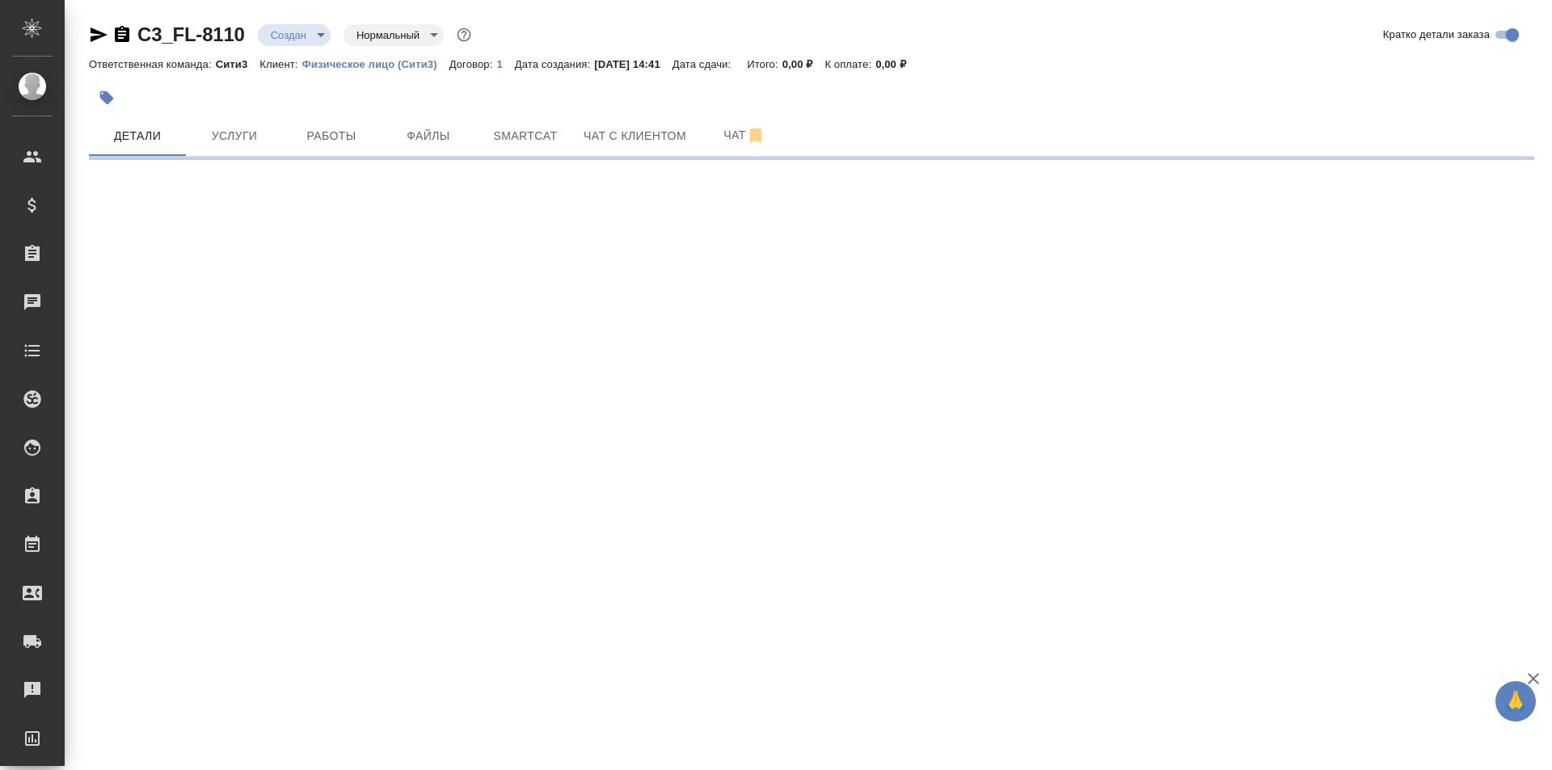
select select "RU"
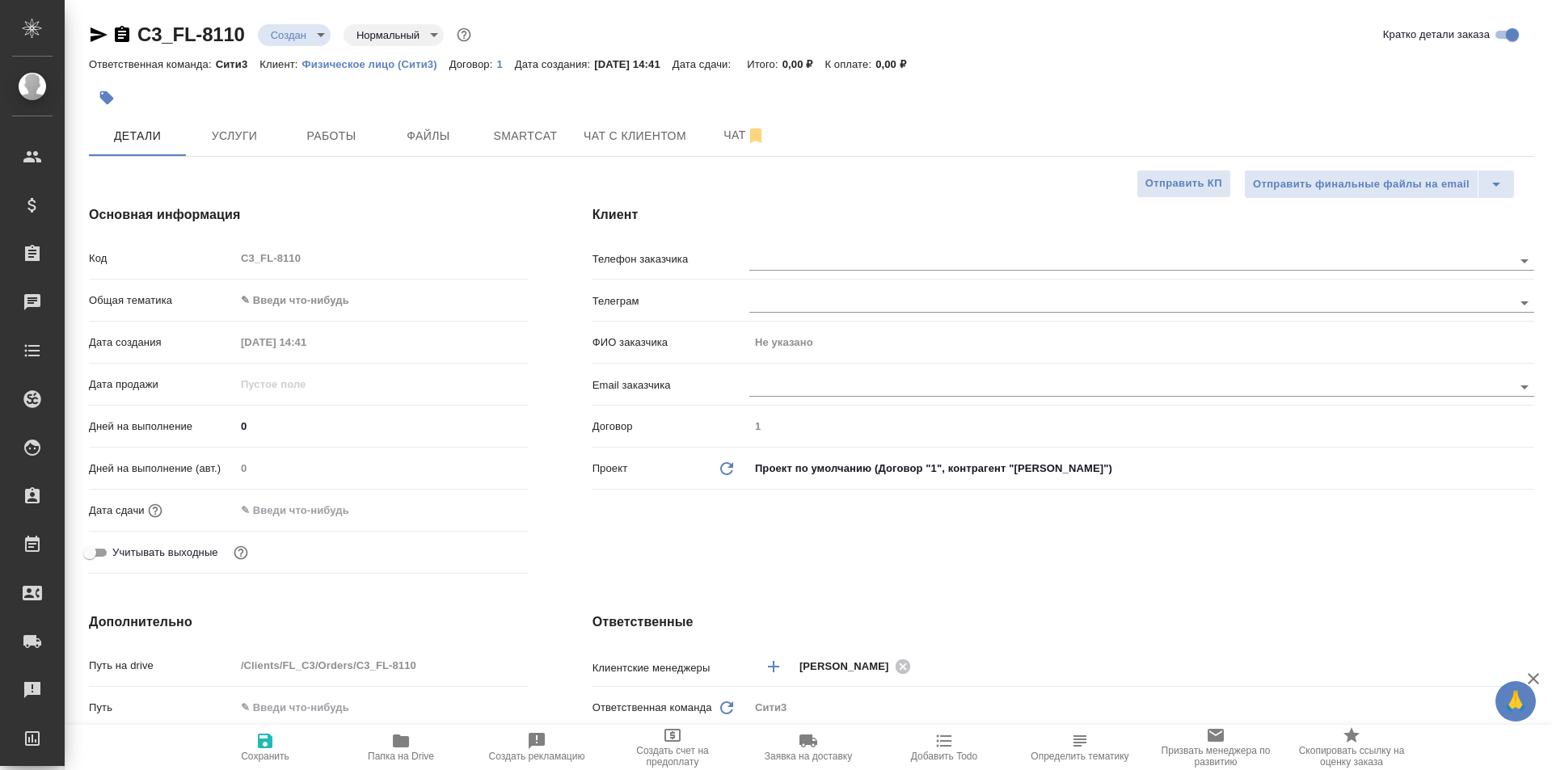
type textarea "x"
click at [273, 750] on icon "button" at bounding box center [264, 740] width 19 height 19
type textarea "x"
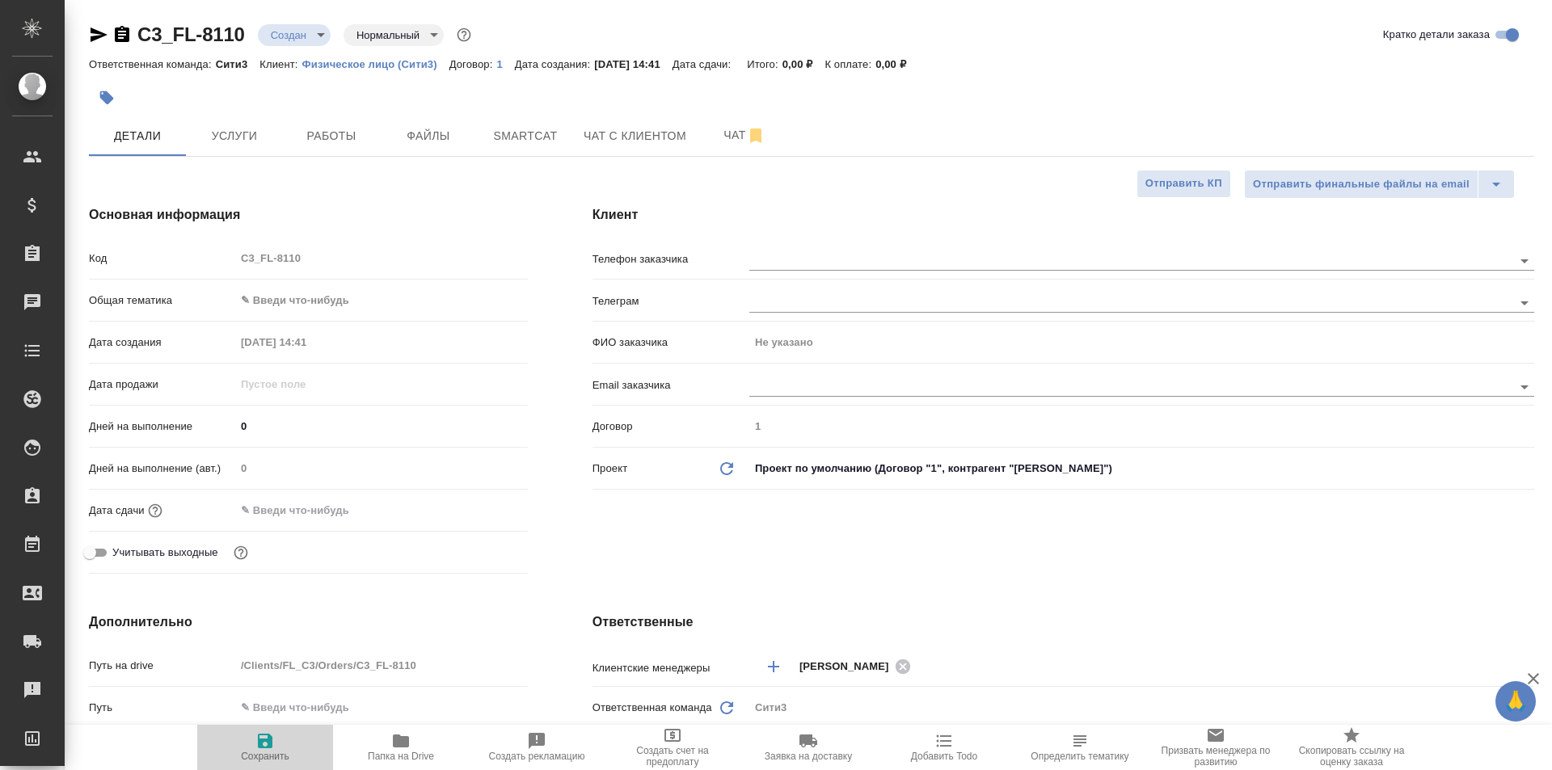
type textarea "x"
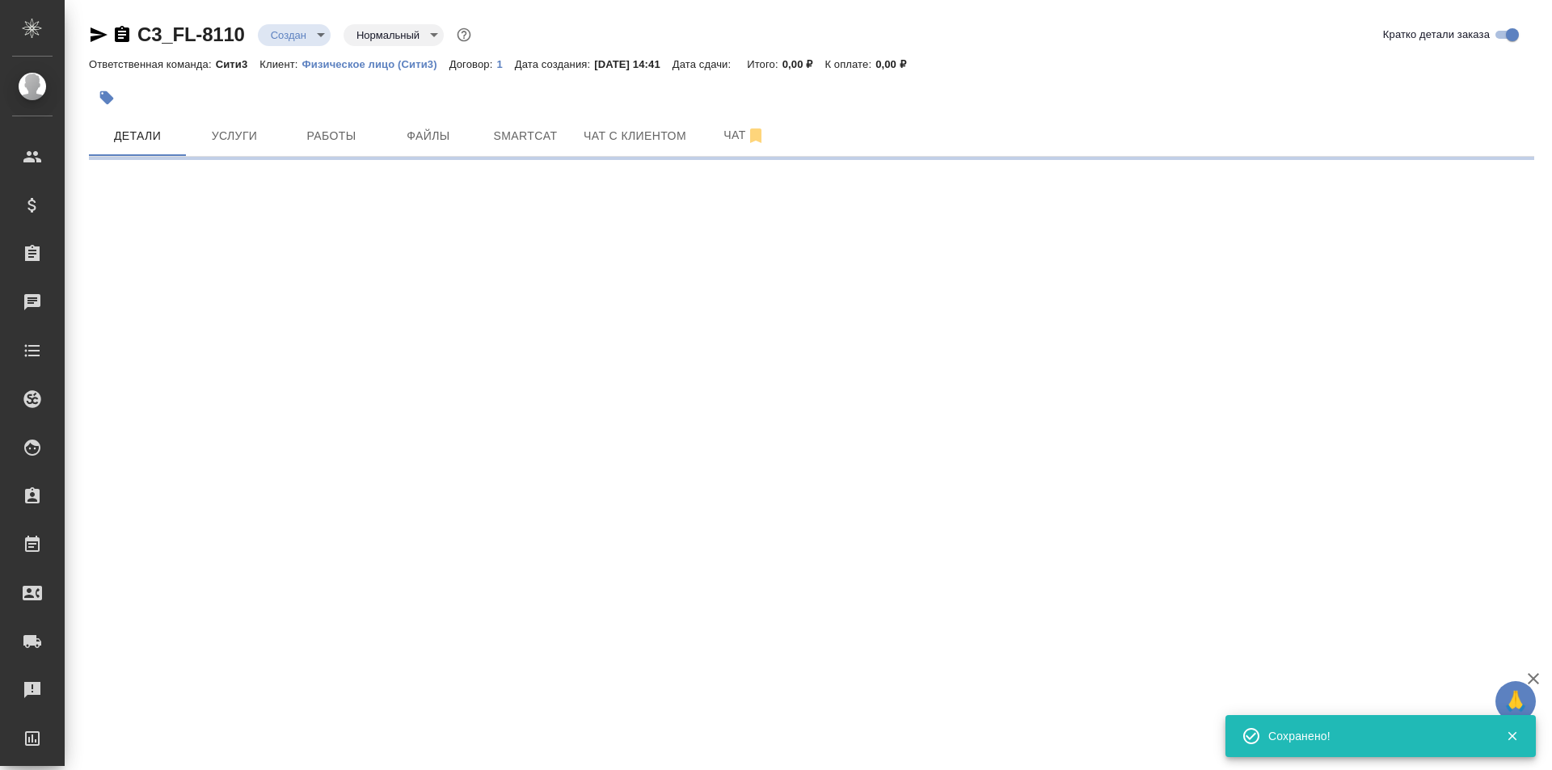
select select "RU"
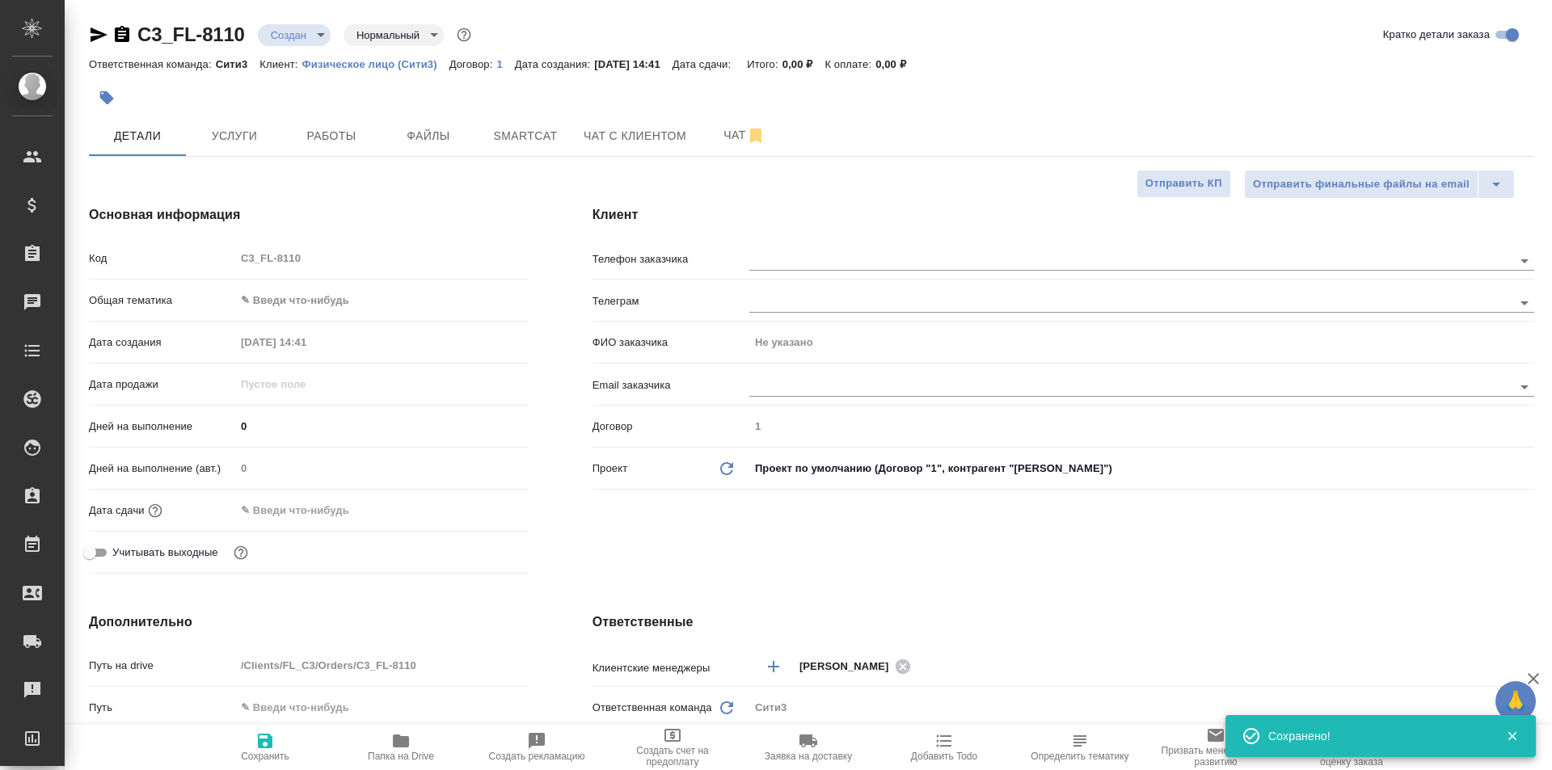
type textarea "x"
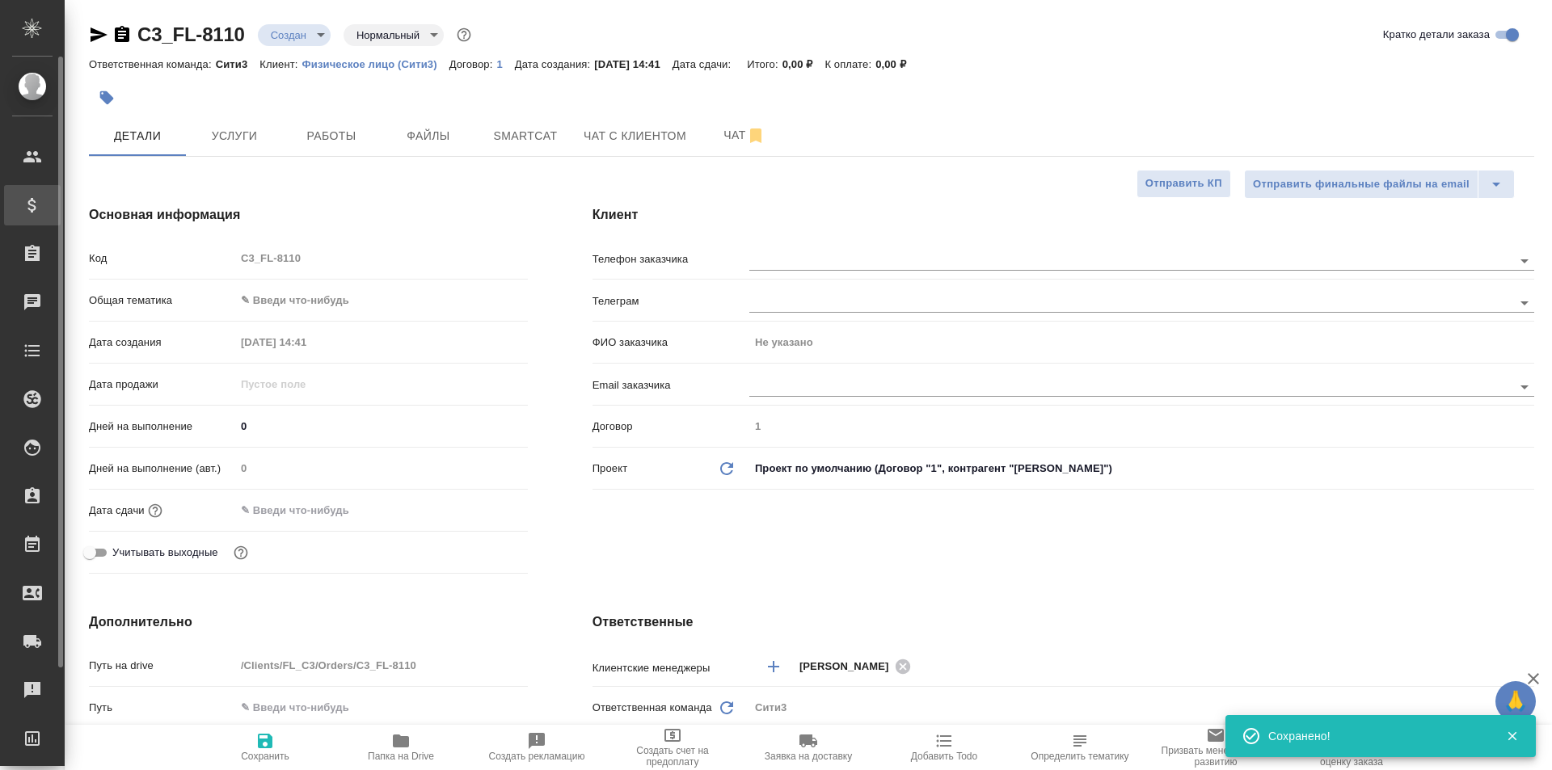
type textarea "x"
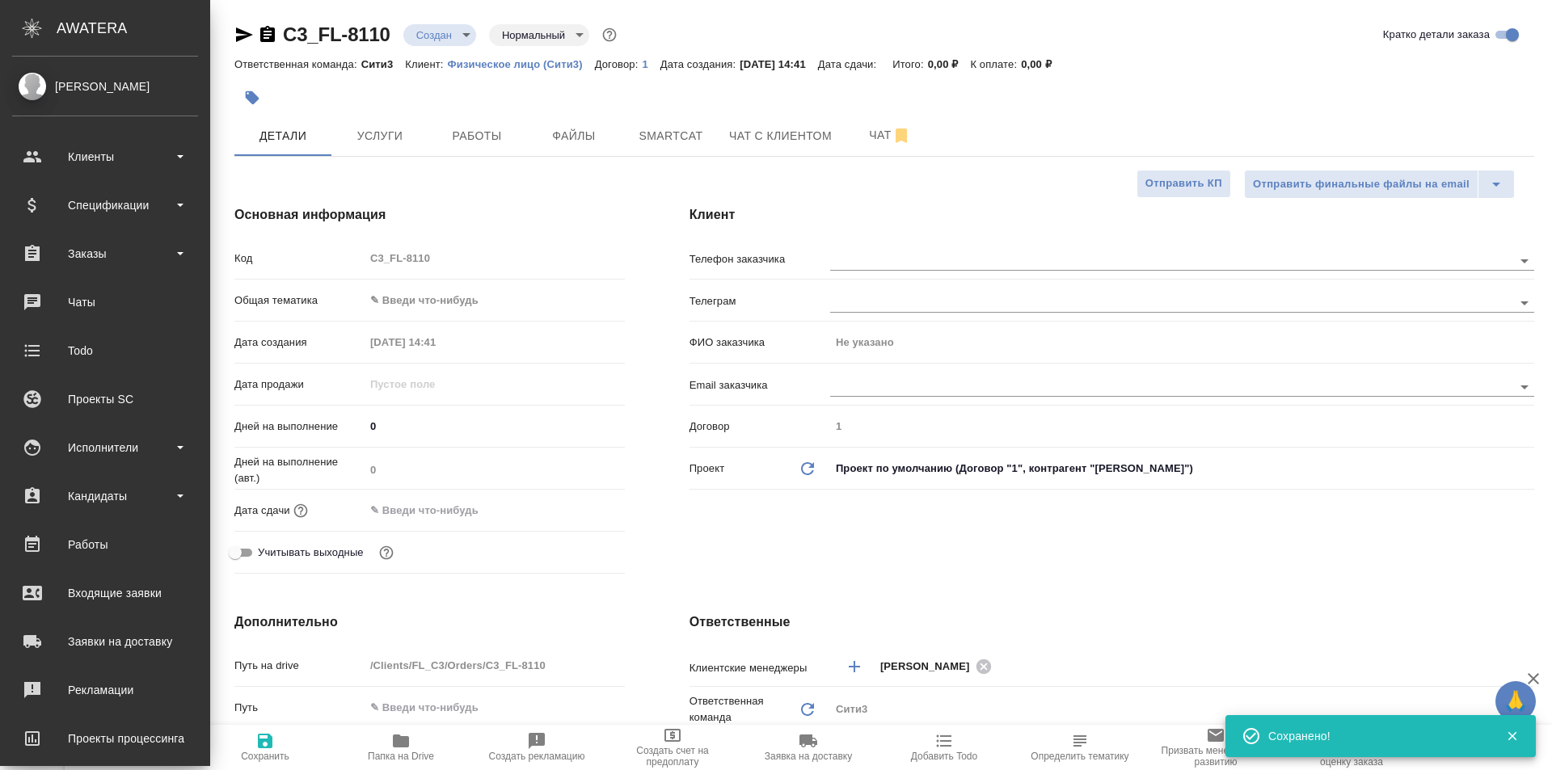
type textarea "x"
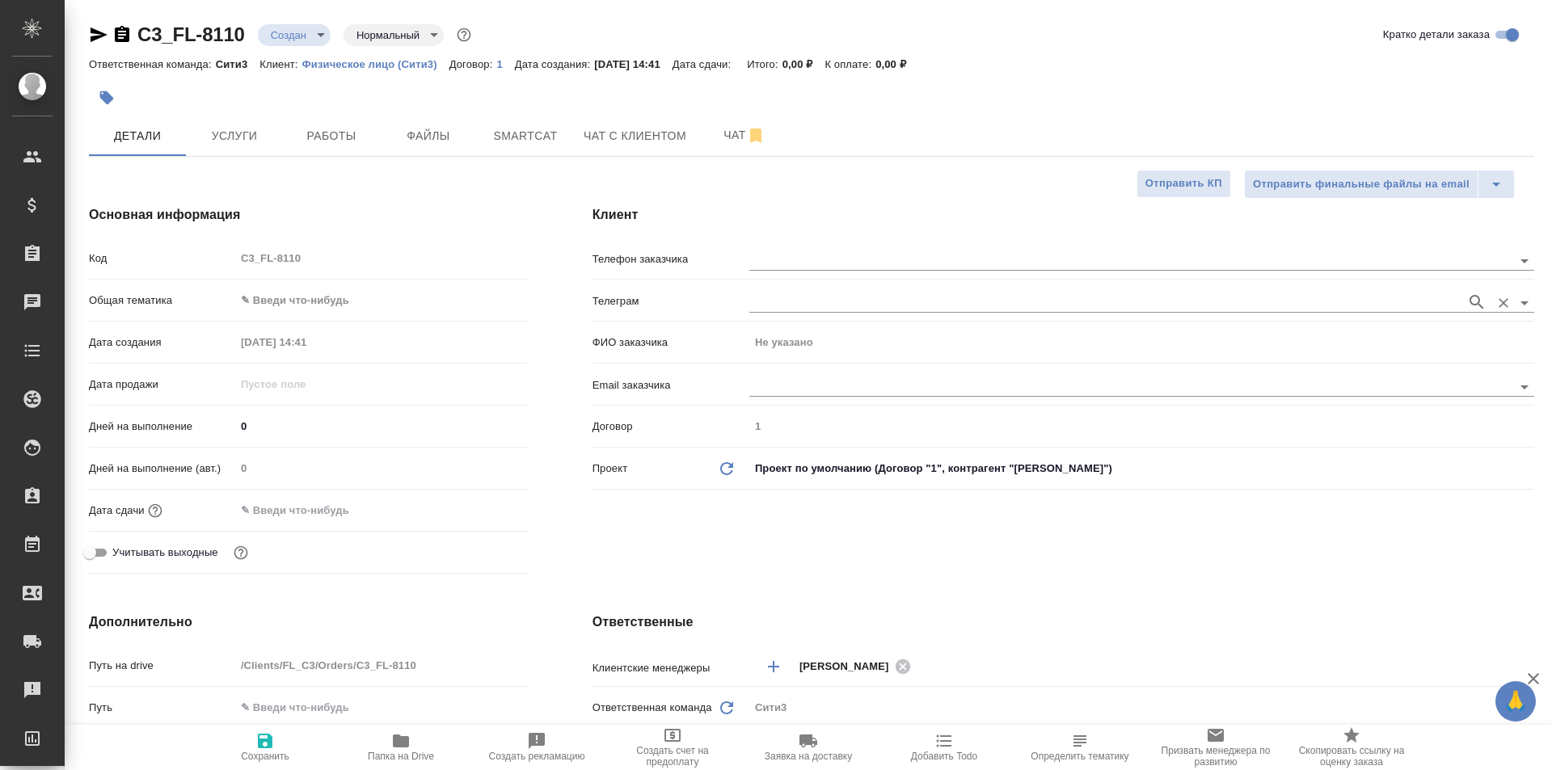
type textarea "x"
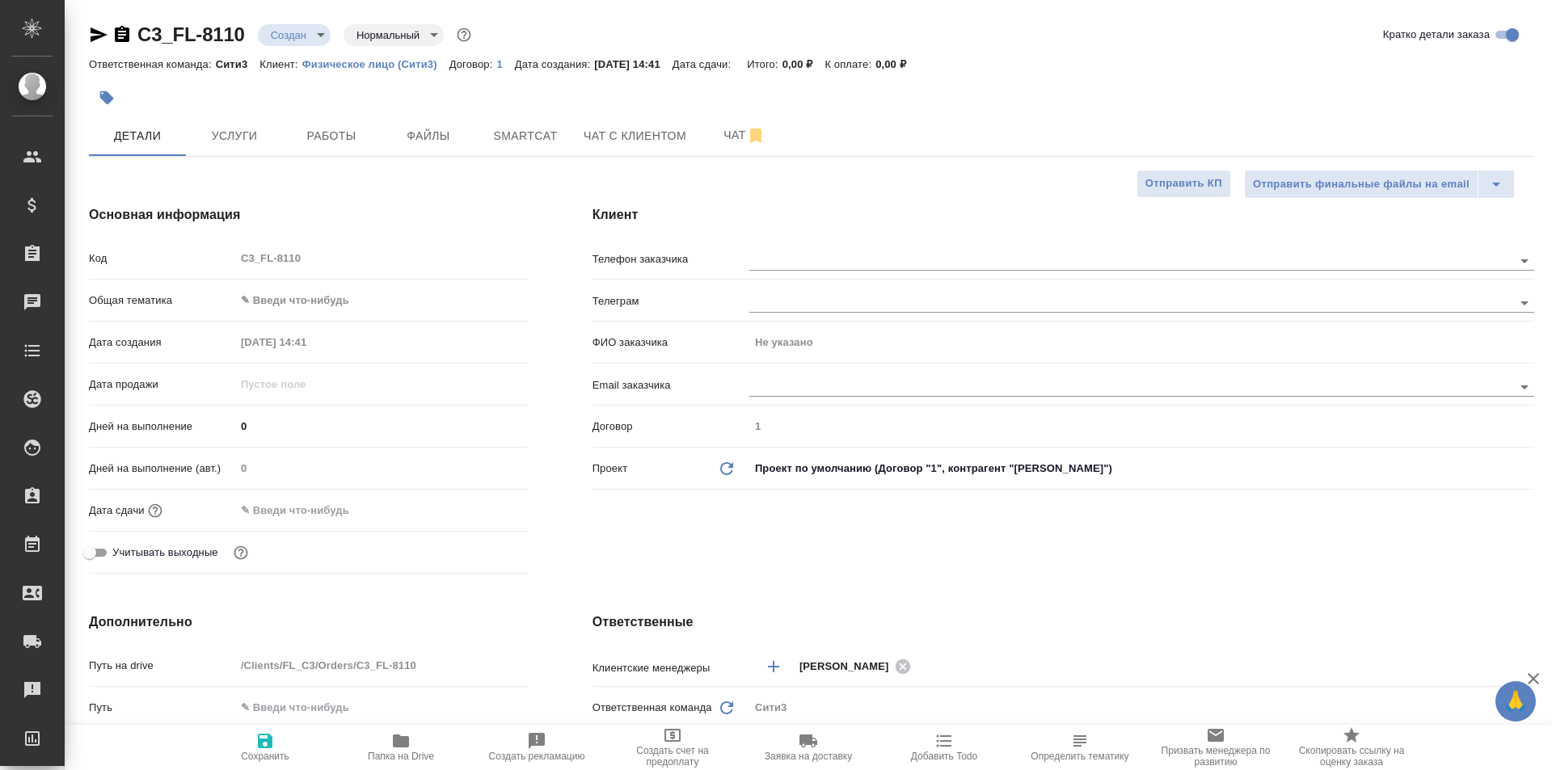
type textarea "x"
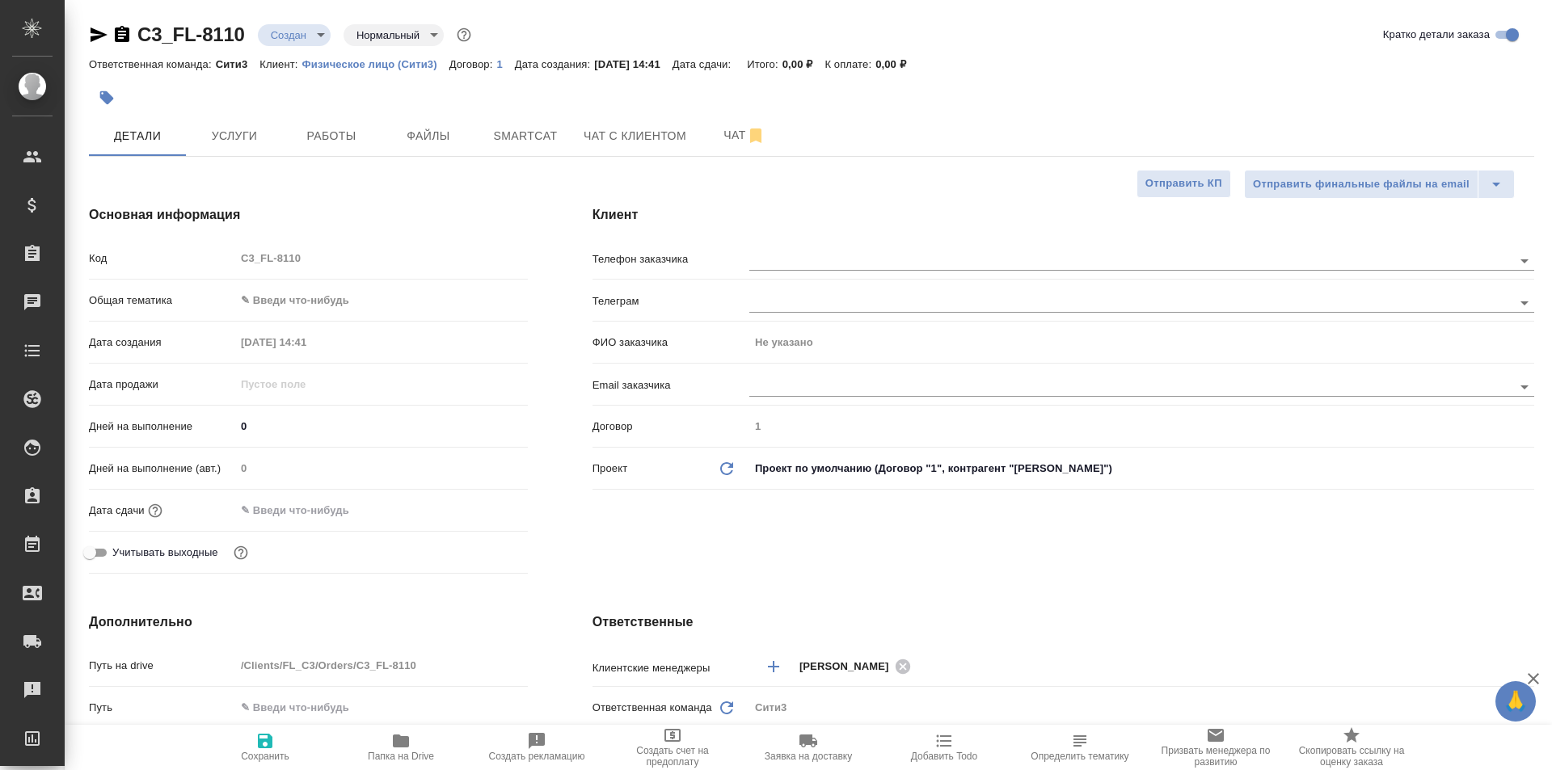
type textarea "x"
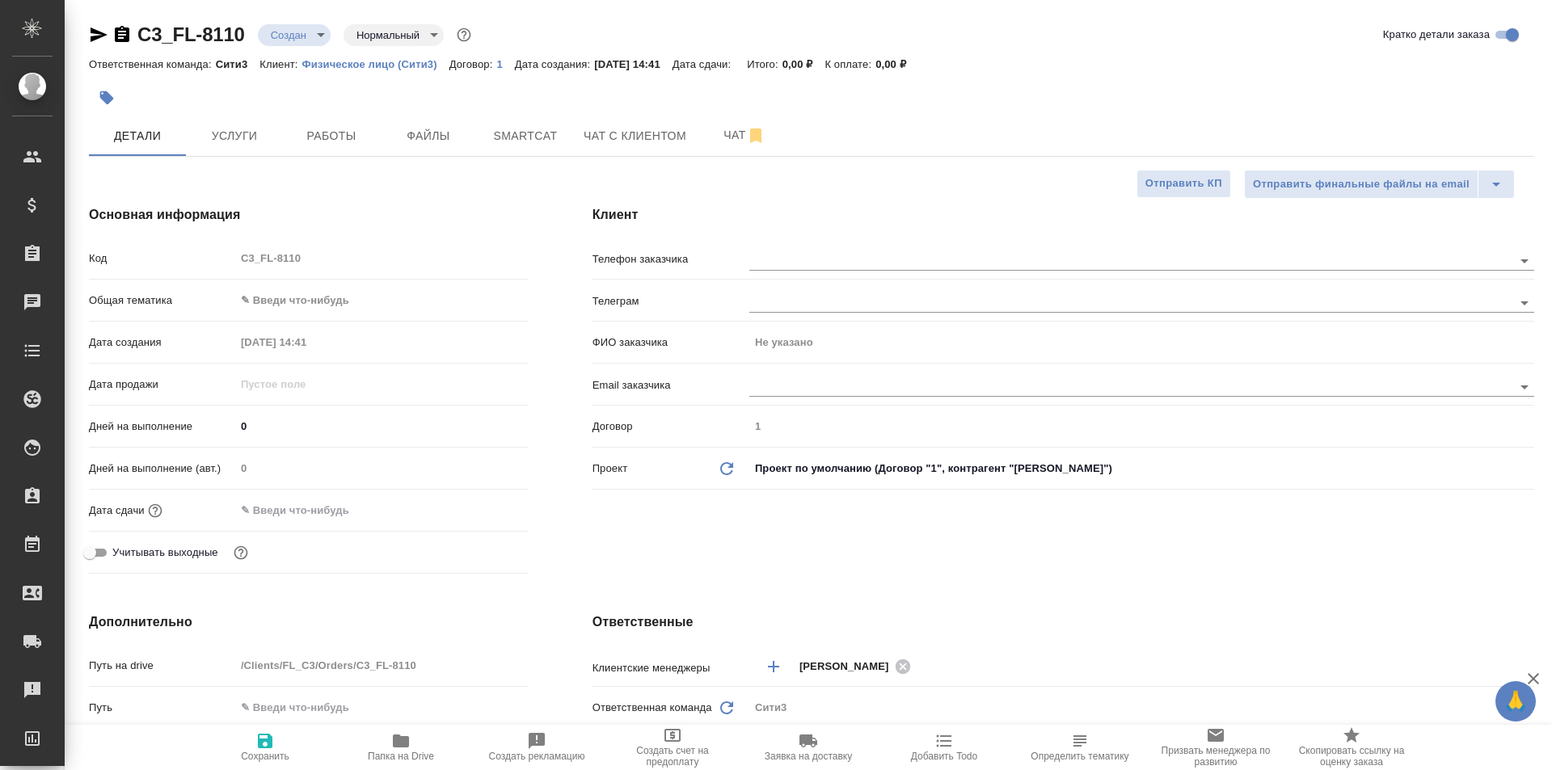
type textarea "x"
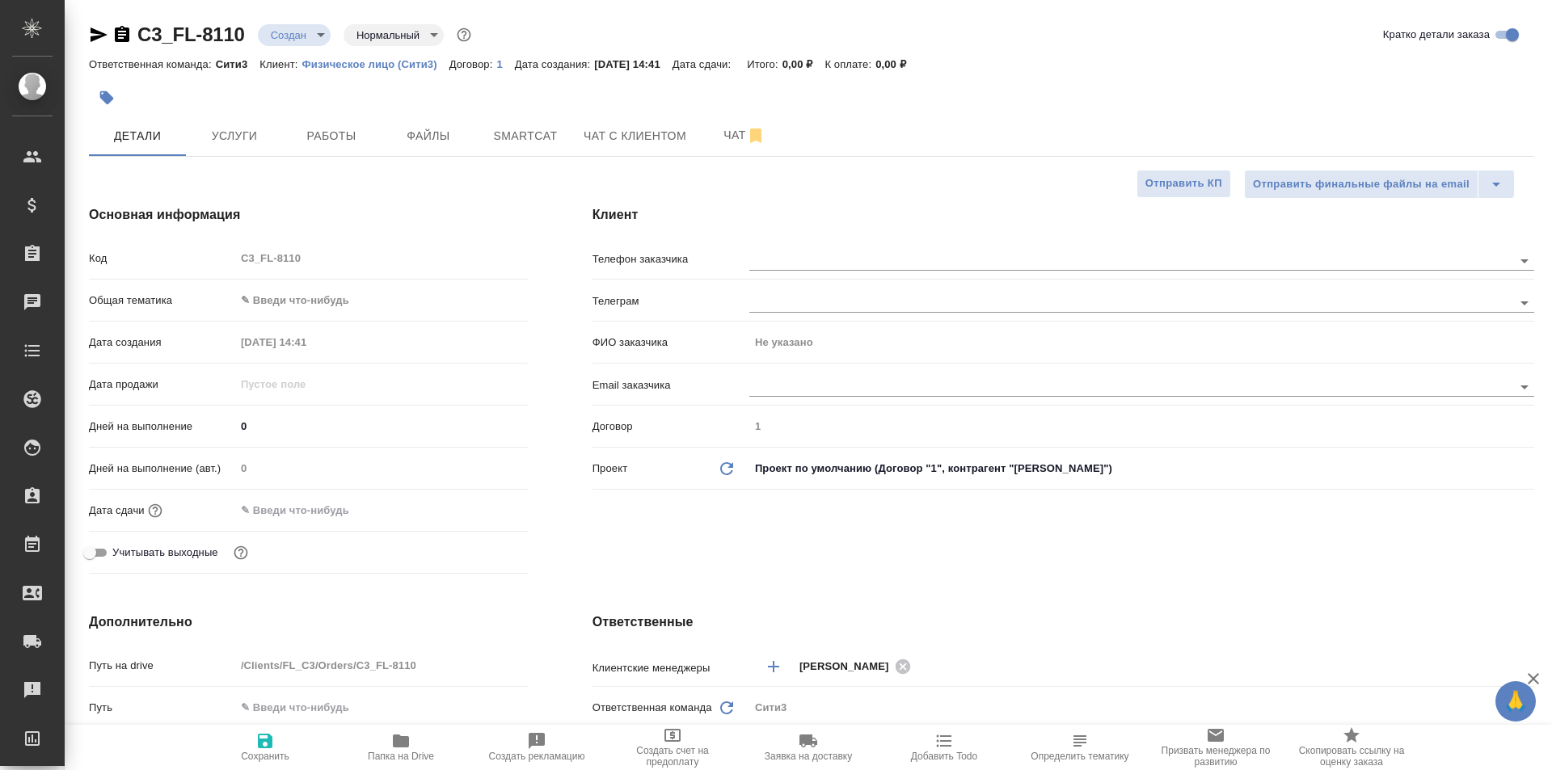
type textarea "x"
